Goal: Task Accomplishment & Management: Use online tool/utility

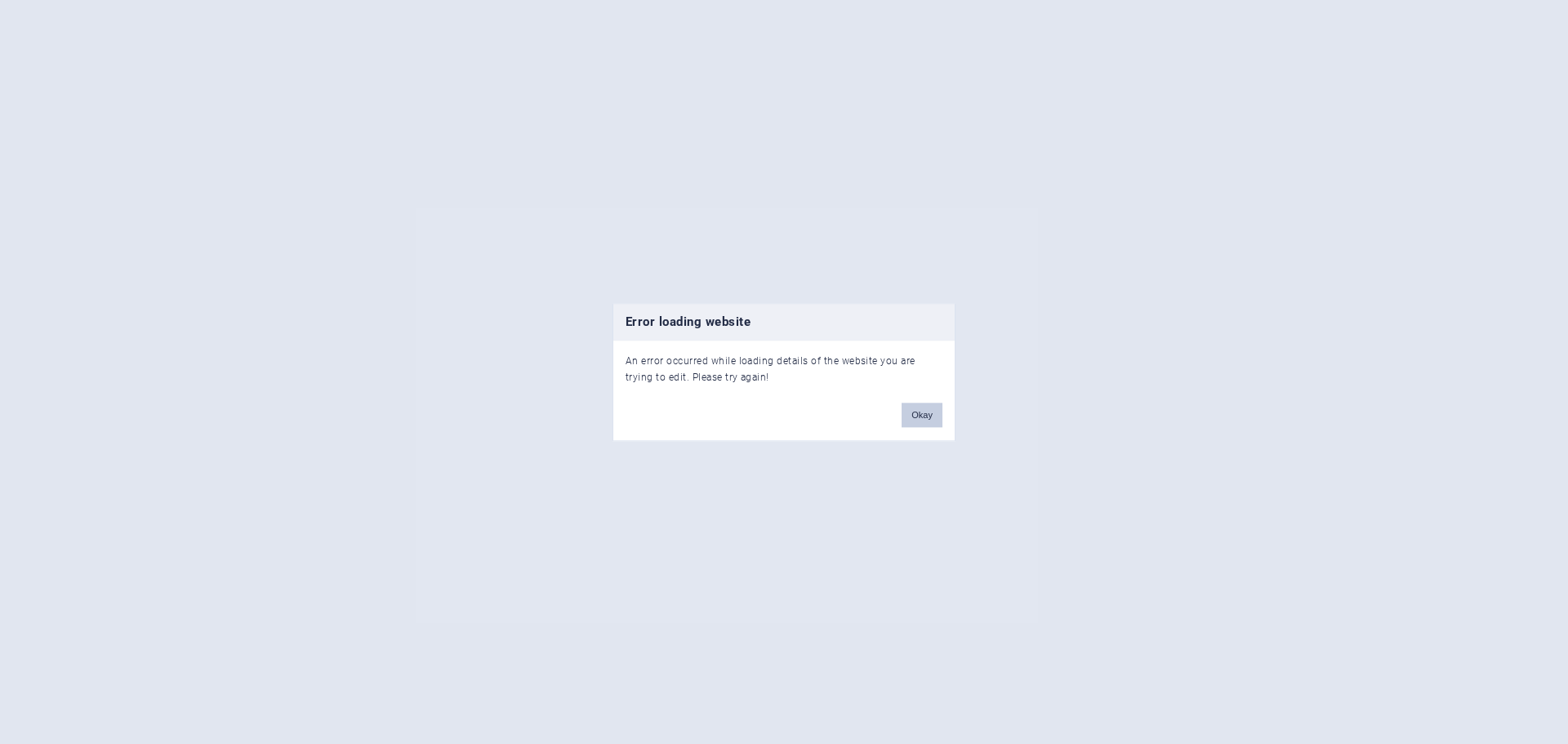
click at [758, 416] on button "Okay" at bounding box center [922, 415] width 41 height 25
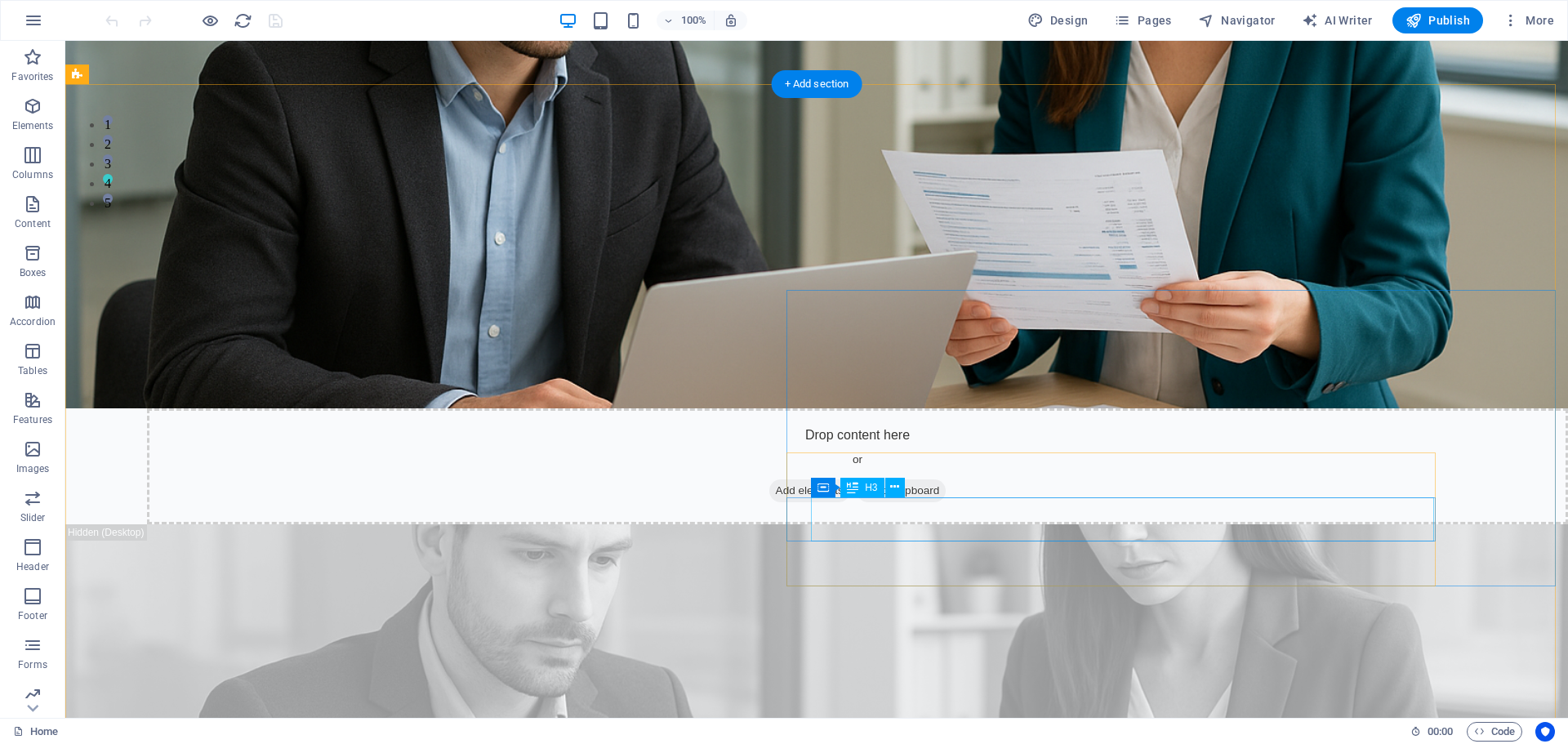
scroll to position [572, 0]
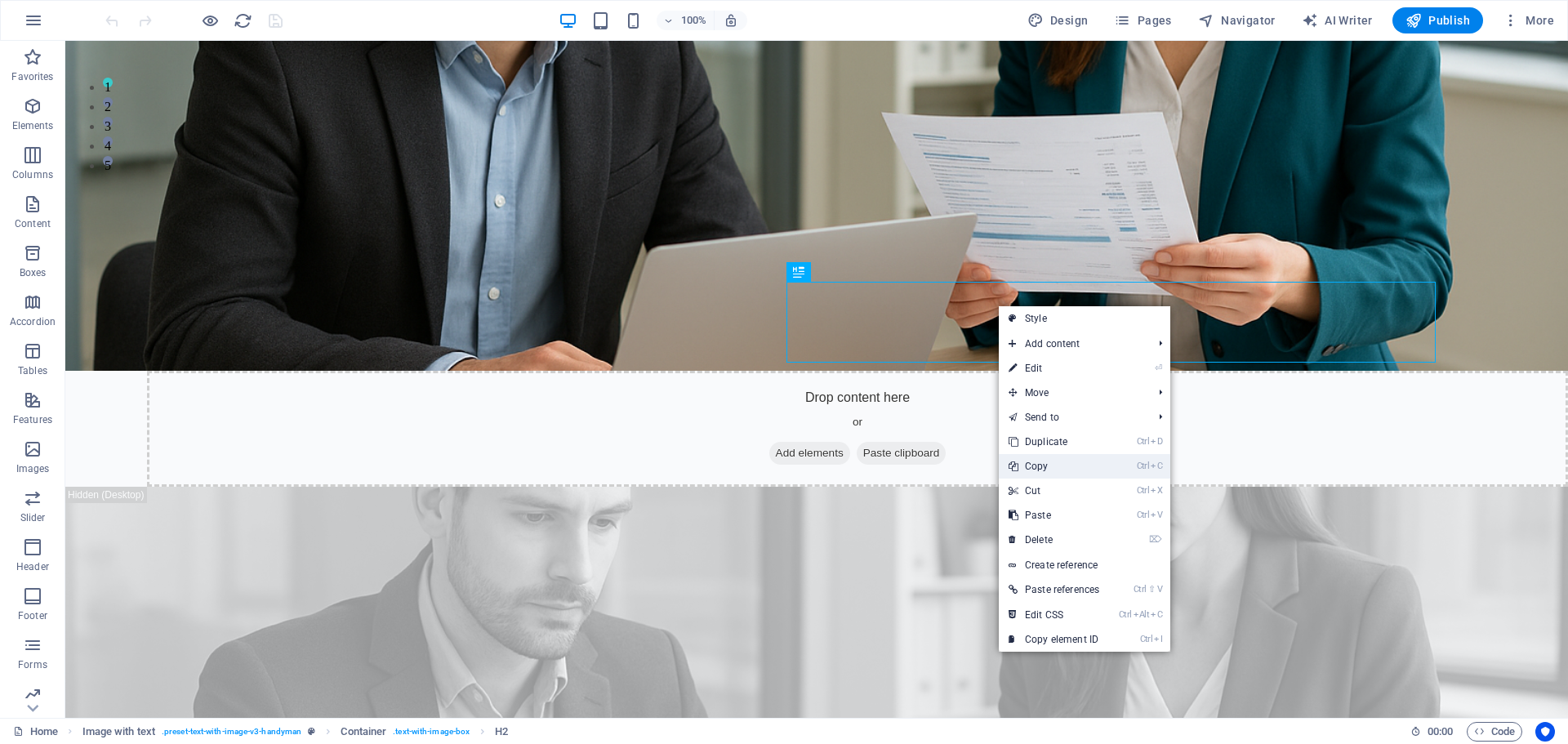
click at [1042, 462] on link "Ctrl C Copy" at bounding box center [1054, 466] width 110 height 25
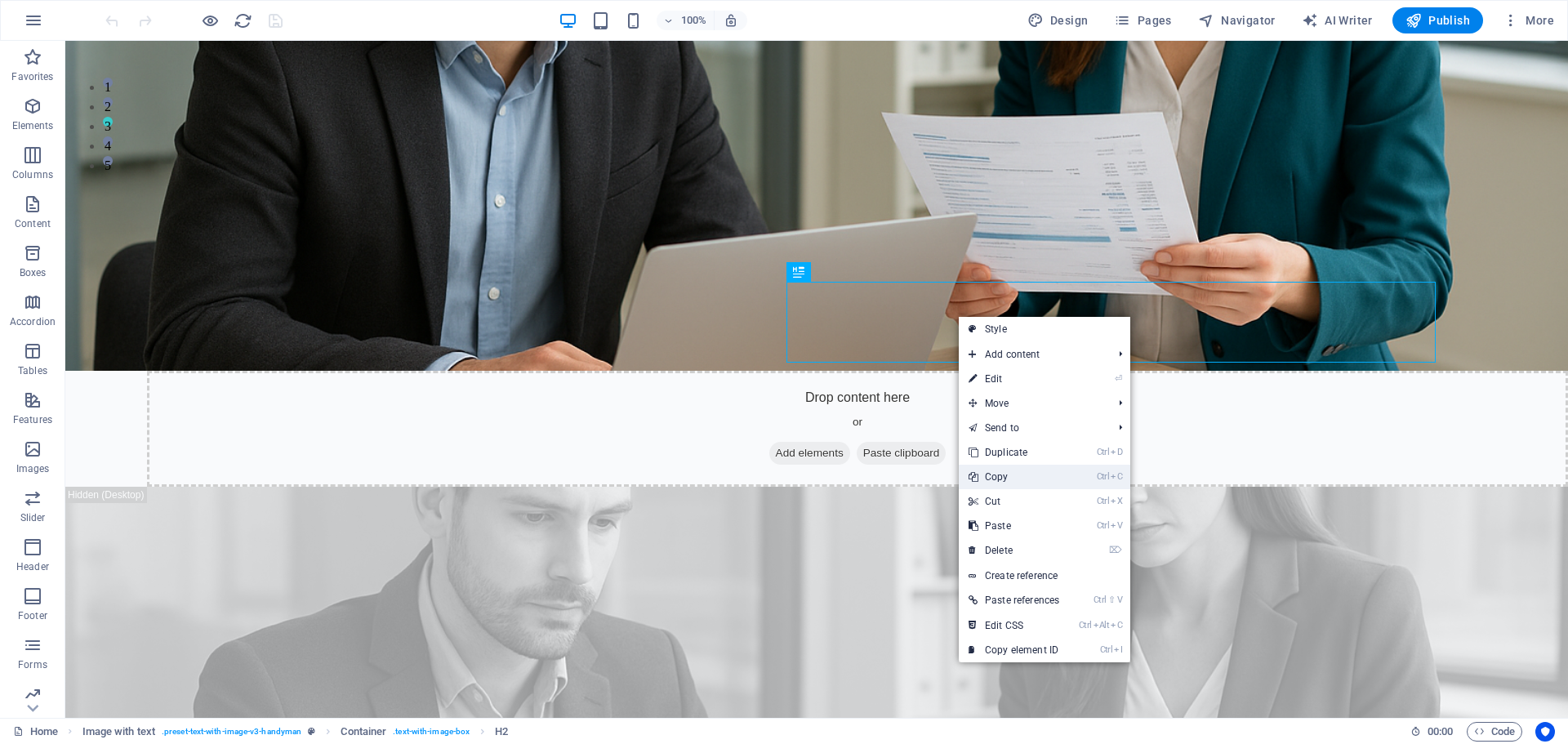
click at [1014, 476] on link "Ctrl C Copy" at bounding box center [1014, 477] width 110 height 25
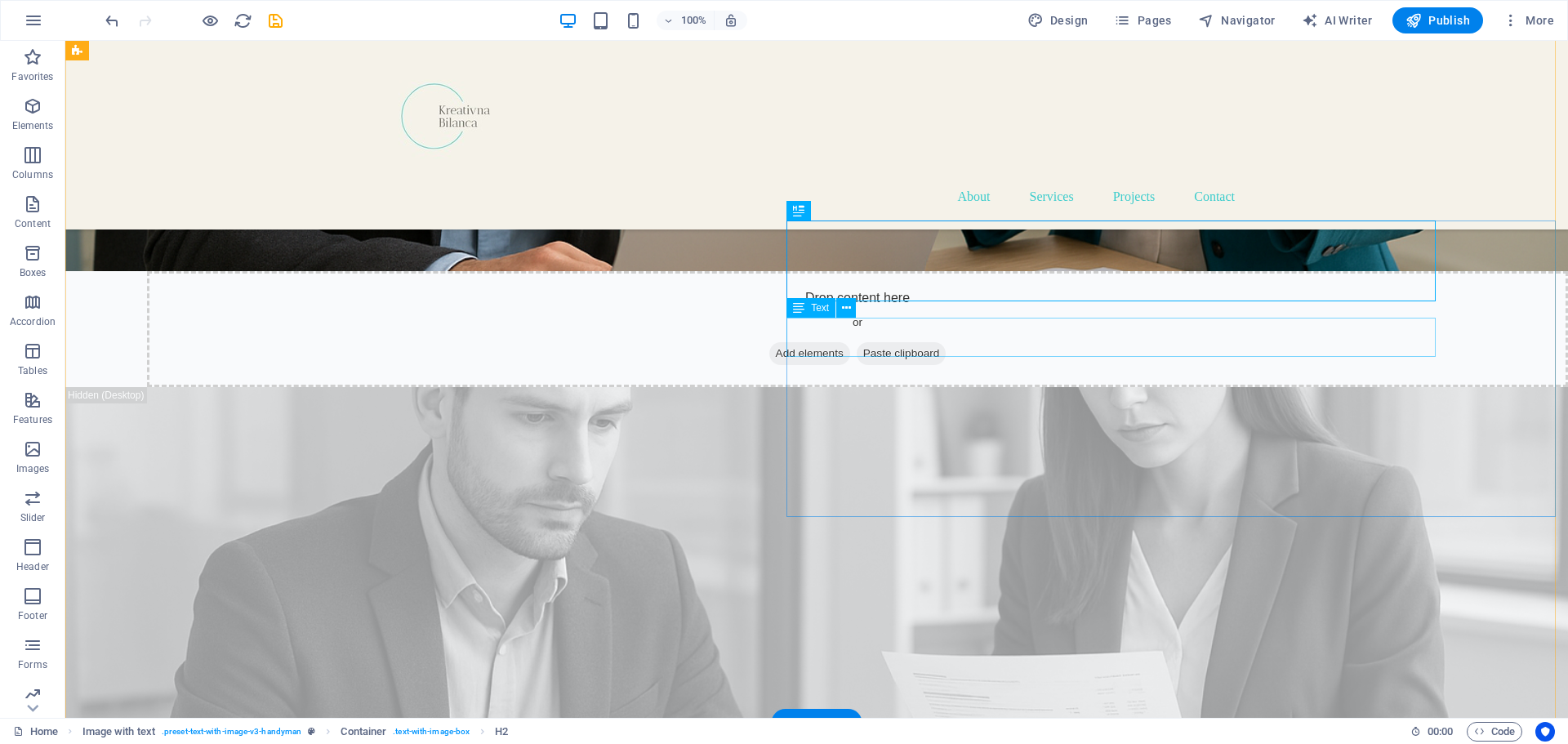
scroll to position [633, 0]
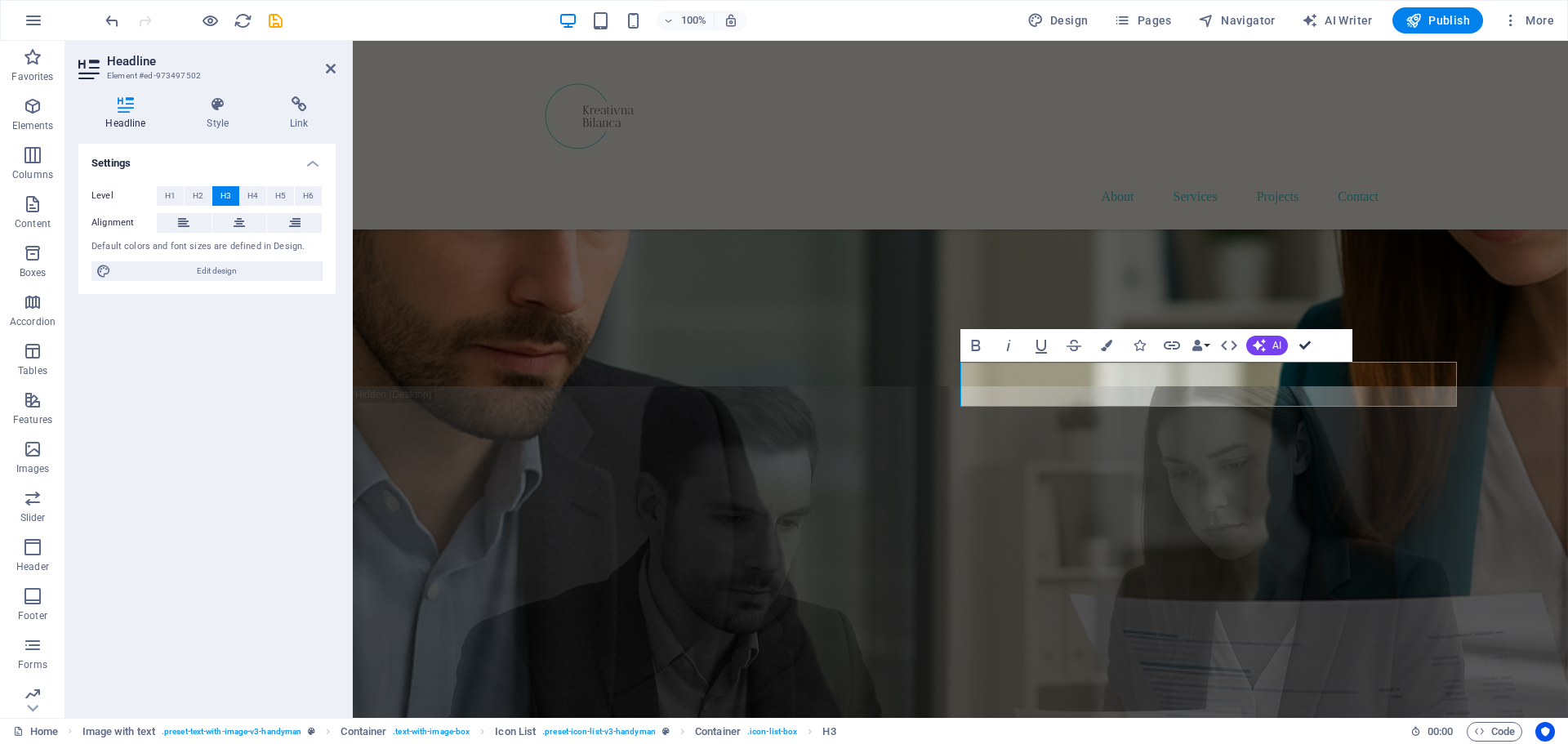
drag, startPoint x: 1307, startPoint y: 347, endPoint x: 1239, endPoint y: 307, distance: 78.9
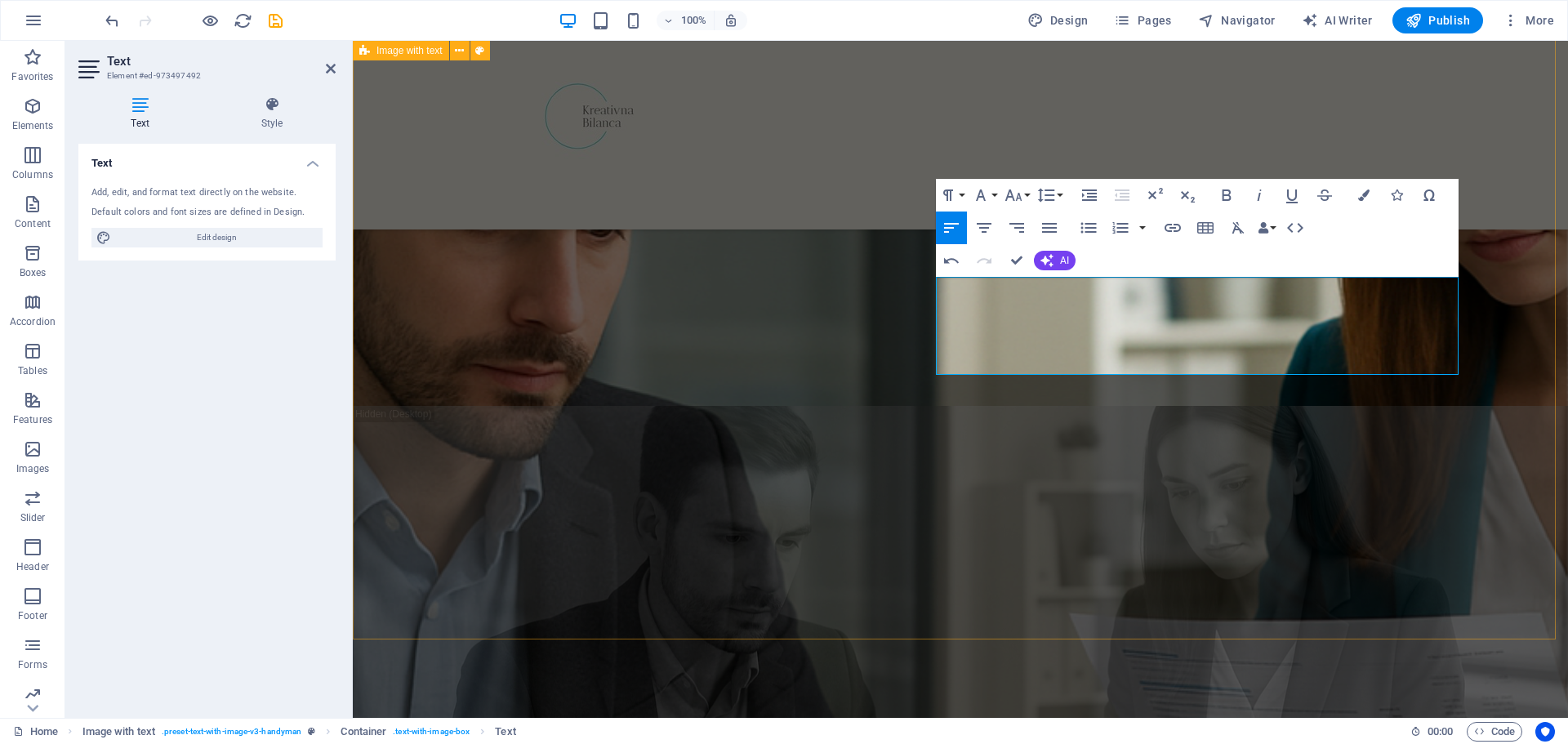
drag, startPoint x: 1034, startPoint y: 325, endPoint x: 920, endPoint y: 294, distance: 118.1
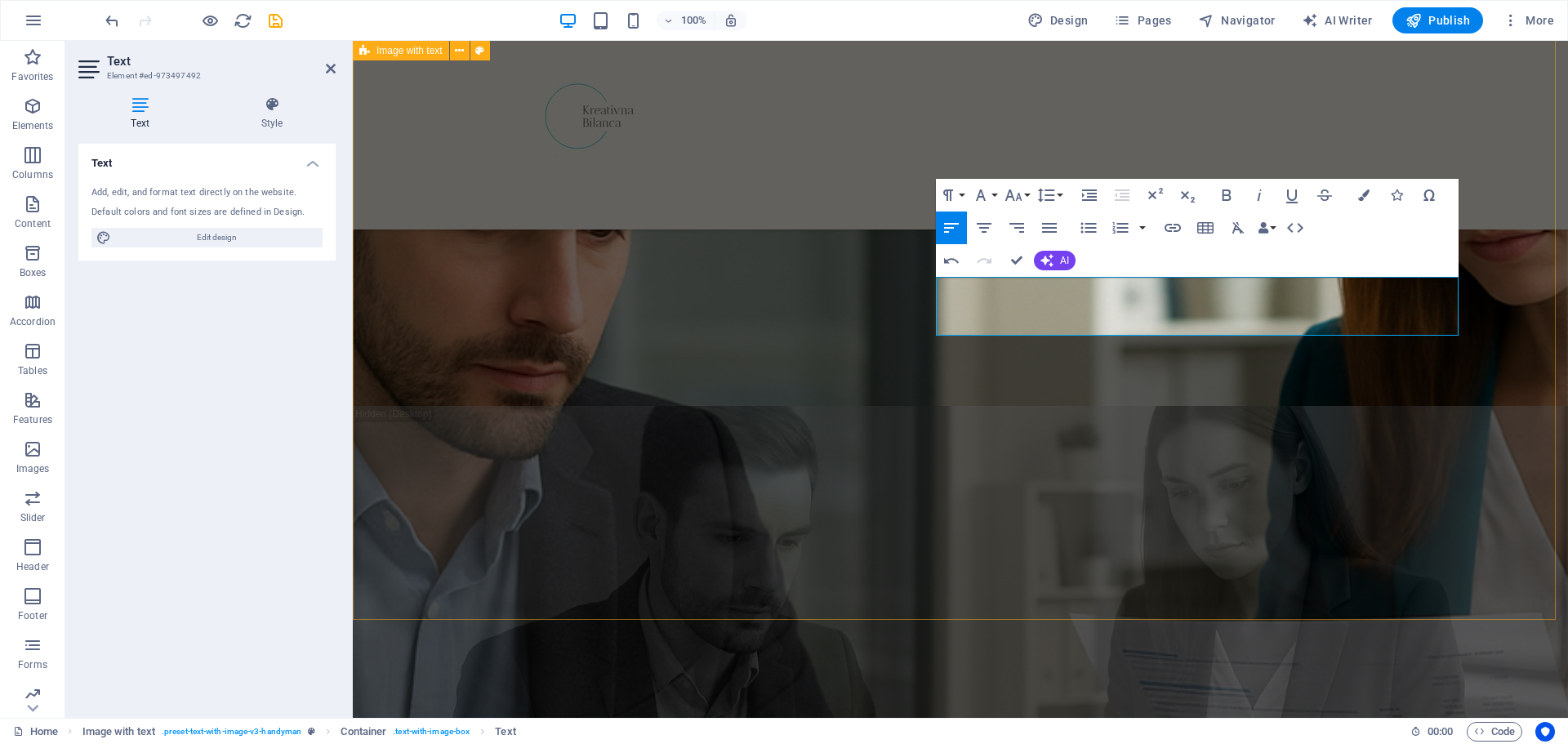
scroll to position [633, 0]
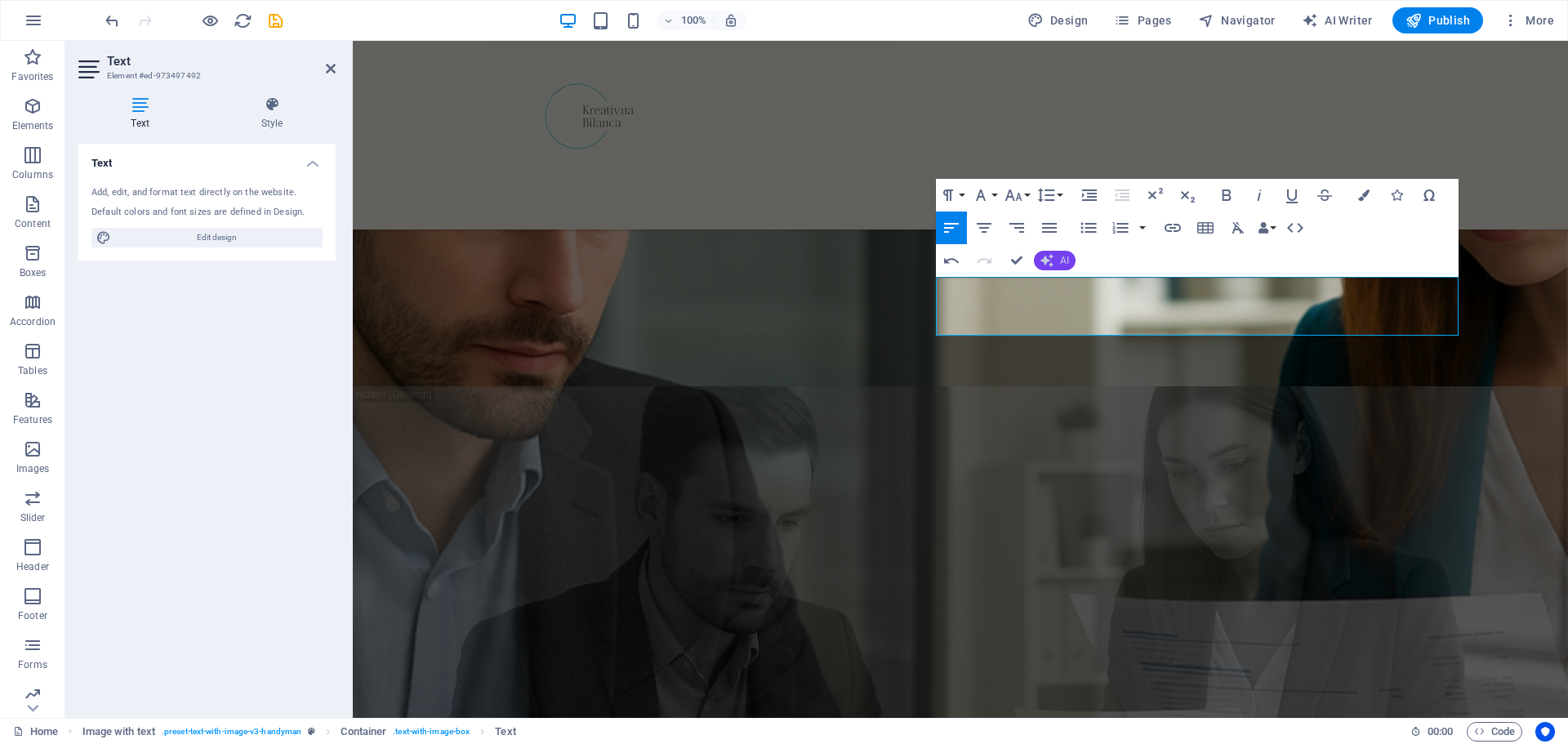
click at [1066, 257] on span "AI" at bounding box center [1064, 260] width 9 height 10
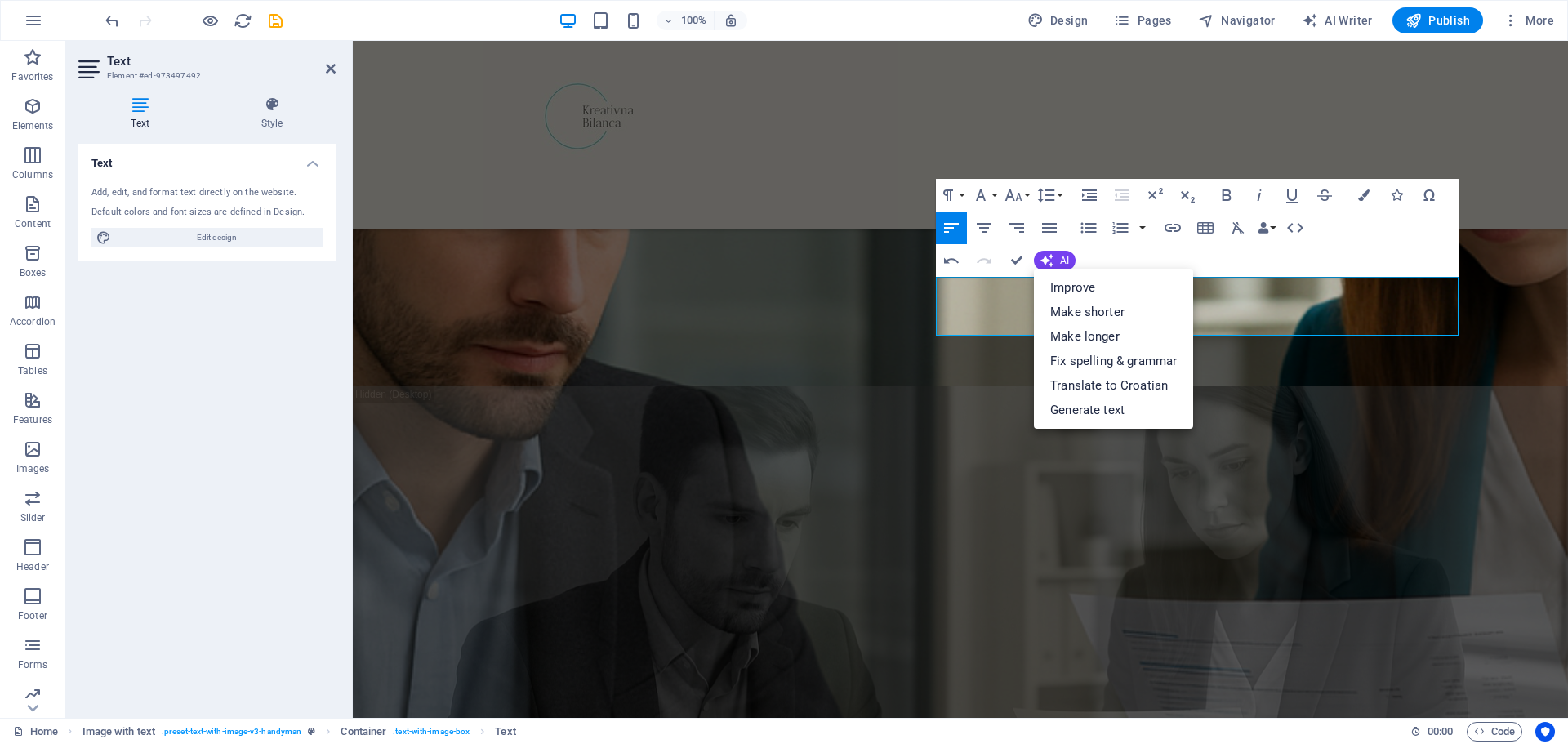
click at [1152, 255] on div "Paragraph Format Normal Heading 1 Heading 2 Heading 3 Heading 4 Heading 5 Headi…" at bounding box center [1198, 227] width 522 height 98
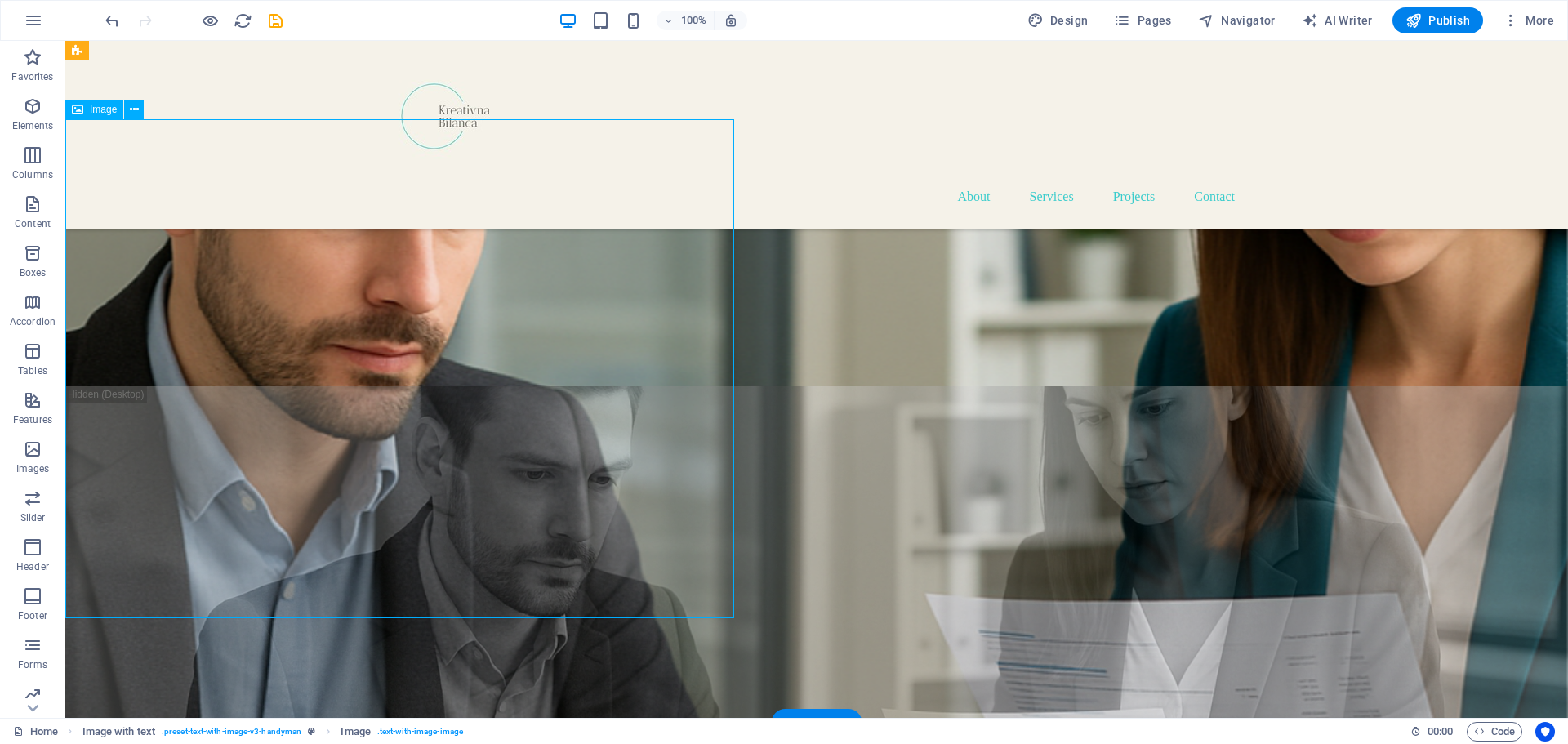
select select "%"
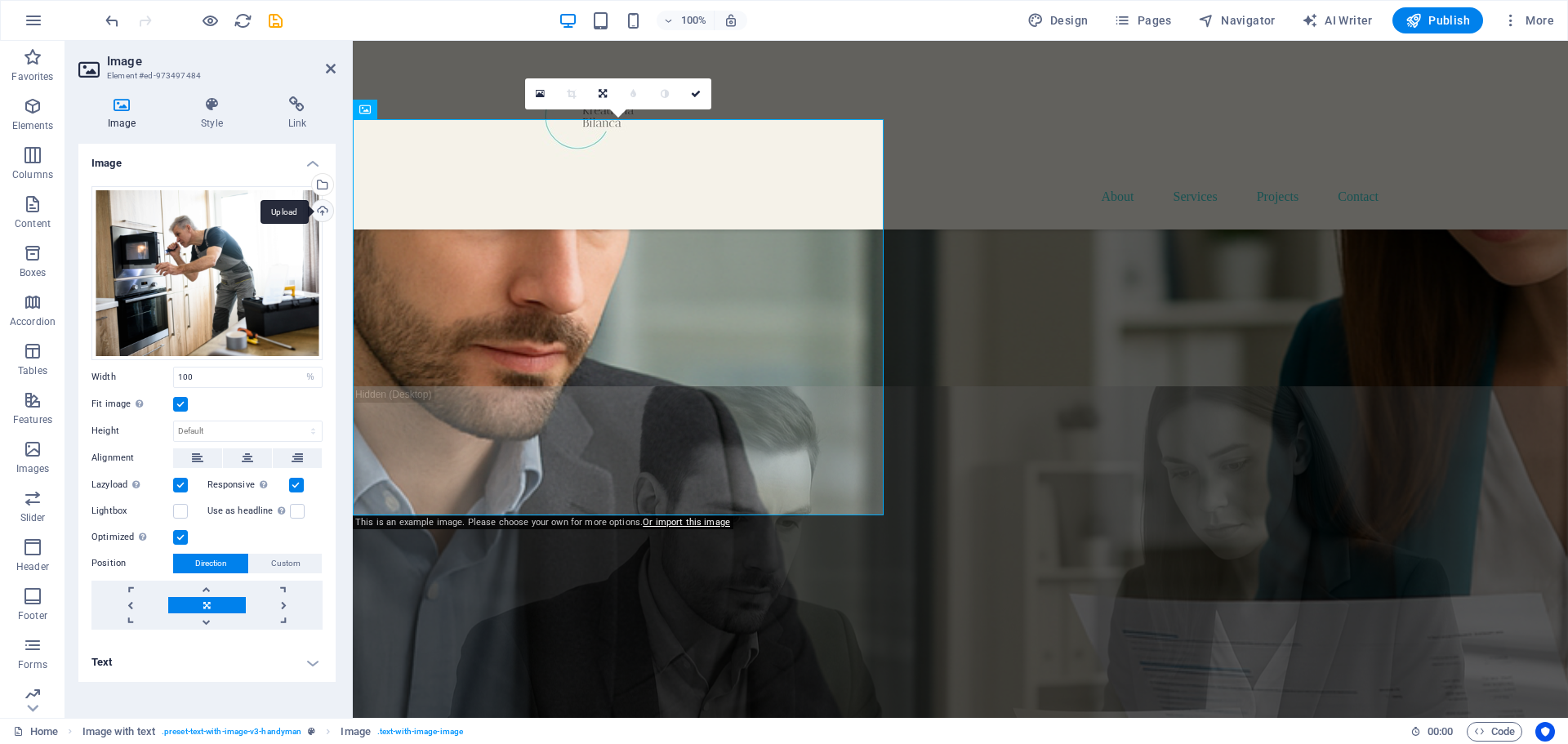
click at [320, 208] on div "Upload" at bounding box center [321, 213] width 25 height 25
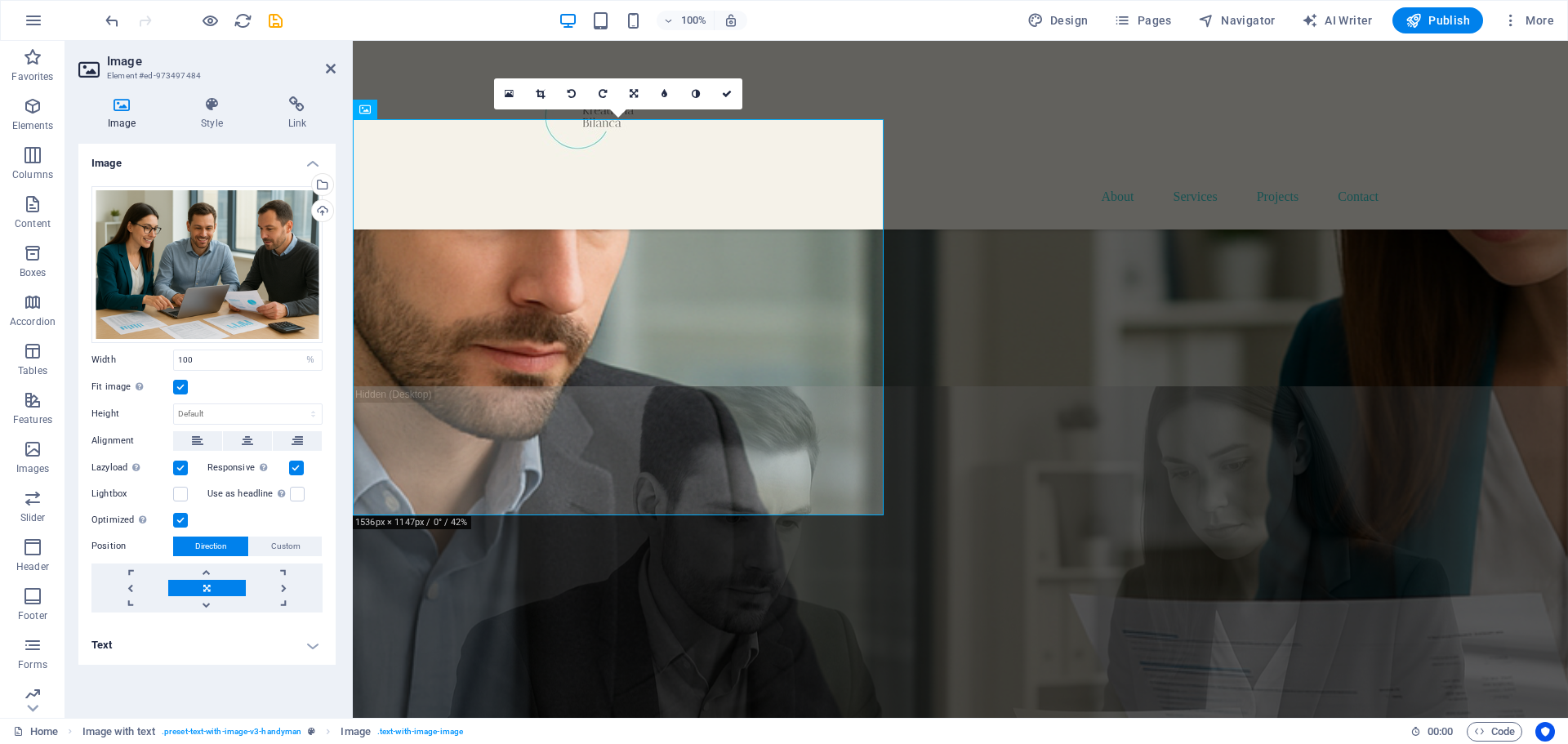
scroll to position [634, 0]
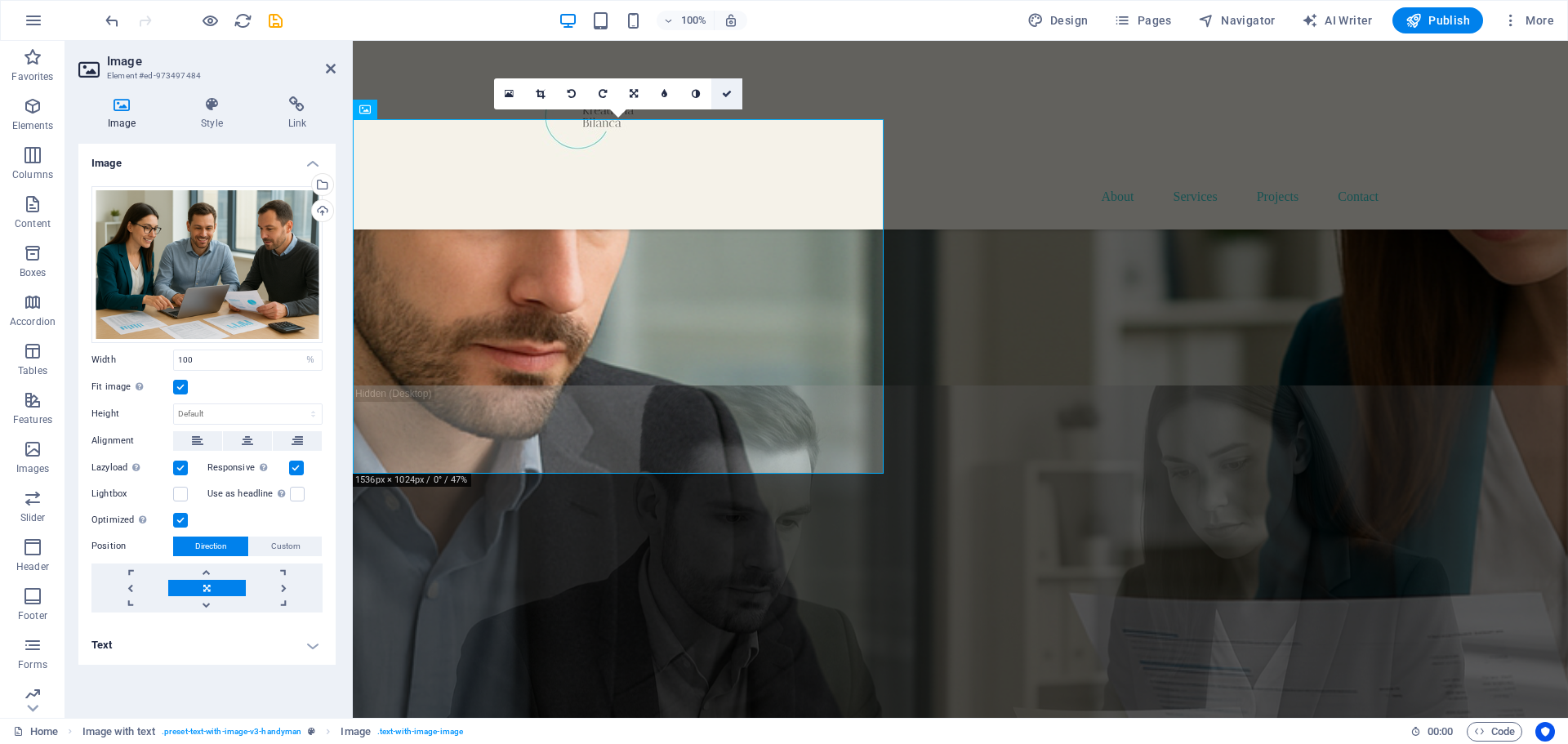
click at [726, 91] on icon at bounding box center [727, 94] width 10 height 10
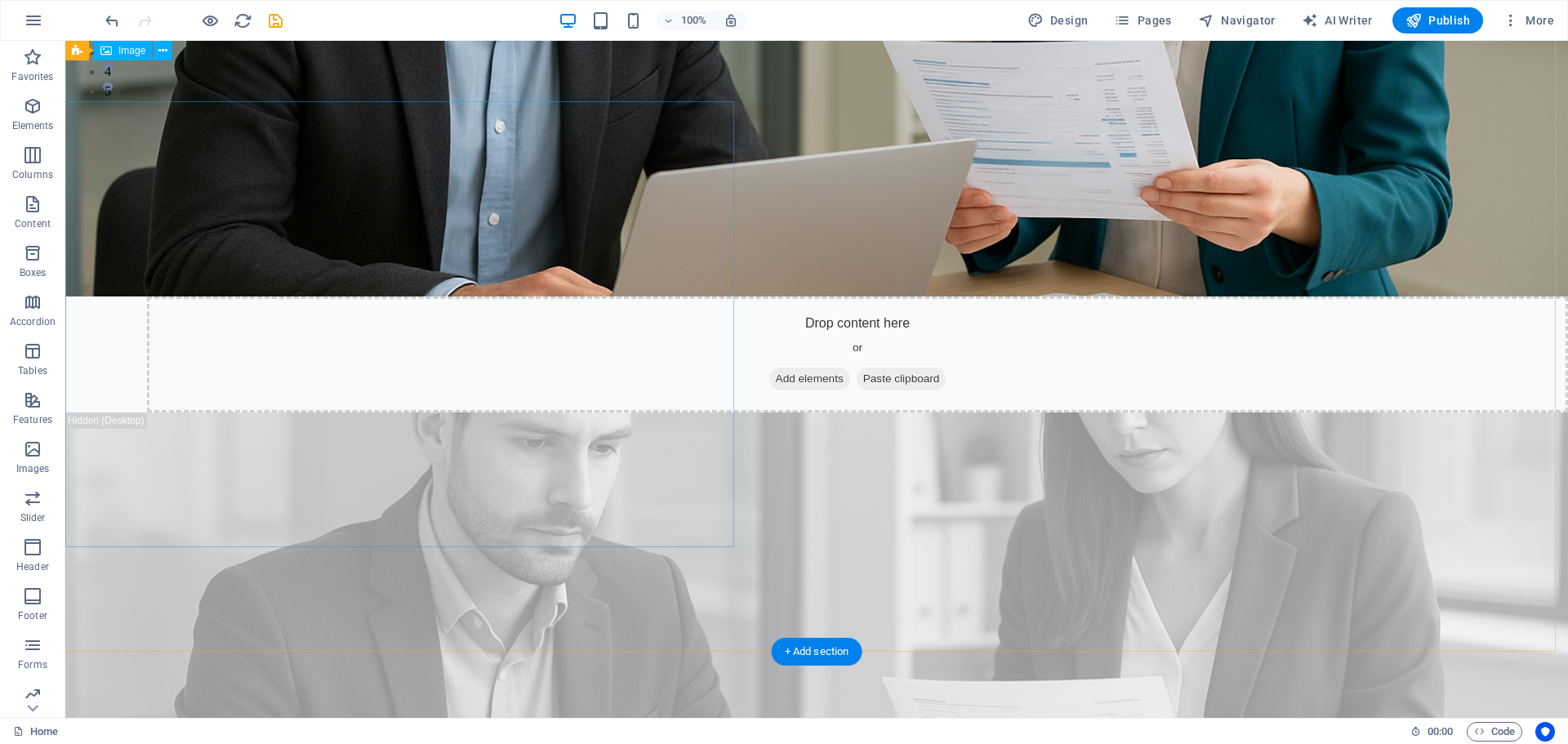
scroll to position [572, 0]
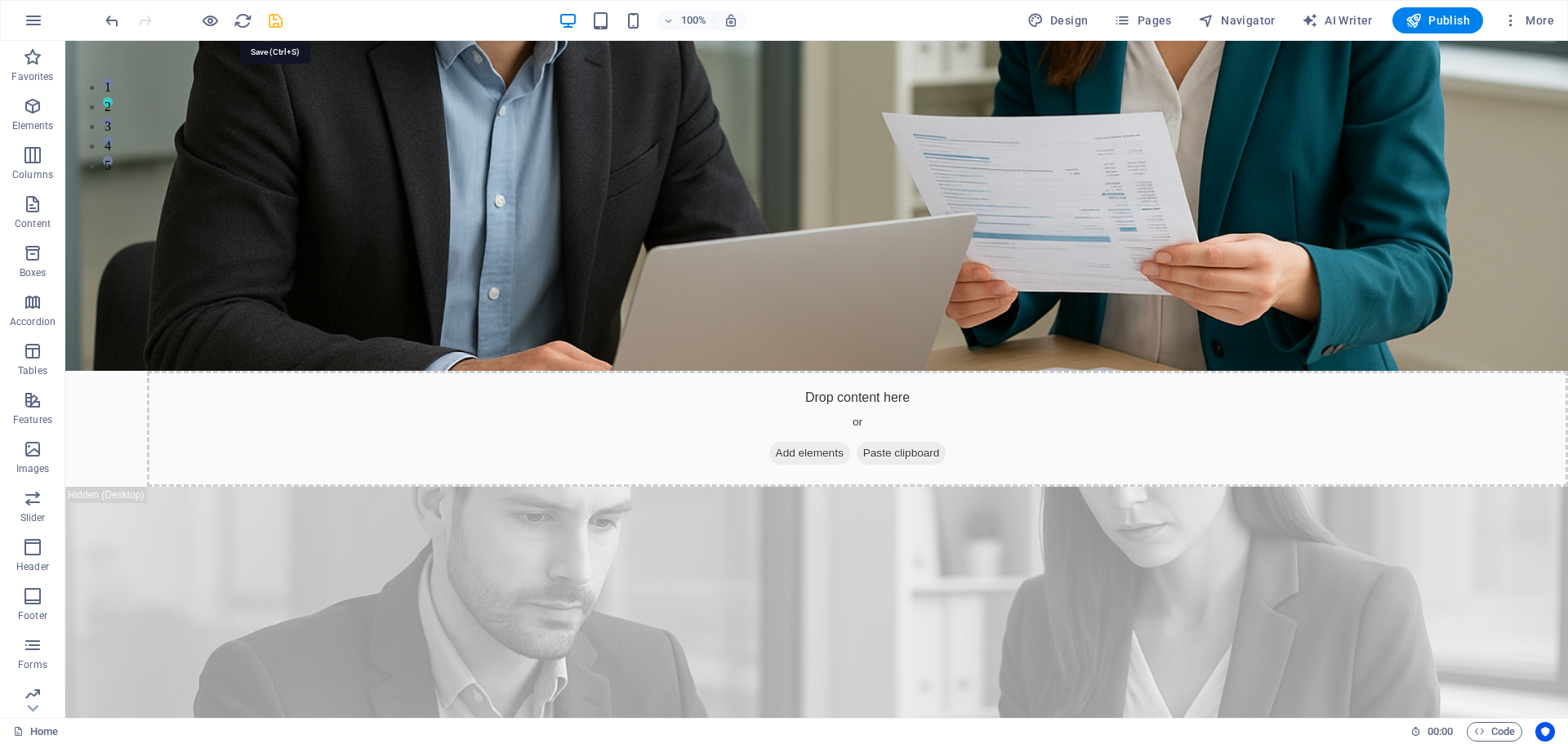
click at [280, 27] on icon "save" at bounding box center [275, 21] width 19 height 19
checkbox input "false"
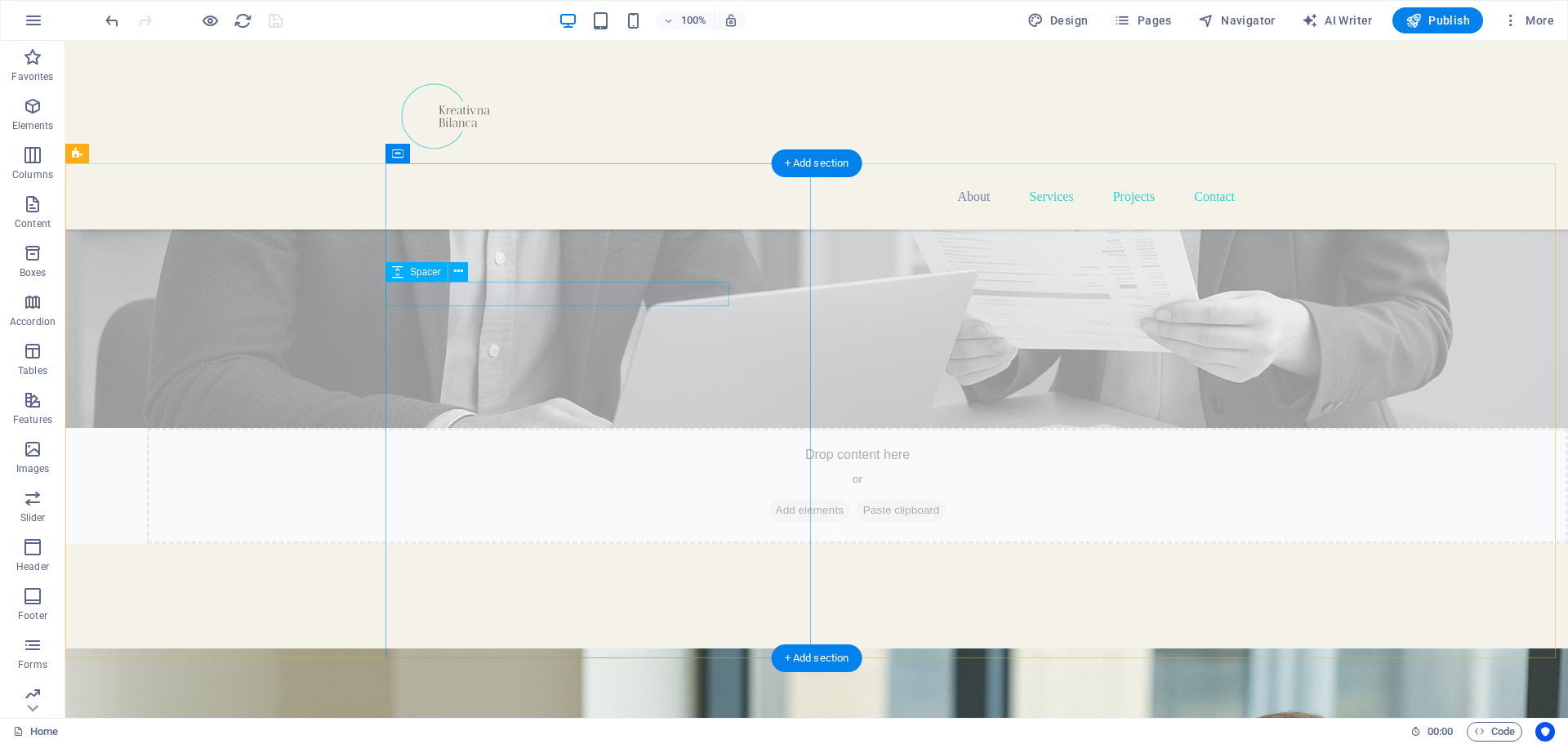
scroll to position [1143, 0]
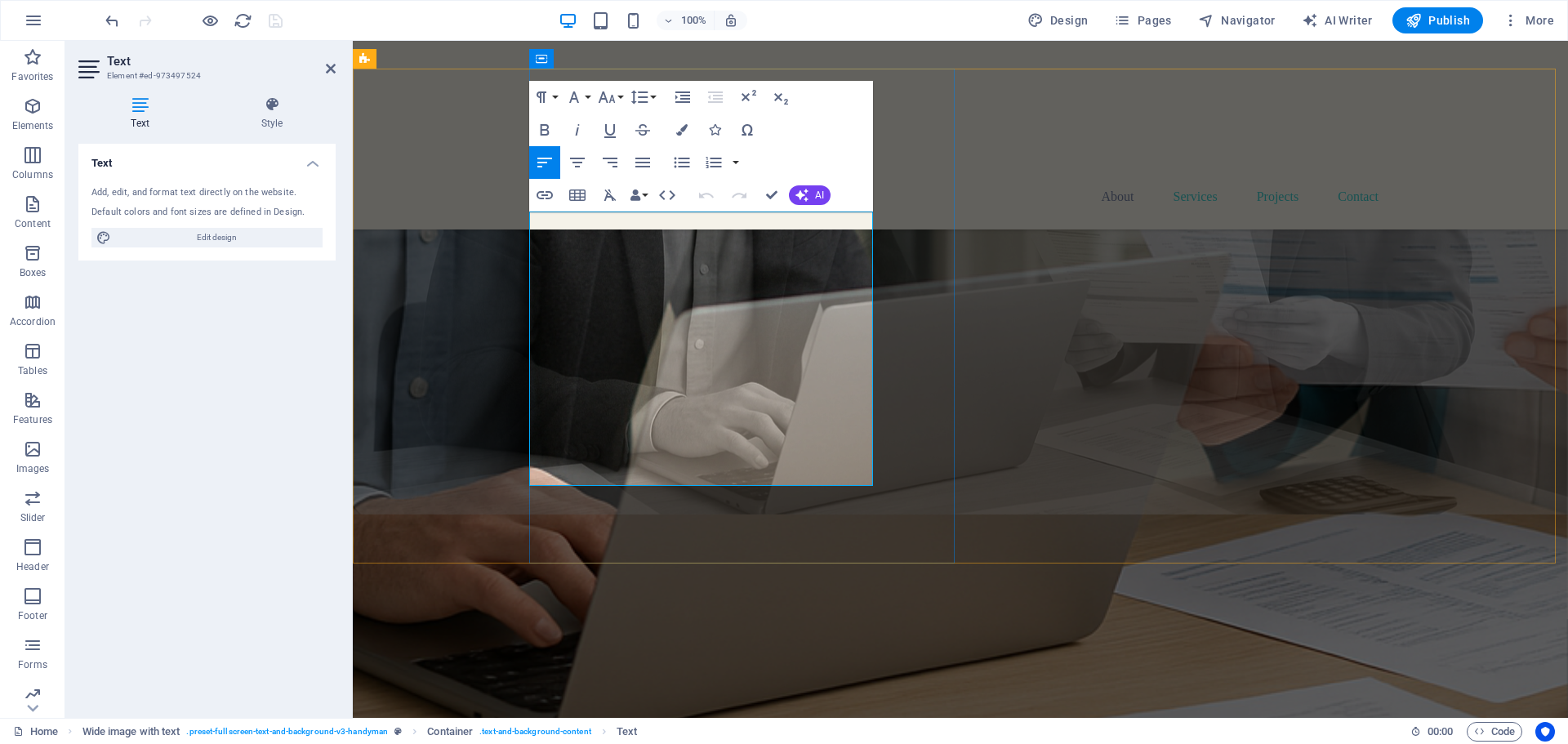
scroll to position [1144, 0]
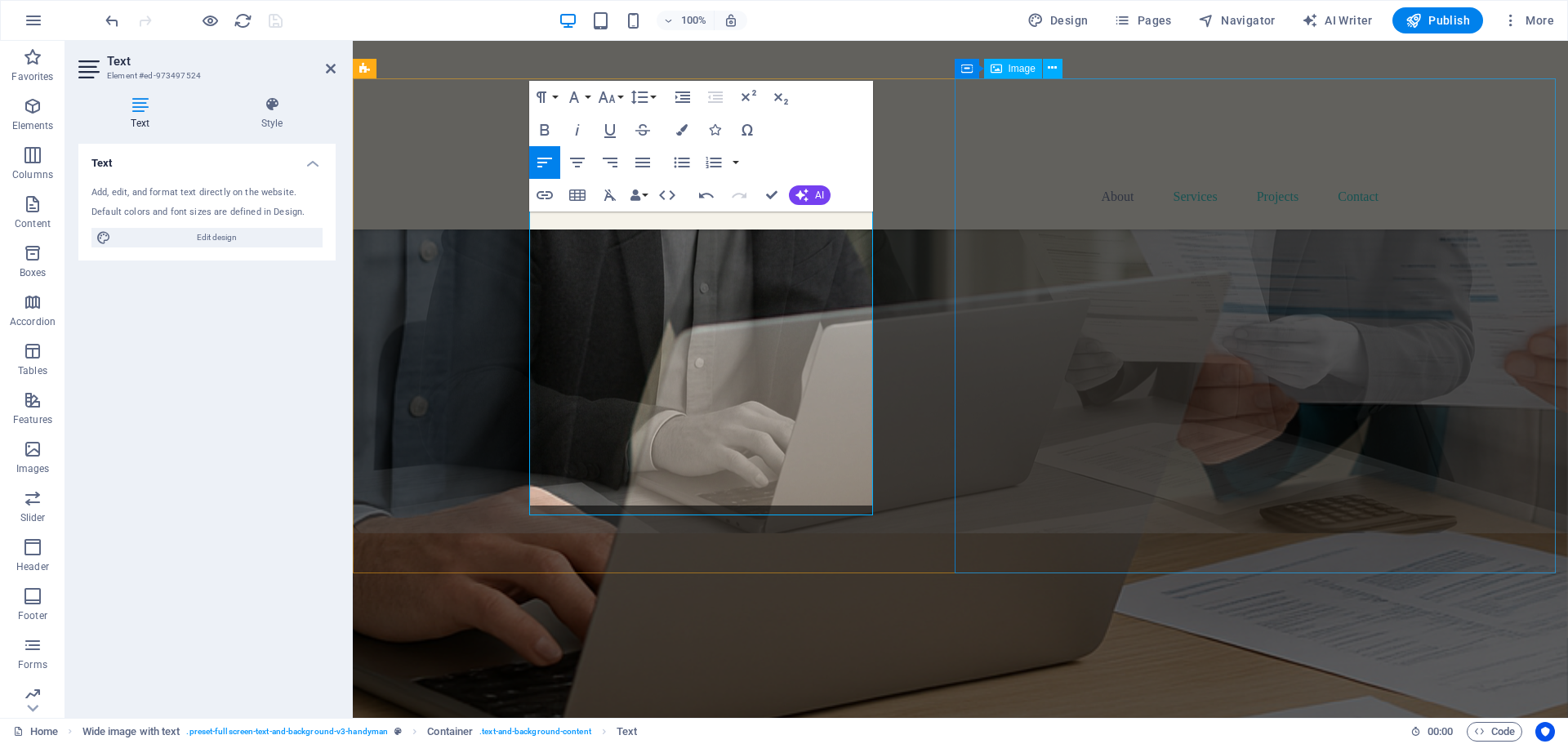
scroll to position [1134, 0]
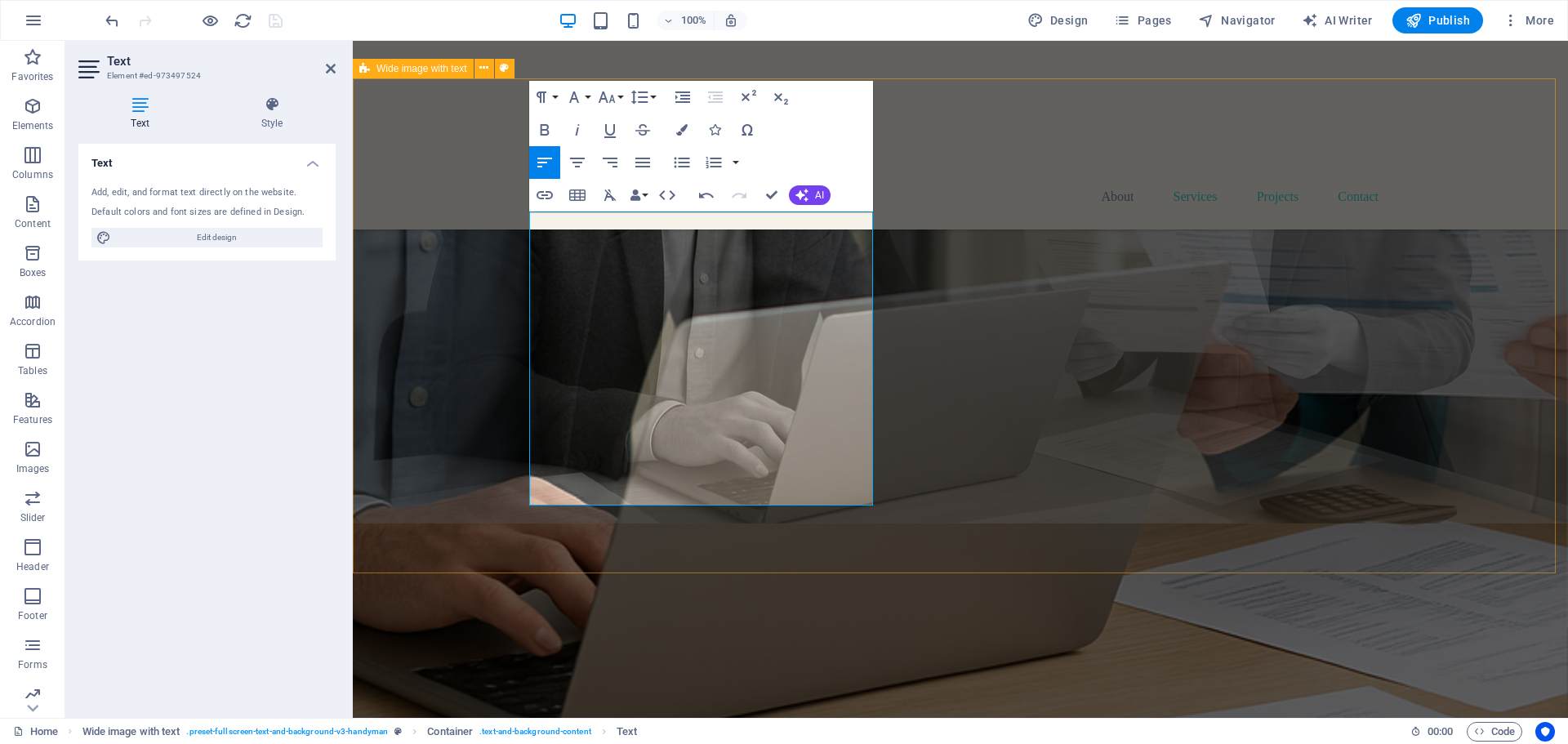
drag, startPoint x: 698, startPoint y: 415, endPoint x: 528, endPoint y: 215, distance: 262.5
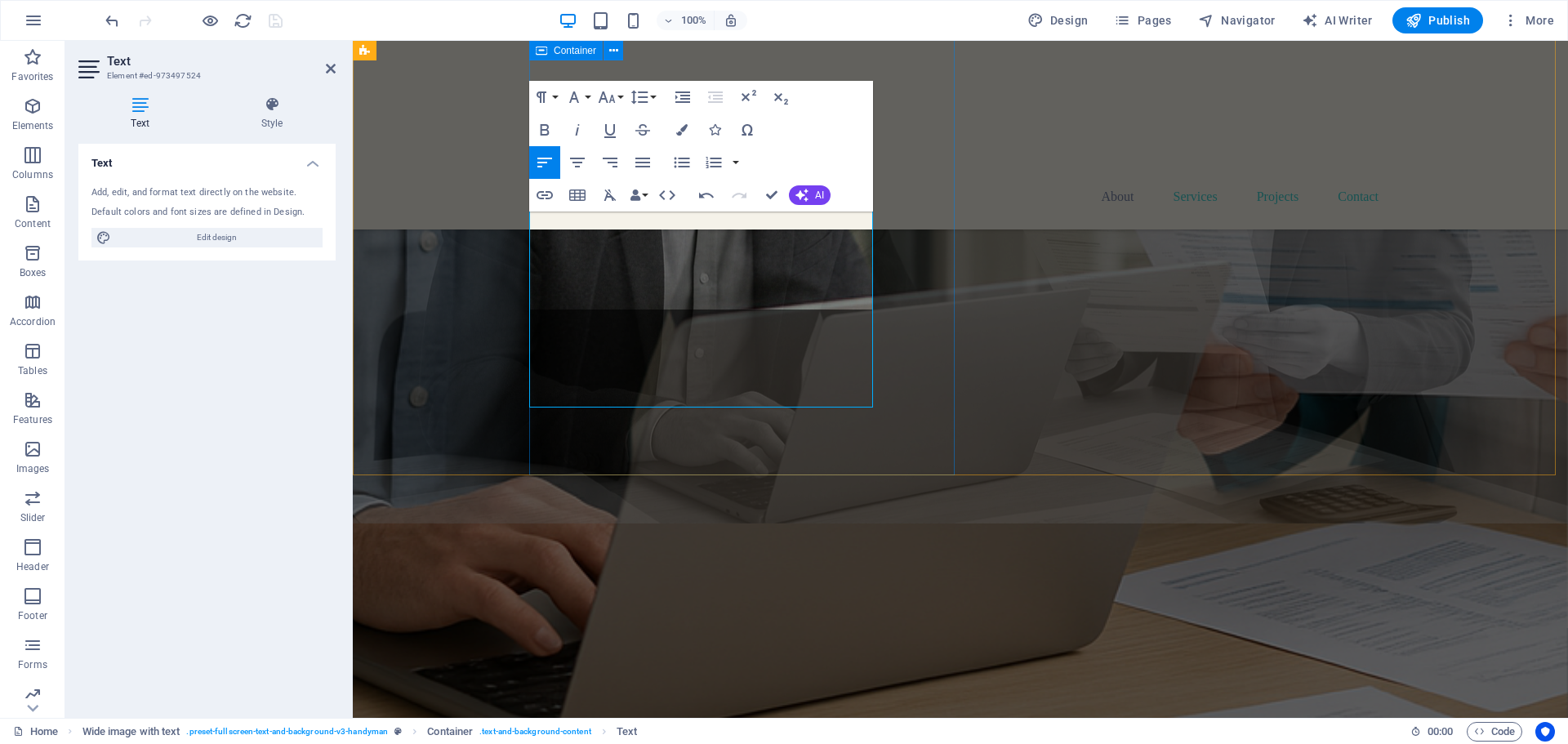
scroll to position [1233, 0]
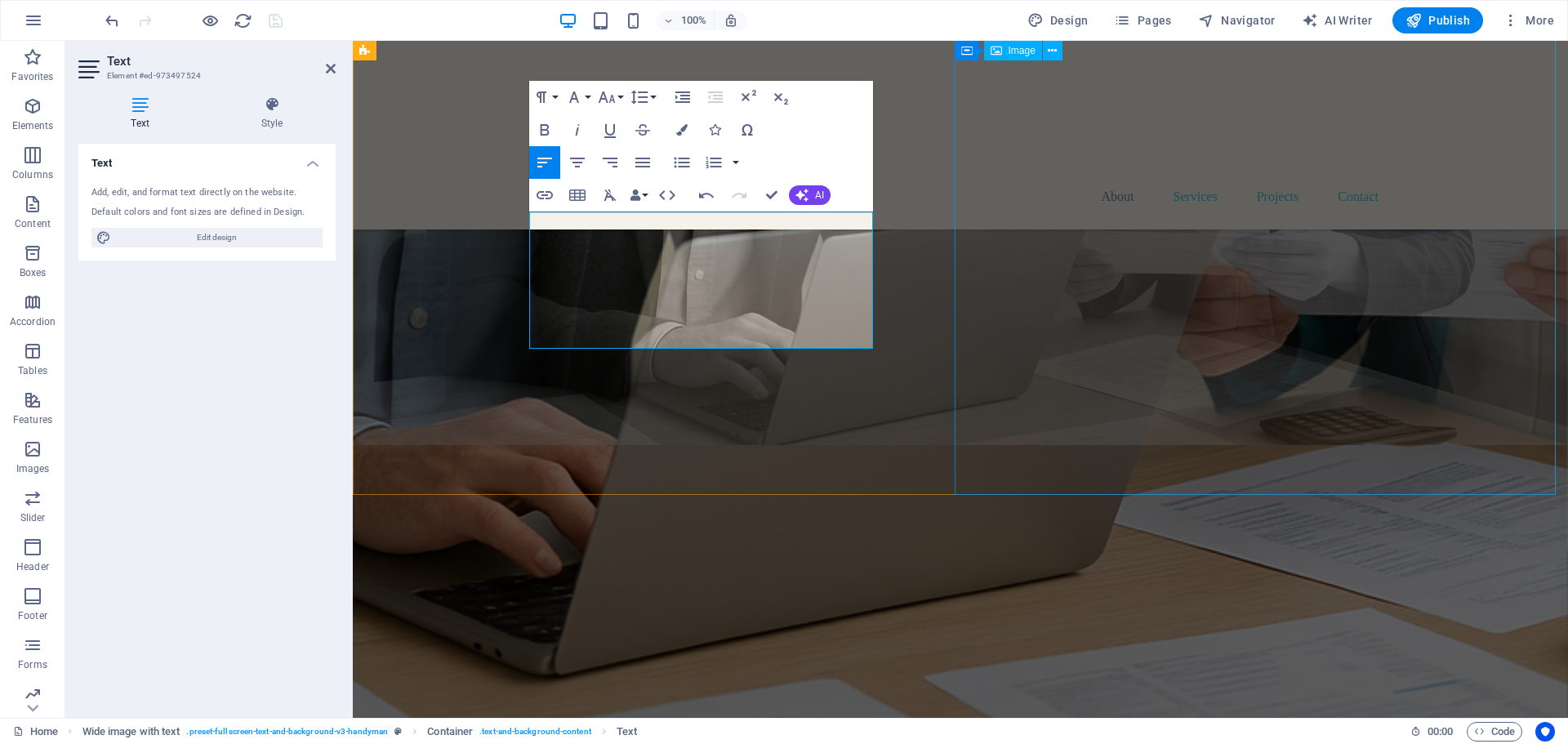
scroll to position [1203, 0]
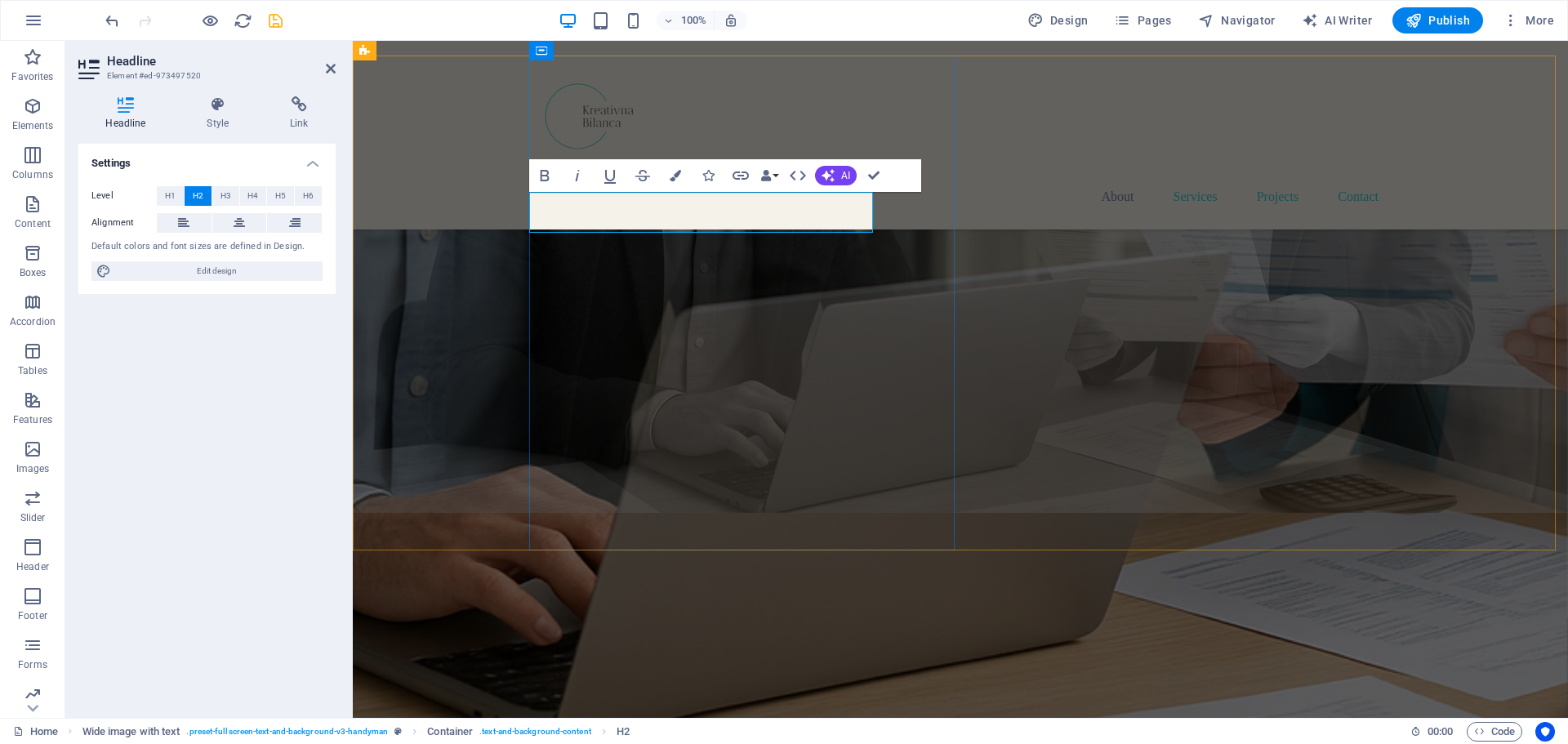
scroll to position [1121, 0]
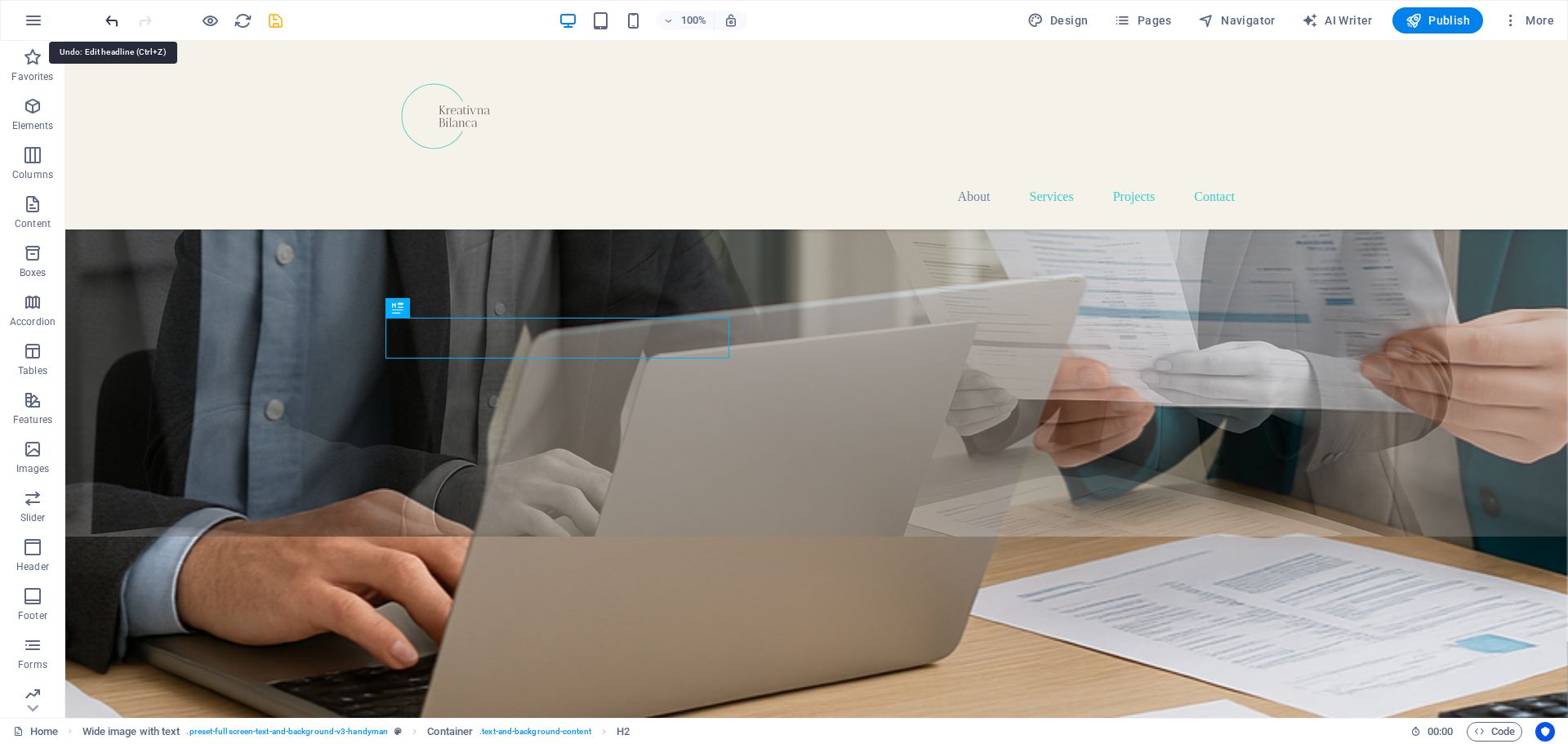
click at [111, 23] on icon "undo" at bounding box center [112, 21] width 19 height 19
click at [152, 17] on icon "redo" at bounding box center [145, 21] width 19 height 19
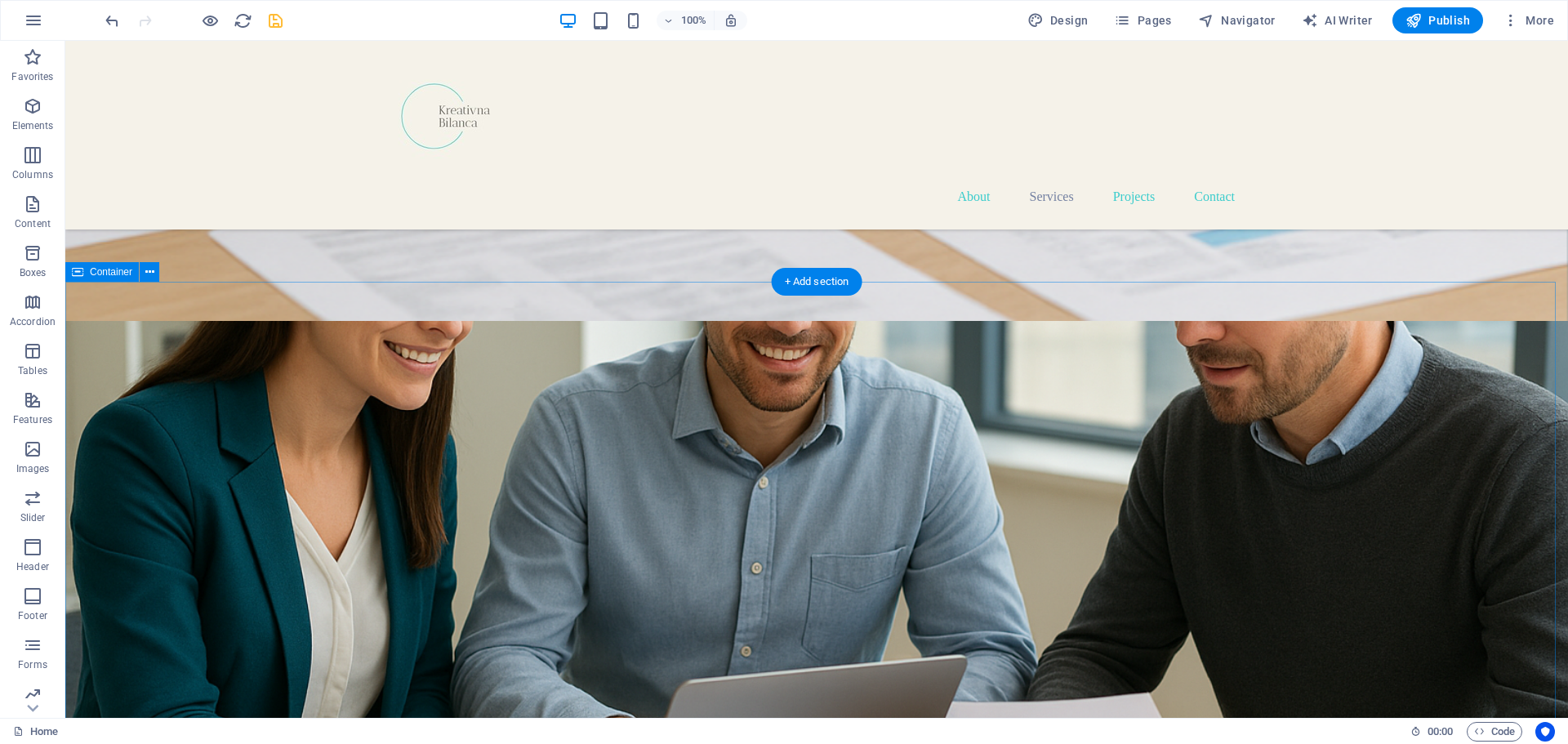
scroll to position [1856, 0]
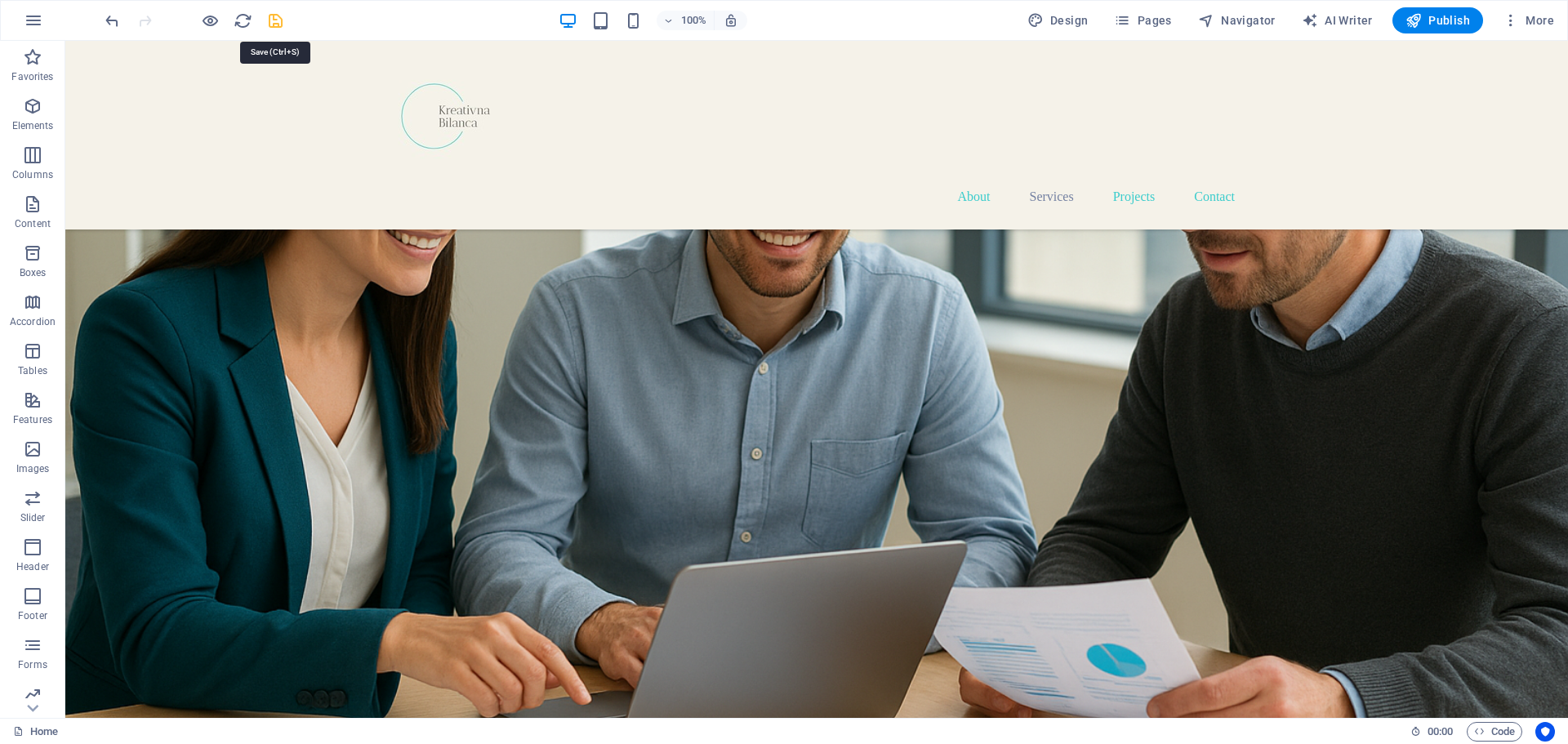
click at [274, 18] on icon "save" at bounding box center [275, 21] width 19 height 19
checkbox input "false"
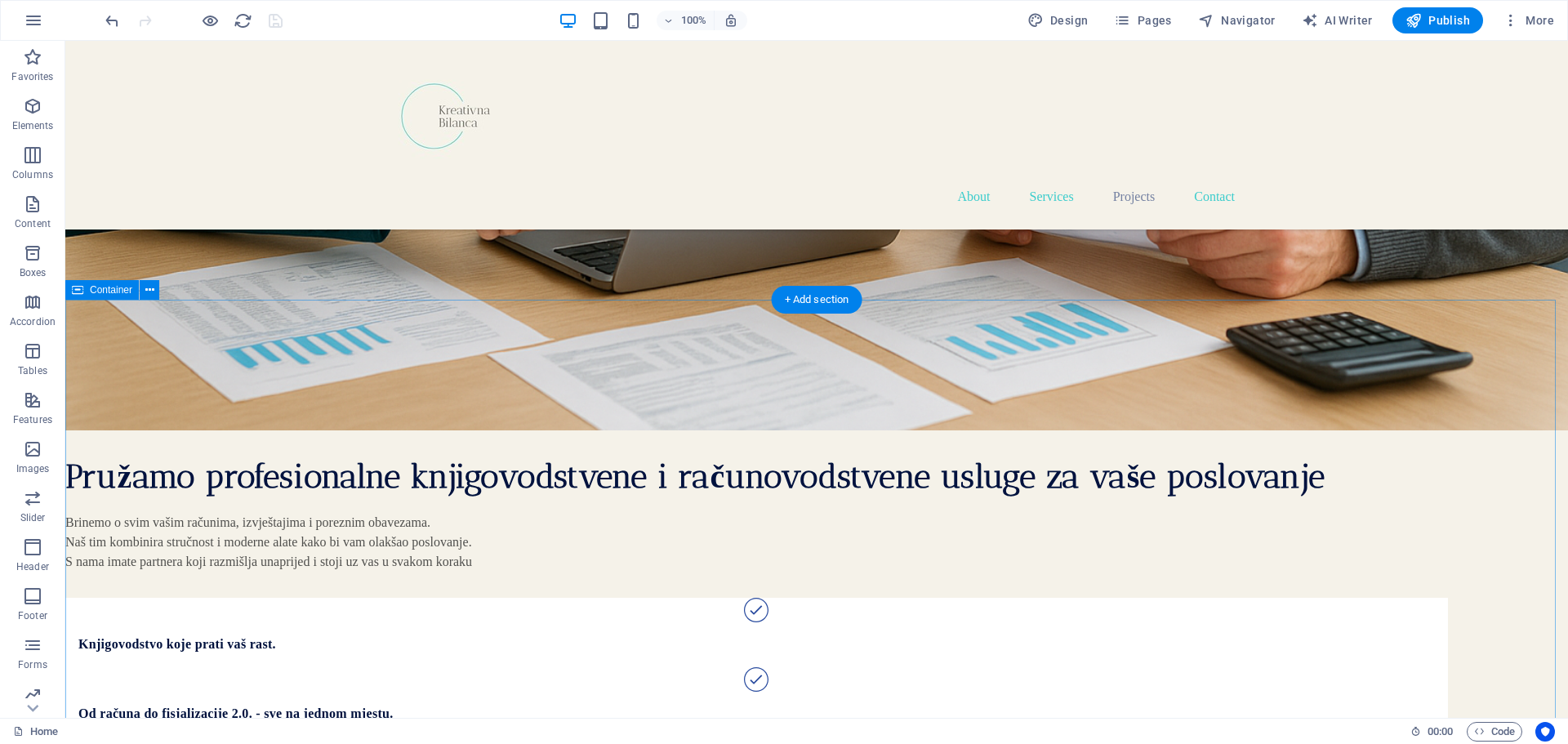
scroll to position [2286, 0]
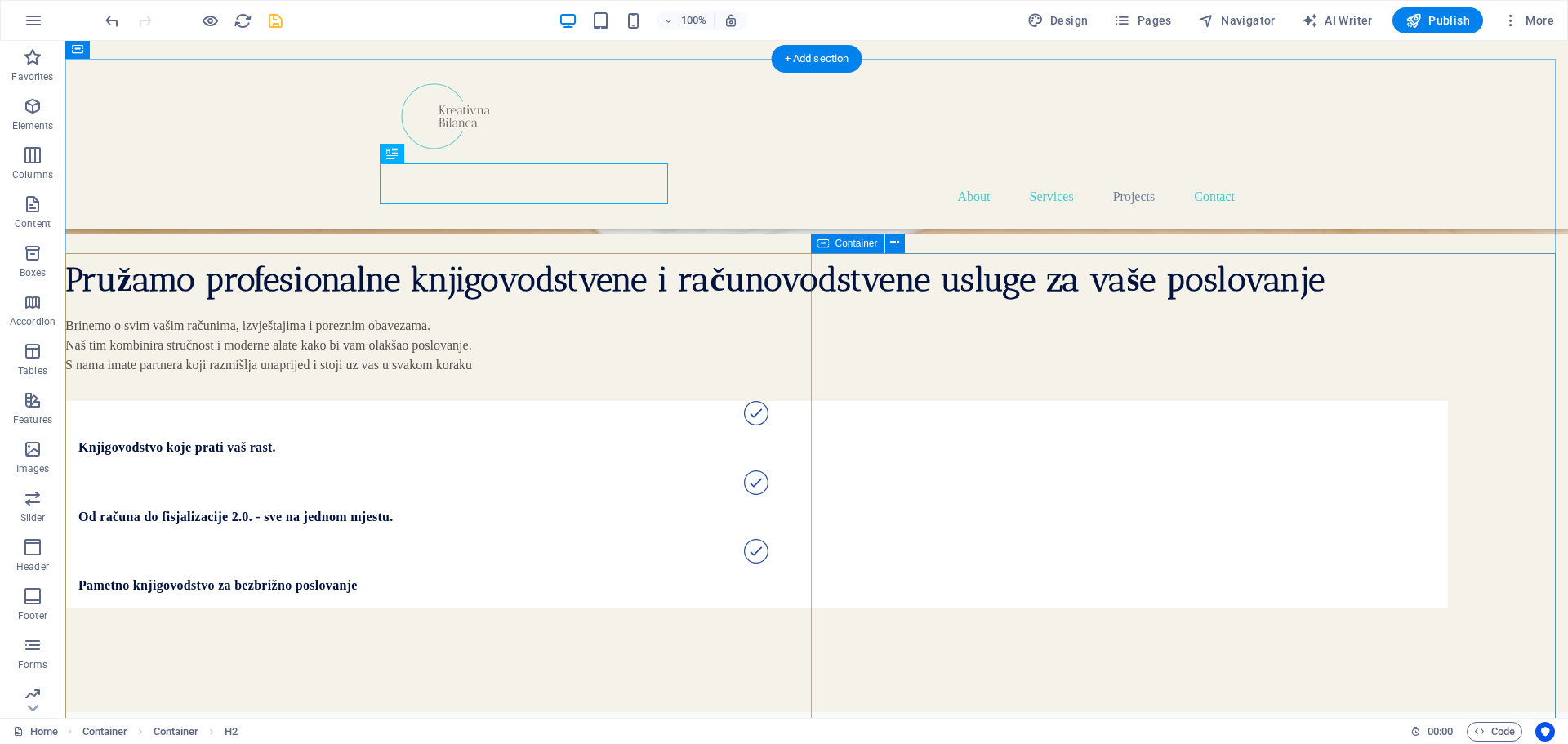
scroll to position [2532, 0]
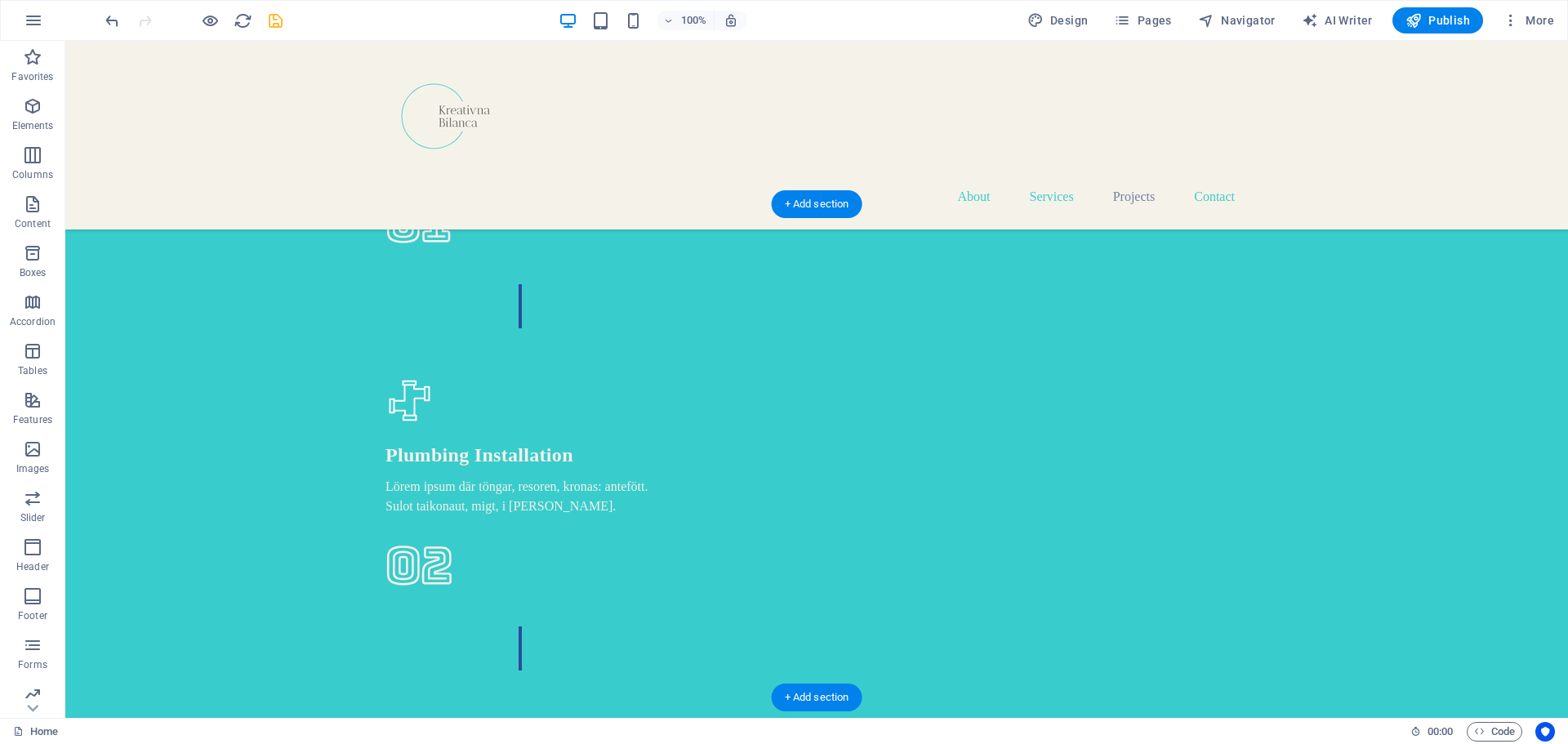
scroll to position [4083, 0]
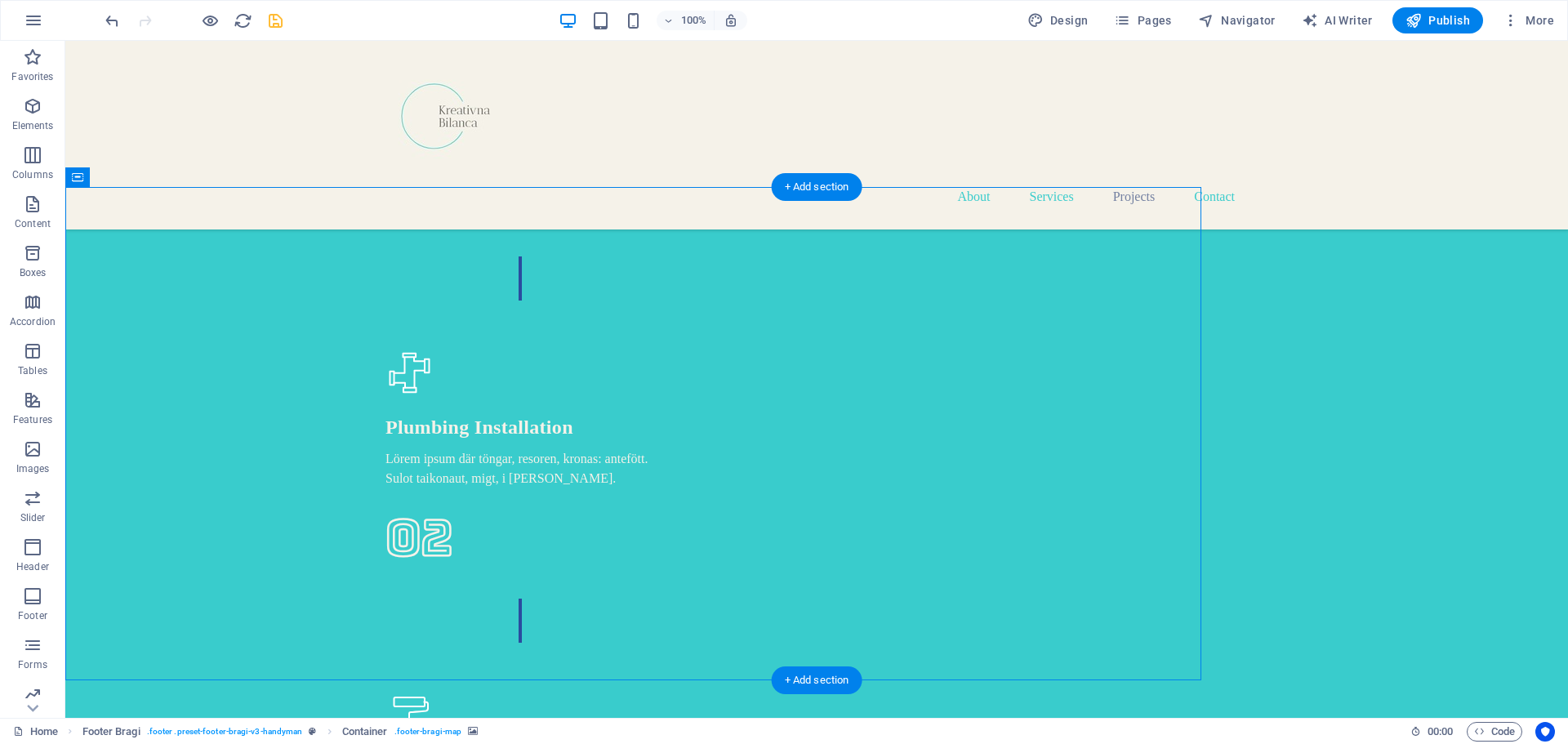
select select "px"
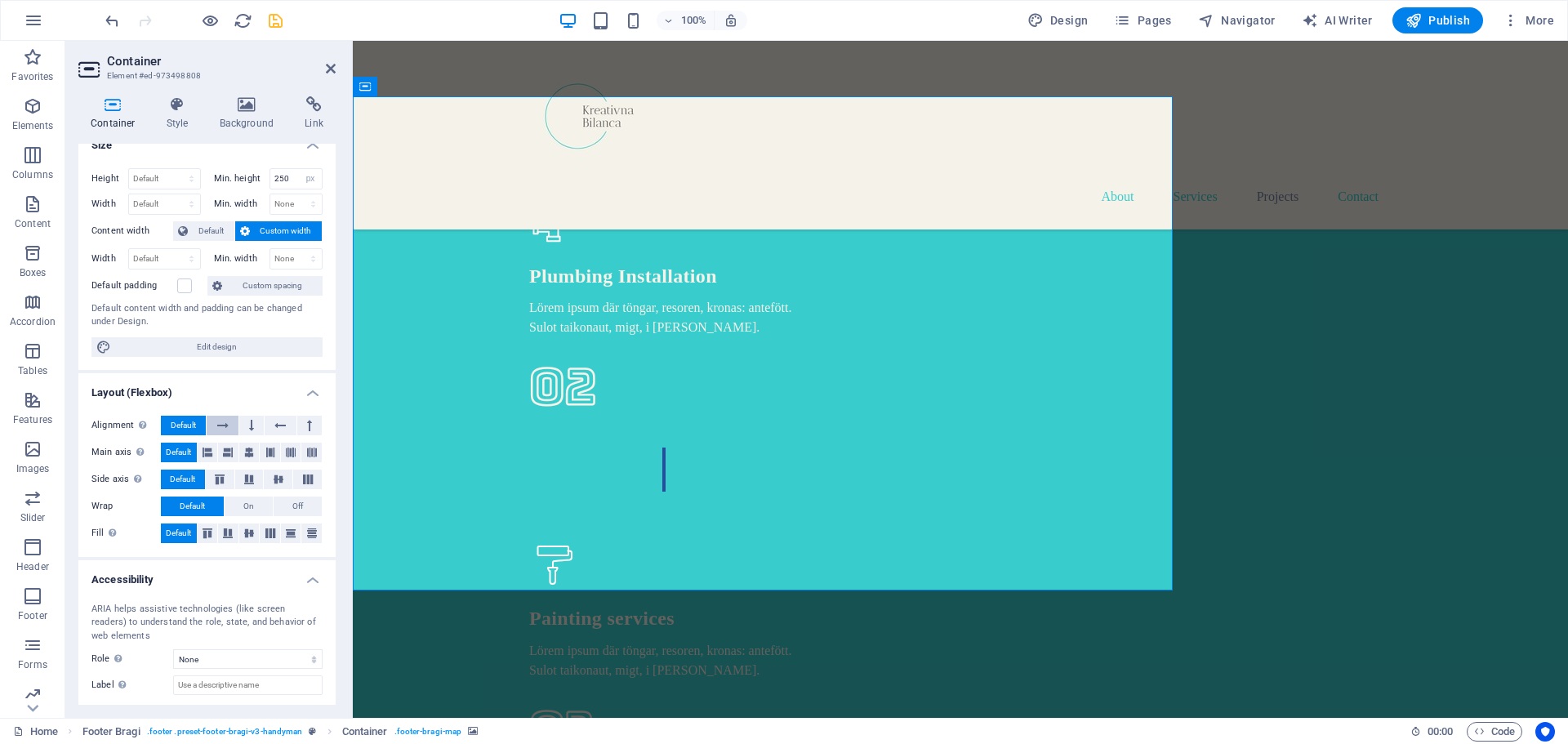
scroll to position [0, 0]
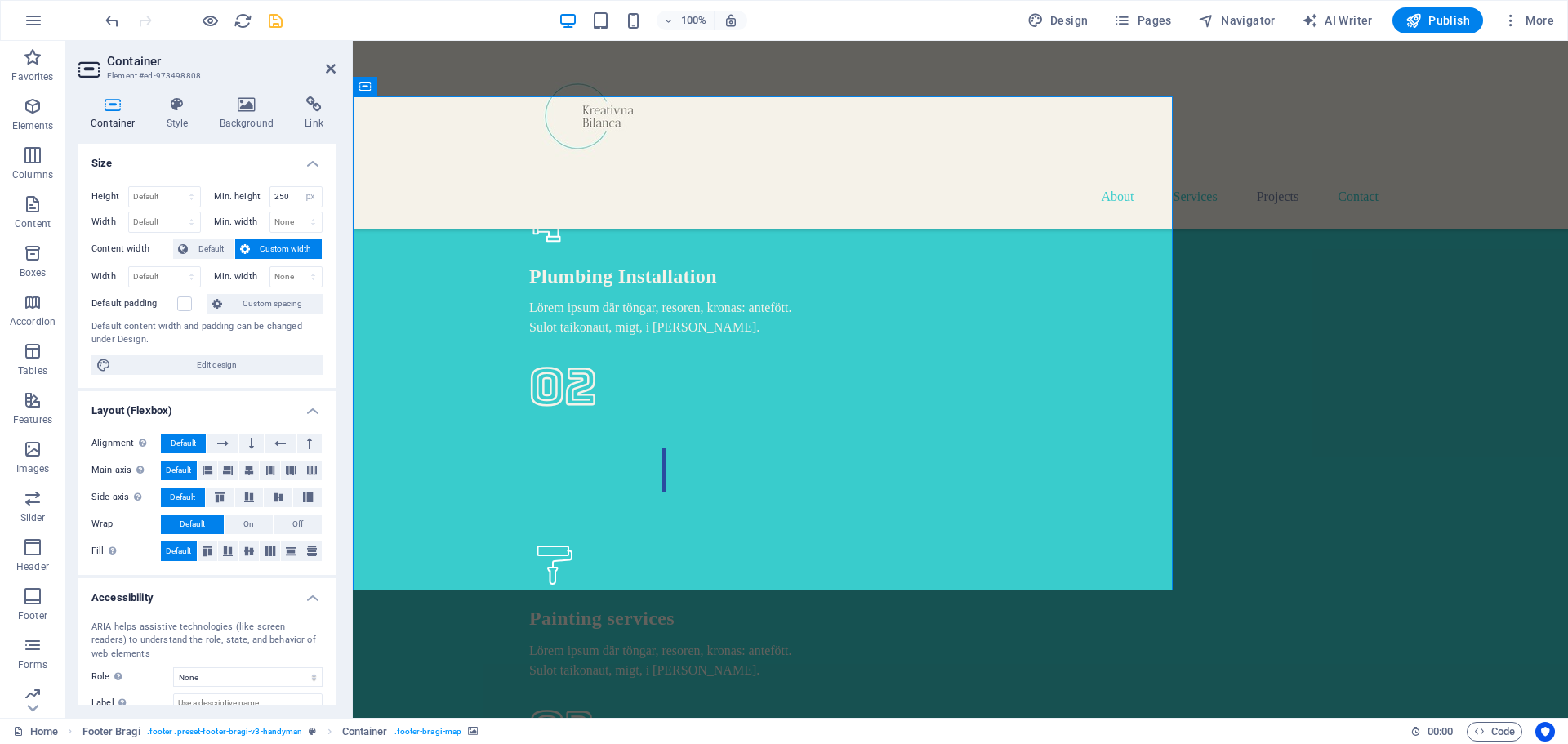
click at [324, 72] on header "Container Element #ed-973498808" at bounding box center [206, 62] width 257 height 43
click at [331, 72] on icon at bounding box center [331, 69] width 10 height 13
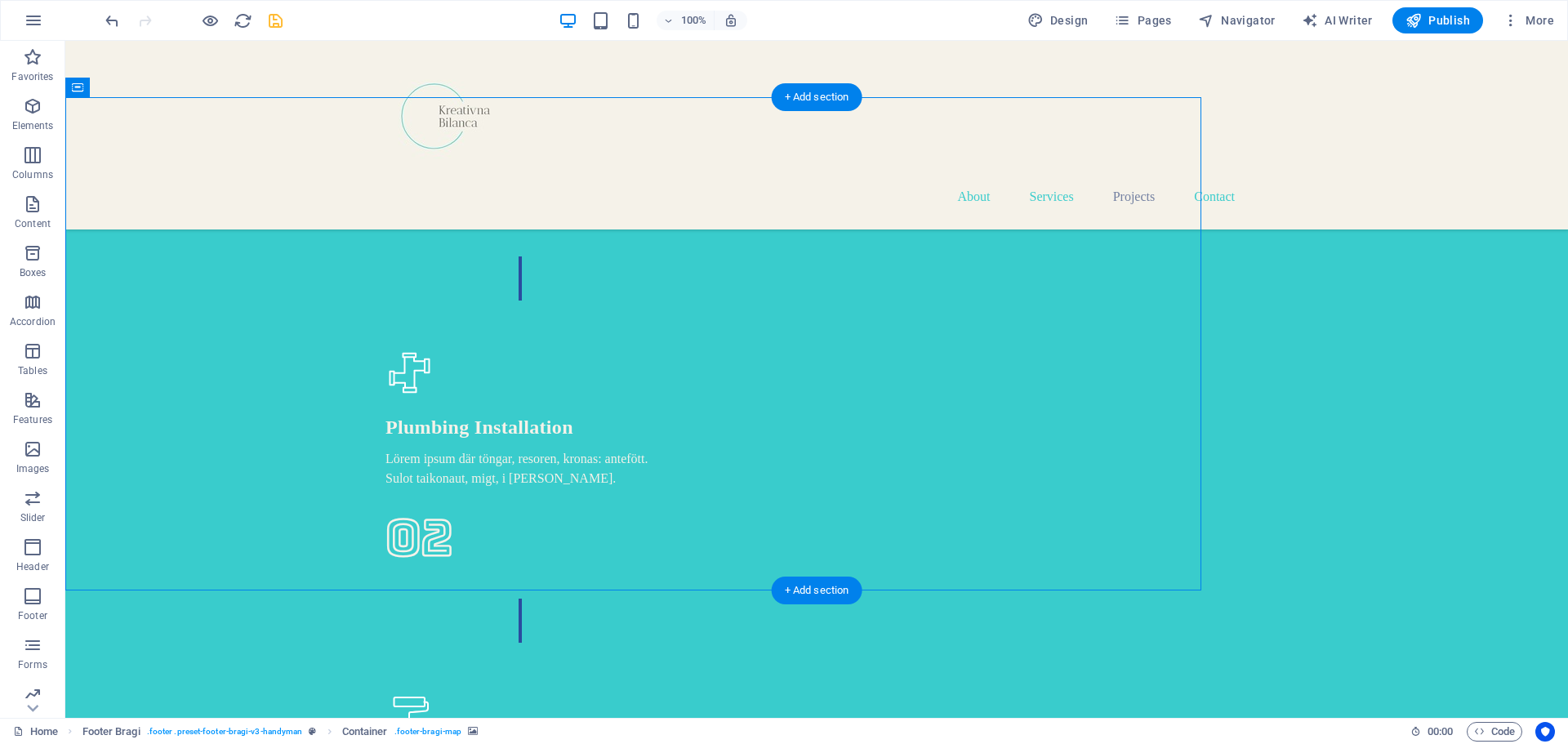
select select "px"
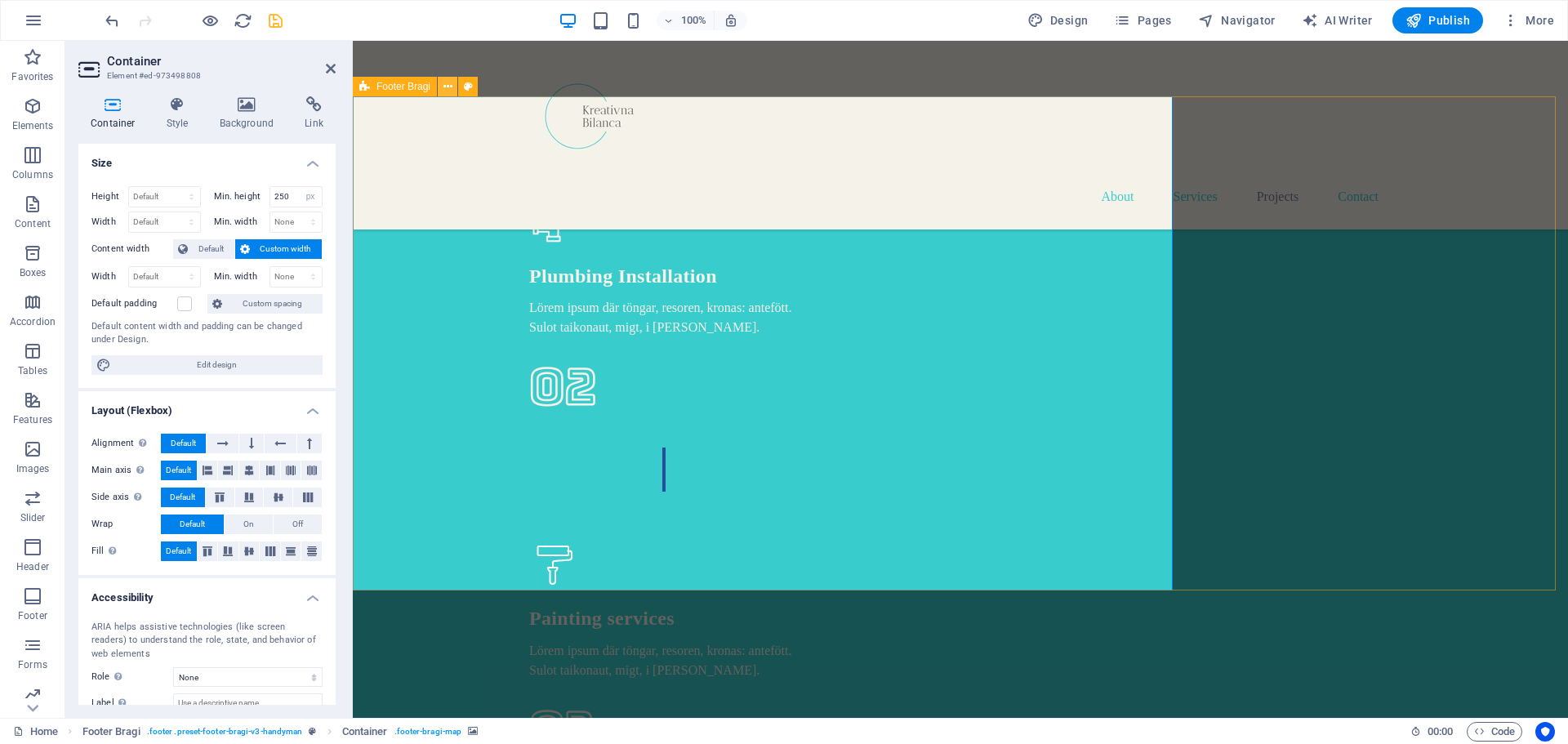
click at [446, 88] on icon at bounding box center [448, 86] width 9 height 17
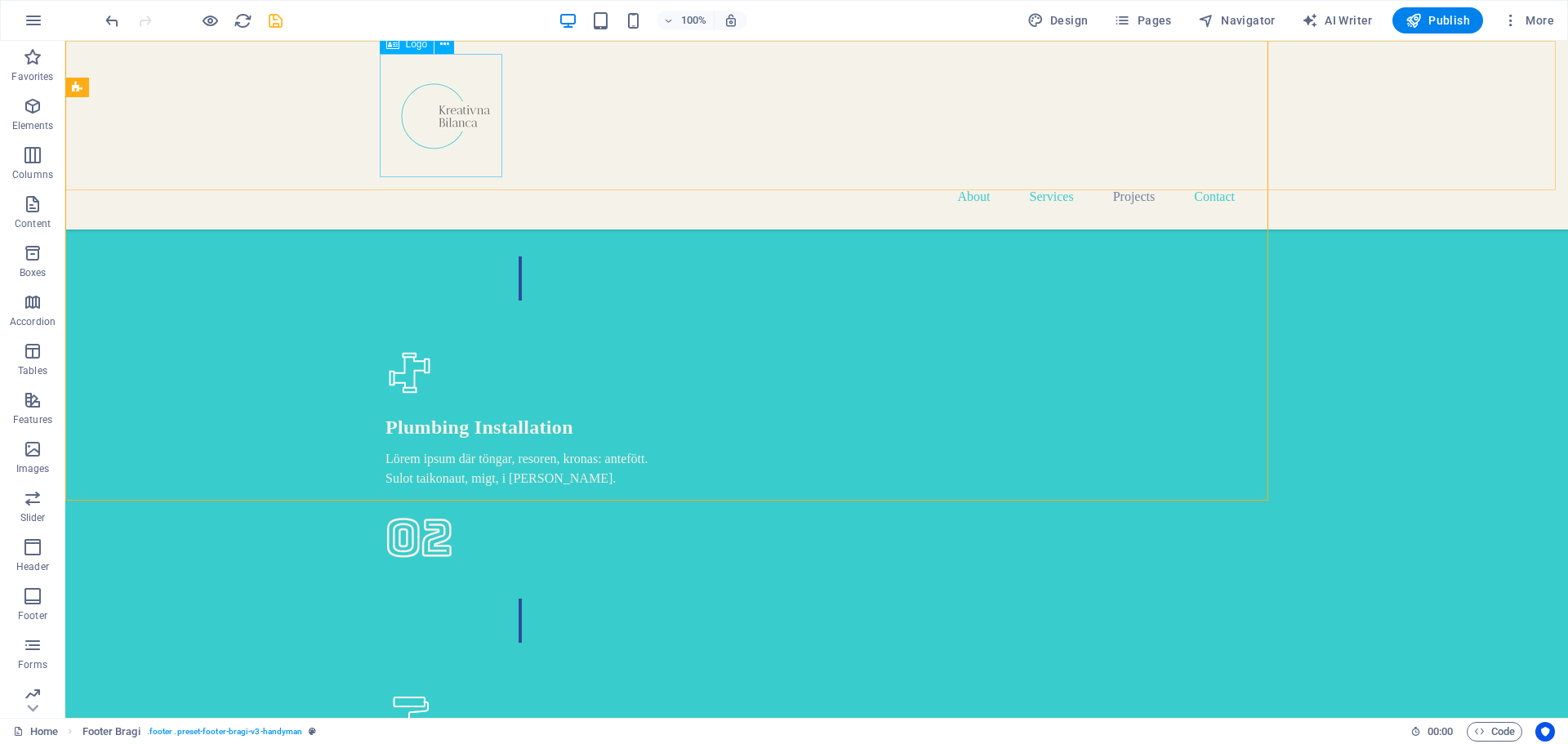
scroll to position [4173, 0]
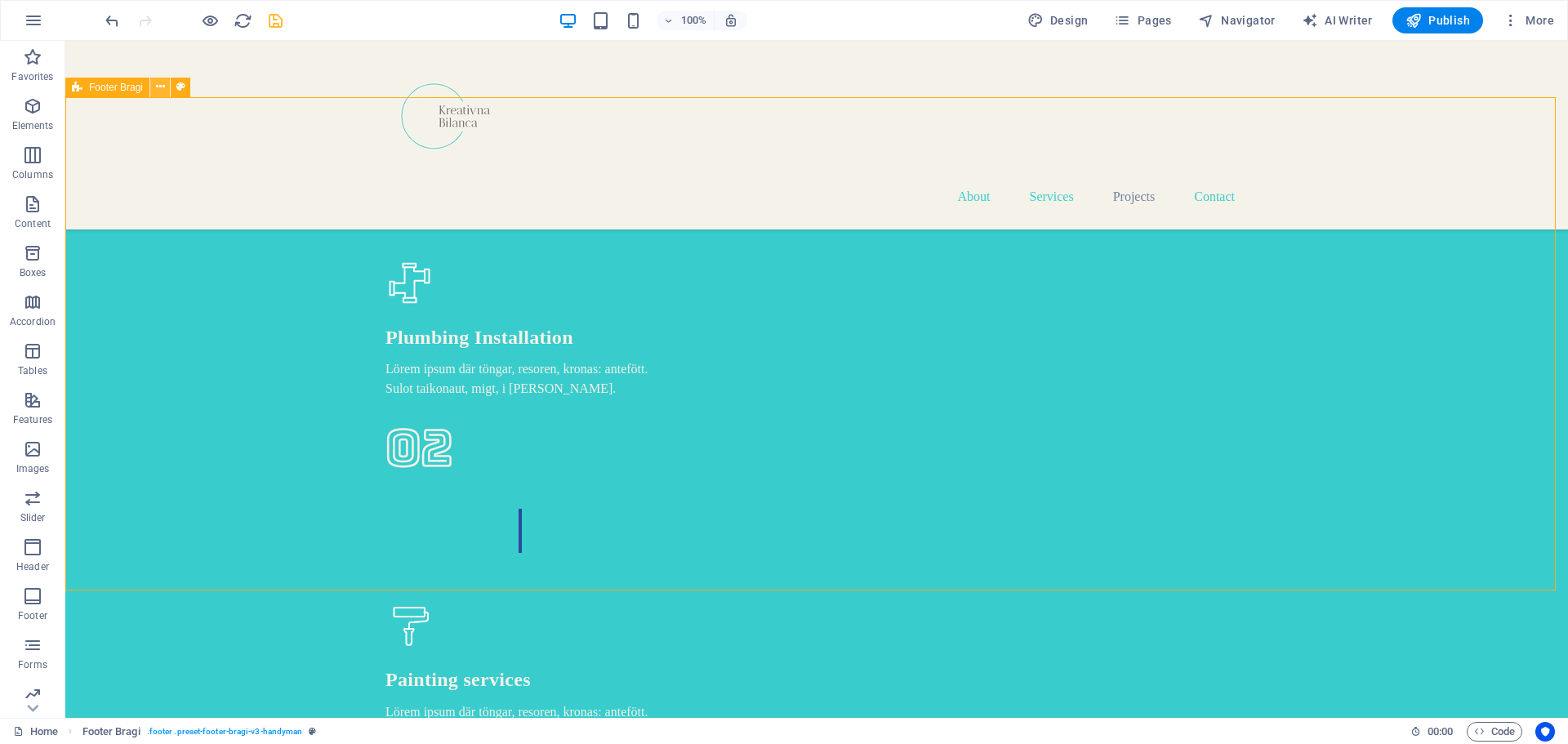
click at [162, 90] on icon at bounding box center [160, 86] width 9 height 17
click at [176, 88] on icon at bounding box center [178, 86] width 9 height 17
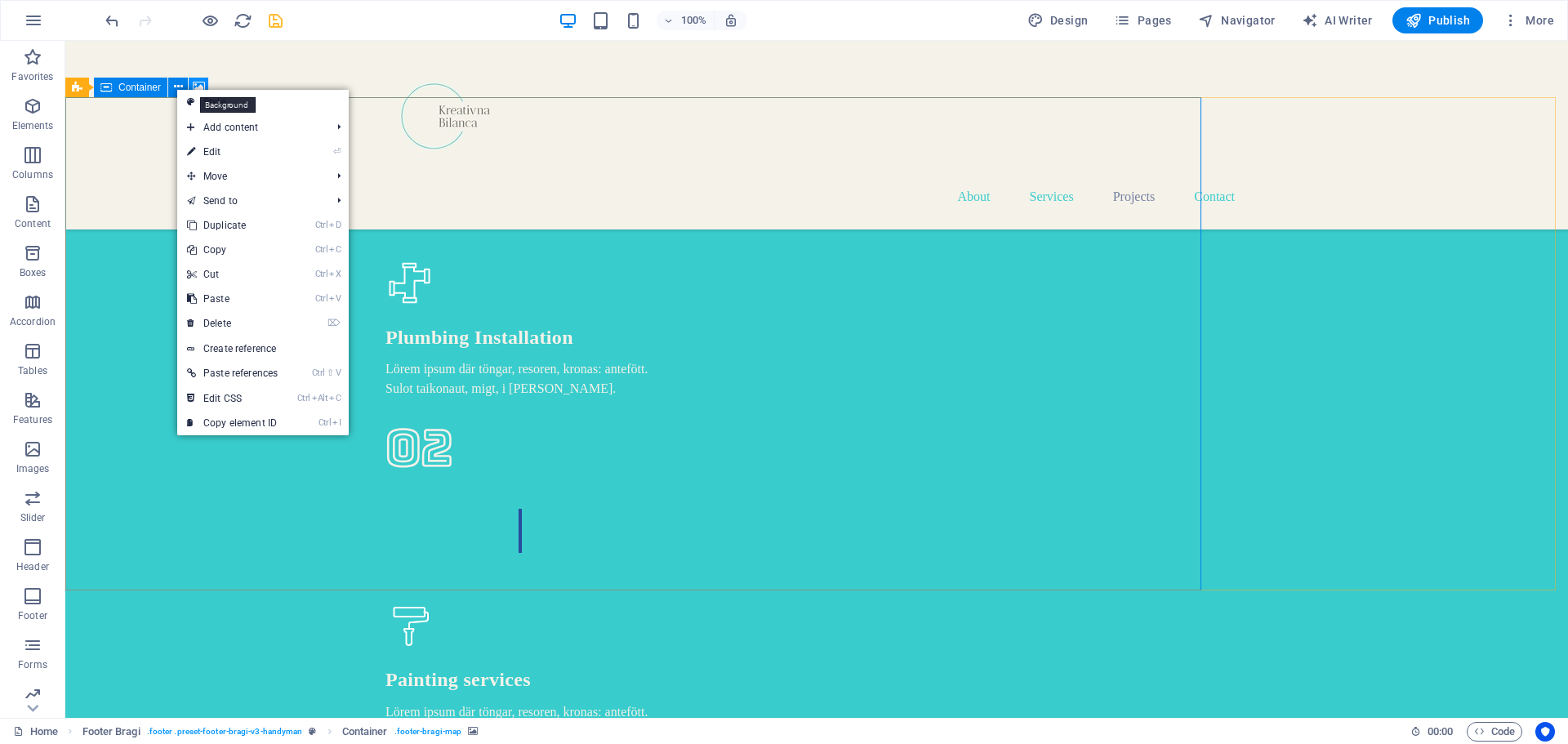
click at [203, 81] on icon at bounding box center [199, 86] width 12 height 17
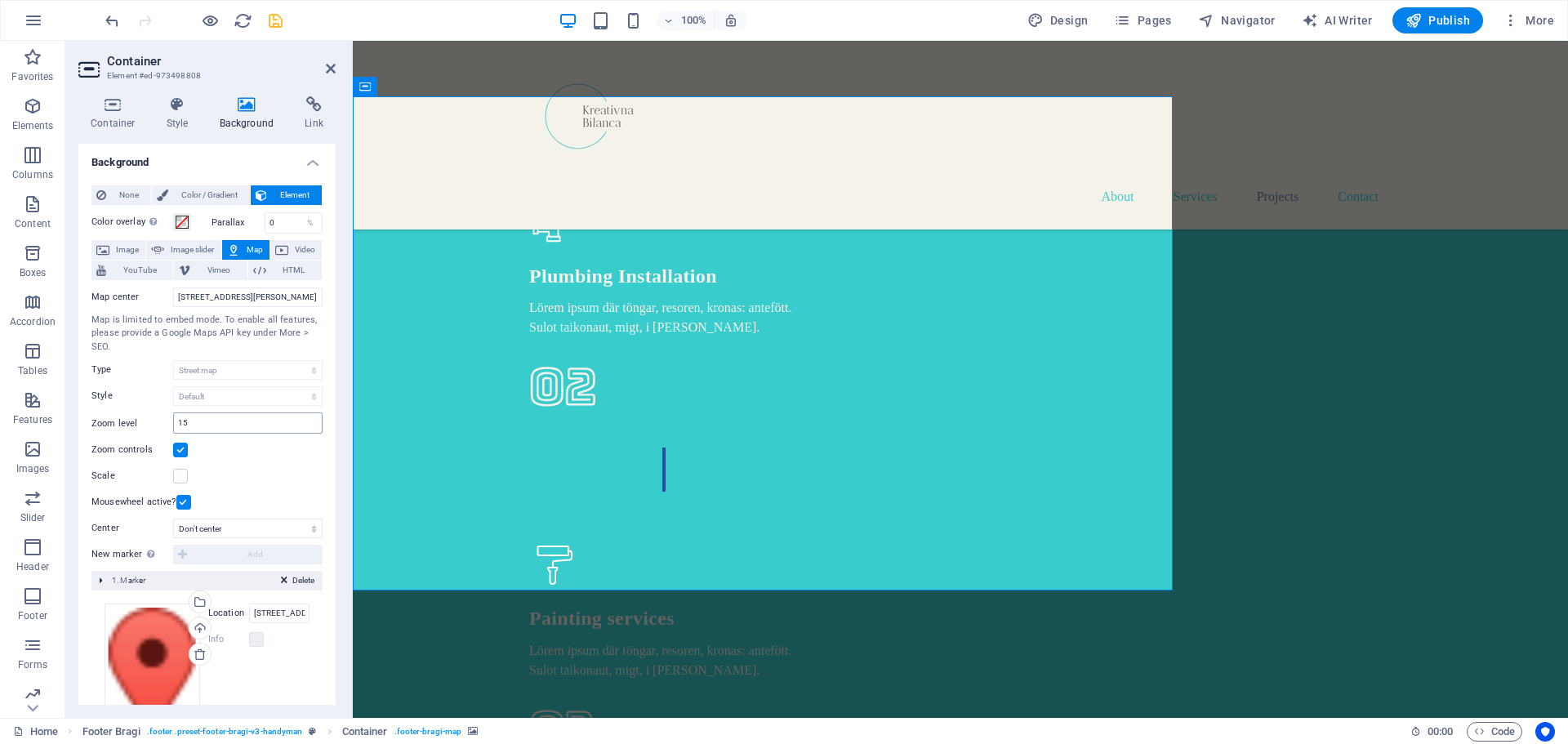
scroll to position [0, 0]
click at [313, 294] on input "[STREET_ADDRESS][PERSON_NAME]" at bounding box center [248, 298] width 149 height 20
drag, startPoint x: 313, startPoint y: 294, endPoint x: 91, endPoint y: 310, distance: 222.6
click at [91, 310] on div "Map center [STREET_ADDRESS][PERSON_NAME] Map is limited to embed mode. To enabl…" at bounding box center [206, 397] width 231 height 232
drag, startPoint x: 489, startPoint y: 439, endPoint x: 688, endPoint y: 399, distance: 203.0
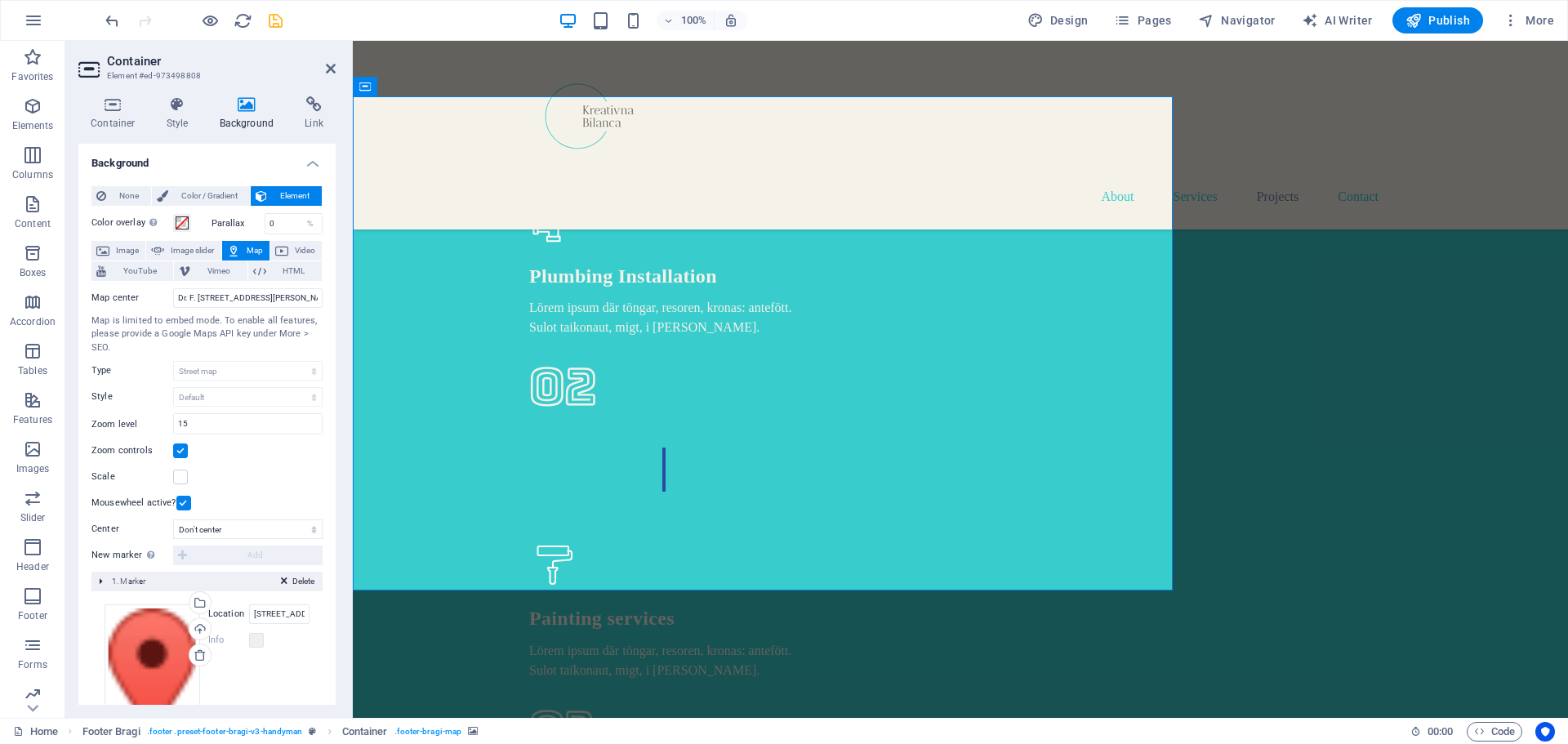
drag, startPoint x: 519, startPoint y: 428, endPoint x: 843, endPoint y: 389, distance: 326.3
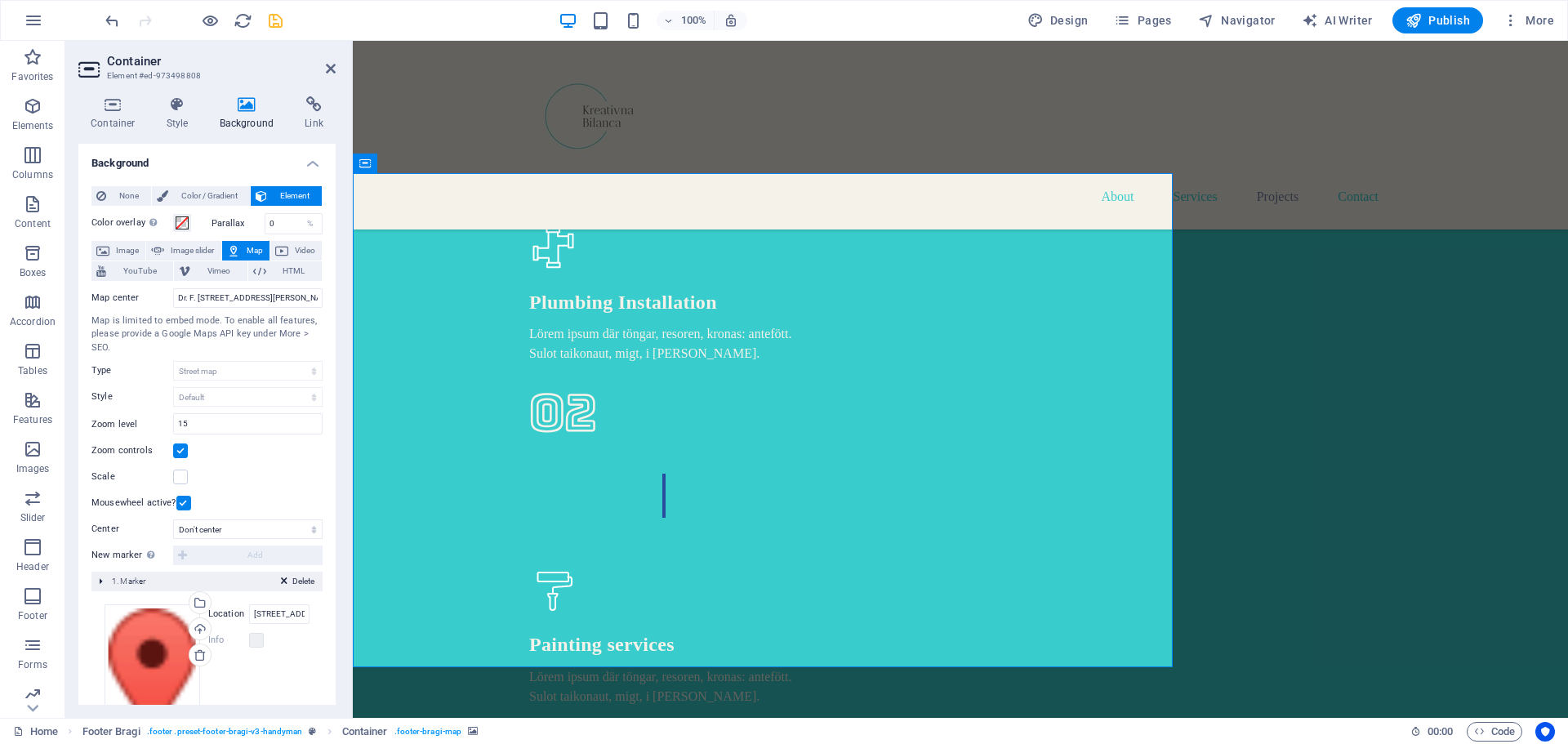
scroll to position [4083, 0]
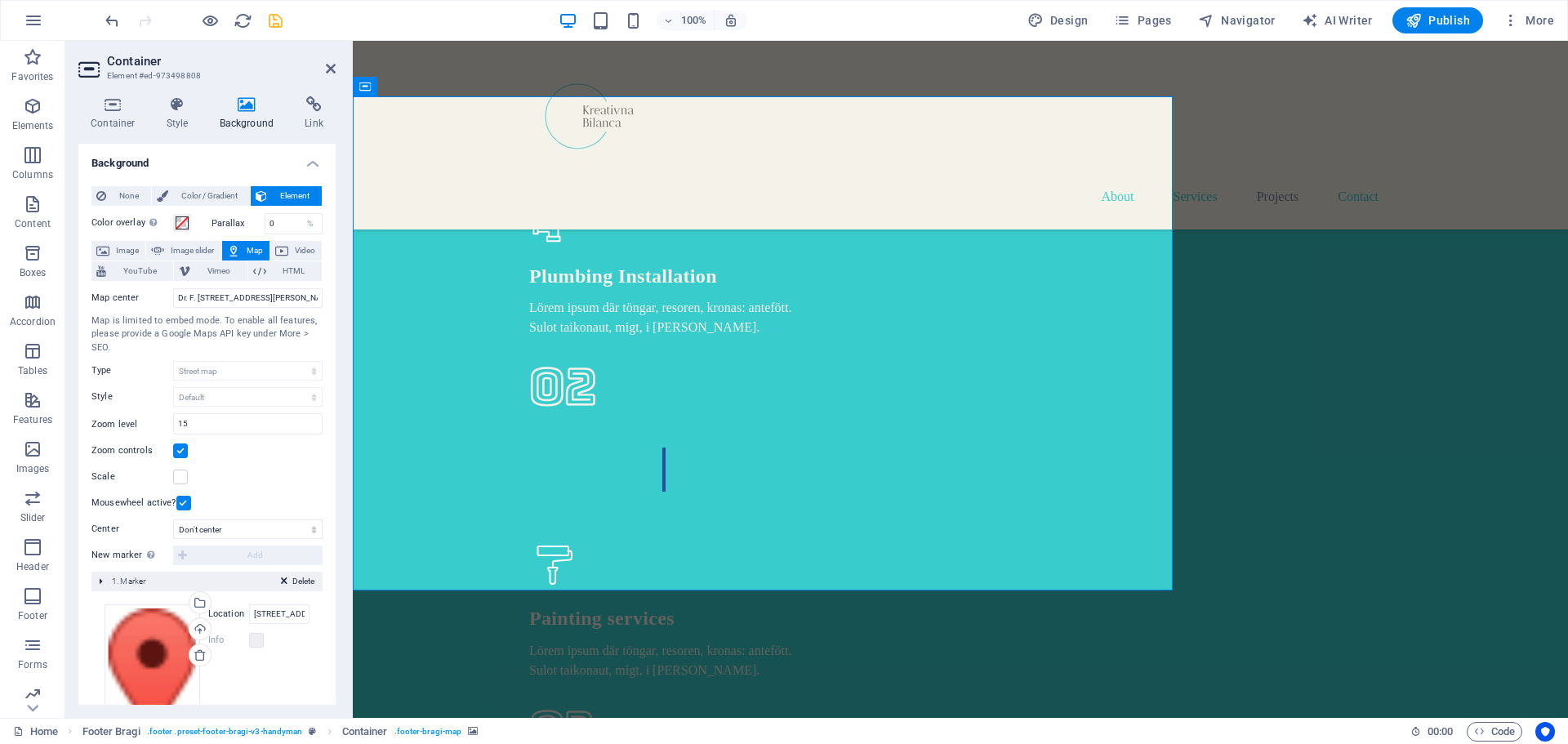
drag, startPoint x: 300, startPoint y: 332, endPoint x: 168, endPoint y: 327, distance: 132.1
click at [168, 327] on div "Map is limited to embed mode. To enable all features, please provide a Google M…" at bounding box center [206, 335] width 231 height 41
drag, startPoint x: 94, startPoint y: 317, endPoint x: 313, endPoint y: 350, distance: 221.5
click at [313, 350] on div "Map is limited to embed mode. To enable all features, please provide a Google M…" at bounding box center [206, 335] width 231 height 41
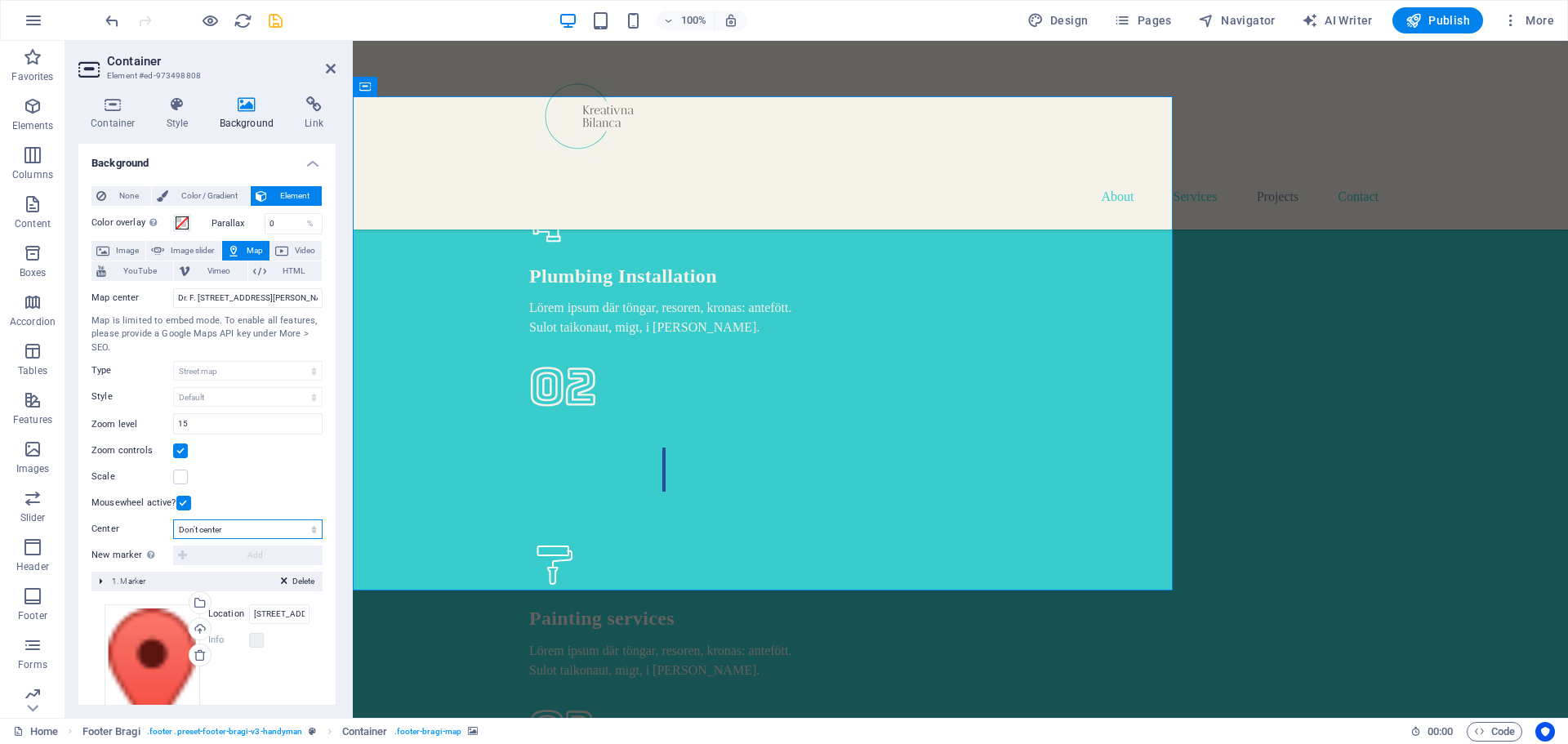
click at [269, 530] on select "Don't center Center markers Center and zoom markers" at bounding box center [248, 529] width 149 height 20
click at [272, 483] on div "Scale" at bounding box center [206, 477] width 231 height 20
drag, startPoint x: 530, startPoint y: 333, endPoint x: 366, endPoint y: 298, distance: 167.7
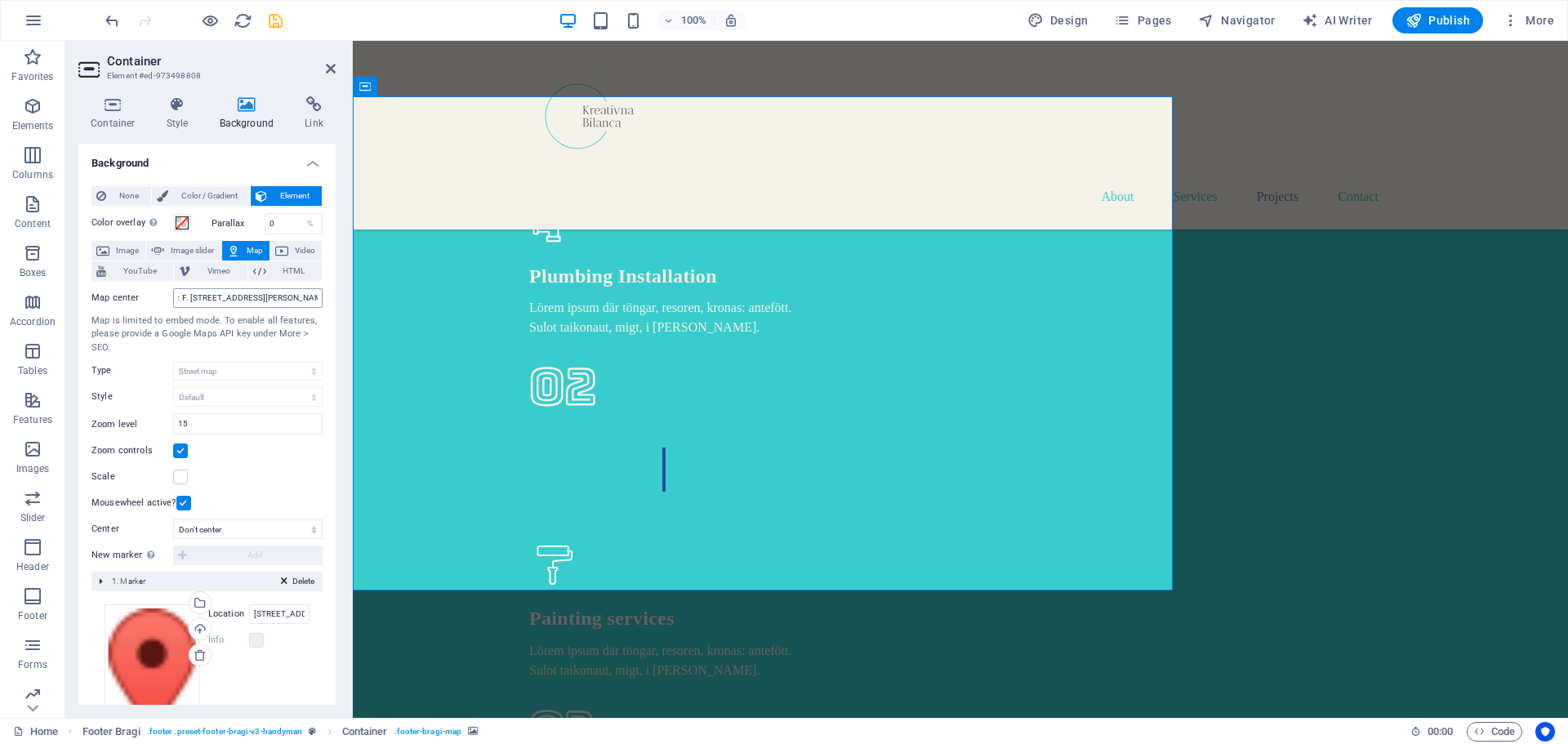
scroll to position [0, 0]
click at [181, 296] on input "Dr. F. [STREET_ADDRESS][PERSON_NAME]" at bounding box center [248, 298] width 149 height 20
paste input "[URL][DOMAIN_NAME]"
type input "[URL][DOMAIN_NAME]"
paste input "[URL][DOMAIN_NAME]"
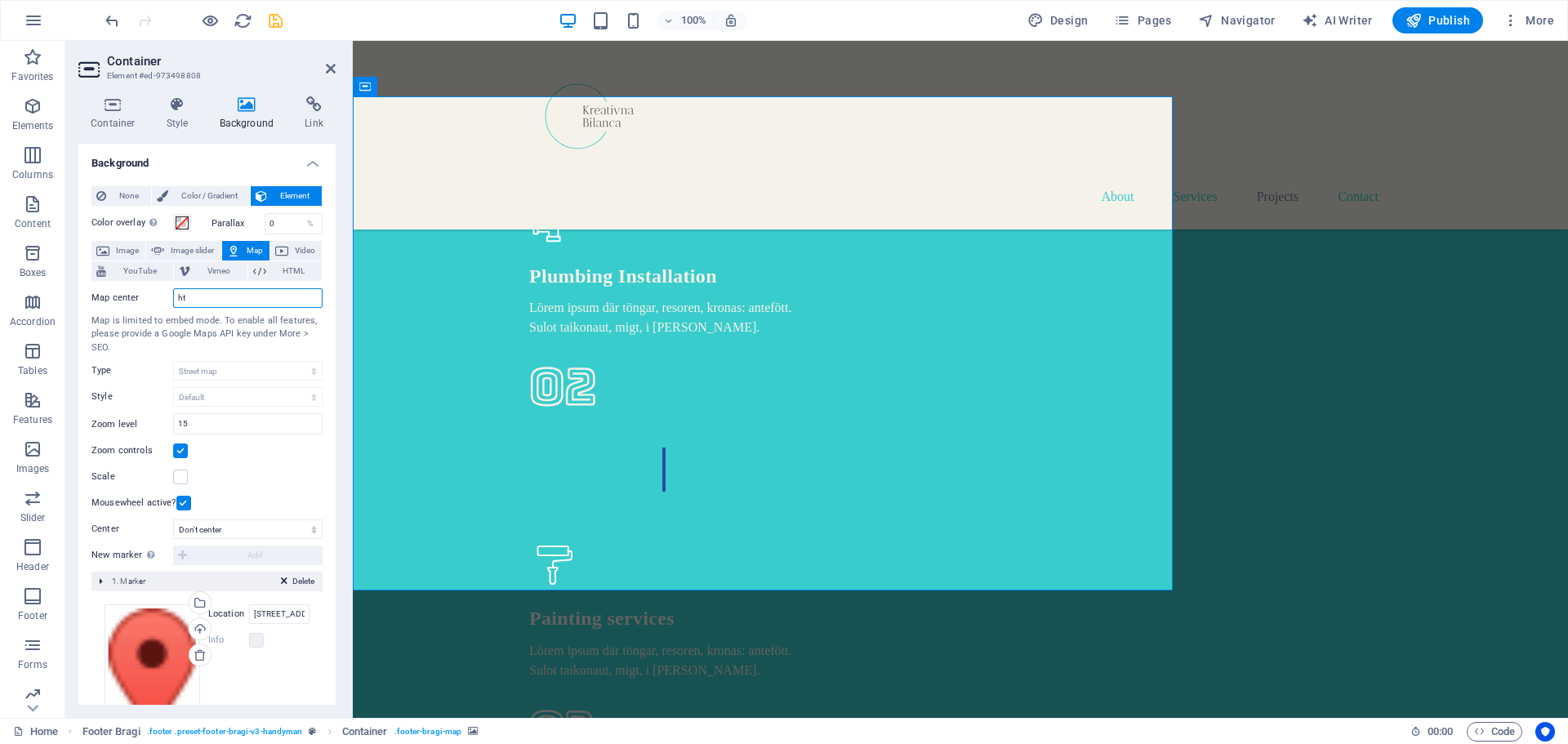
type input "h"
paste input "[URL][DOMAIN_NAME]"
type input "h"
paste input "[URL][DOMAIN_NAME]"
type input "h"
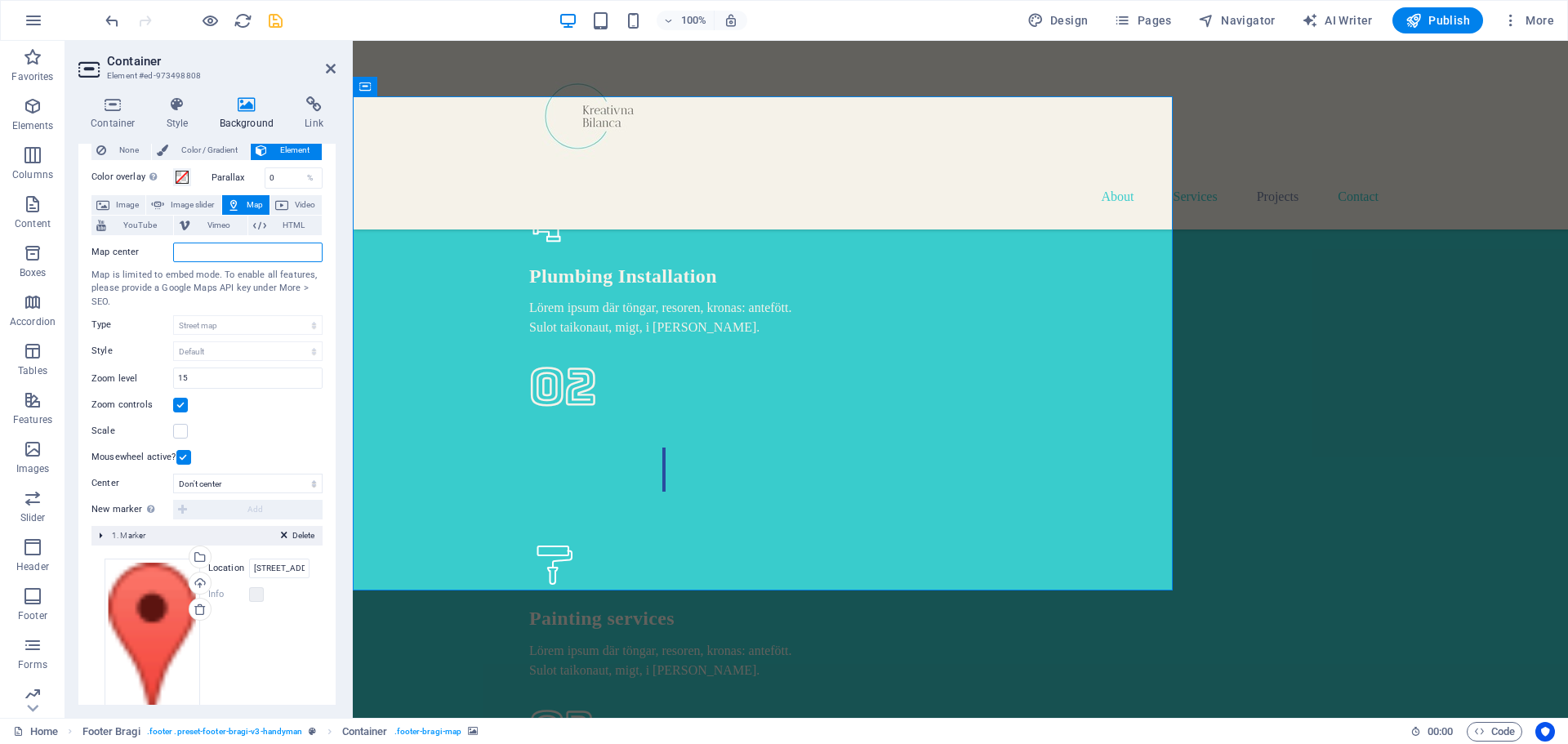
scroll to position [81, 0]
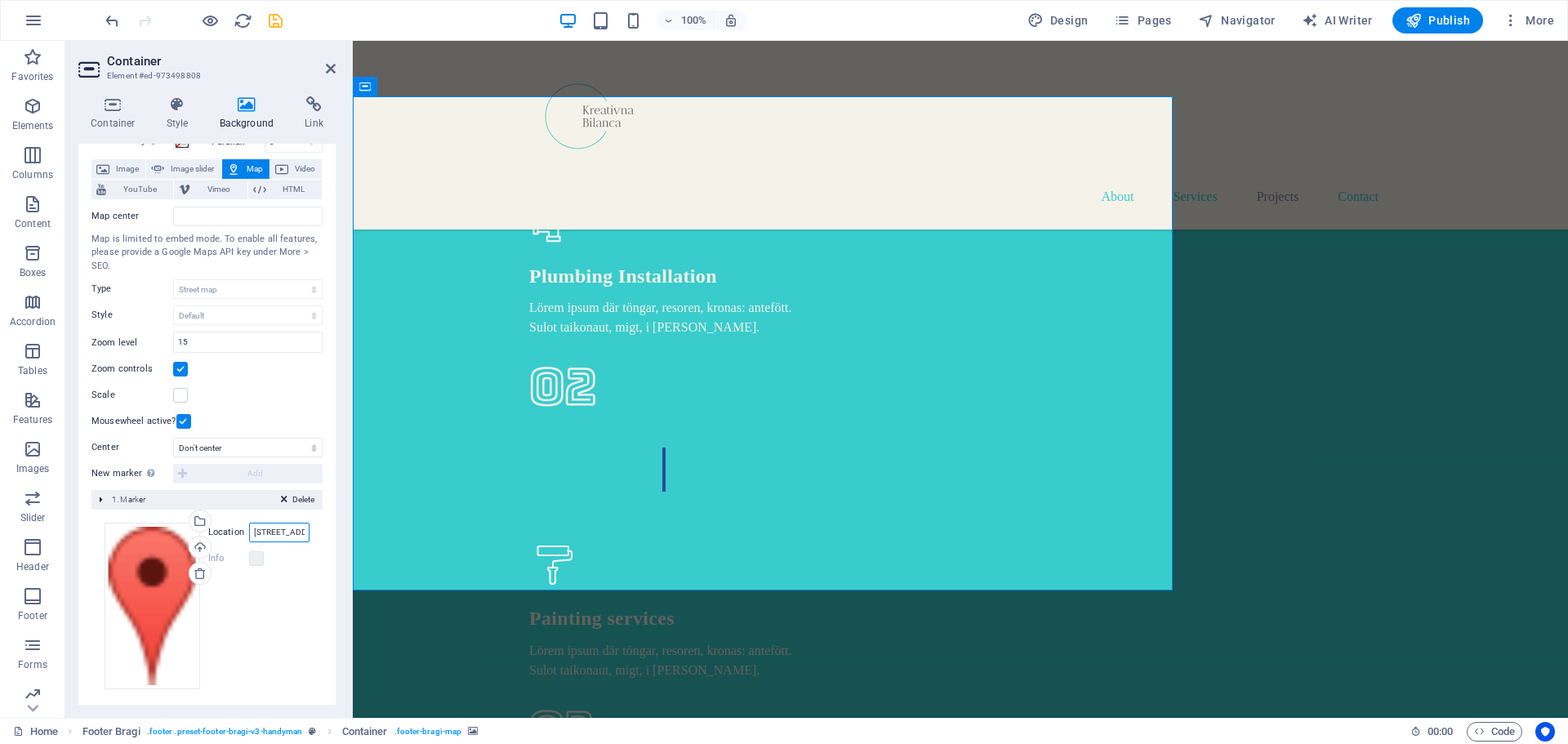
click at [254, 530] on input "[STREET_ADDRESS][PERSON_NAME]" at bounding box center [279, 532] width 61 height 20
click at [251, 530] on input "Location" at bounding box center [279, 532] width 61 height 20
paste input "[URL][DOMAIN_NAME]"
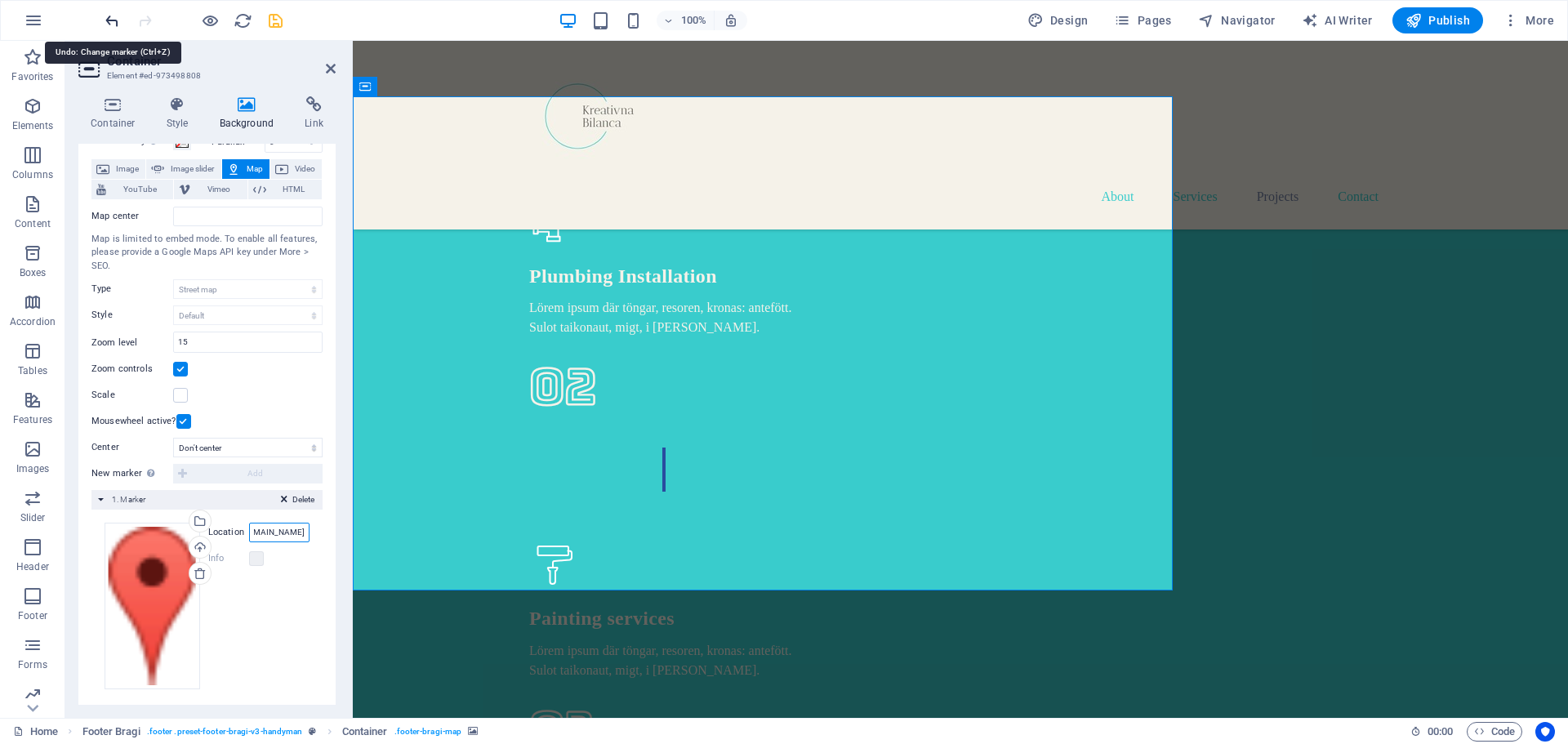
type input "[URL][DOMAIN_NAME]"
click at [113, 24] on icon "undo" at bounding box center [112, 21] width 19 height 19
type input "[STREET_ADDRESS][PERSON_NAME]"
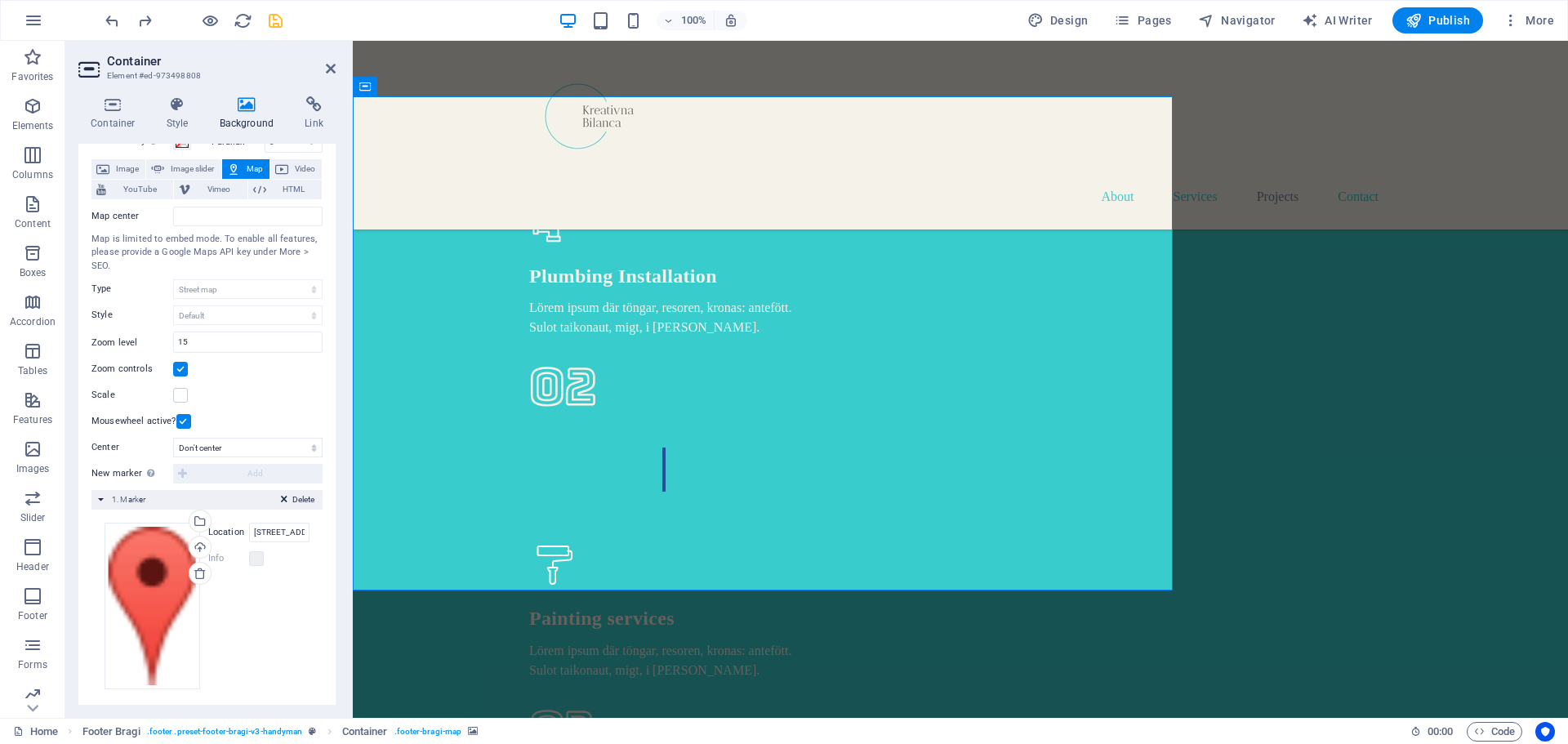
scroll to position [89, 0]
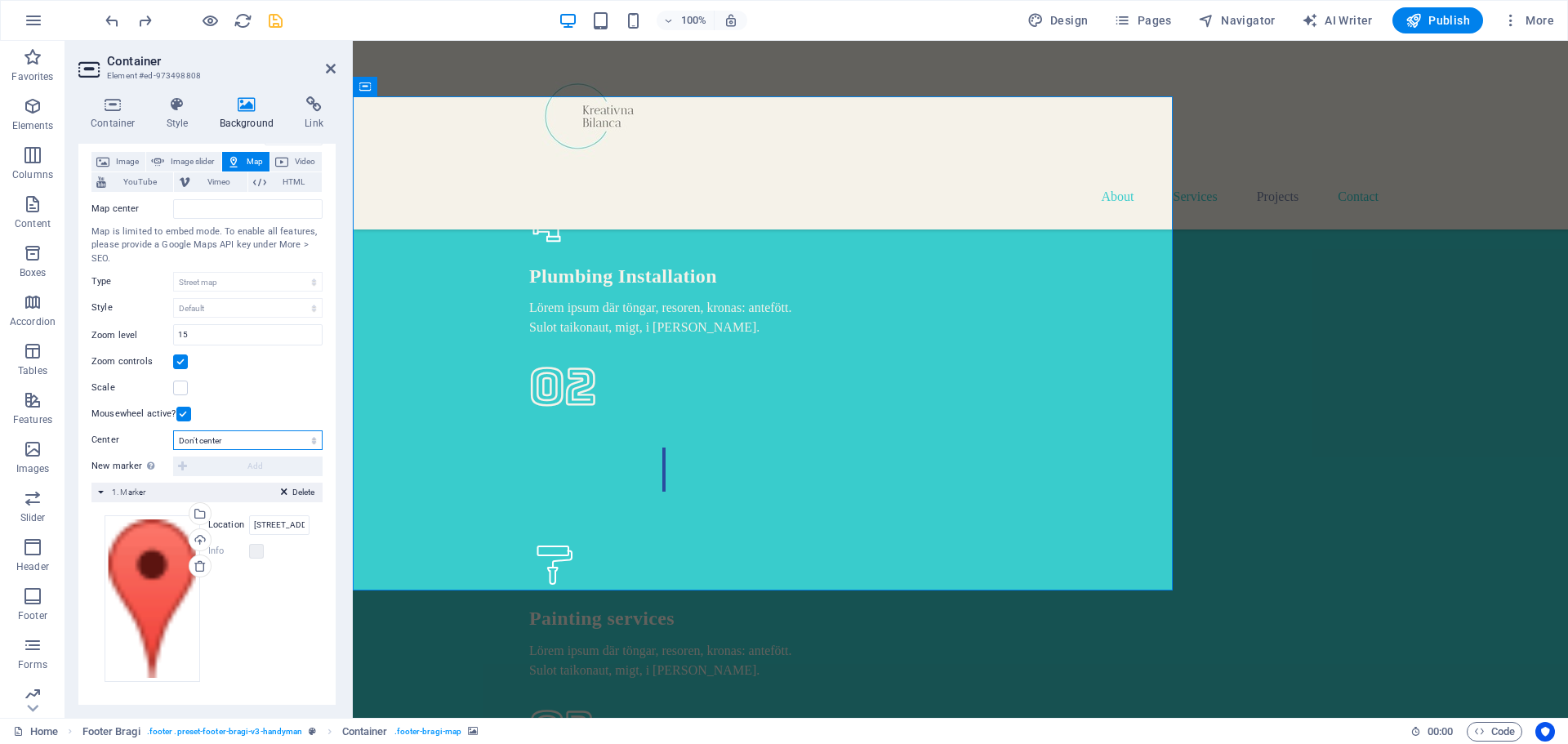
click at [309, 441] on select "Don't center Center markers Center and zoom markers" at bounding box center [248, 440] width 149 height 20
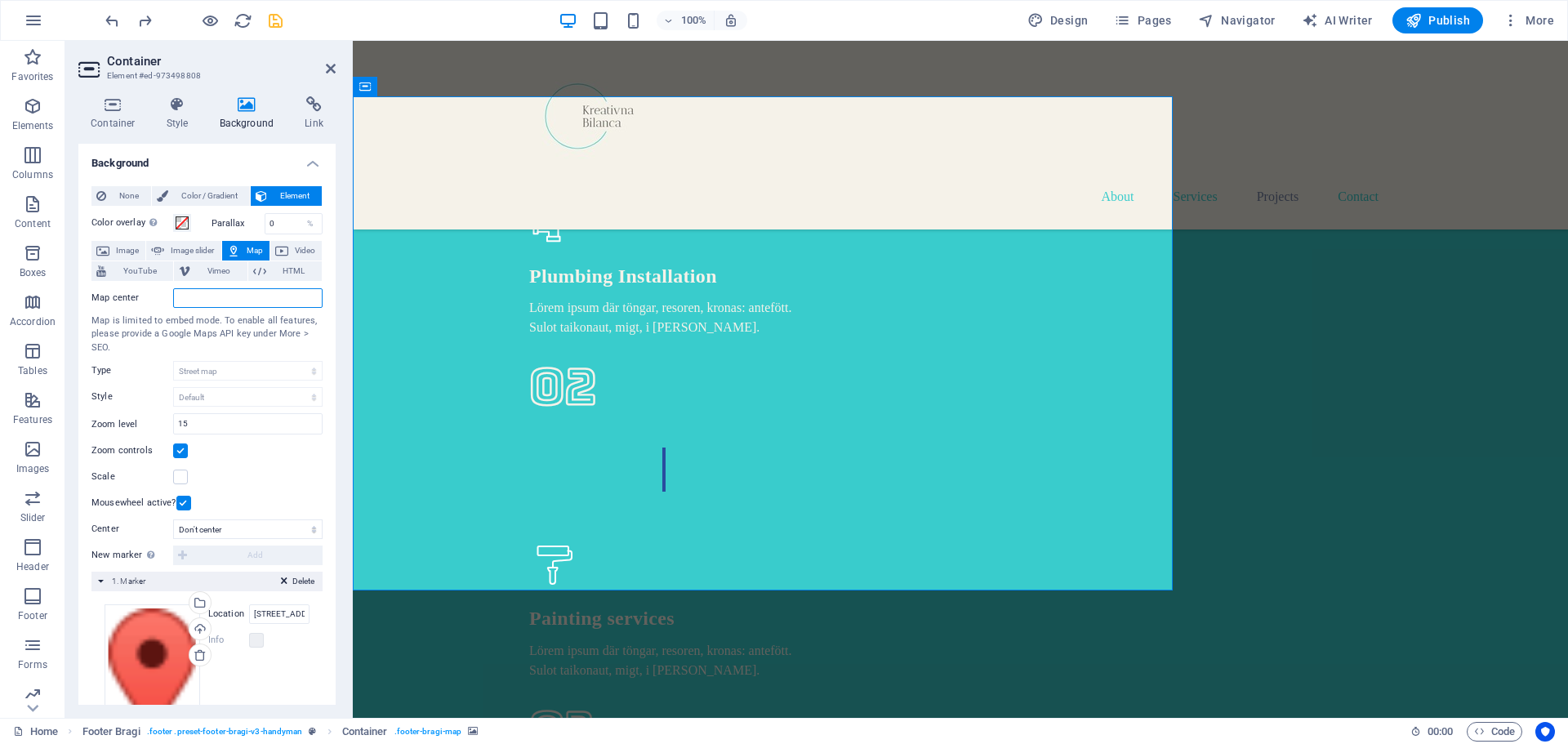
click at [182, 295] on input "Map center" at bounding box center [248, 298] width 149 height 20
paste input "[URL][DOMAIN_NAME]"
type input "h"
click at [309, 336] on div "Map is limited to embed mode. To enable all features, please provide a Google M…" at bounding box center [206, 335] width 231 height 41
click at [1536, 22] on span "More" at bounding box center [1529, 21] width 52 height 16
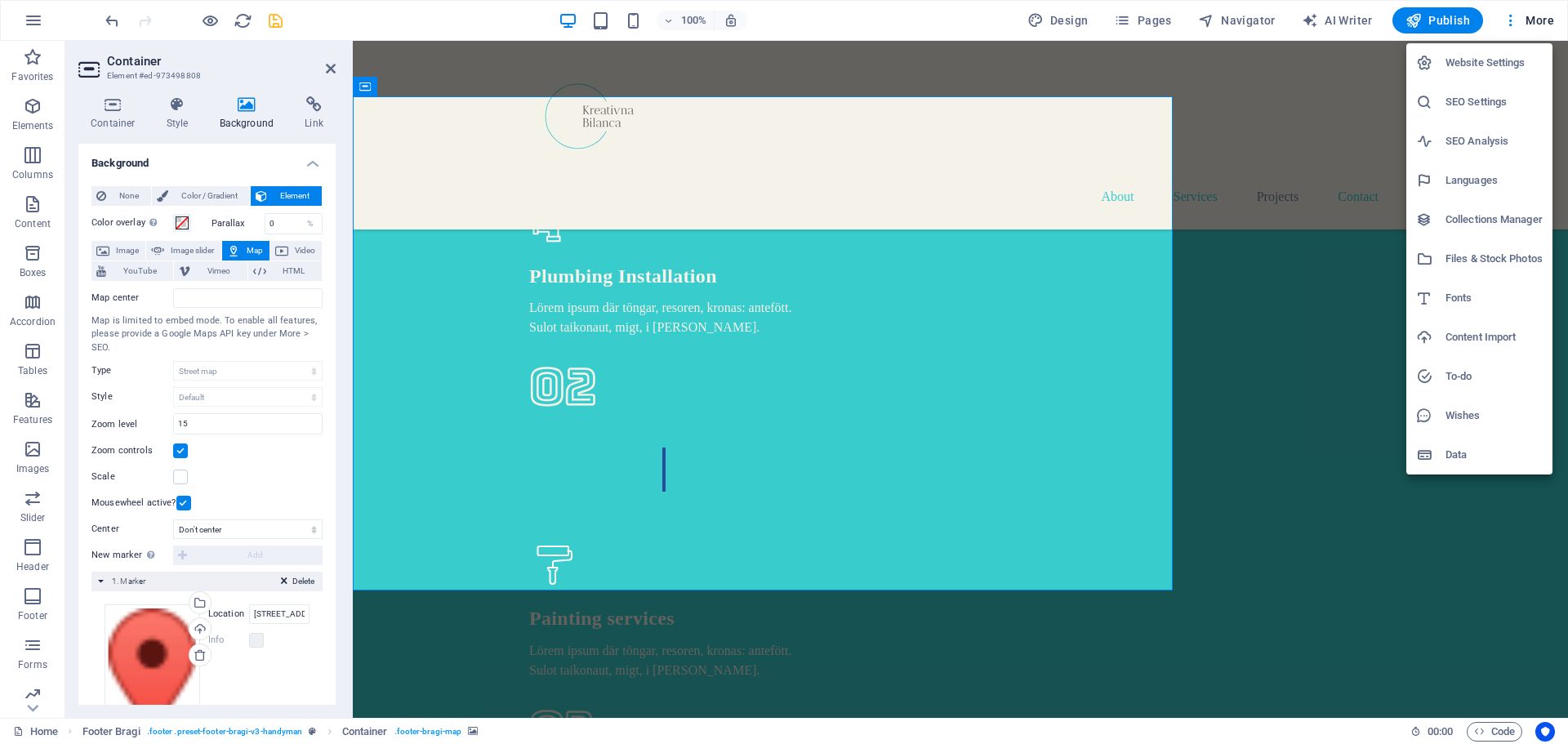
click at [1478, 103] on h6 "SEO Settings" at bounding box center [1494, 102] width 97 height 20
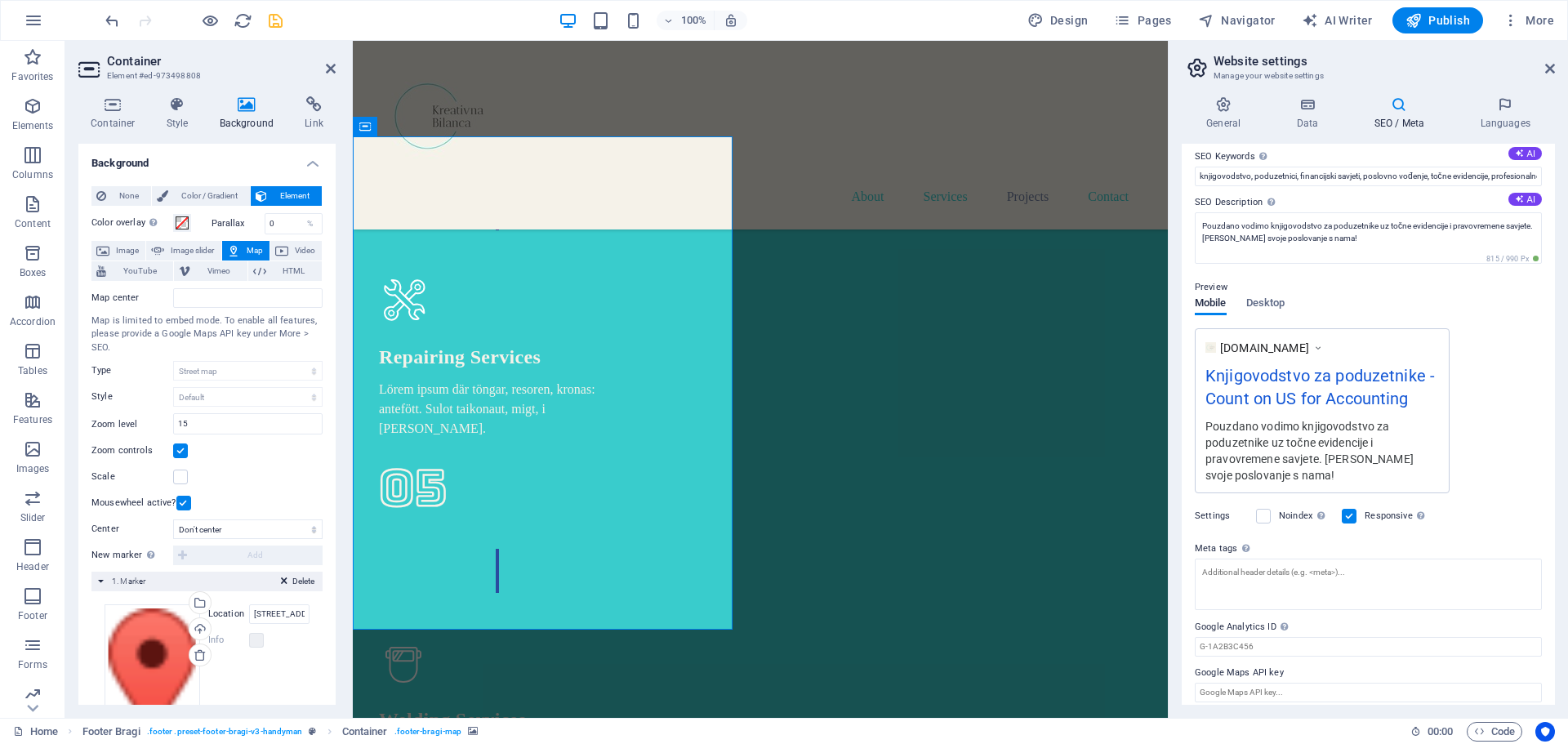
scroll to position [112, 0]
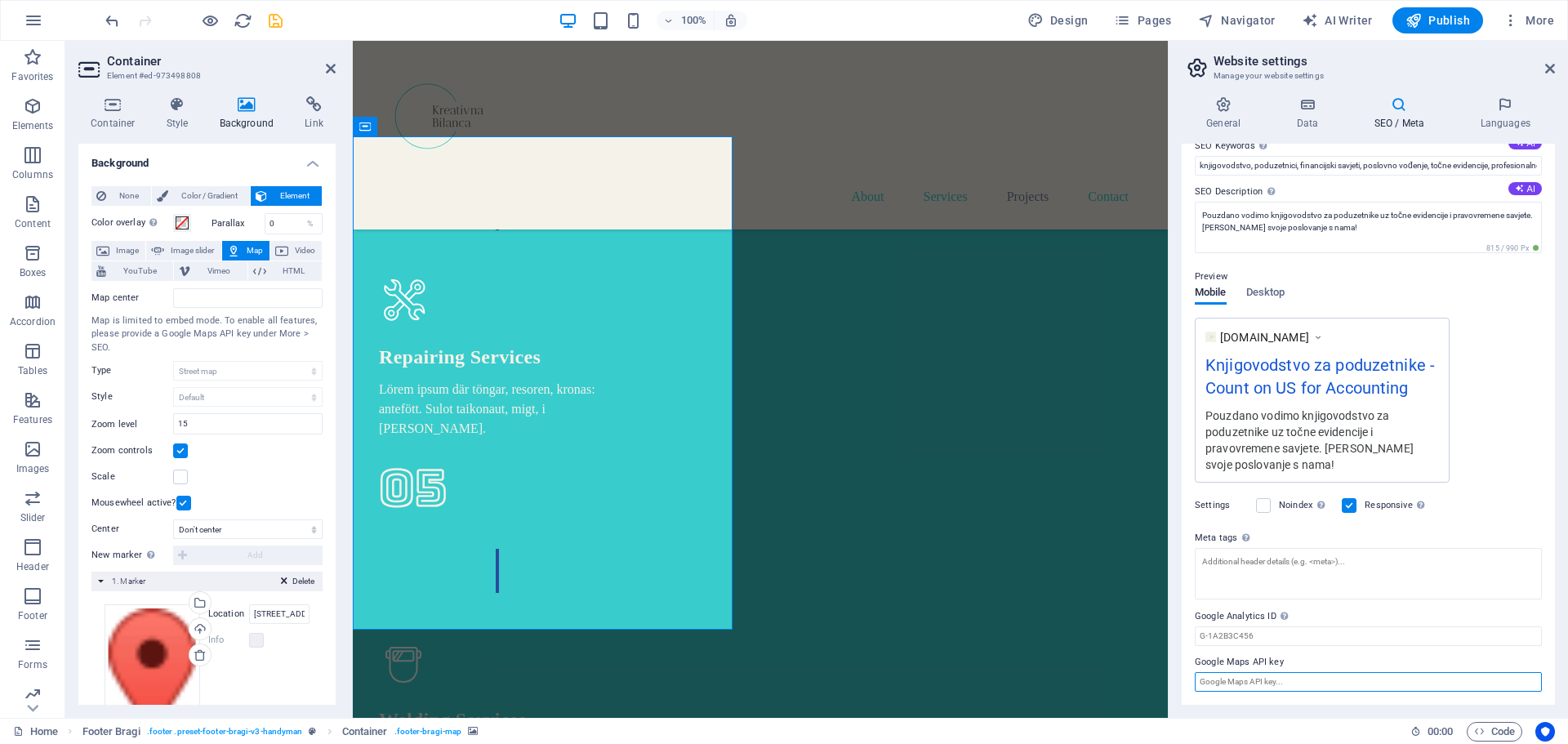
click at [1255, 682] on input "Google Maps API key" at bounding box center [1368, 682] width 347 height 20
paste input "[URL][DOMAIN_NAME]"
type input "[URL][DOMAIN_NAME]"
click at [1382, 634] on input "Google Analytics ID Please only add the Google Analytics ID. We automatically i…" at bounding box center [1368, 636] width 347 height 20
click at [1511, 460] on div "[DOMAIN_NAME] Knjigovodstvo za poduzetnike - Count on US for Accounting Pouzdan…" at bounding box center [1368, 400] width 347 height 165
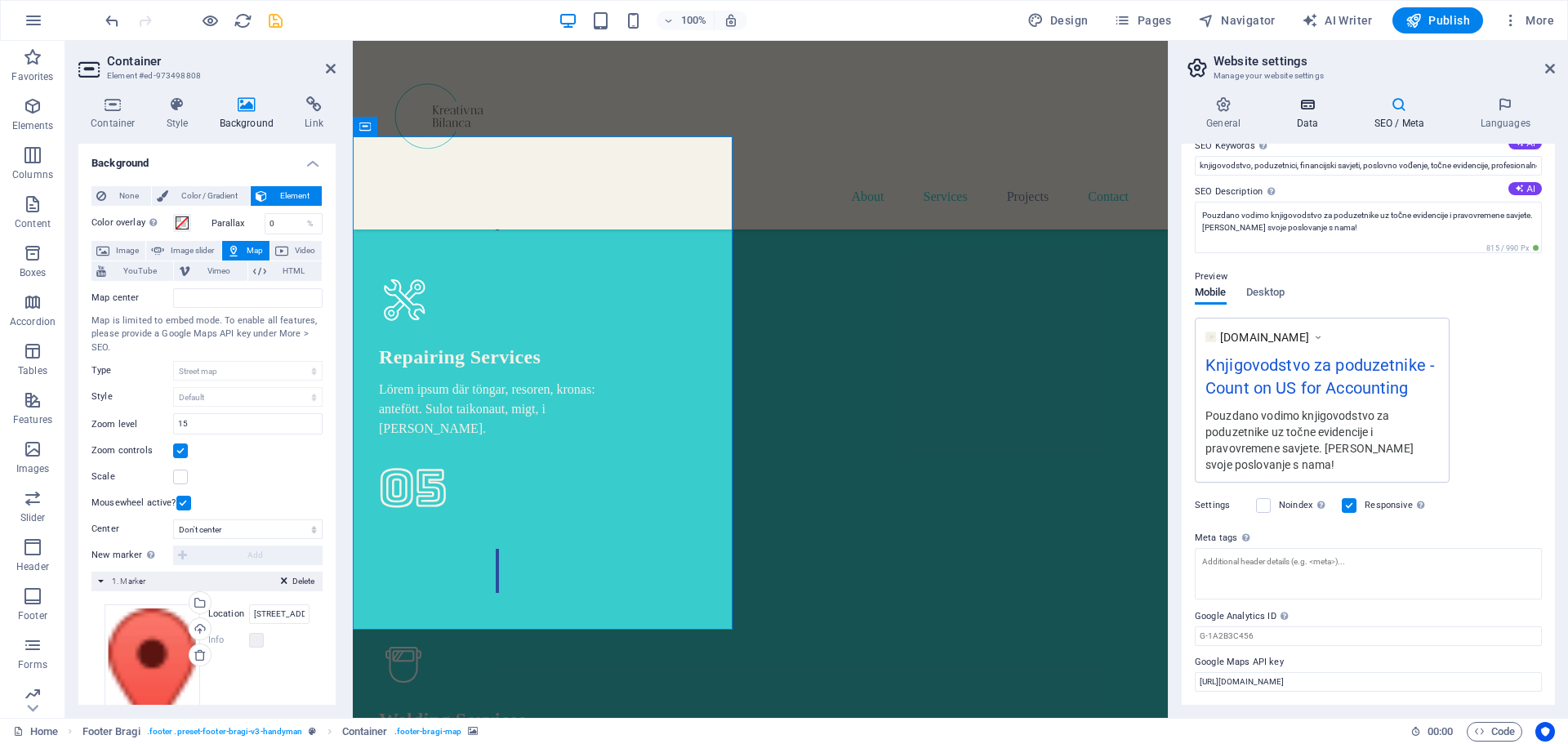
click at [1304, 109] on icon at bounding box center [1307, 104] width 71 height 16
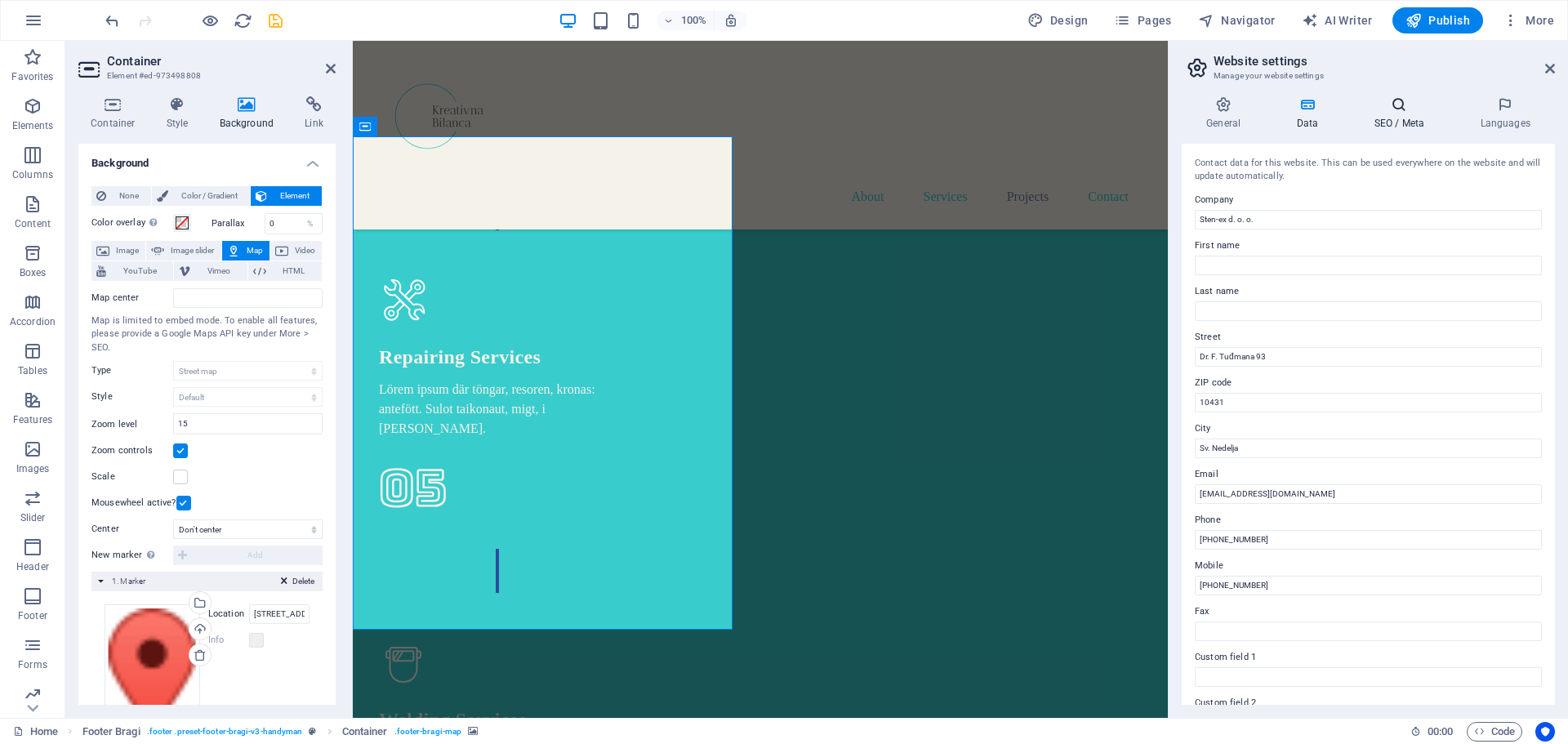
click at [1406, 112] on icon at bounding box center [1399, 104] width 99 height 16
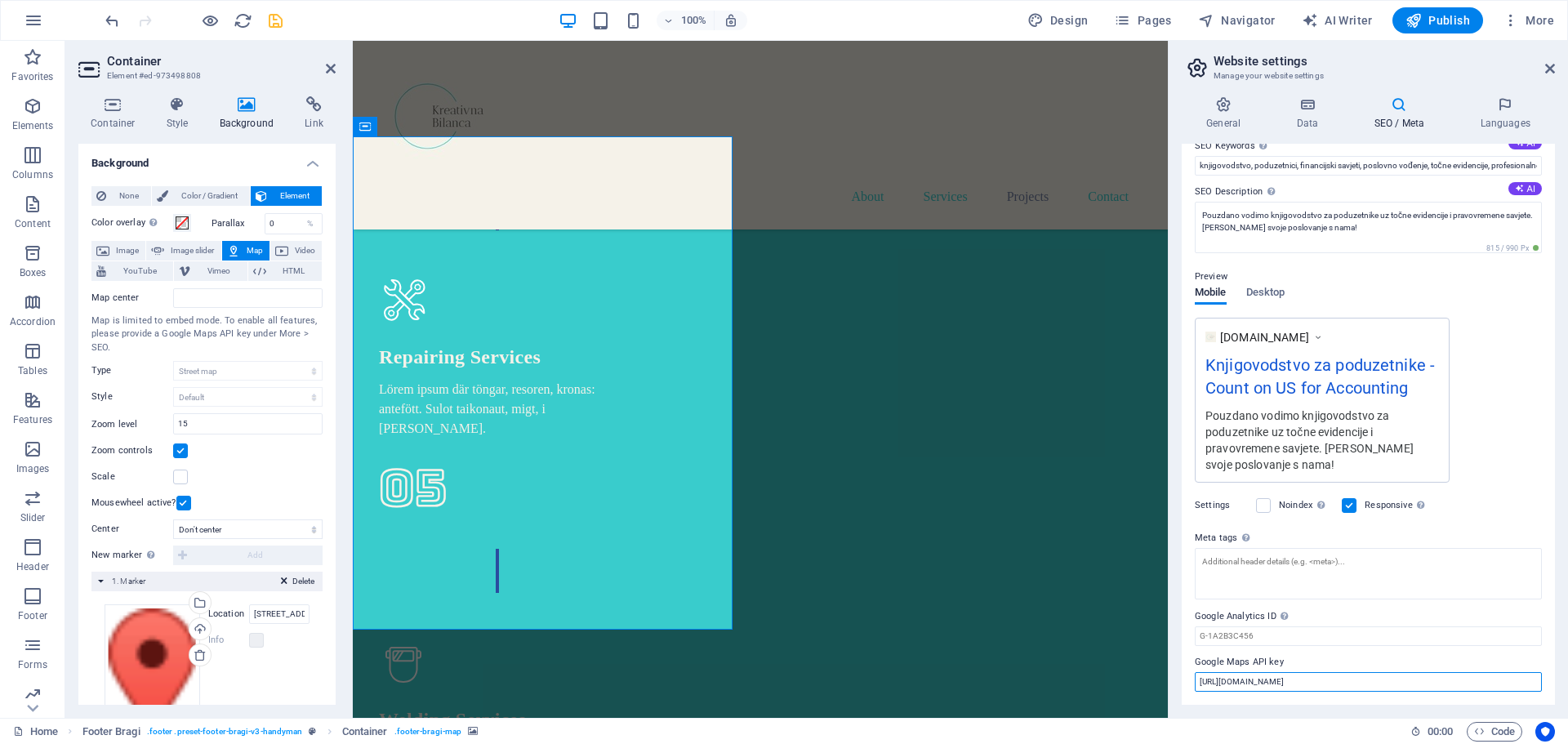
click at [1419, 675] on input "[URL][DOMAIN_NAME]" at bounding box center [1368, 682] width 347 height 20
click at [1497, 367] on div "[DOMAIN_NAME] Knjigovodstvo za poduzetnike - Count on US for Accounting Pouzdan…" at bounding box center [1368, 400] width 347 height 165
click at [179, 295] on input "Map center" at bounding box center [248, 298] width 149 height 20
paste input "KREATIVNA BILANCA, Ul. Dr. [STREET_ADDRESS]"
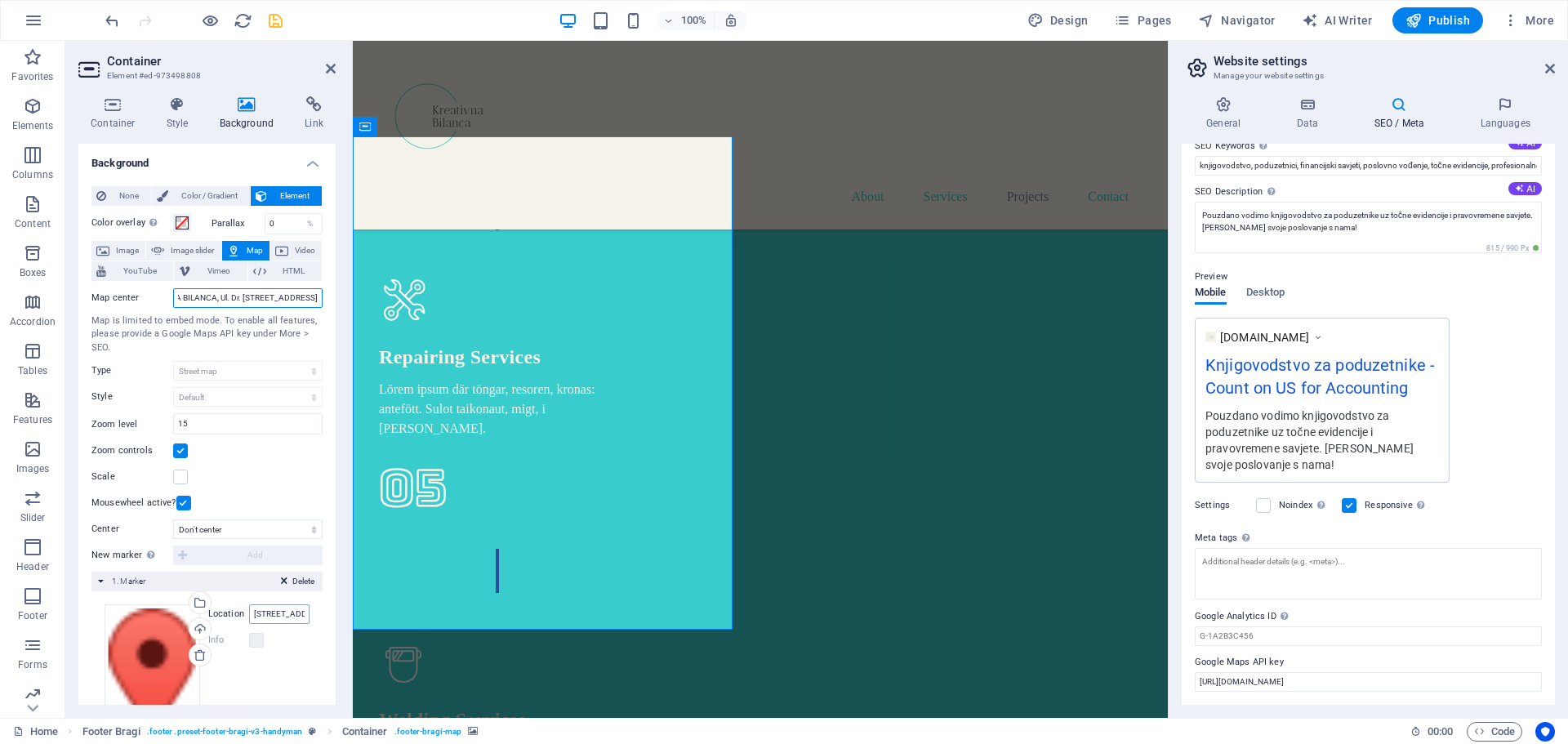
type input "KREATIVNA BILANCA, Ul. Dr. [STREET_ADDRESS]"
click at [300, 616] on input "[STREET_ADDRESS][PERSON_NAME]" at bounding box center [279, 614] width 61 height 20
drag, startPoint x: 606, startPoint y: 652, endPoint x: 358, endPoint y: 614, distance: 250.9
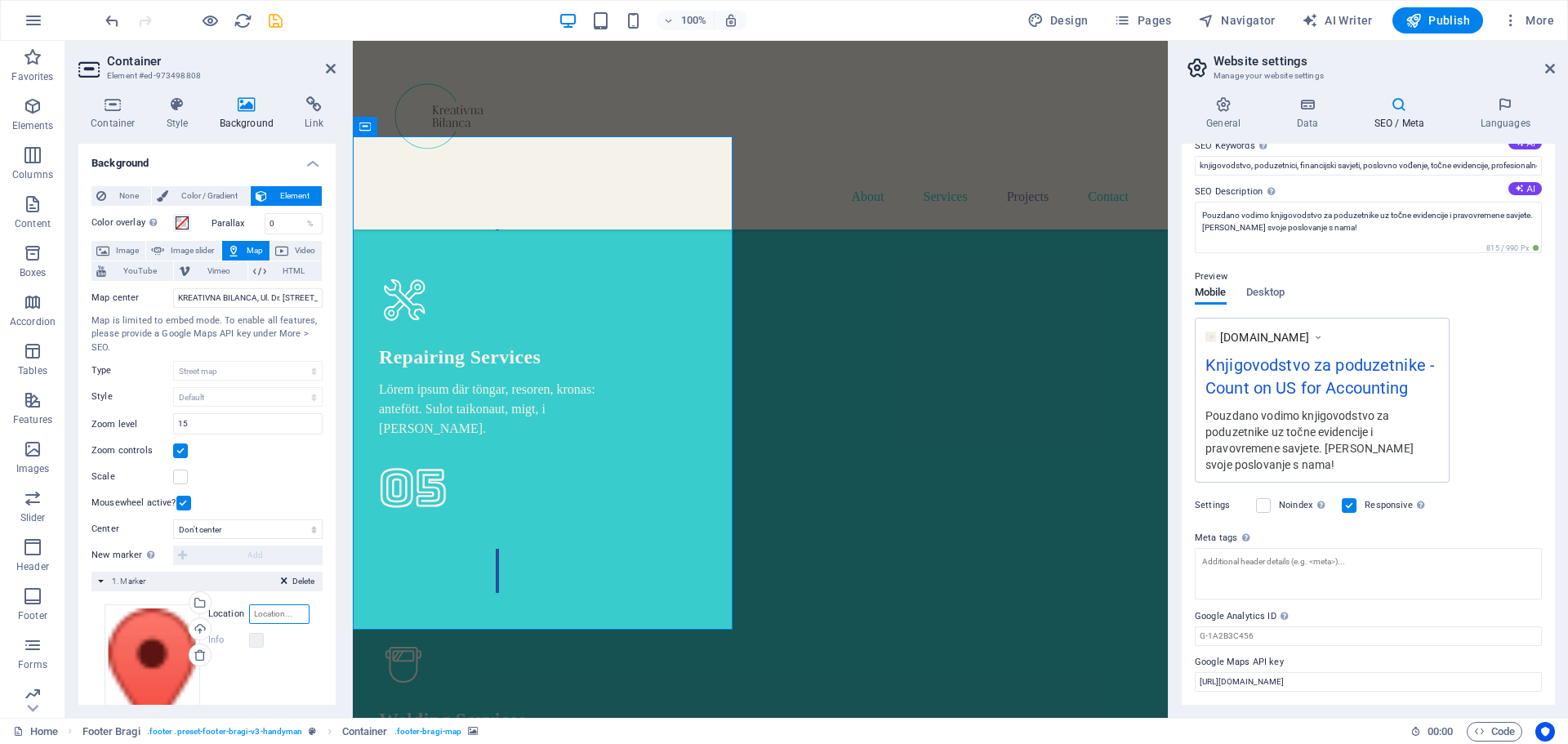
paste input "KREATIVNA BILANCA, Ul. Dr. [STREET_ADDRESS]"
type input "KREATIVNA BILANCA, Ul. Dr. [STREET_ADDRESS]"
click at [279, 21] on icon "save" at bounding box center [275, 21] width 19 height 19
checkbox input "false"
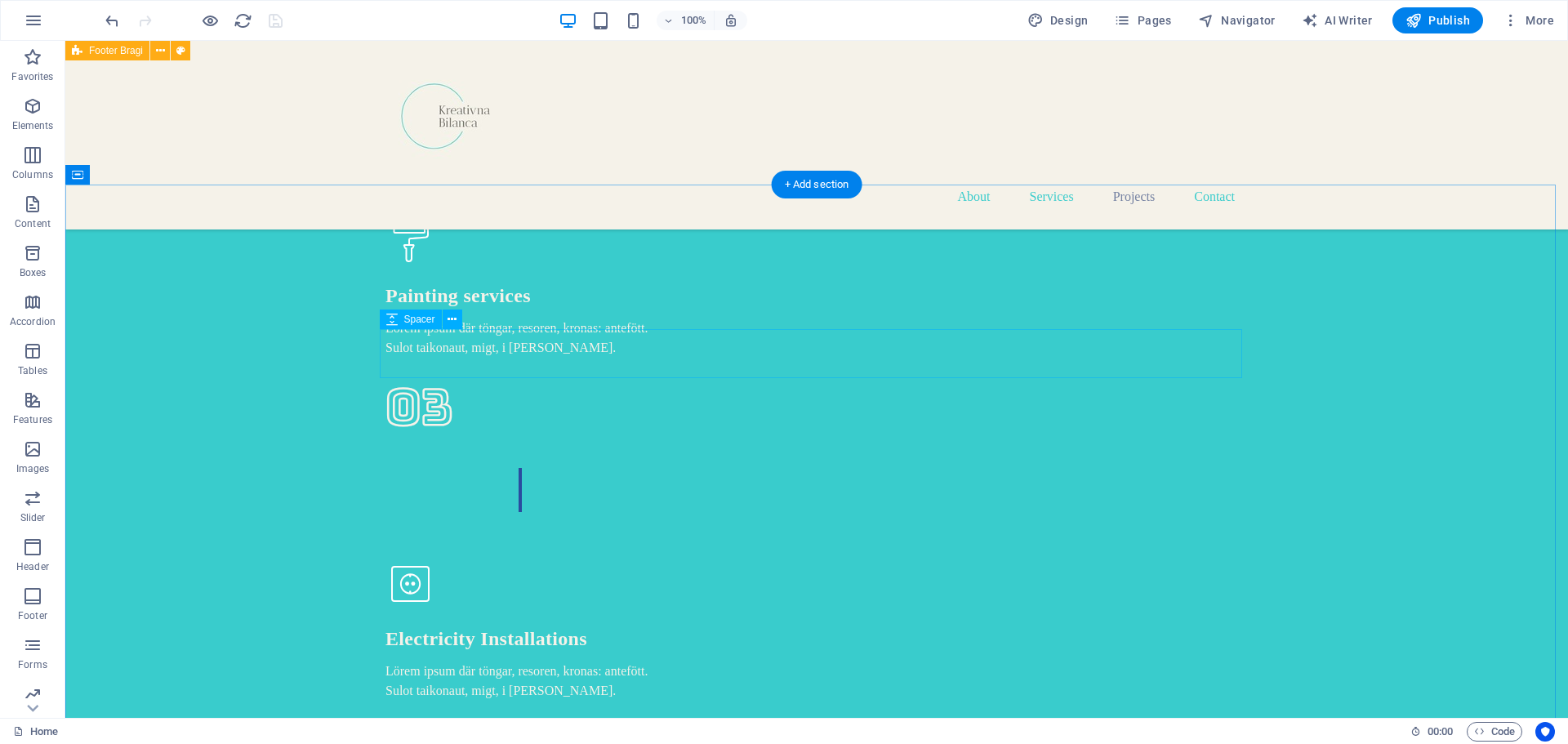
scroll to position [4581, 0]
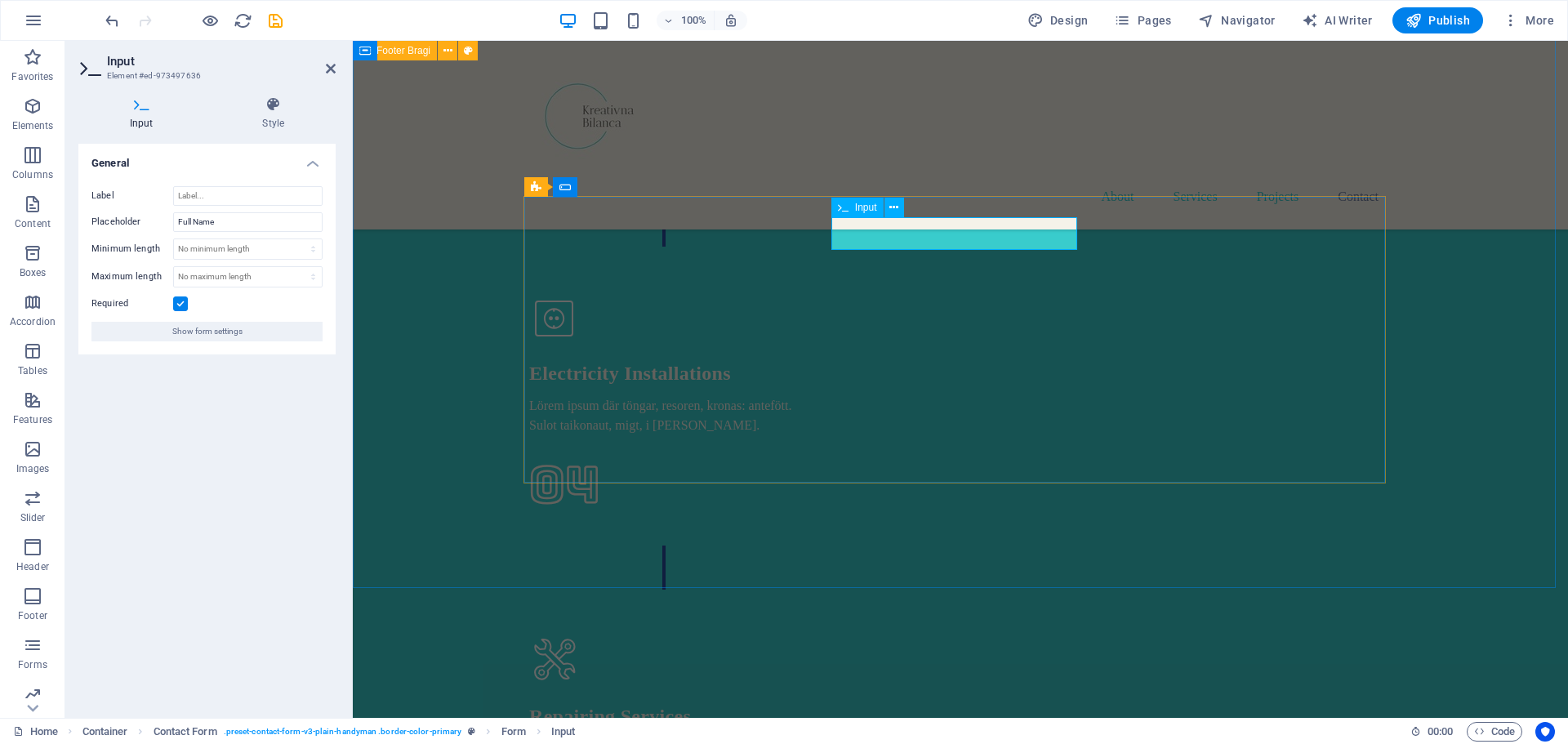
drag, startPoint x: 902, startPoint y: 233, endPoint x: 859, endPoint y: 242, distance: 43.9
type input "Ime"
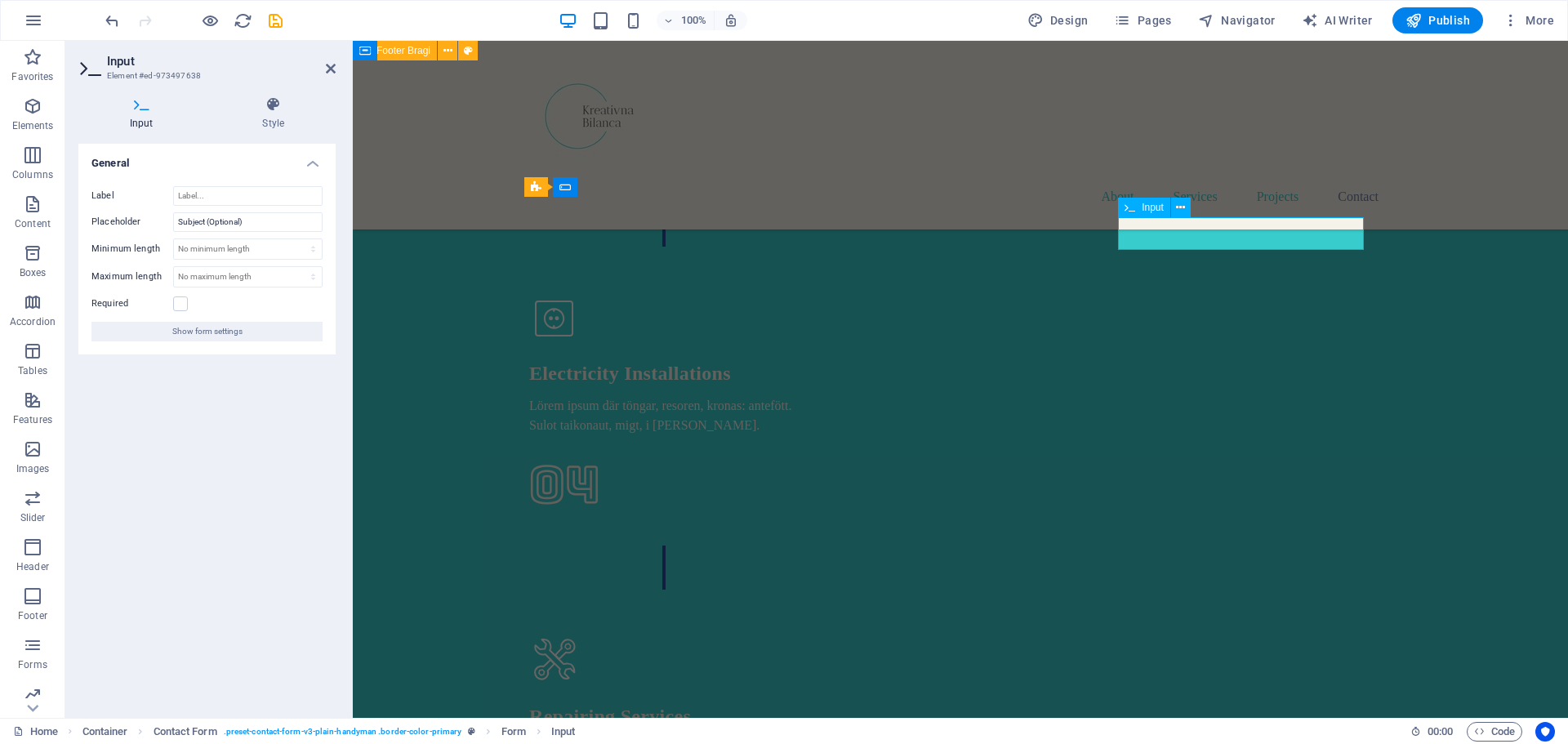
drag, startPoint x: 1231, startPoint y: 235, endPoint x: 1166, endPoint y: 246, distance: 65.9
type input "I"
type input "Naziv tvrtke ( opcionalno )"
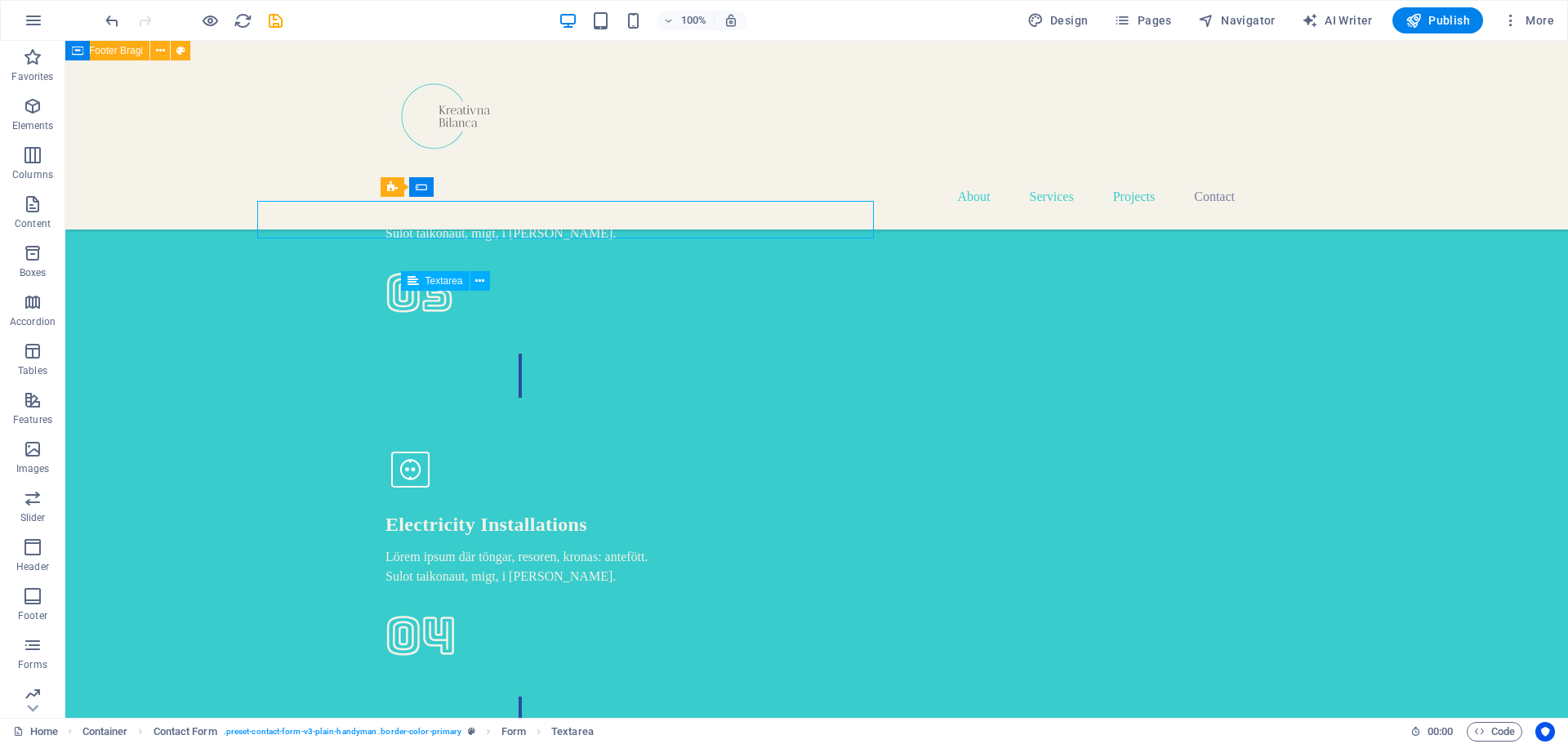
scroll to position [4761, 0]
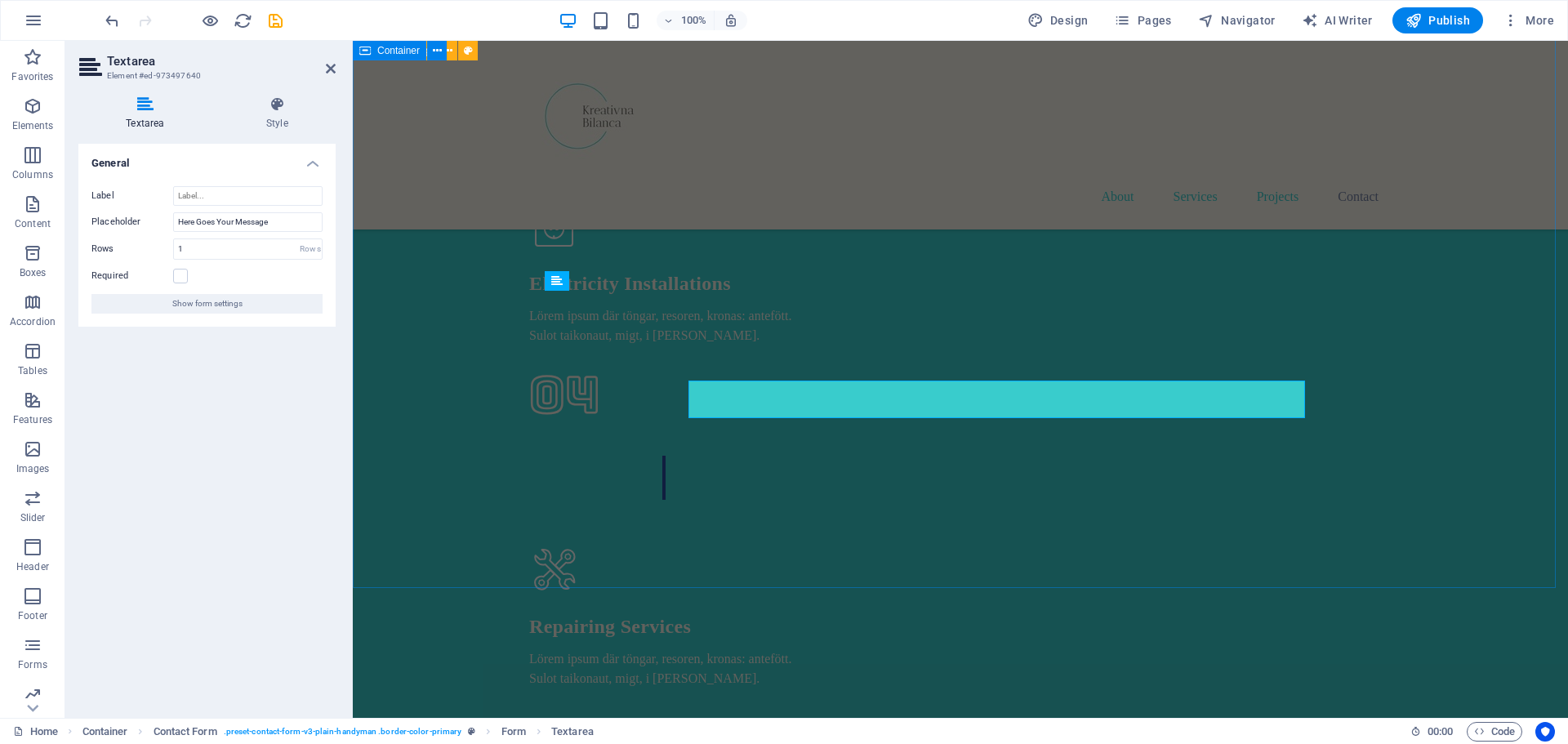
scroll to position [4671, 0]
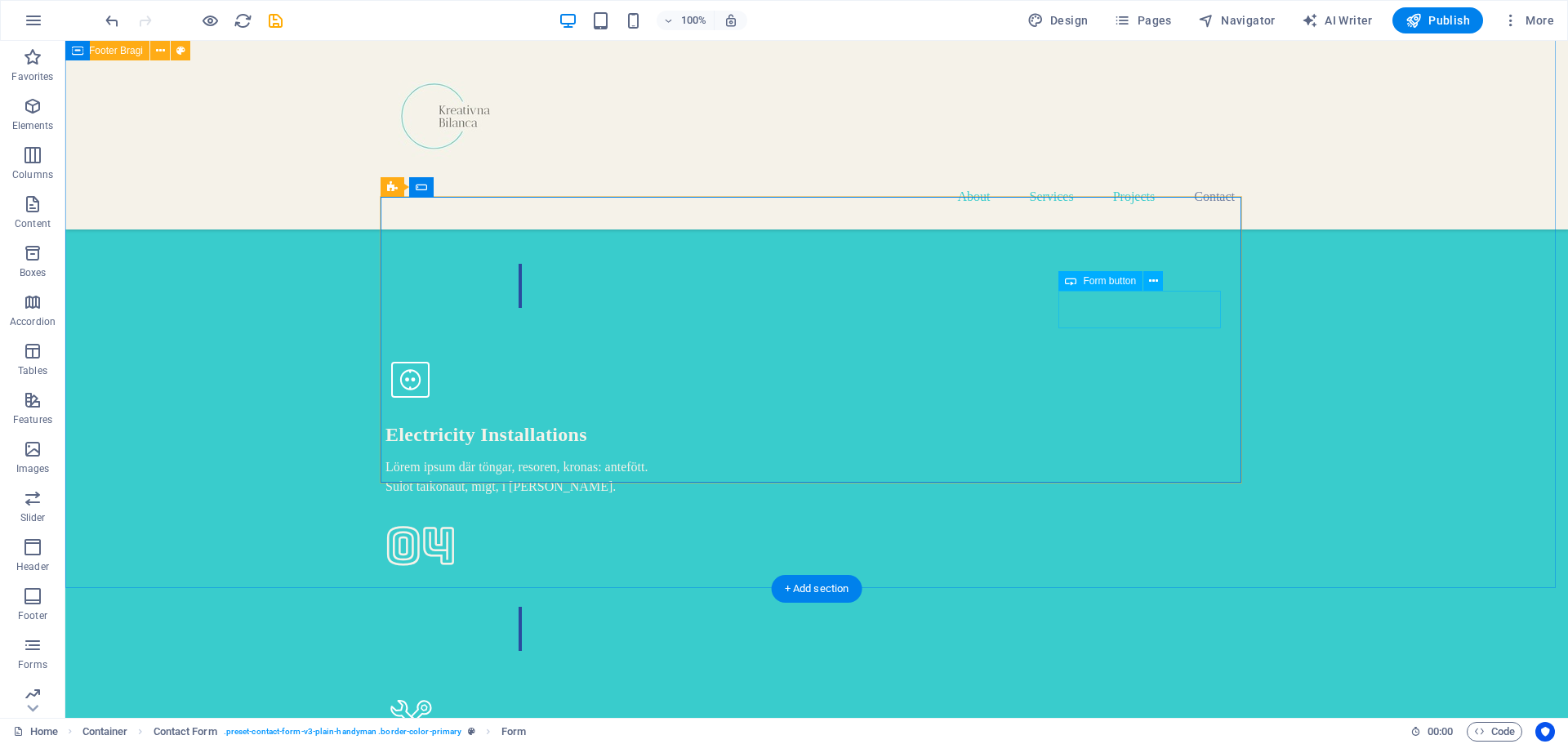
type textarea "Napišite svoju poruku"
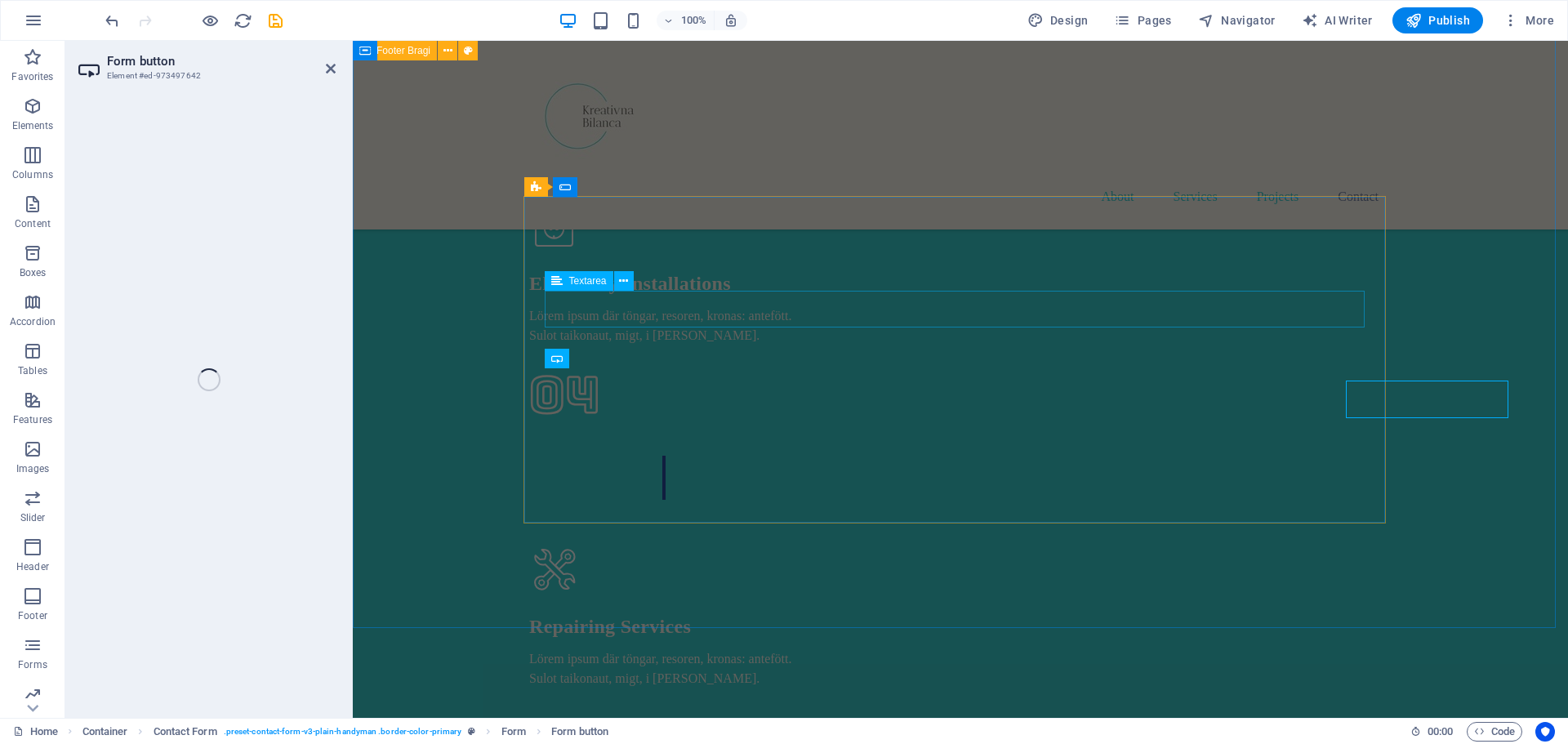
scroll to position [4594, 0]
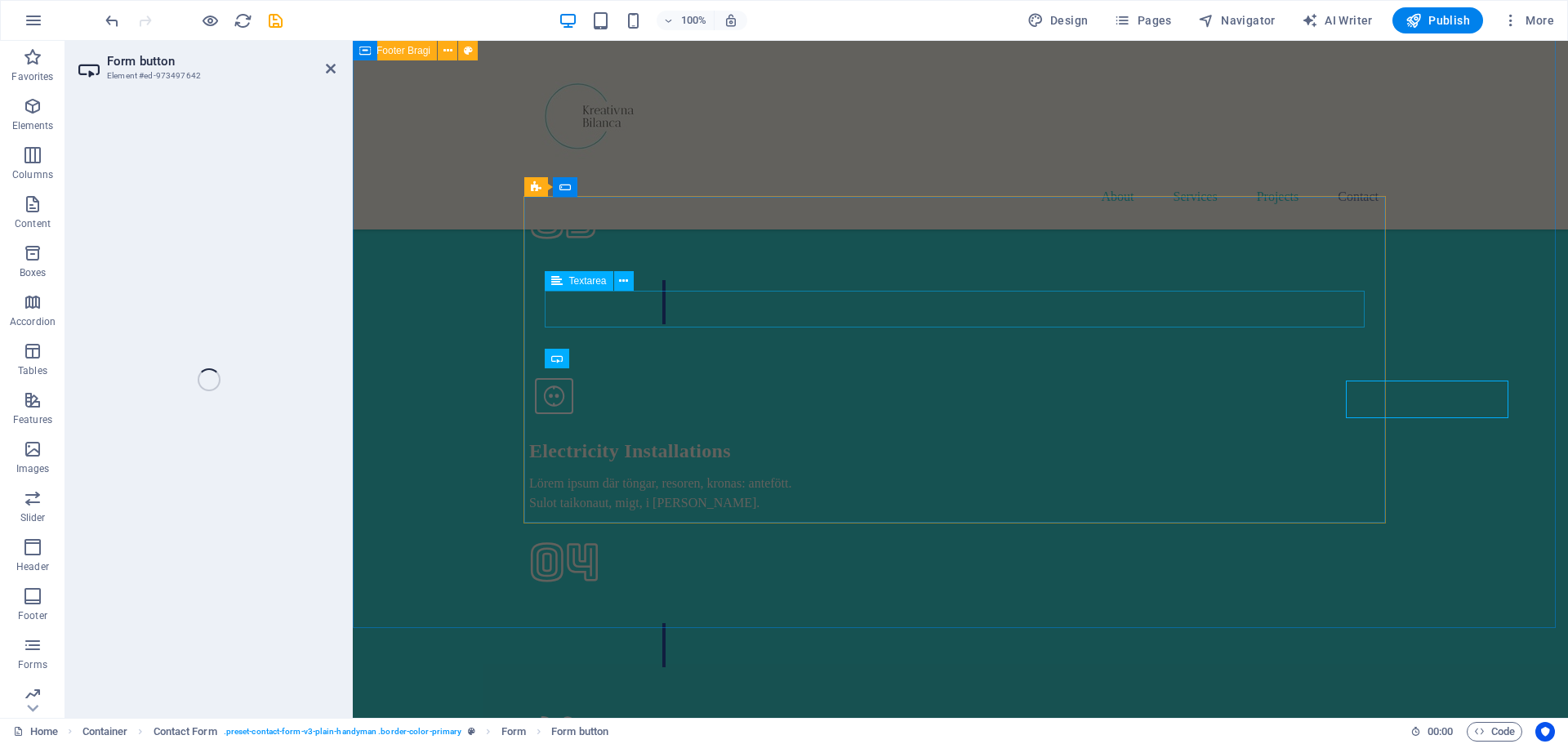
select select "px"
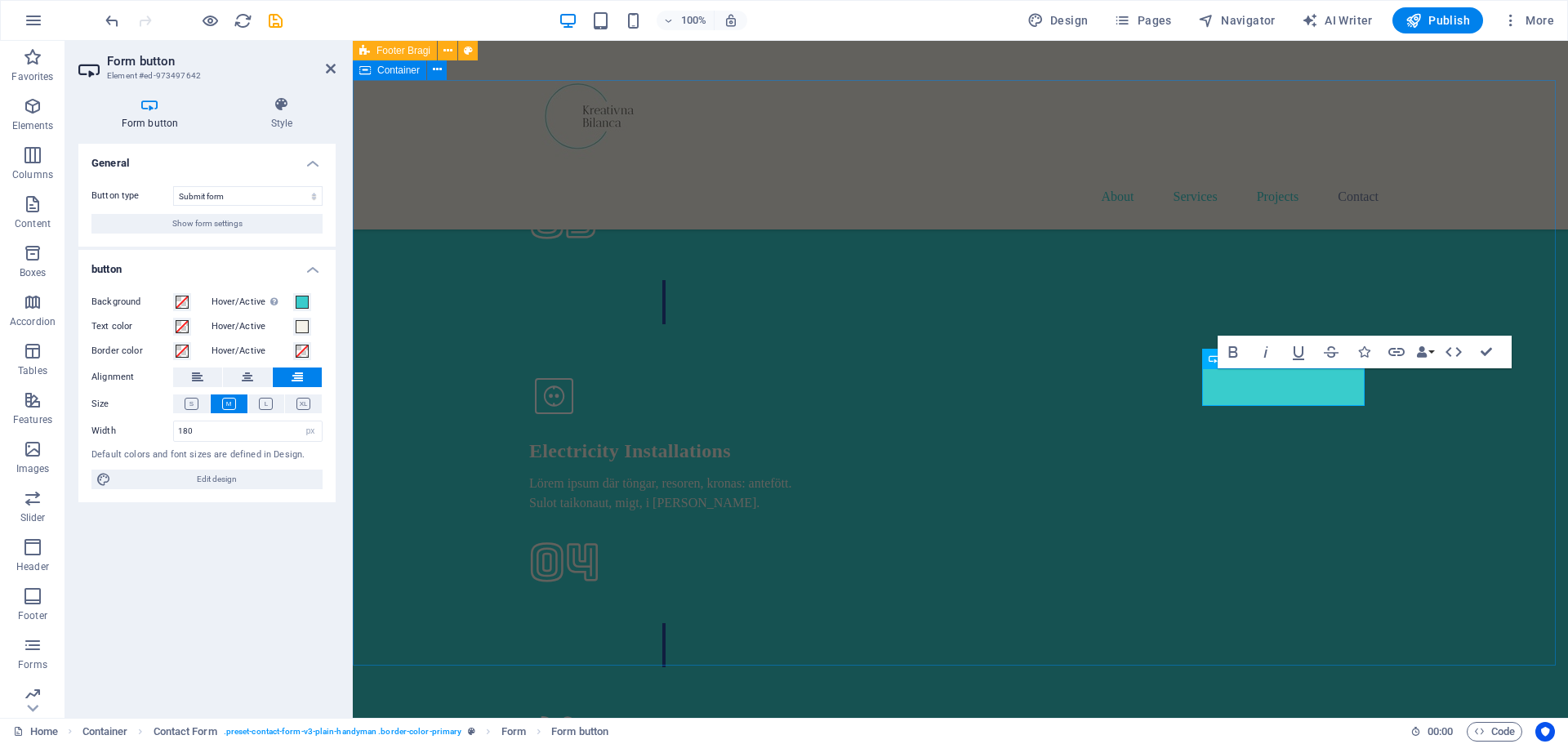
type button "Submit"
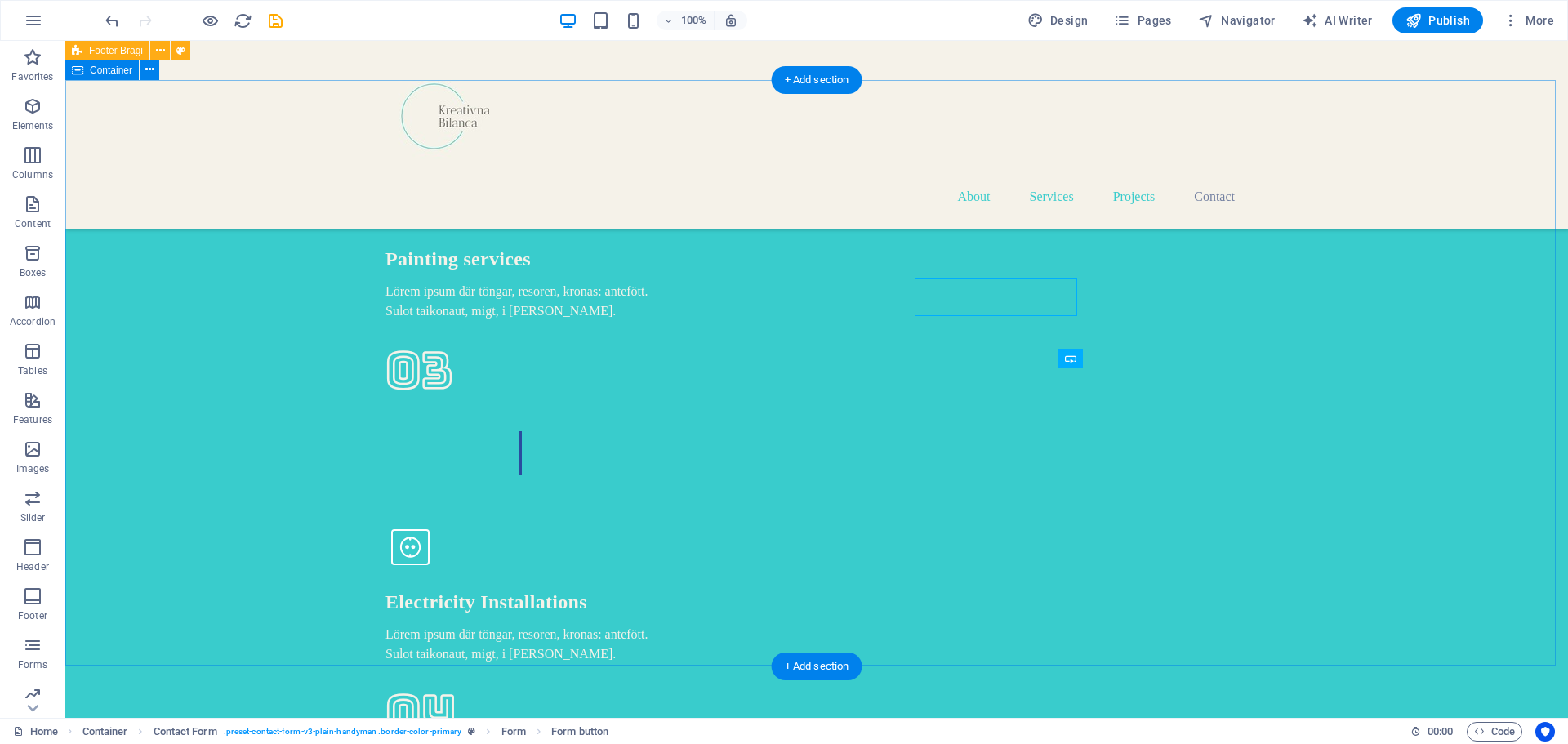
scroll to position [4683, 0]
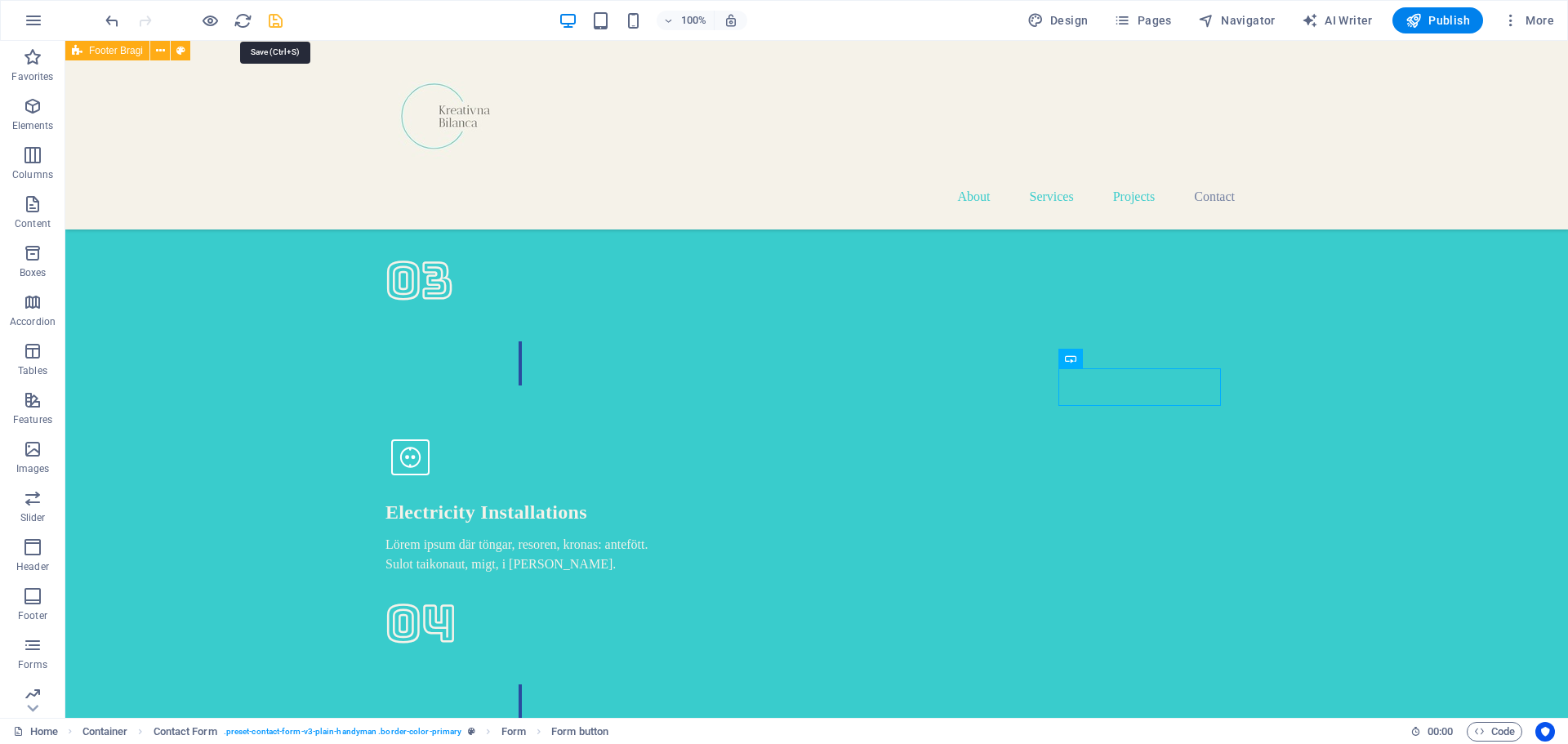
click at [274, 18] on icon "save" at bounding box center [275, 21] width 19 height 19
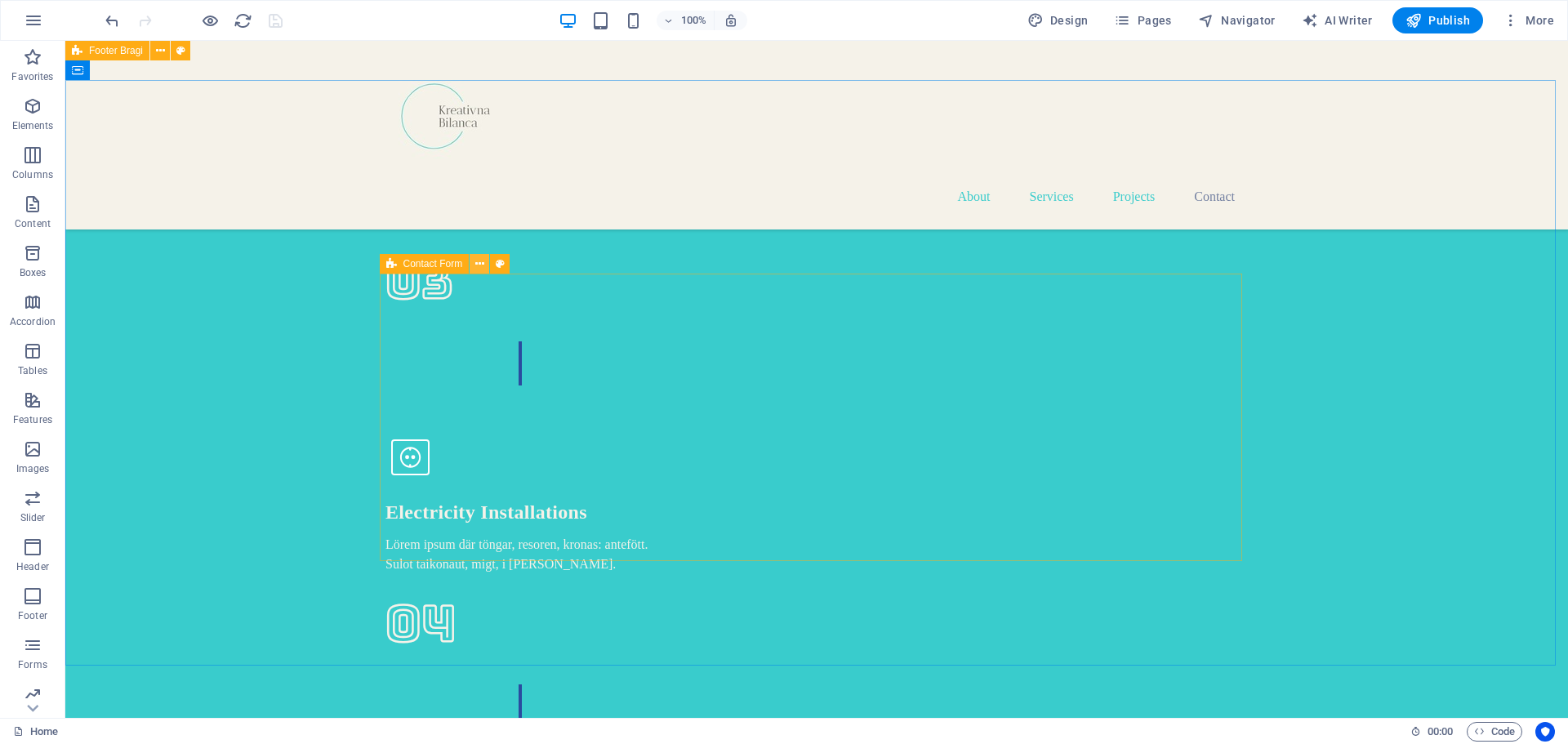
click at [481, 264] on icon at bounding box center [480, 264] width 9 height 17
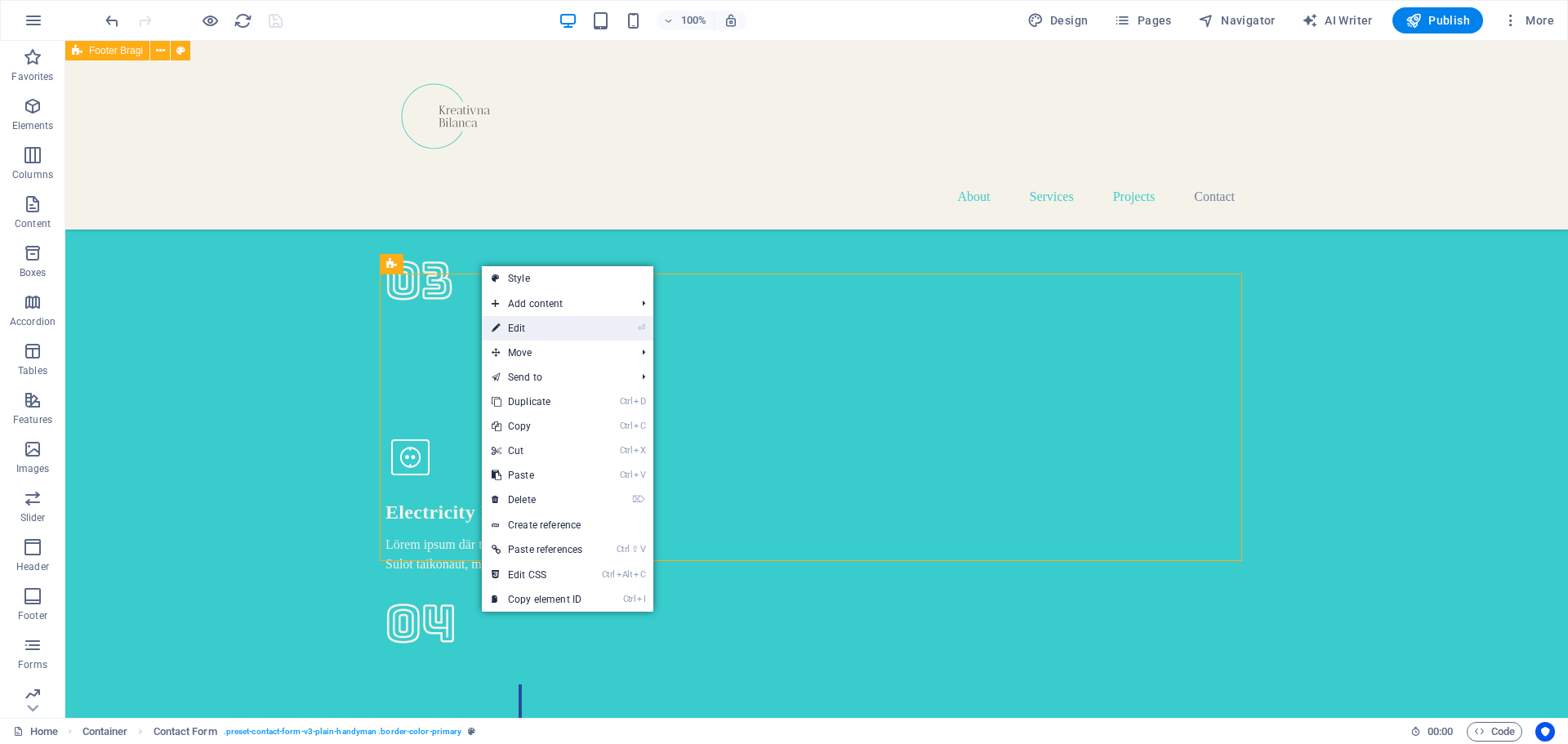
click at [525, 333] on link "⏎ Edit" at bounding box center [537, 328] width 110 height 25
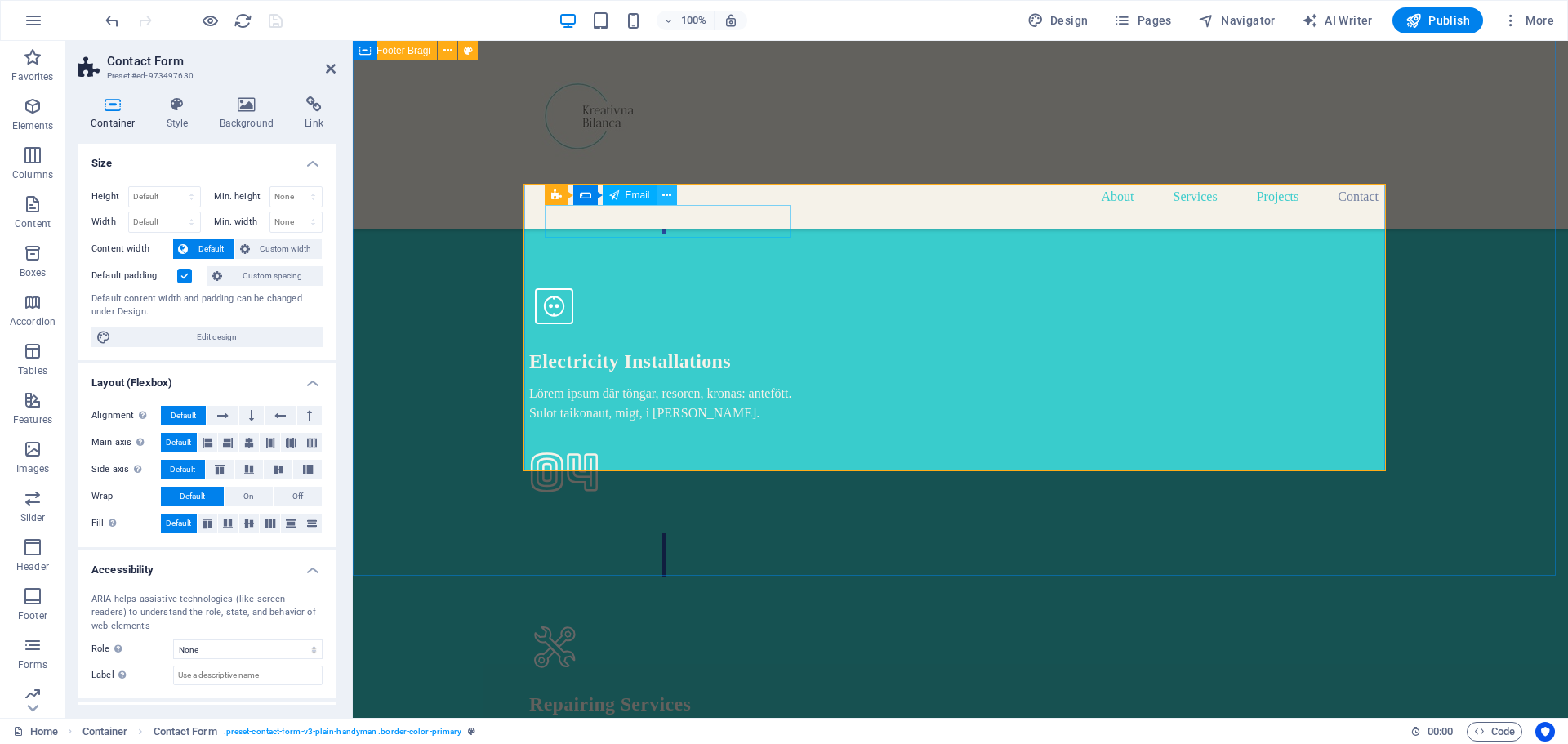
click at [668, 197] on icon at bounding box center [667, 195] width 9 height 17
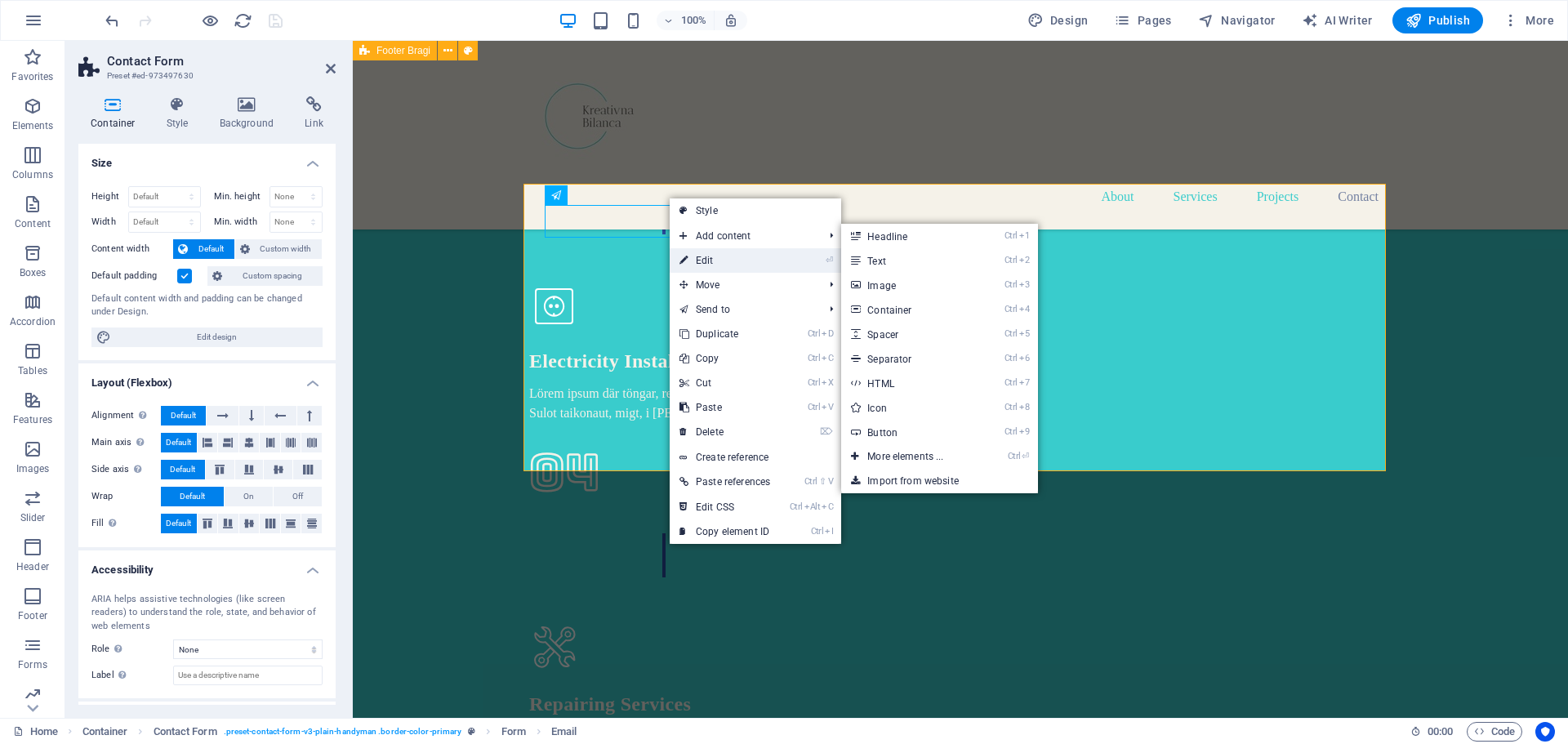
click at [713, 262] on link "⏎ Edit" at bounding box center [724, 260] width 110 height 25
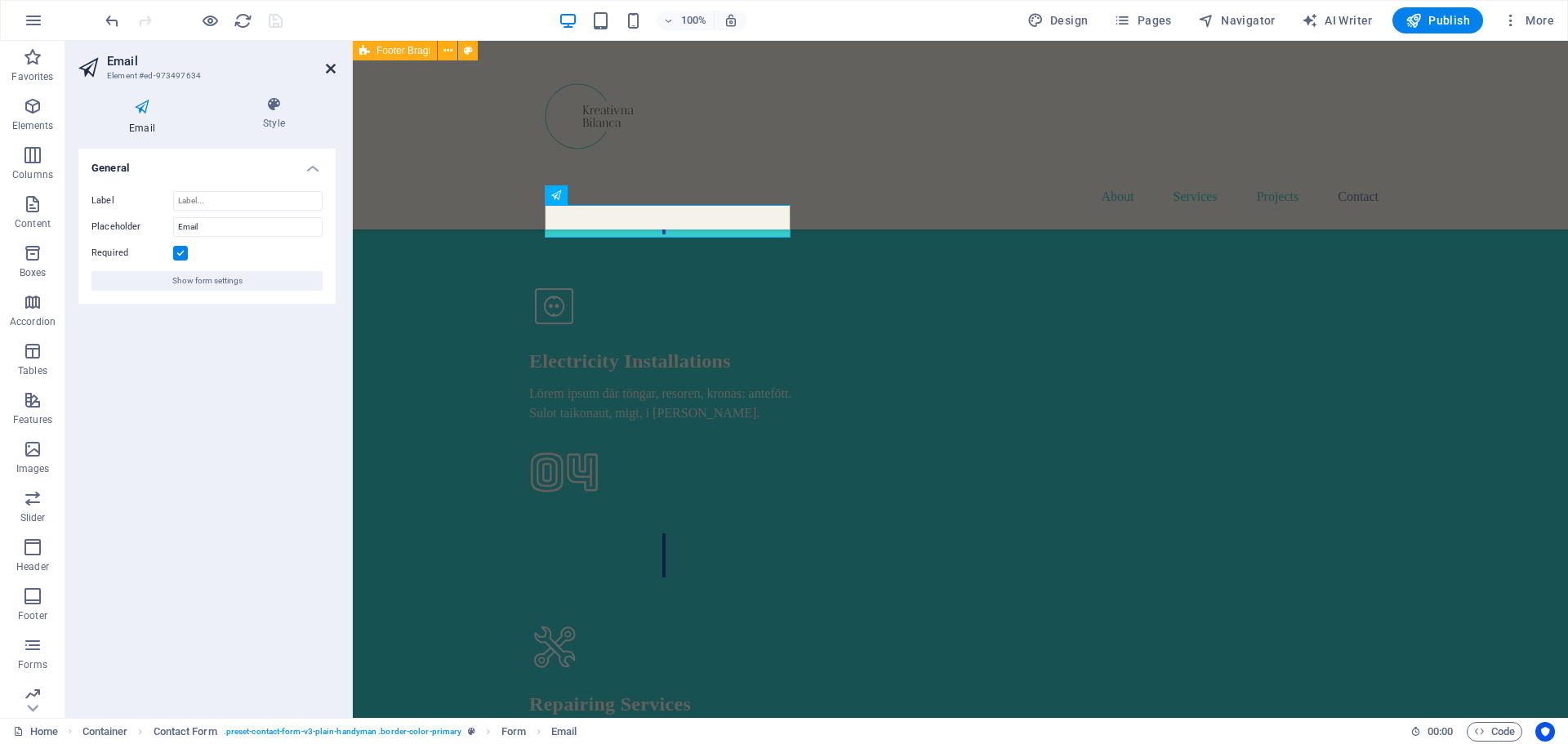
click at [329, 67] on icon at bounding box center [331, 69] width 10 height 13
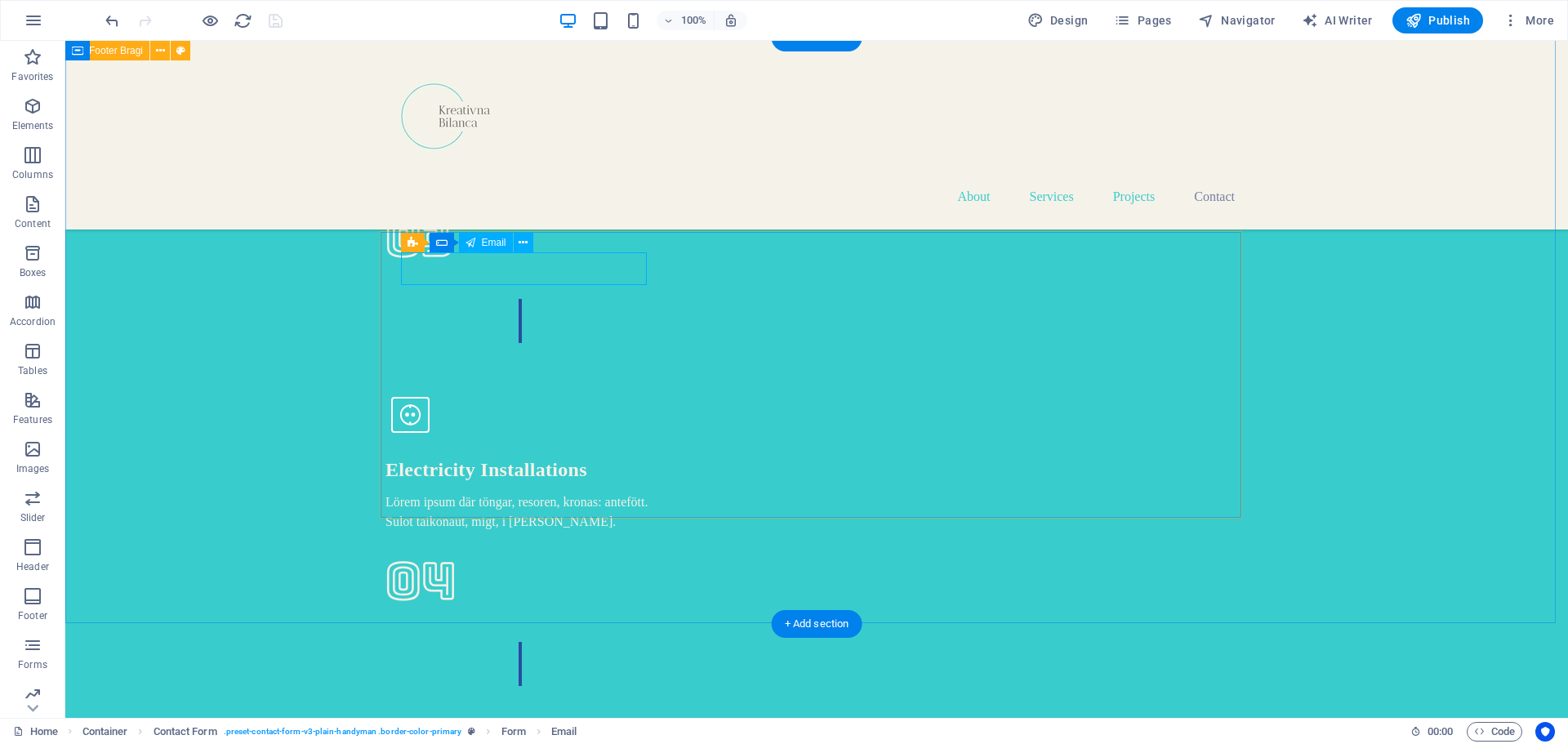
scroll to position [4691, 0]
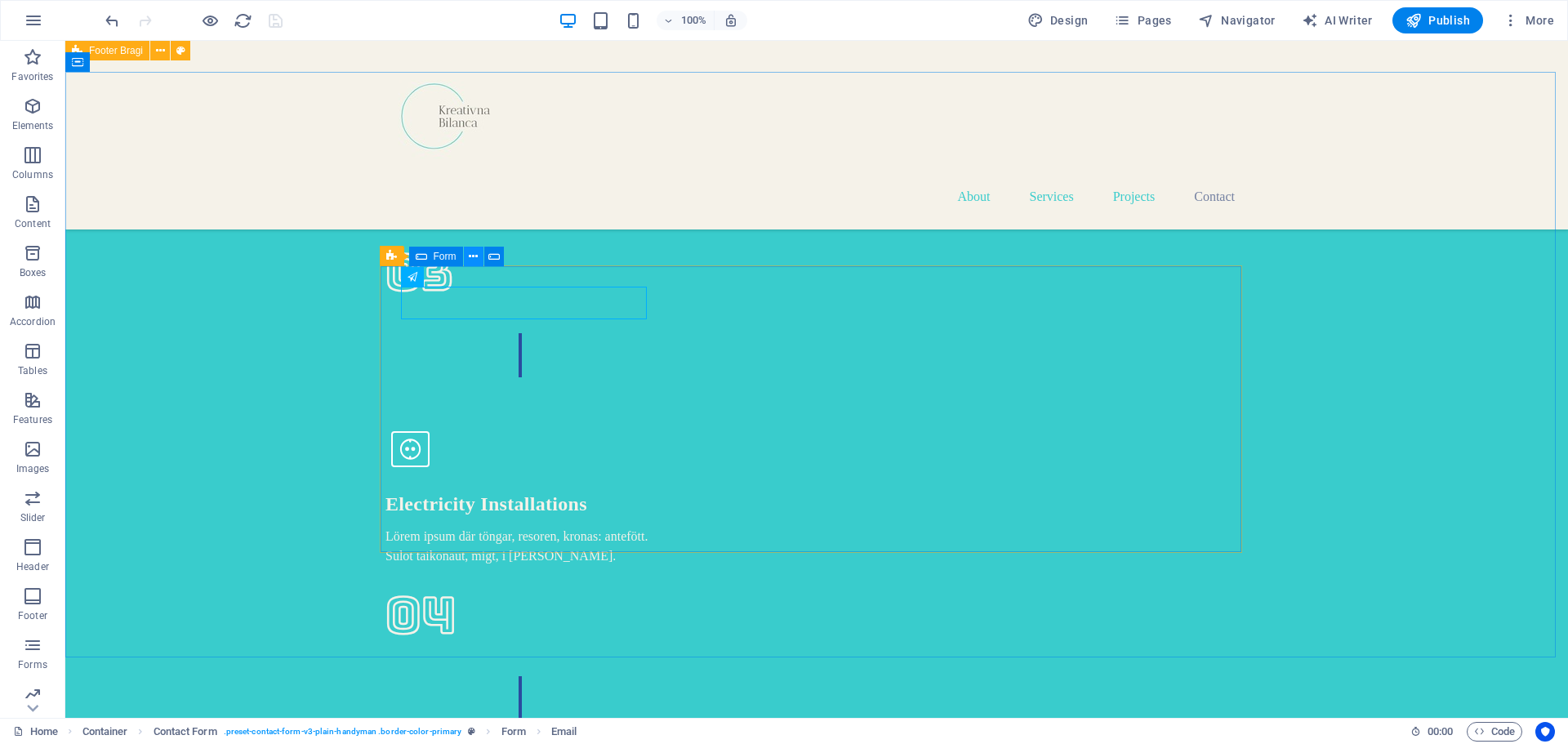
click at [476, 256] on icon at bounding box center [473, 256] width 9 height 17
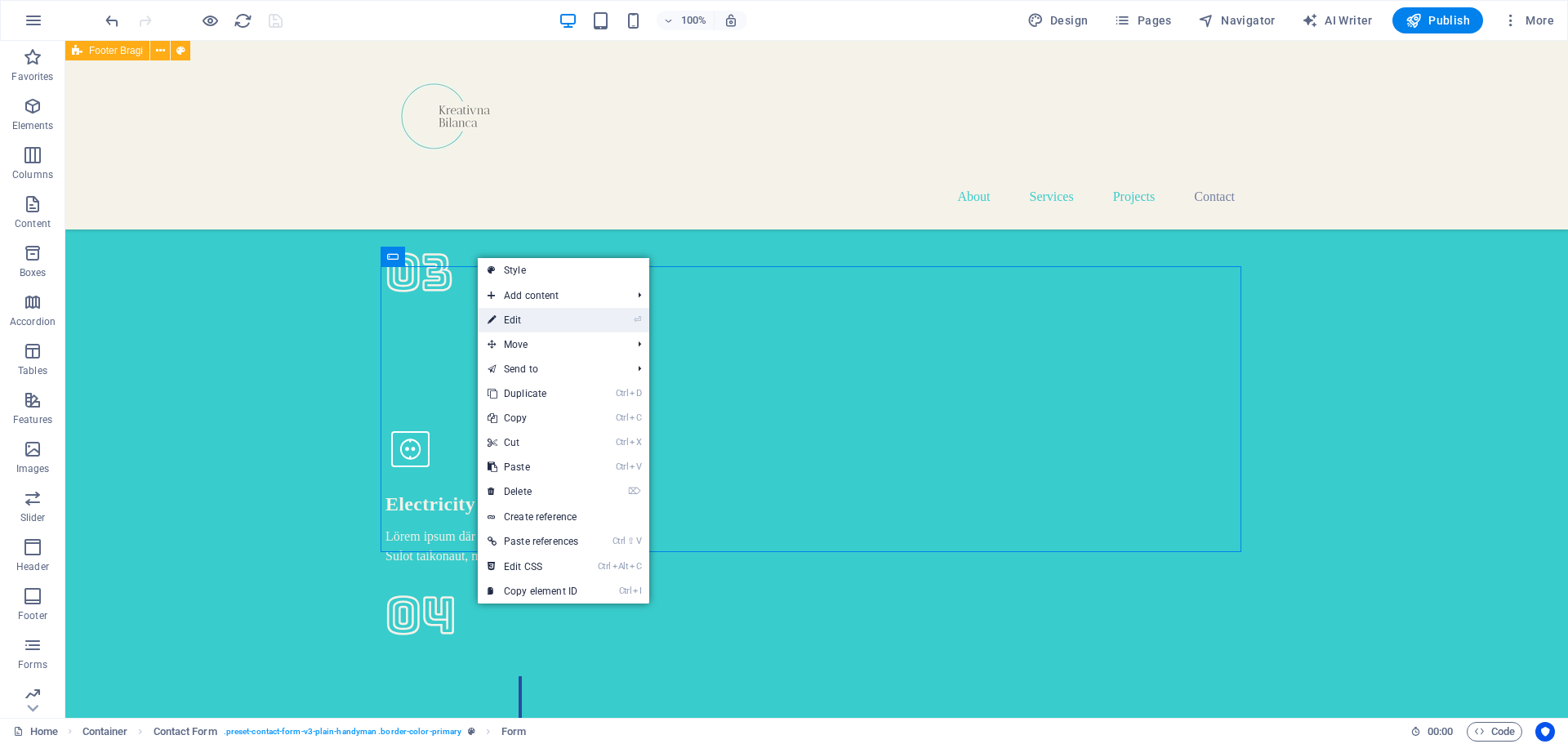
click at [506, 311] on link "⏎ Edit" at bounding box center [533, 320] width 110 height 25
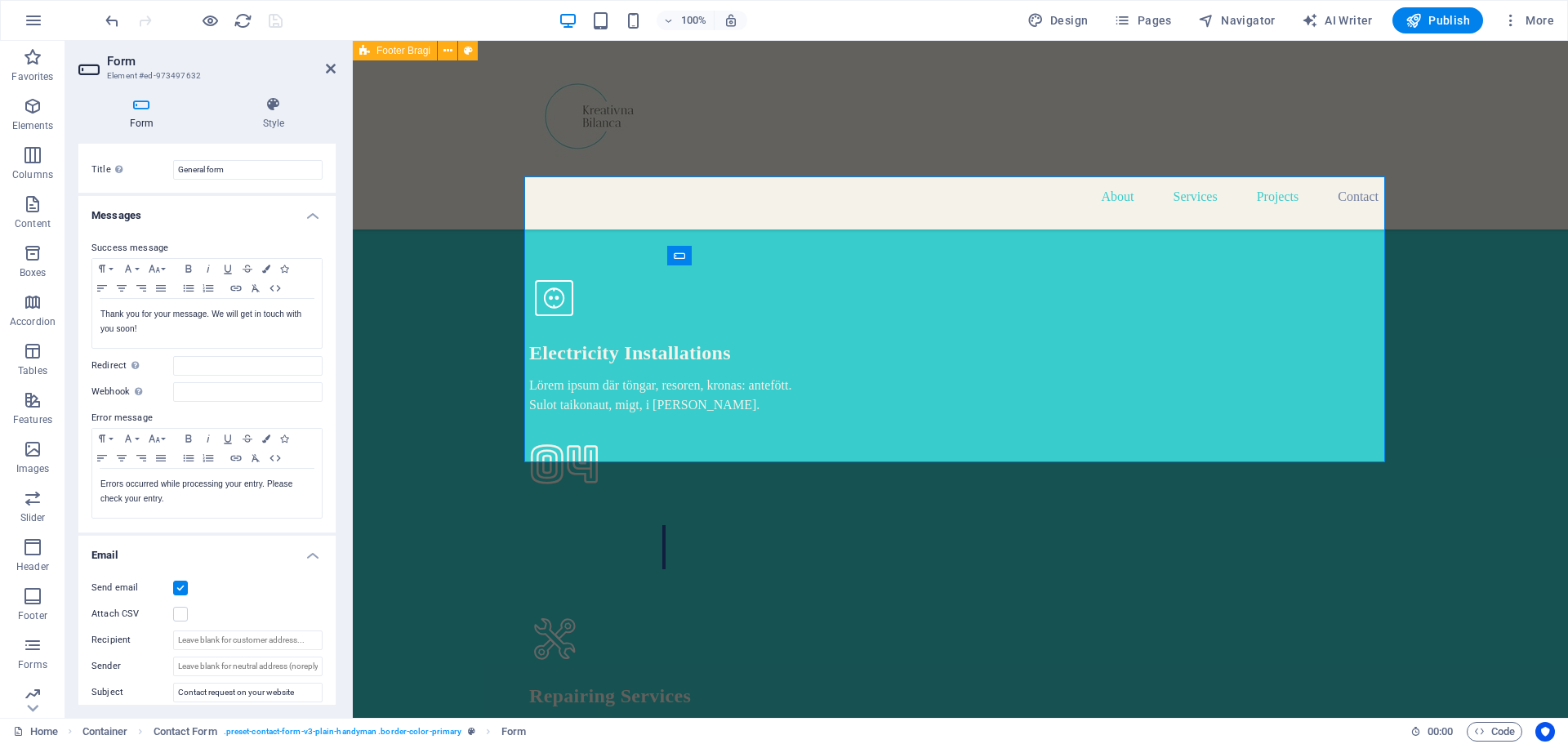
scroll to position [0, 0]
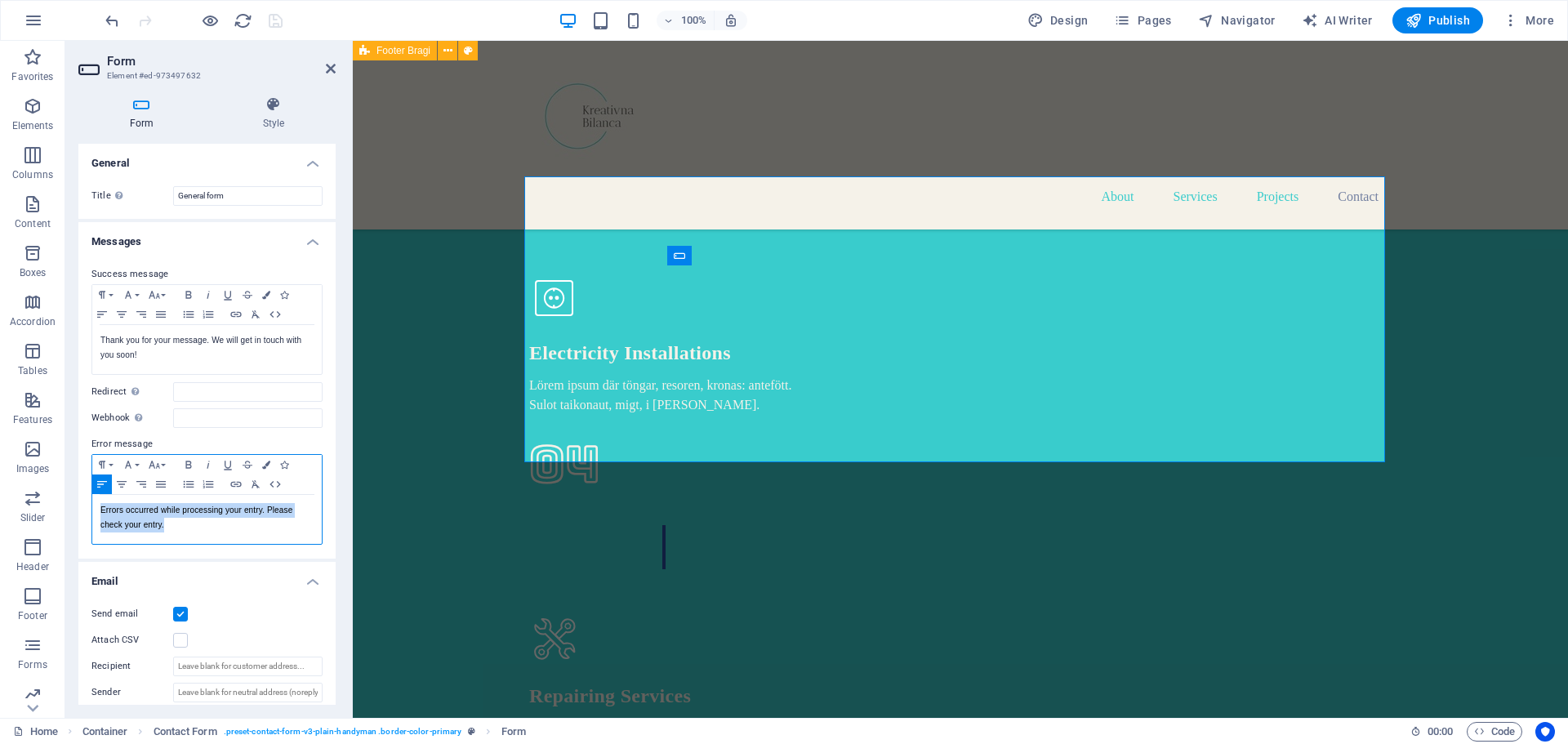
drag, startPoint x: 166, startPoint y: 521, endPoint x: 97, endPoint y: 513, distance: 69.5
click at [97, 513] on div "Errors occurred while processing your entry. Please check your entry." at bounding box center [206, 520] width 229 height 49
copy p "Errors occurred while processing your entry. Please check your entry."
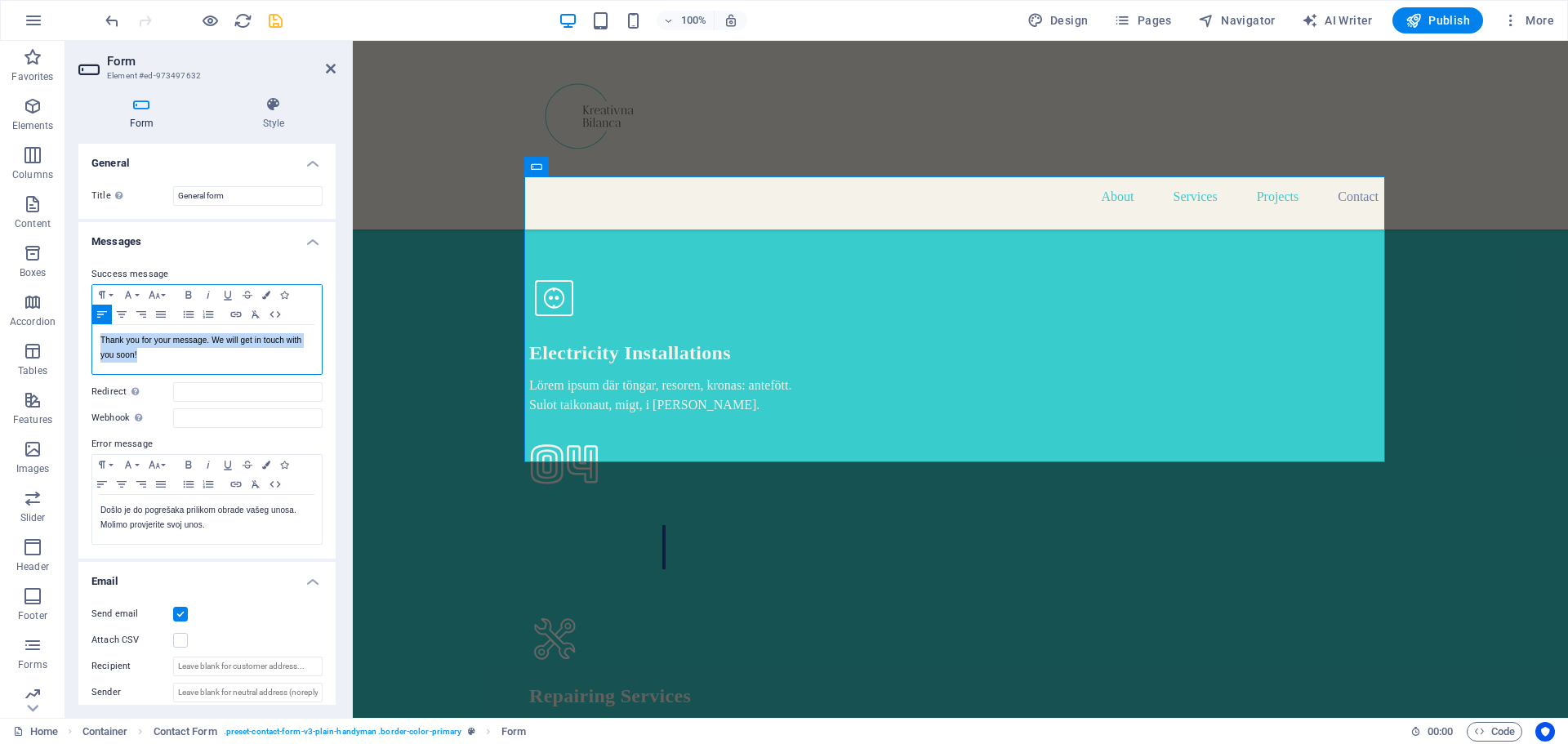
drag, startPoint x: 142, startPoint y: 354, endPoint x: 94, endPoint y: 341, distance: 49.7
click at [94, 341] on div "Thank you for your message. We will get in touch with you soon!" at bounding box center [206, 350] width 229 height 49
copy p "Thank you for your message. We will get in touch with you soon!"
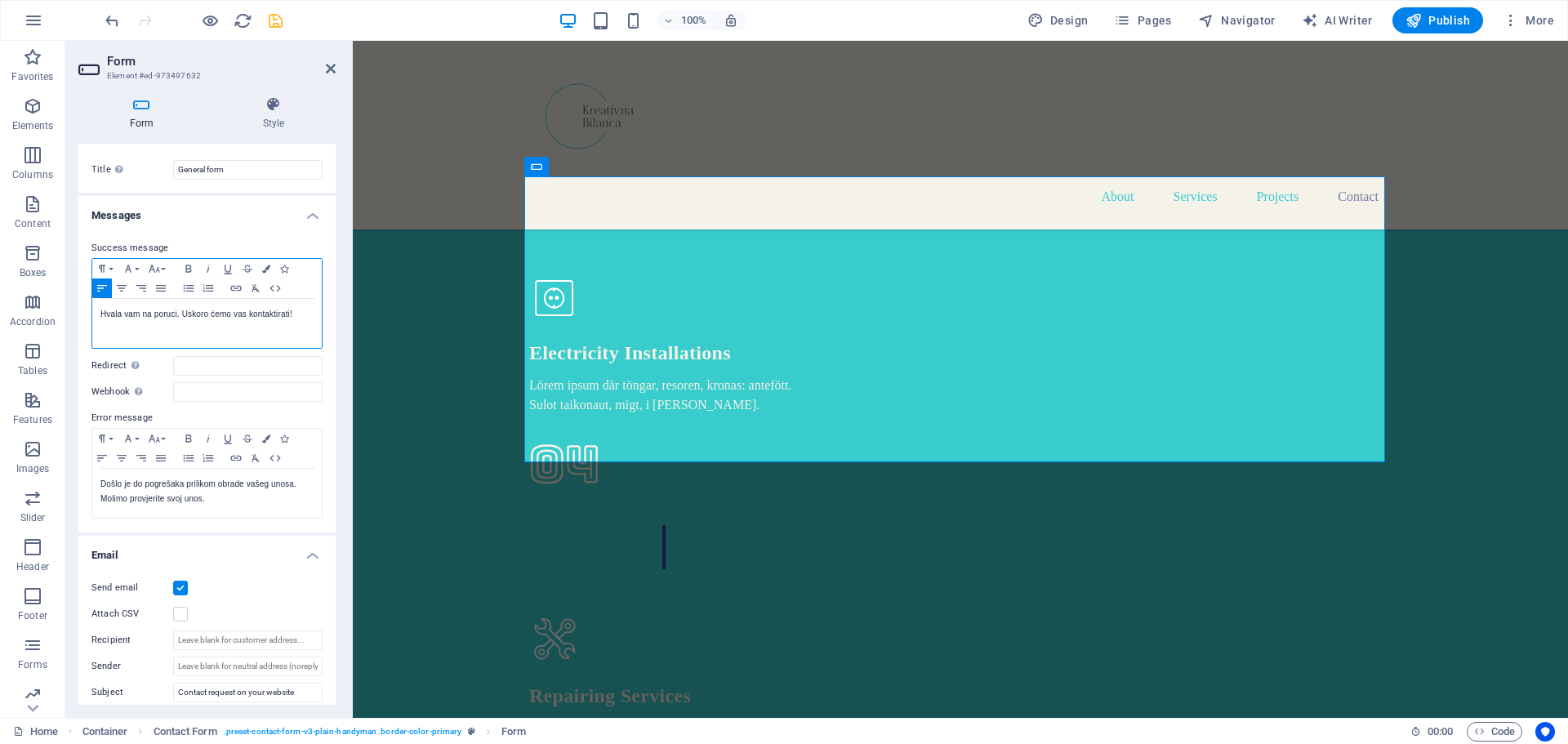
scroll to position [0, 0]
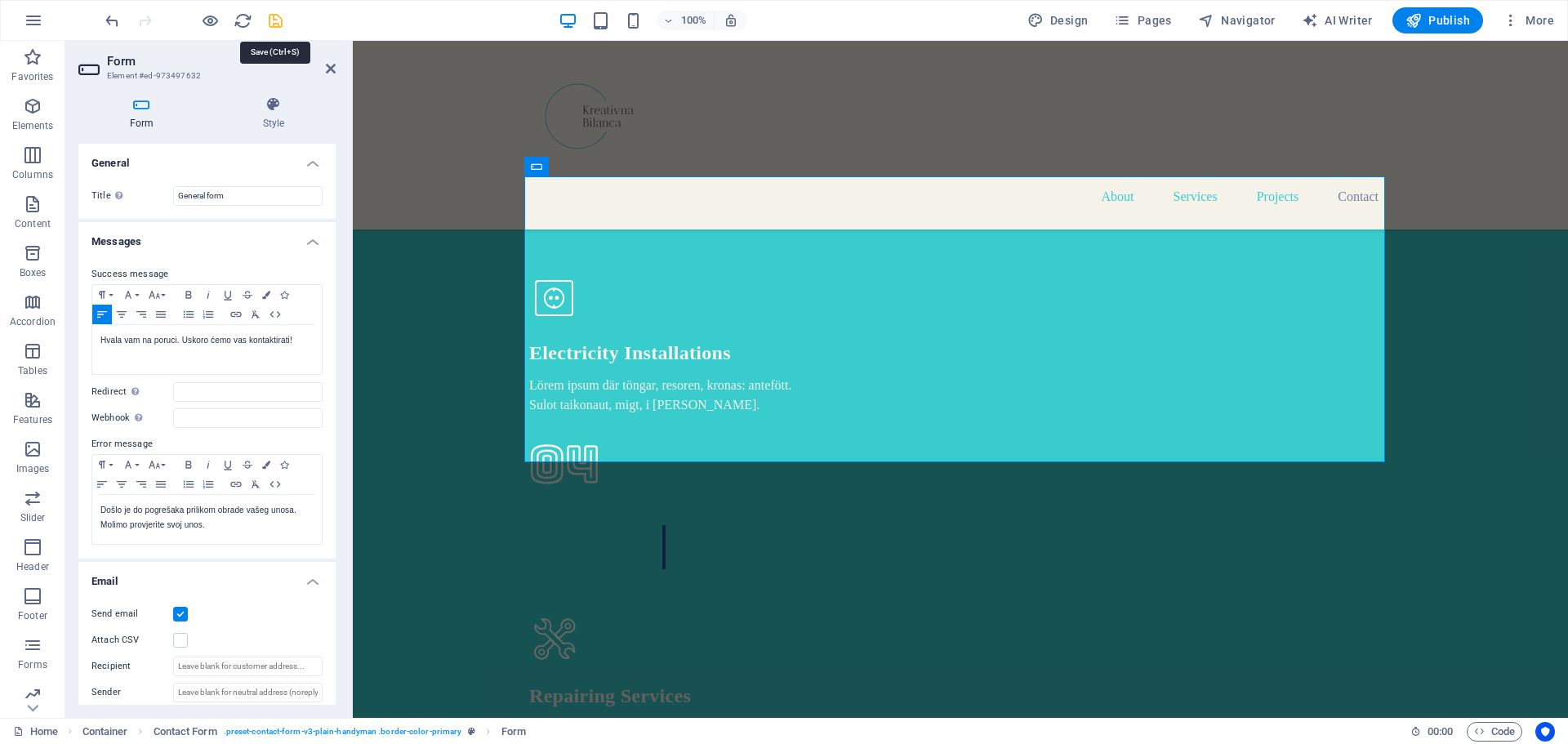
click at [280, 16] on icon "save" at bounding box center [275, 21] width 19 height 19
checkbox input "false"
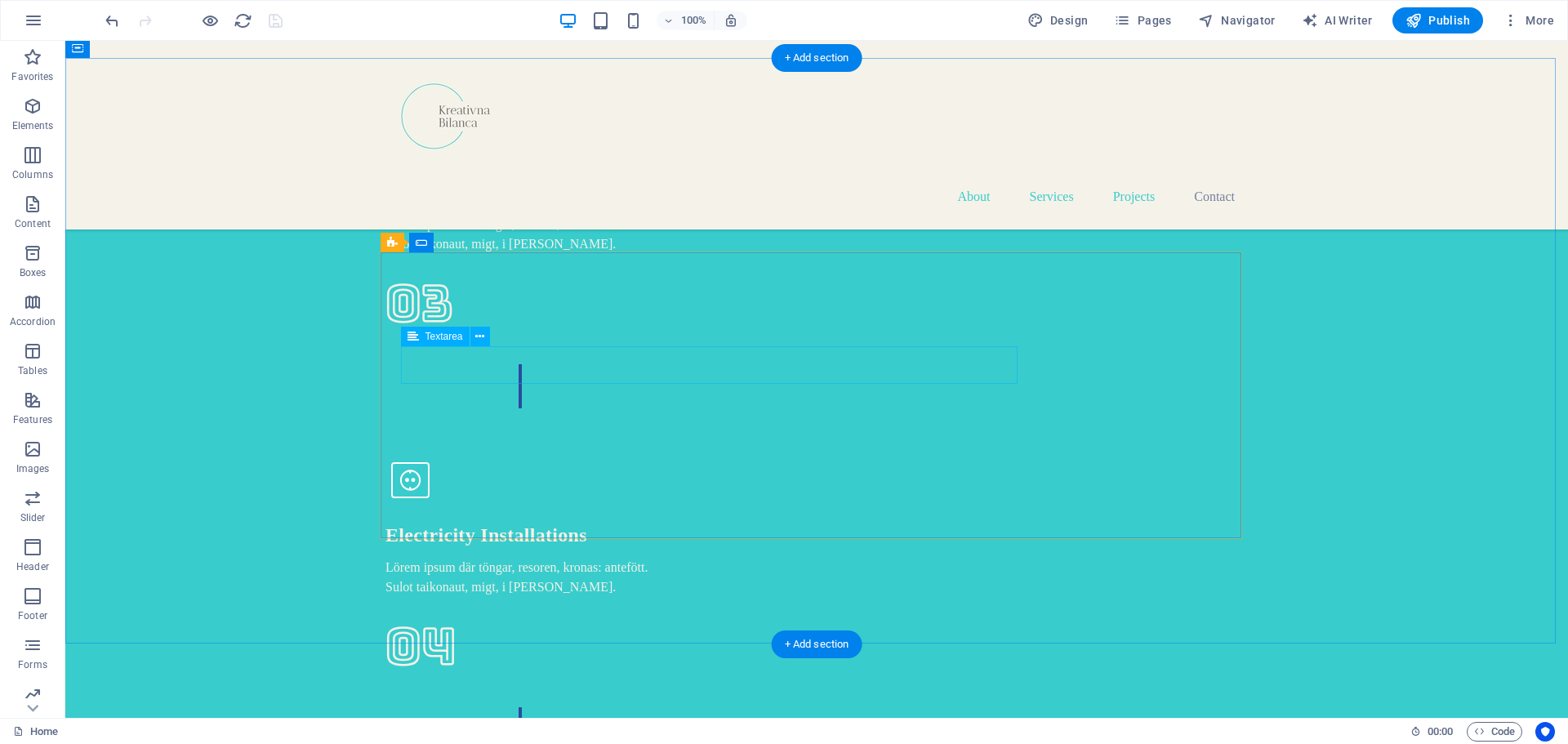
scroll to position [4636, 0]
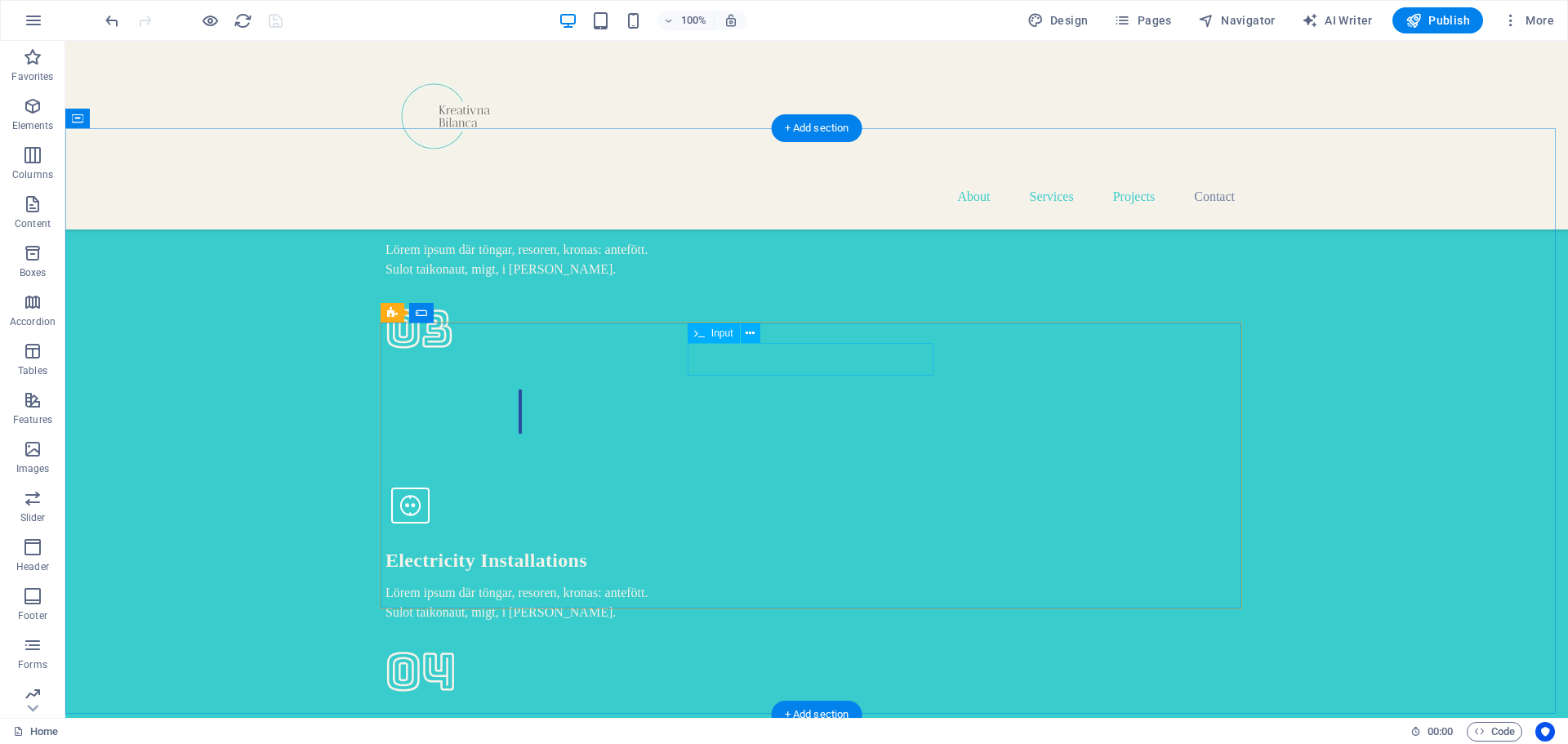
drag, startPoint x: 747, startPoint y: 355, endPoint x: 756, endPoint y: 361, distance: 10.8
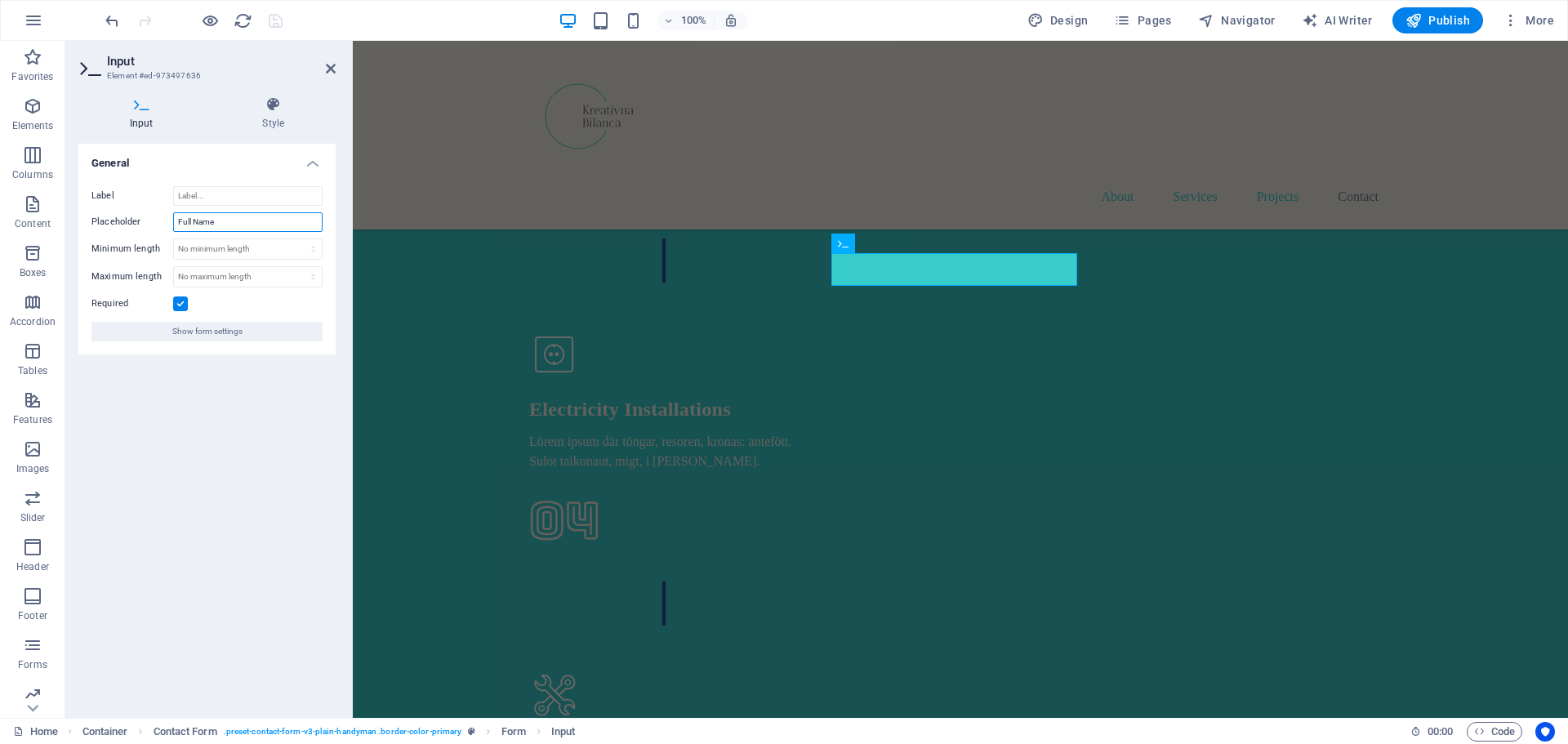
drag, startPoint x: 222, startPoint y: 223, endPoint x: 142, endPoint y: 237, distance: 81.2
click at [148, 238] on div "Label Placeholder Full Name Minimum length No minimum length chars Maximum leng…" at bounding box center [206, 264] width 257 height 181
type input "Ime"
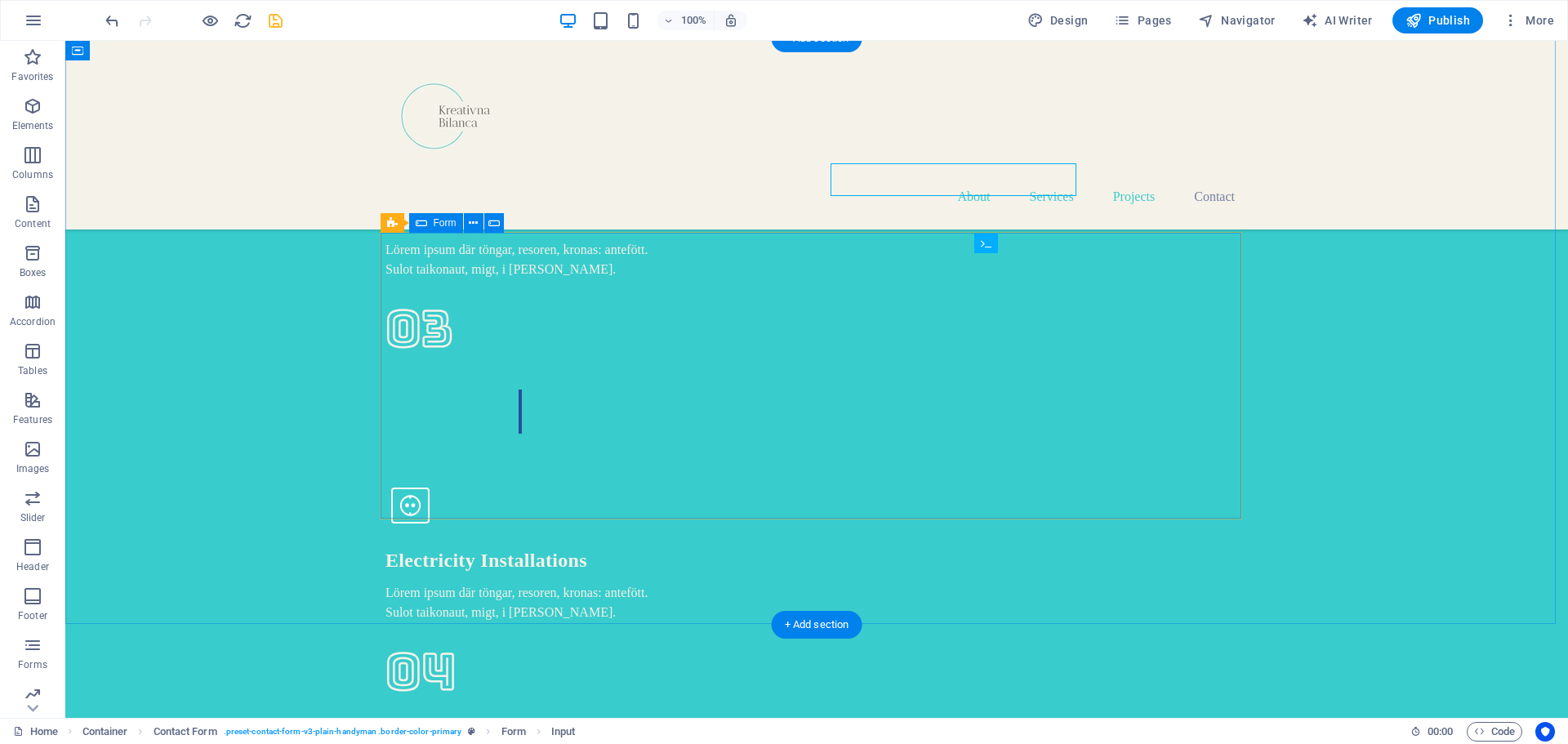
scroll to position [4725, 0]
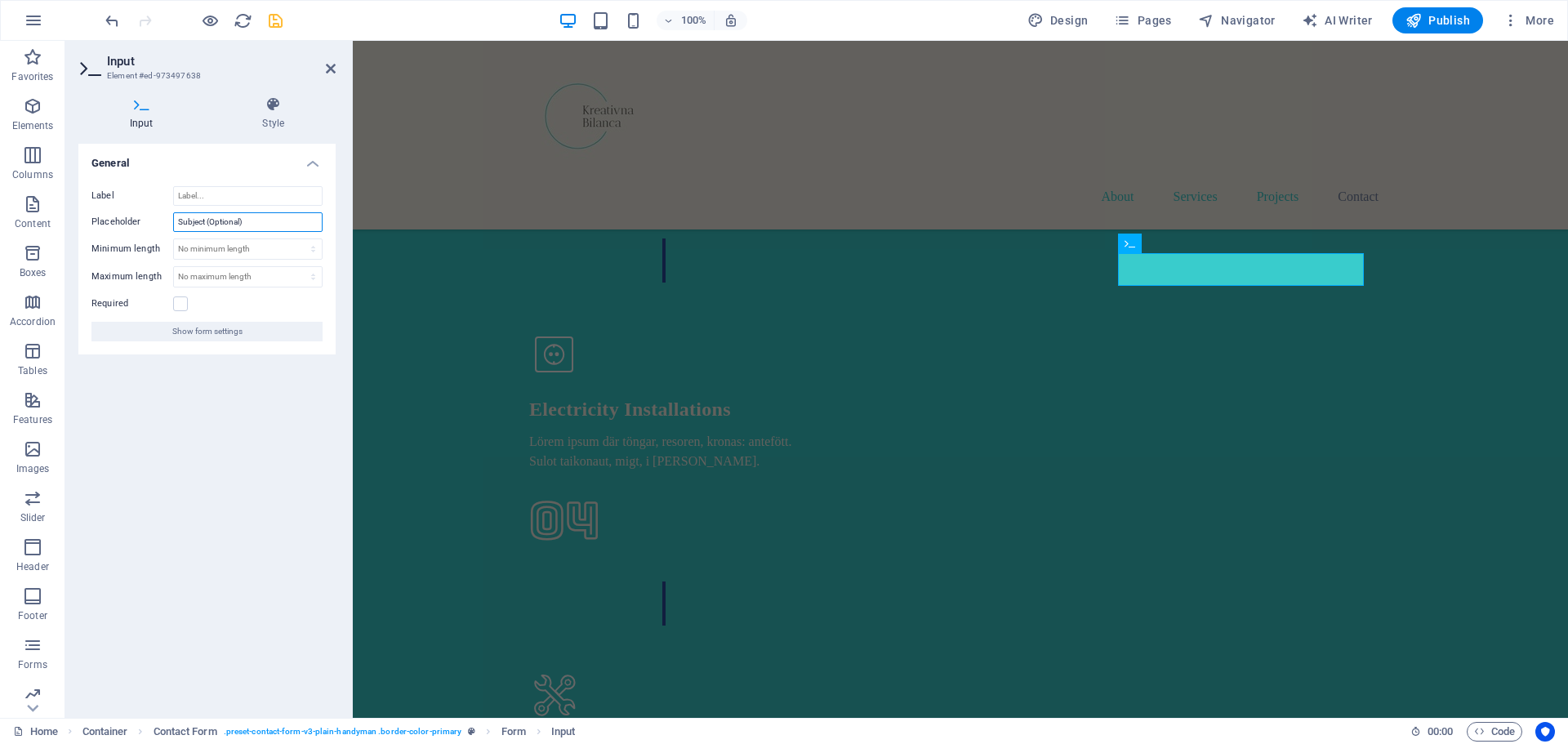
drag, startPoint x: 255, startPoint y: 218, endPoint x: 150, endPoint y: 236, distance: 106.5
click at [150, 236] on div "Label Placeholder Subject (Optional) Minimum length No minimum length chars Max…" at bounding box center [206, 264] width 257 height 181
type input "Naziv tvrtke ( opcionalno )"
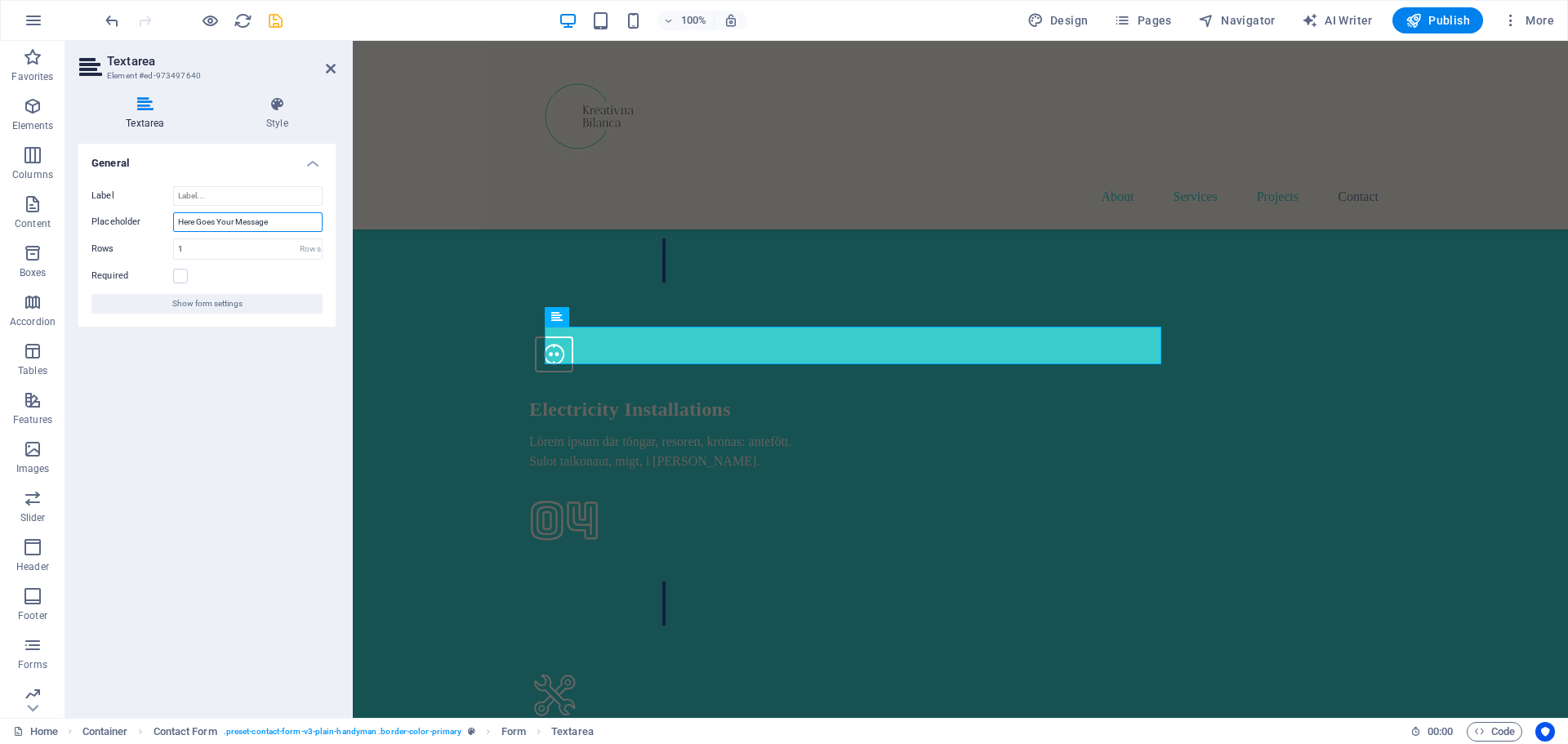
drag, startPoint x: 274, startPoint y: 217, endPoint x: 136, endPoint y: 243, distance: 140.4
click at [136, 243] on div "Label Placeholder Here Goes Your Message Rows 1 Rows Required Show form settings" at bounding box center [206, 250] width 257 height 154
type input "Napišite poruku"
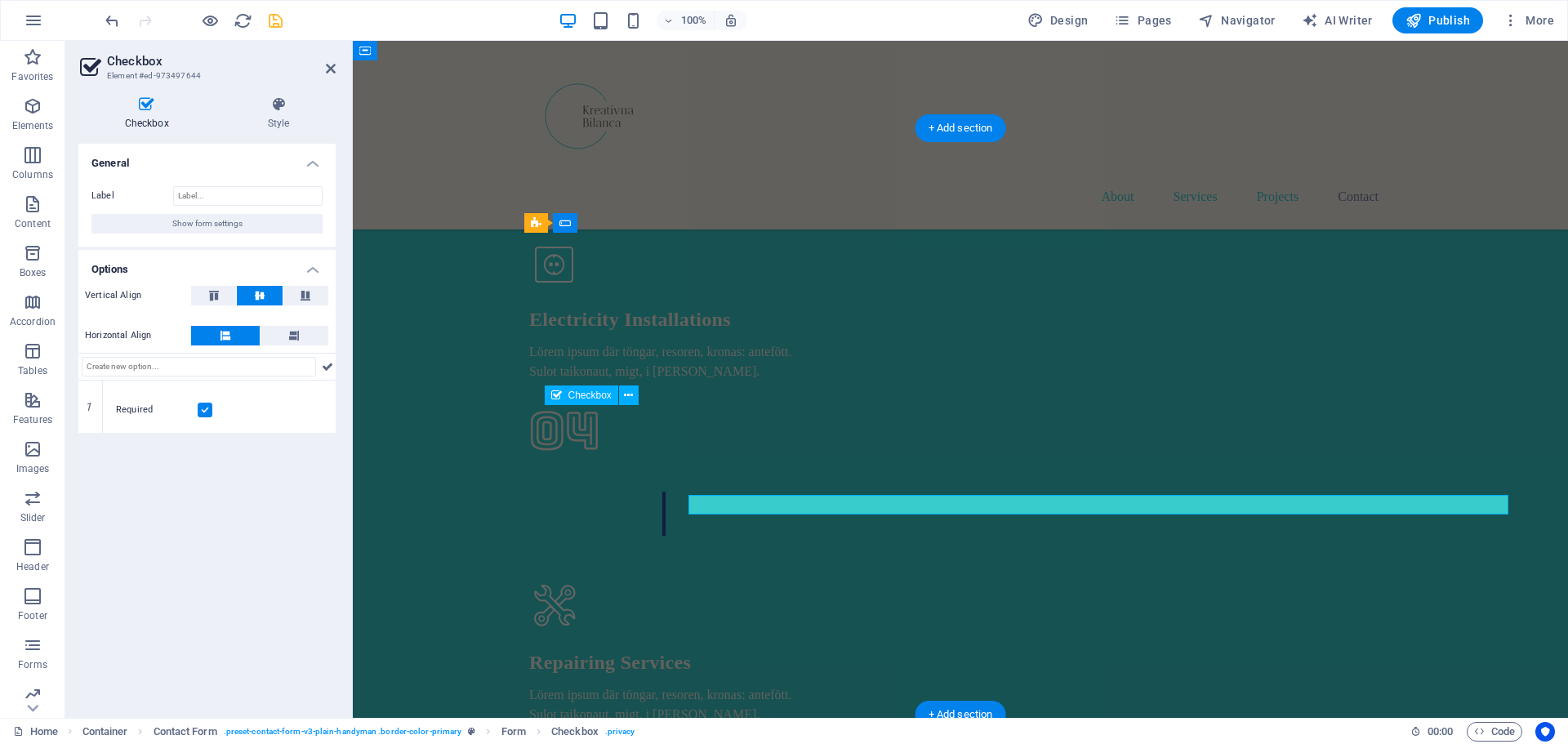
scroll to position [4636, 0]
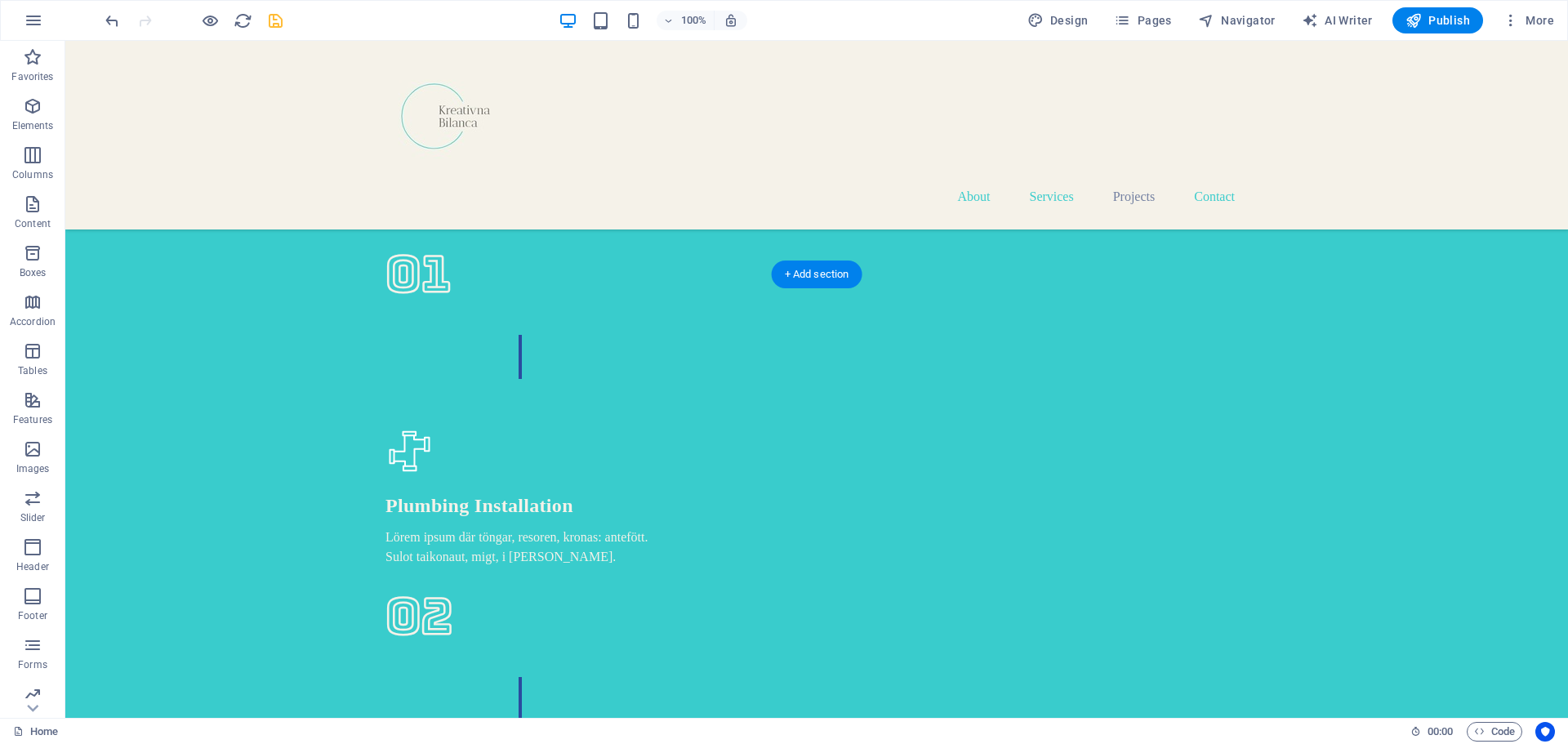
scroll to position [3982, 0]
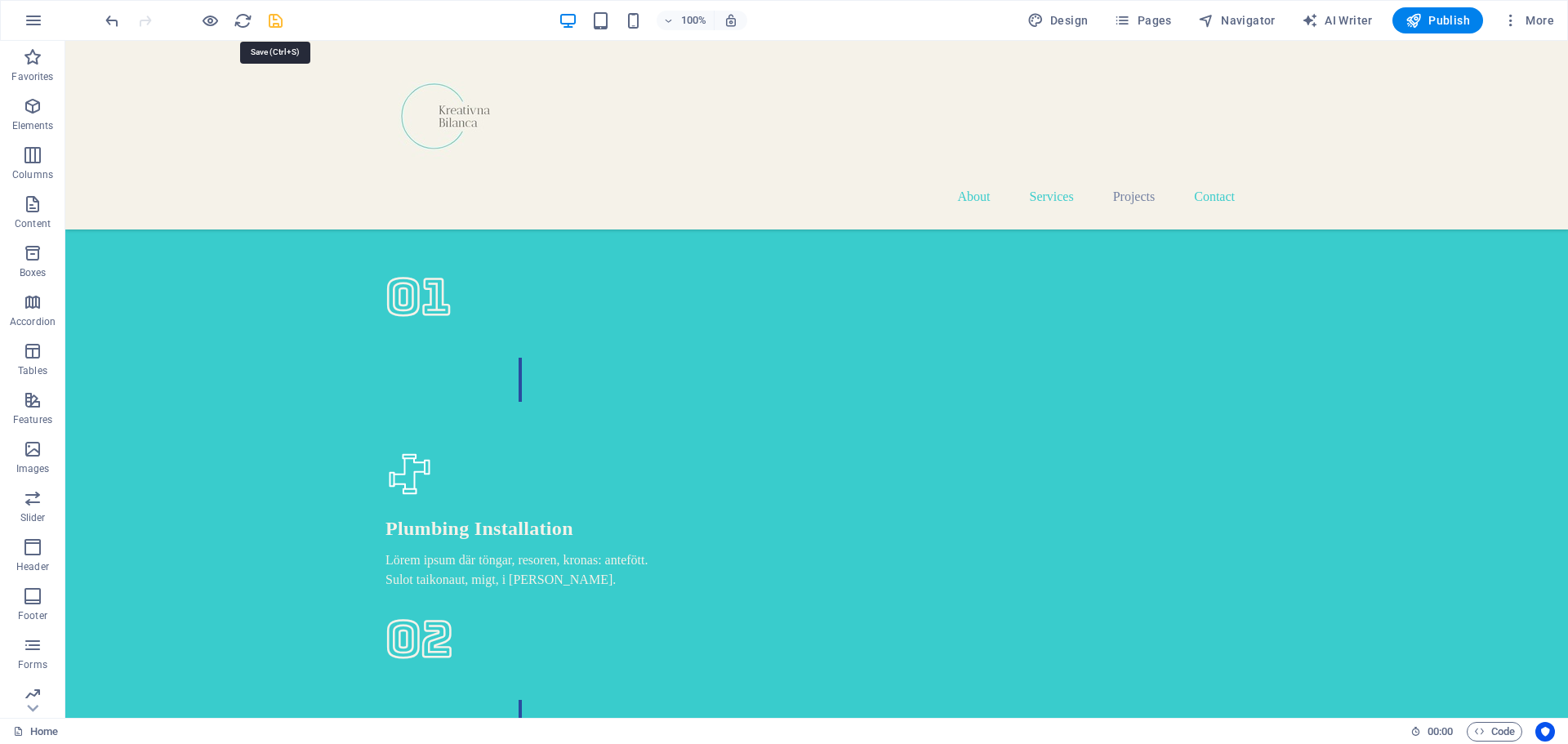
click at [276, 18] on icon "save" at bounding box center [275, 21] width 19 height 19
checkbox input "false"
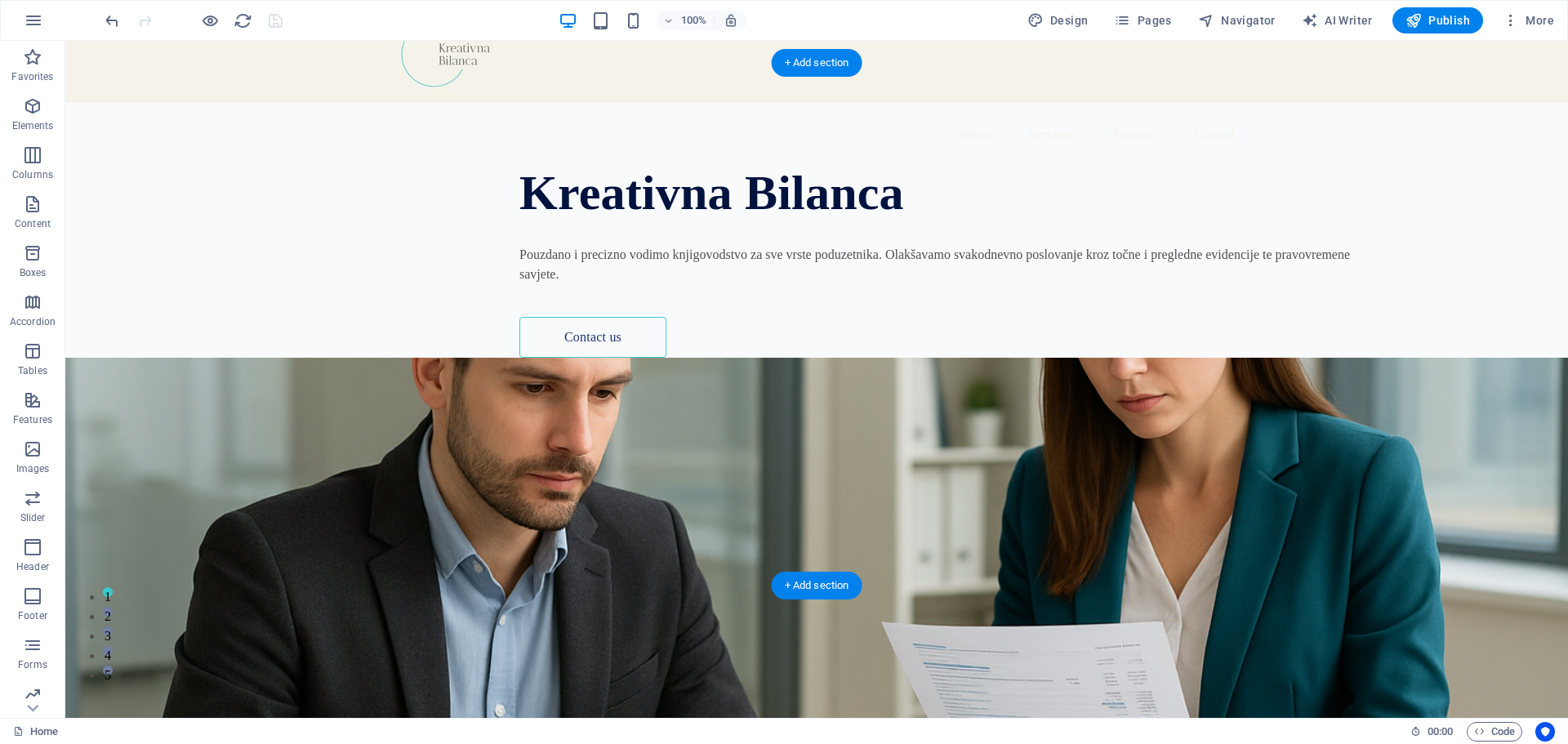
scroll to position [0, 0]
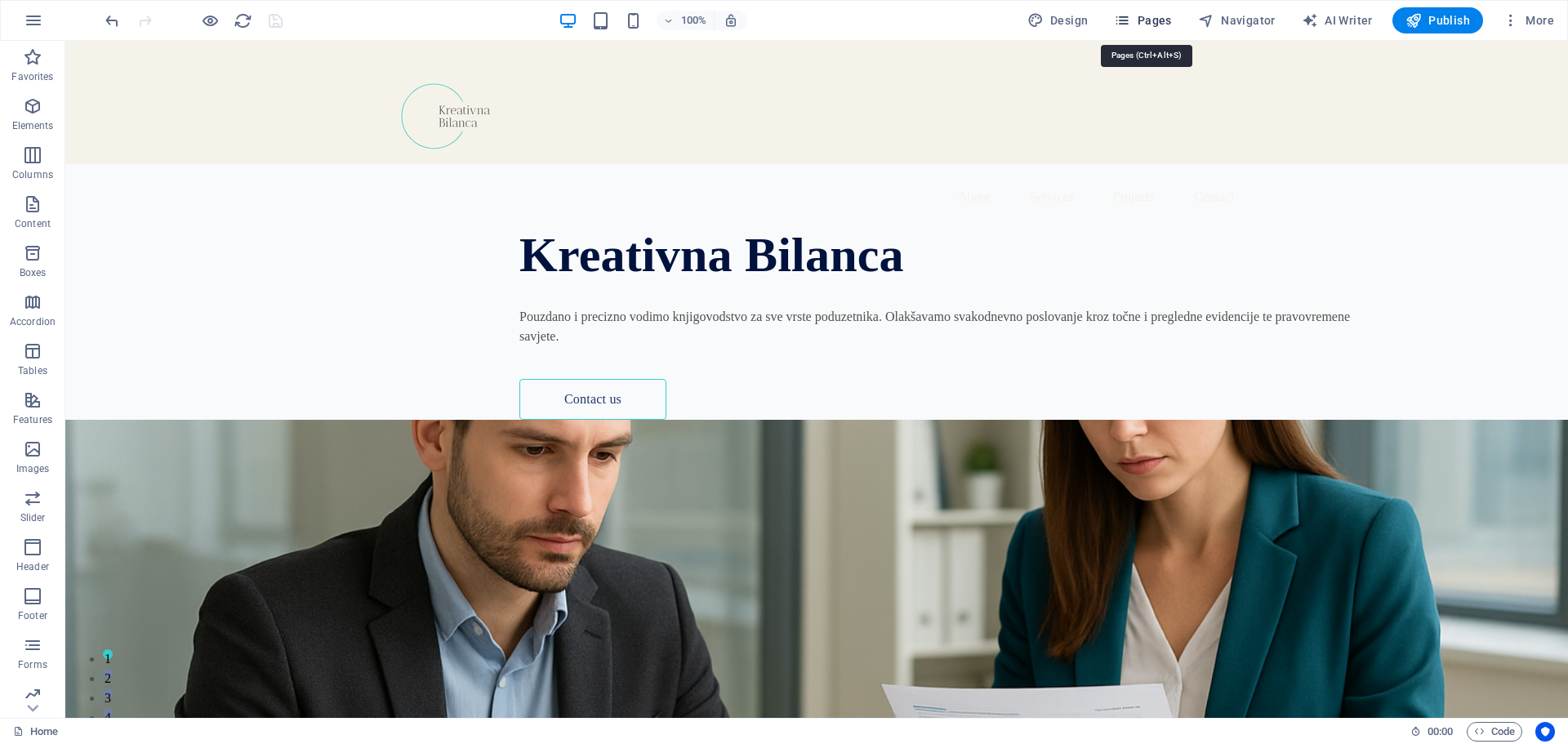
click at [1145, 23] on span "Pages" at bounding box center [1143, 21] width 57 height 16
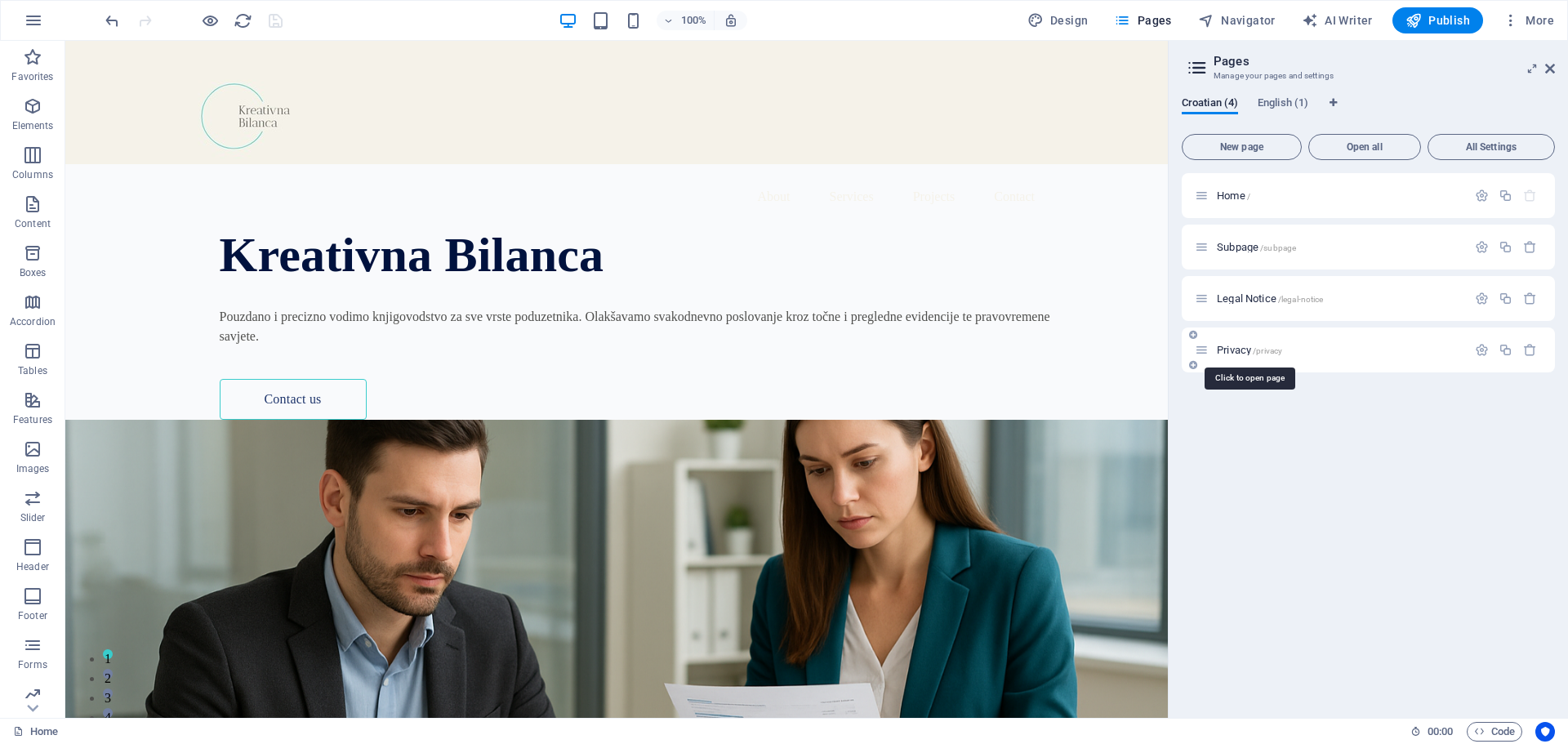
click at [1225, 348] on span "Privacy /privacy" at bounding box center [1250, 350] width 66 height 12
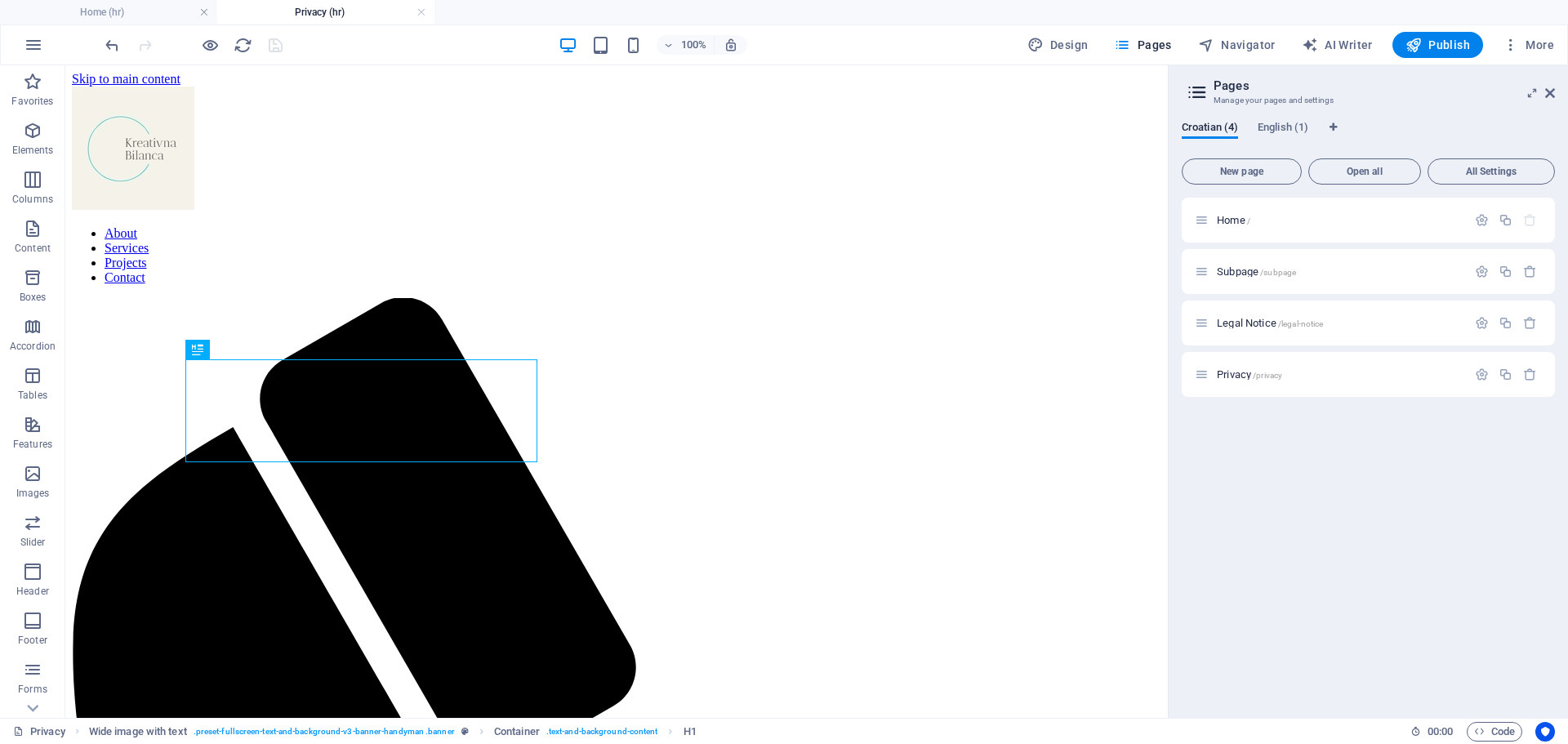
click at [297, 13] on h4 "Privacy (hr)" at bounding box center [326, 12] width 218 height 18
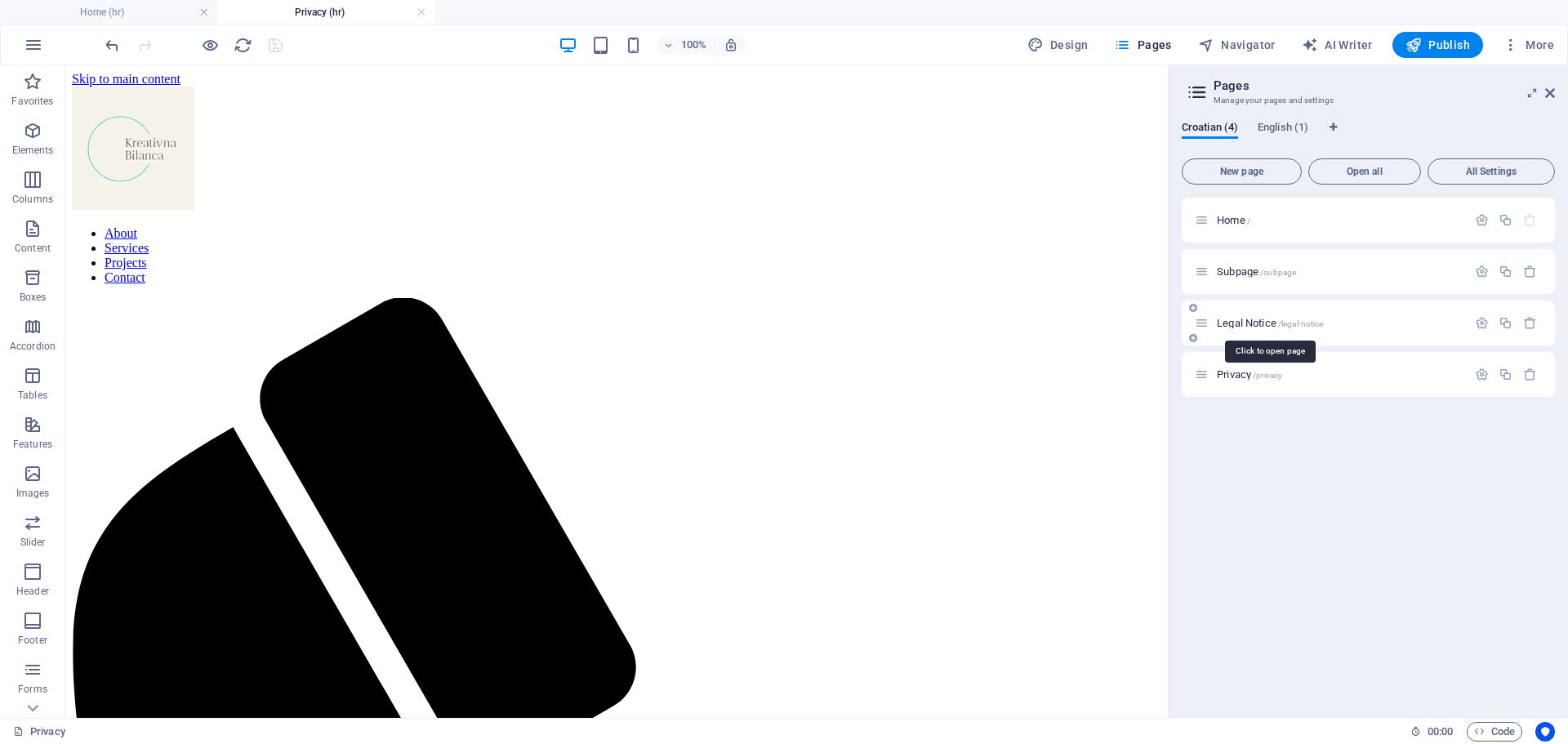
click at [1267, 324] on span "Legal Notice /legal-notice" at bounding box center [1270, 323] width 106 height 12
click at [306, 15] on h4 "Privacy (hr)" at bounding box center [326, 12] width 218 height 18
click at [1488, 371] on icon "button" at bounding box center [1482, 374] width 14 height 14
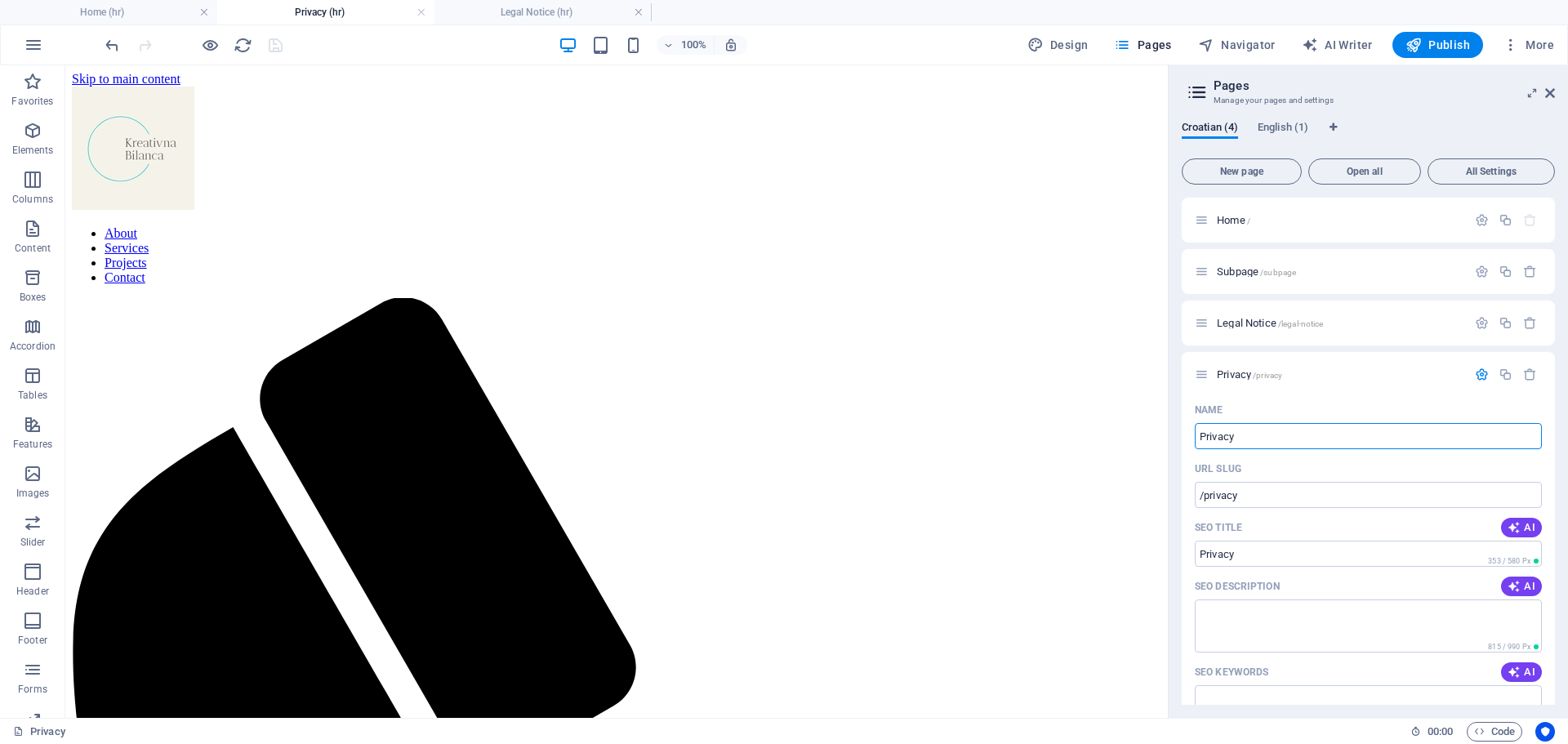
drag, startPoint x: 1308, startPoint y: 502, endPoint x: 1136, endPoint y: 446, distance: 180.9
type input "Prav"
type input "/p"
type input "P"
type input "Praviu"
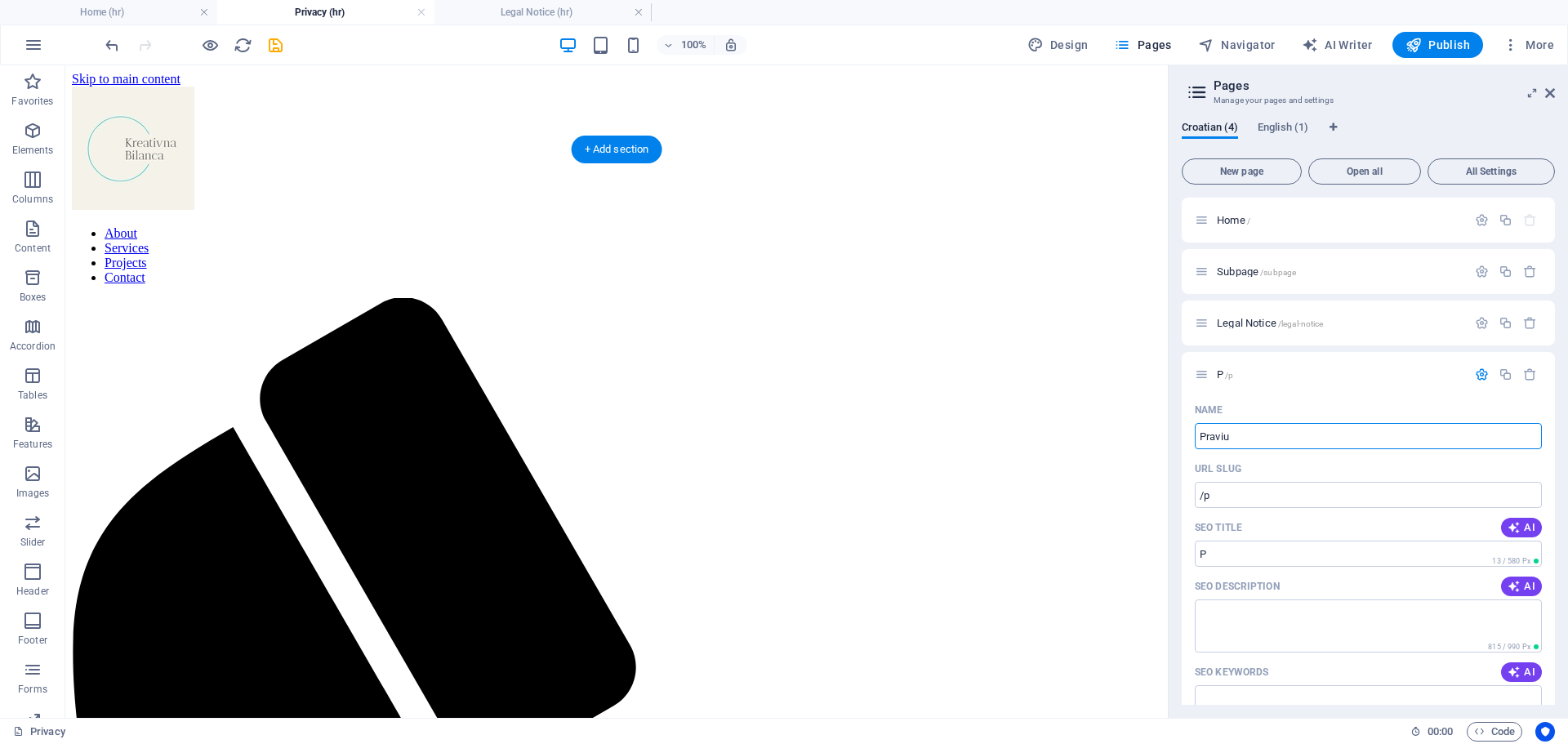
type input "/praviu"
type input "Praviu"
type input "Pravi"
type input "/pravi"
type input "Pravi"
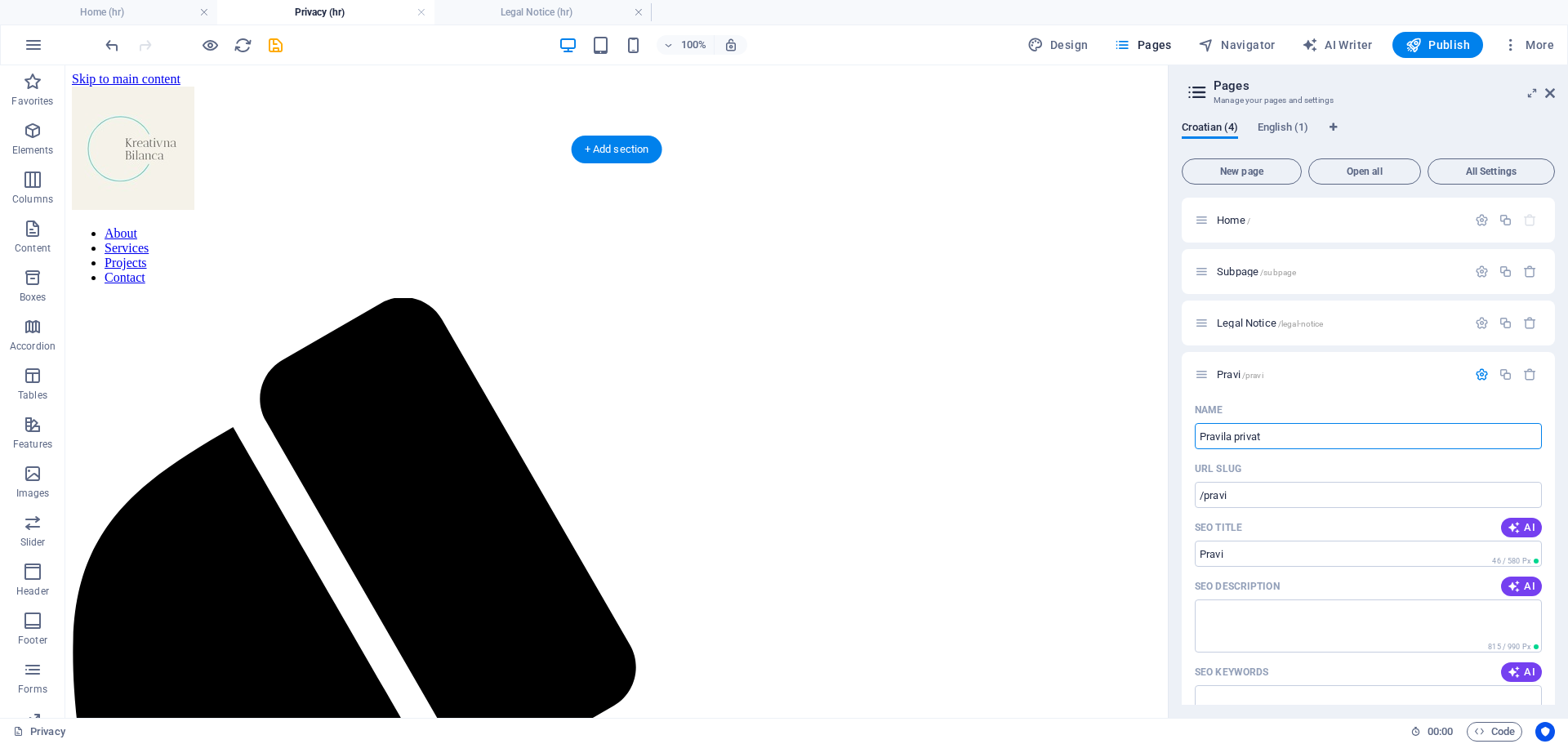
type input "Pravila privatn"
type input "/pravila-privat"
type input "Pravila privat"
type input "Pravila privatnosti"
type input "/pravila-privatnost"
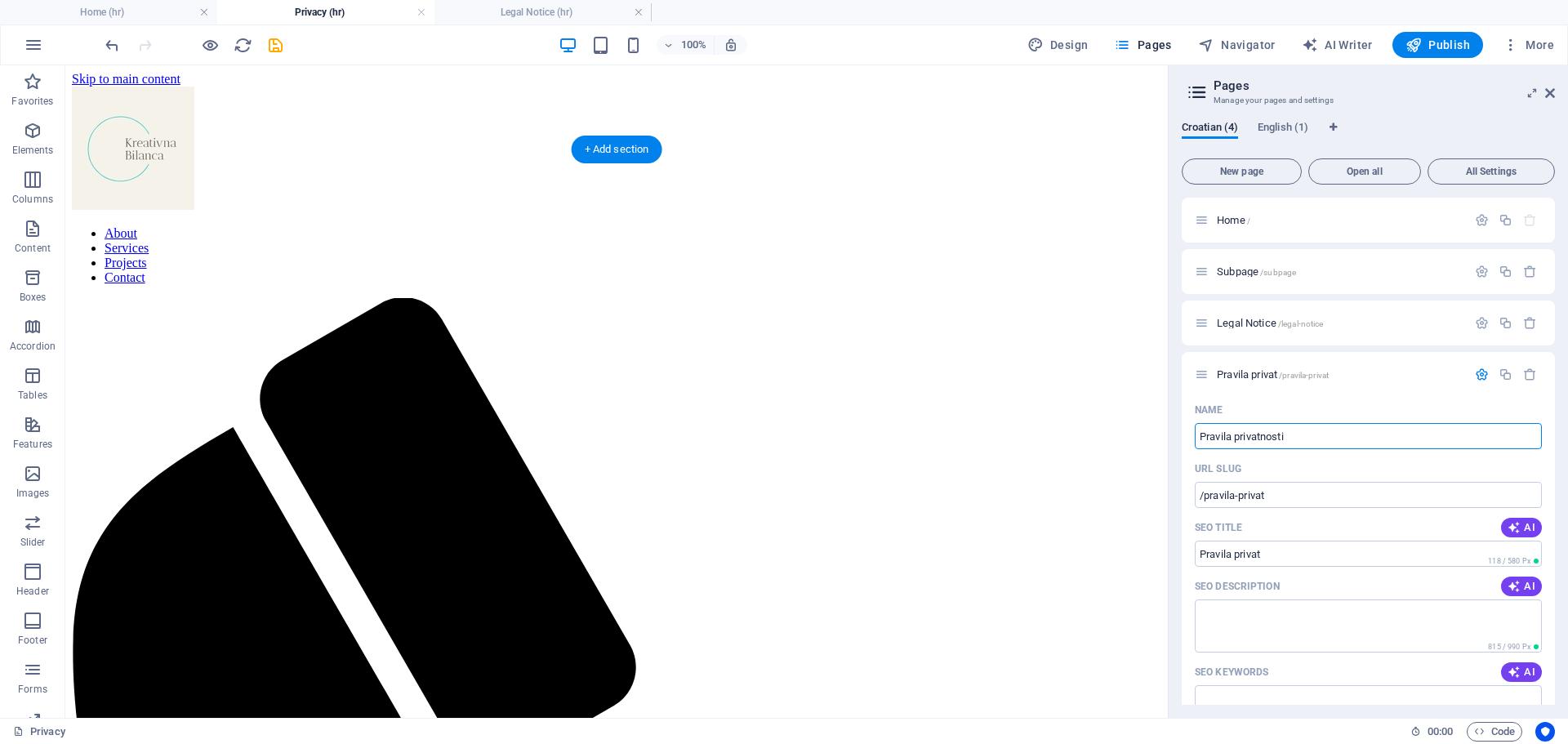
type input "Pravila privatnost"
type input "Pravila privatnosti"
type input "/pravila-privatnosti"
type input "Pravila privatnosti"
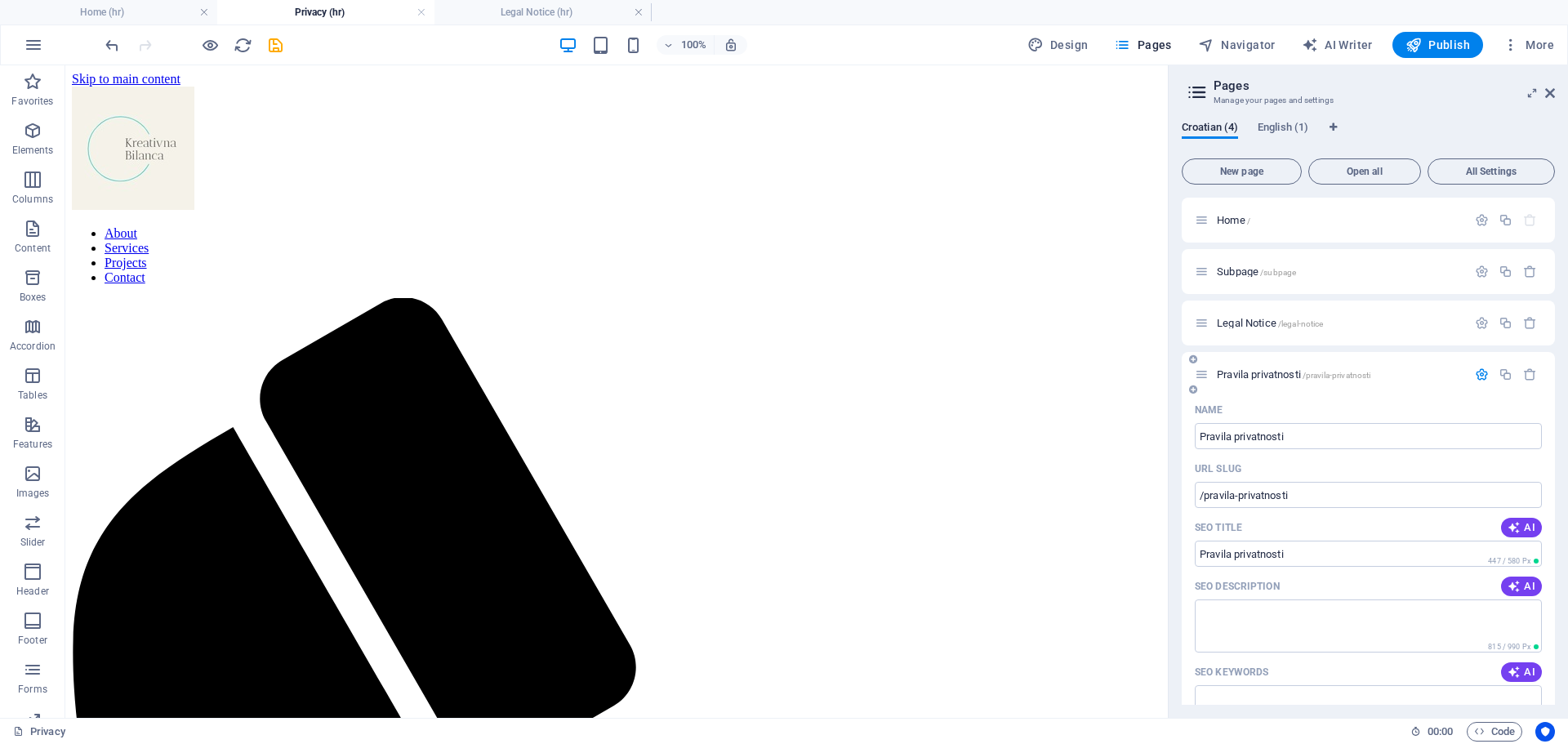
click at [1311, 466] on div "URL SLUG" at bounding box center [1368, 469] width 347 height 26
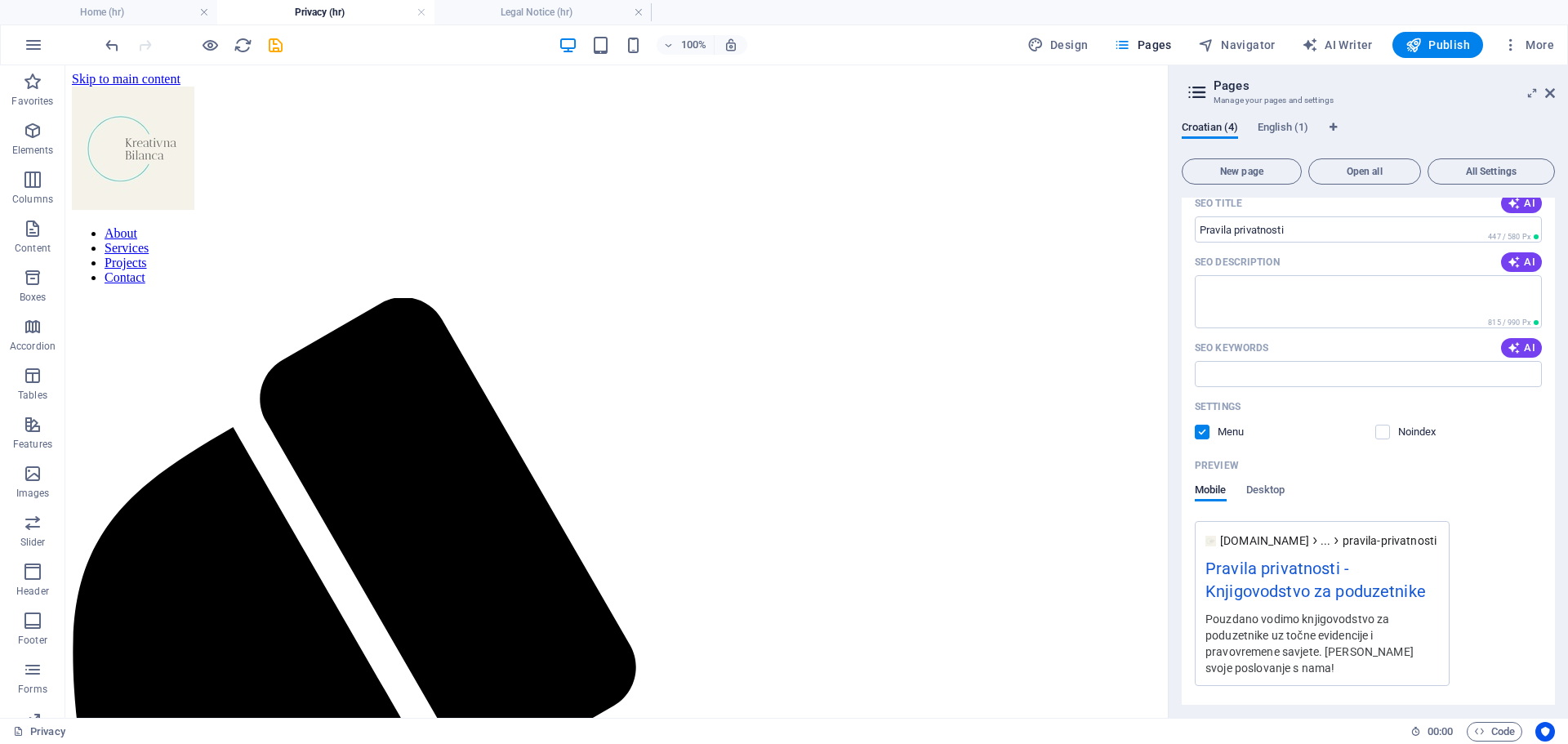
scroll to position [379, 0]
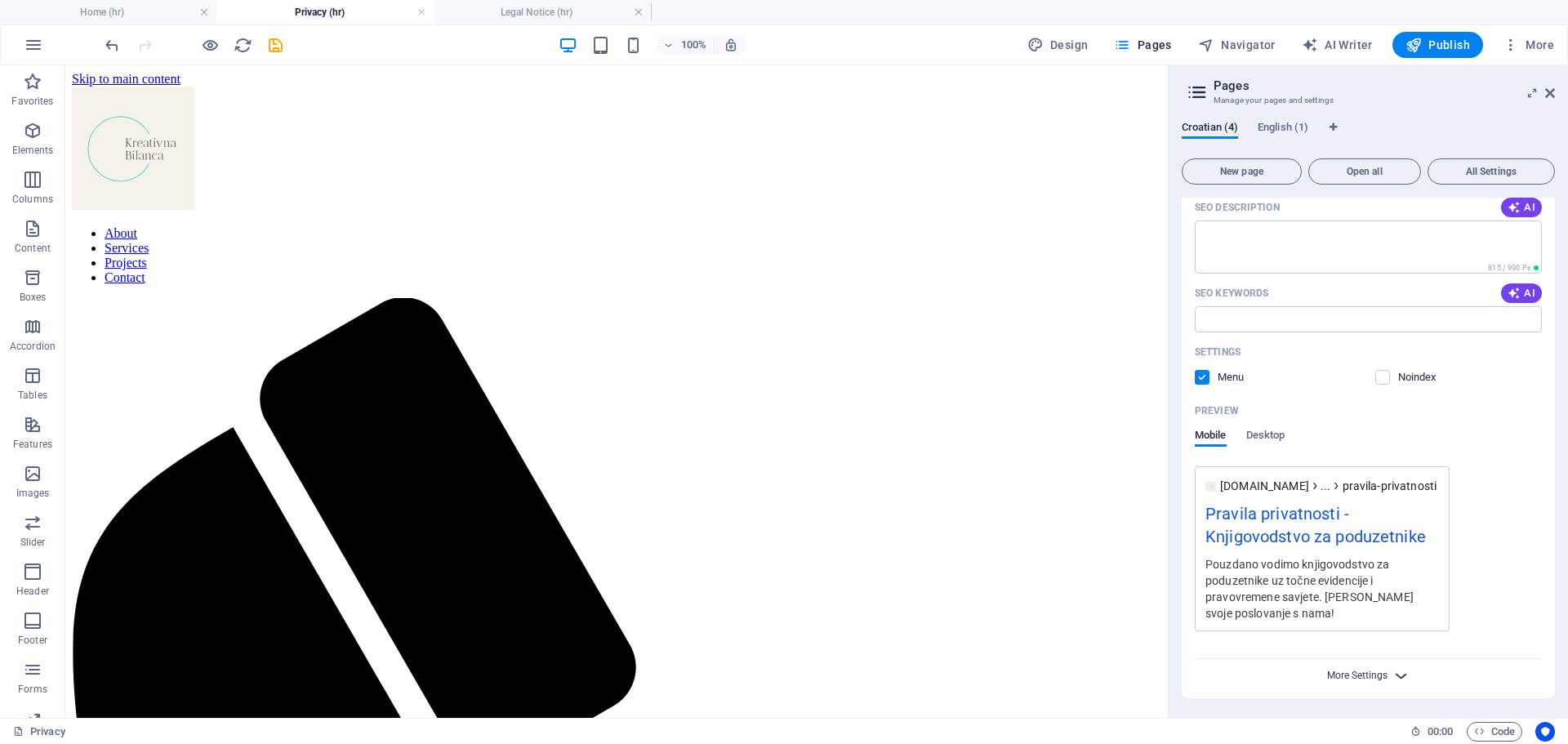
click at [1350, 671] on span "More Settings" at bounding box center [1358, 675] width 61 height 11
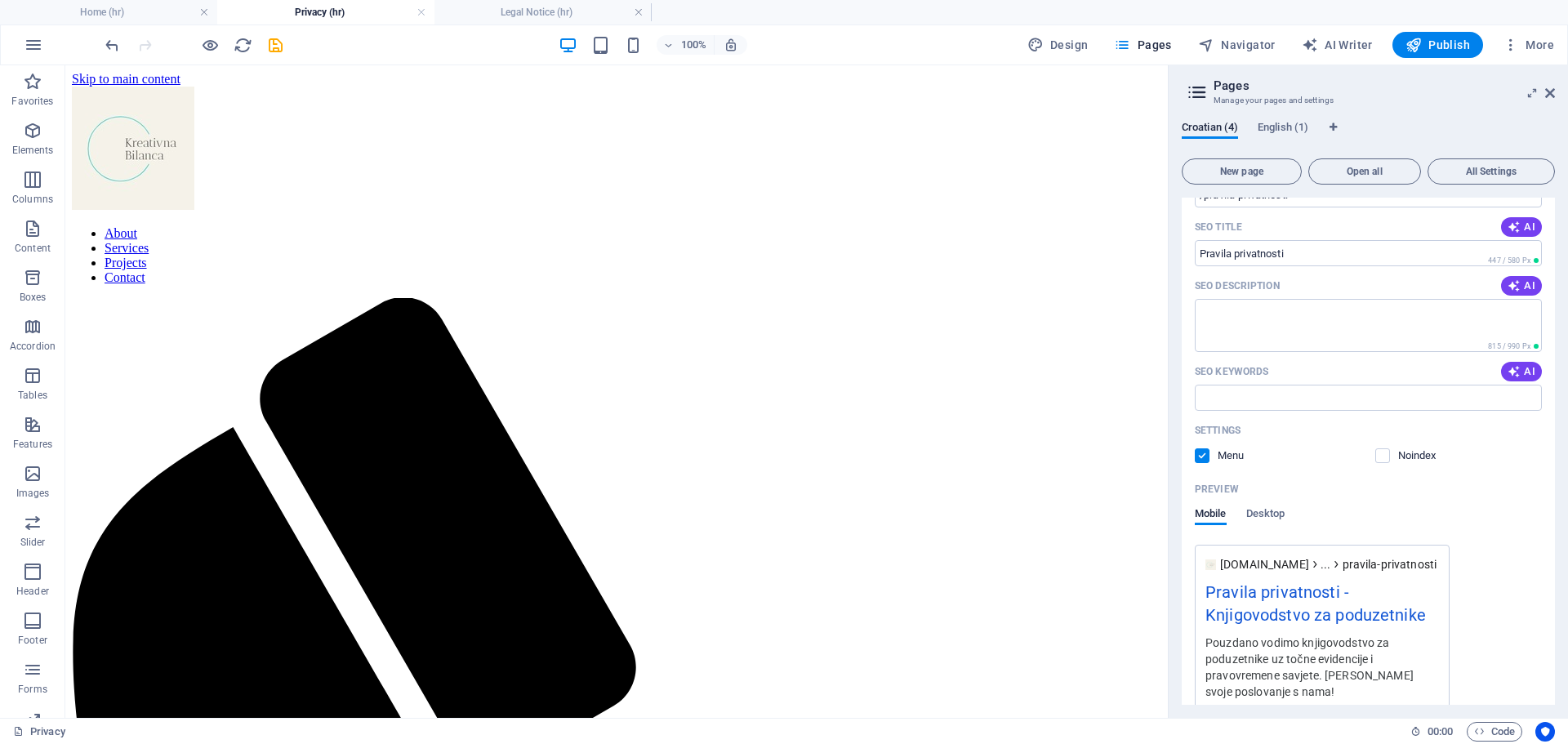
scroll to position [287, 0]
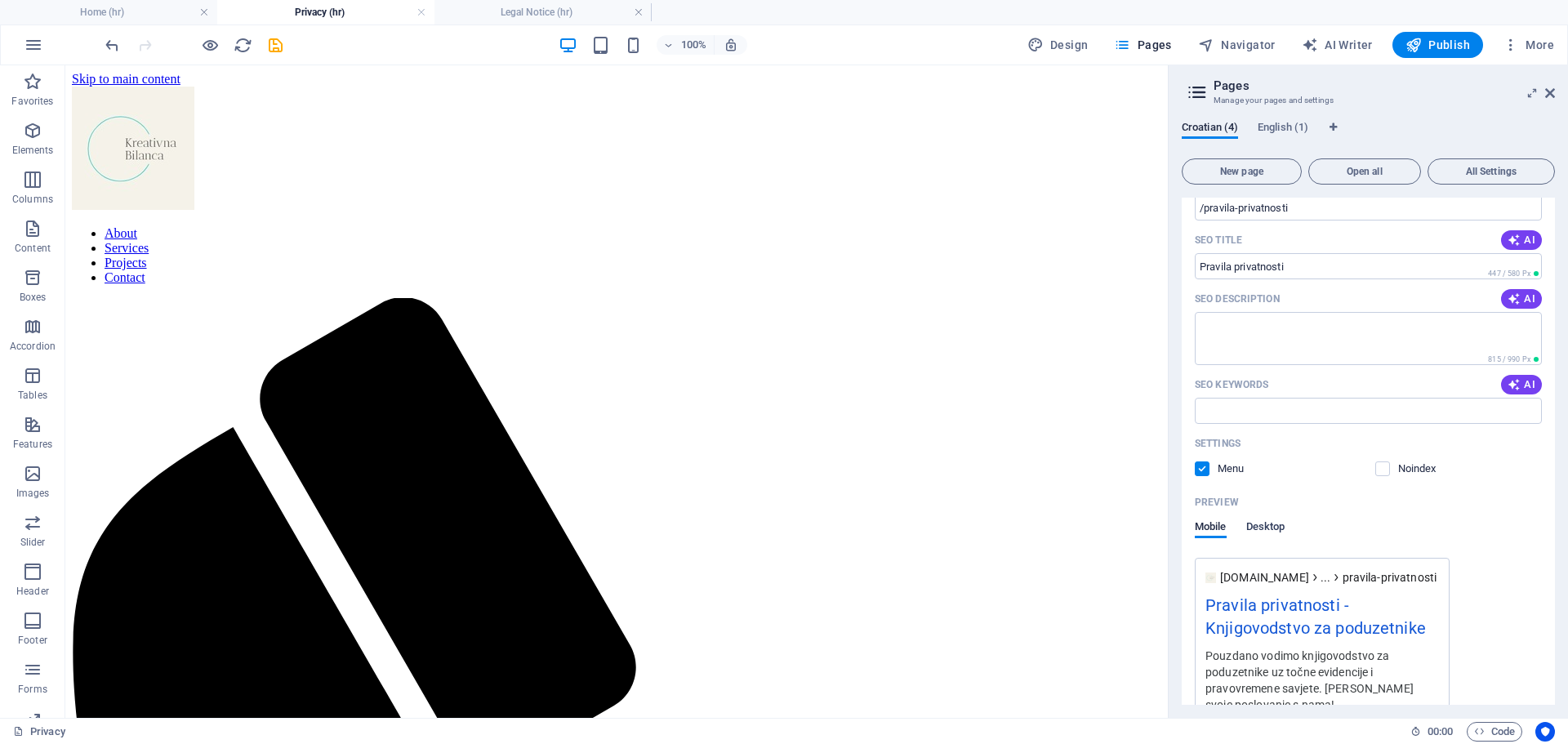
click at [1281, 527] on span "Desktop" at bounding box center [1267, 528] width 39 height 23
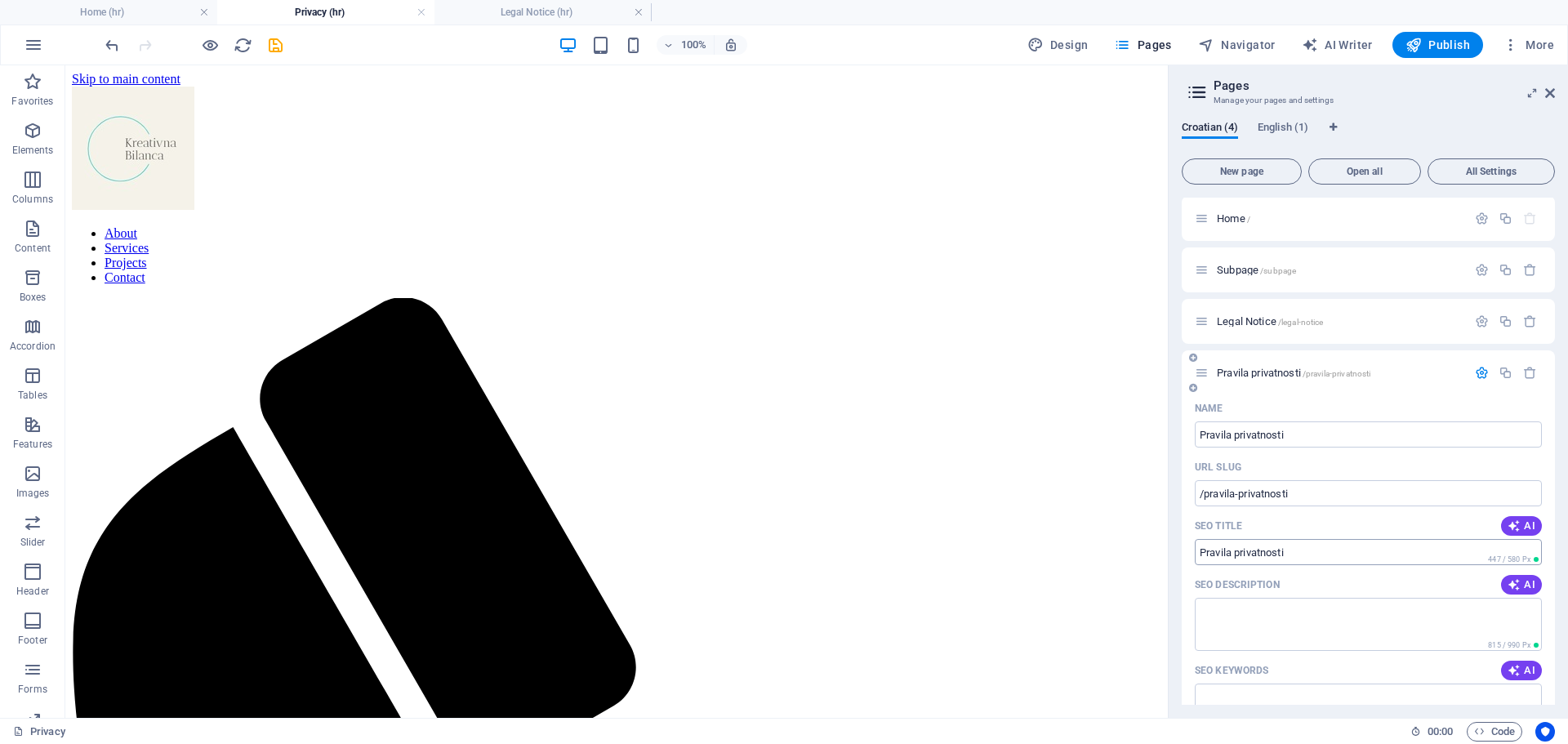
scroll to position [0, 0]
click at [271, 48] on icon "save" at bounding box center [275, 45] width 19 height 19
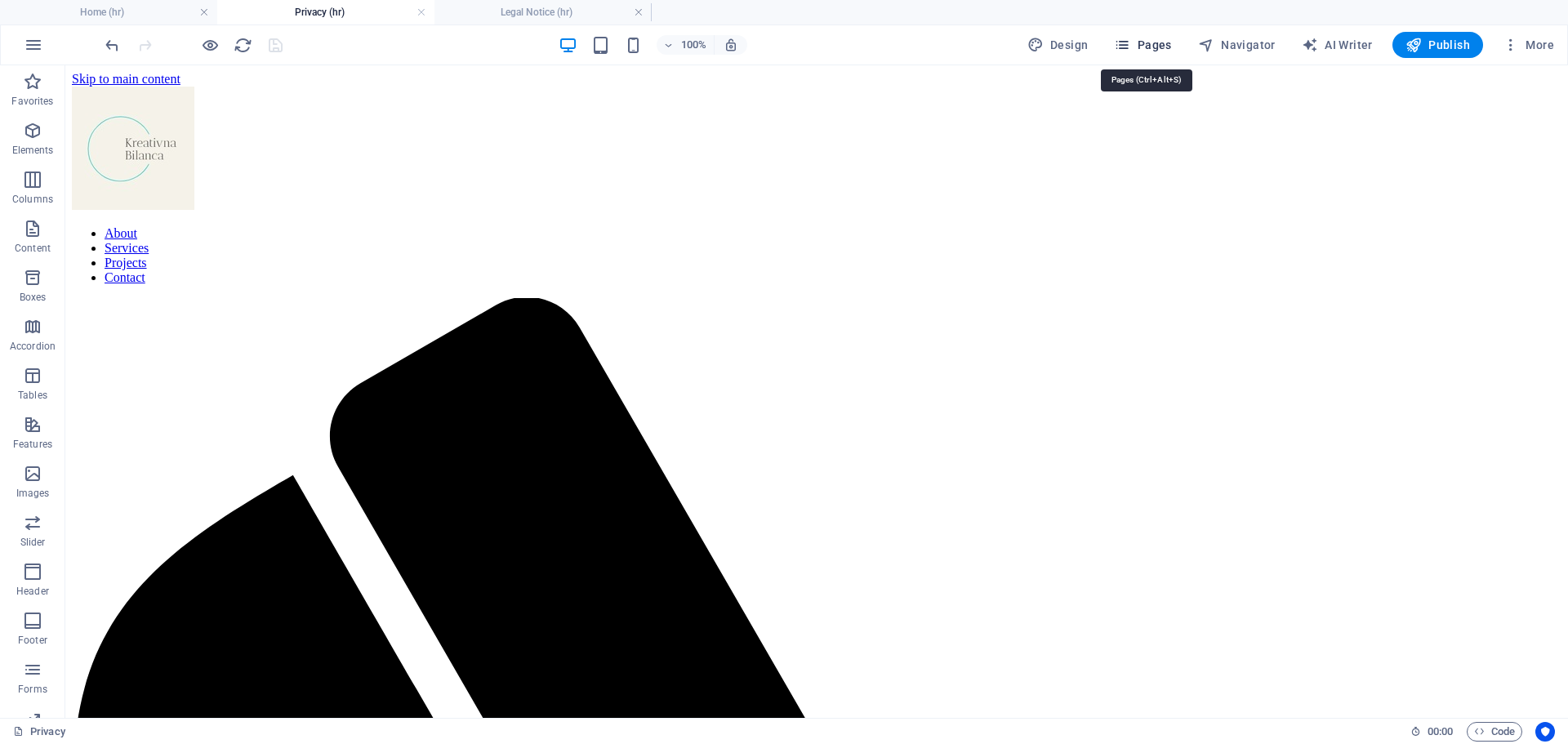
click at [1143, 48] on span "Pages" at bounding box center [1143, 45] width 57 height 16
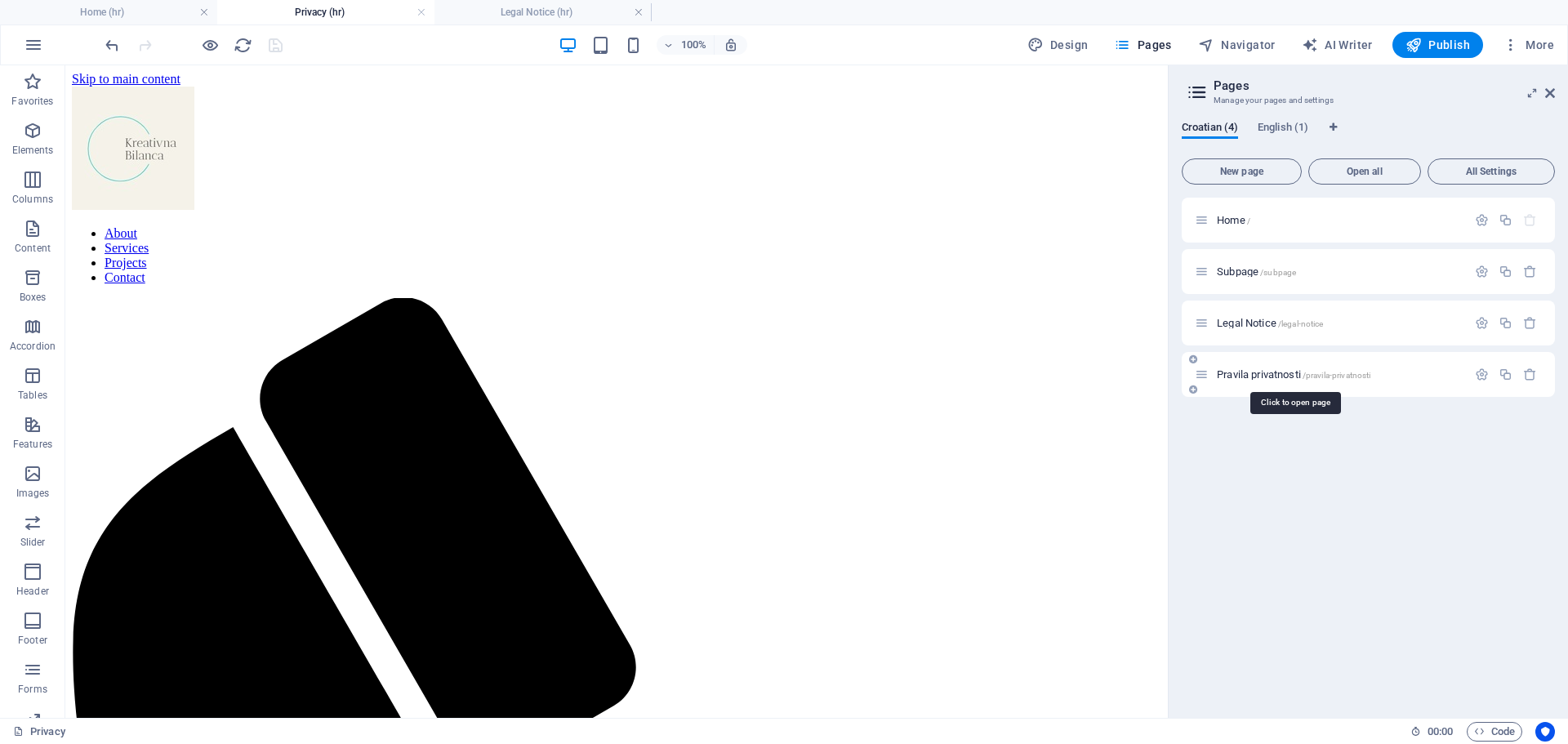
click at [1240, 371] on span "Pravila privatnosti /pravila-privatnosti" at bounding box center [1294, 374] width 154 height 12
click at [1486, 377] on icon "button" at bounding box center [1482, 374] width 14 height 14
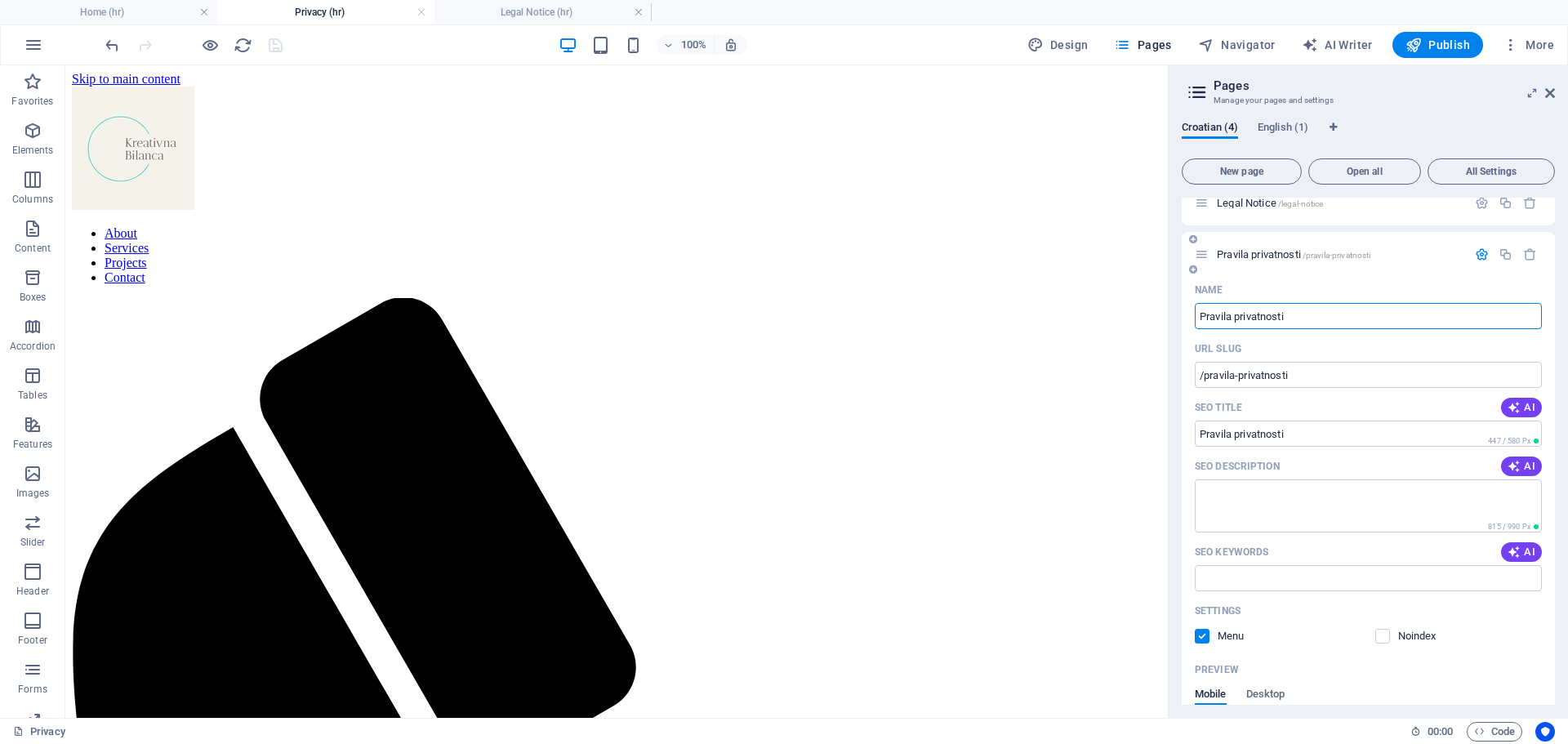
scroll to position [53, 0]
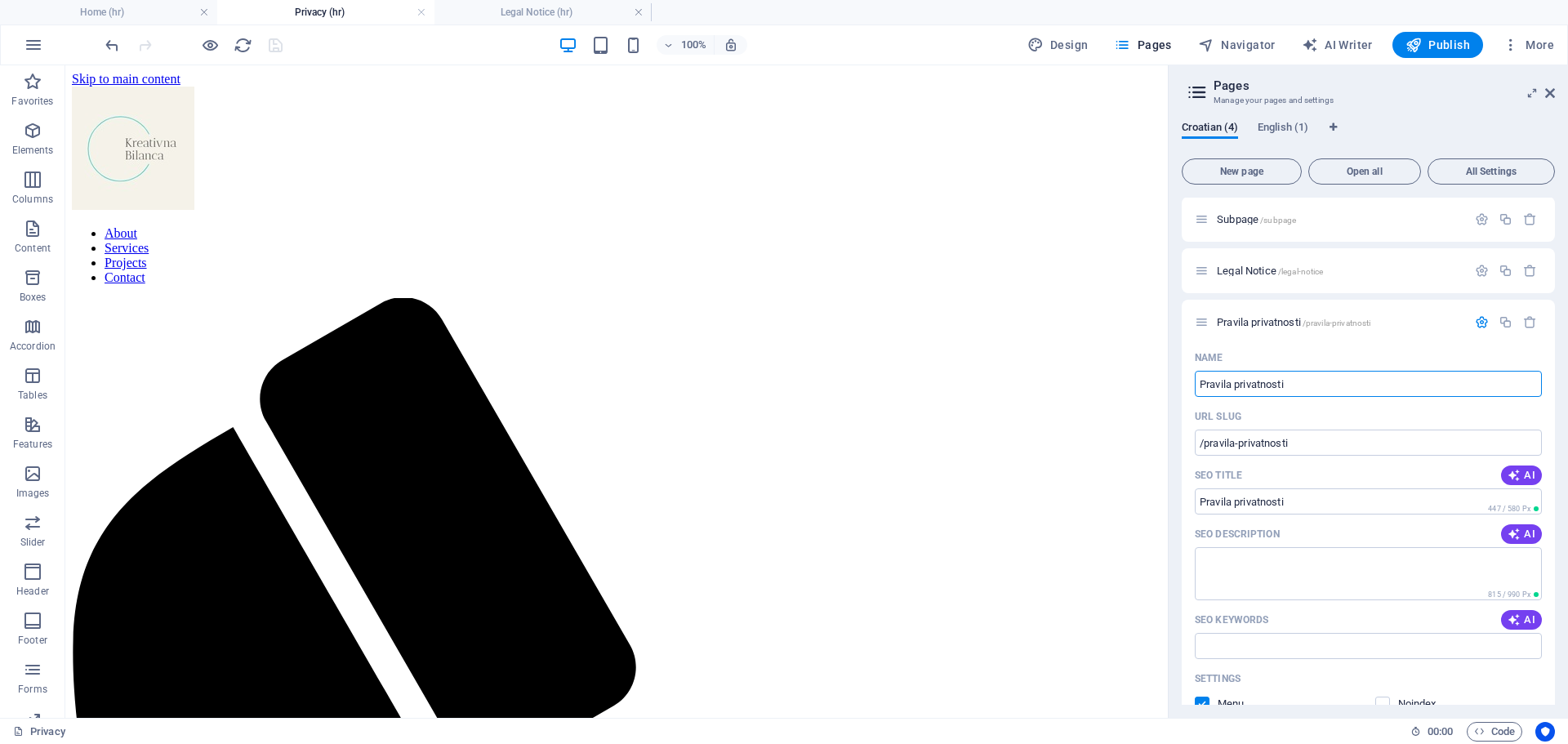
click at [308, 16] on h4 "Privacy (hr)" at bounding box center [326, 12] width 218 height 18
click at [312, 14] on h4 "Privacy (hr)" at bounding box center [326, 12] width 218 height 18
click at [1477, 324] on icon "button" at bounding box center [1482, 322] width 14 height 14
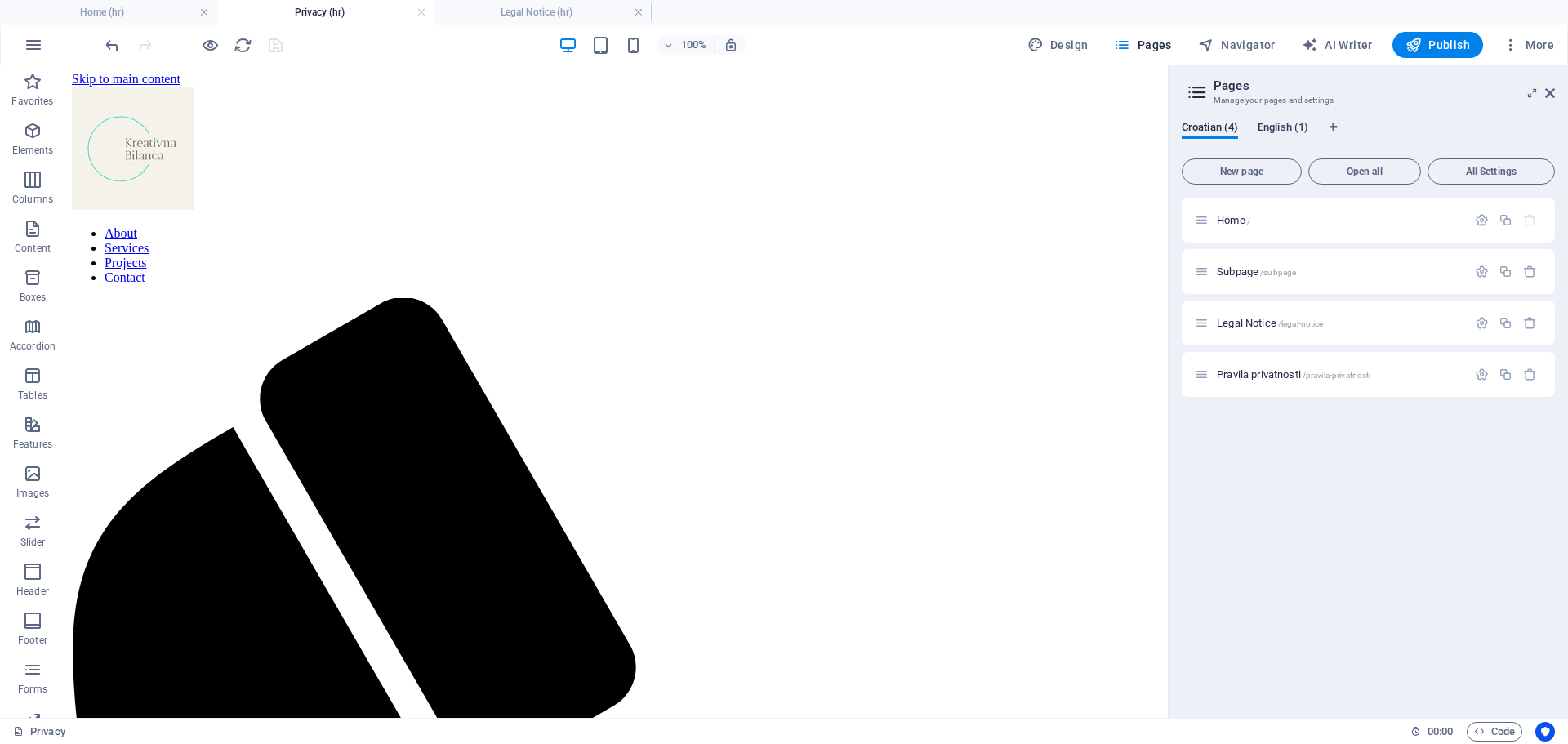
click at [1277, 124] on span "English (1)" at bounding box center [1283, 129] width 51 height 23
click at [1193, 127] on span "Croatian (4)" at bounding box center [1210, 129] width 57 height 23
click at [97, 11] on h4 "Home (hr)" at bounding box center [108, 12] width 218 height 18
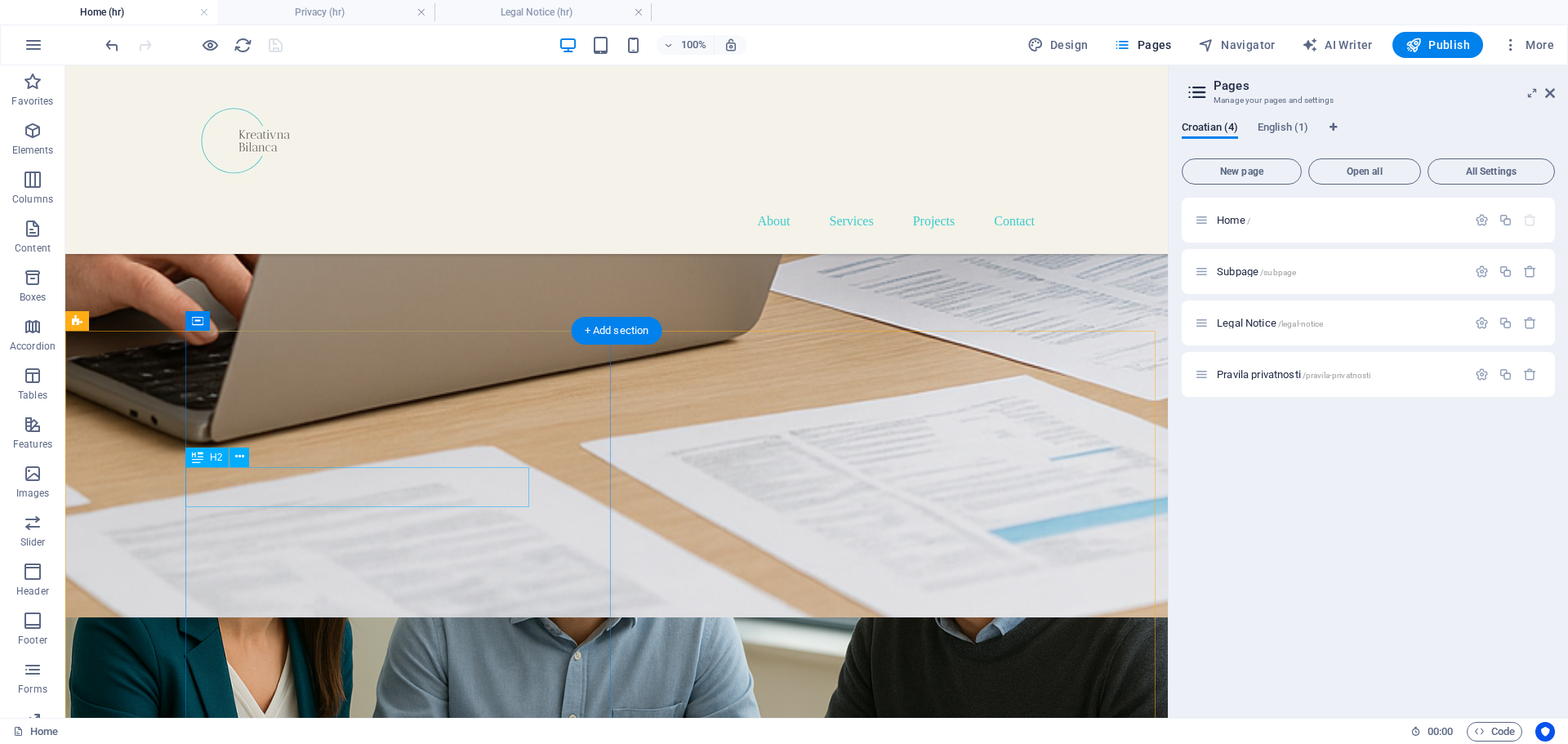
scroll to position [1551, 0]
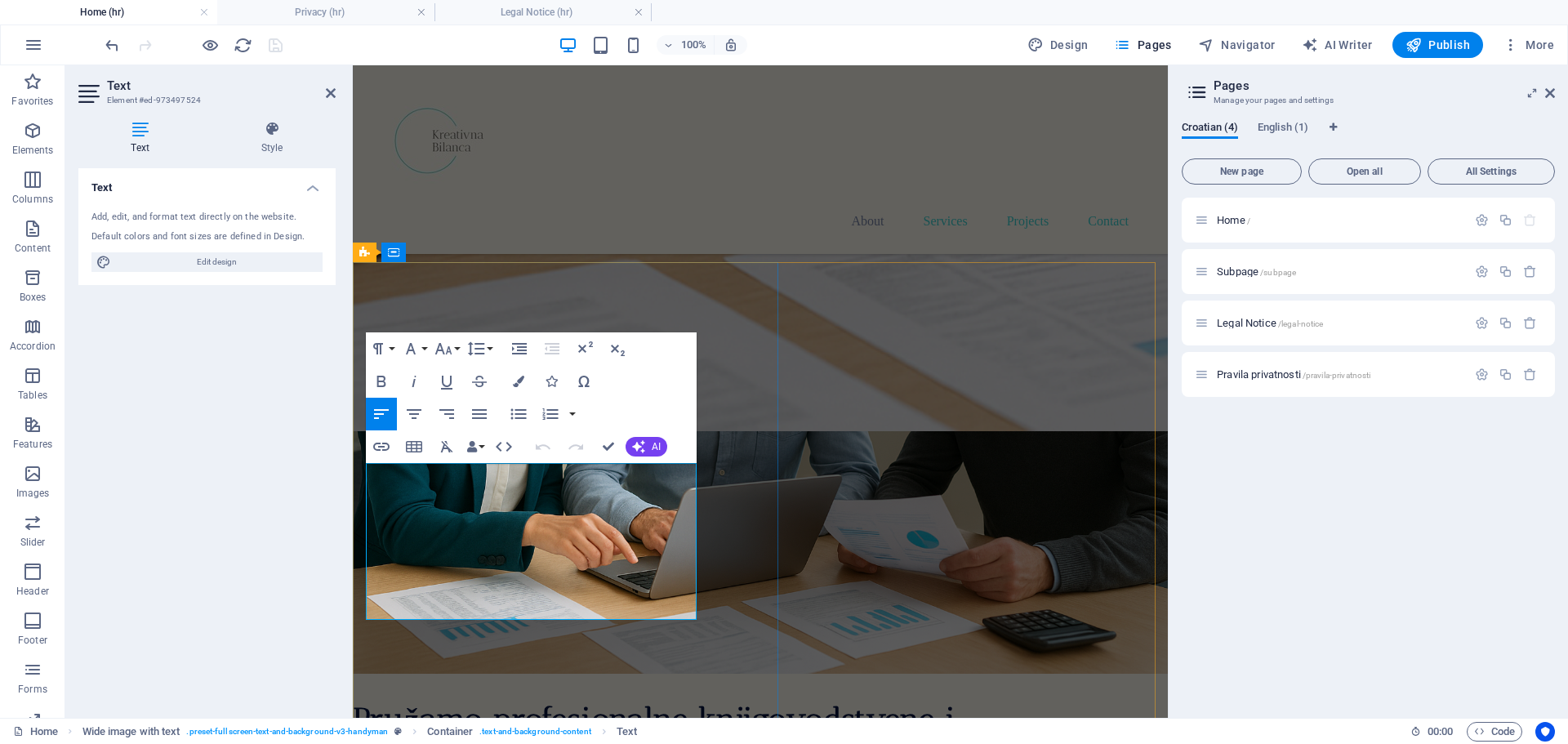
click at [651, 442] on button "AI" at bounding box center [646, 447] width 42 height 20
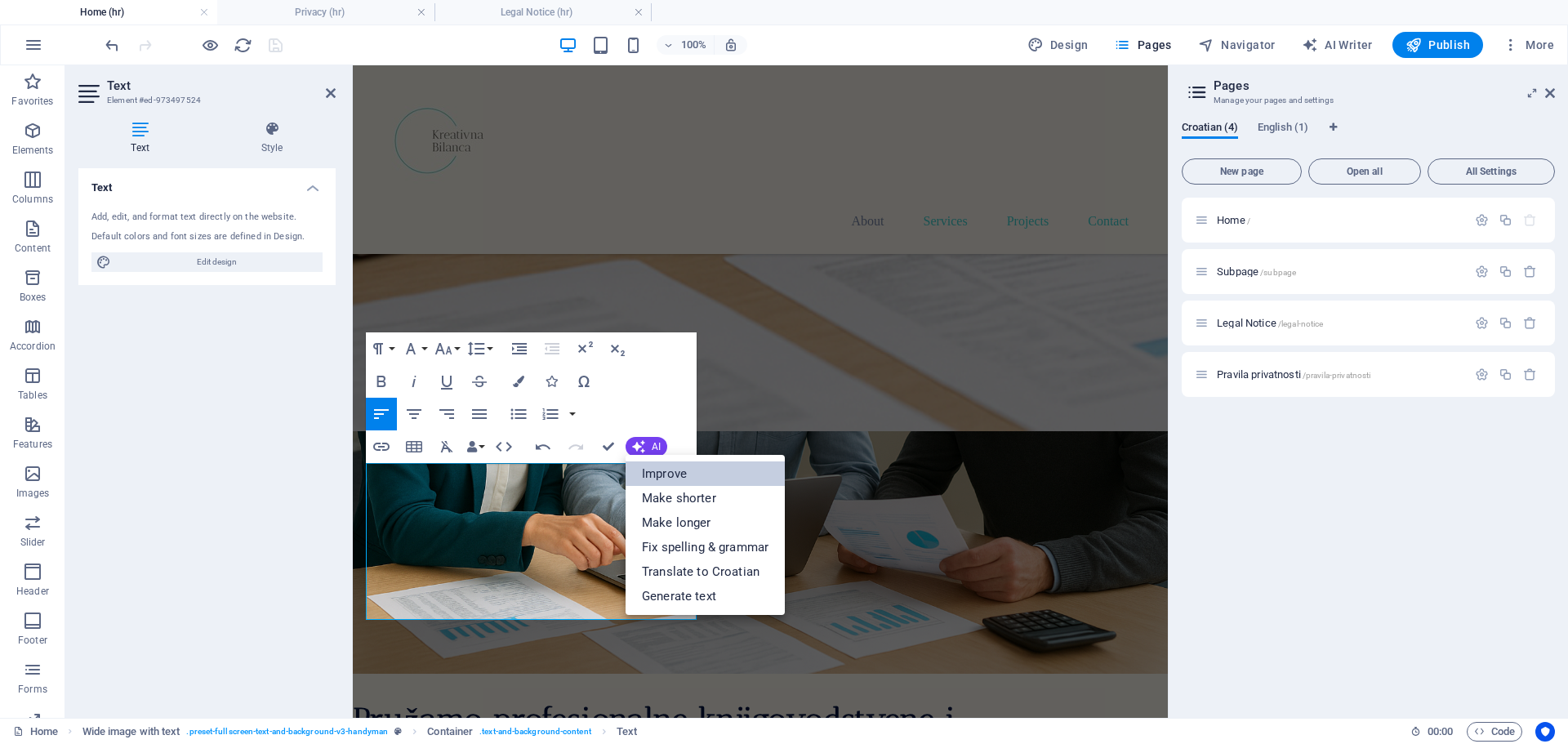
click at [661, 474] on link "Improve" at bounding box center [706, 474] width 159 height 25
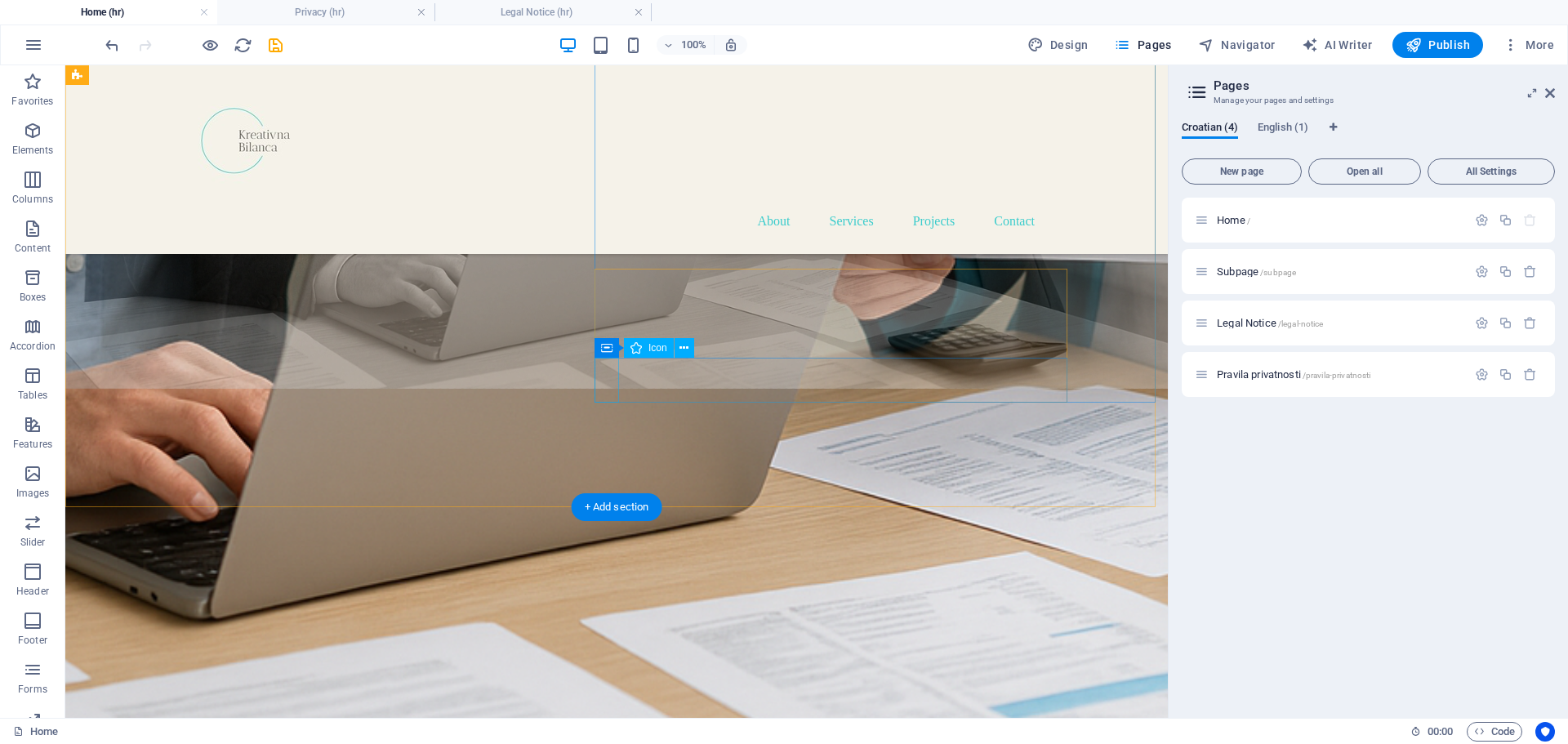
scroll to position [1132, 0]
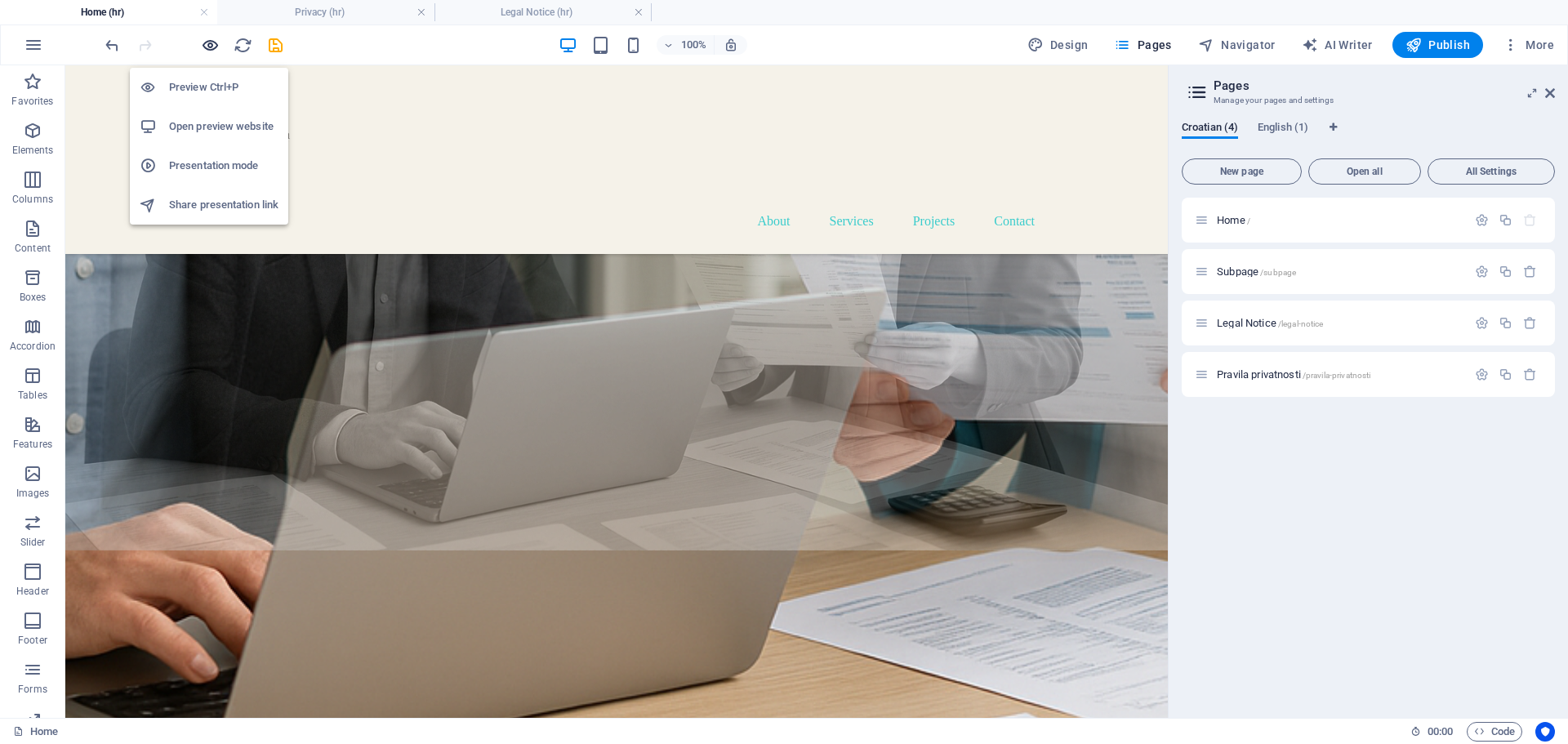
click at [208, 45] on icon "button" at bounding box center [210, 45] width 19 height 19
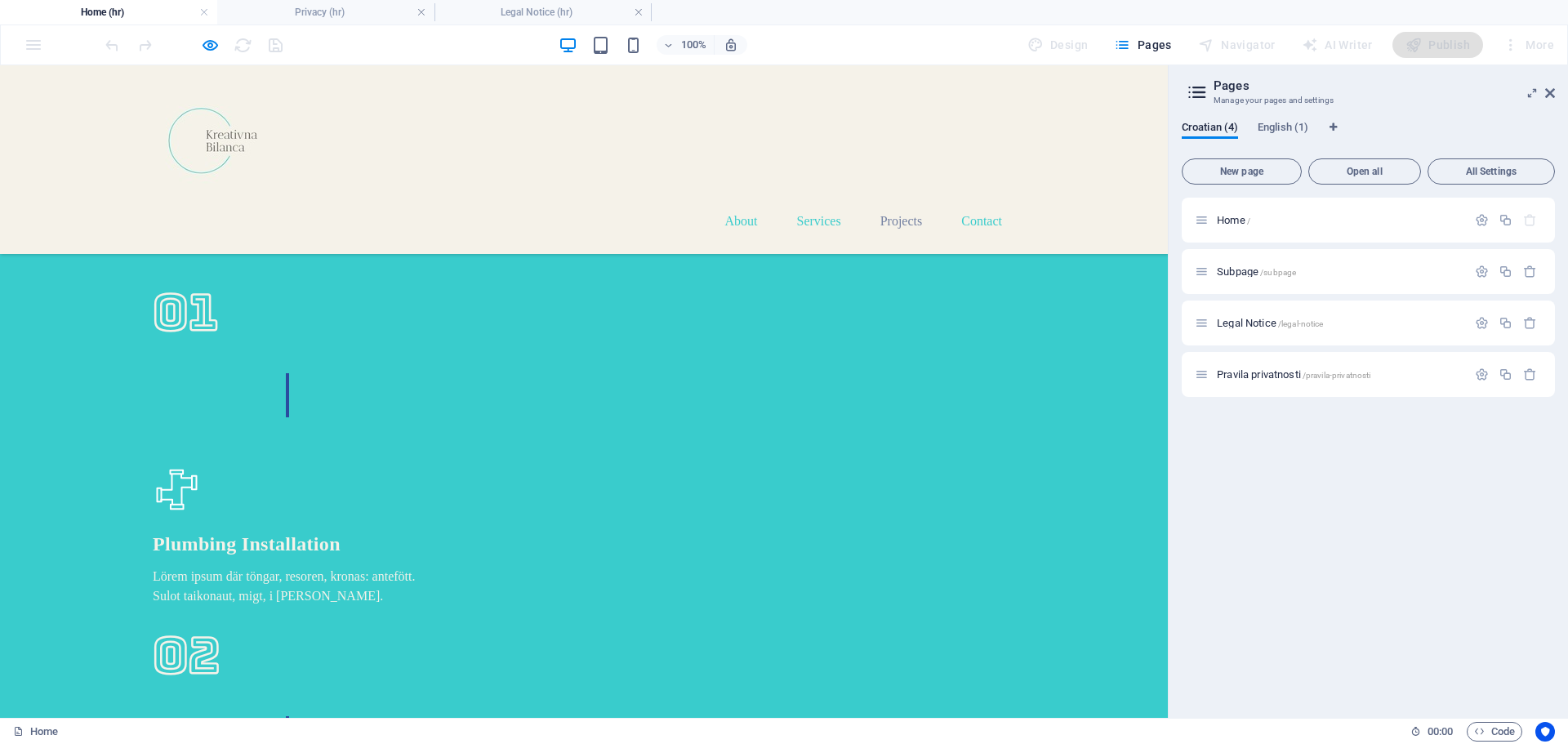
scroll to position [3059, 0]
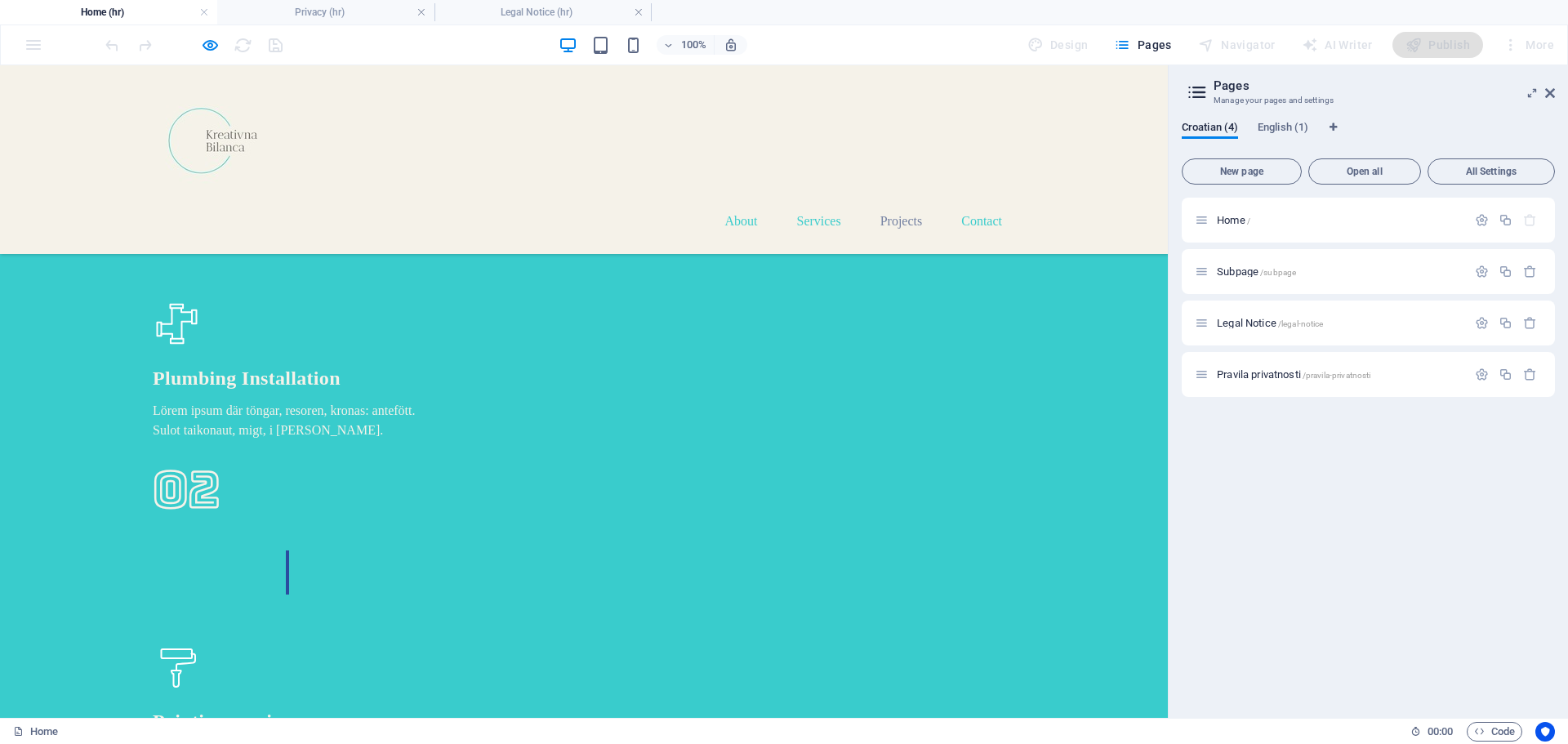
scroll to position [3217, 0]
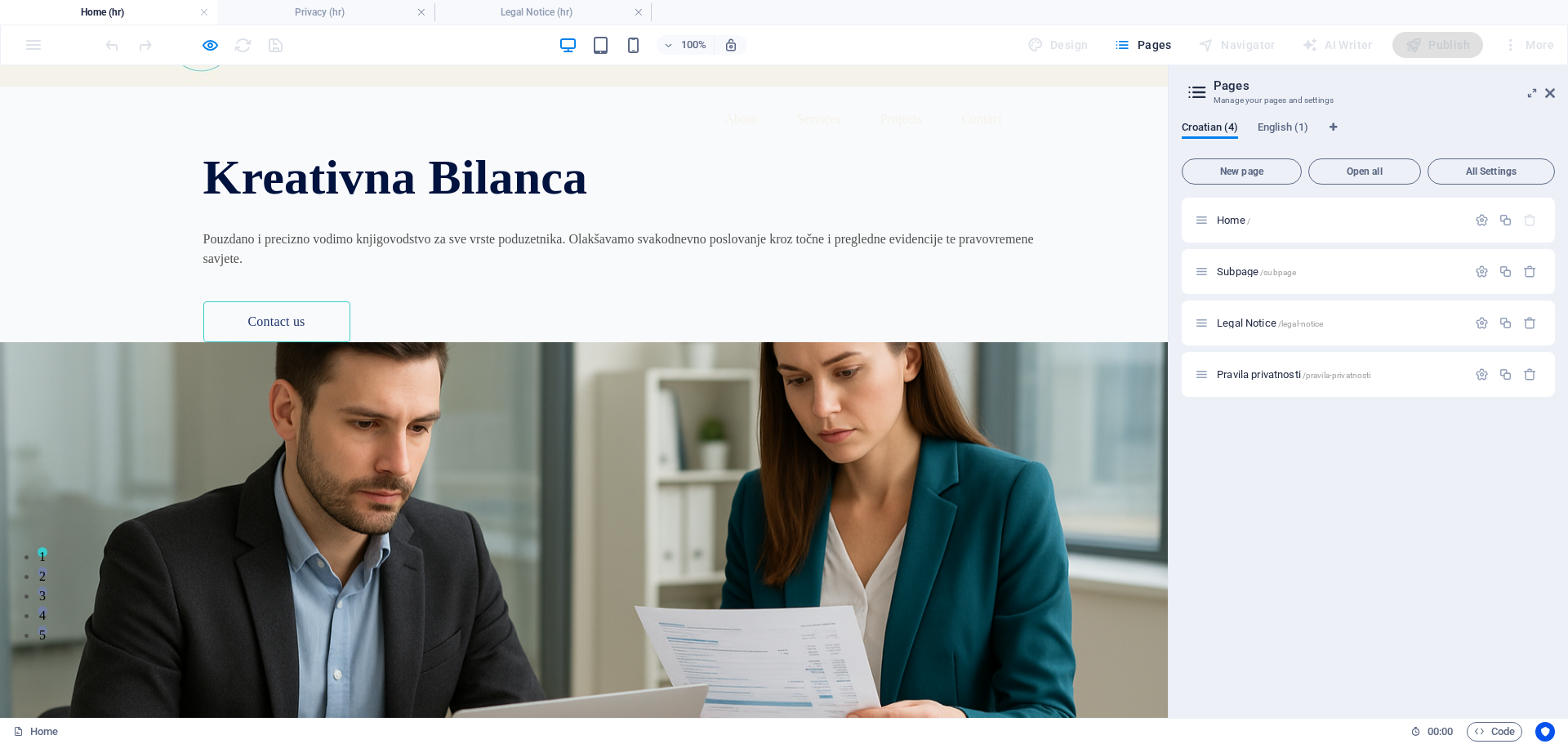
scroll to position [0, 0]
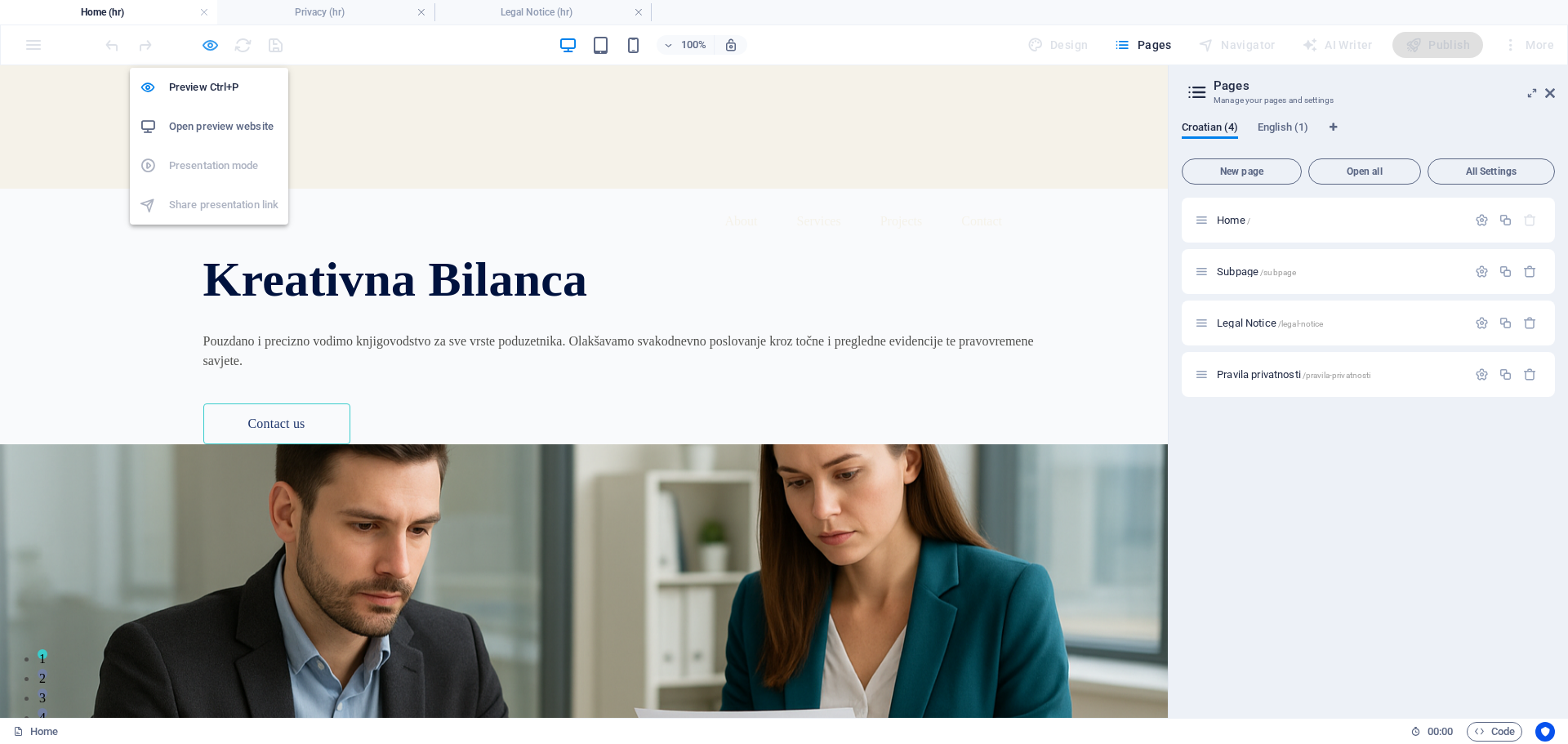
click at [213, 49] on icon "button" at bounding box center [210, 45] width 19 height 19
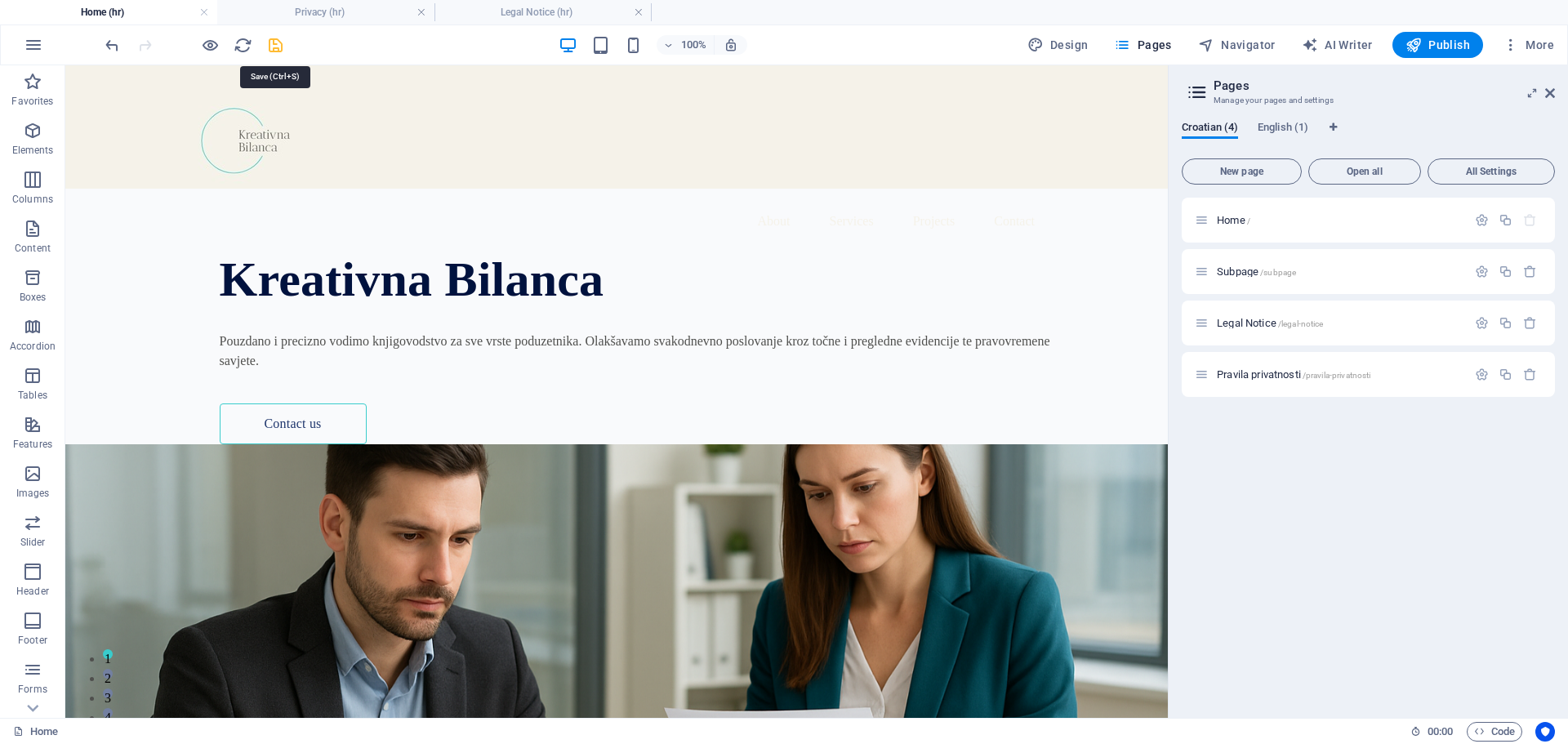
click at [271, 38] on icon "save" at bounding box center [275, 45] width 19 height 19
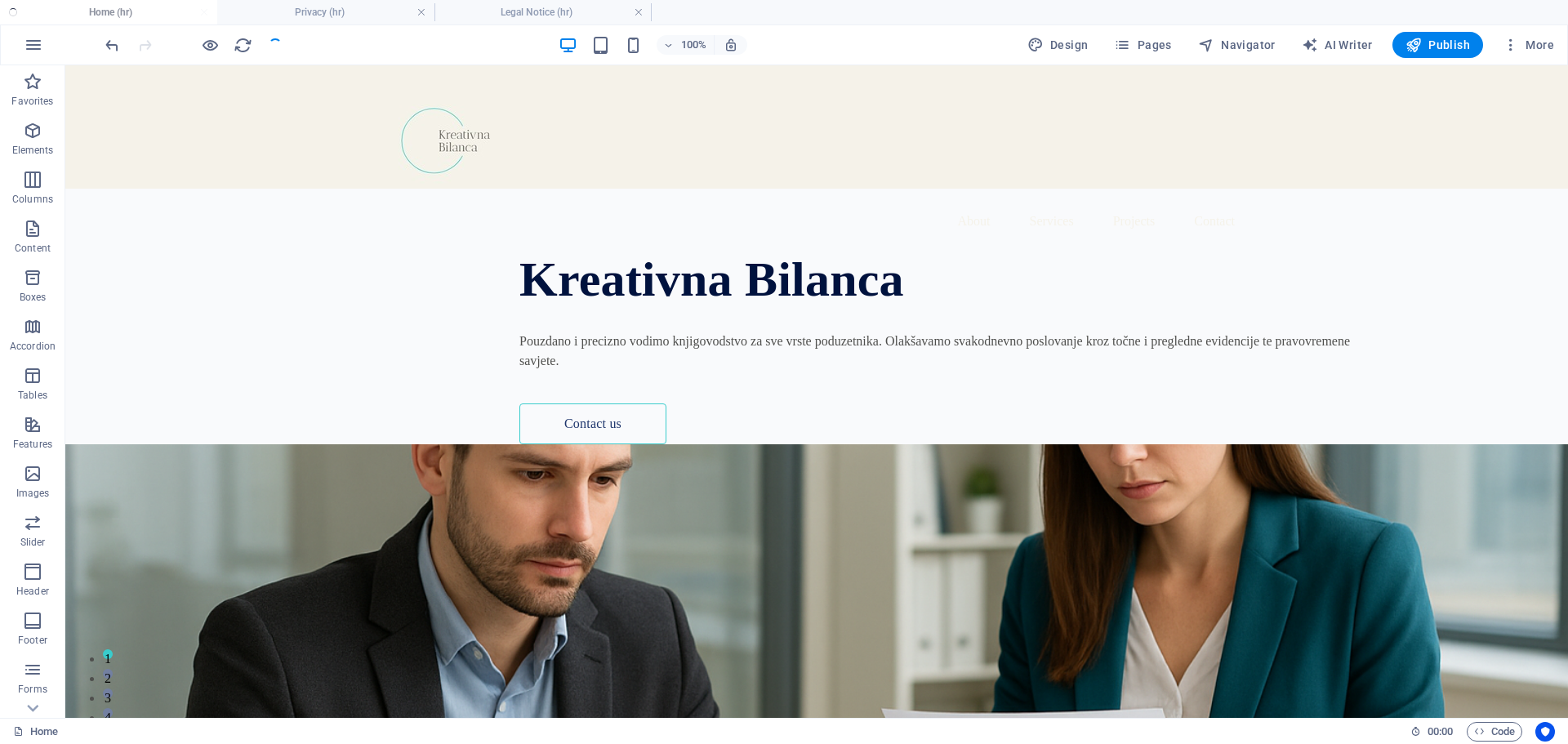
checkbox input "false"
click at [1538, 44] on span "More" at bounding box center [1529, 45] width 52 height 16
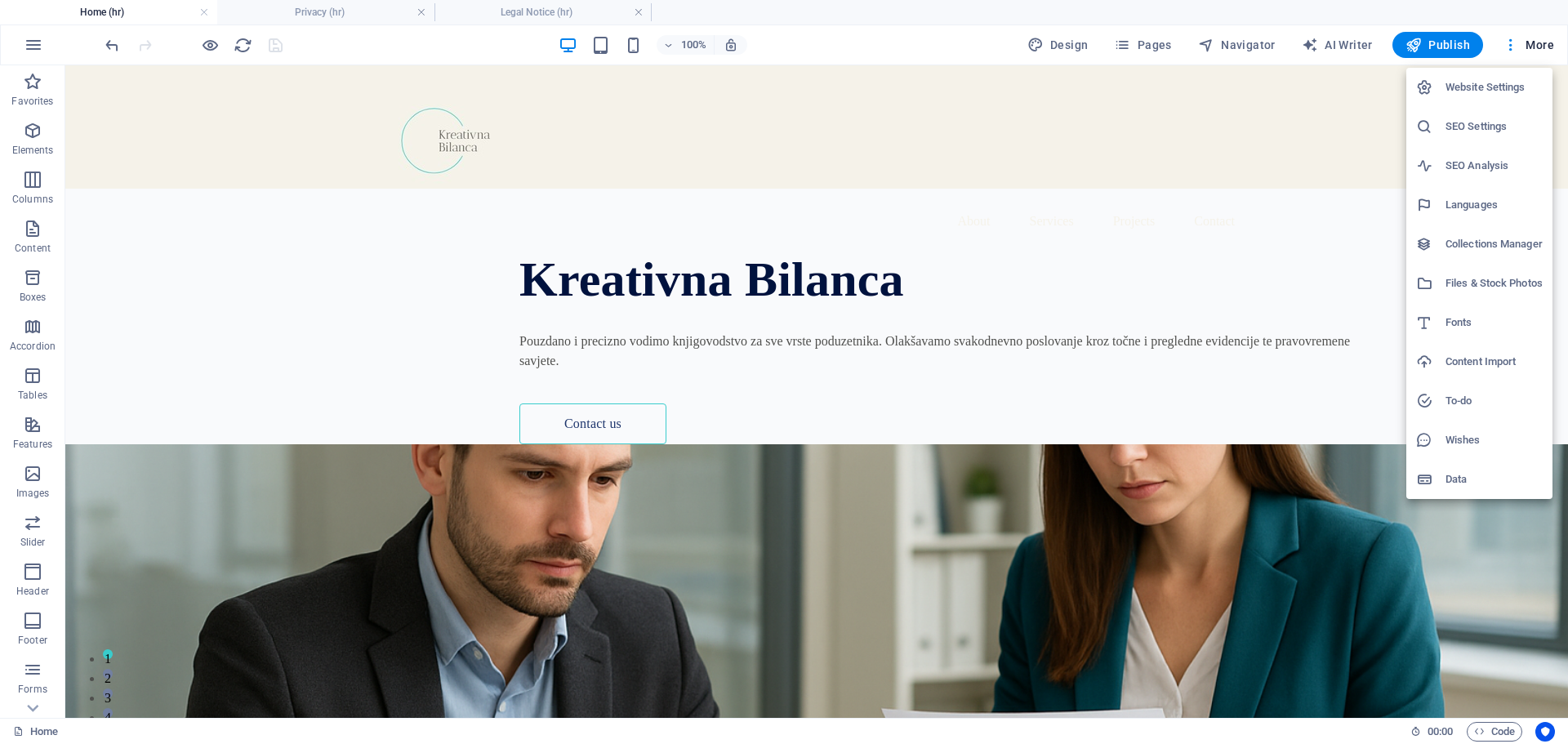
click at [1483, 93] on h6 "Website Settings" at bounding box center [1494, 87] width 97 height 20
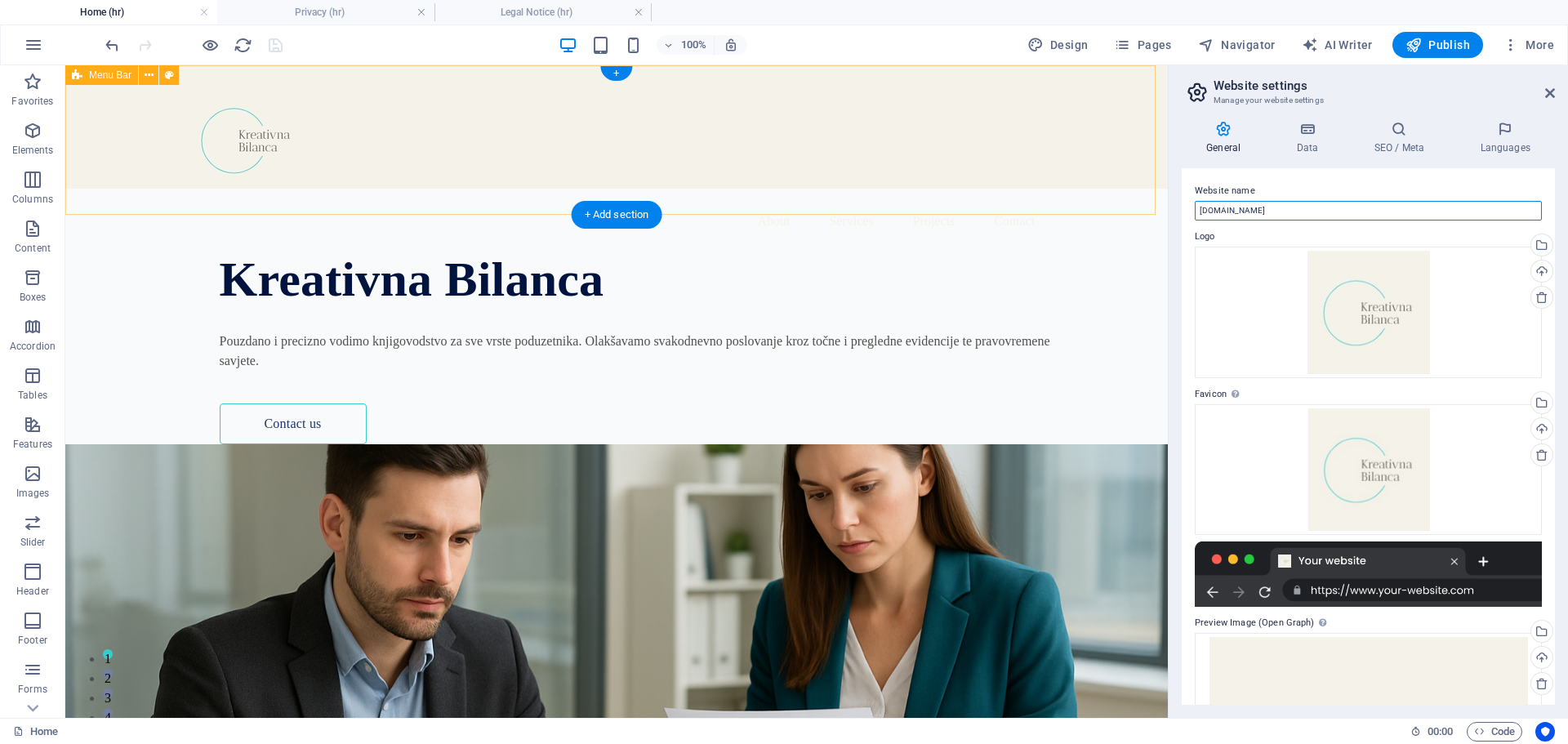
drag, startPoint x: 1350, startPoint y: 276, endPoint x: 1128, endPoint y: 211, distance: 231.3
click at [1322, 216] on input "[DOMAIN_NAME]" at bounding box center [1368, 211] width 347 height 20
drag, startPoint x: 1288, startPoint y: 203, endPoint x: 1198, endPoint y: 209, distance: 90.2
click at [1198, 209] on input "[DOMAIN_NAME]" at bounding box center [1368, 211] width 347 height 20
type input "s"
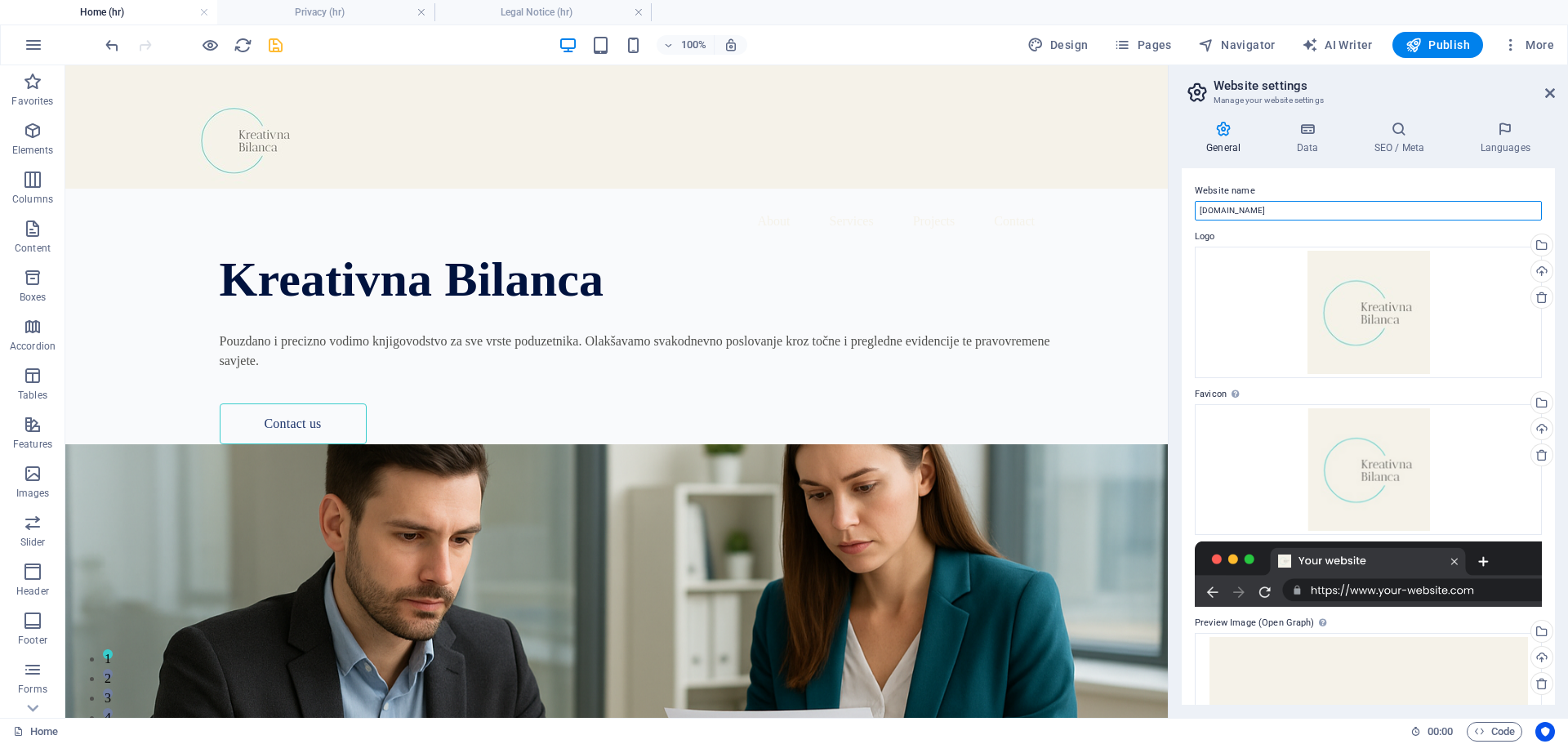
drag, startPoint x: 1258, startPoint y: 210, endPoint x: 1191, endPoint y: 223, distance: 68.2
click at [1191, 223] on div "Website name [DOMAIN_NAME] Logo Drag files here, click to choose files or selec…" at bounding box center [1368, 436] width 373 height 536
type input "[DOMAIN_NAME]"
click at [1389, 188] on label "Website name" at bounding box center [1368, 191] width 347 height 20
click at [1389, 201] on input "[DOMAIN_NAME]" at bounding box center [1368, 211] width 347 height 20
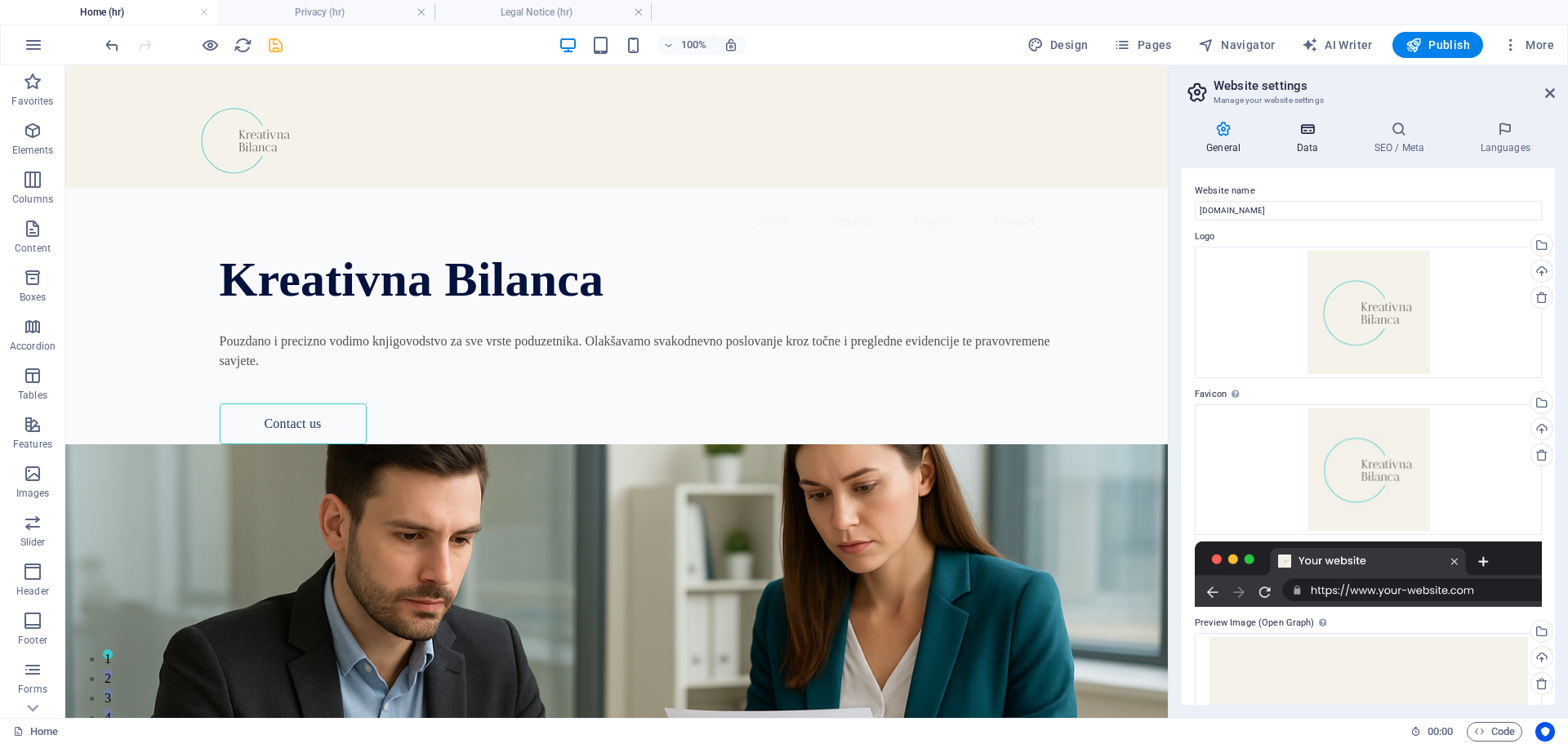
click at [1306, 134] on icon at bounding box center [1307, 129] width 71 height 16
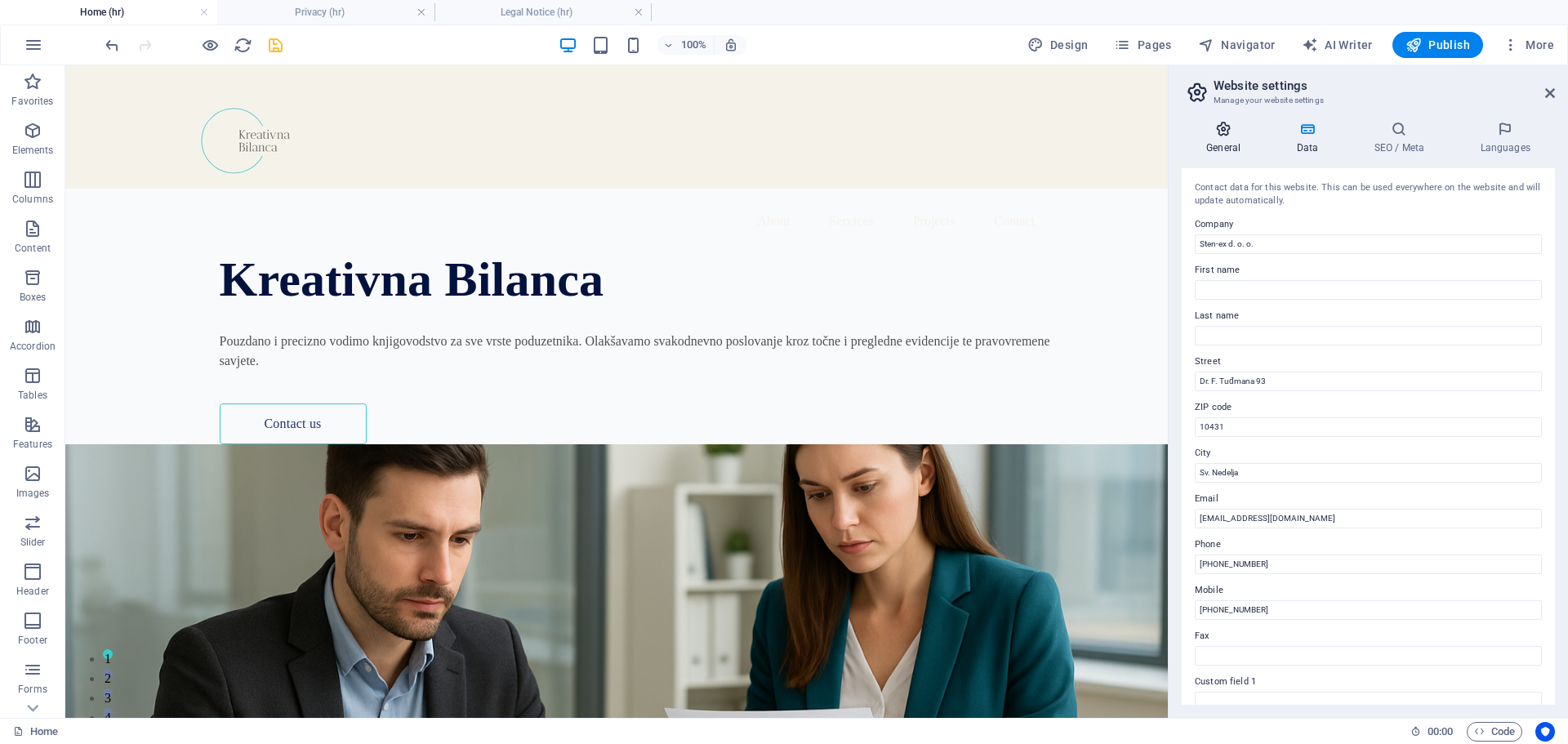
click at [1220, 131] on icon at bounding box center [1223, 129] width 83 height 16
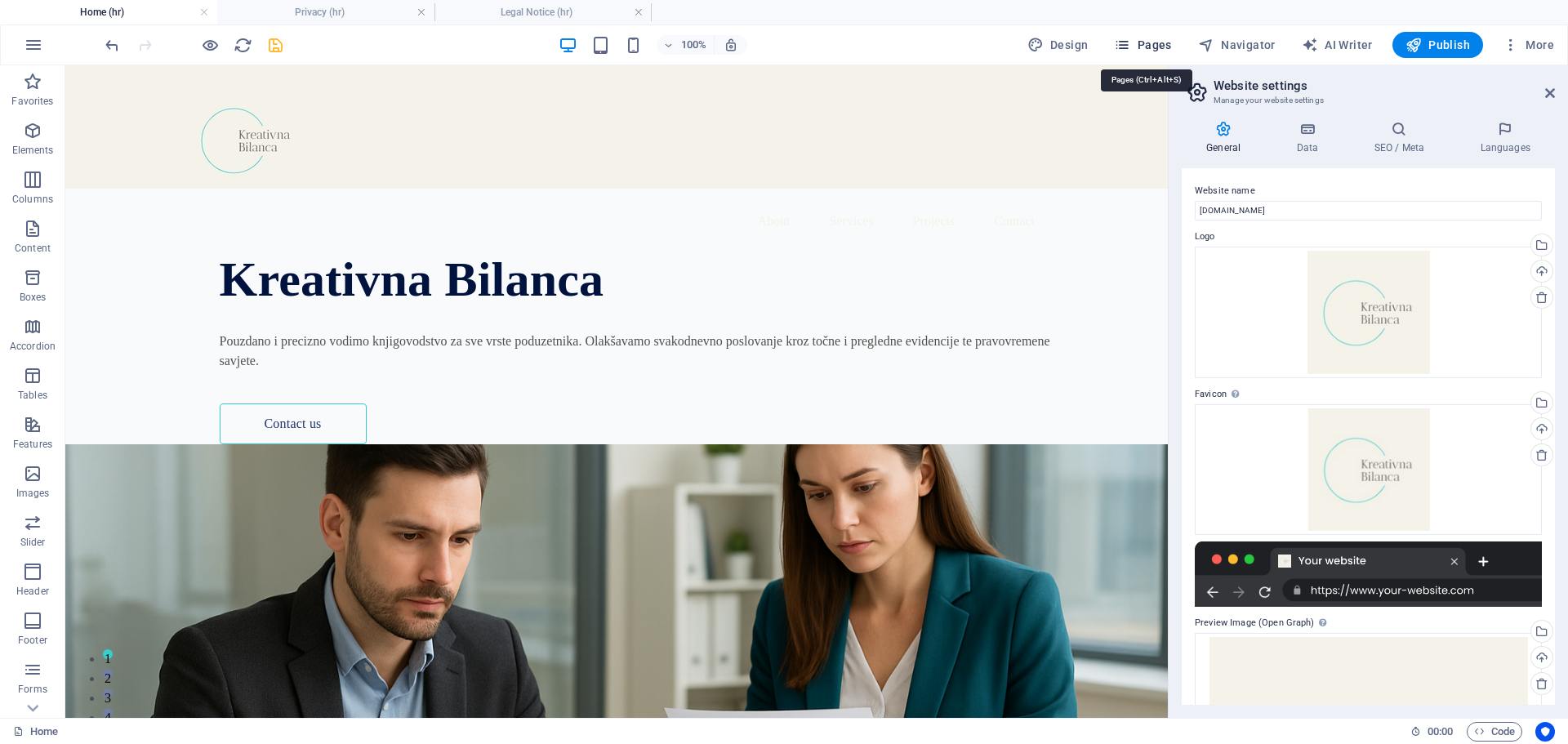
click at [1138, 42] on span "Pages" at bounding box center [1143, 45] width 57 height 16
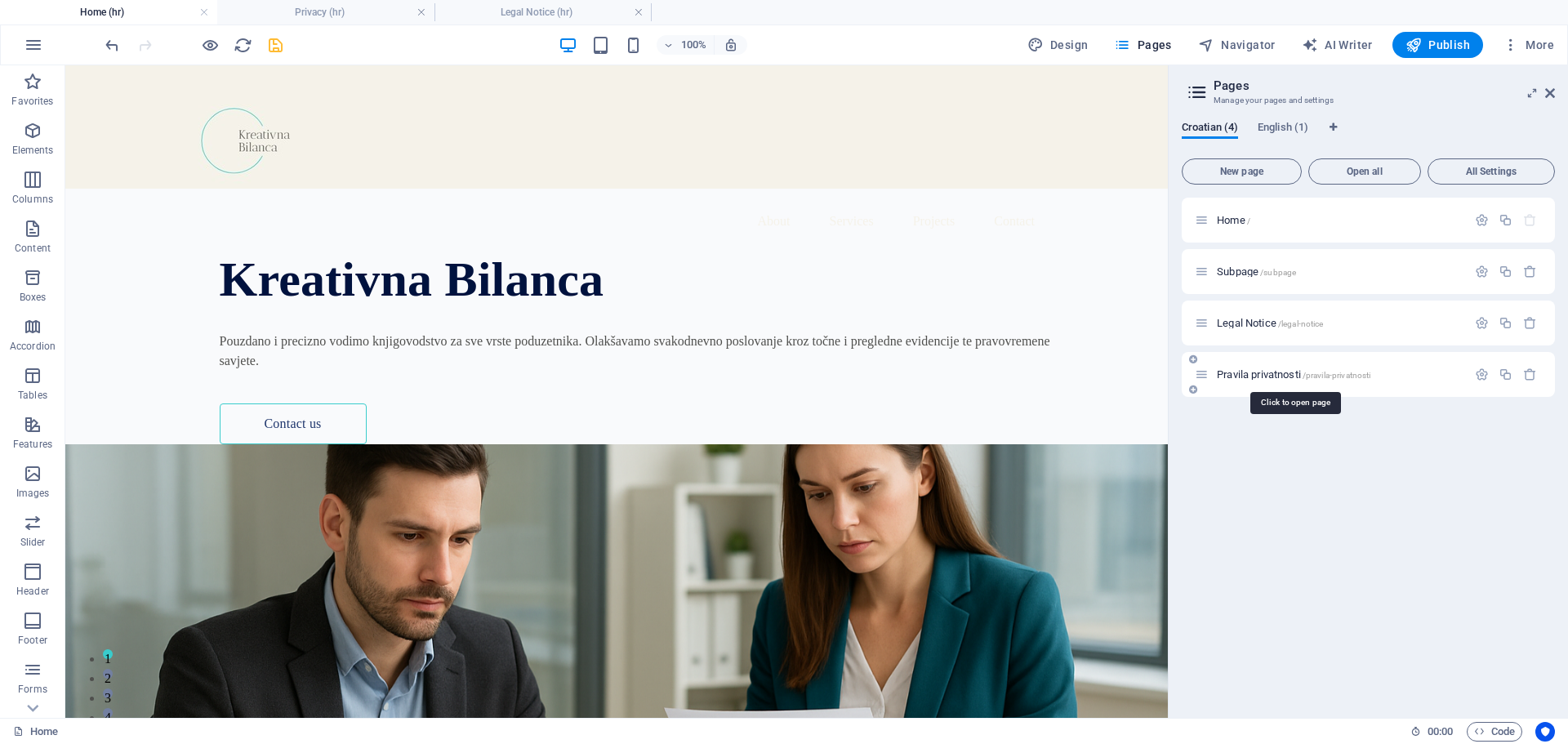
click at [1270, 372] on span "Pravila privatnosti /pravila-privatnosti" at bounding box center [1294, 374] width 154 height 12
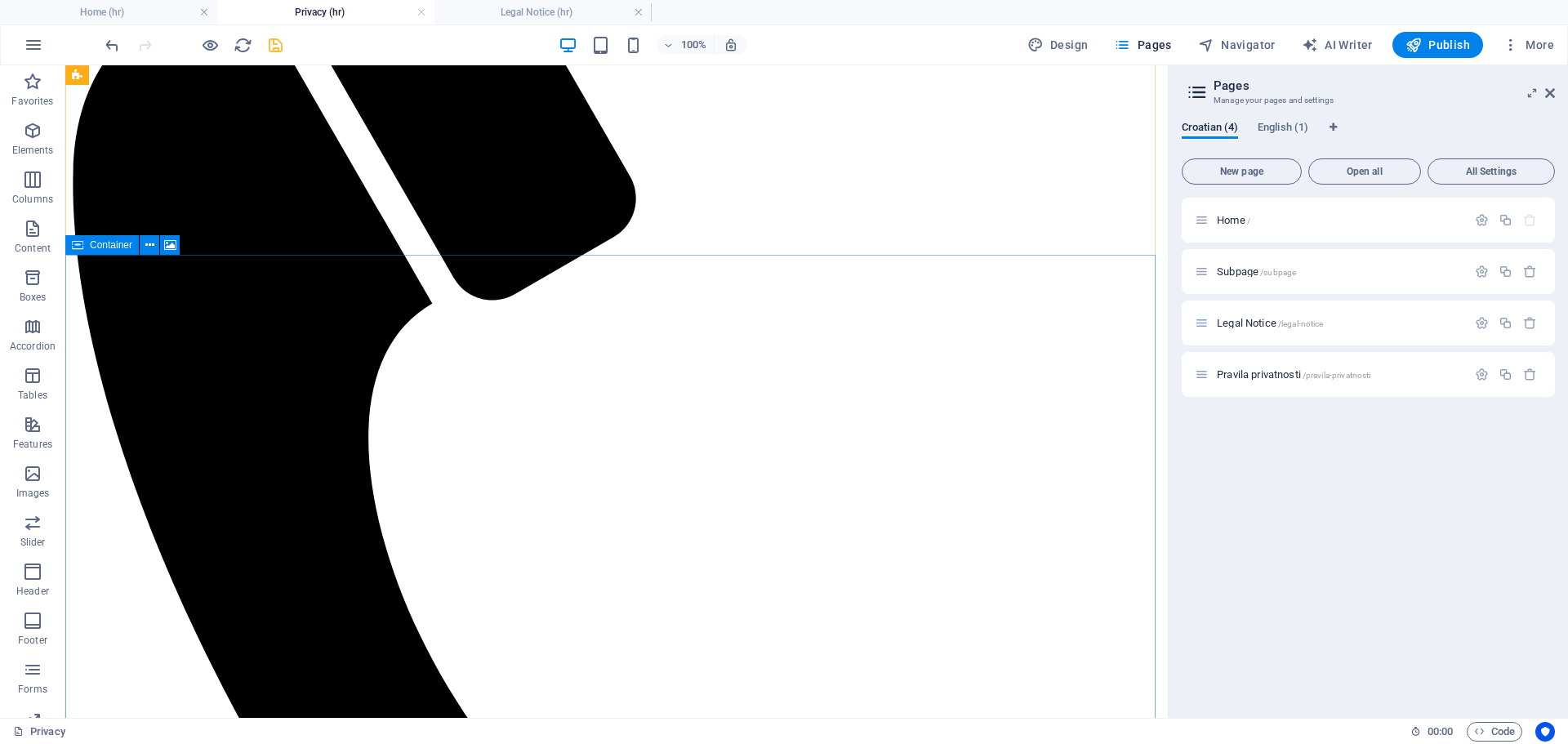
scroll to position [654, 0]
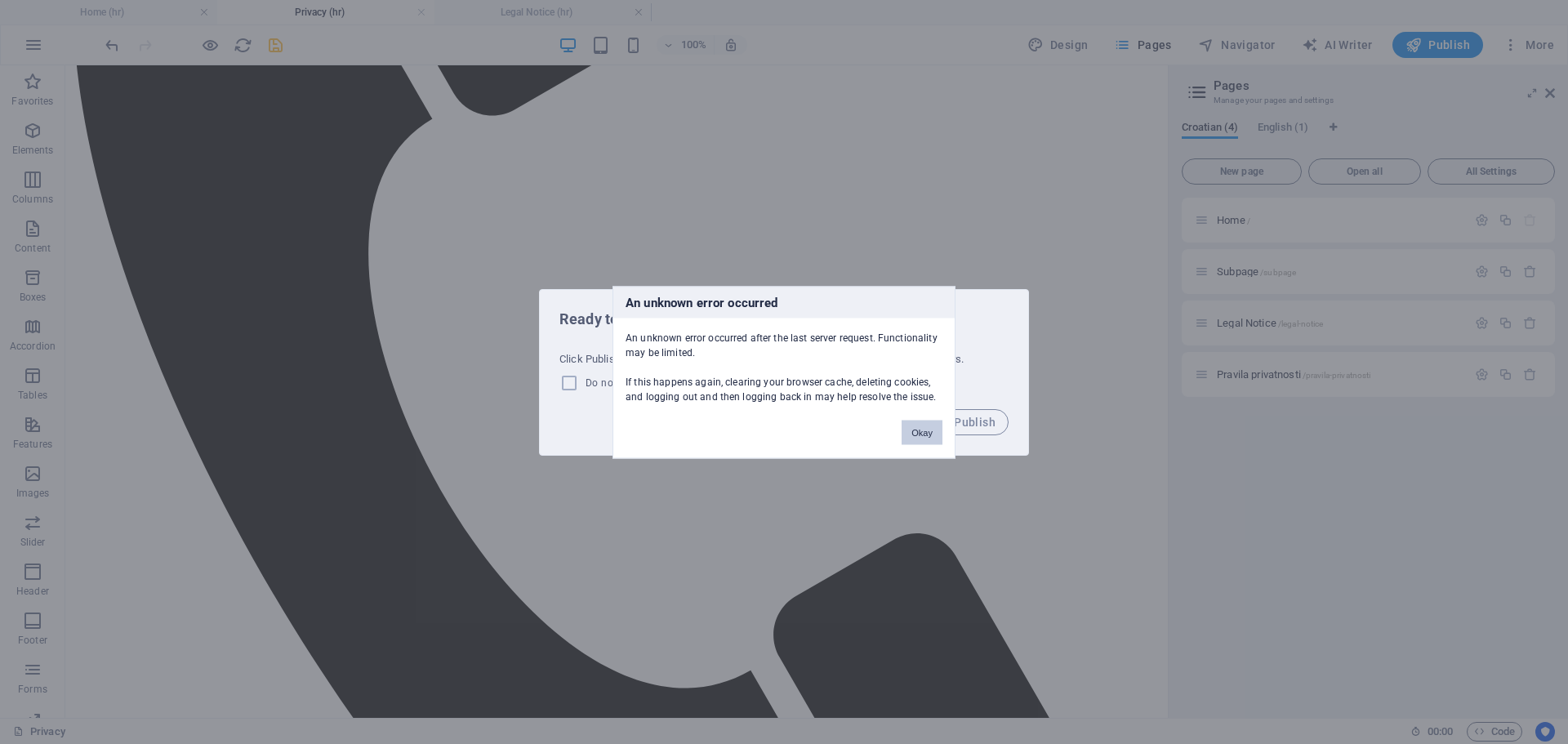
click at [921, 434] on button "Okay" at bounding box center [922, 432] width 41 height 25
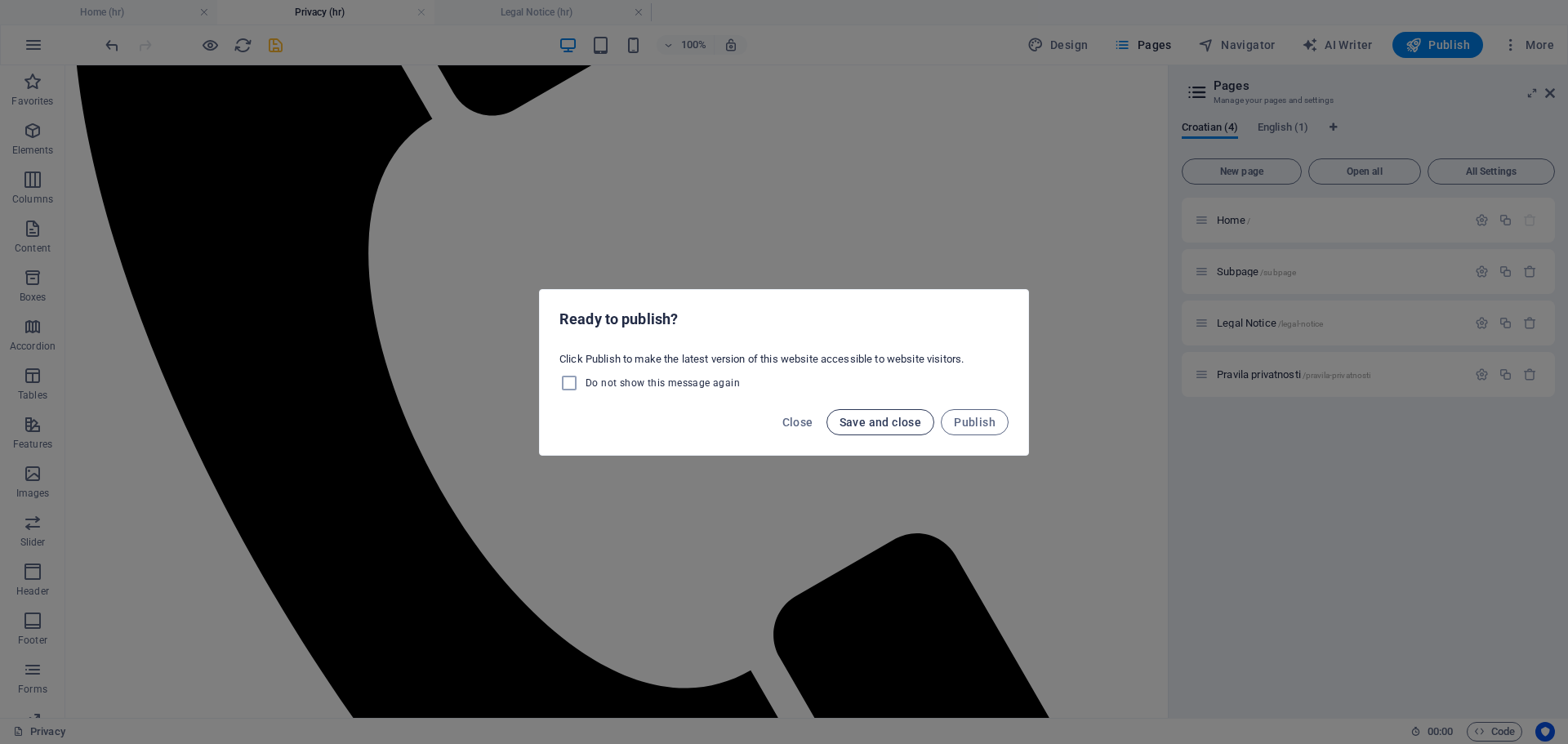
click at [899, 419] on span "Save and close" at bounding box center [881, 422] width 82 height 13
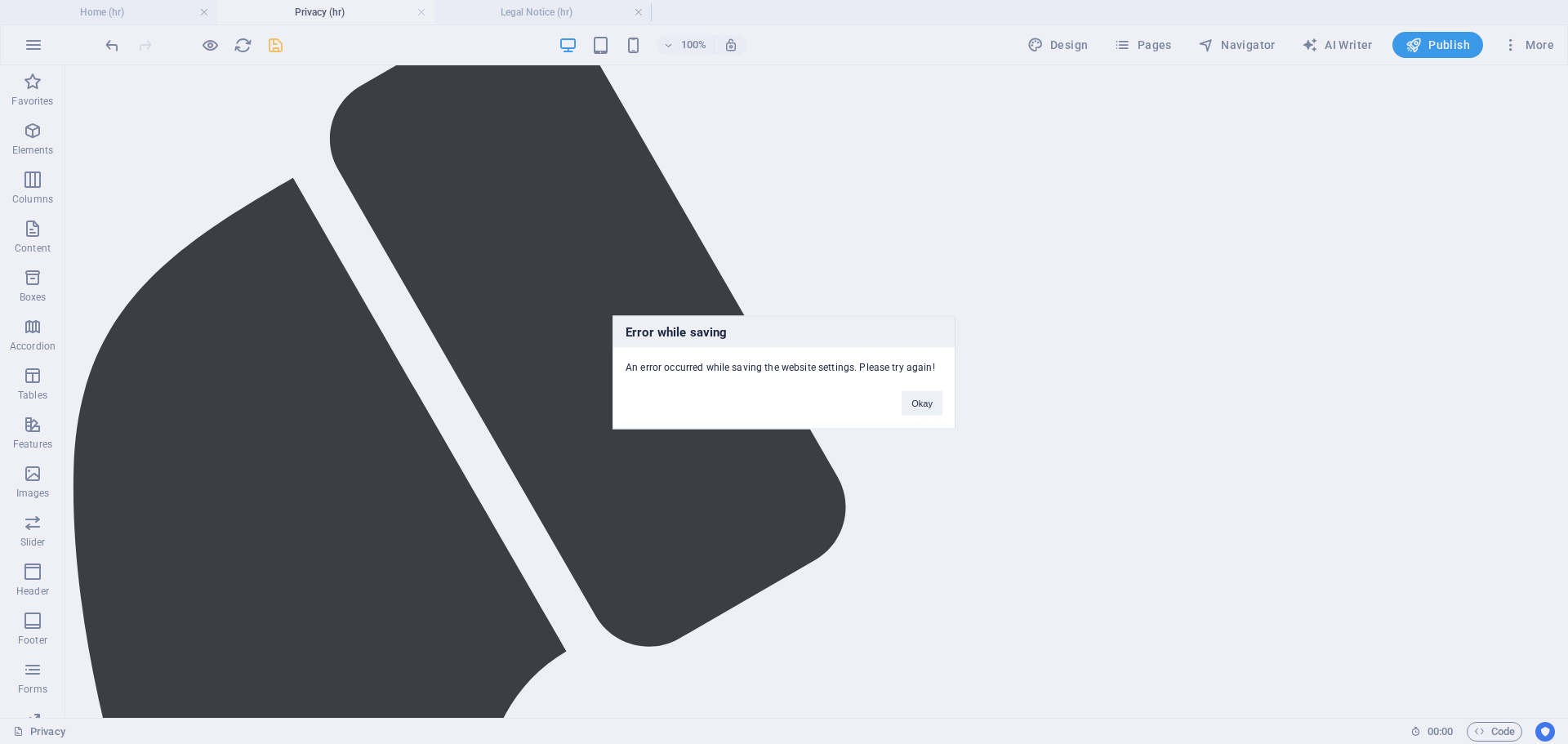
scroll to position [245, 0]
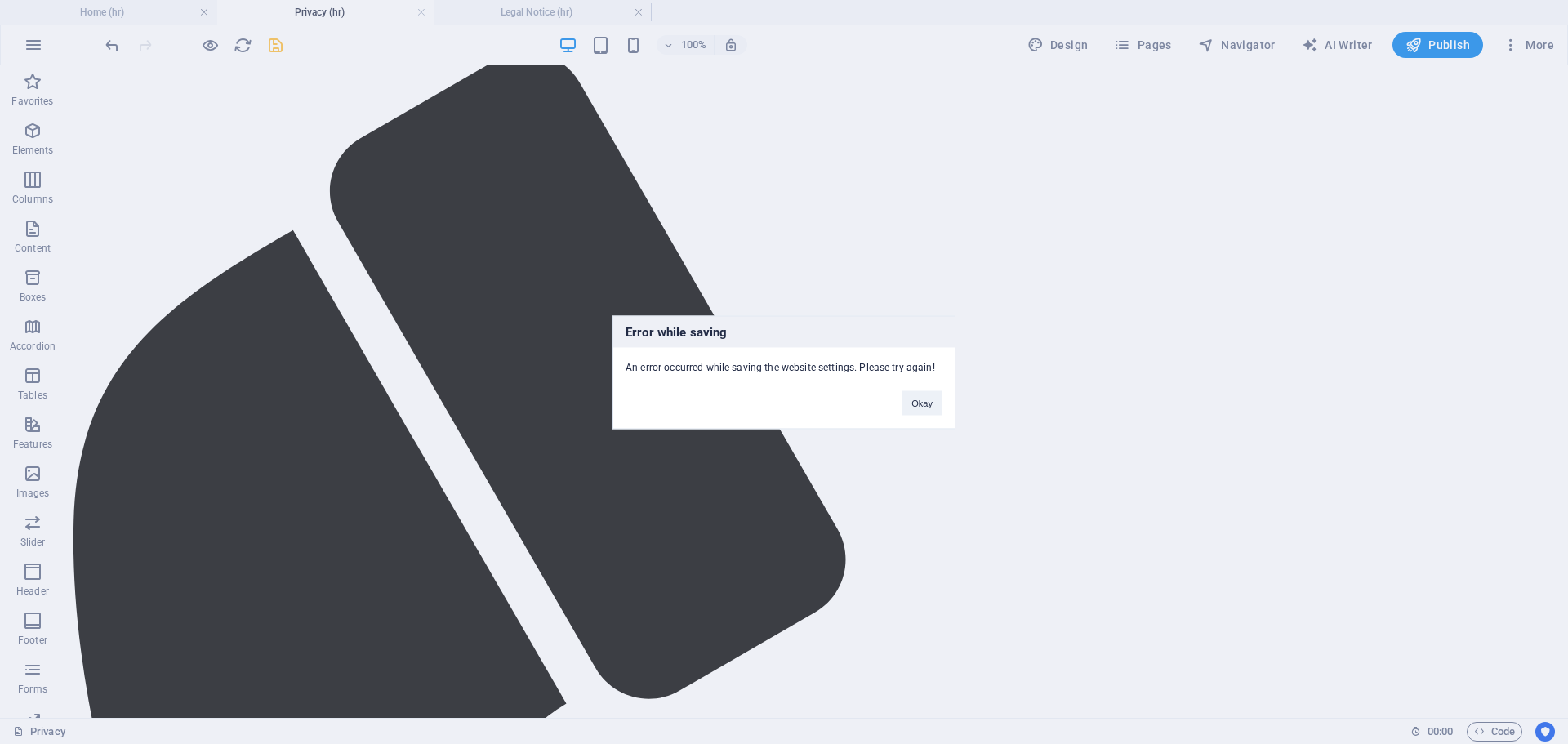
click at [324, 10] on div "Error while saving An error occurred while saving the website settings. Please …" at bounding box center [784, 372] width 1568 height 744
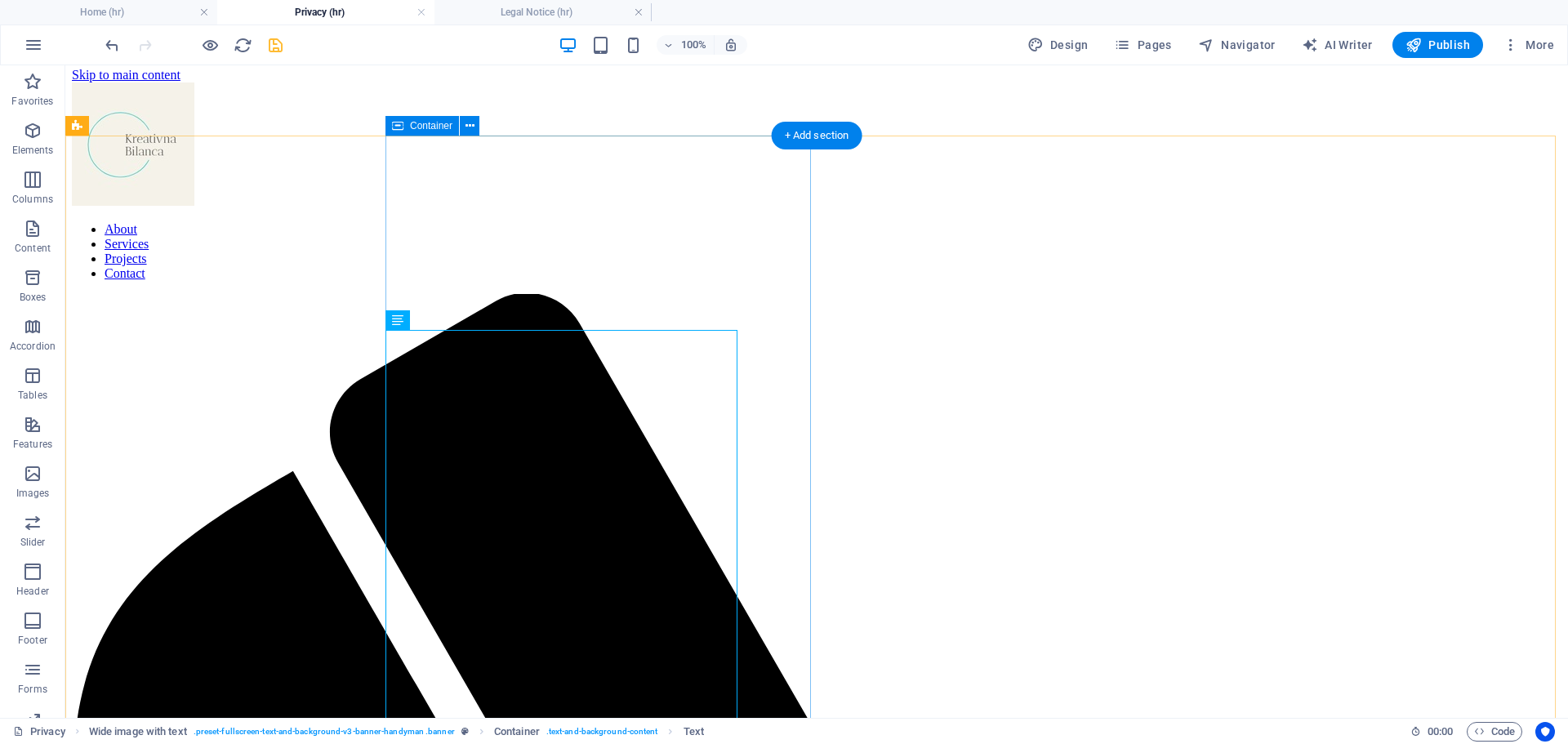
scroll to position [0, 0]
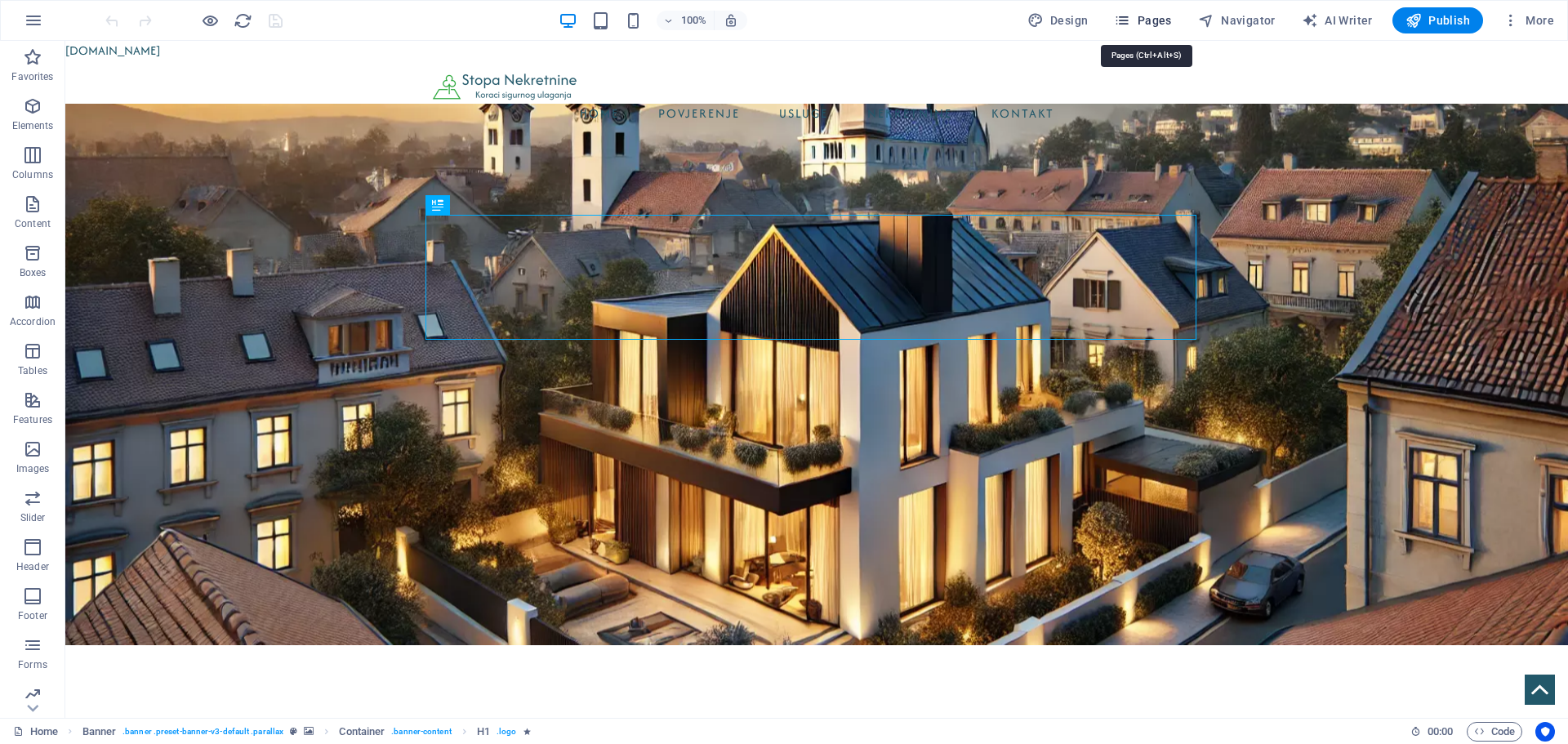
click at [1141, 22] on span "Pages" at bounding box center [1143, 21] width 57 height 16
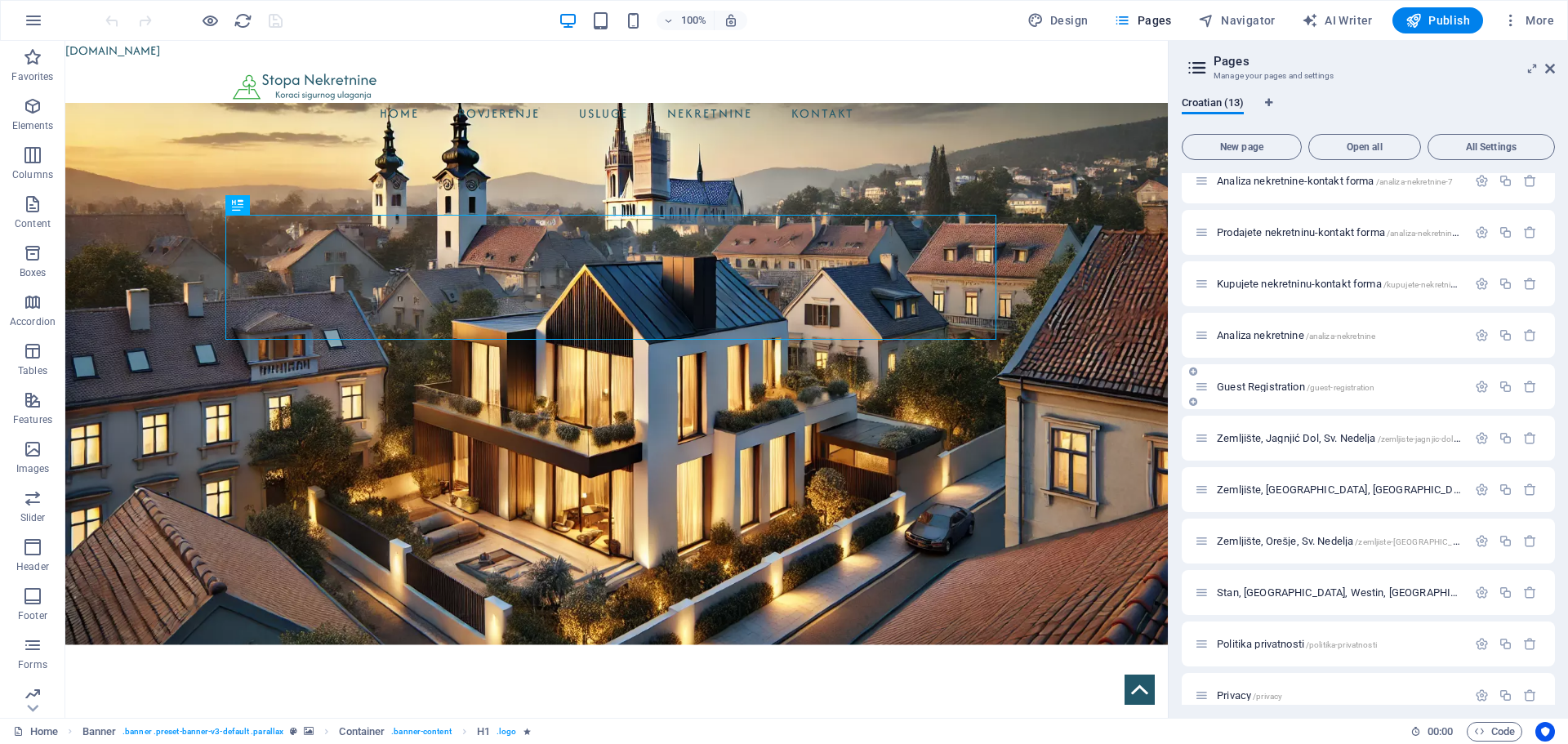
scroll to position [137, 0]
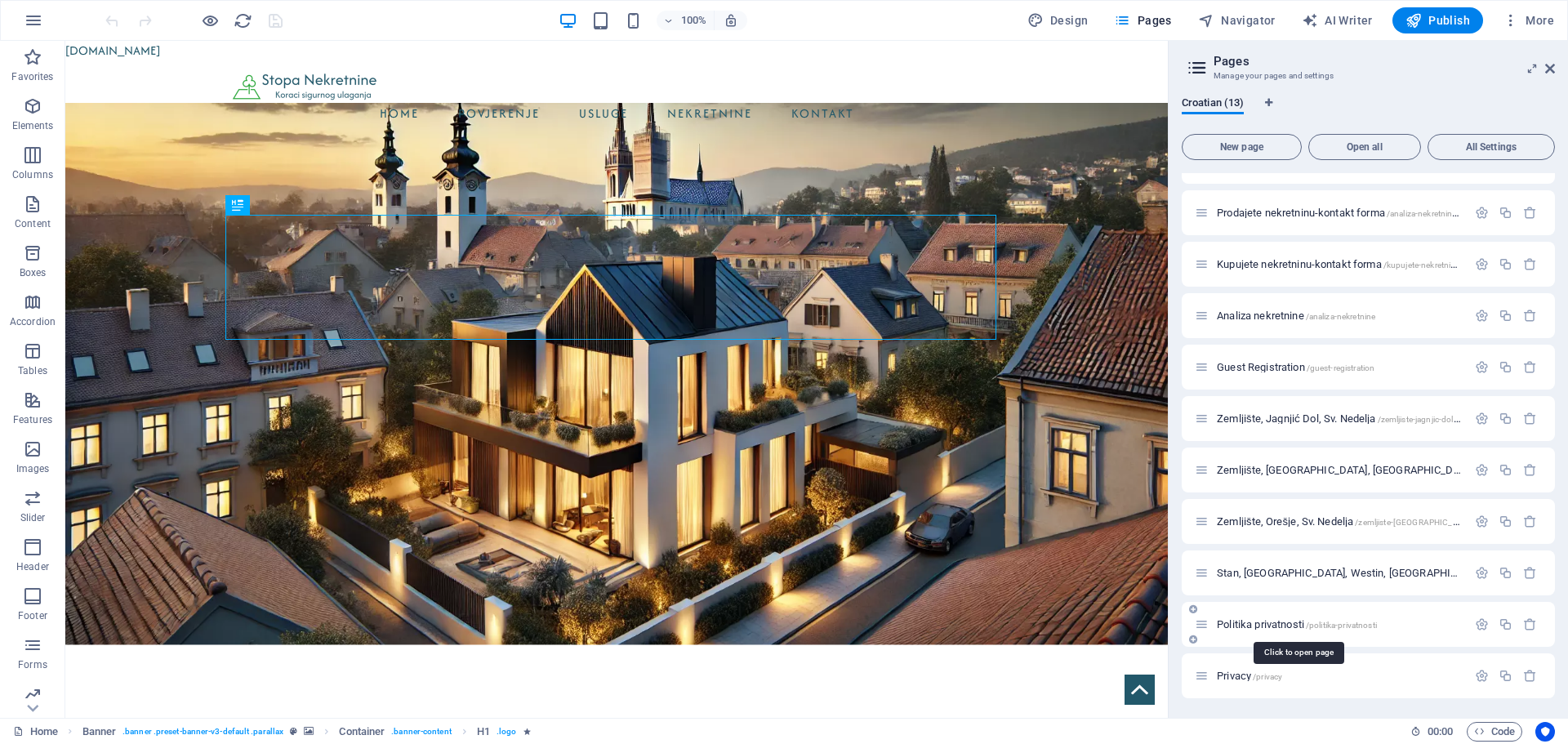
click at [1264, 620] on span "Politika privatnosti /politika-privatnosti" at bounding box center [1297, 624] width 160 height 12
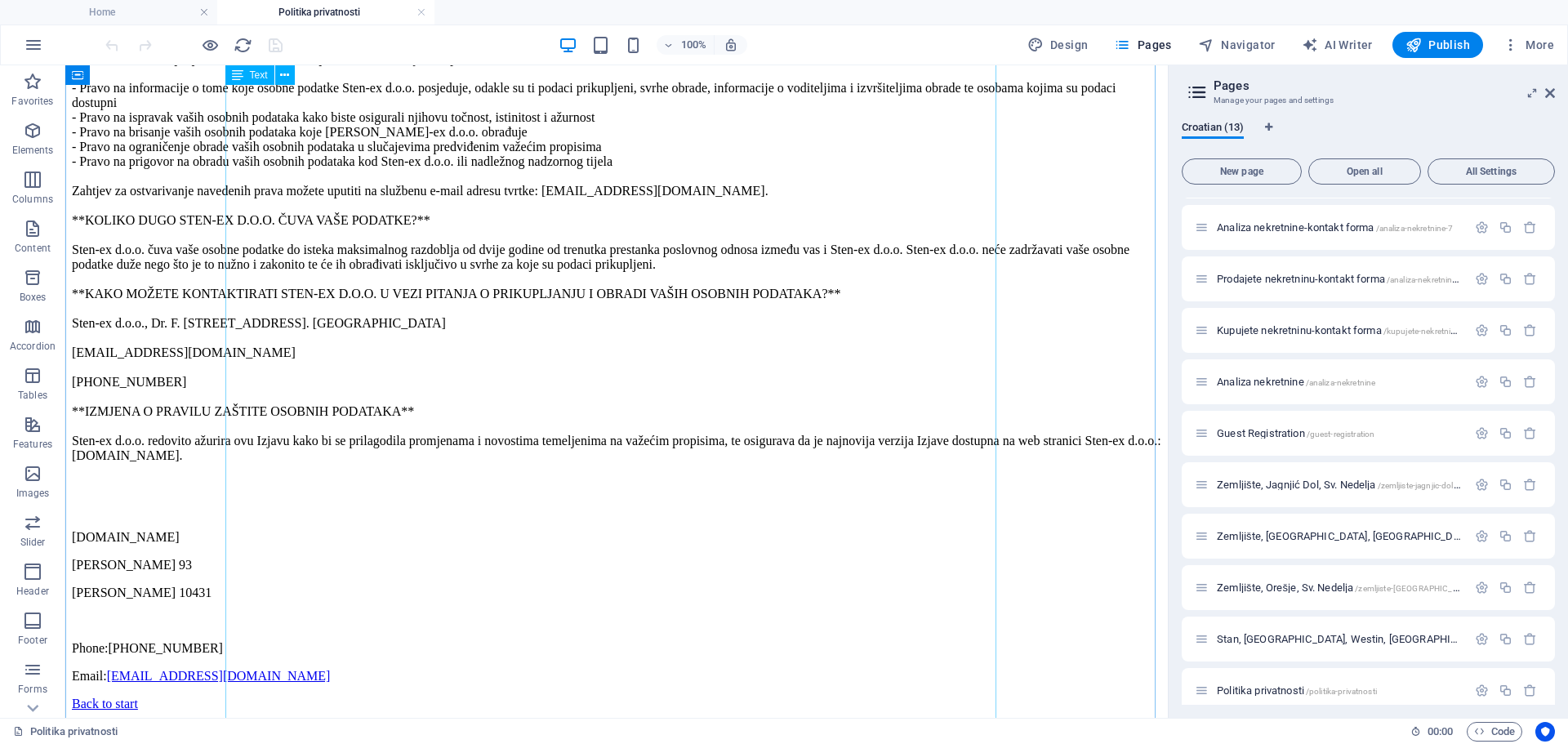
scroll to position [1062, 0]
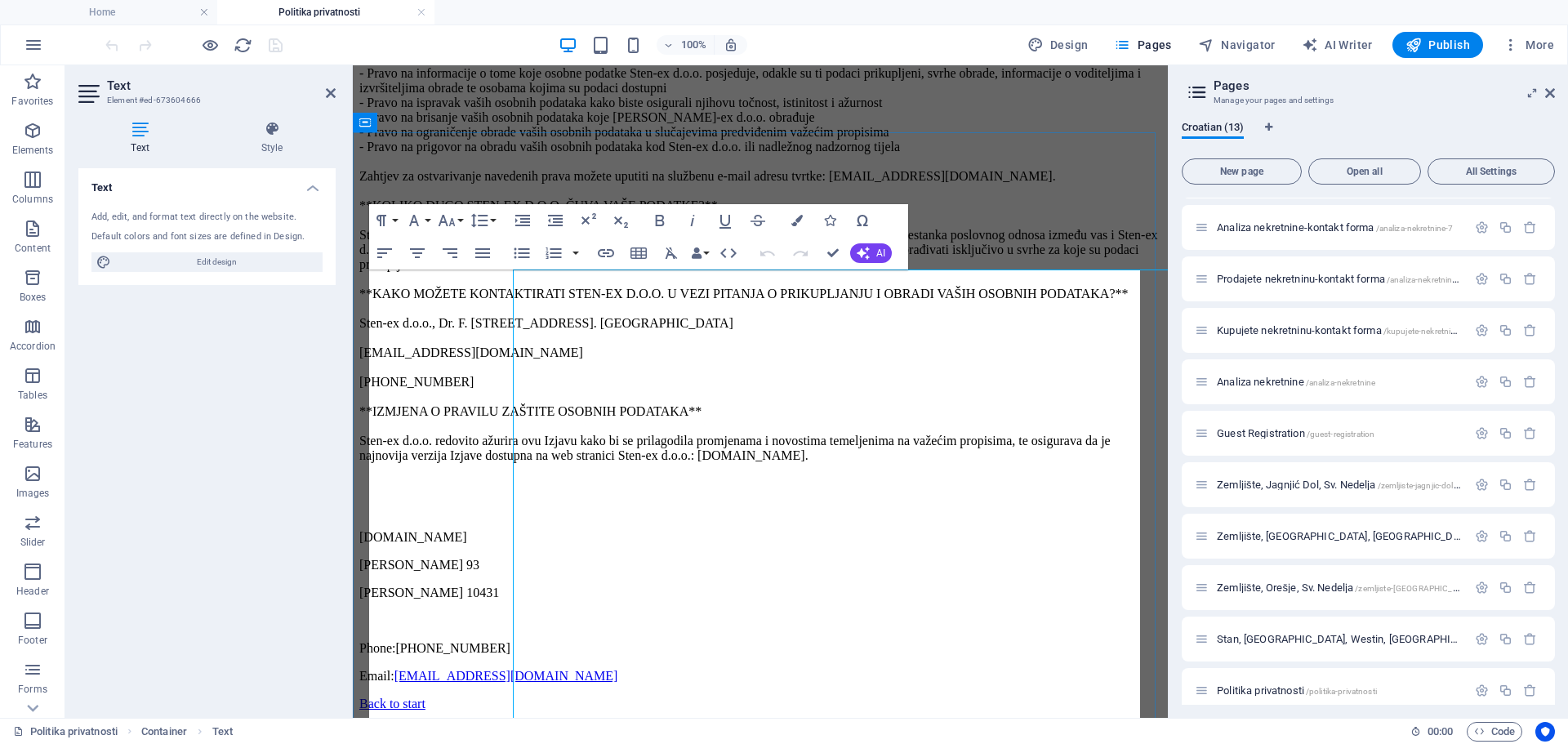
scroll to position [0, 0]
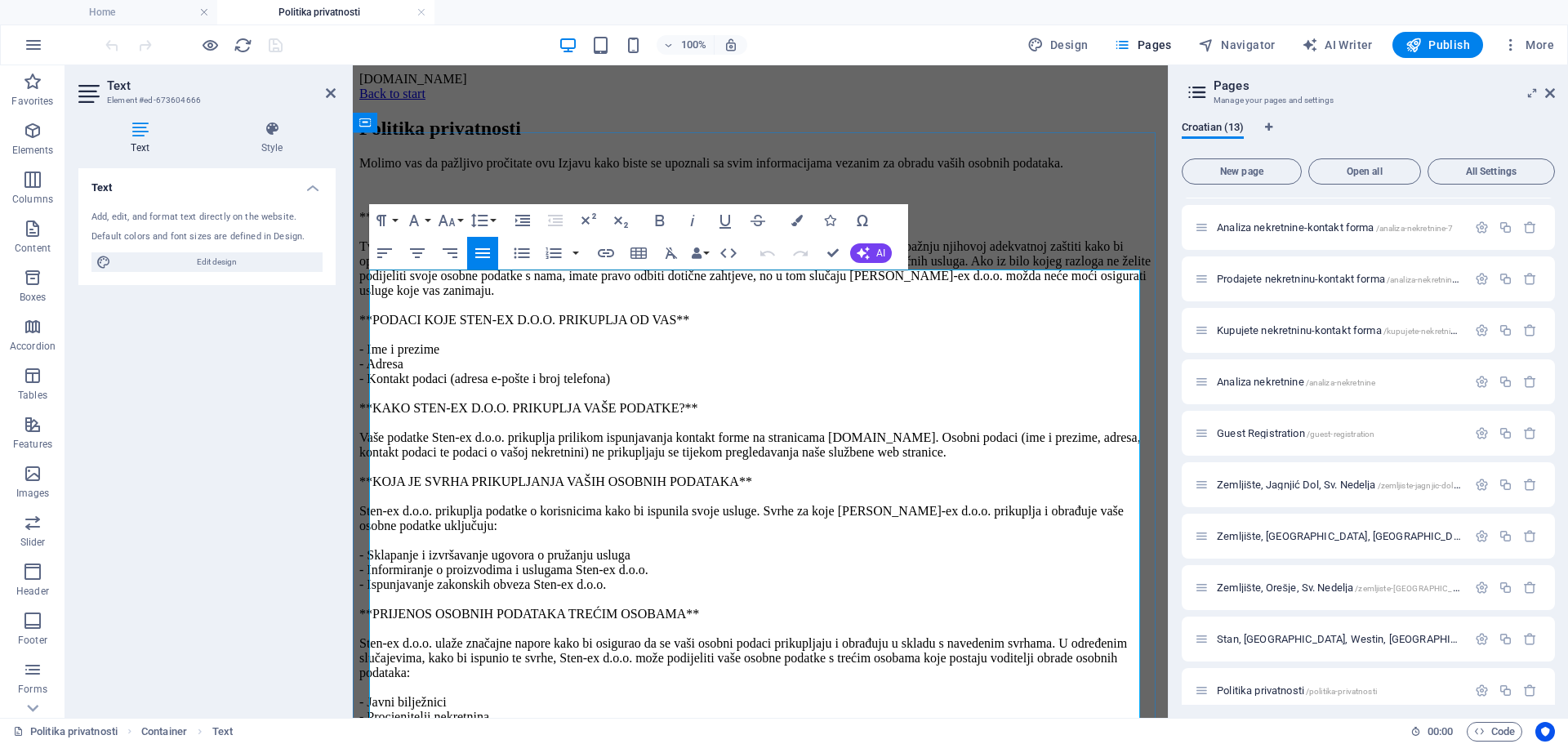
click at [464, 318] on p "**VODITELJI I IZVRŠITELJI OBRADE PODATAKA** Tvrtka Sten-ex d.o.o. prikuplja i o…" at bounding box center [761, 724] width 802 height 1029
copy p "**VODITELJI I IZVRŠITELJI OBRADE PODATAKA** Tvrtka Sten-ex d.o.o. prikuplja i o…"
click at [330, 91] on icon at bounding box center [331, 93] width 10 height 13
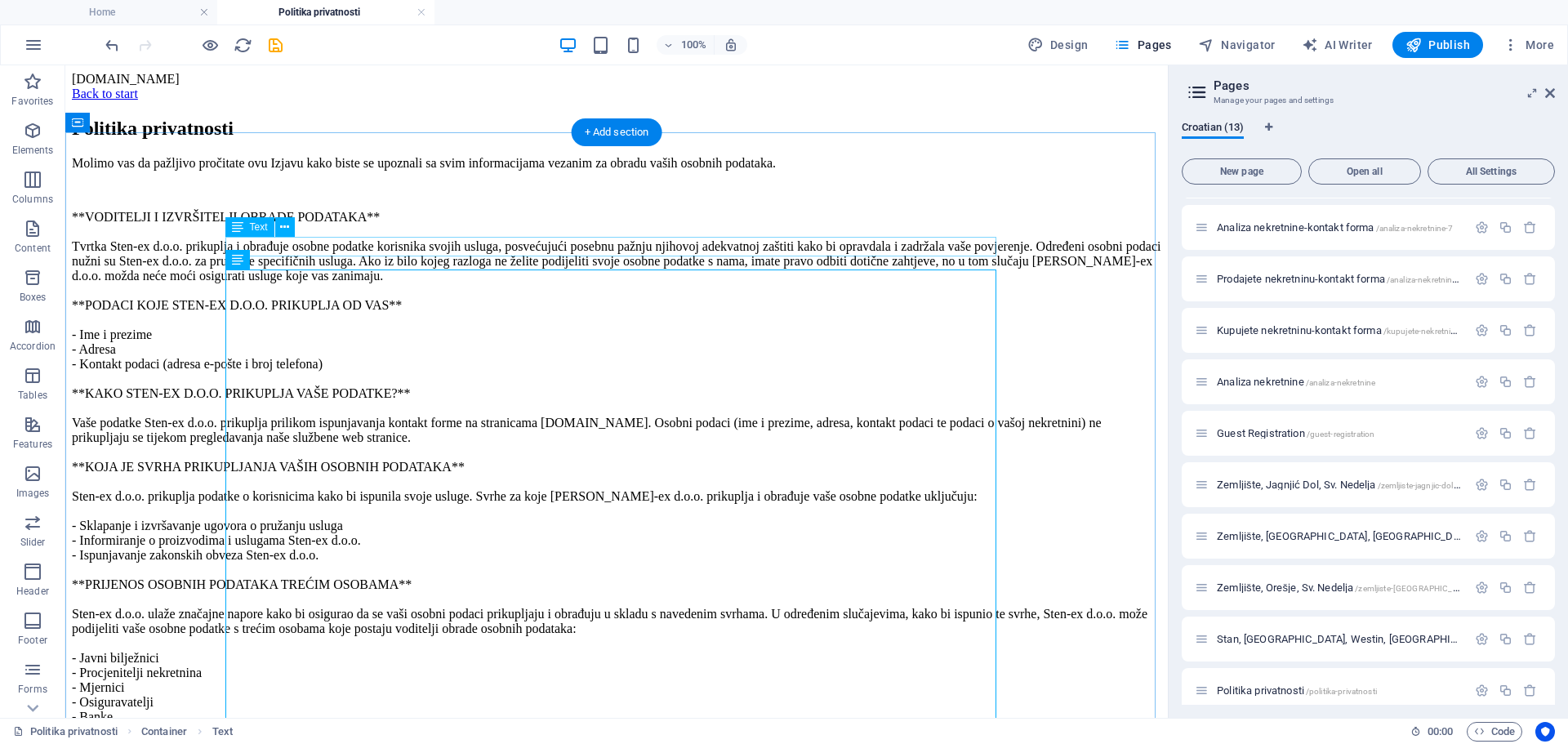
click at [916, 171] on div "Molimo vas da pažljivo pročitate ovu Izjavu kako biste se upoznali sa svim info…" at bounding box center [617, 163] width 1090 height 15
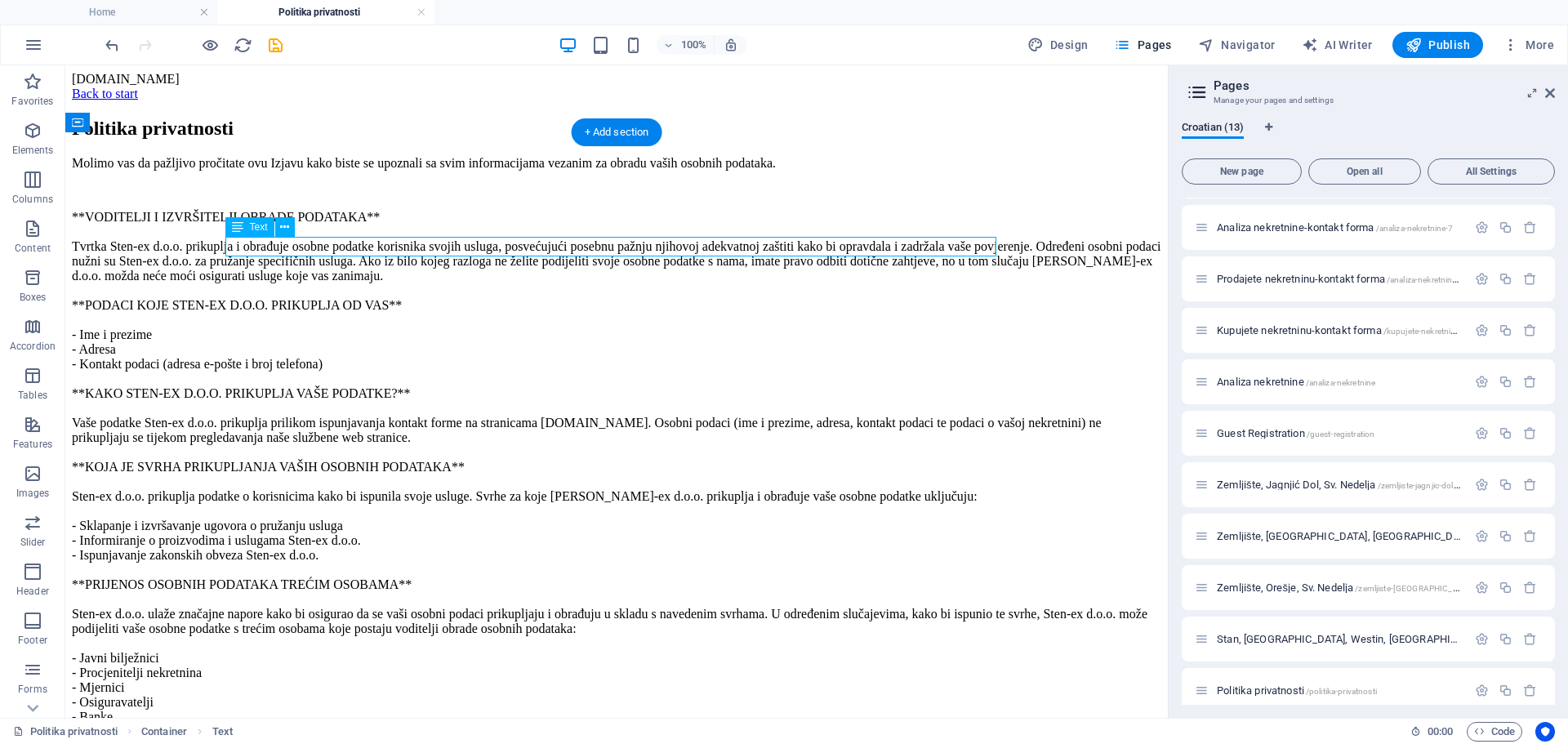
click at [916, 171] on div "Molimo vas da pažljivo pročitate ovu Izjavu kako biste se upoznali sa svim info…" at bounding box center [617, 163] width 1090 height 15
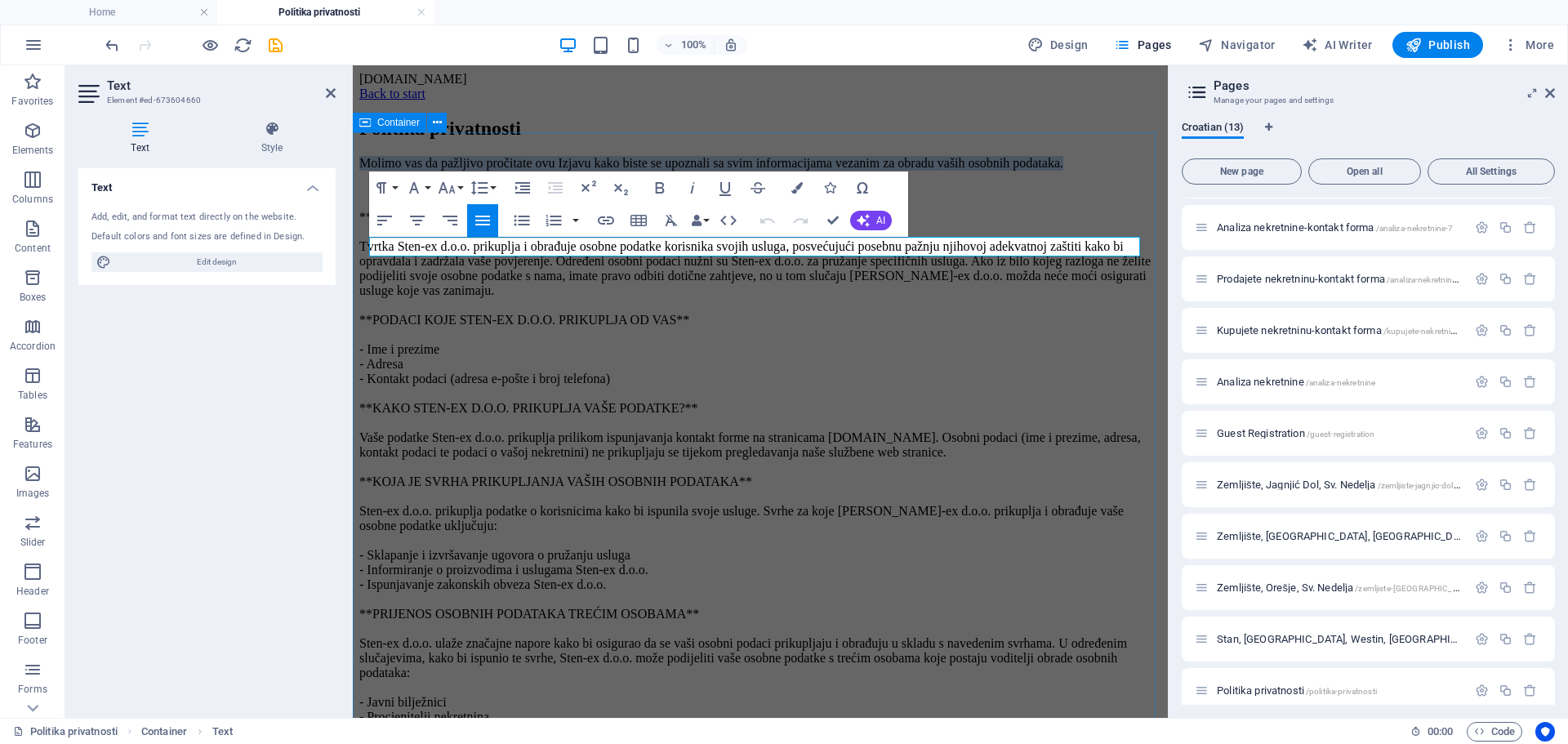
drag, startPoint x: 1056, startPoint y: 246, endPoint x: 367, endPoint y: 255, distance: 689.1
copy p "Molimo vas da pažljivo pročitate ovu Izjavu kako biste se upoznali sa svim info…"
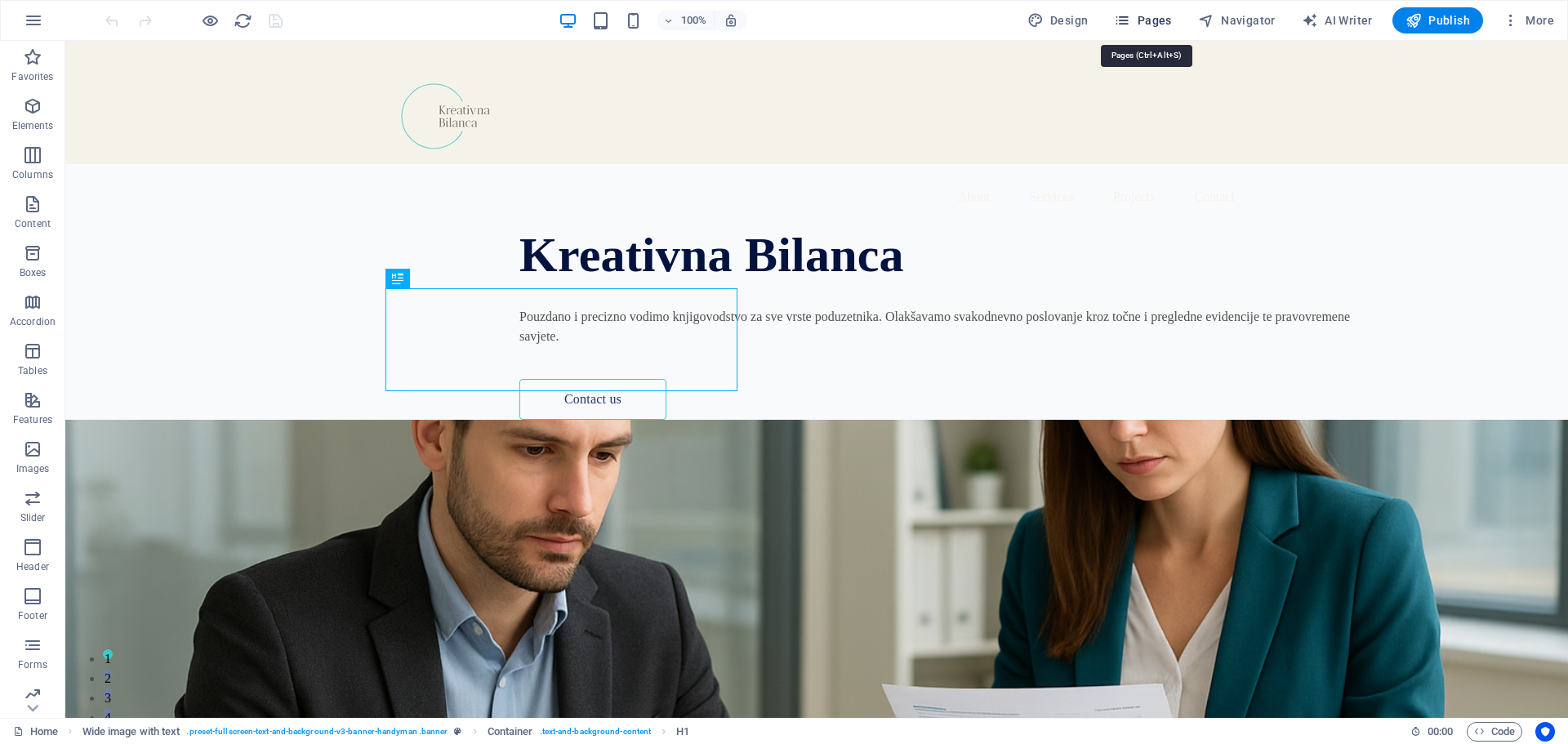
click at [1129, 21] on icon "button" at bounding box center [1122, 21] width 16 height 16
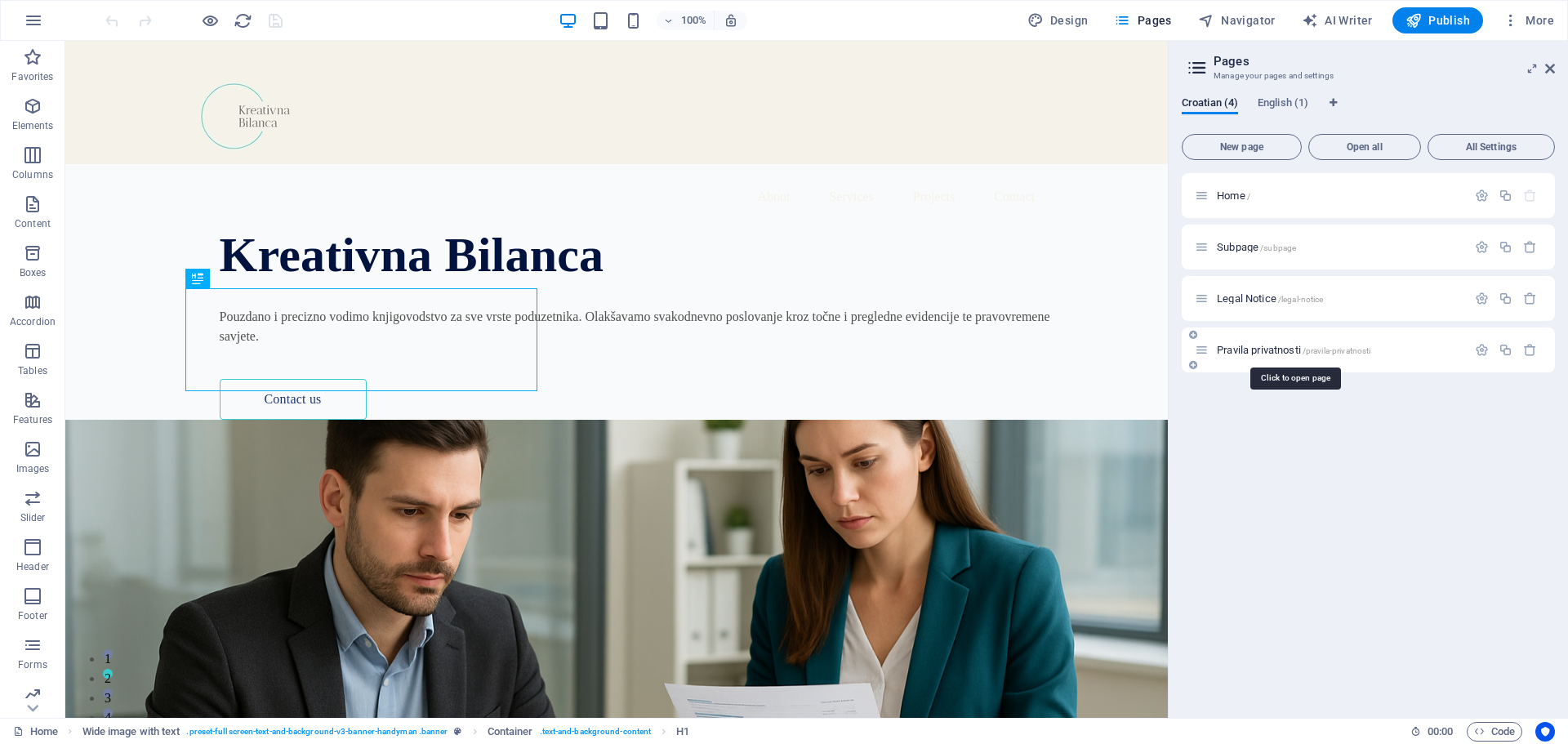
click at [1258, 349] on span "Pravila privatnosti /pravila-privatnosti" at bounding box center [1294, 350] width 154 height 12
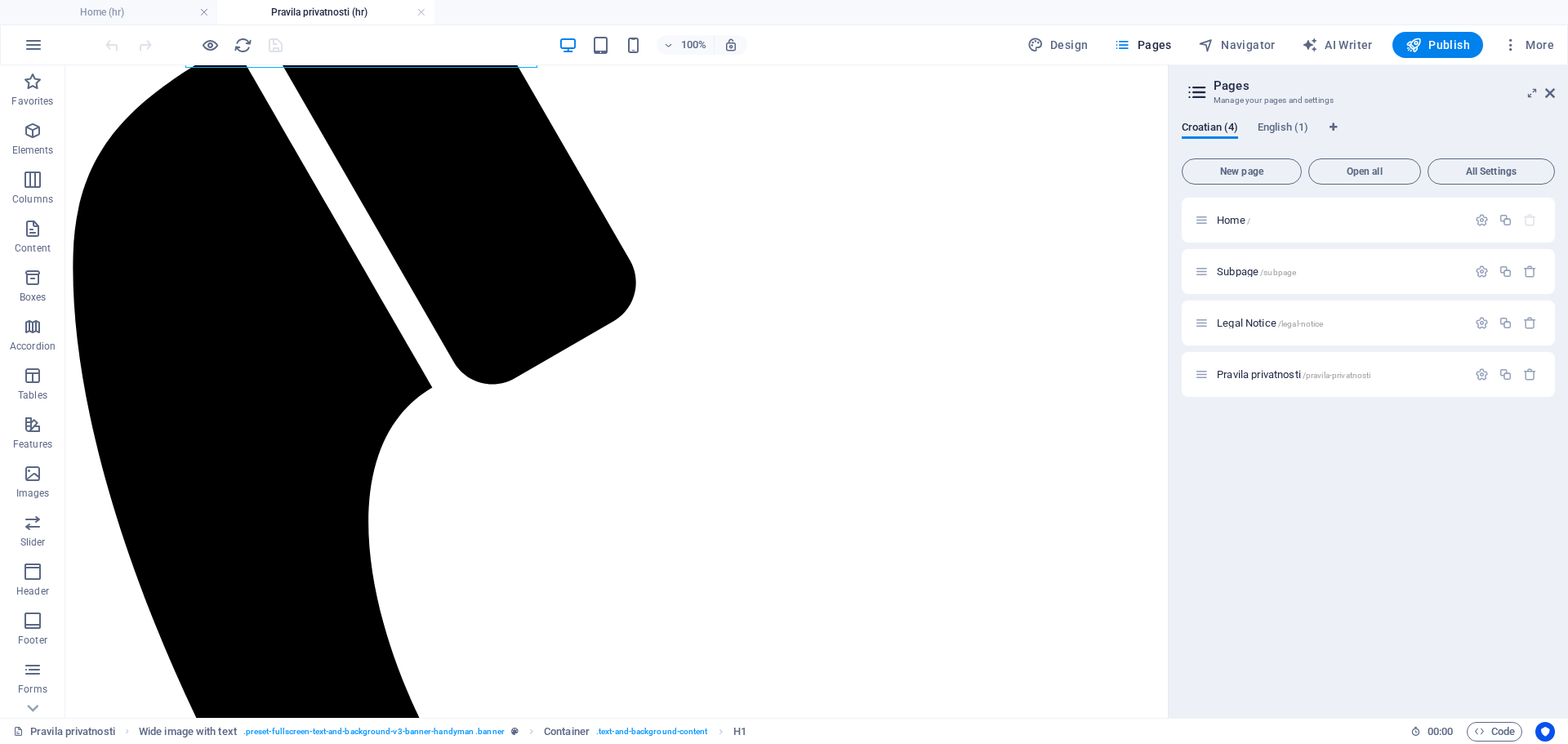
scroll to position [408, 0]
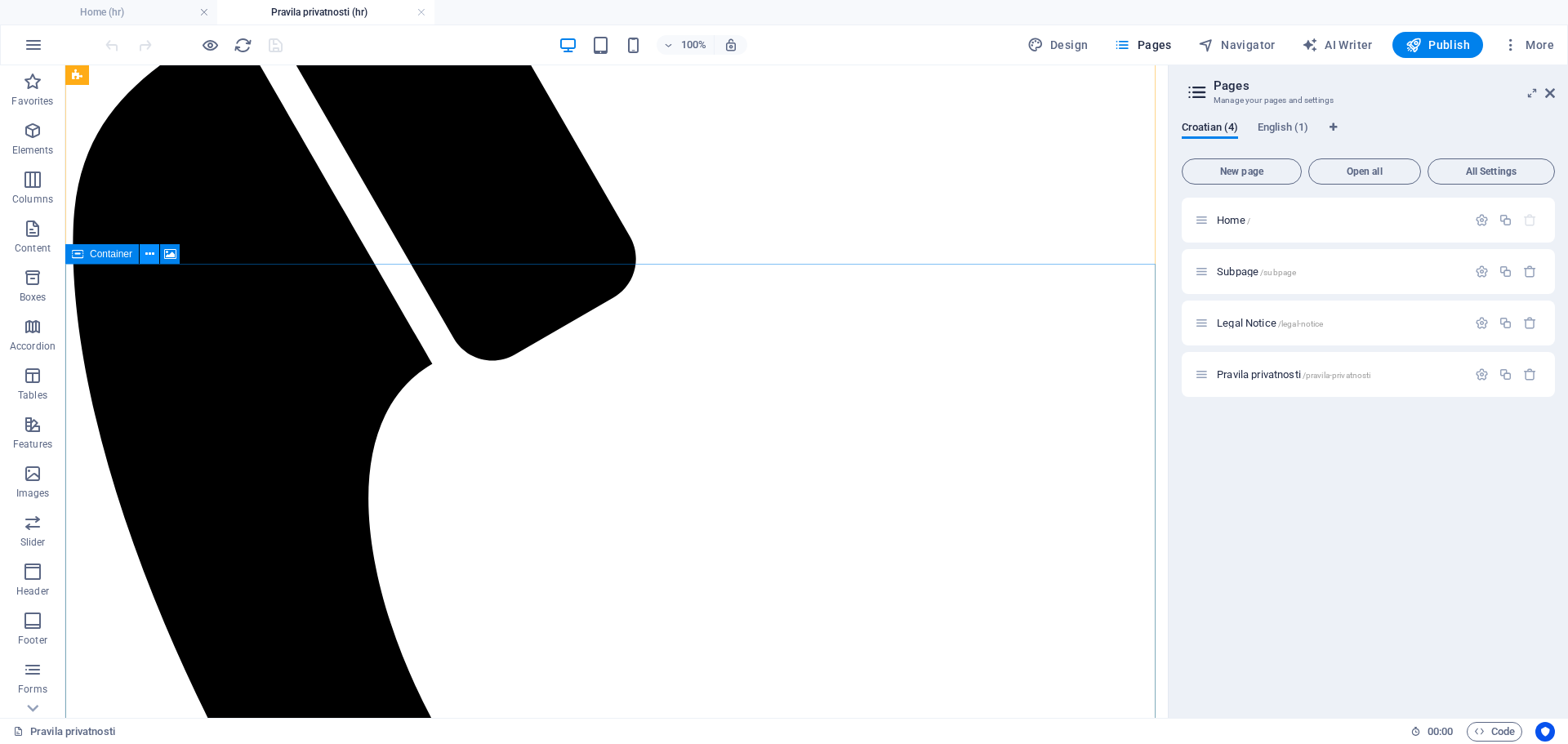
click at [153, 256] on icon at bounding box center [149, 254] width 9 height 17
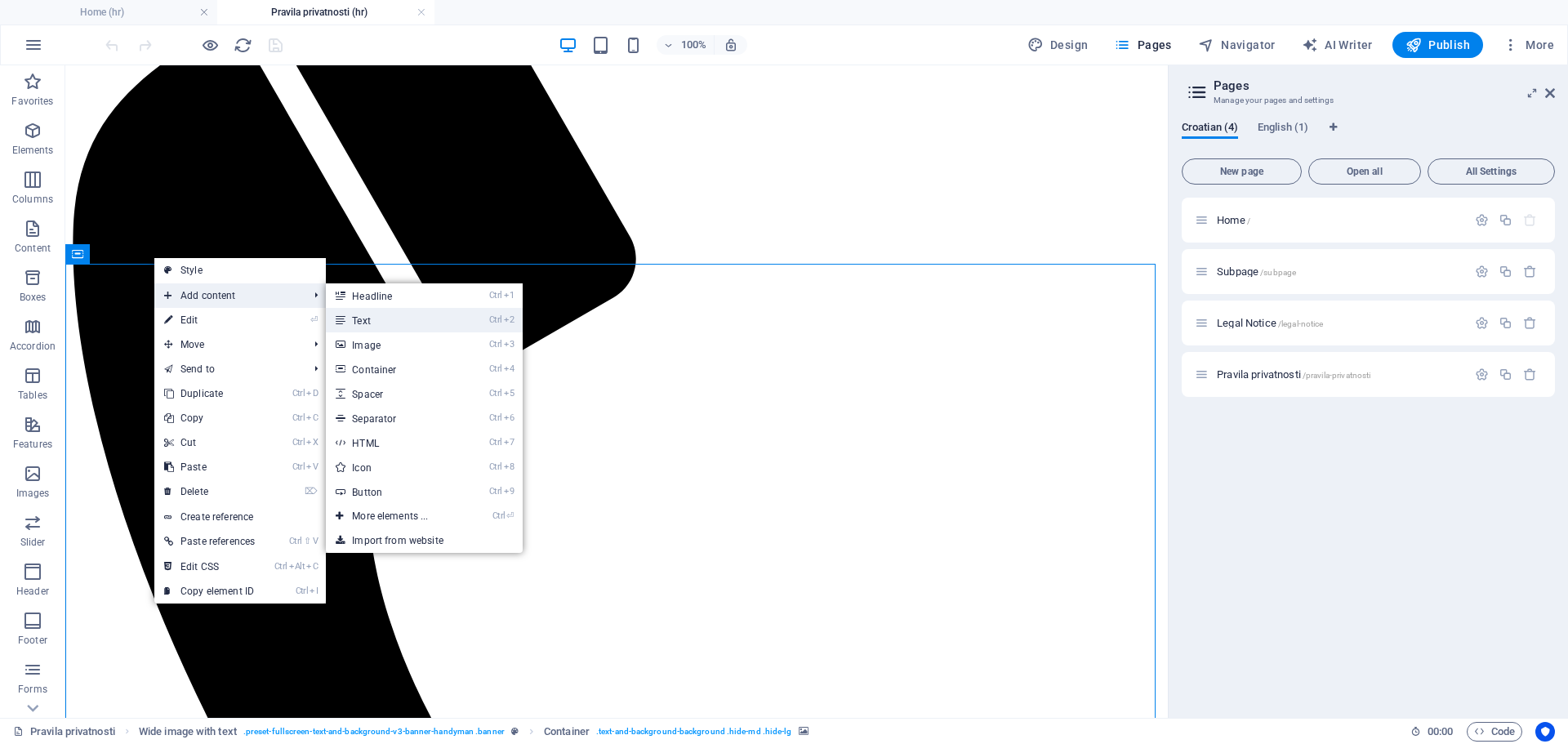
click at [376, 319] on link "Ctrl 2 Text" at bounding box center [393, 320] width 135 height 25
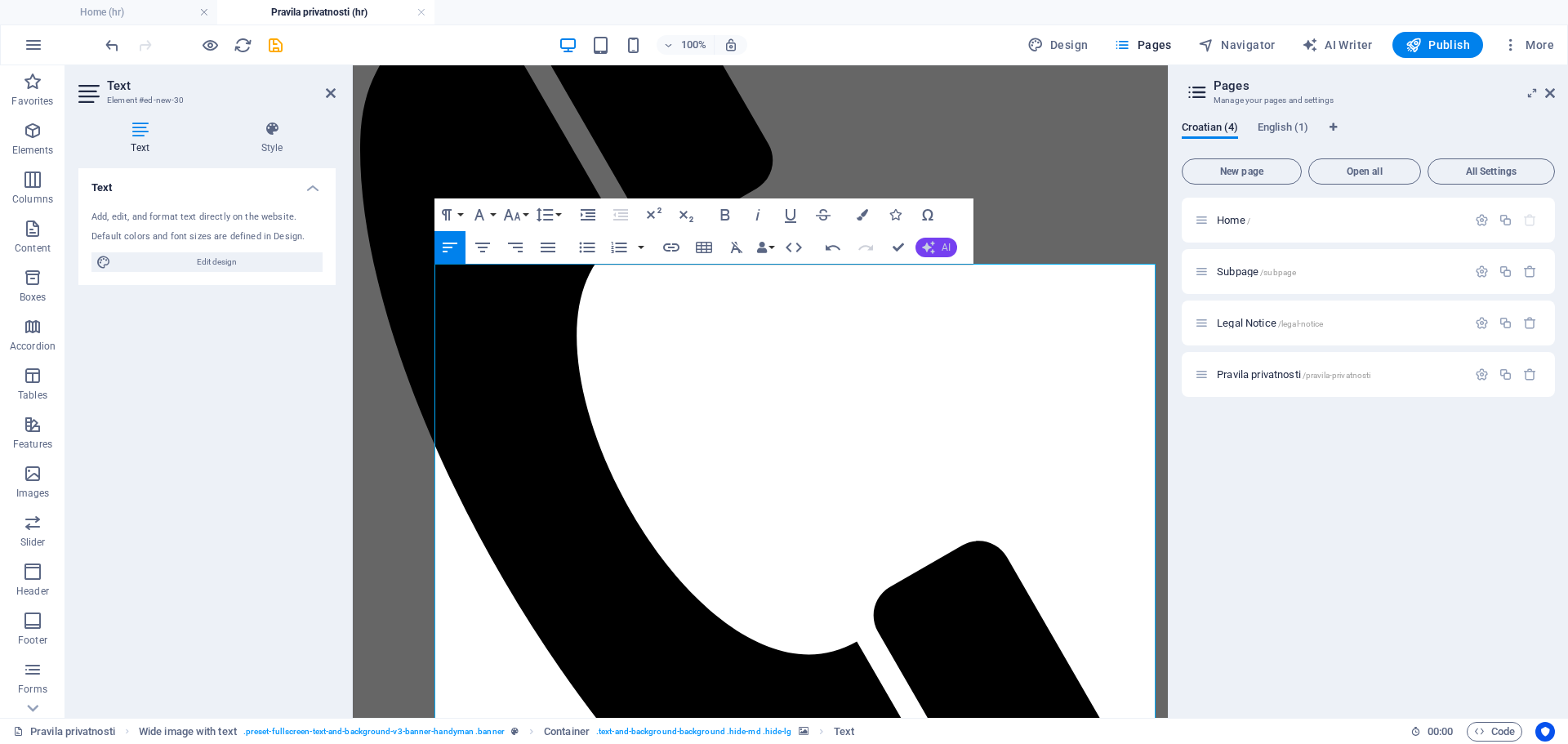
click at [930, 250] on icon "button" at bounding box center [929, 247] width 13 height 13
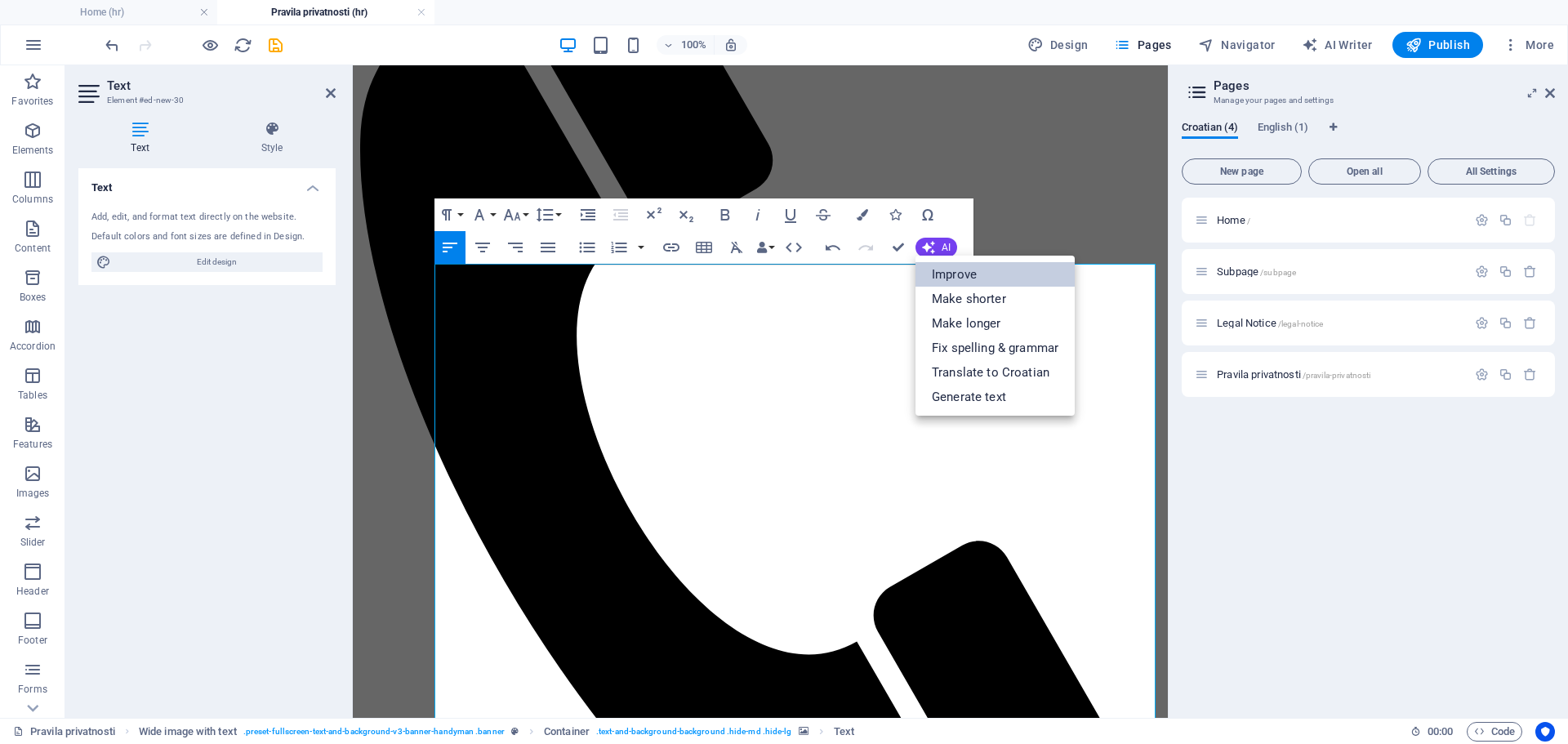
click at [947, 264] on link "Improve" at bounding box center [996, 274] width 159 height 25
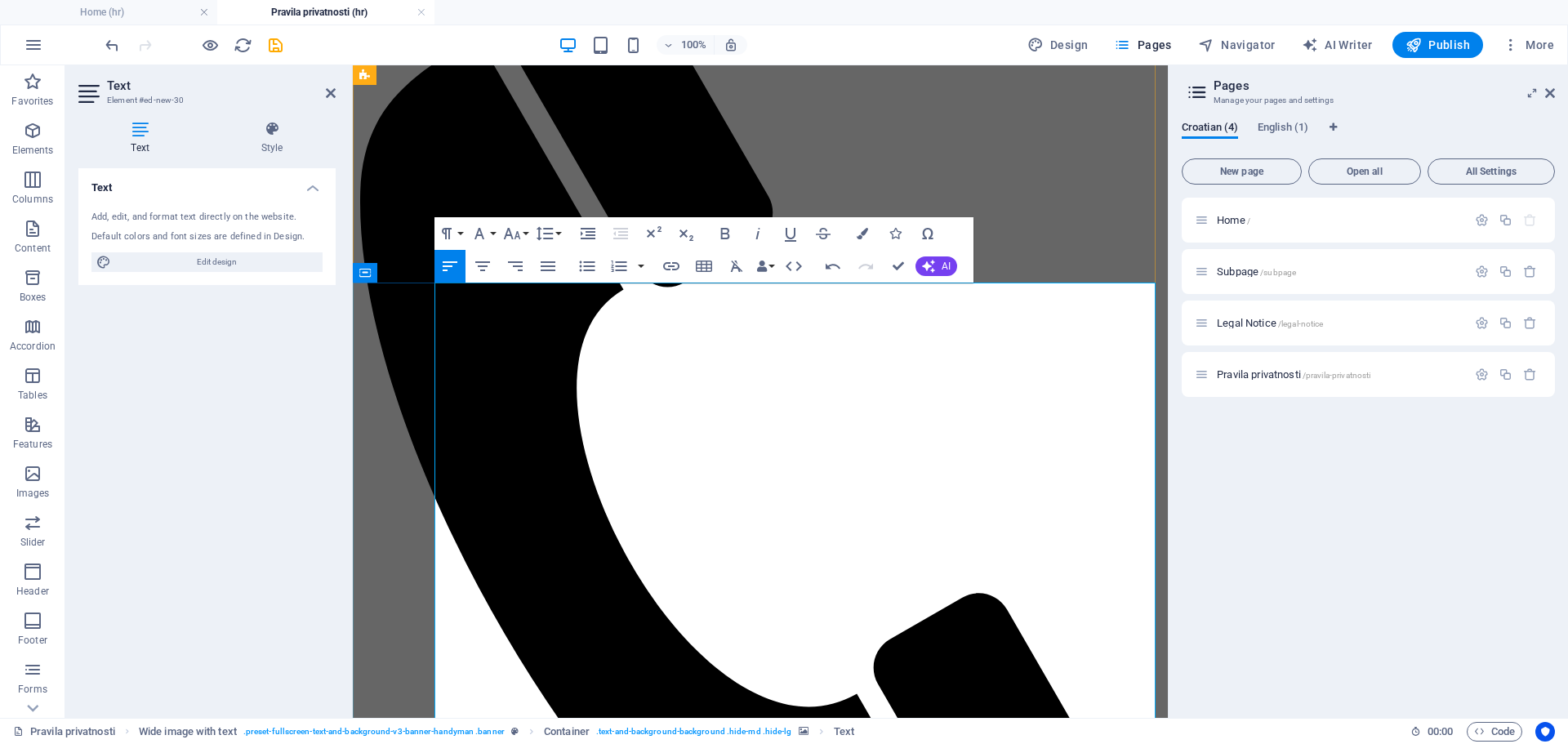
scroll to position [327, 0]
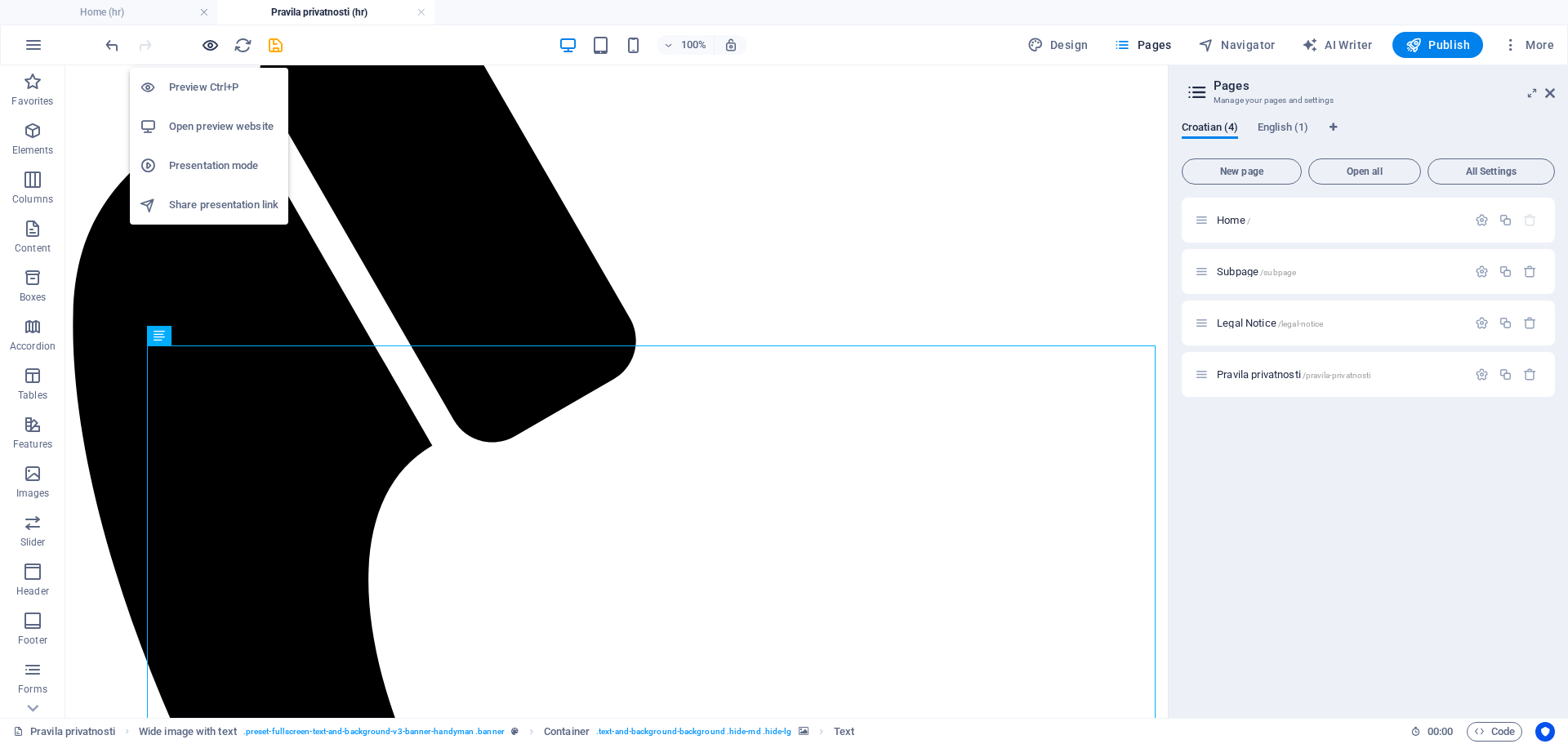
click at [203, 48] on icon "button" at bounding box center [210, 45] width 19 height 19
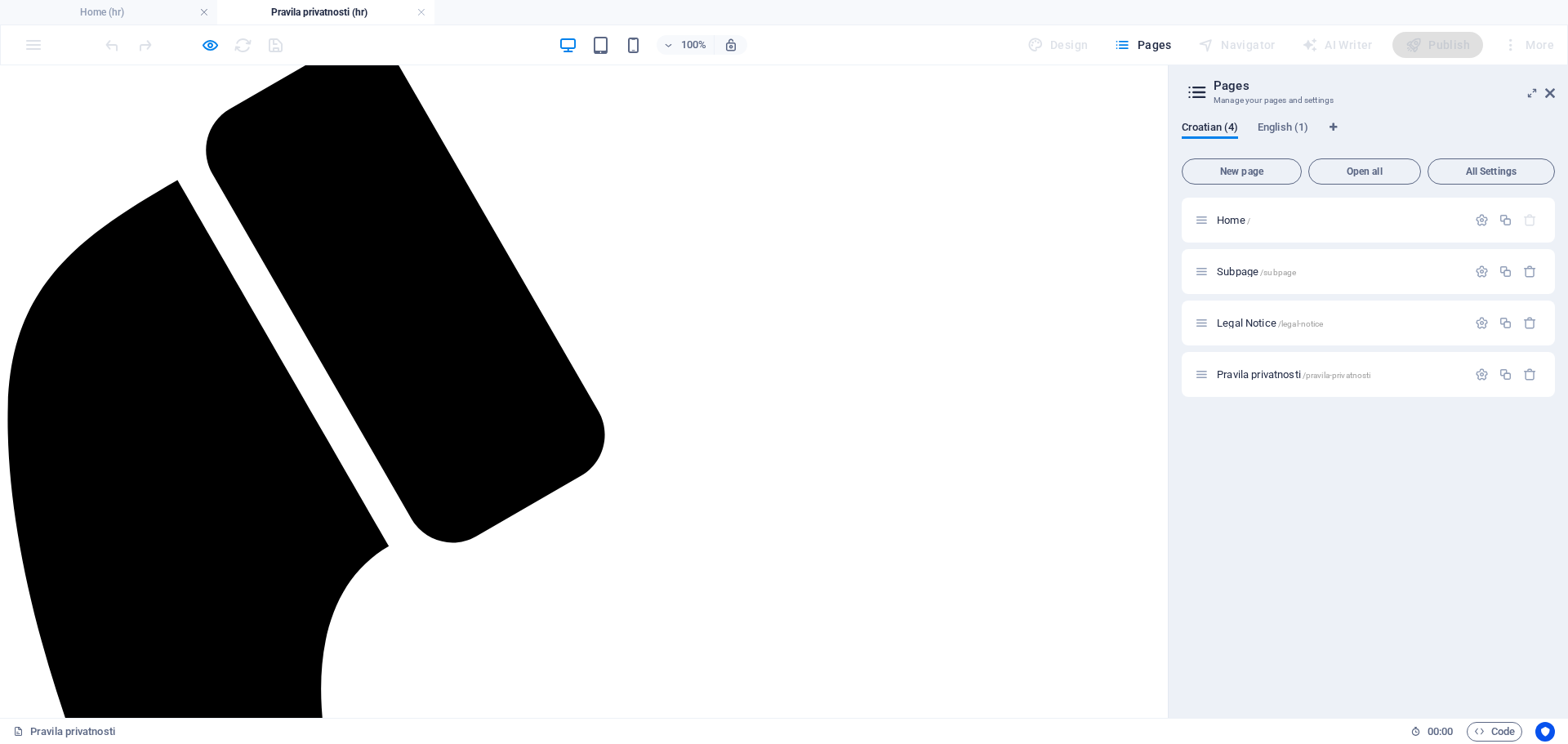
scroll to position [163, 0]
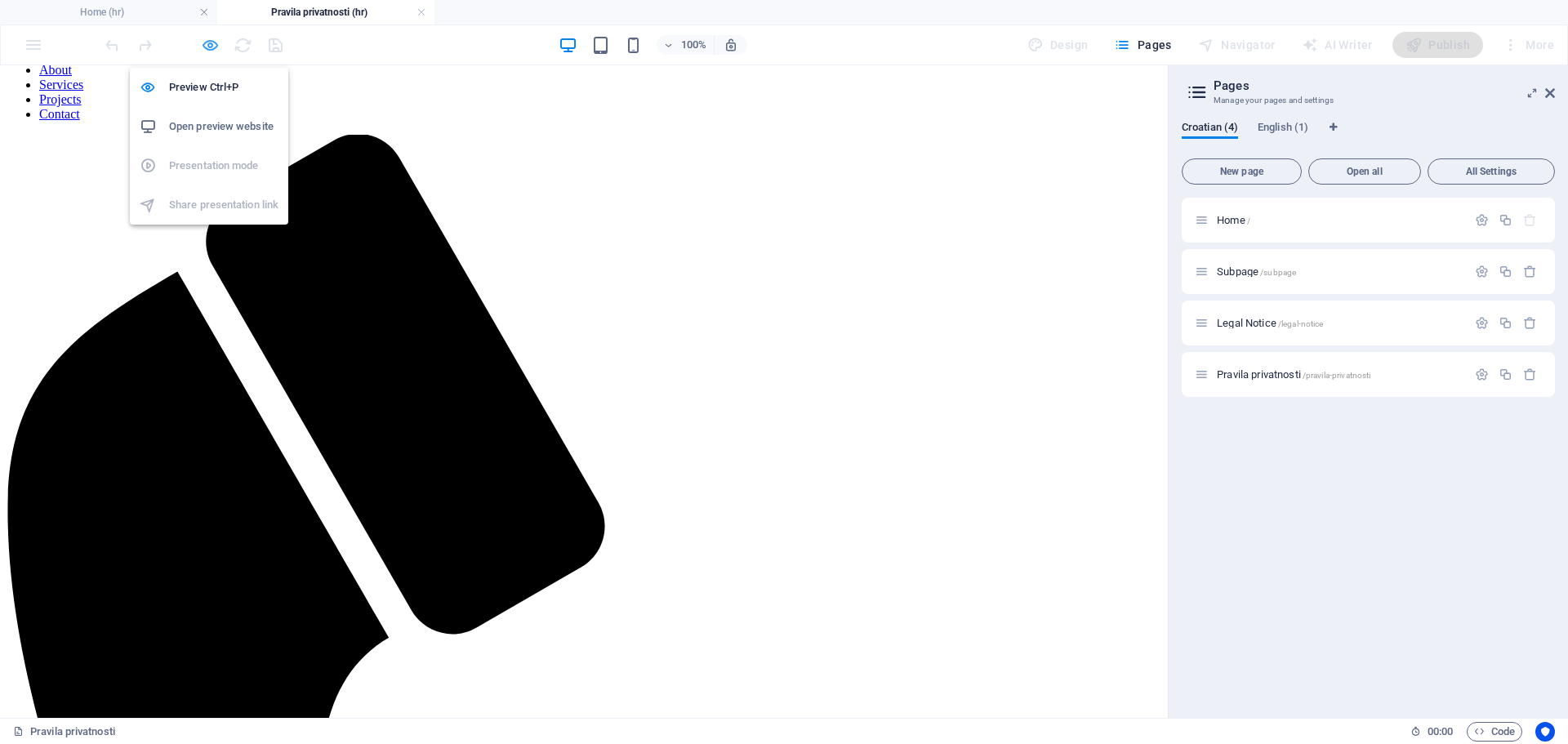
click at [207, 43] on icon "button" at bounding box center [210, 45] width 19 height 19
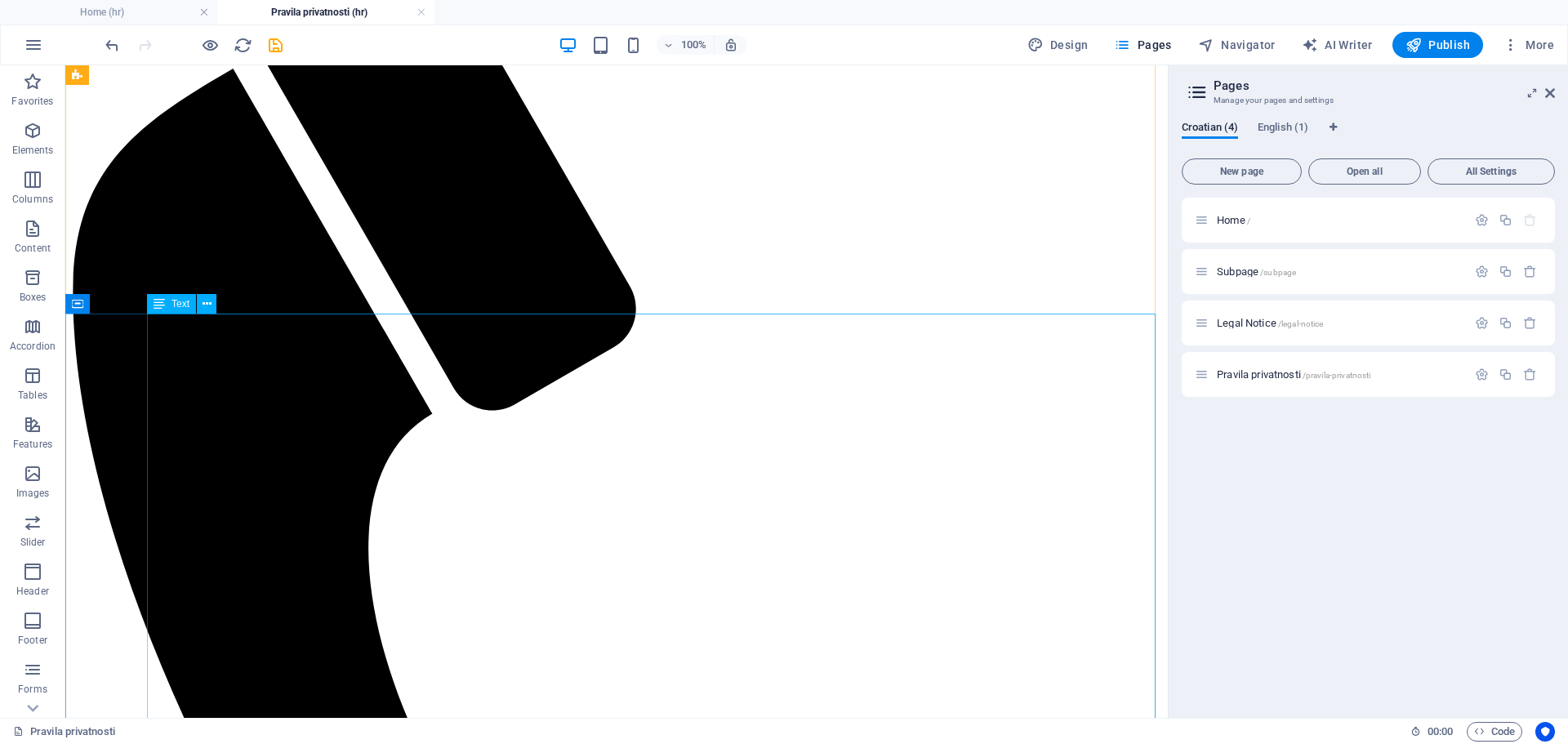
scroll to position [408, 0]
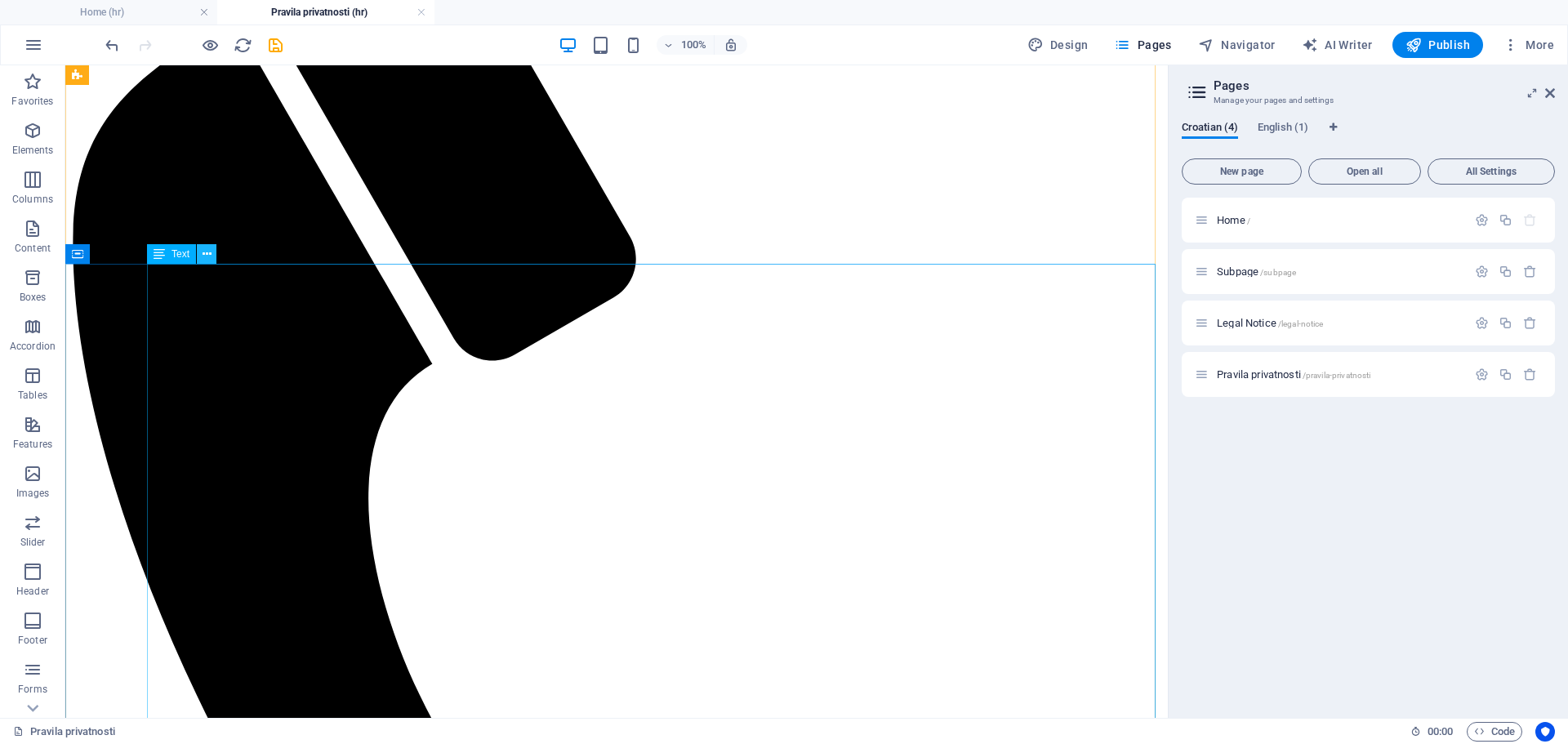
click at [205, 255] on icon at bounding box center [207, 254] width 9 height 17
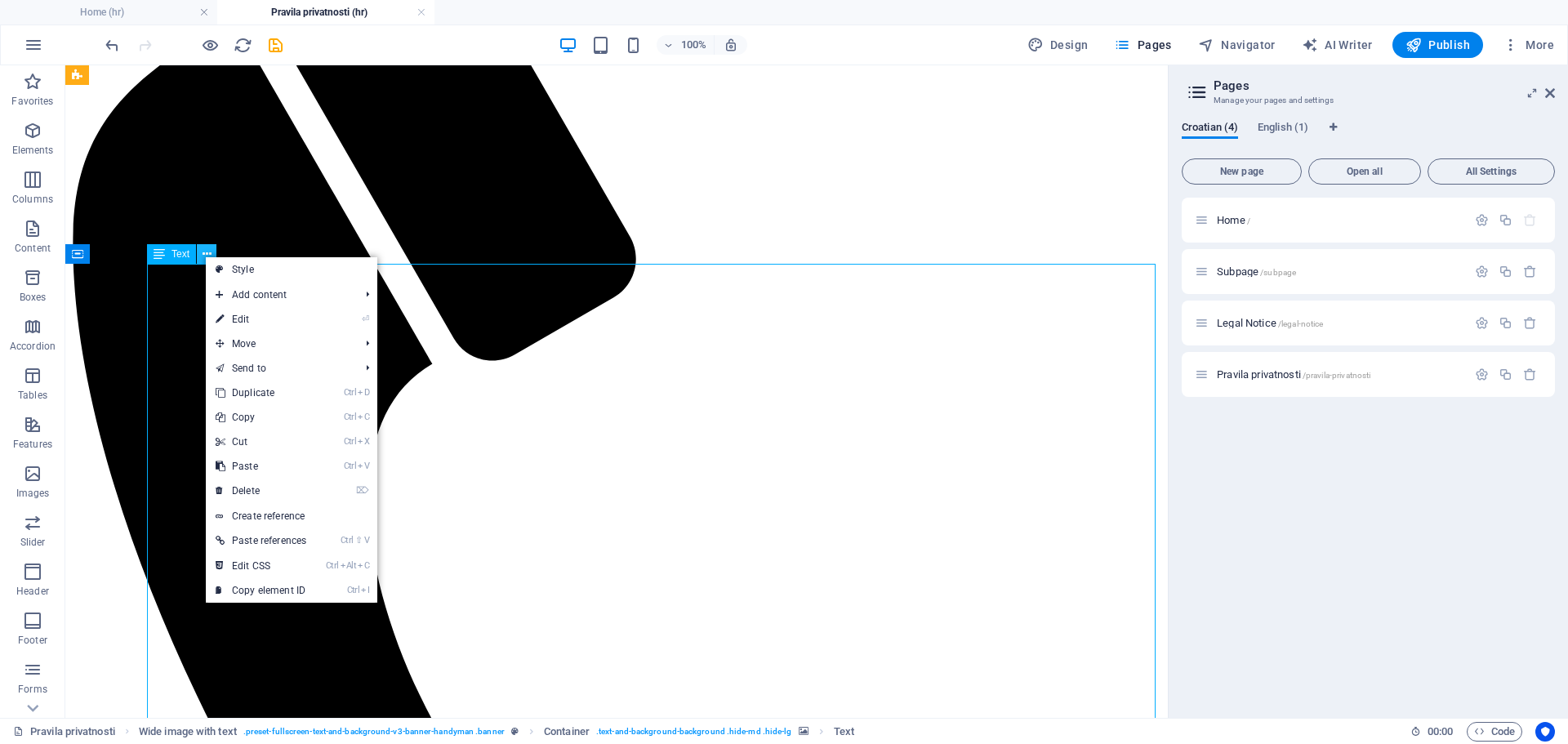
click at [206, 256] on icon at bounding box center [207, 254] width 9 height 17
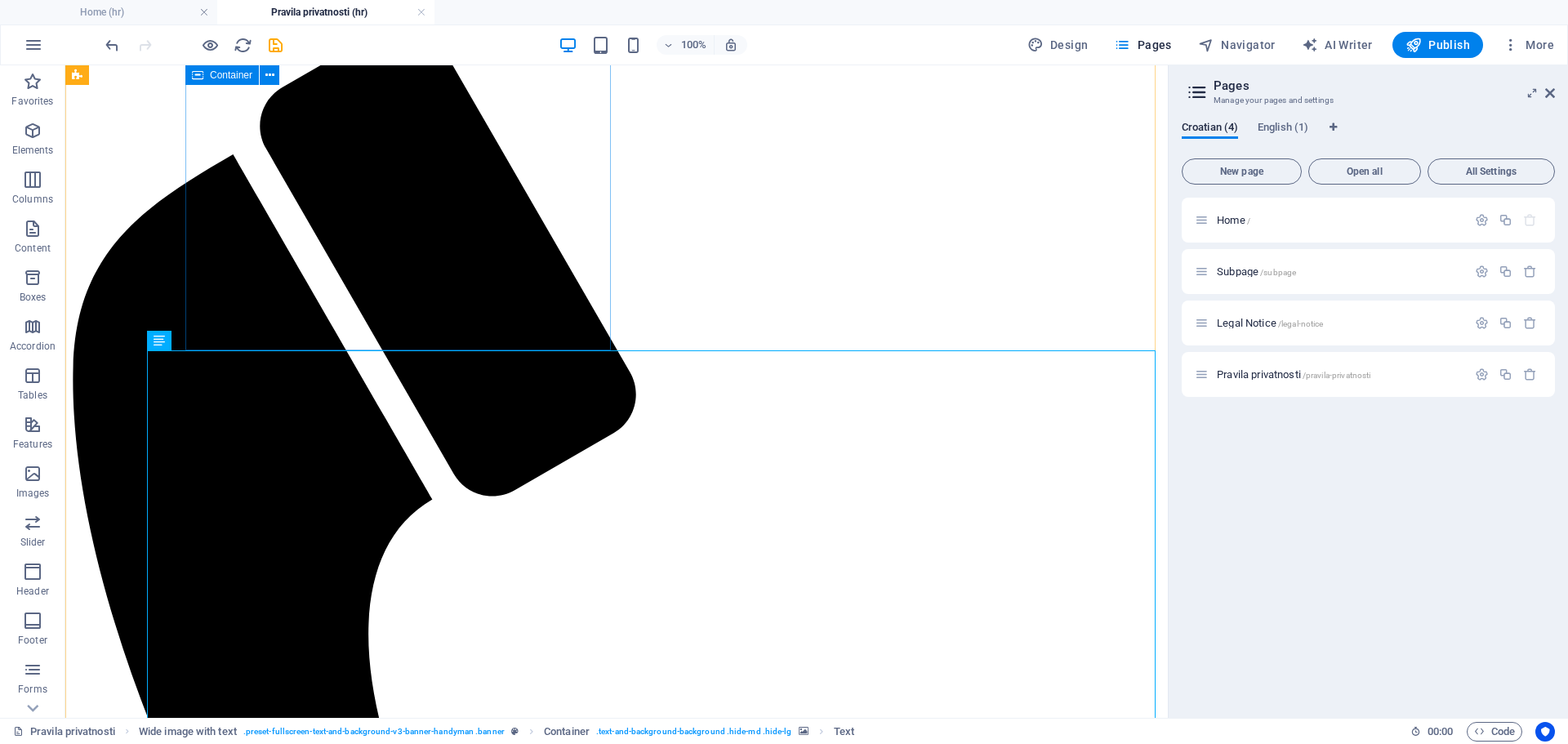
scroll to position [245, 0]
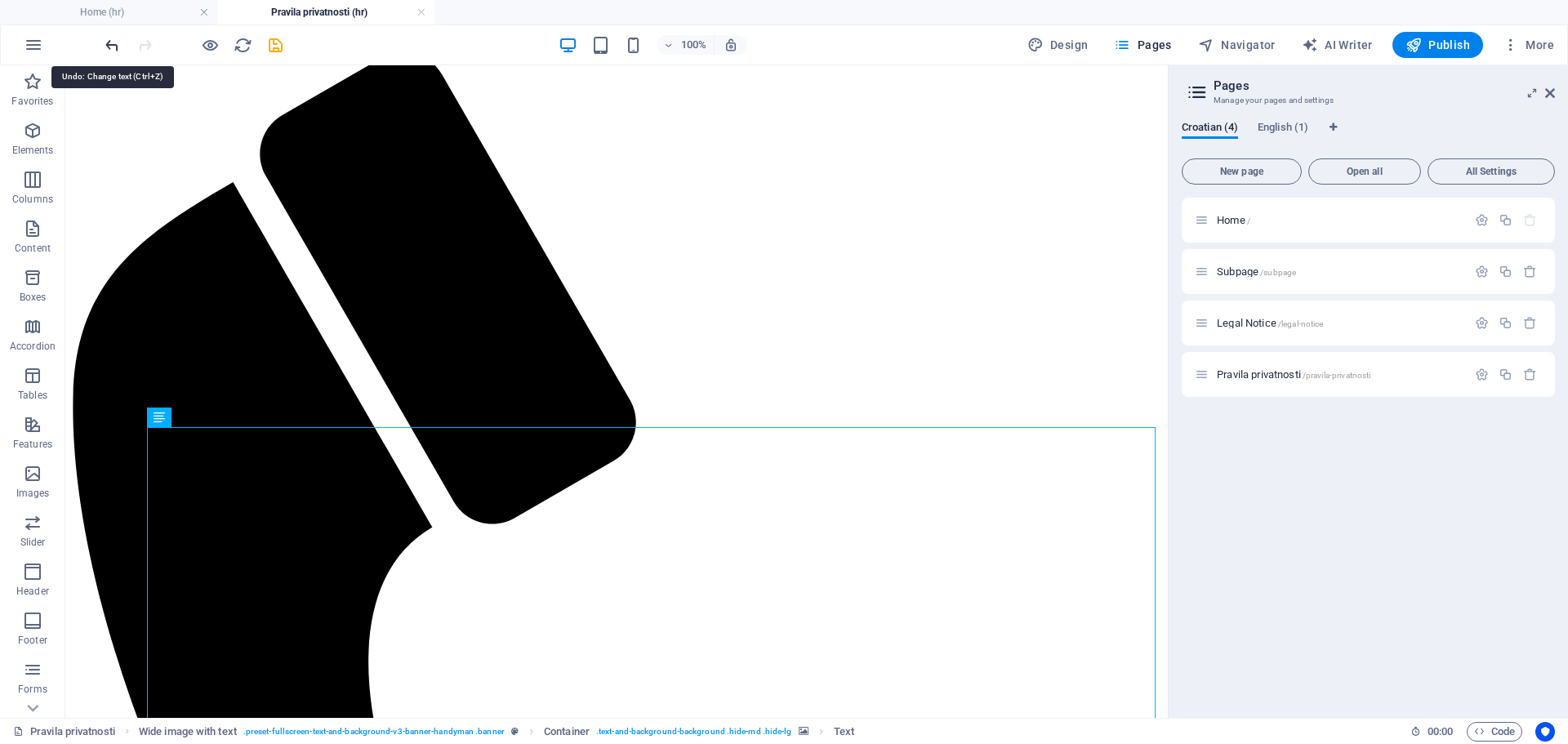
click at [103, 50] on icon "undo" at bounding box center [112, 45] width 19 height 19
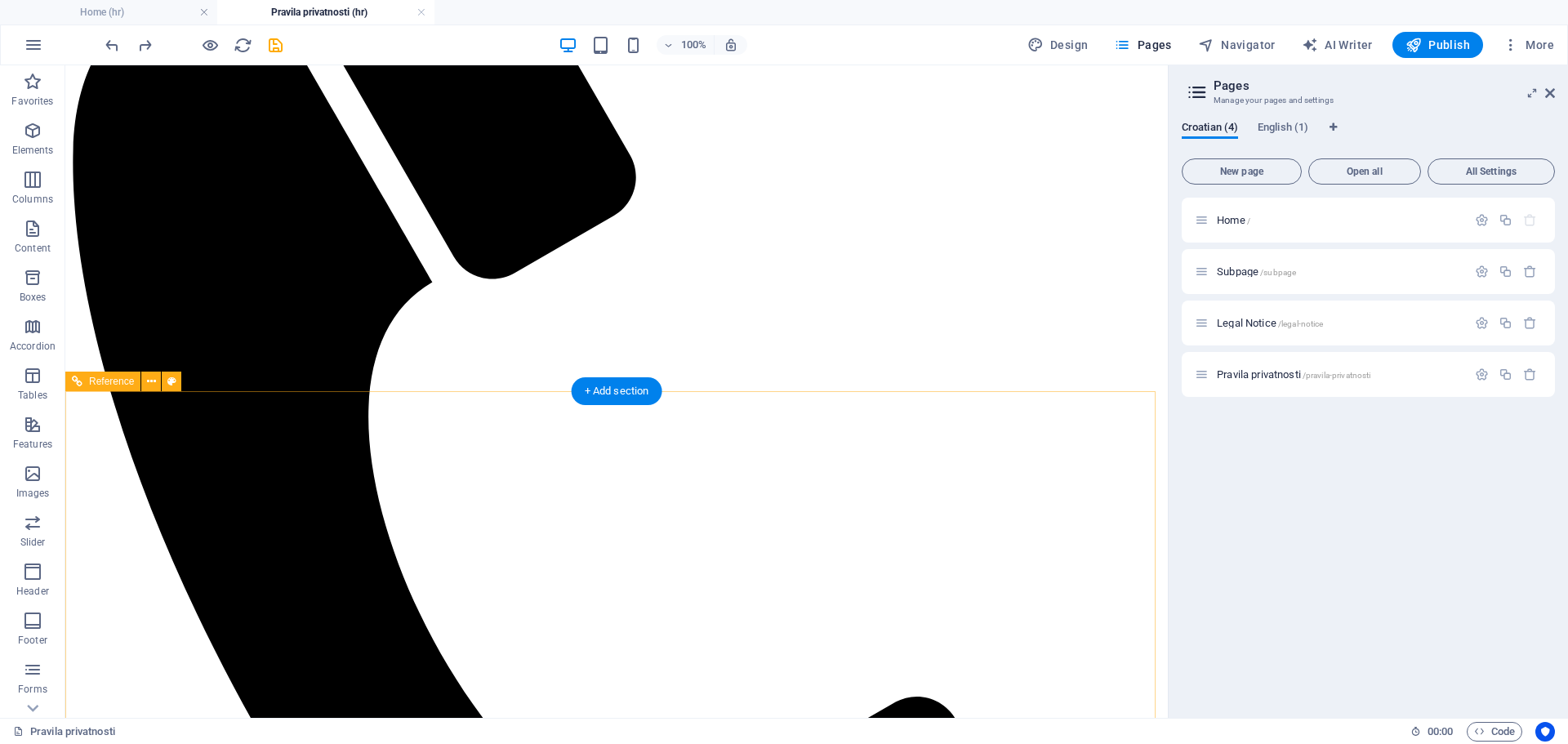
scroll to position [408, 0]
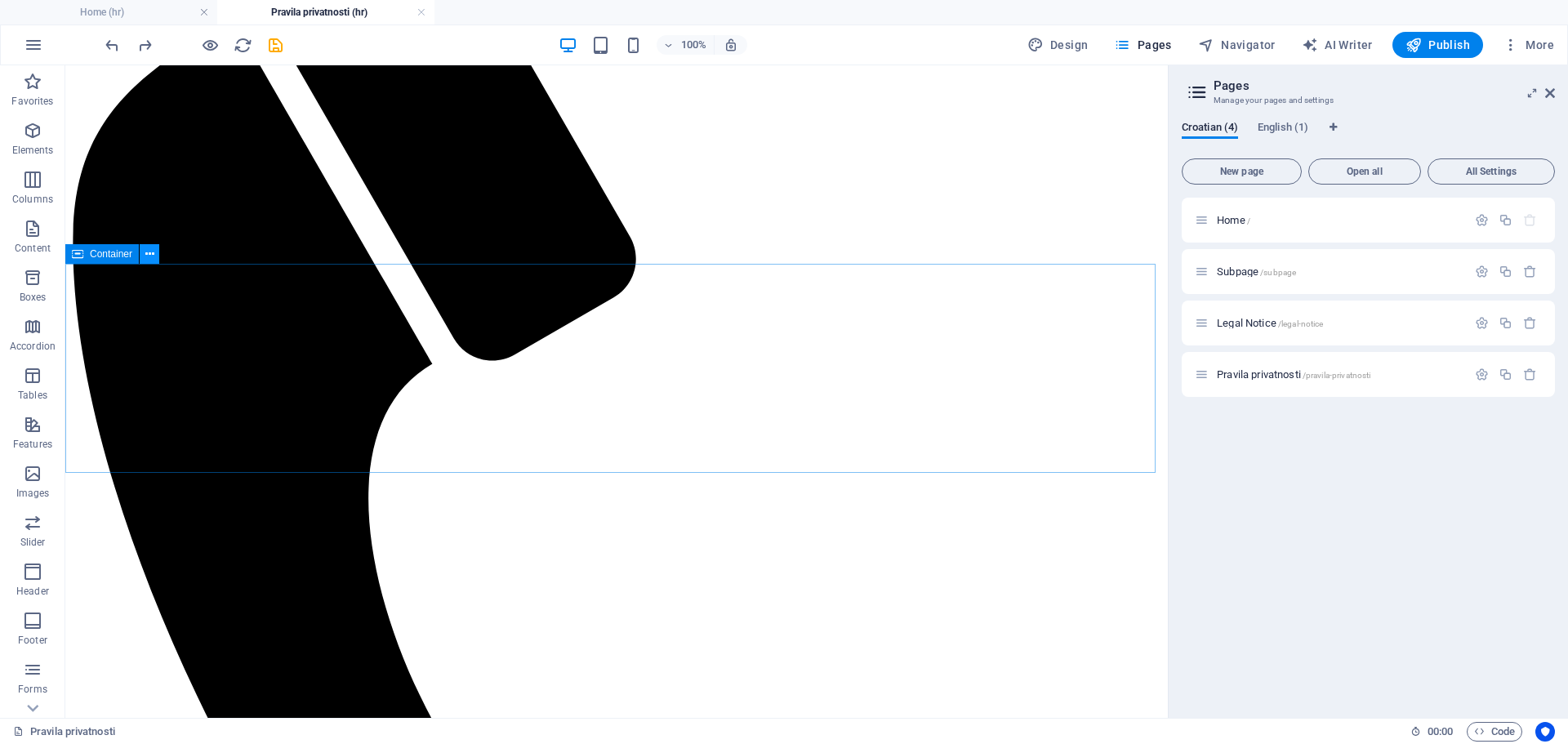
click at [153, 255] on icon at bounding box center [149, 254] width 9 height 17
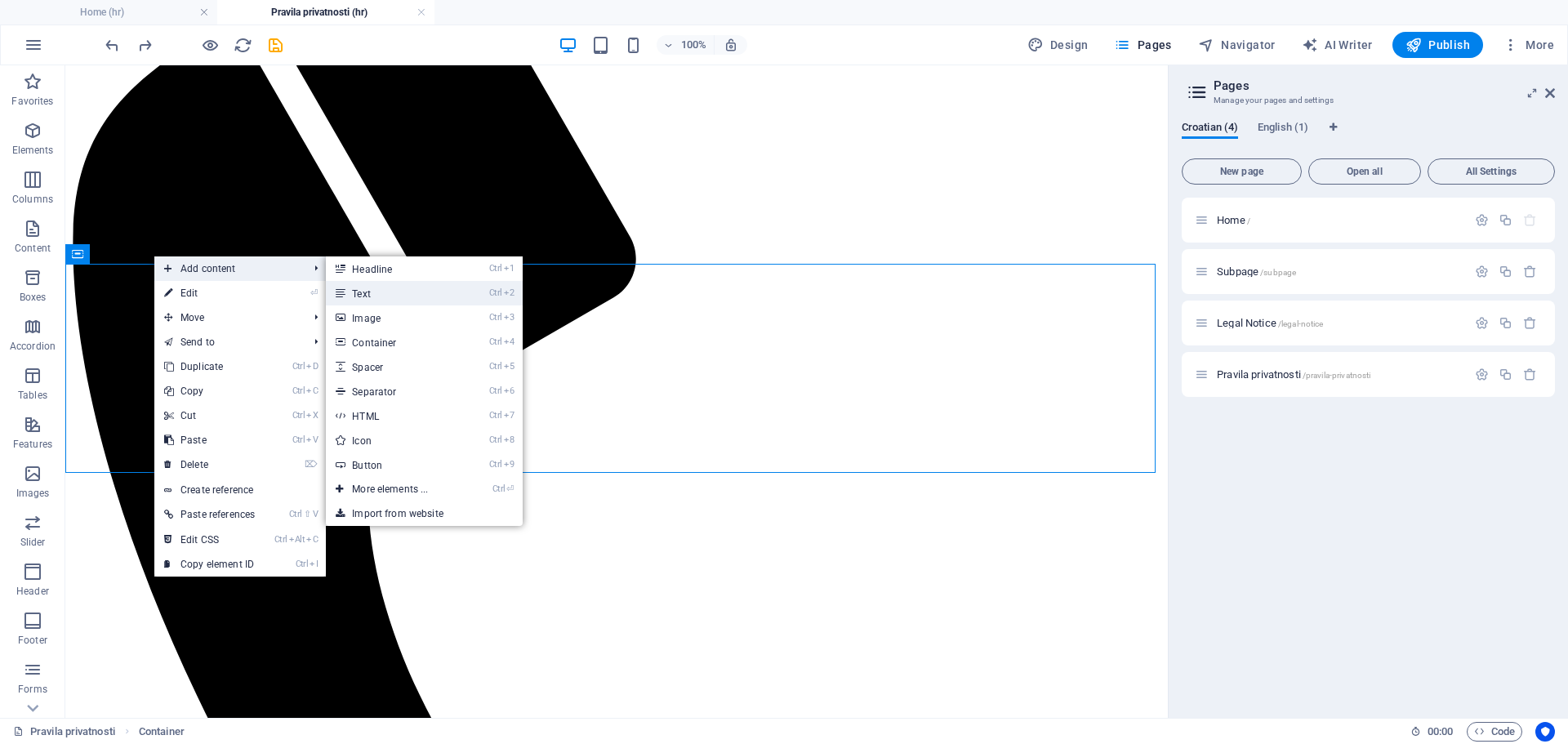
click at [366, 292] on link "Ctrl 2 Text" at bounding box center [393, 293] width 135 height 25
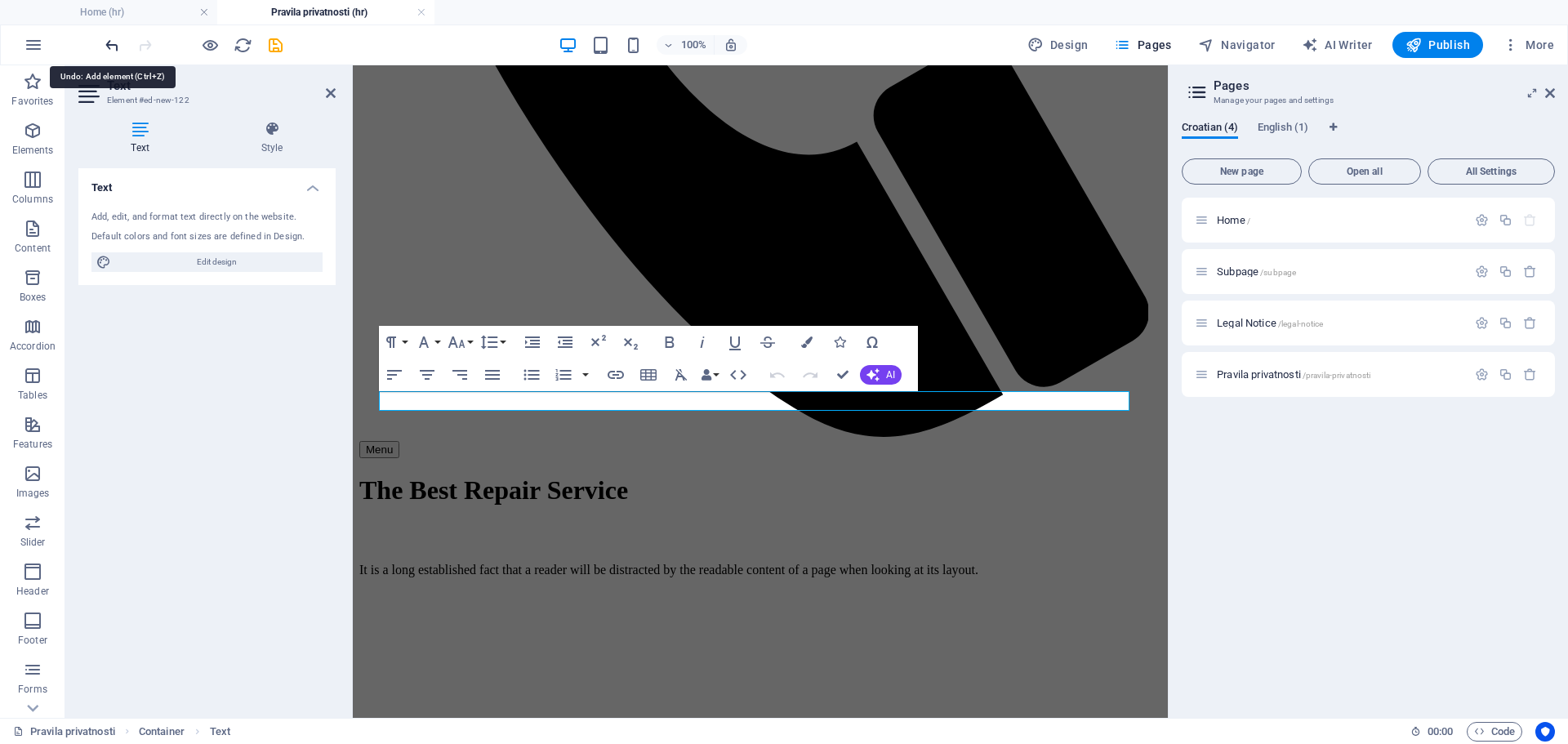
click at [114, 46] on icon "undo" at bounding box center [112, 45] width 19 height 19
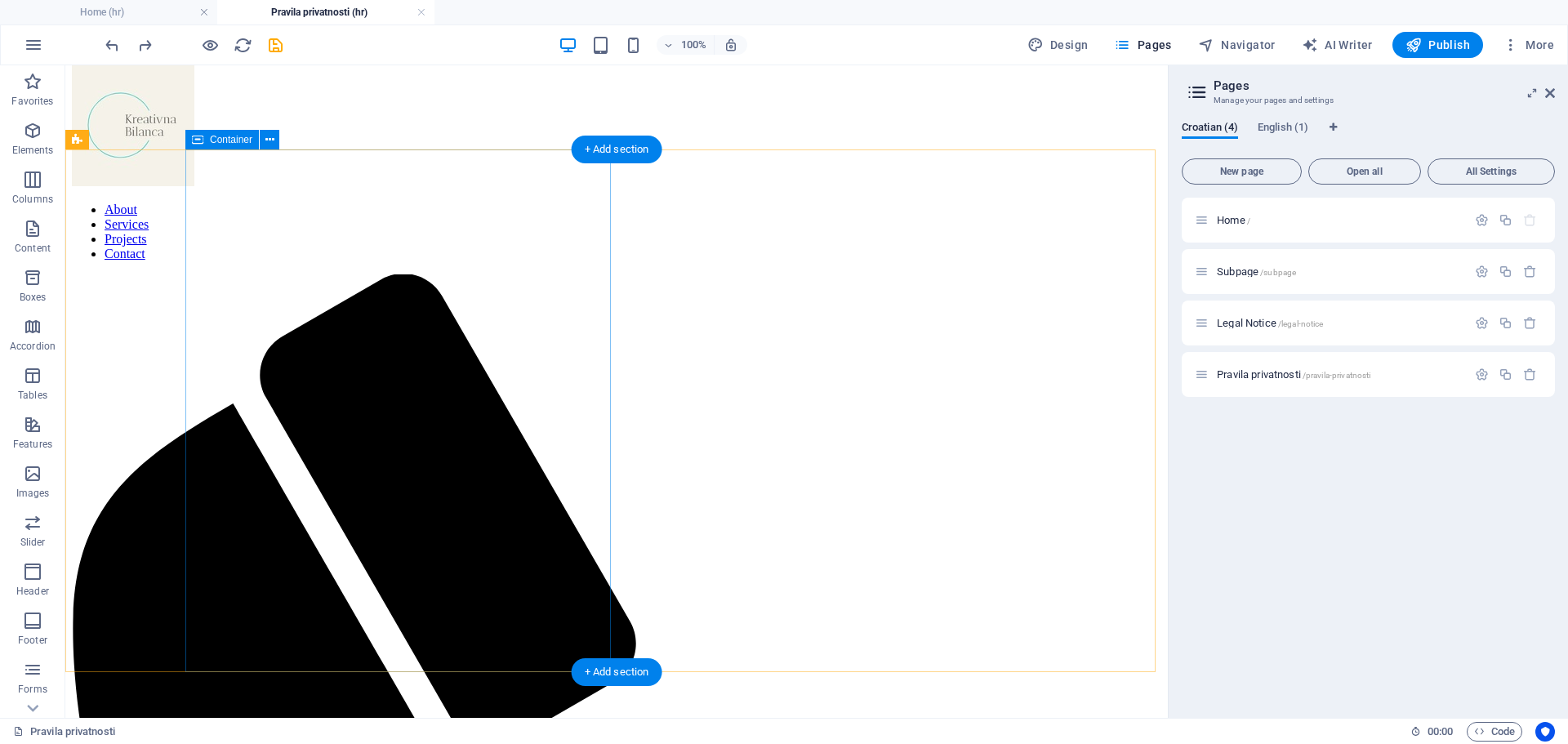
scroll to position [245, 0]
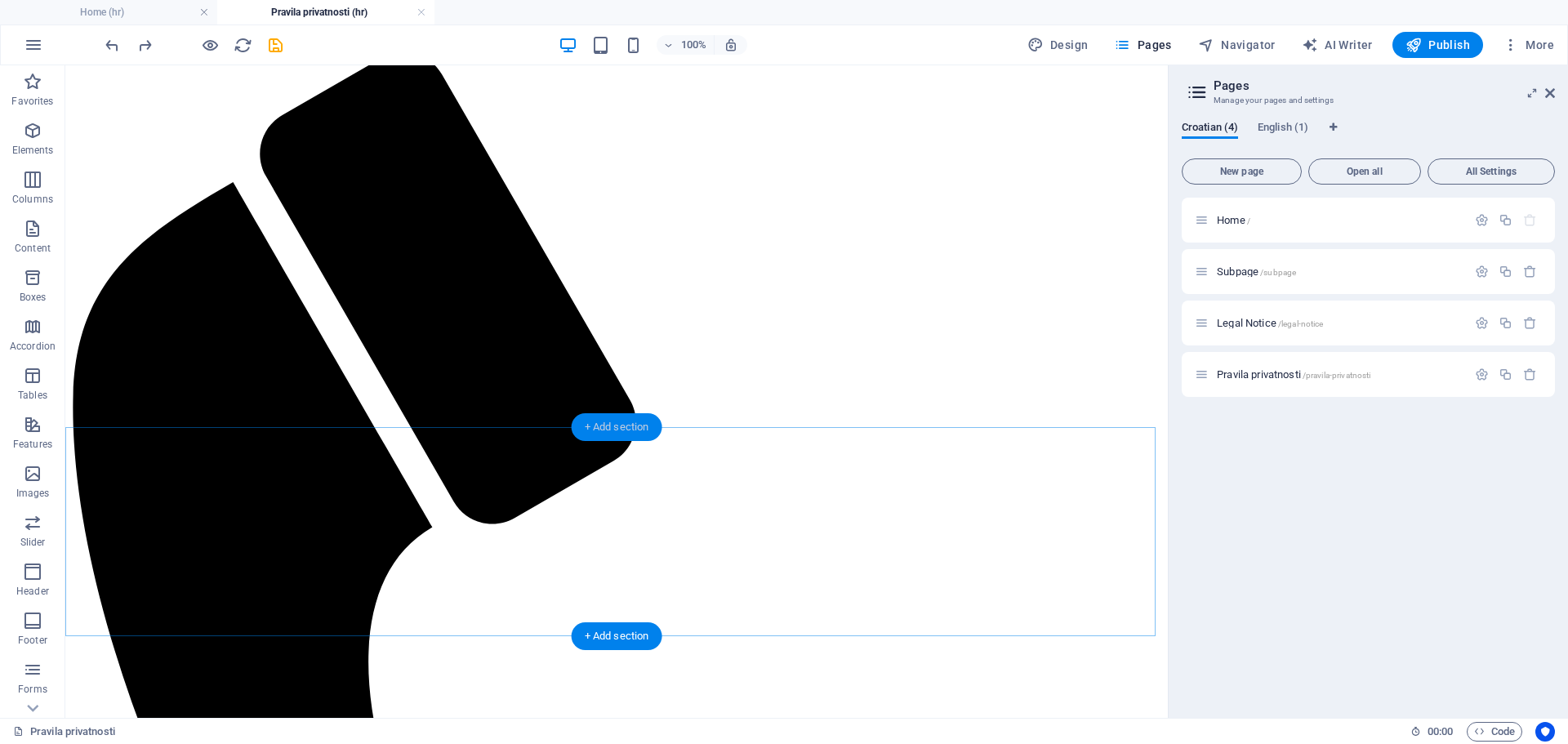
click at [618, 429] on div "+ Add section" at bounding box center [617, 427] width 90 height 28
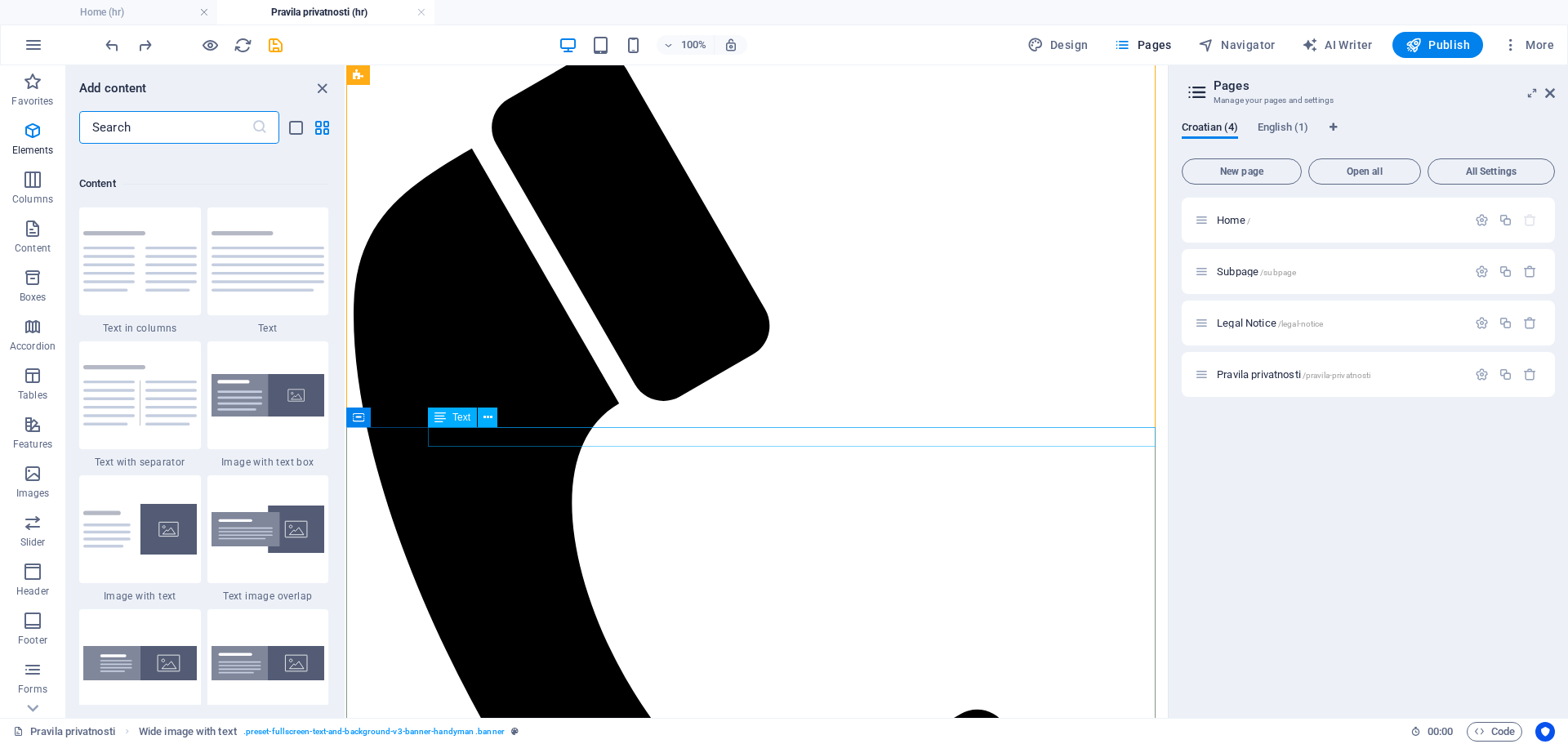
scroll to position [2858, 0]
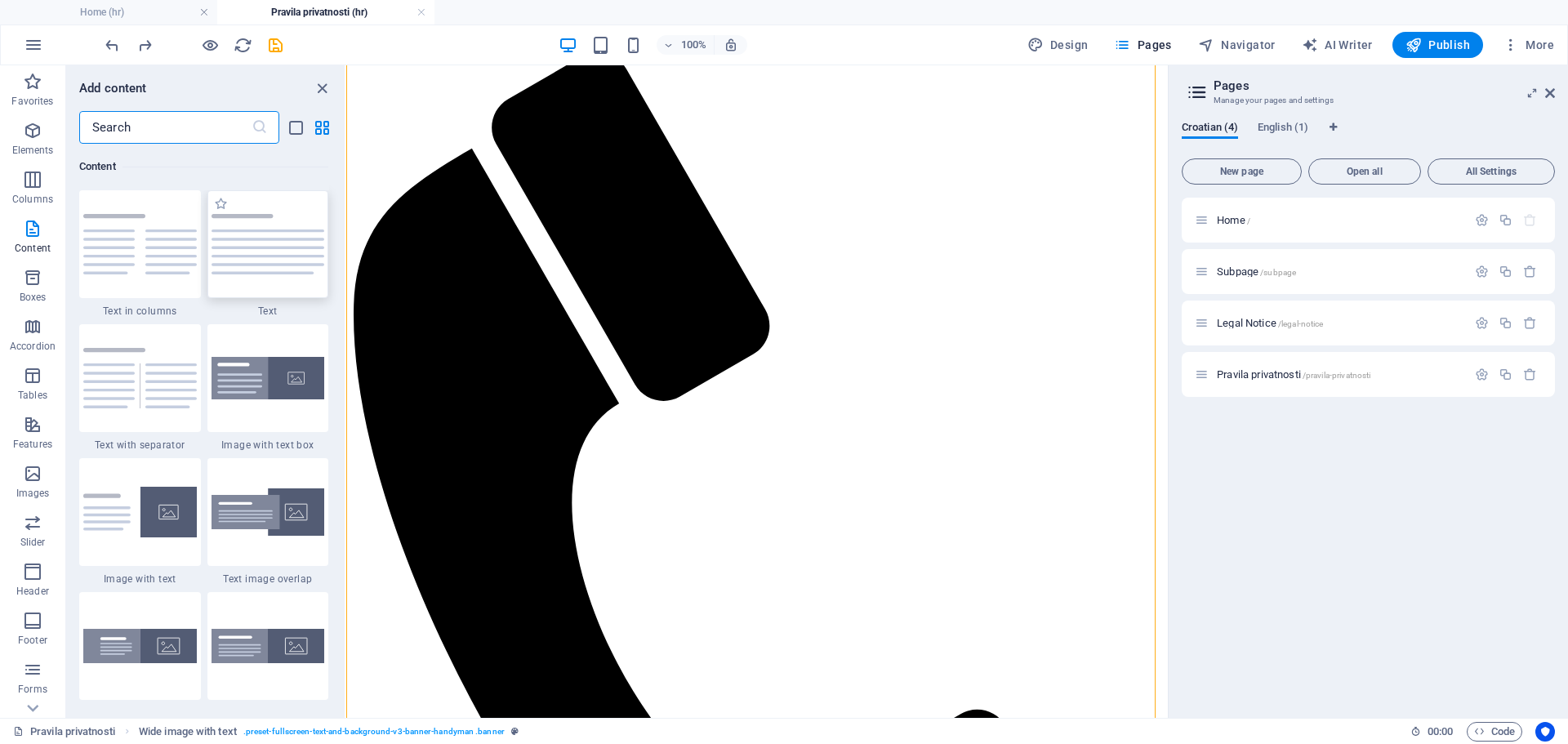
click at [249, 241] on img at bounding box center [269, 245] width 113 height 61
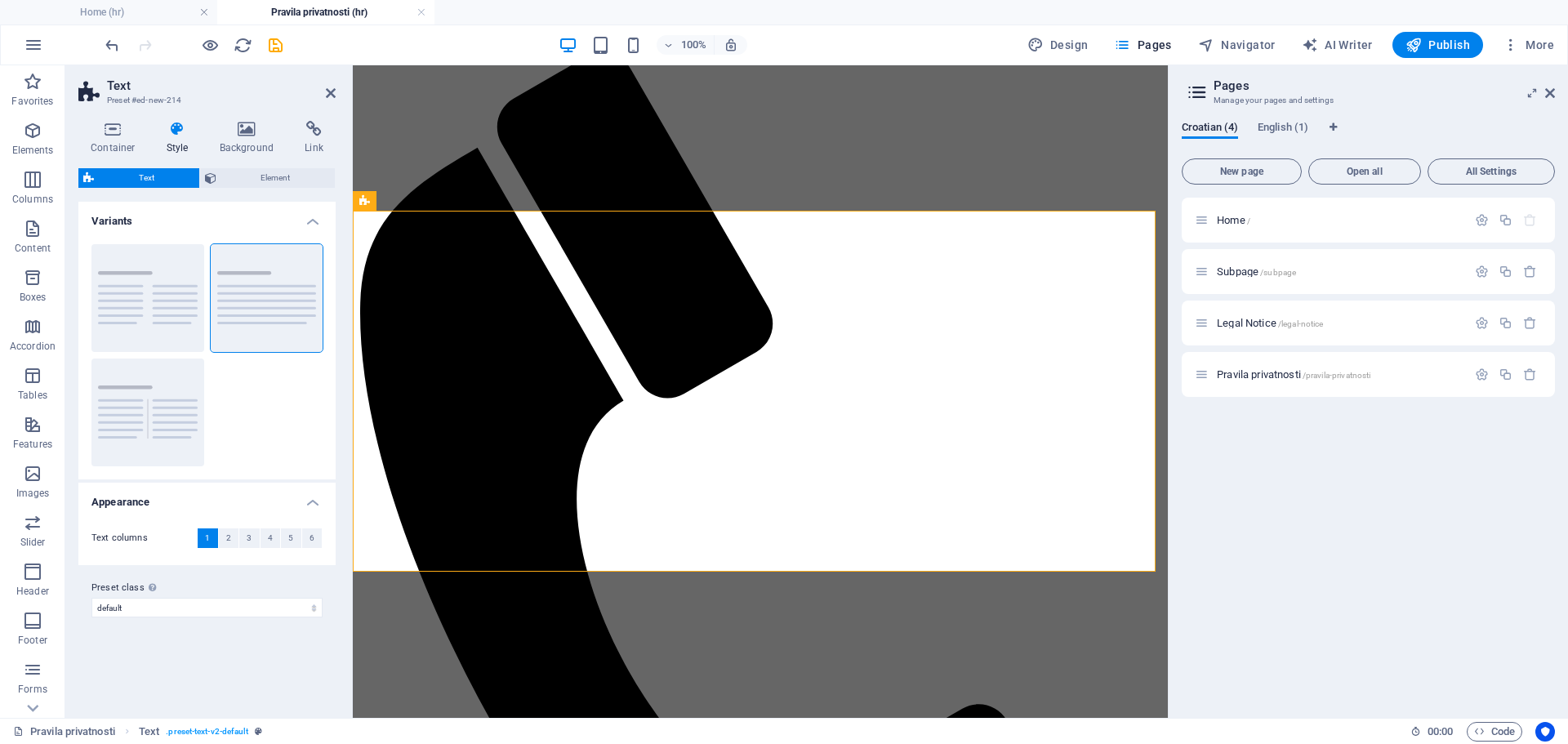
scroll to position [1049, 0]
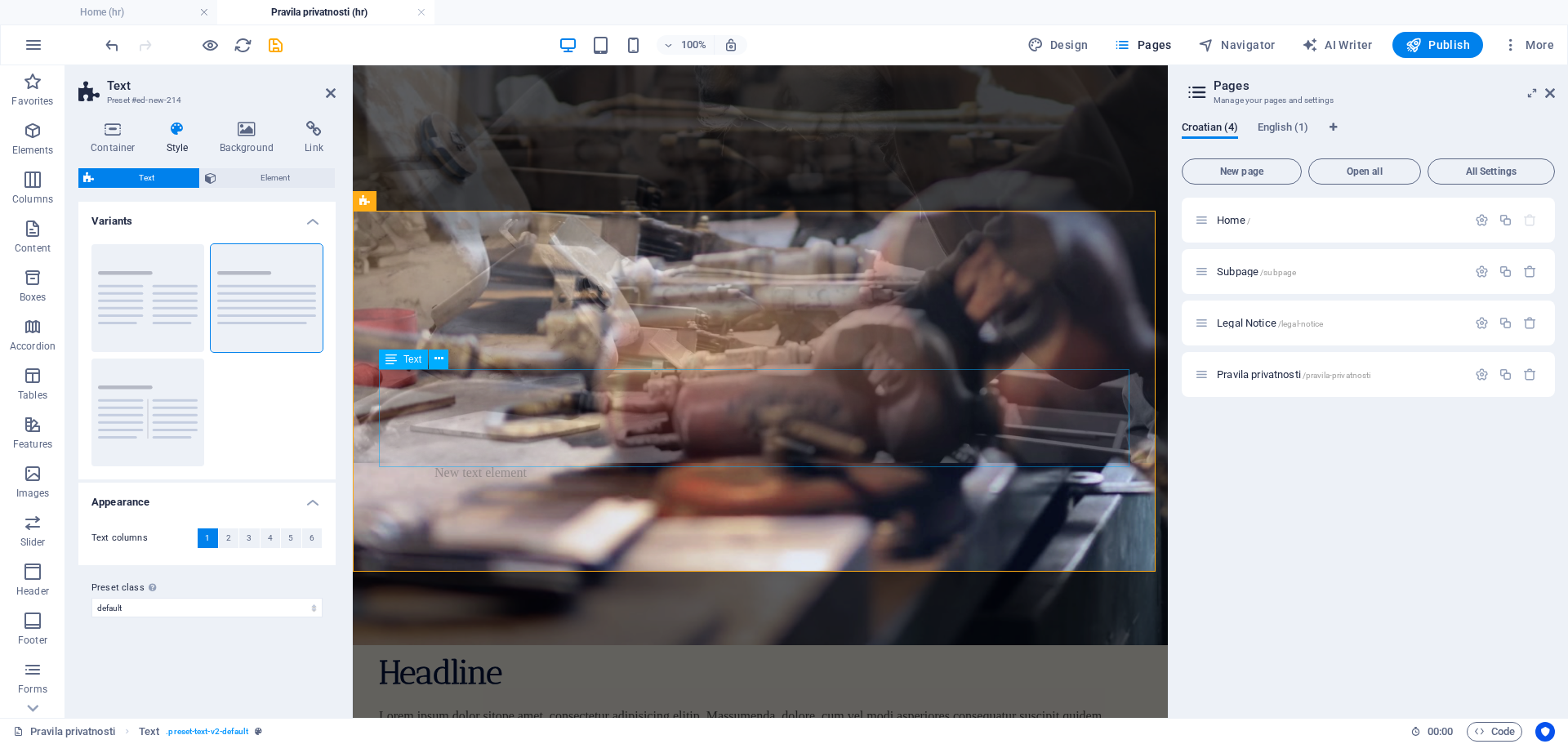
click at [690, 706] on div "Lorem ipsum dolor sitope amet, consectetur adipisicing elitip. Massumenda, dolo…" at bounding box center [760, 755] width 763 height 98
click at [692, 706] on div "Lorem ipsum dolor sitope amet, consectetur adipisicing elitip. Massumenda, dolo…" at bounding box center [760, 755] width 763 height 98
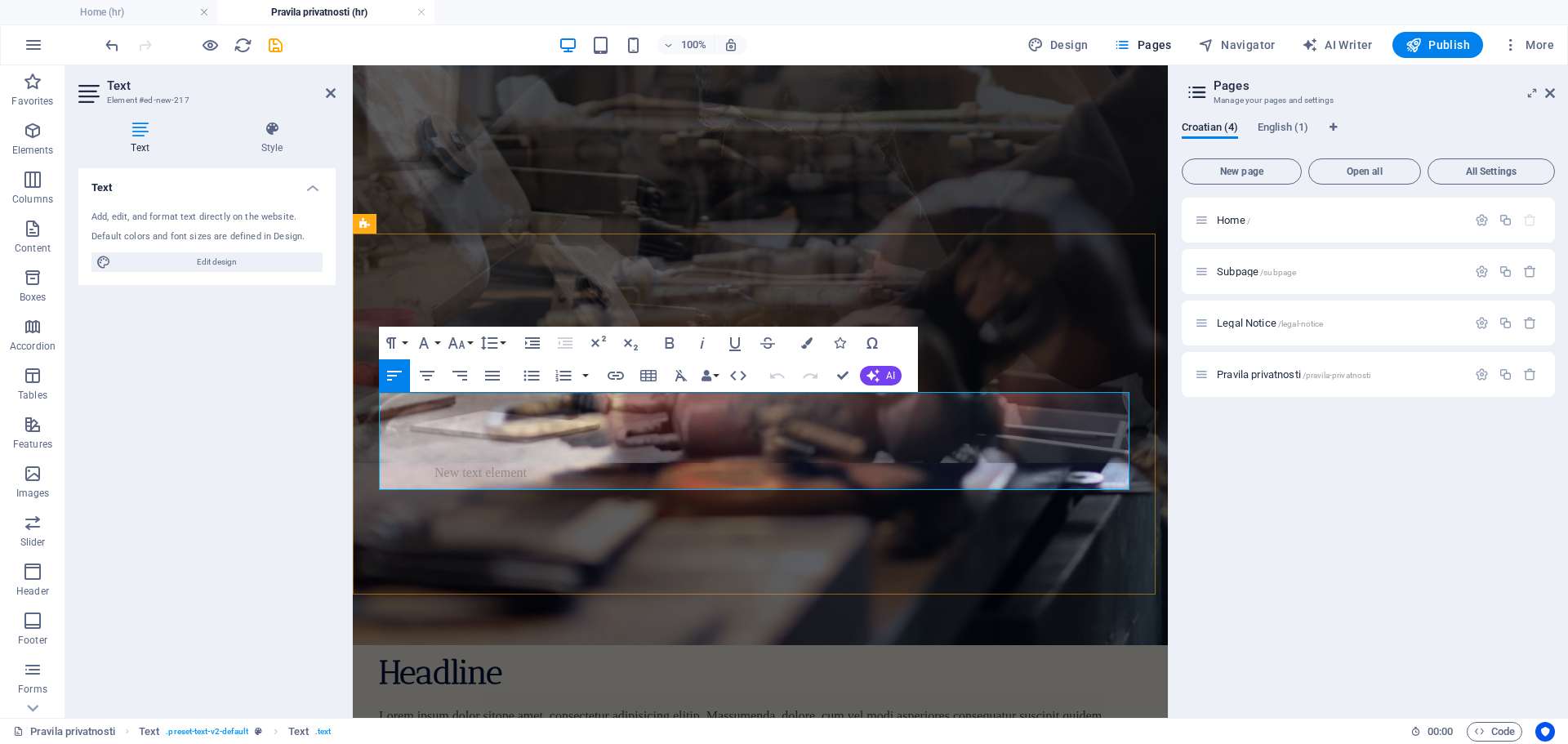
scroll to position [1026, 0]
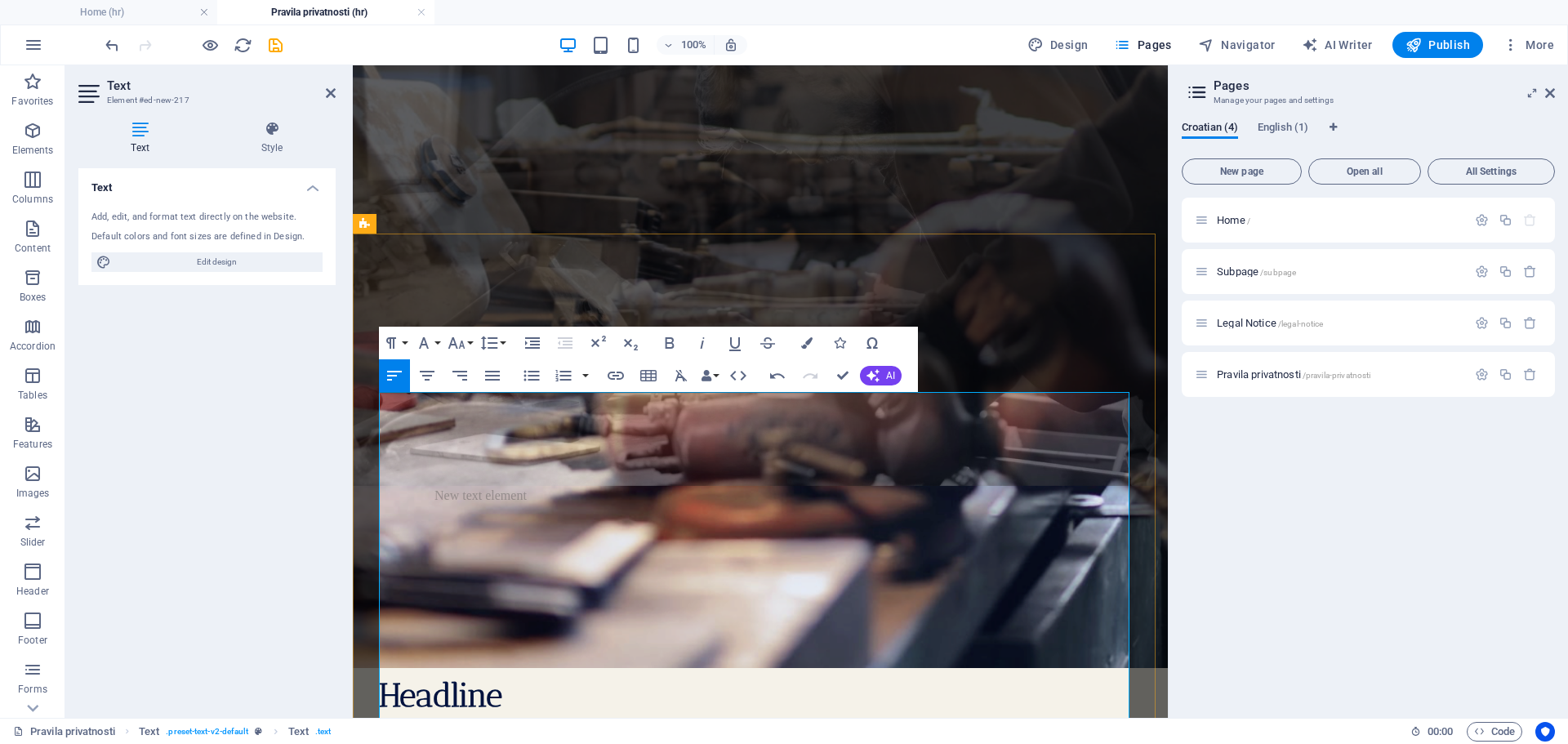
click at [878, 369] on icon "button" at bounding box center [873, 375] width 13 height 13
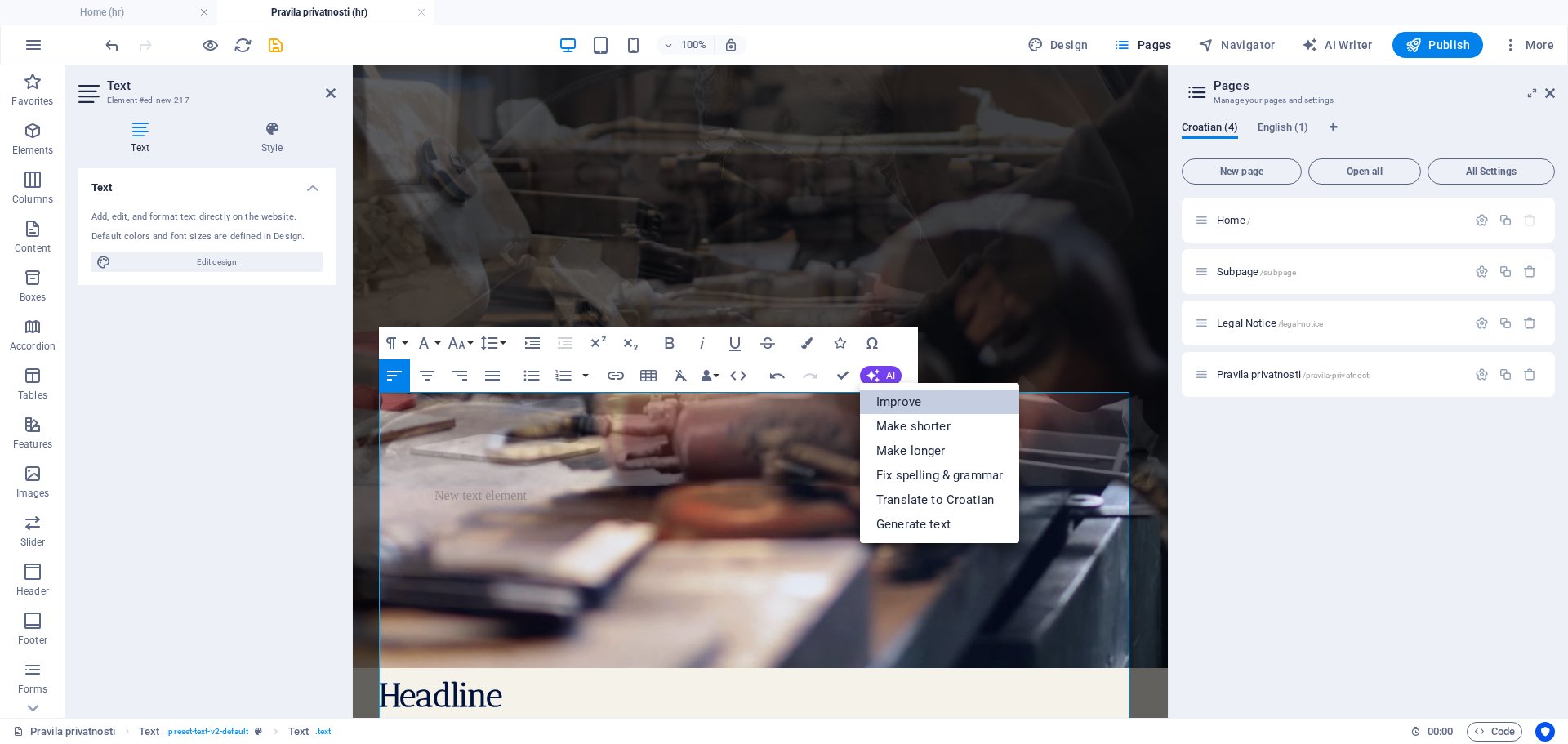
click at [888, 406] on link "Improve" at bounding box center [940, 402] width 159 height 25
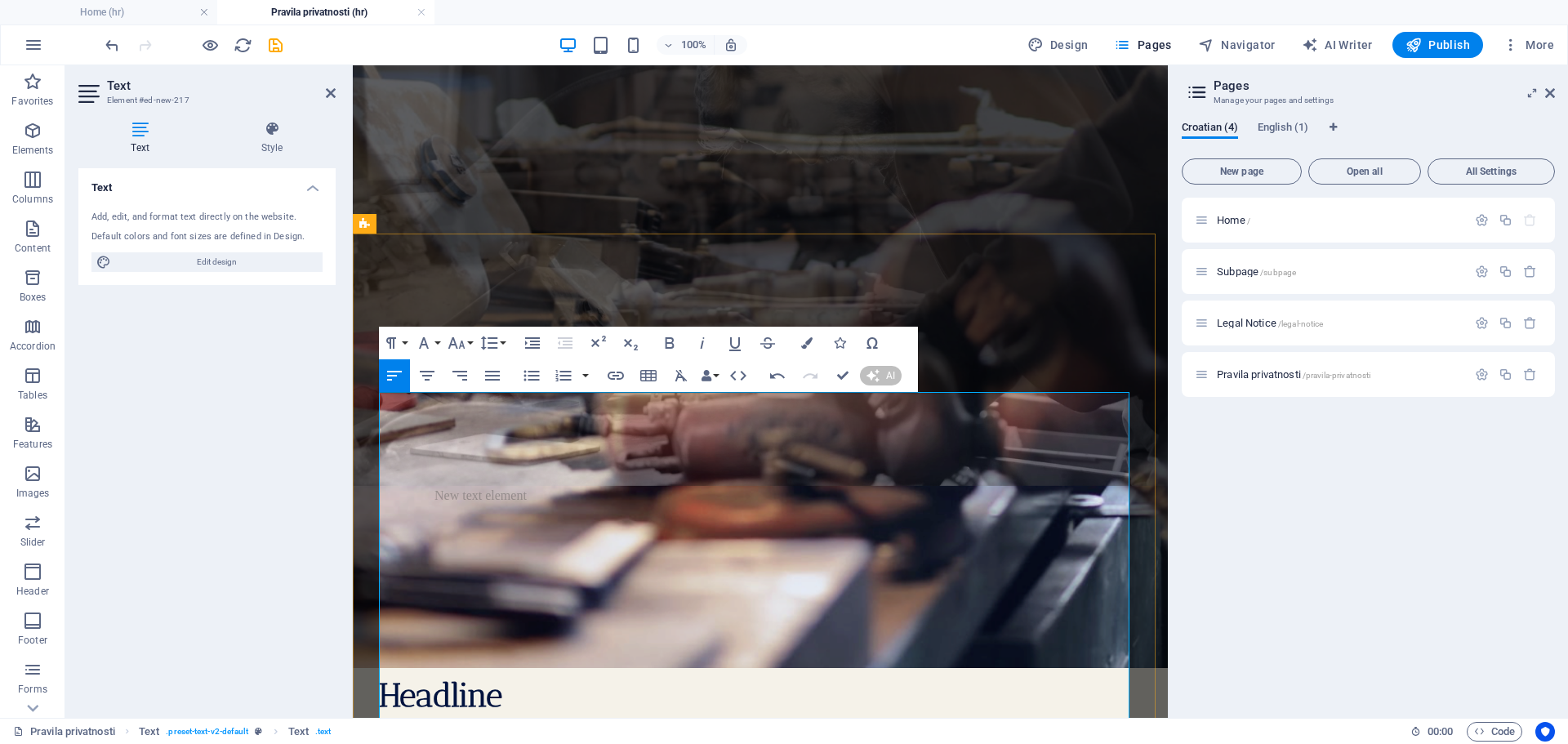
click at [393, 732] on span "**VODITELJI I IZVRŠITELJI OBRADE PODATAKA**" at bounding box center [532, 738] width 308 height 14
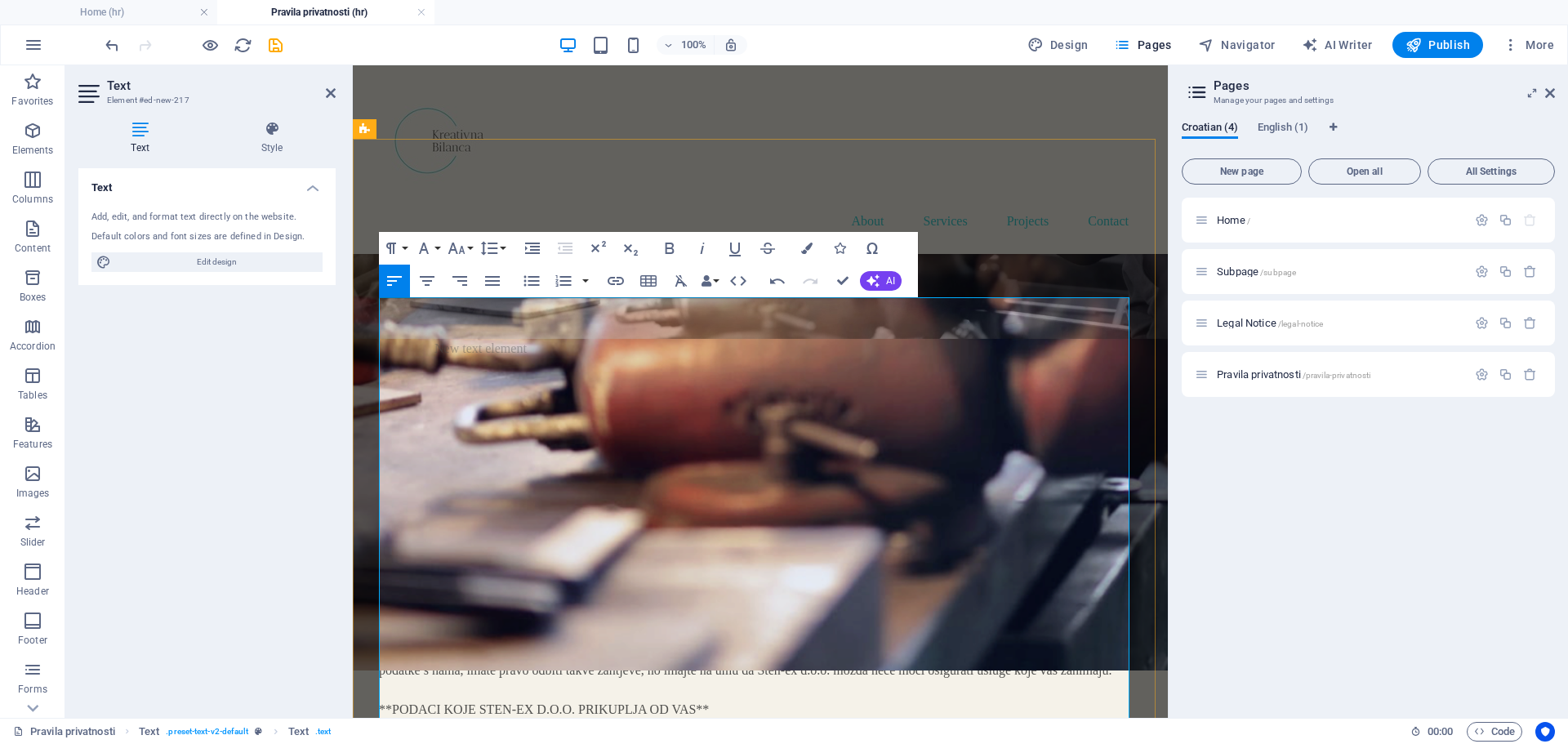
scroll to position [1190, 0]
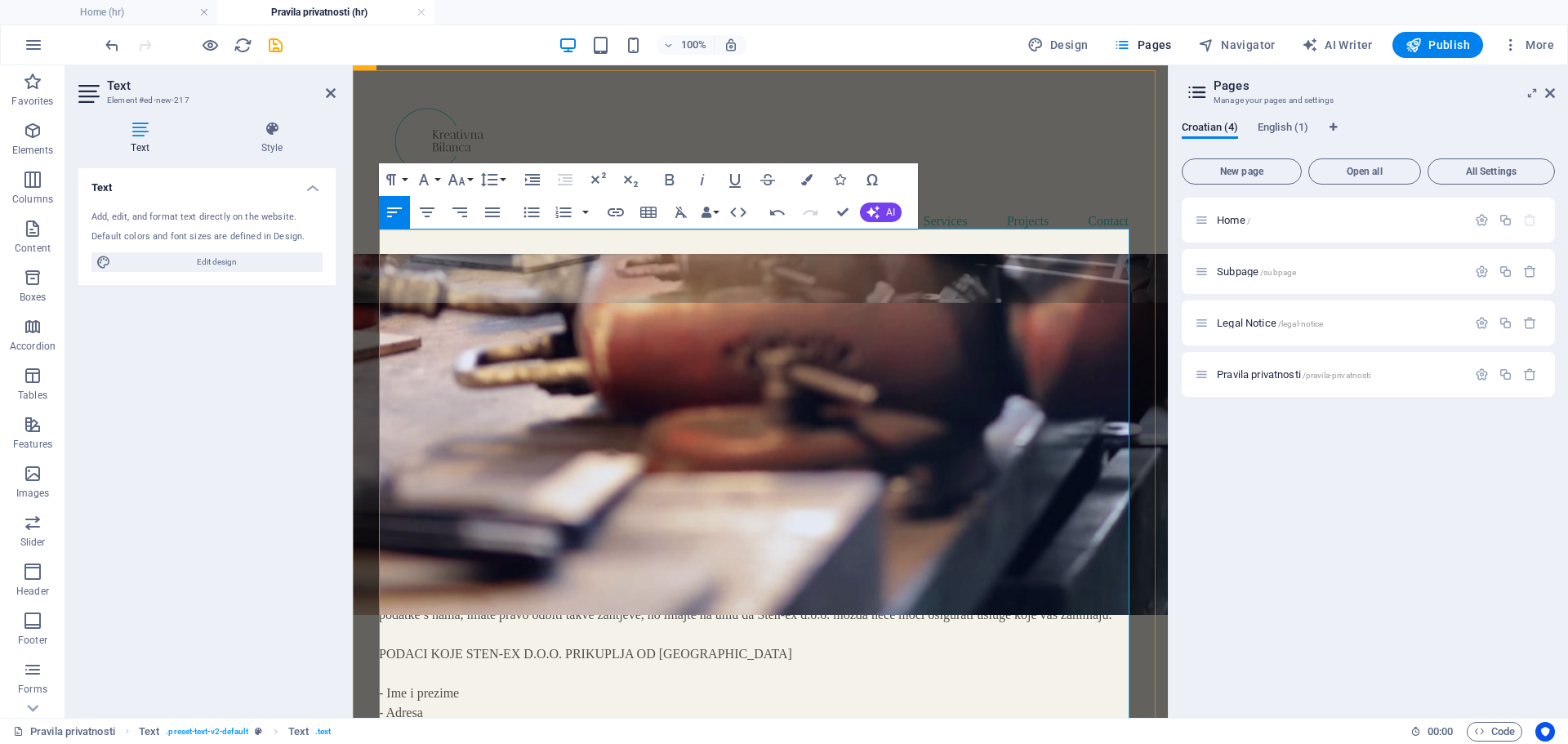
click at [462, 526] on p "VODITELJI I IZVRŠITELJI OBRADE PODATAKA Tvrtka Sten-ex d.o.o. prikuplja i obrađ…" at bounding box center [760, 634] width 763 height 216
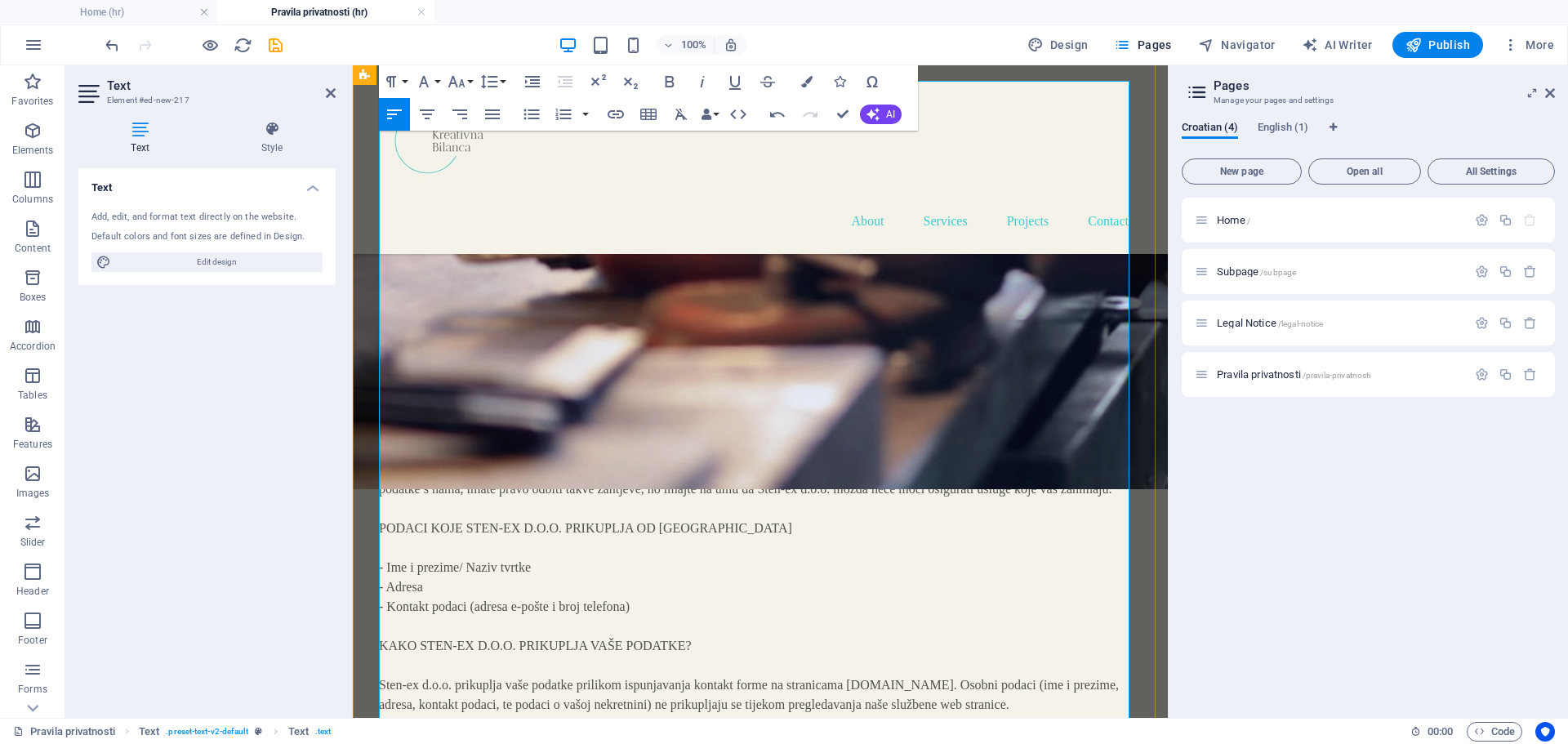
scroll to position [1353, 0]
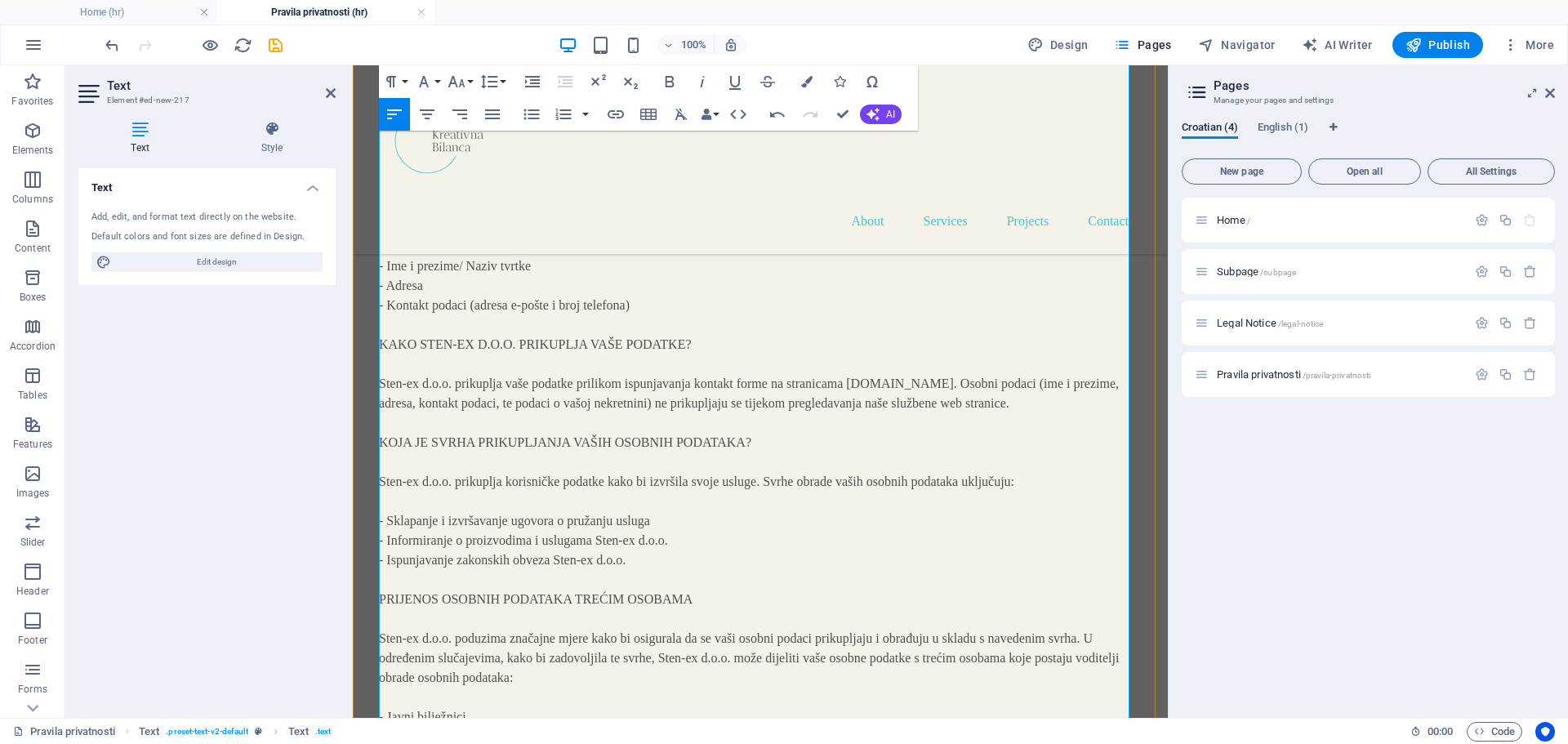
scroll to position [1680, 0]
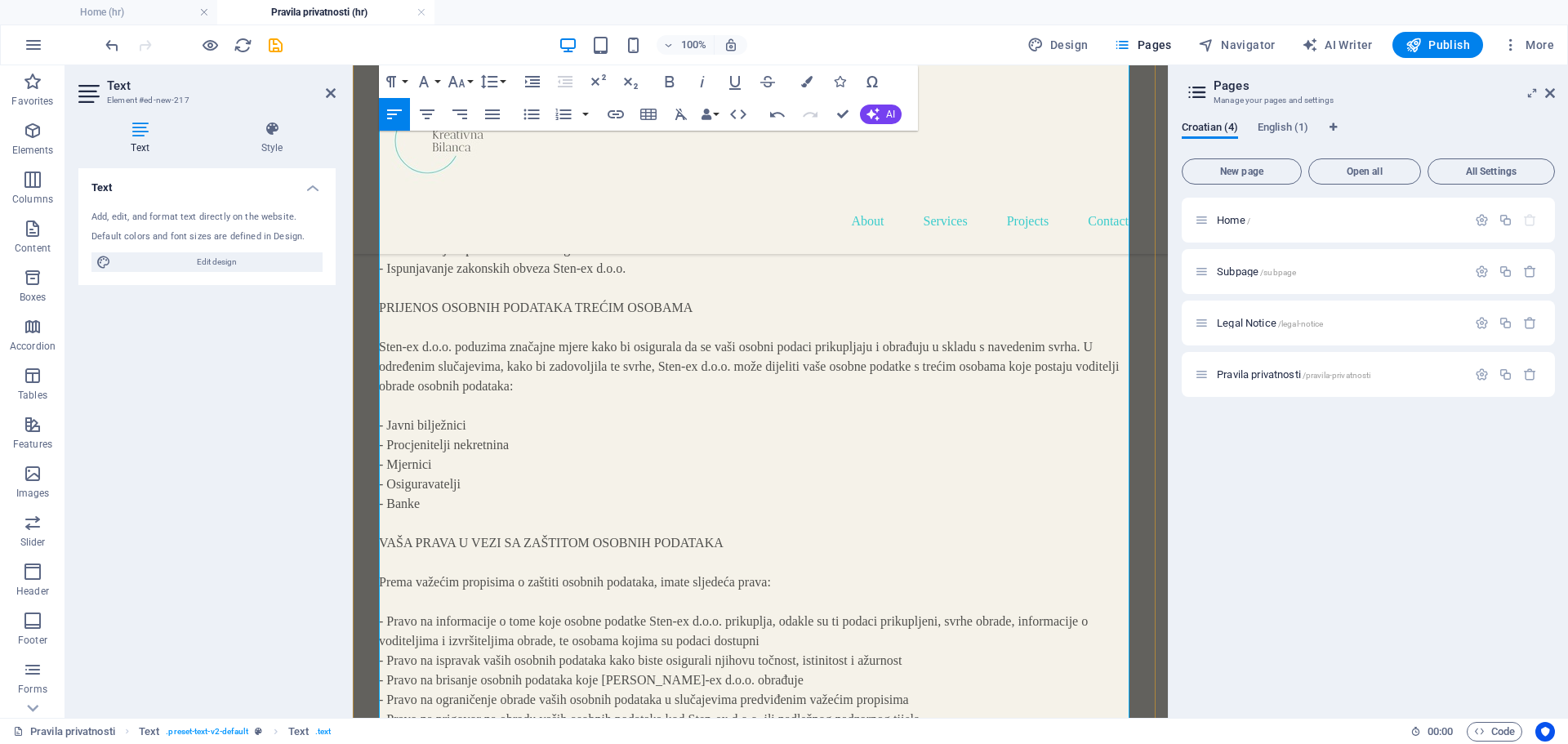
scroll to position [1925, 0]
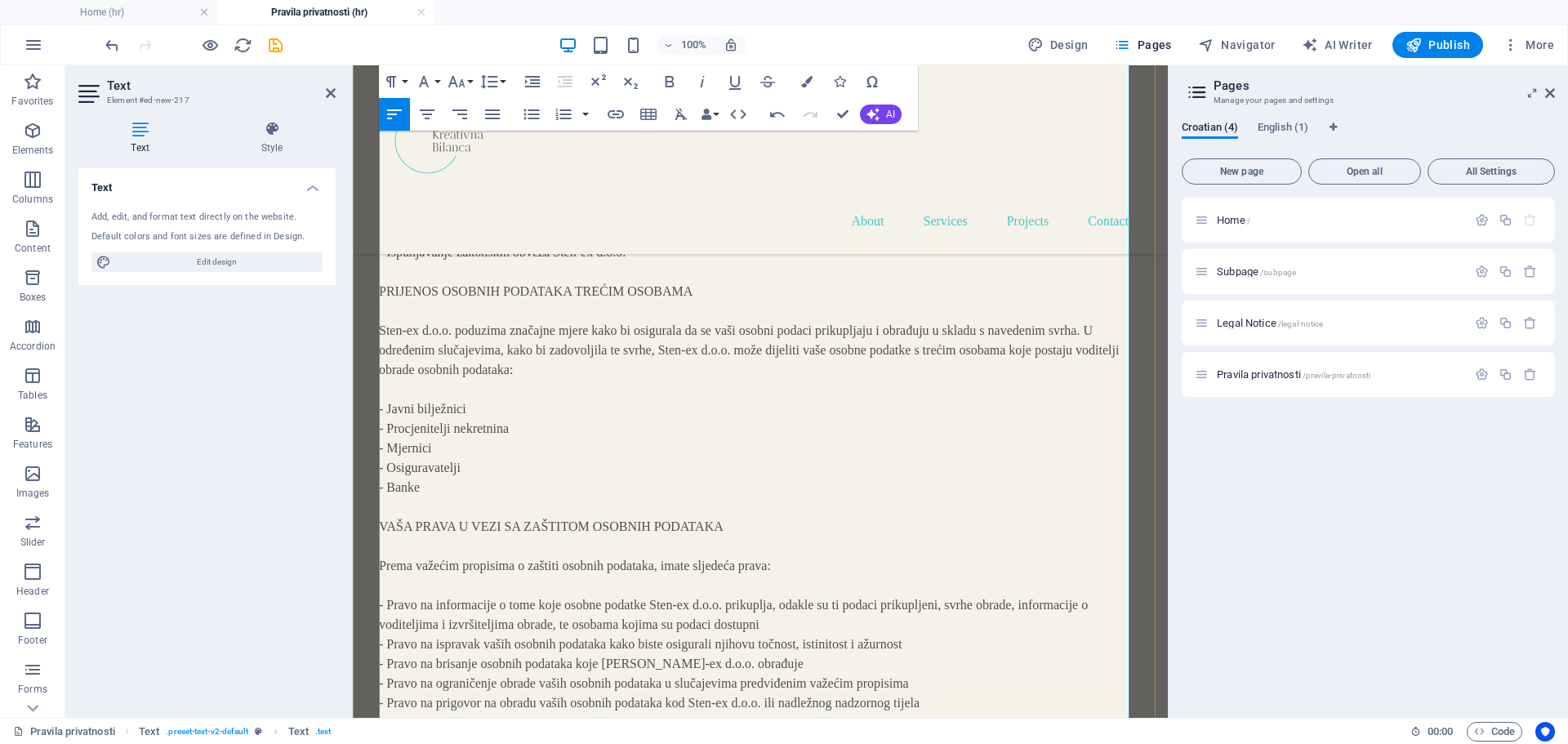
click at [392, 481] on p "KAKO STEN-EX D.O.O. PRIKUPLJA VAŠE PODATKE? Sten-ex d.o.o. prikuplja vaše podat…" at bounding box center [760, 576] width 763 height 1137
click at [733, 484] on p "KAKO STEN-EX D.O.O. PRIKUPLJA VAŠE PODATKE? Sten-ex d.o.o. prikuplja vaše podat…" at bounding box center [760, 576] width 763 height 1137
click at [391, 603] on p "KAKO STEN-EX D.O.O. PRIKUPLJA VAŠE PODATKE? Sten-ex d.o.o. prikuplja vaše podat…" at bounding box center [760, 576] width 763 height 1137
click at [408, 618] on p "KAKO STEN-EX D.O.O. PRIKUPLJA VAŠE PODATKE? Sten-ex d.o.o. prikuplja vaše podat…" at bounding box center [760, 566] width 763 height 1117
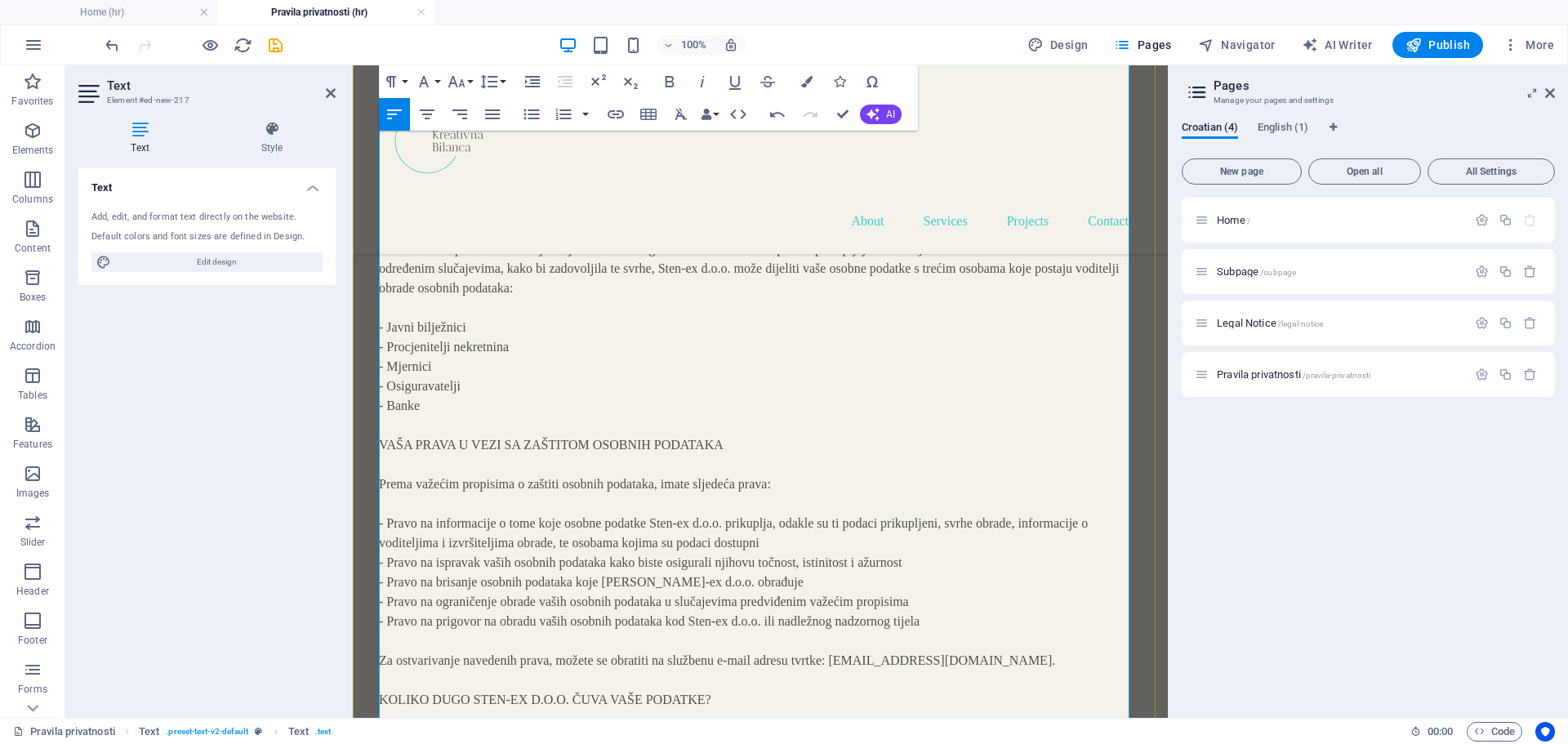
scroll to position [2088, 0]
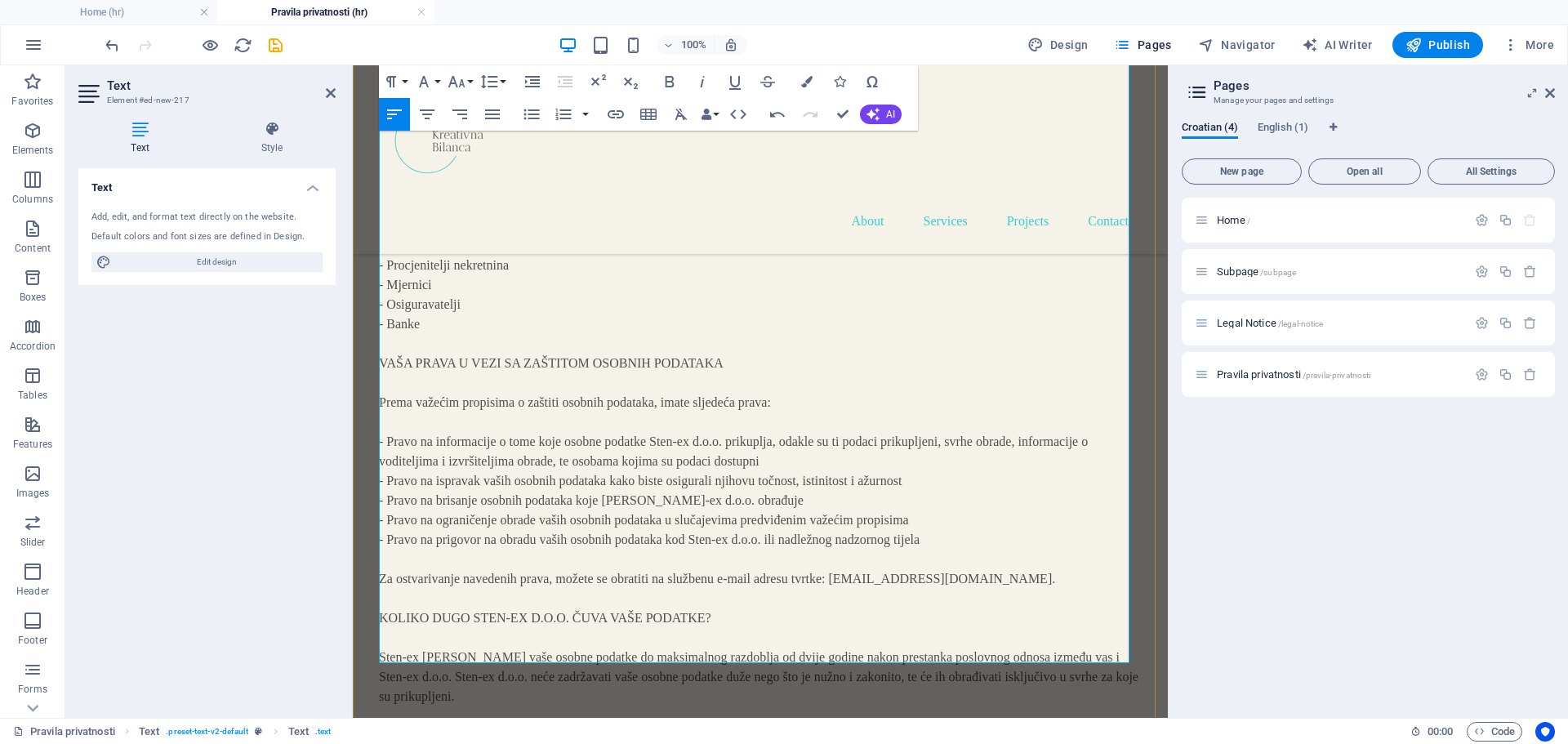
click at [393, 595] on p "KAKO STEN-EX D.O.O. PRIKUPLJA VAŠE PODATKE? Sten-ex d.o.o. prikuplja vaše podat…" at bounding box center [760, 402] width 763 height 1117
click at [713, 596] on p "KAKO STEN-EX D.O.O. PRIKUPLJA VAŠE PODATKE? Sten-ex d.o.o. prikuplja vaše podat…" at bounding box center [760, 402] width 763 height 1117
click at [641, 612] on p "KAKO STEN-EX D.O.O. PRIKUPLJA VAŠE PODATKE? Sten-ex d.o.o. prikuplja vaše podat…" at bounding box center [760, 402] width 763 height 1117
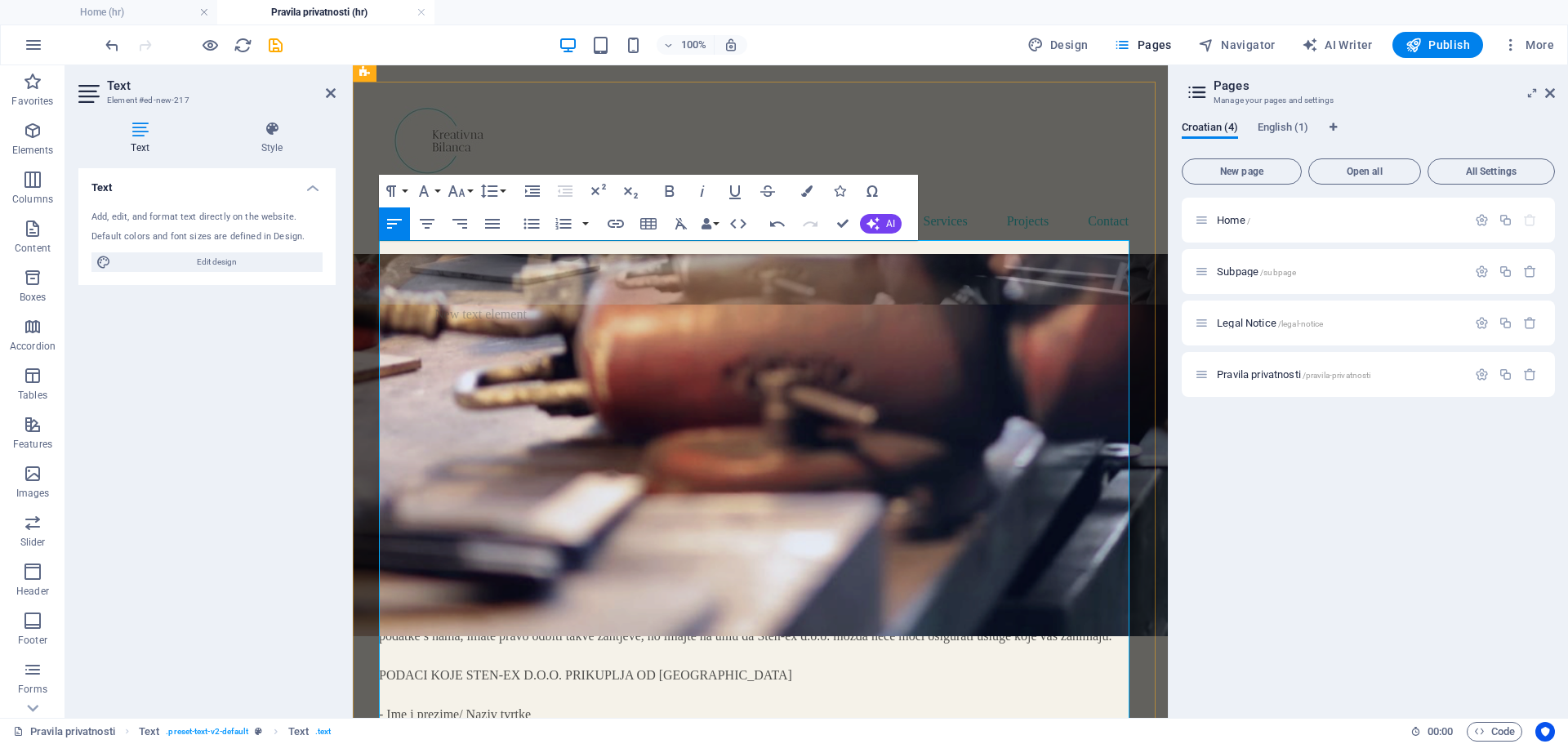
scroll to position [1190, 0]
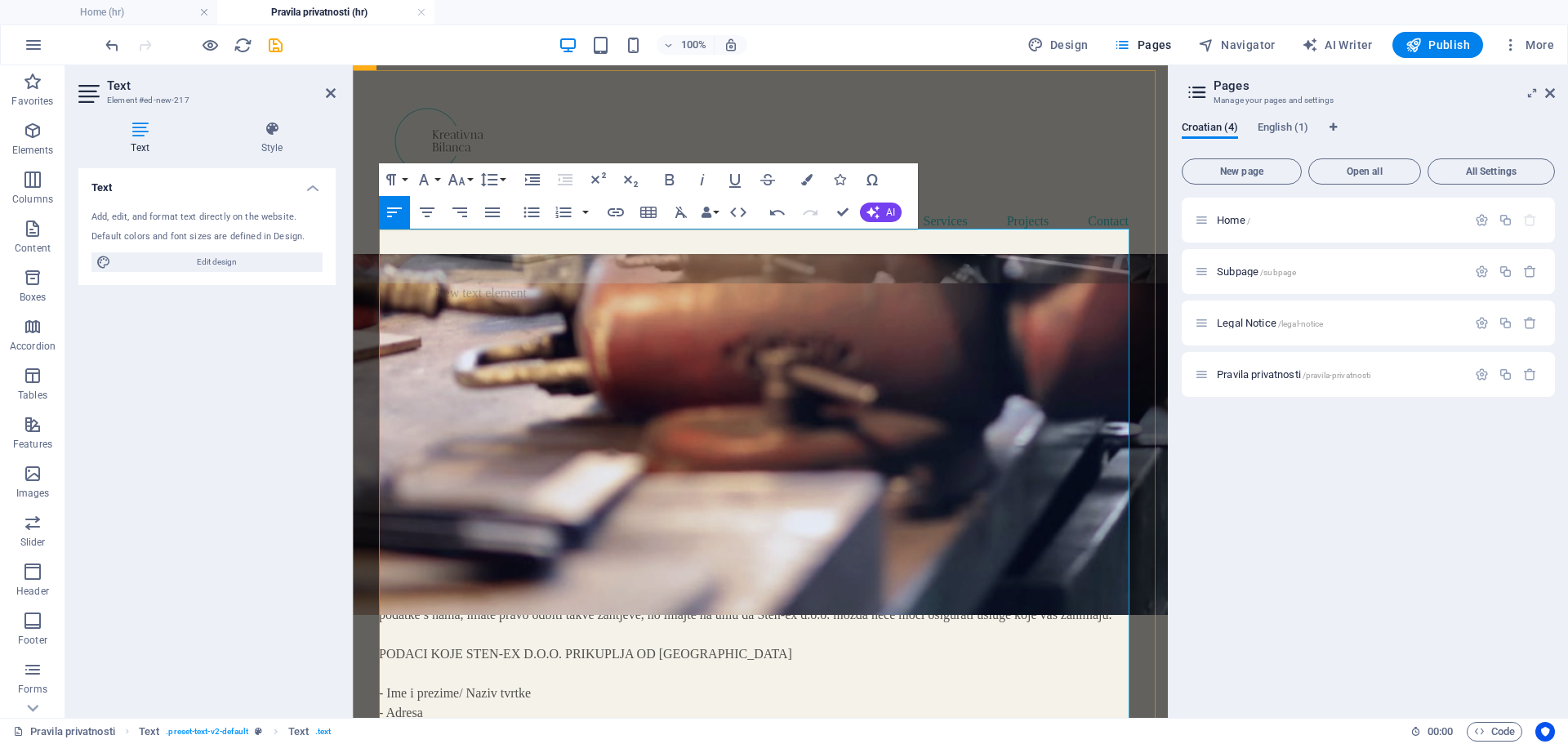
click at [427, 526] on p "VODITELJI I IZVRŠITELJI OBRADE PODATAKA Tvrtka Sten-ex d.o.o. prikuplja i obrađ…" at bounding box center [760, 634] width 763 height 216
click at [384, 526] on p "VODITELJI I IZVRŠITELJI OBRADE PODATAKA Tvrtka Sten-ex d.o.o. prikuplja i obrađ…" at bounding box center [760, 634] width 763 height 216
click at [404, 526] on p "VODITELJI I IZVRŠITELJI OBRADE PODATAKA Tvrtka Sten-ex d.o.o. prikuplja i obrađ…" at bounding box center [760, 634] width 763 height 216
click at [671, 526] on p "VODITELJI I IZVRŠITELJI OBRADE PODATAKA Tvrtka Sten-ex d.o.o. prikuplja i obrađ…" at bounding box center [760, 634] width 763 height 216
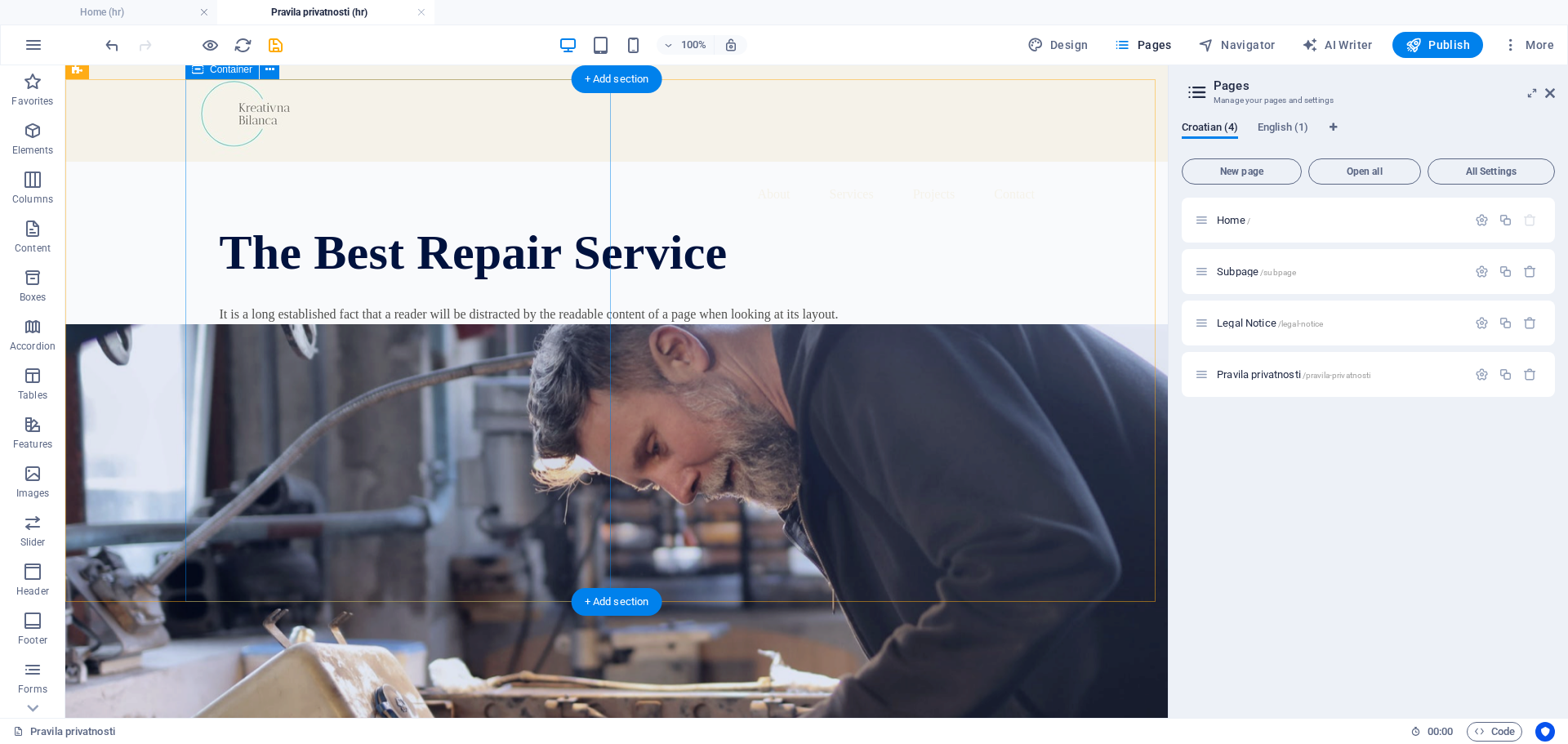
scroll to position [0, 0]
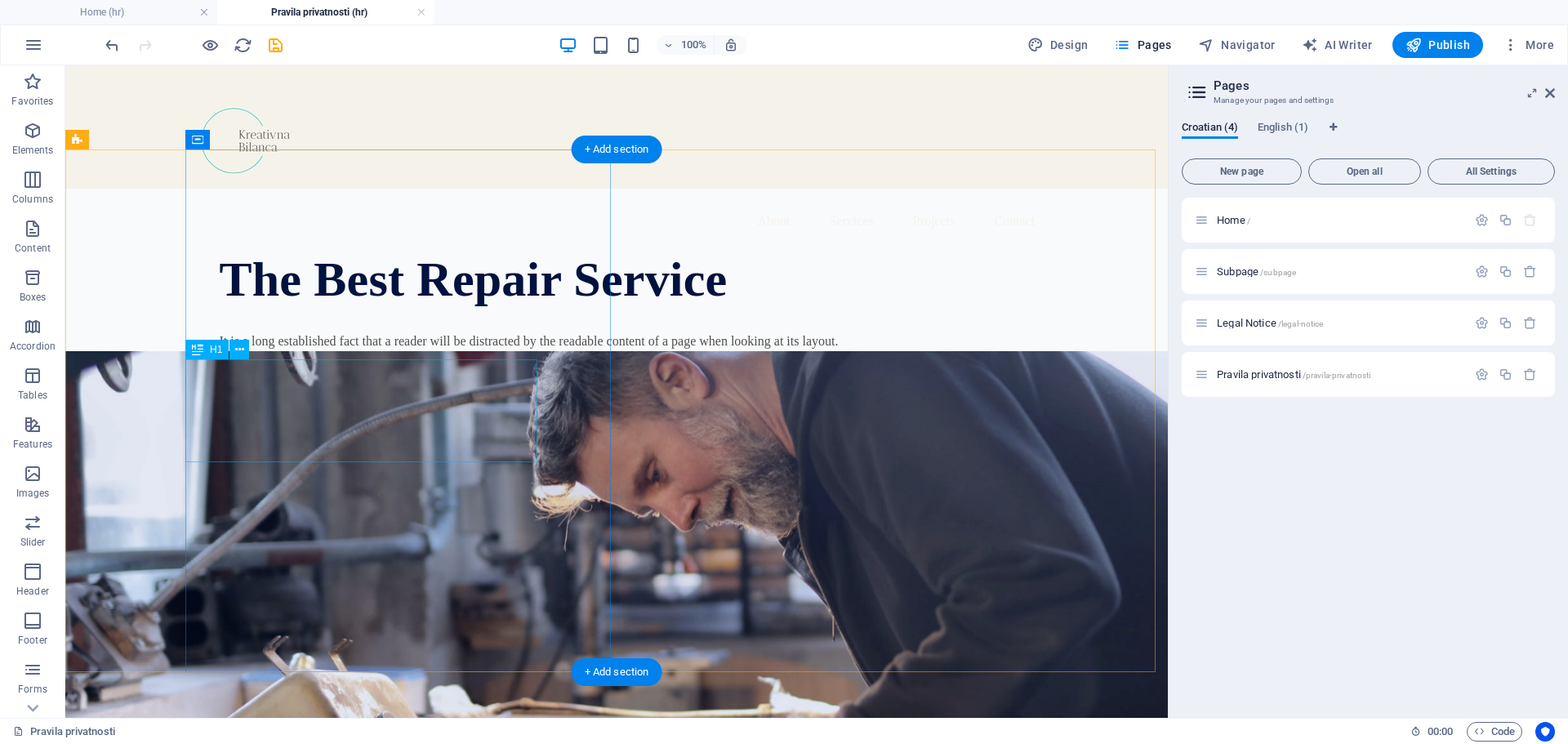
click at [274, 305] on div "The Best Repair Service" at bounding box center [641, 279] width 841 height 52
click at [315, 305] on div "The Best Repair Service" at bounding box center [641, 279] width 841 height 52
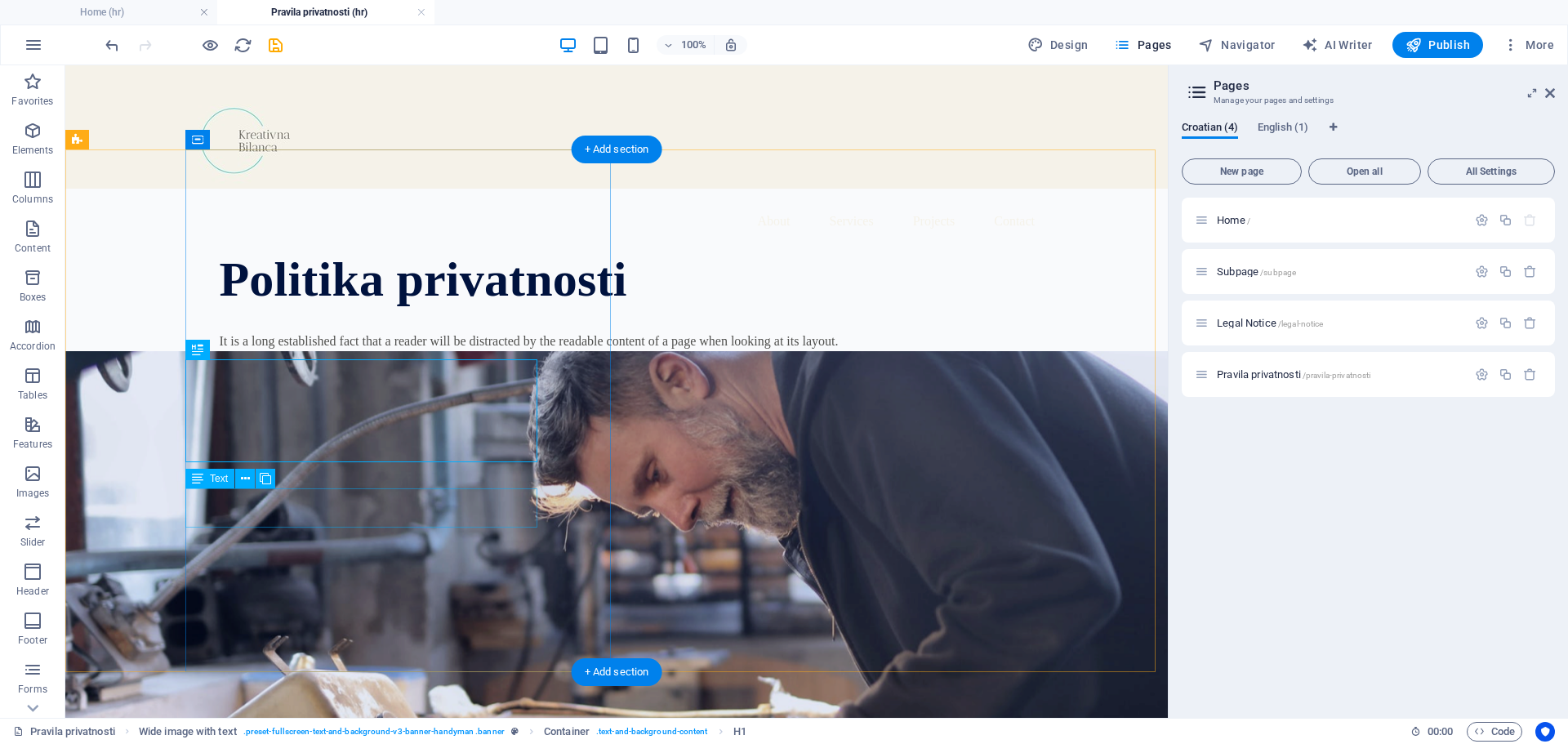
click at [374, 351] on div "It is a long established fact that a reader will be distracted by the readable …" at bounding box center [641, 342] width 841 height 20
click at [476, 351] on div "It is a long established fact that a reader will be distracted by the readable …" at bounding box center [641, 342] width 841 height 20
click at [470, 351] on div "It is a long established fact that a reader will be distracted by the readable …" at bounding box center [641, 342] width 841 height 20
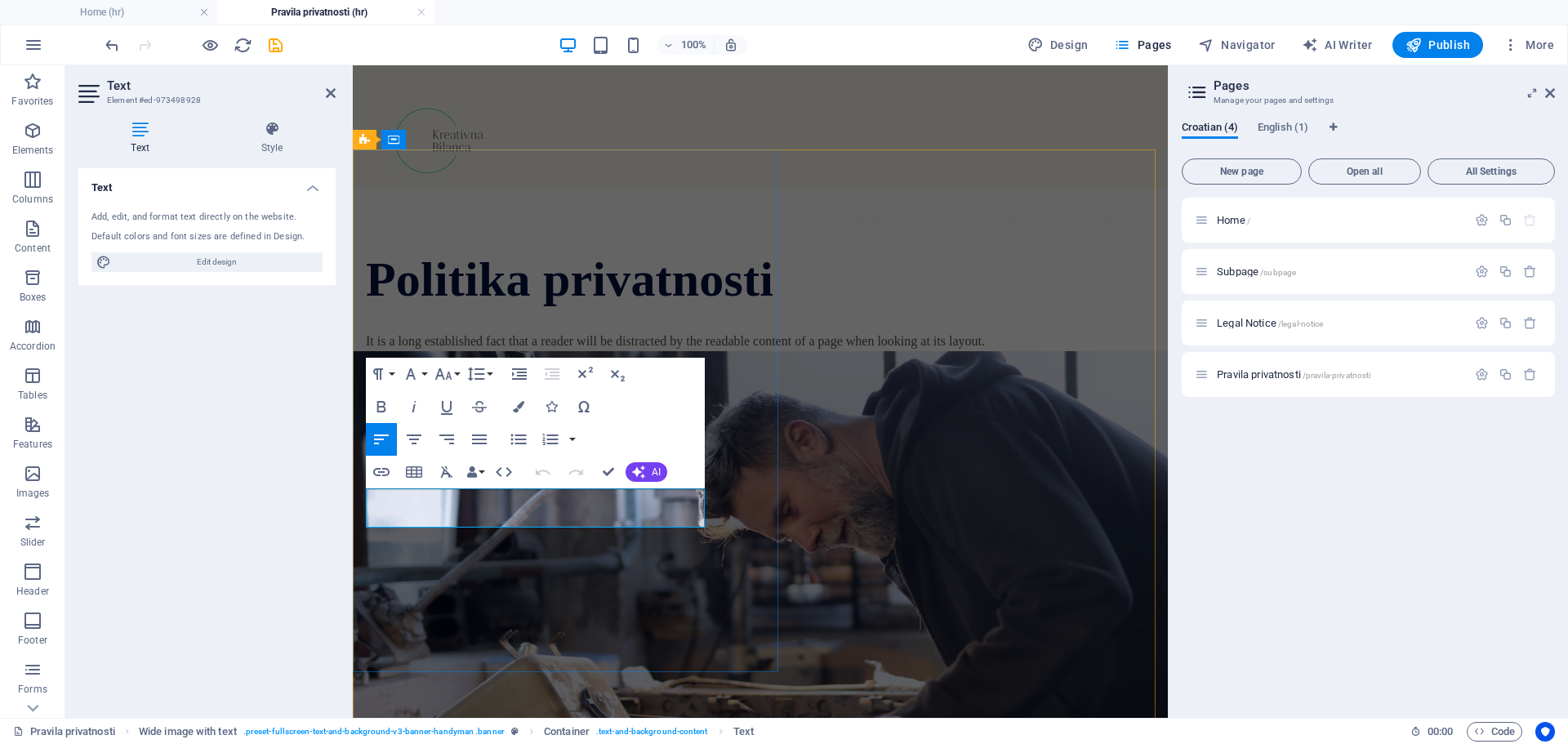
click at [651, 351] on p "It is a long established fact that a reader will be distracted by the readable …" at bounding box center [730, 342] width 729 height 20
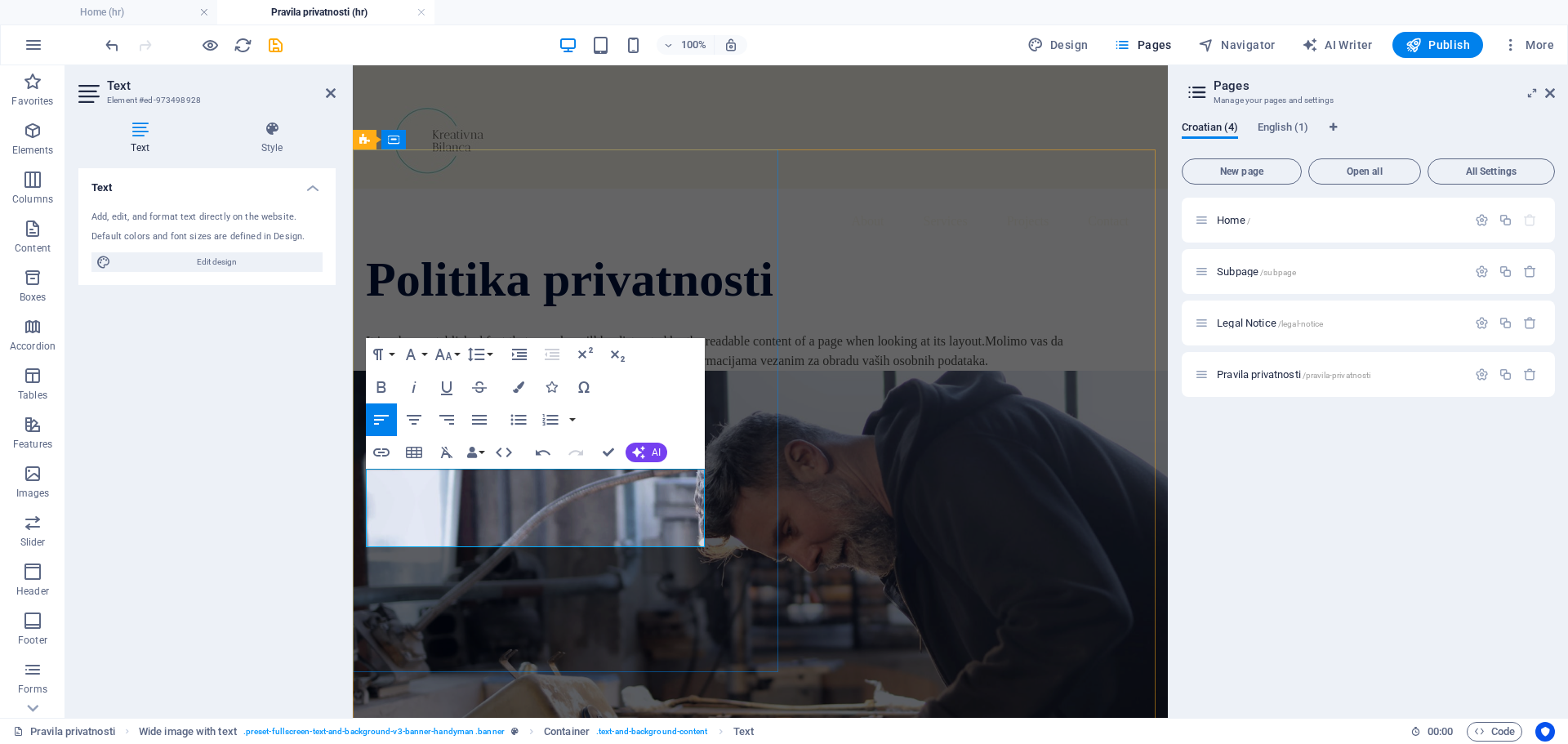
click at [647, 370] on p "It is a long established fact that a reader will be distracted by the readable …" at bounding box center [730, 351] width 729 height 39
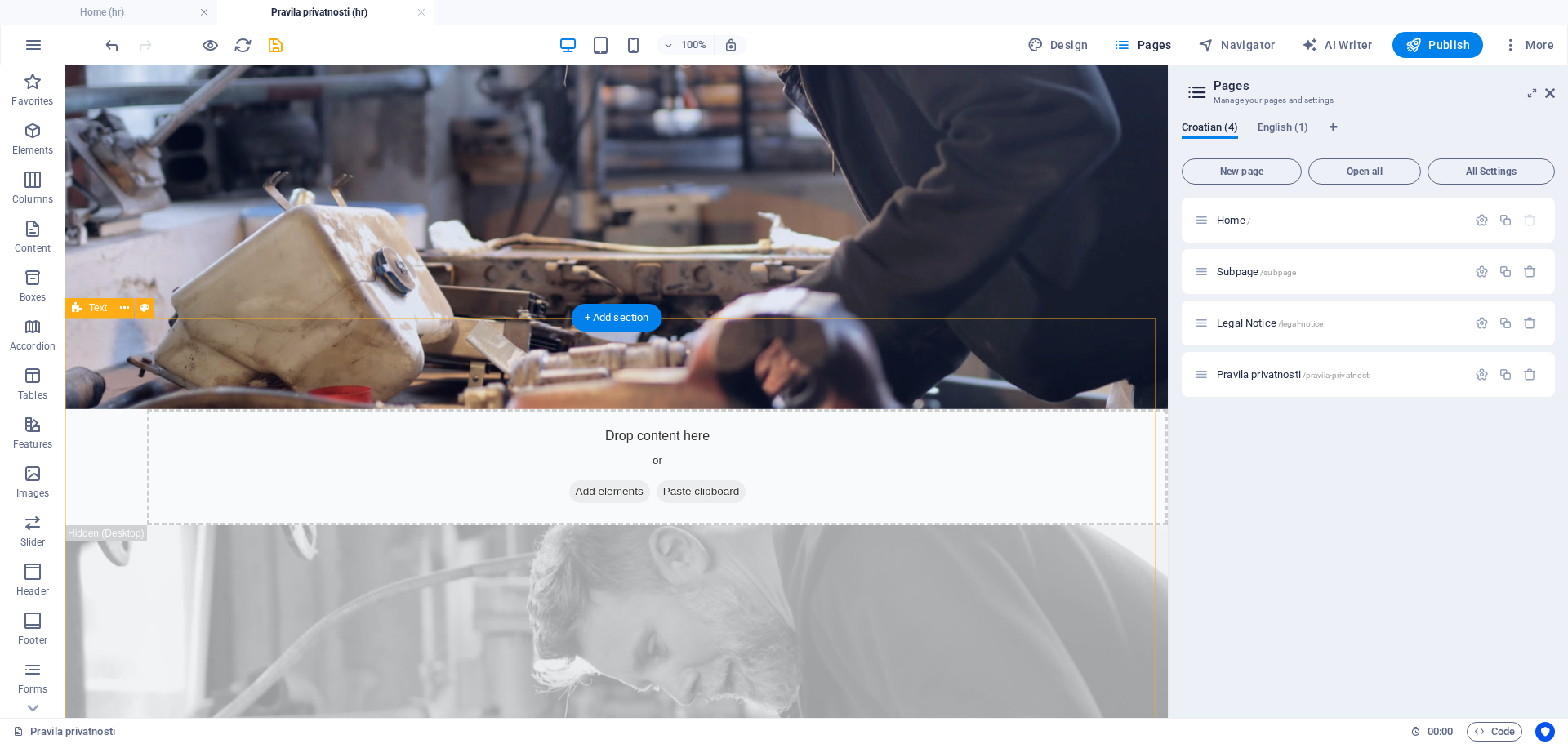
scroll to position [490, 0]
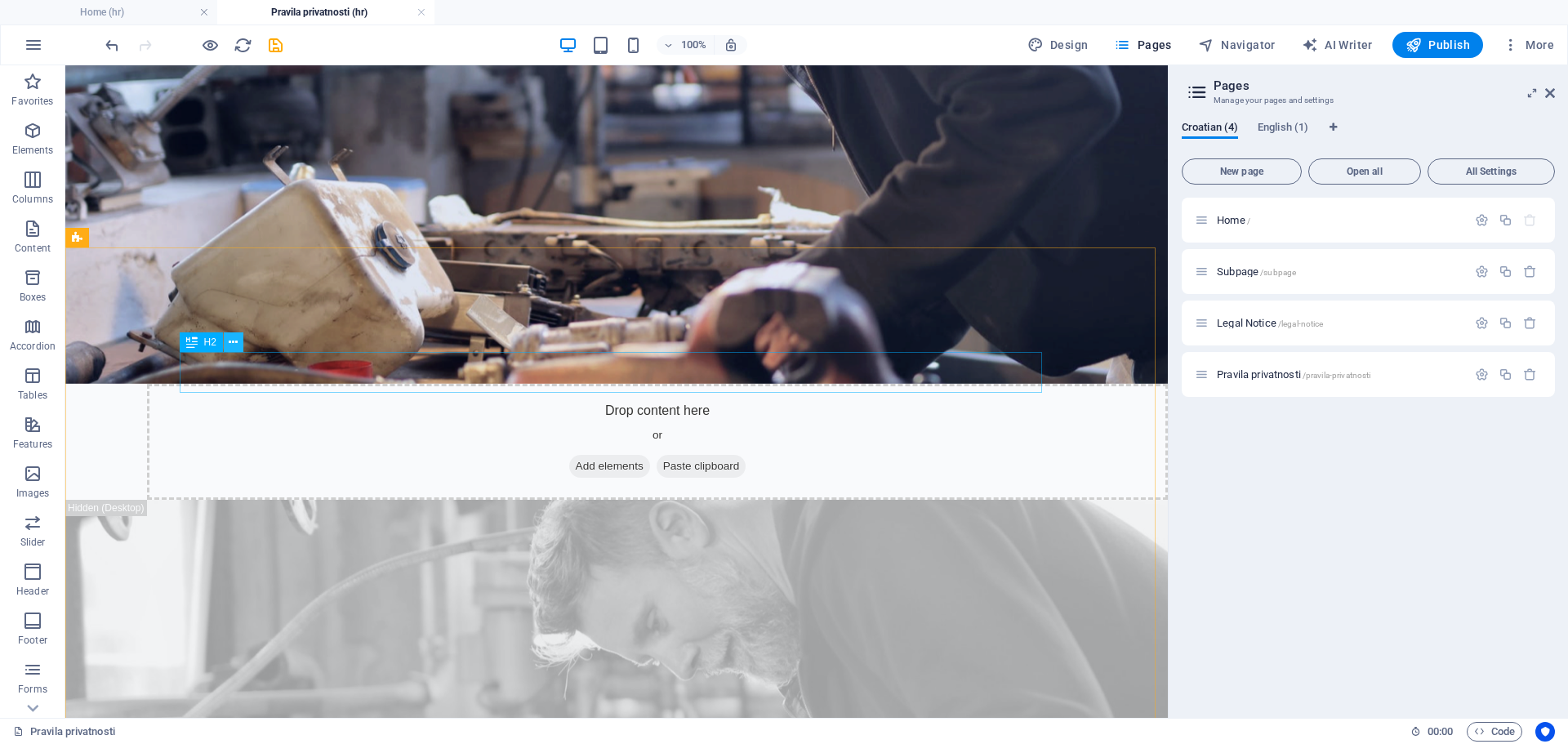
click at [232, 345] on icon at bounding box center [232, 342] width 9 height 17
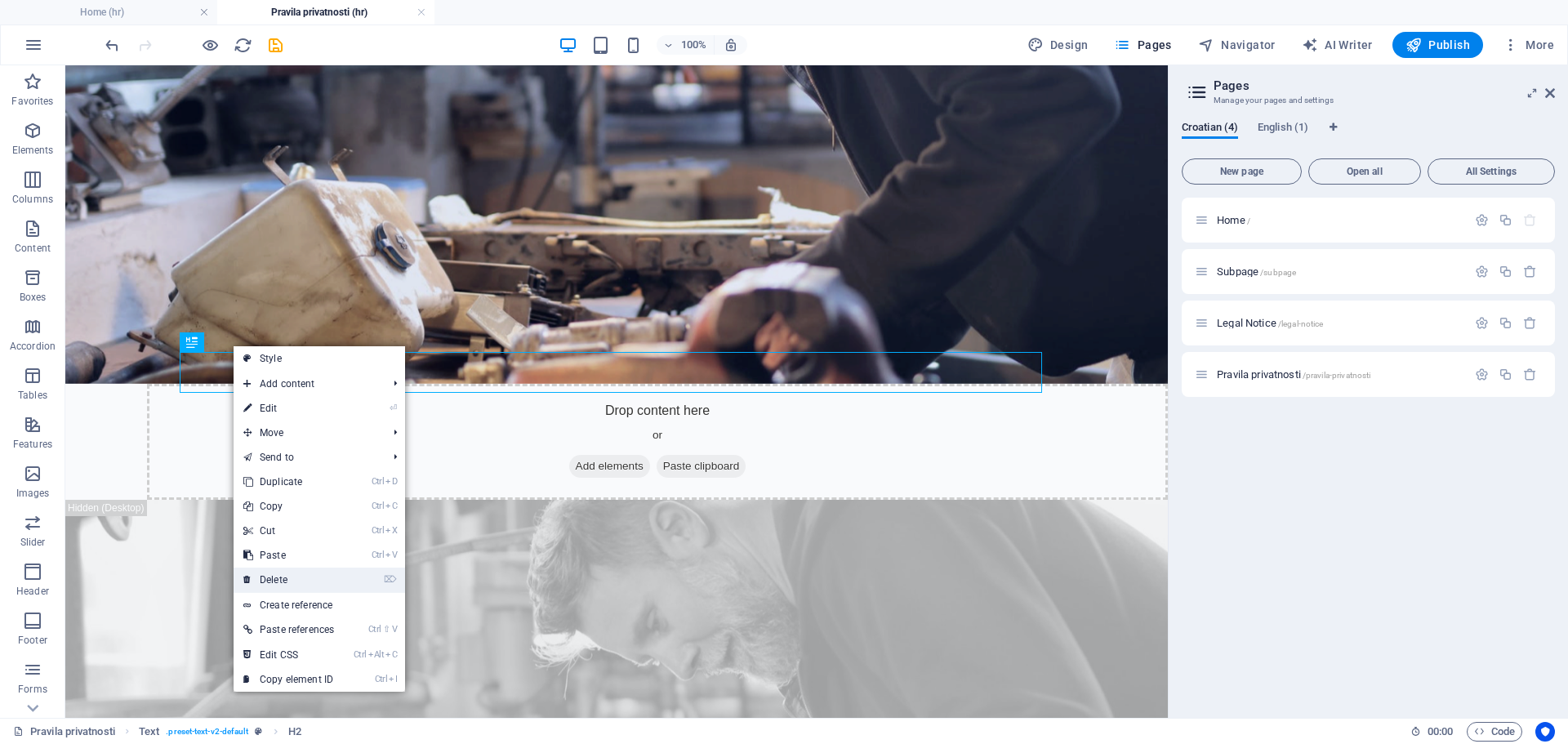
click at [274, 580] on link "⌦ Delete" at bounding box center [288, 580] width 110 height 25
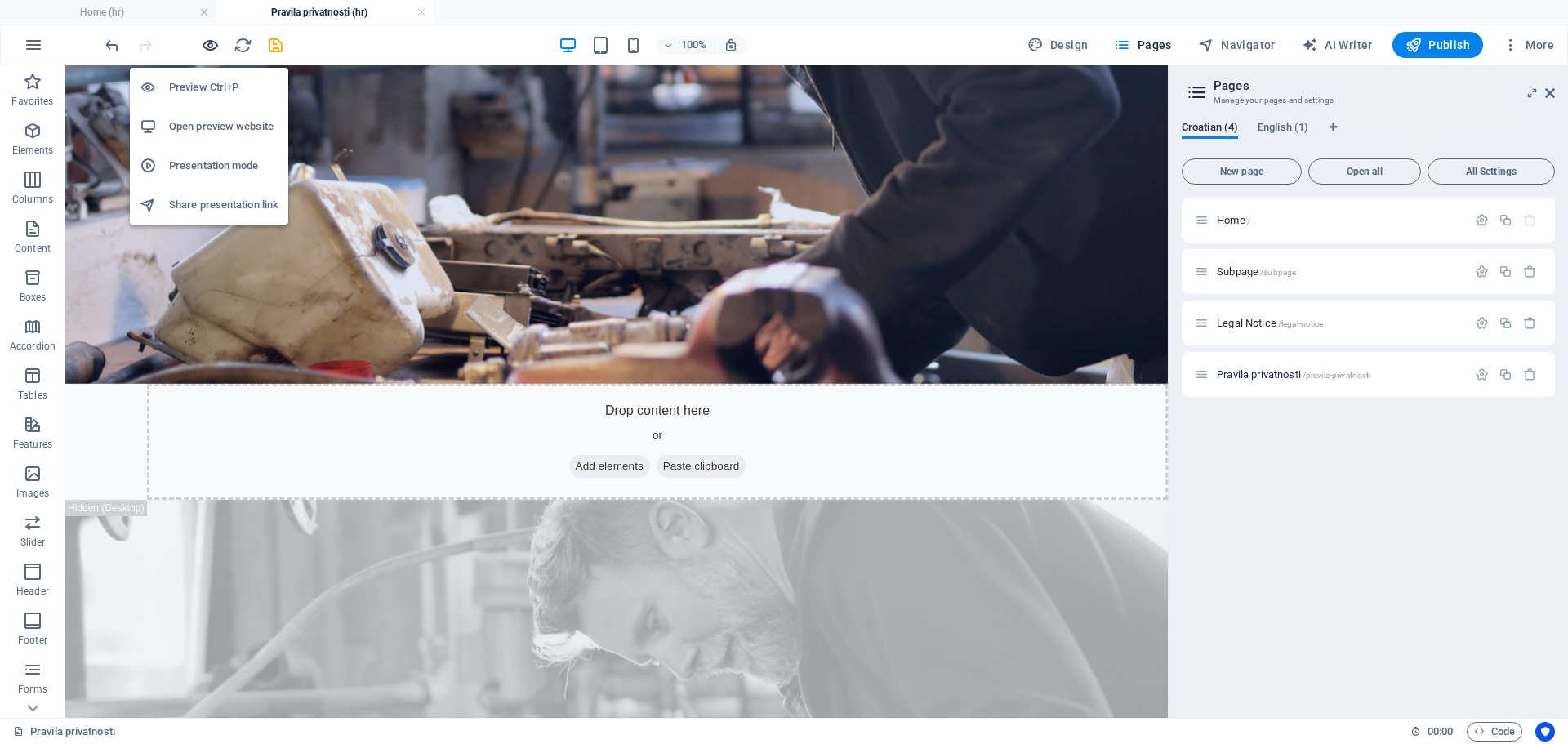
click at [211, 49] on icon "button" at bounding box center [210, 45] width 19 height 19
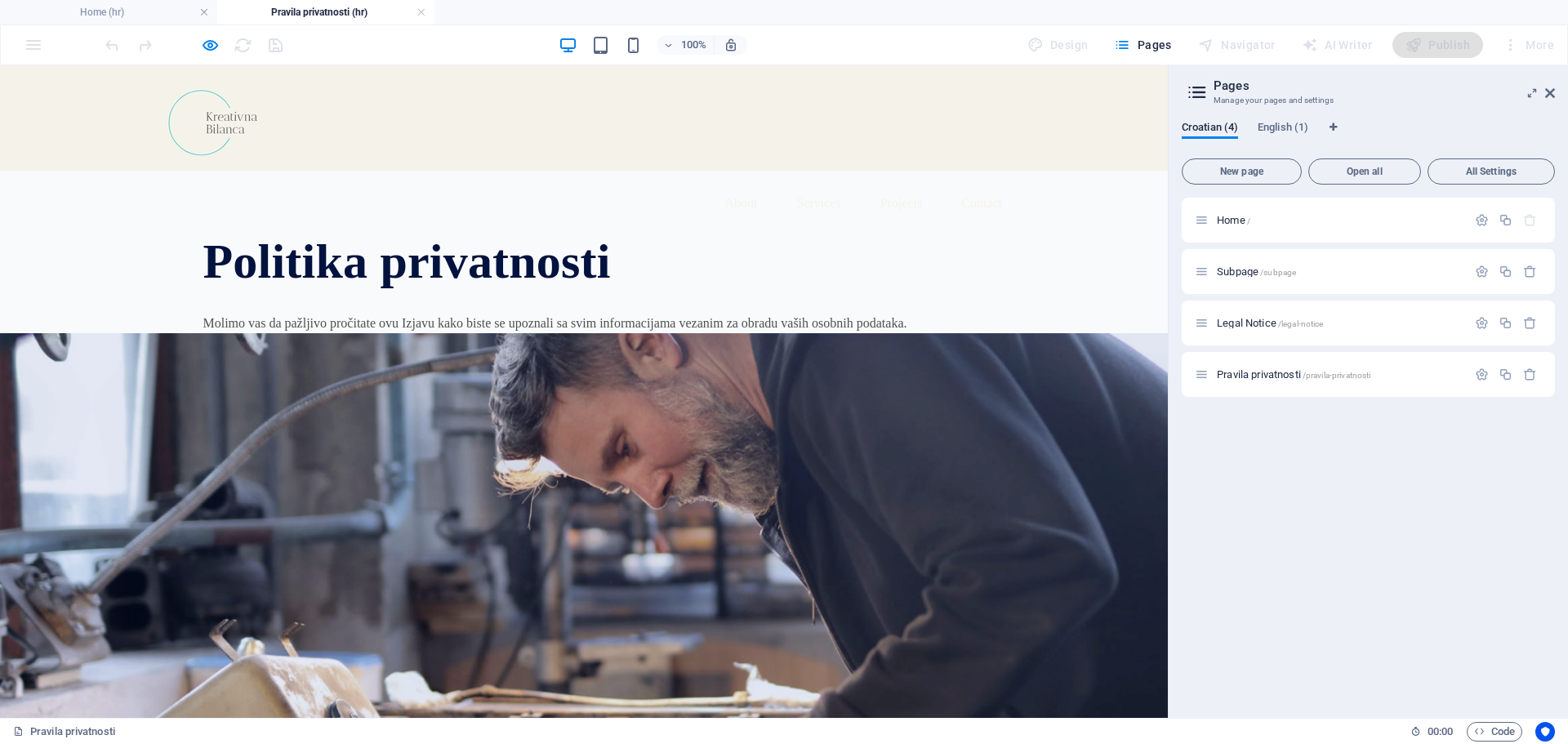
scroll to position [0, 0]
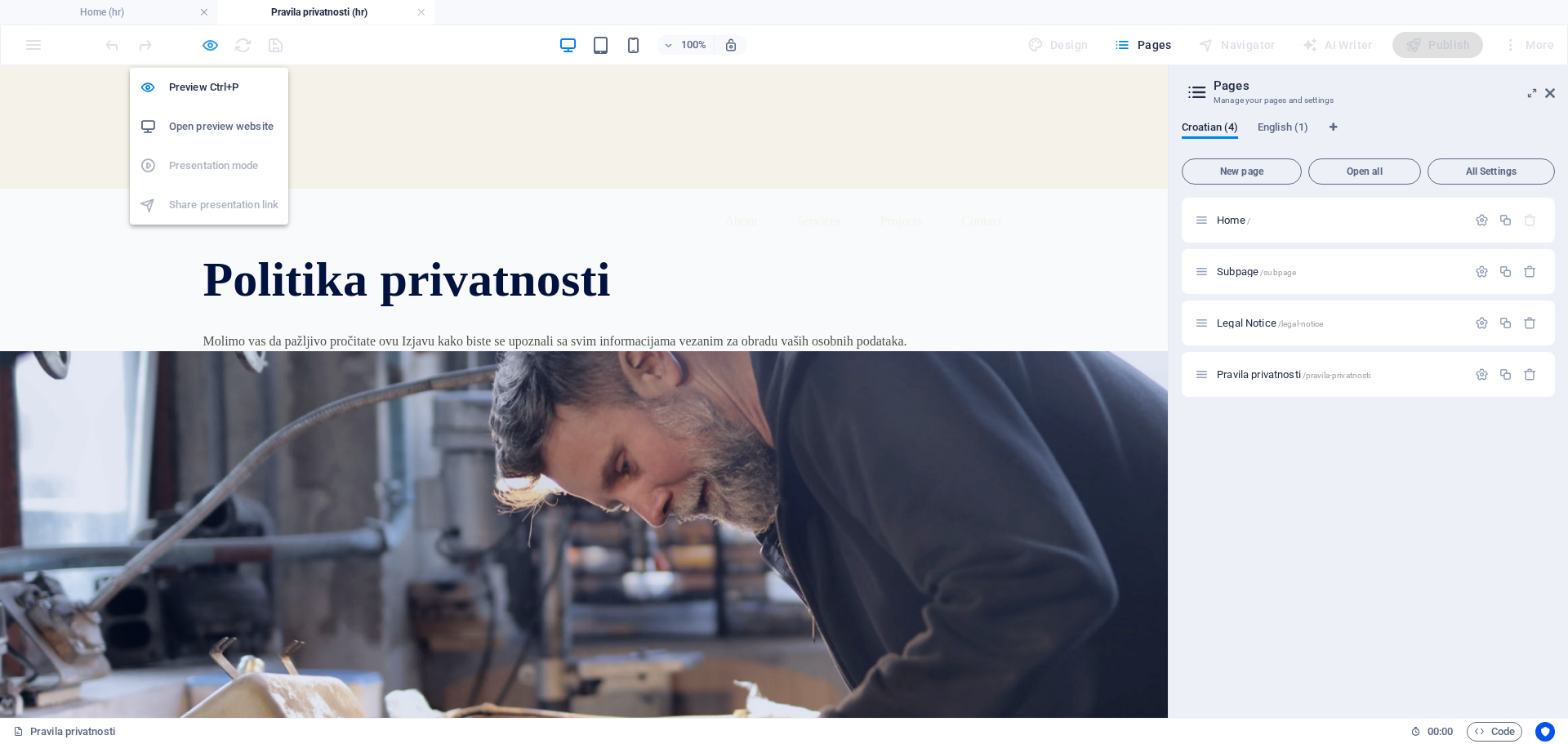
click at [212, 47] on icon "button" at bounding box center [210, 45] width 19 height 19
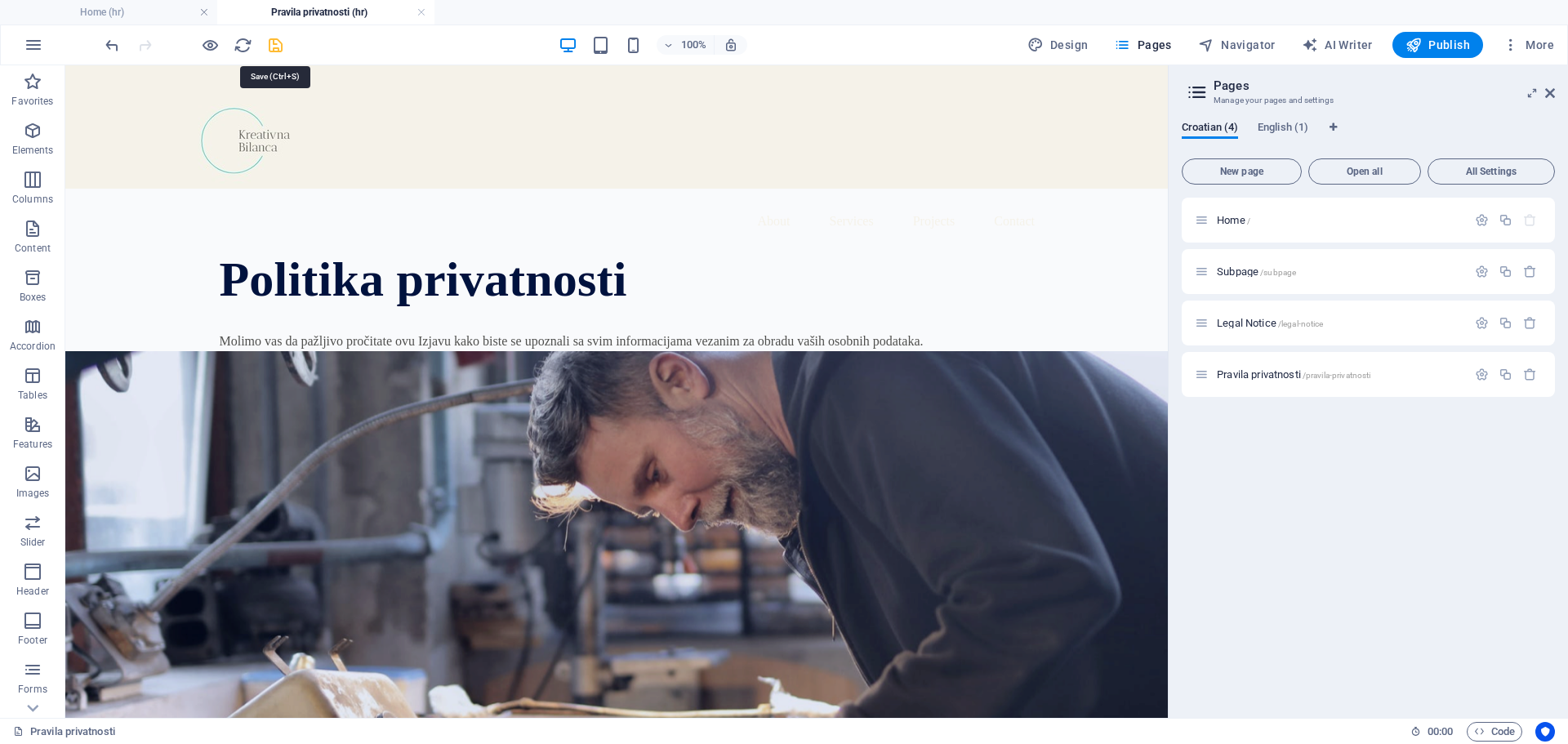
click at [278, 47] on icon "save" at bounding box center [275, 45] width 19 height 19
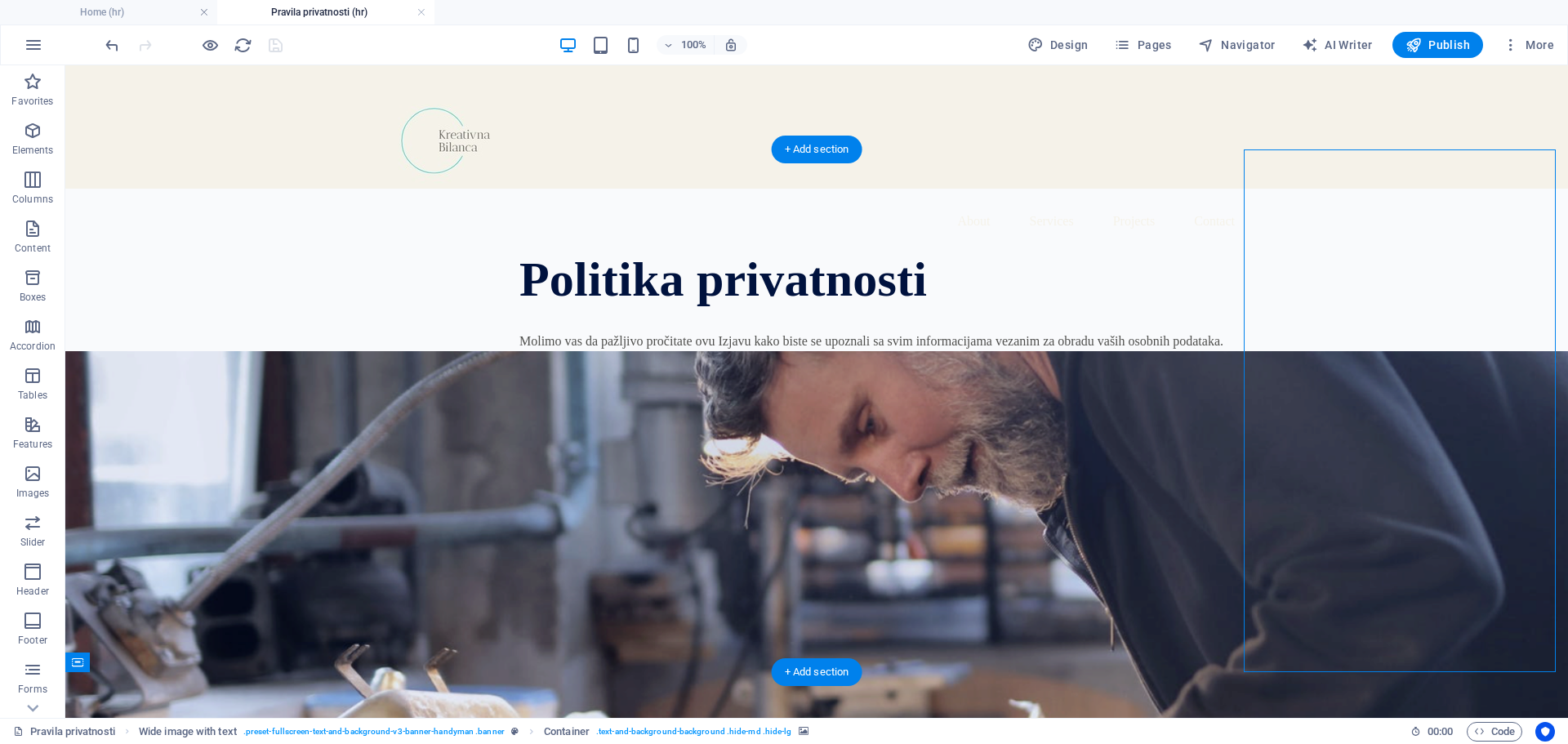
drag, startPoint x: 1447, startPoint y: 346, endPoint x: 1158, endPoint y: 351, distance: 289.0
select select "px"
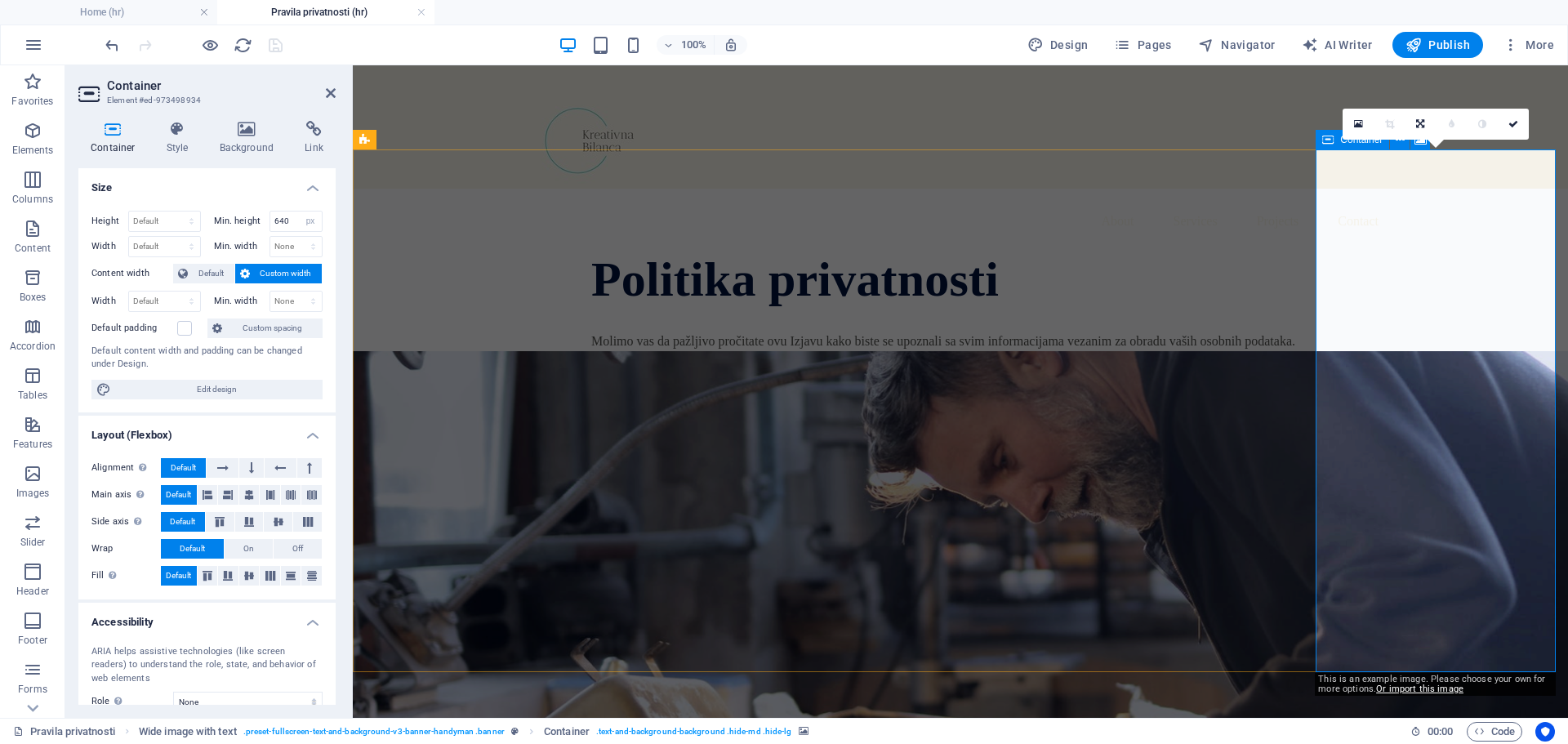
click at [1328, 140] on icon at bounding box center [1328, 140] width 11 height 20
click at [1518, 126] on icon at bounding box center [1514, 124] width 10 height 10
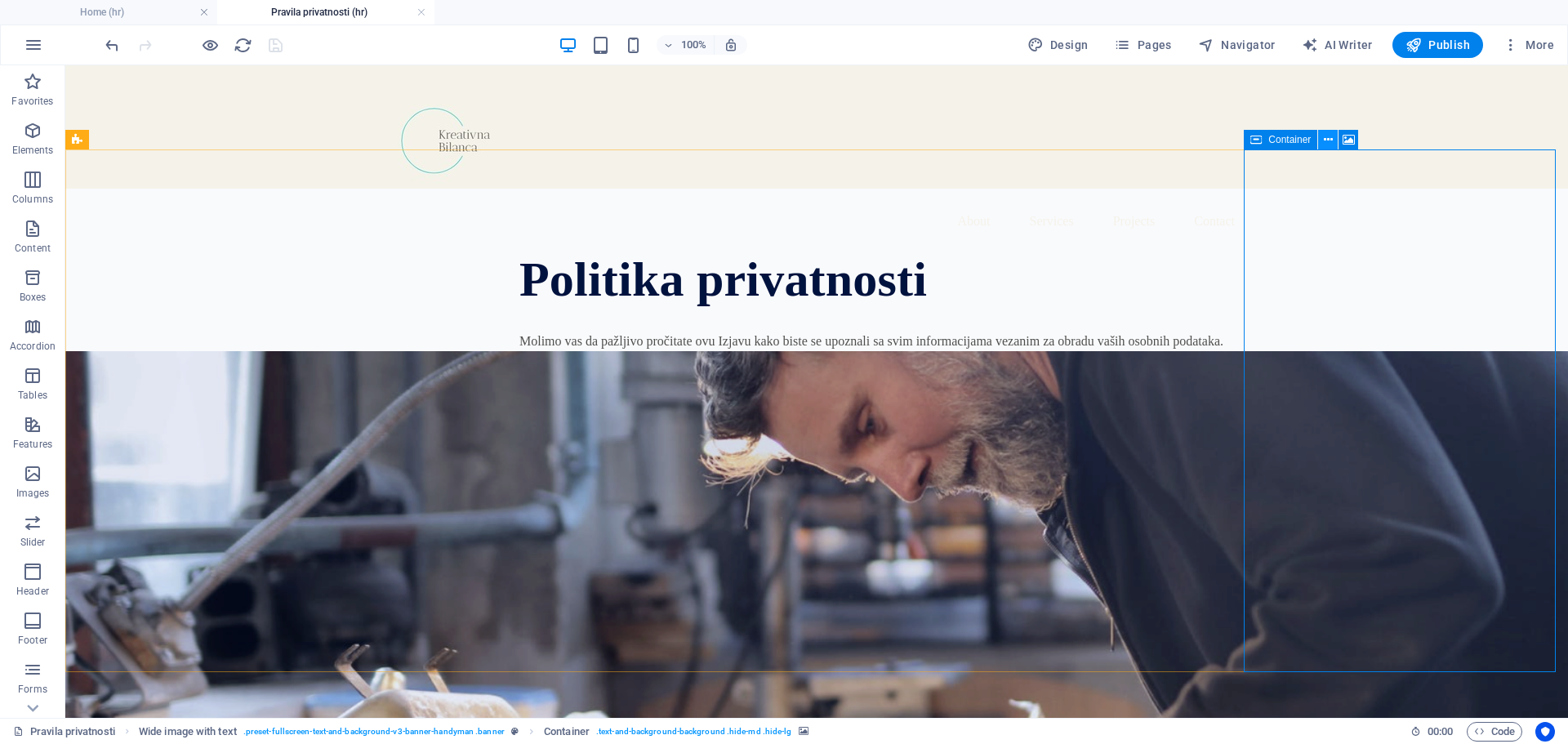
click at [1322, 139] on button at bounding box center [1328, 140] width 20 height 20
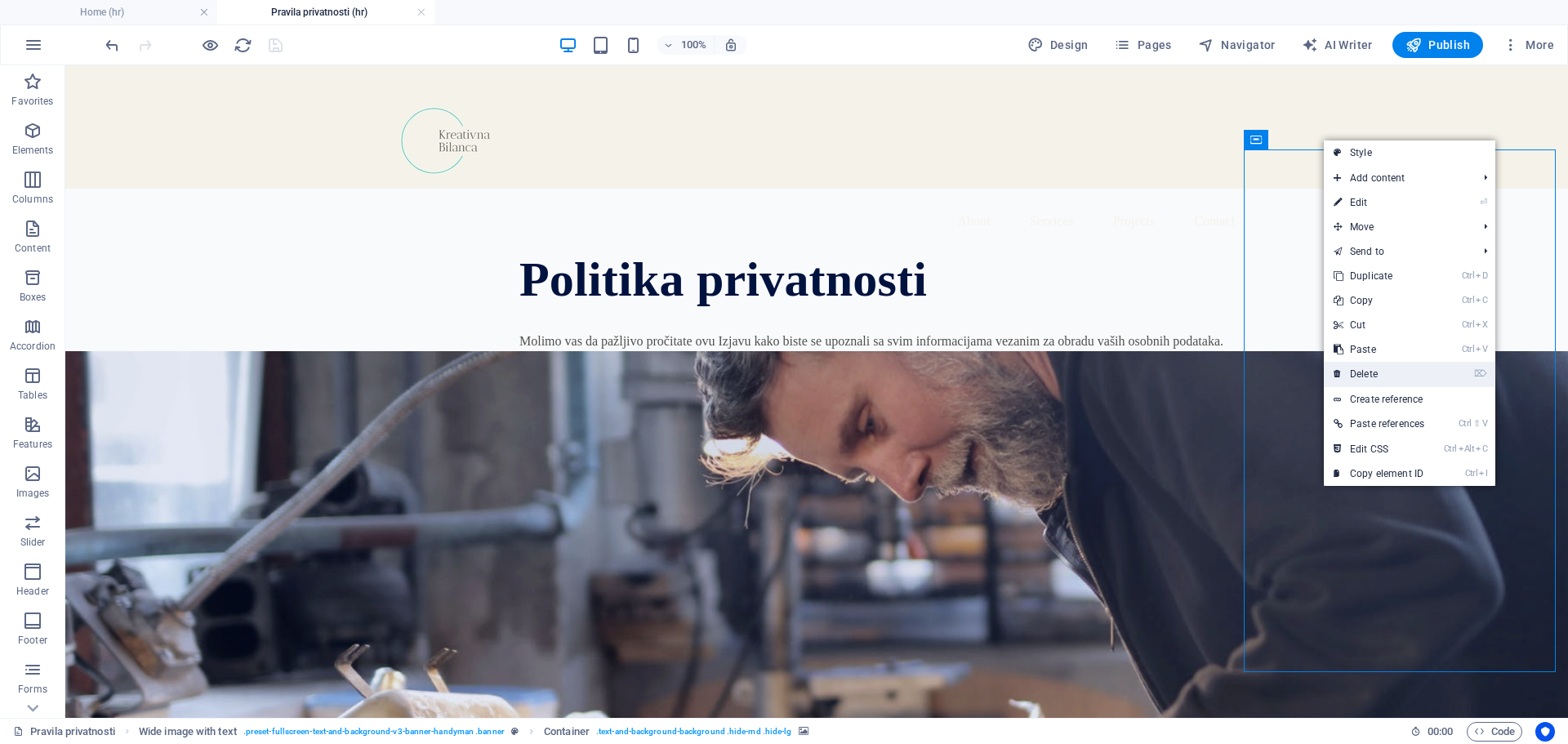
click at [1369, 377] on link "⌦ Delete" at bounding box center [1379, 374] width 110 height 25
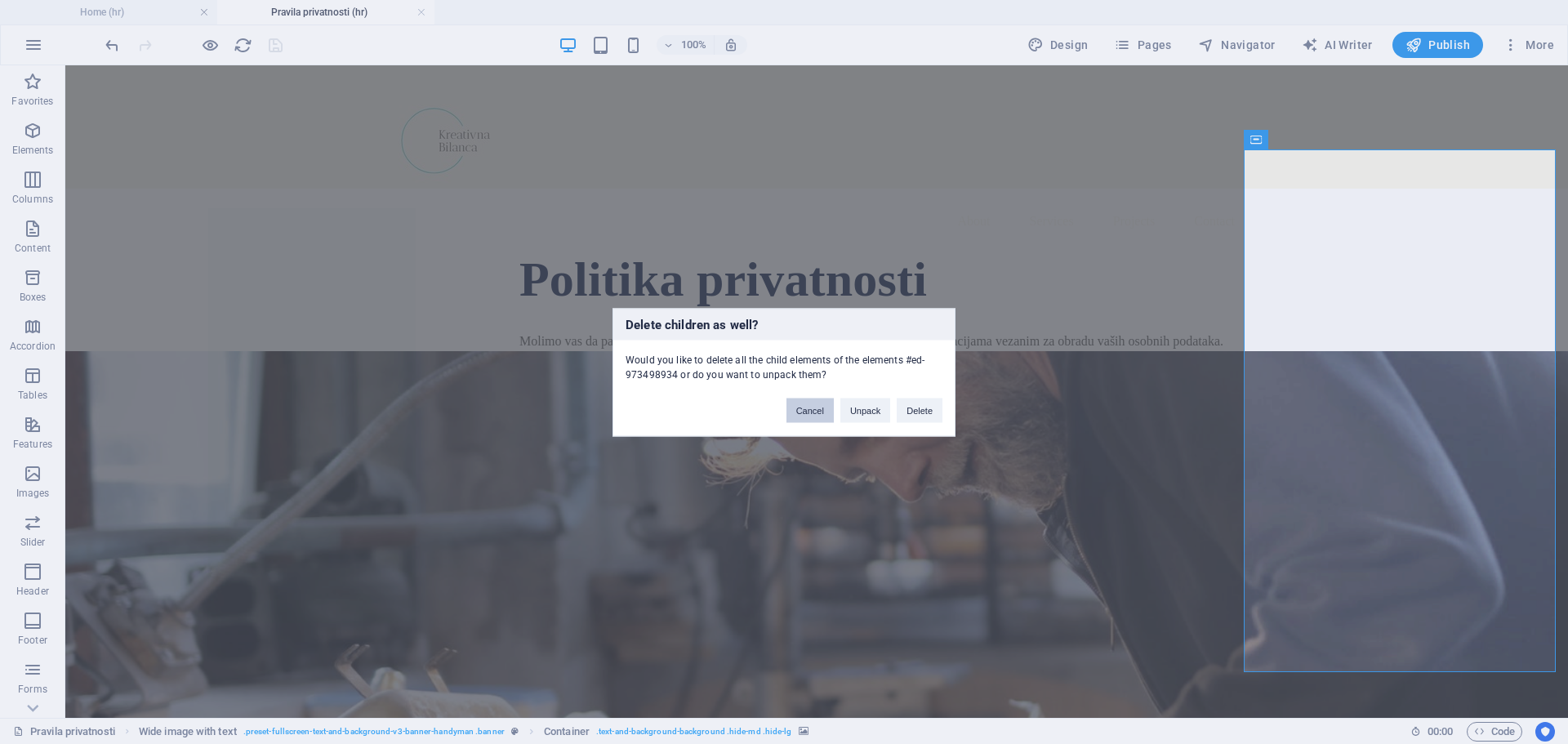
click at [805, 411] on button "Cancel" at bounding box center [811, 410] width 48 height 25
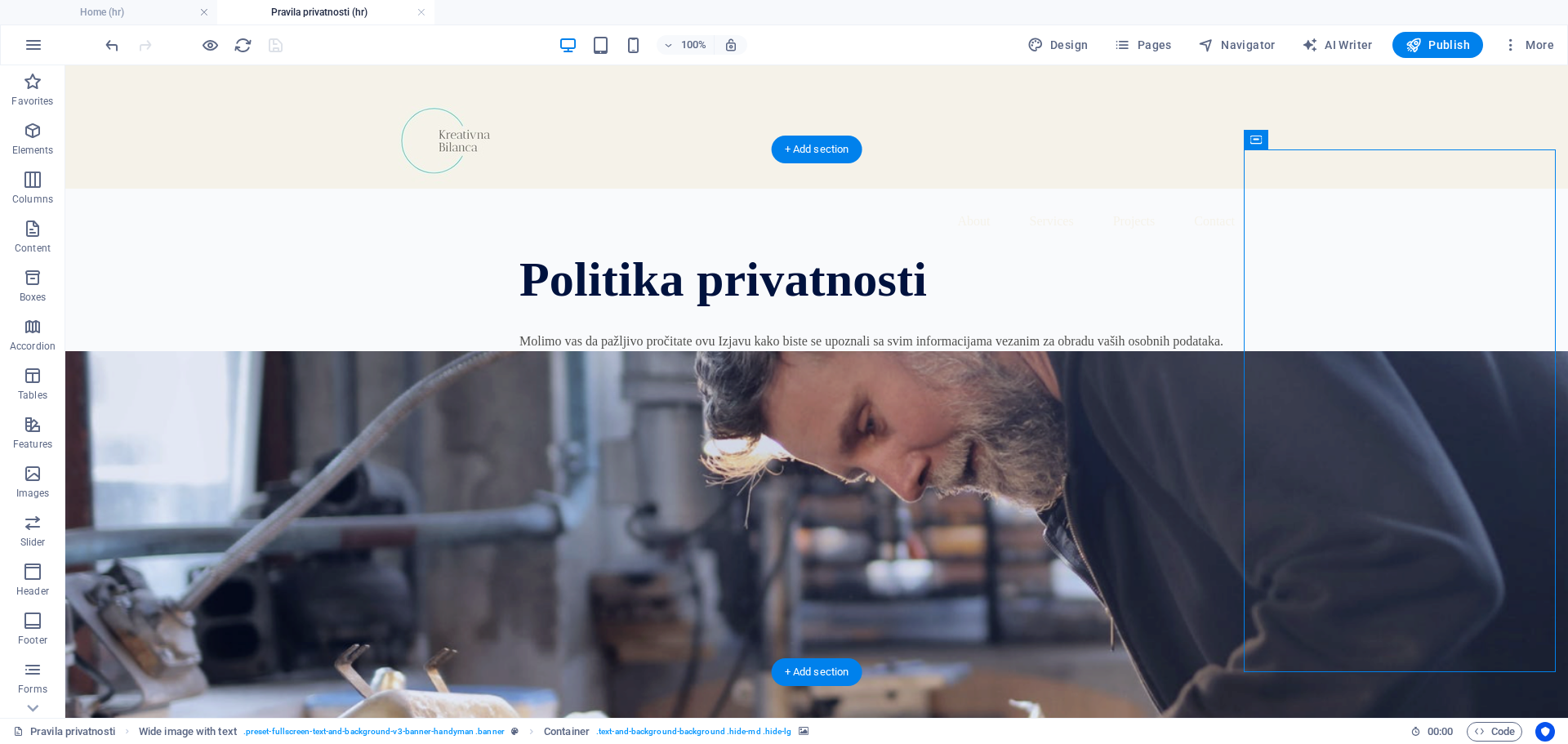
click at [1123, 351] on figure at bounding box center [817, 613] width 1503 height 522
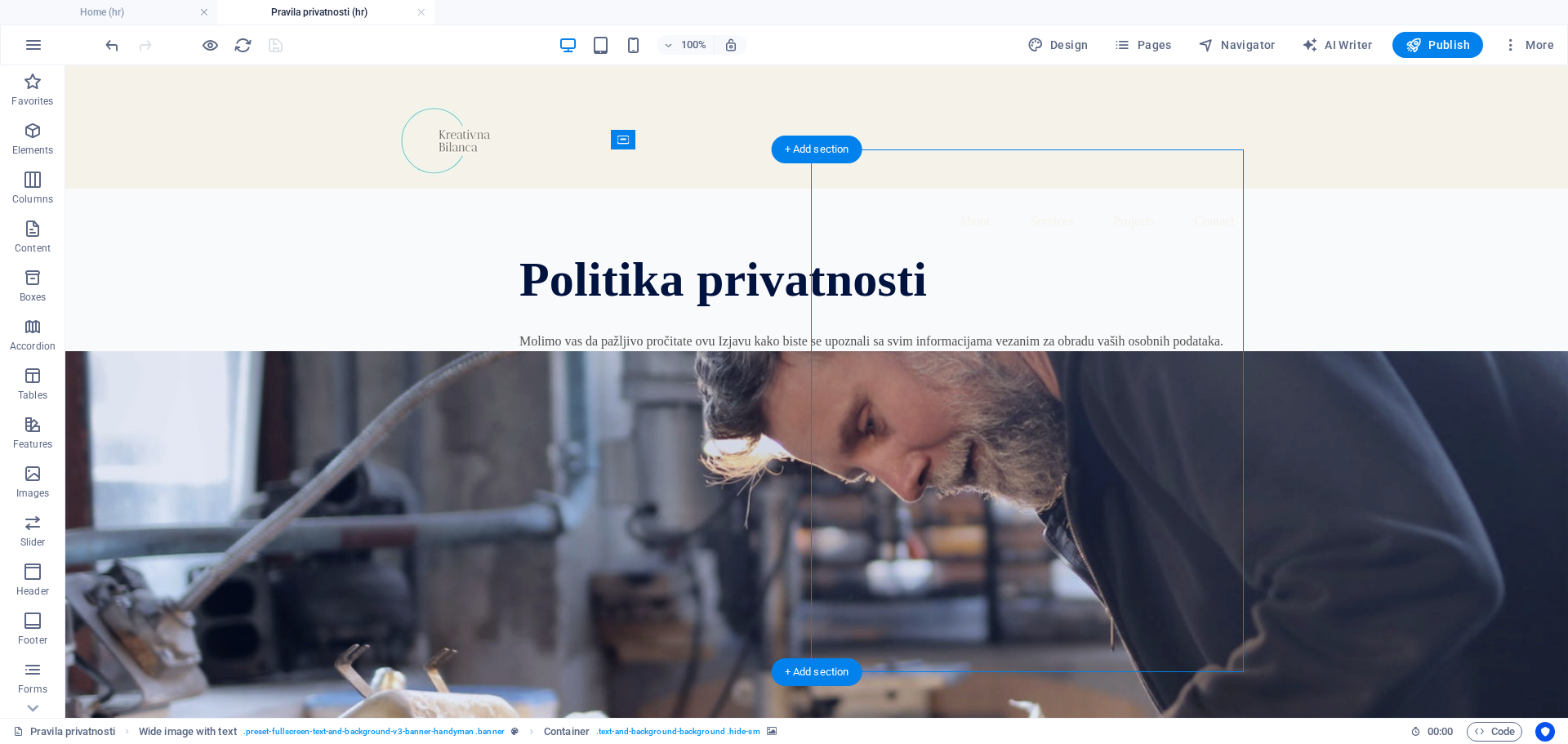
click at [1044, 368] on figure at bounding box center [817, 613] width 1503 height 522
select select "px"
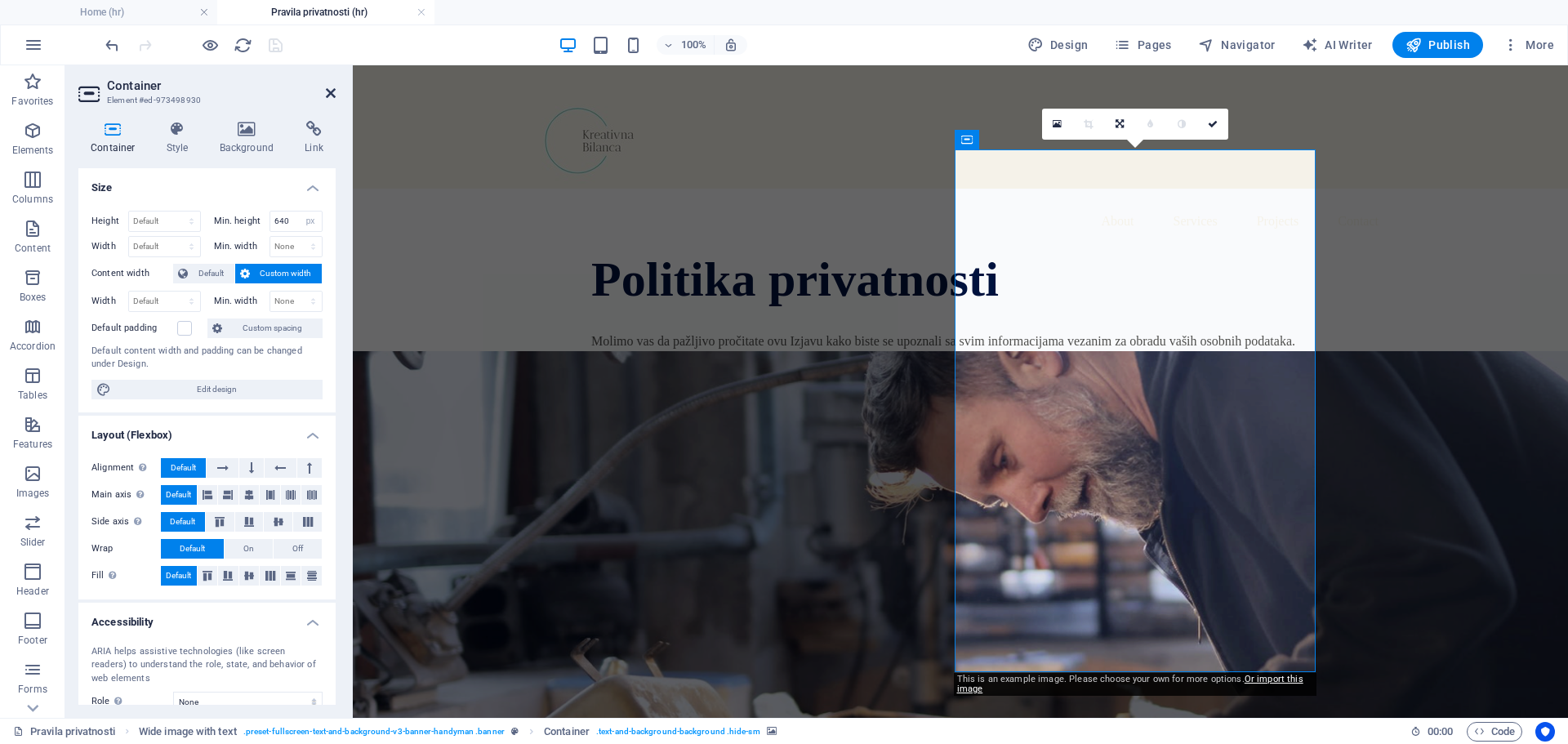
click at [328, 92] on icon at bounding box center [331, 93] width 10 height 13
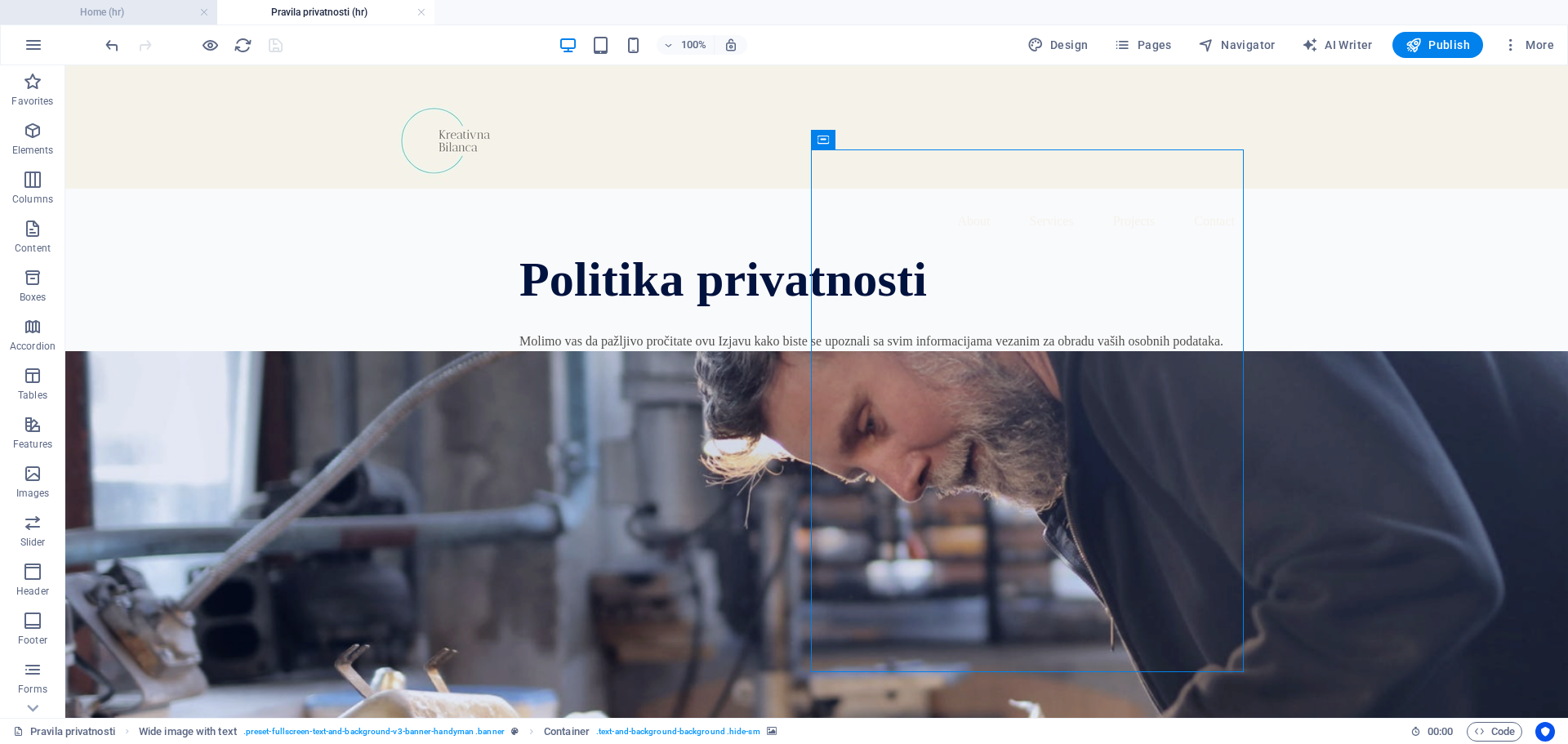
click at [112, 11] on h4 "Home (hr)" at bounding box center [108, 12] width 218 height 18
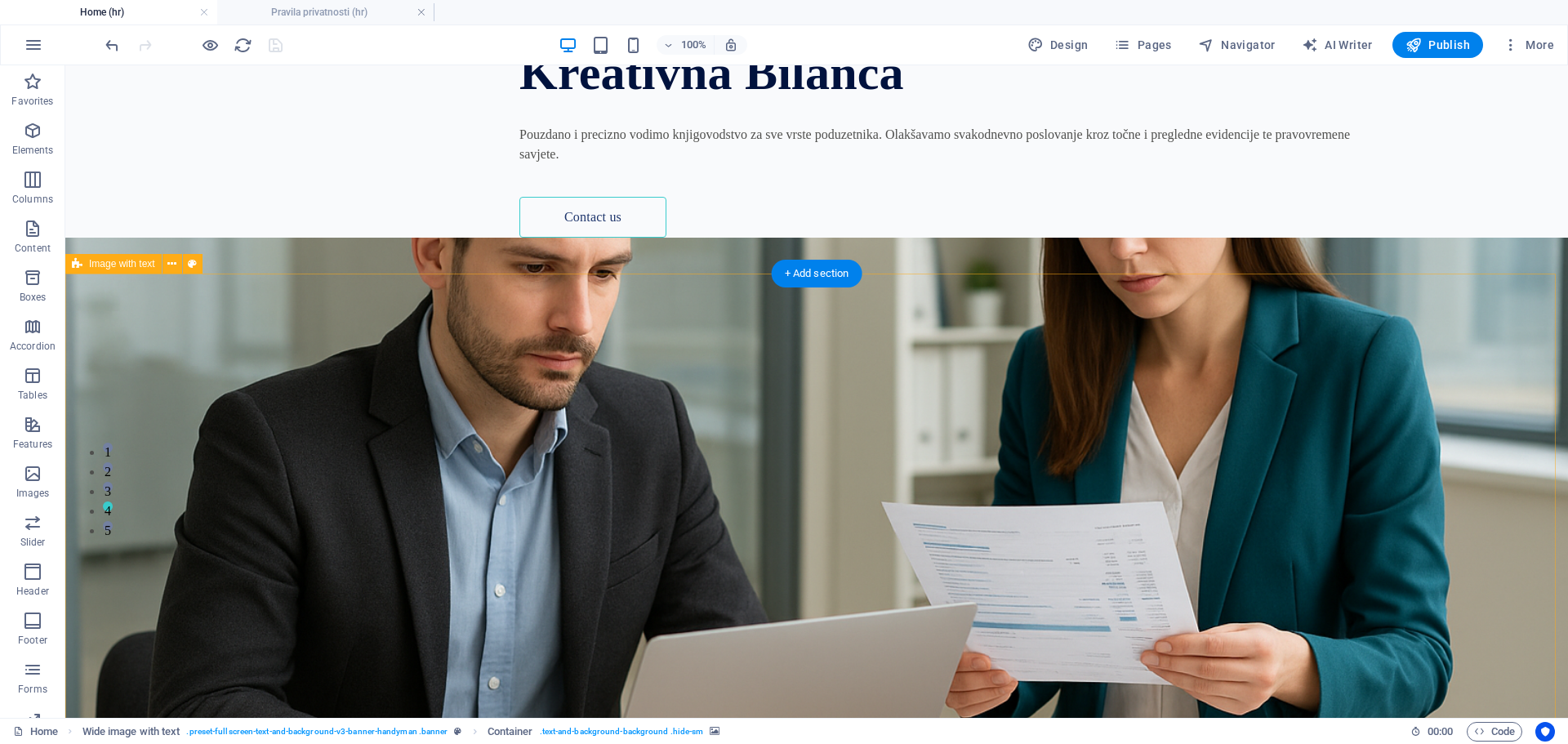
scroll to position [163, 0]
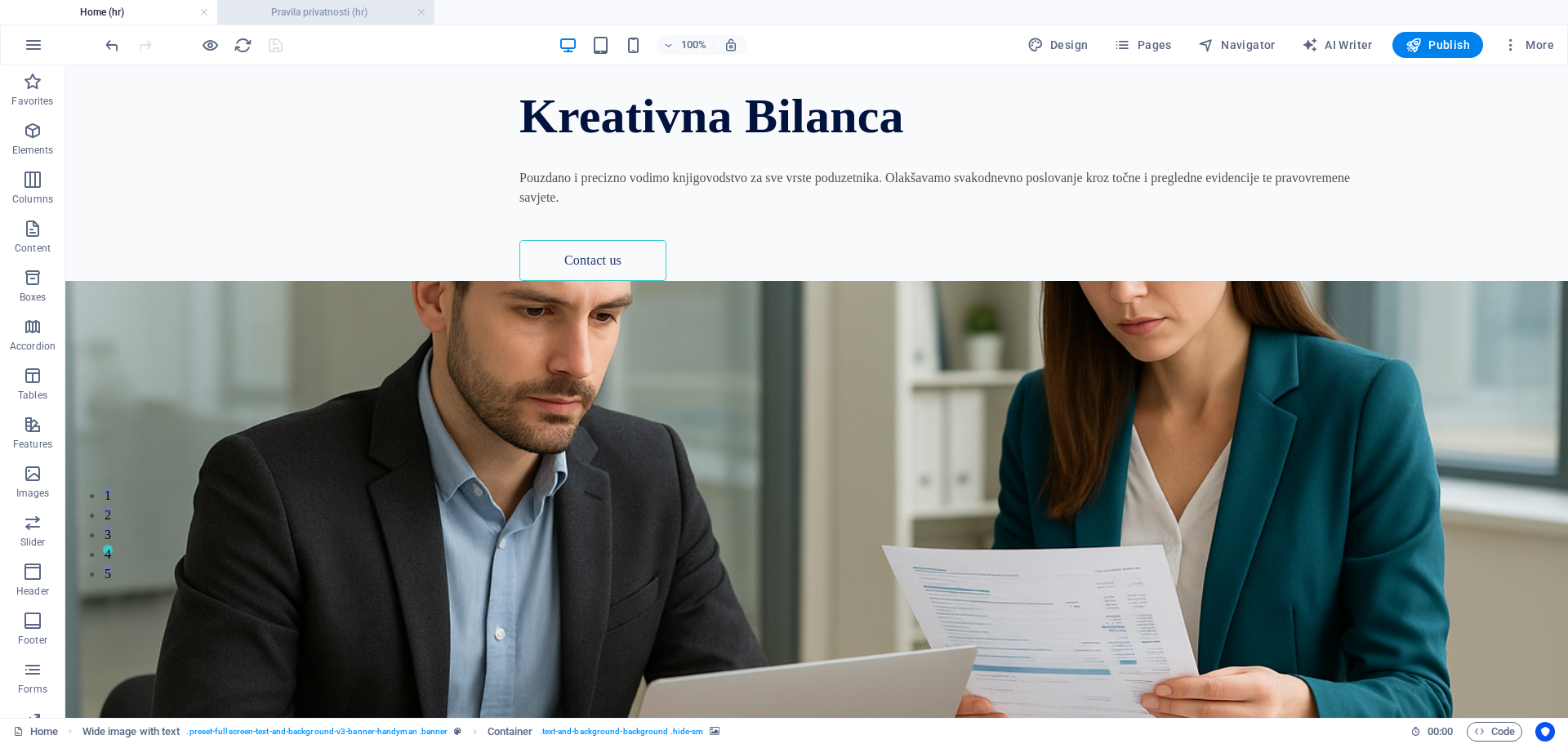
click at [316, 16] on h4 "Pravila privatnosti (hr)" at bounding box center [326, 12] width 218 height 18
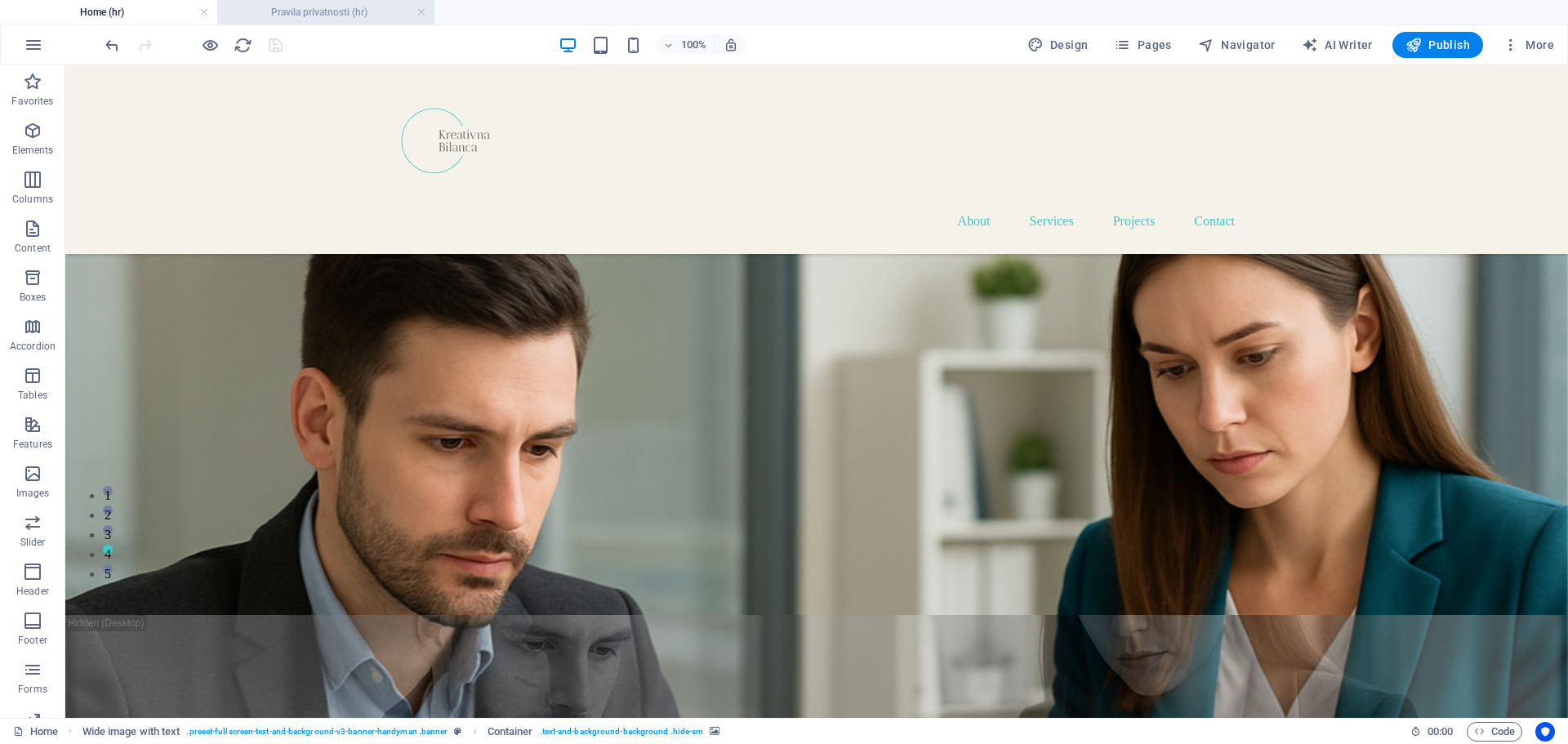
scroll to position [0, 0]
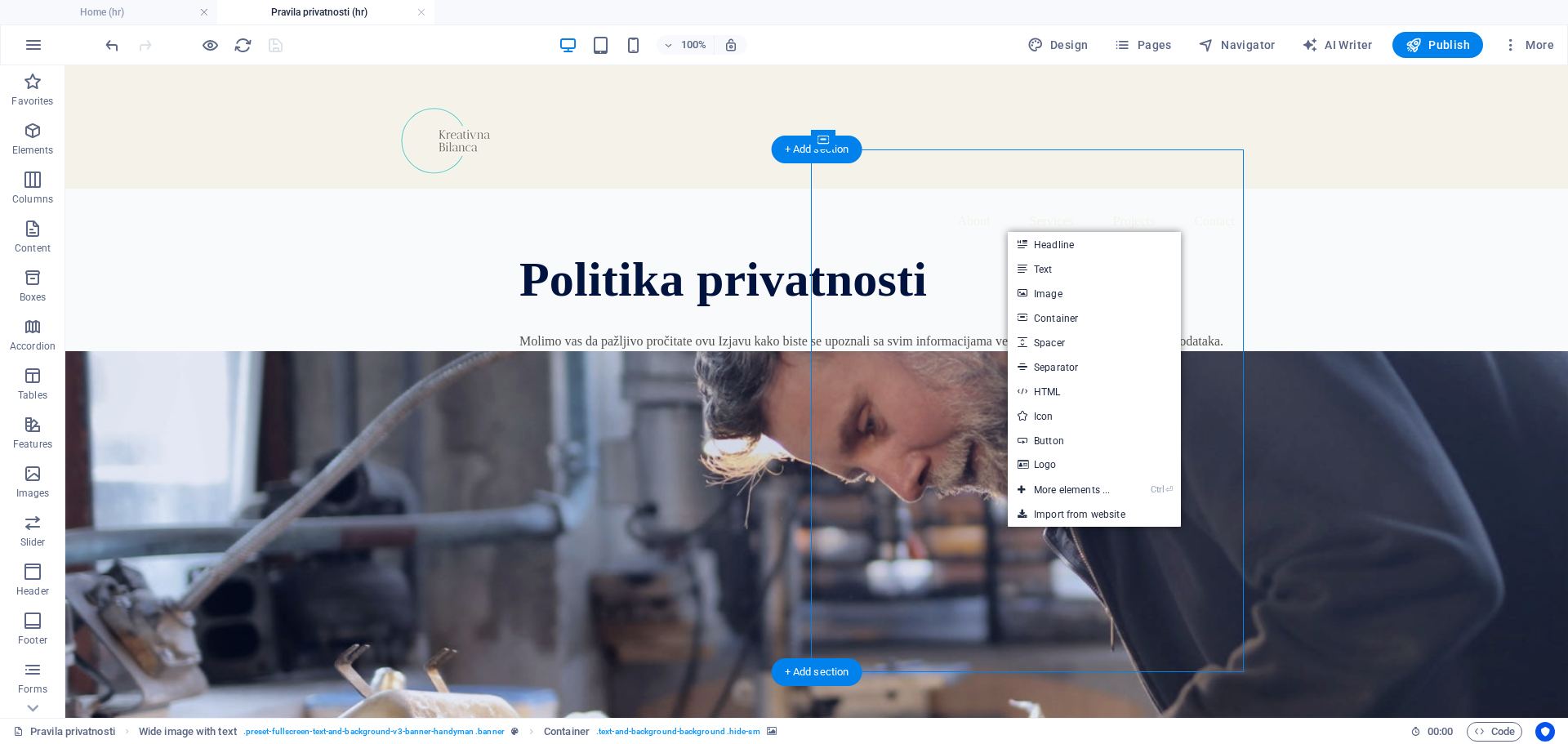
click at [976, 351] on figure at bounding box center [817, 613] width 1503 height 522
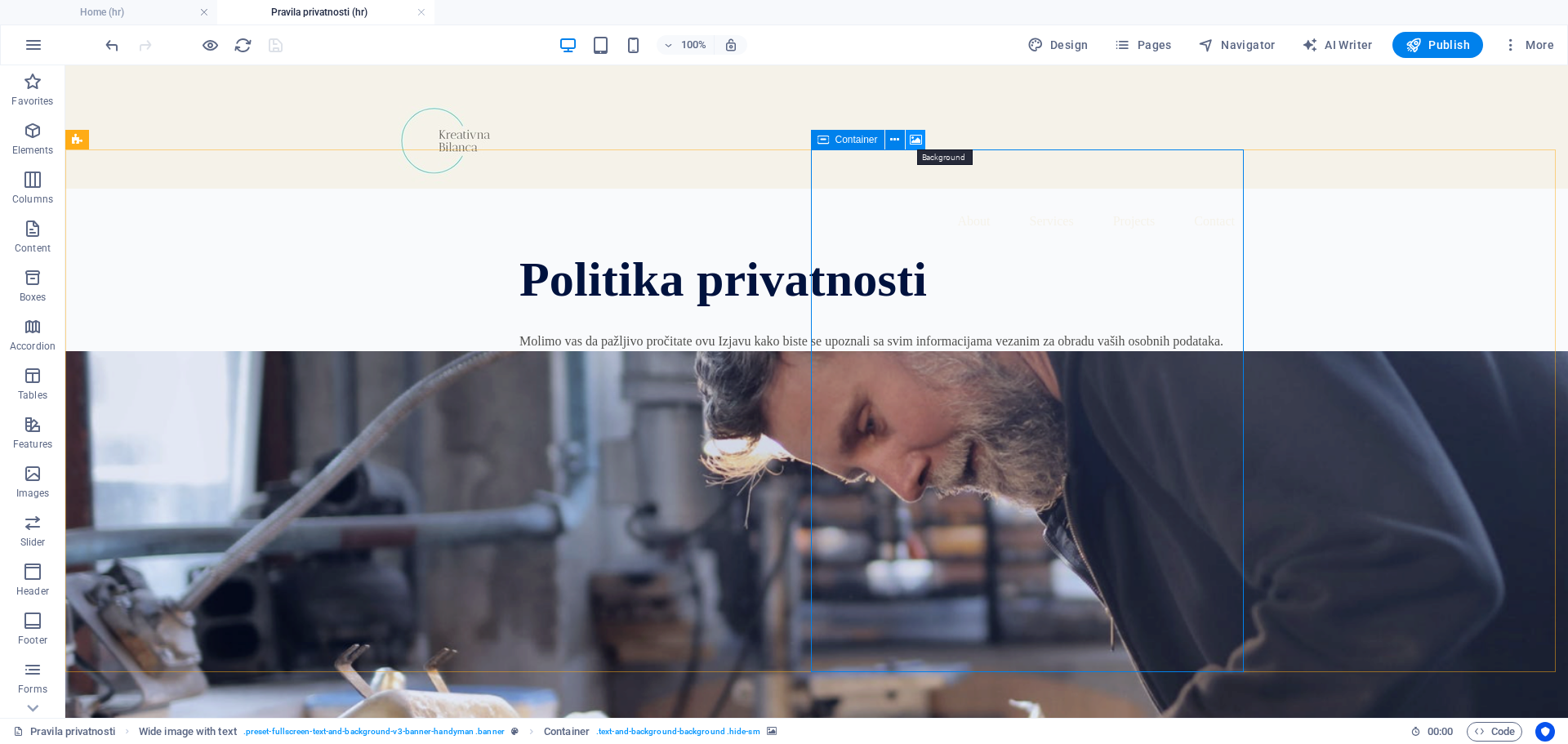
click at [917, 140] on icon at bounding box center [916, 140] width 12 height 17
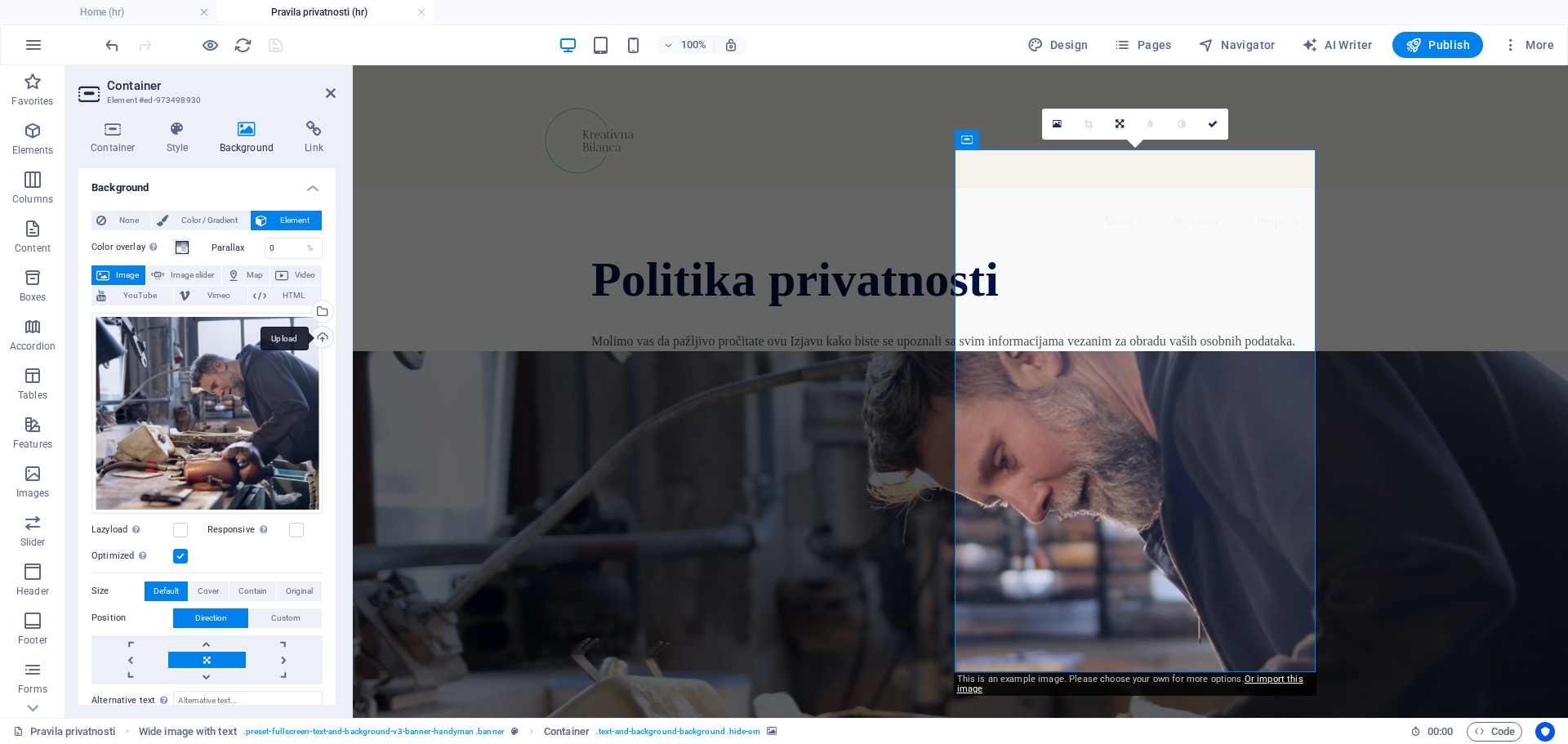
click at [324, 333] on div "Upload" at bounding box center [321, 339] width 25 height 25
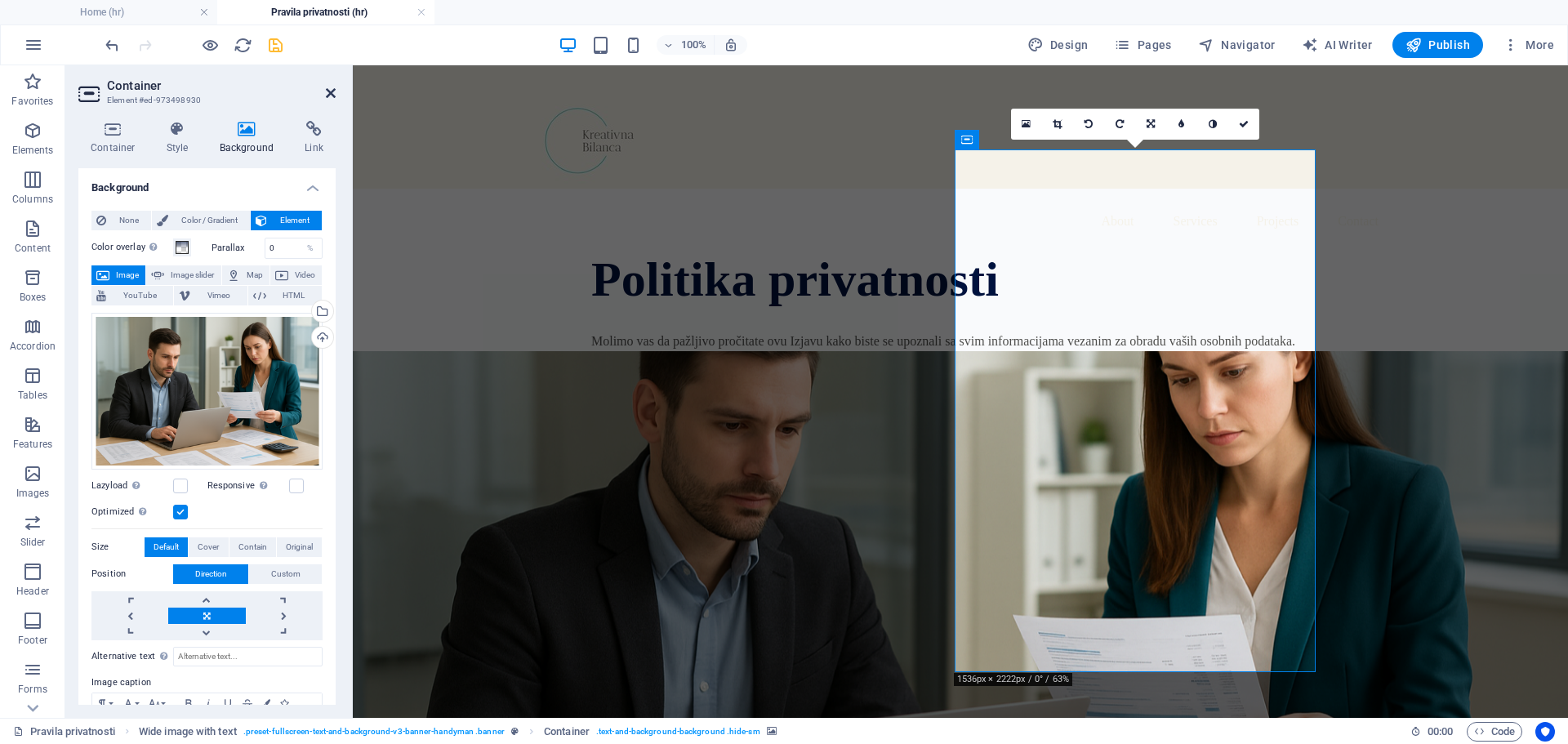
click at [326, 91] on icon at bounding box center [331, 93] width 10 height 13
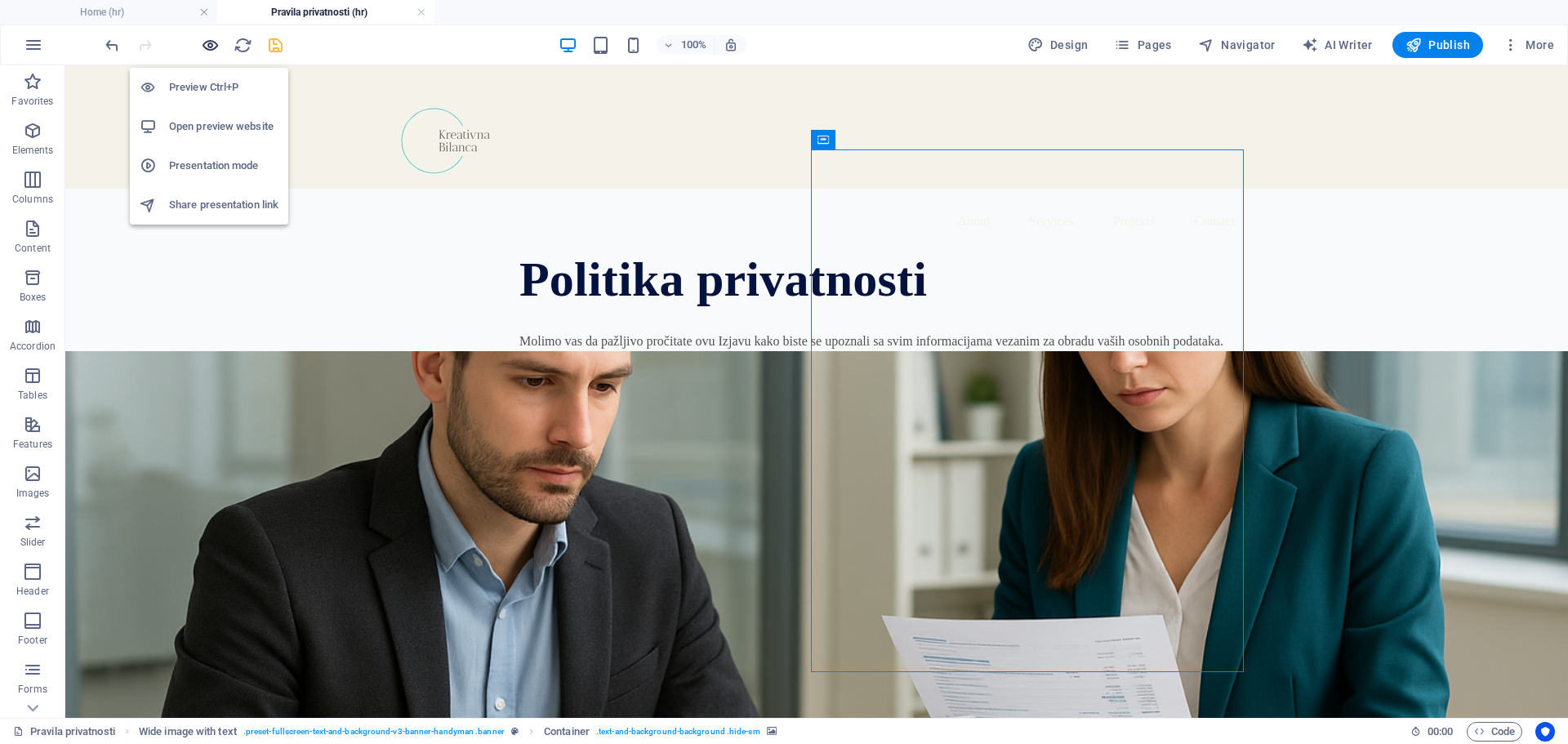
click at [207, 50] on icon "button" at bounding box center [210, 45] width 19 height 19
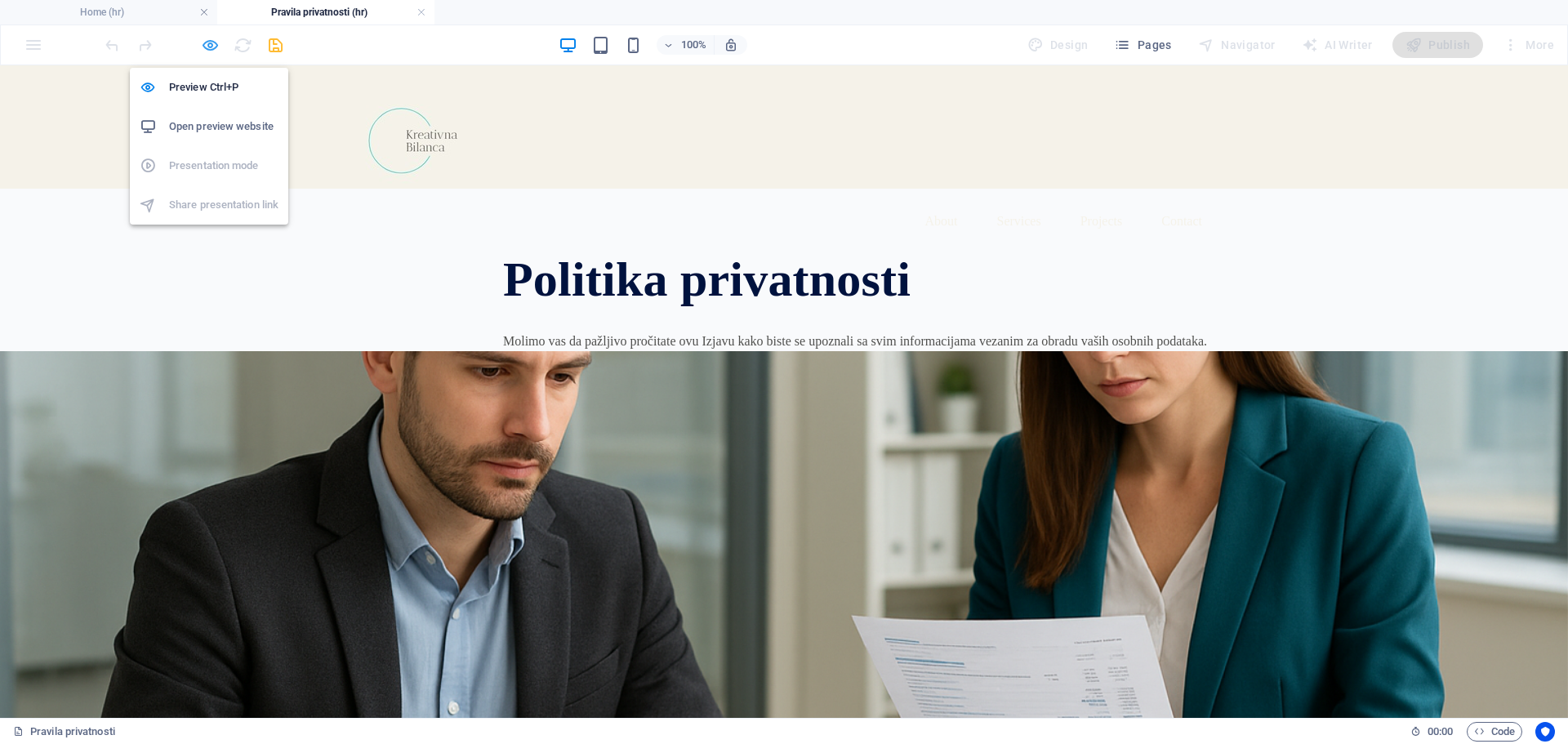
click at [212, 48] on icon "button" at bounding box center [210, 45] width 19 height 19
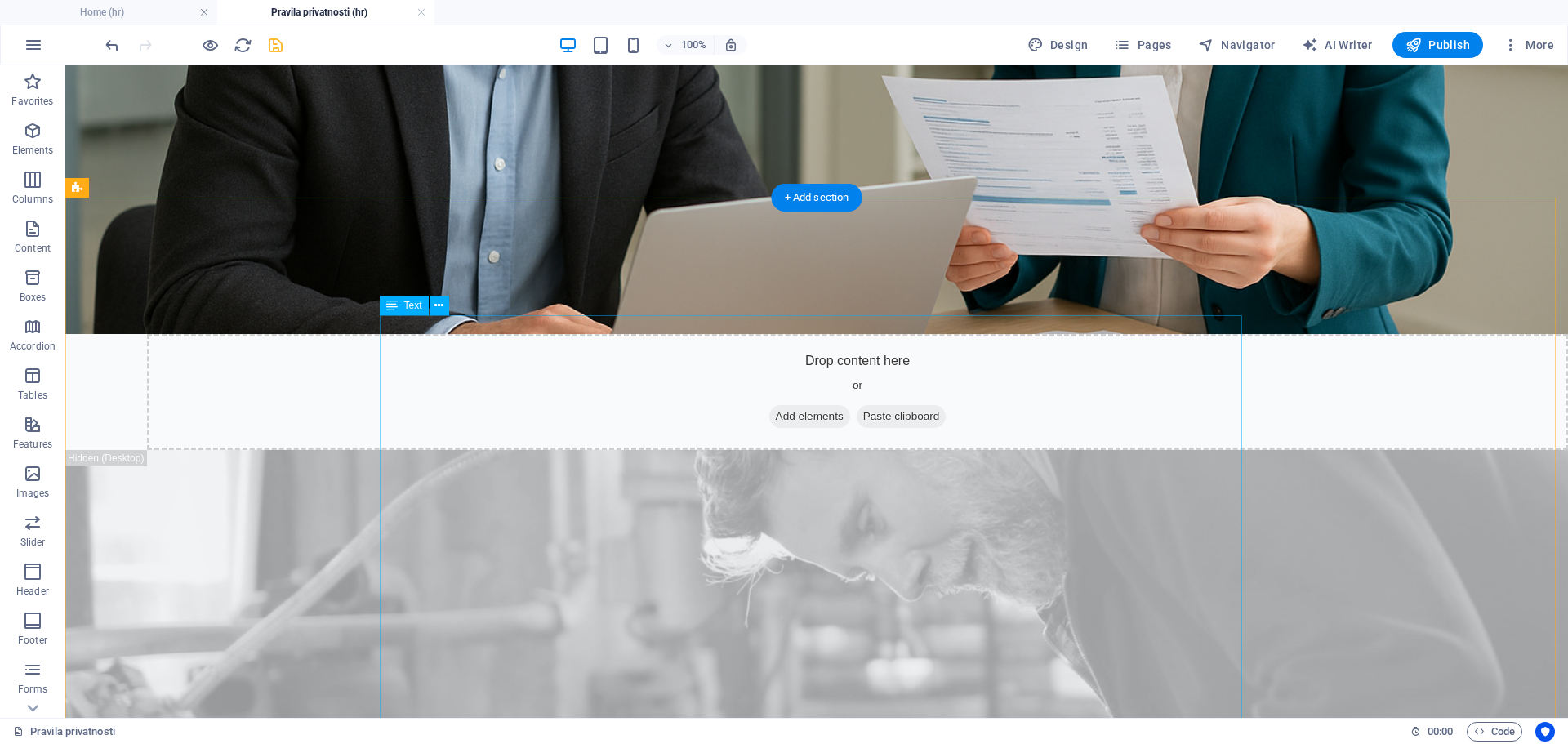
scroll to position [572, 0]
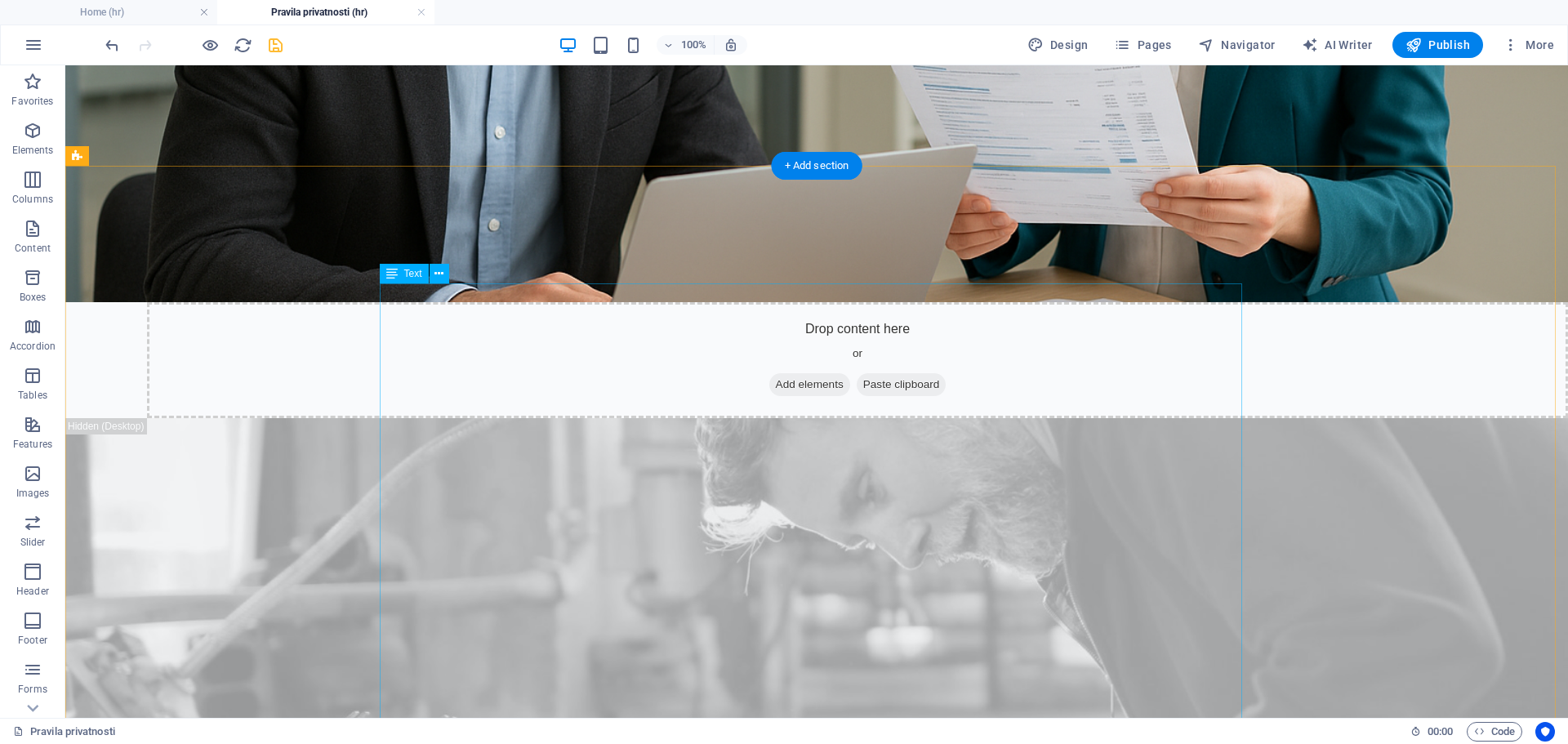
click at [442, 276] on icon at bounding box center [439, 273] width 9 height 17
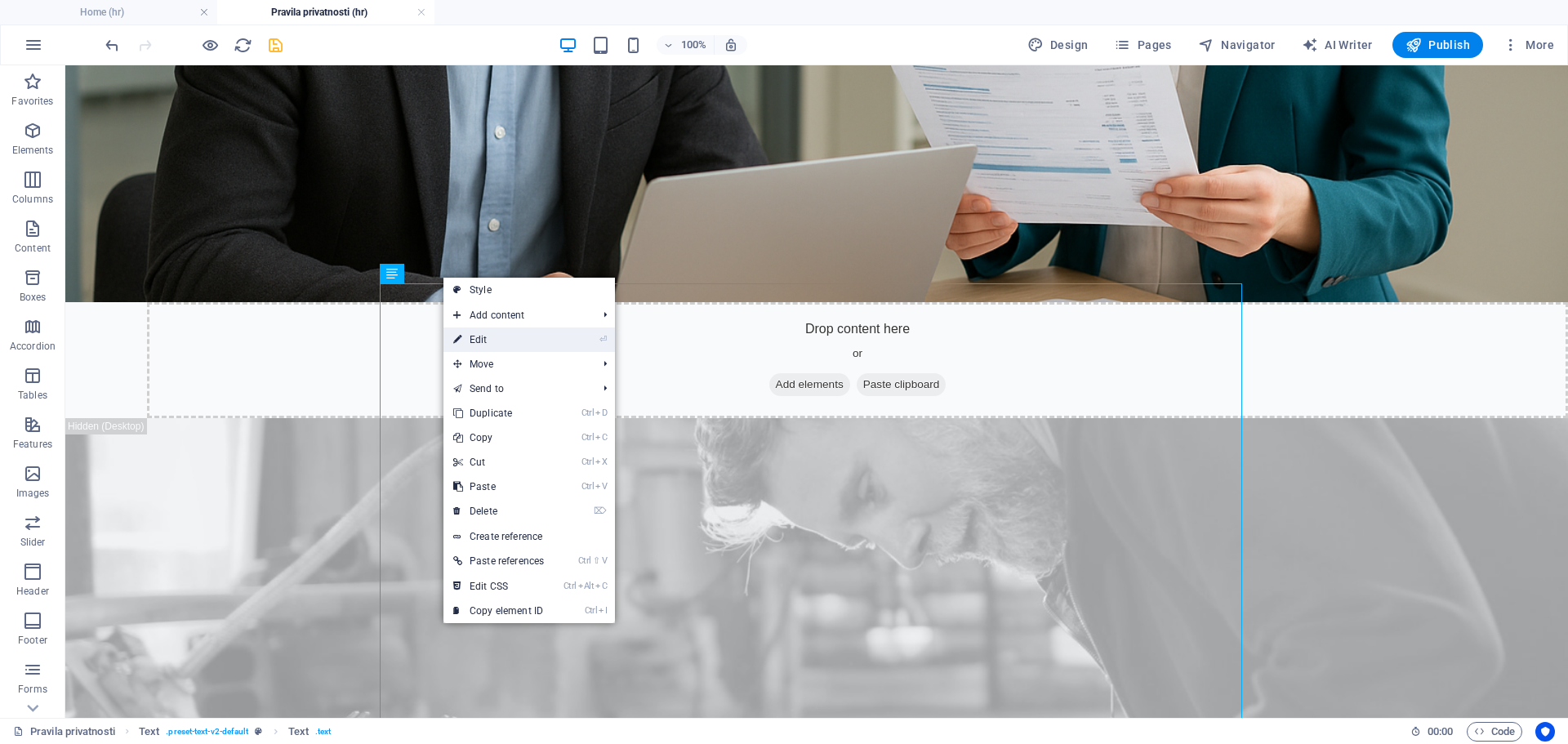
click at [485, 341] on link "⏎ Edit" at bounding box center [499, 340] width 110 height 25
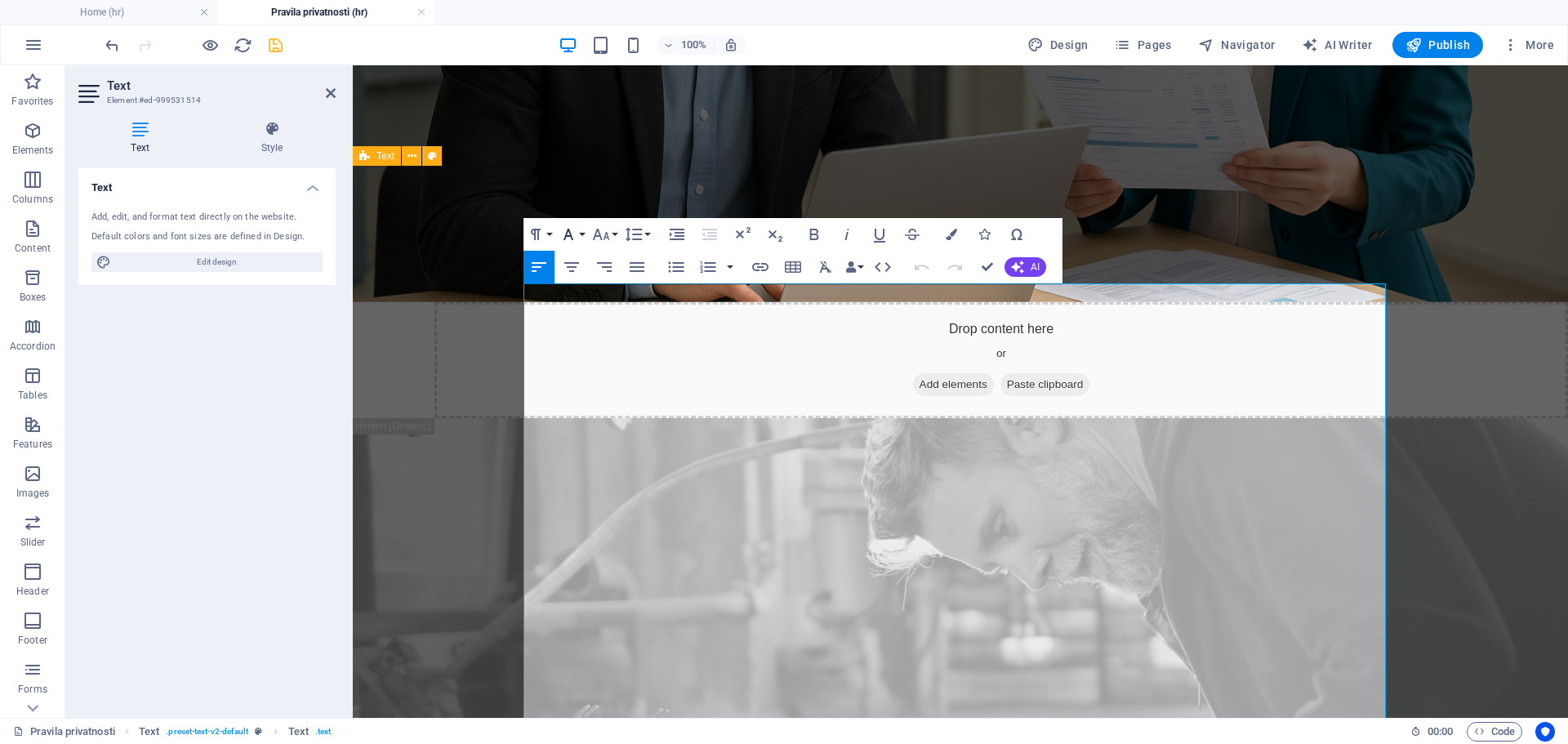
click at [581, 234] on button "Font Family" at bounding box center [572, 235] width 31 height 33
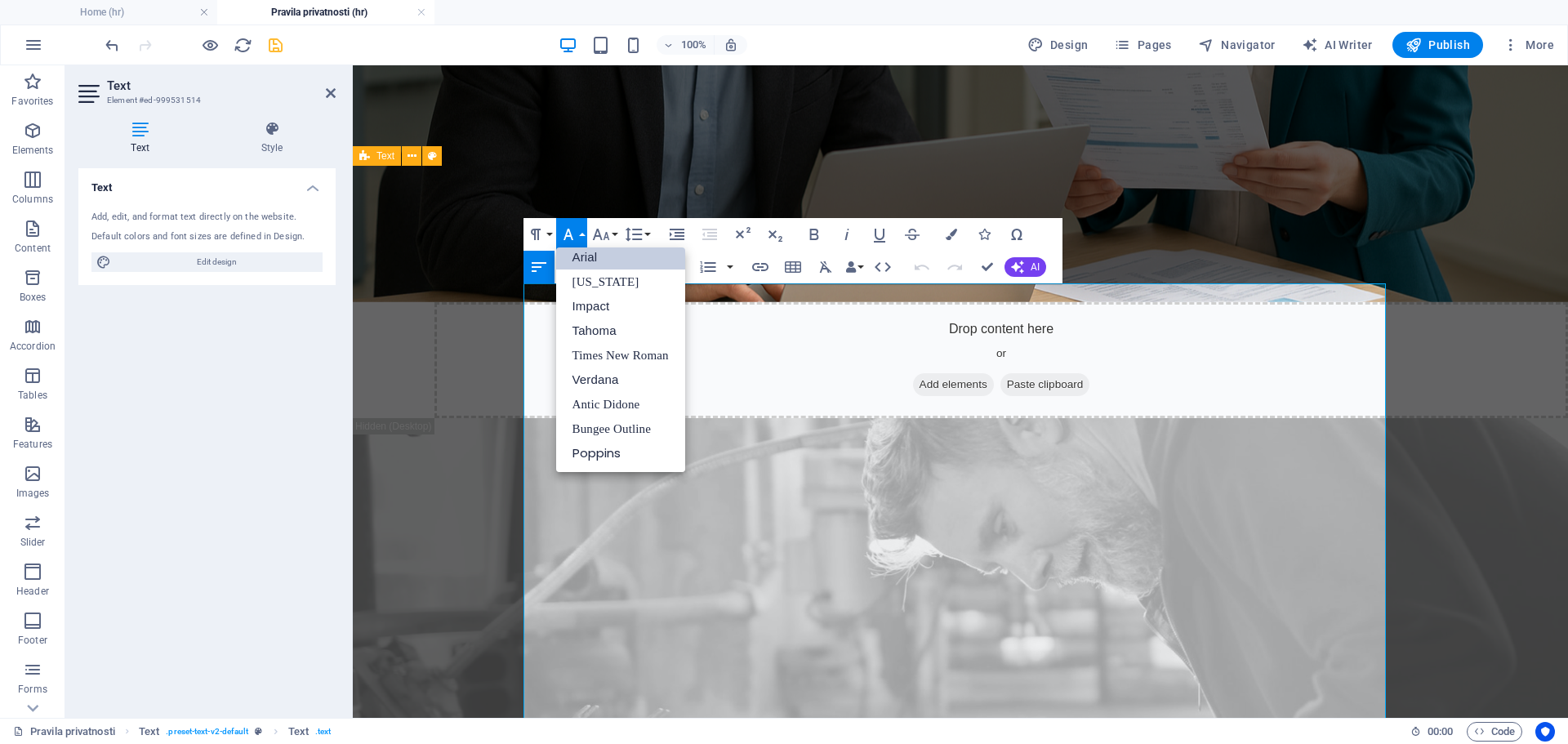
scroll to position [9, 0]
click at [625, 402] on link "Antic Didone" at bounding box center [620, 404] width 129 height 25
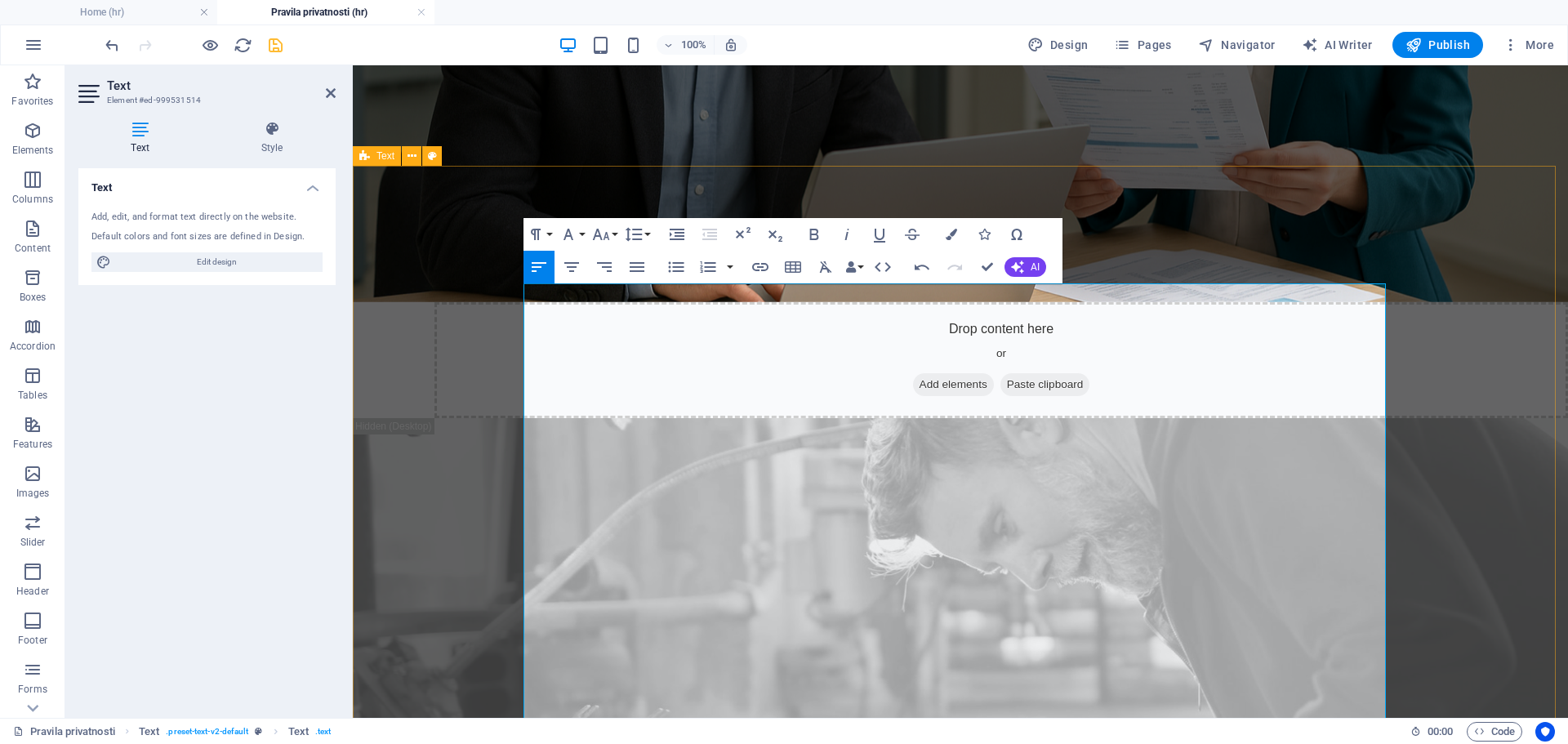
click at [582, 233] on button "Font Family" at bounding box center [572, 235] width 31 height 33
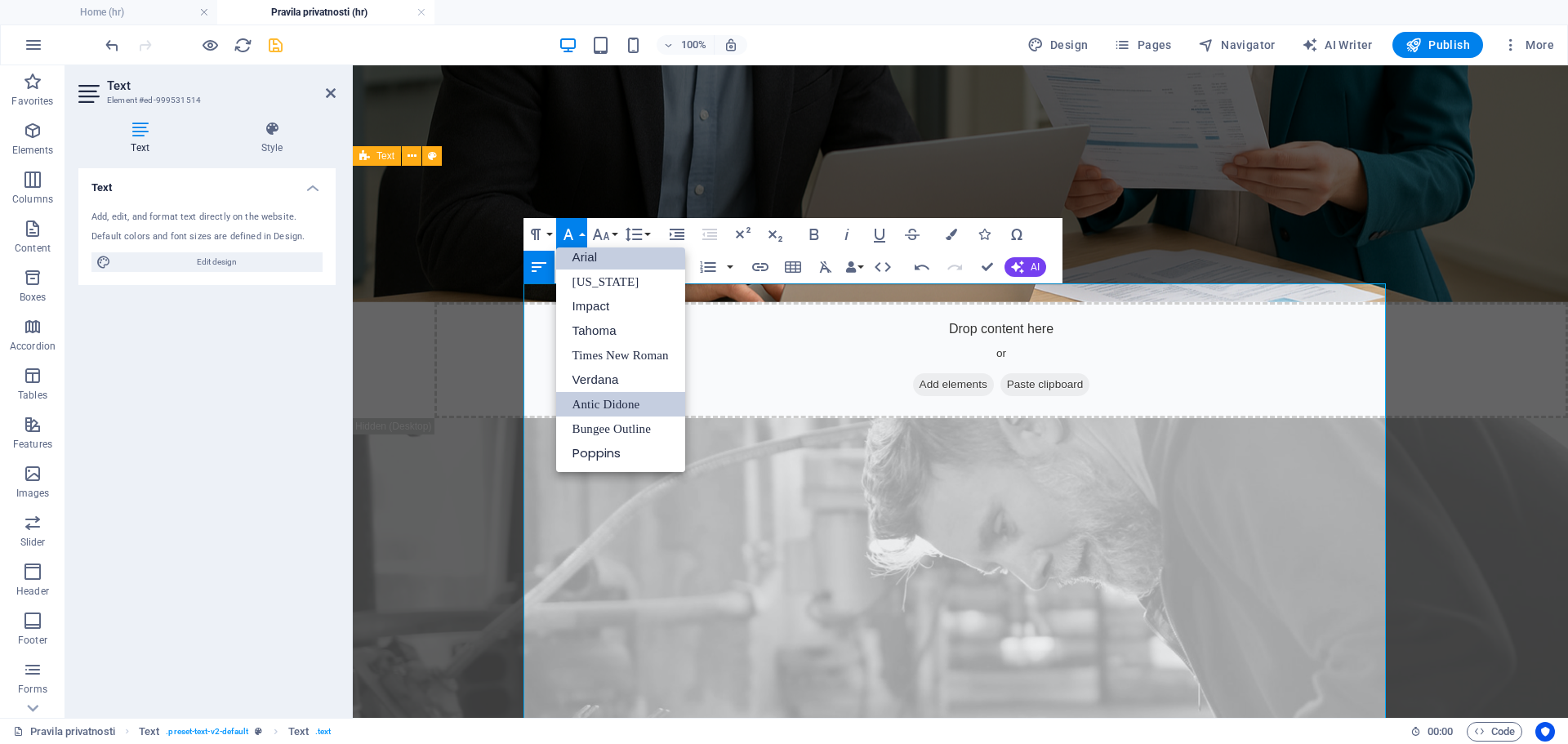
click at [610, 401] on link "Antic Didone" at bounding box center [620, 404] width 129 height 25
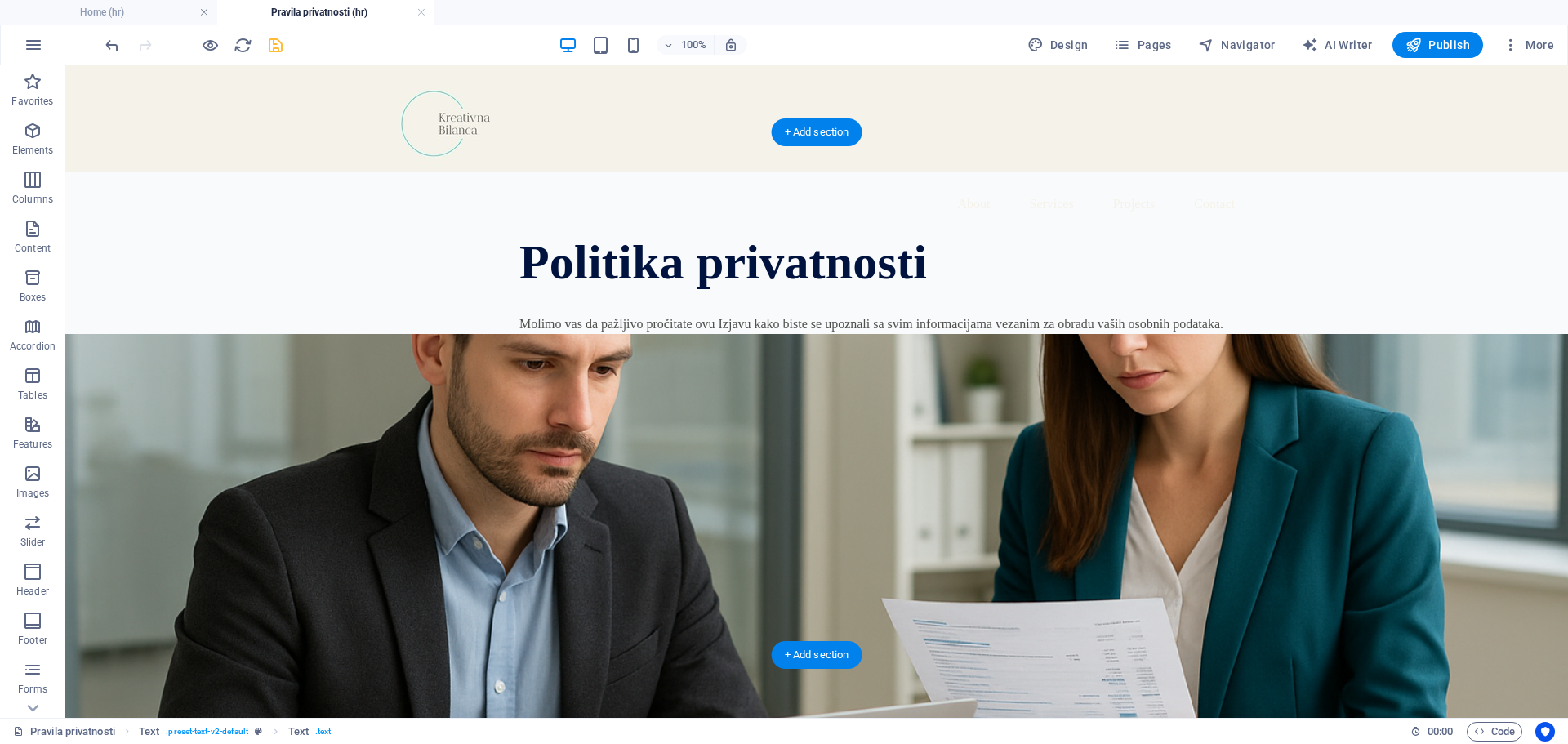
scroll to position [0, 0]
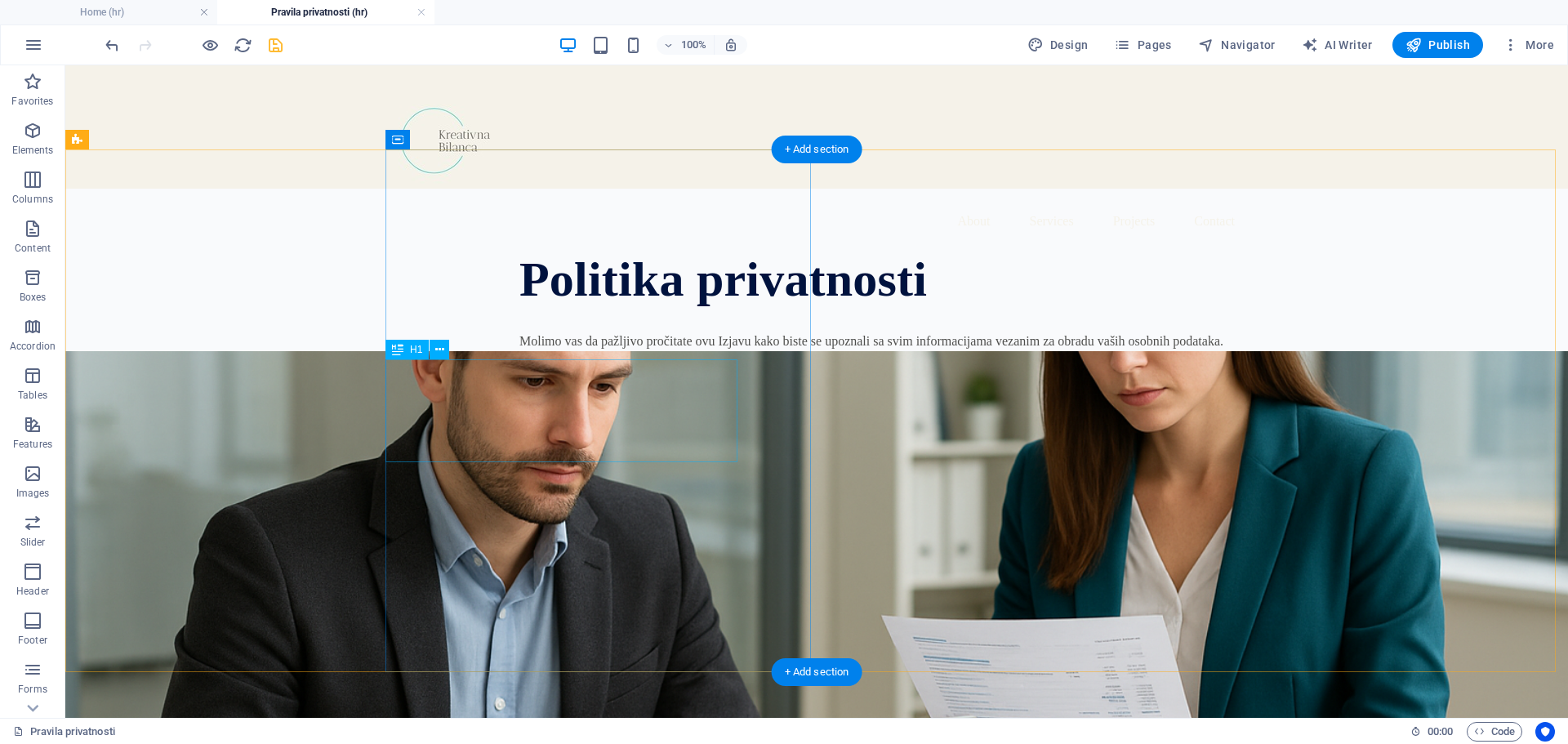
click at [519, 305] on div "Politika privatnosti" at bounding box center [940, 279] width 841 height 52
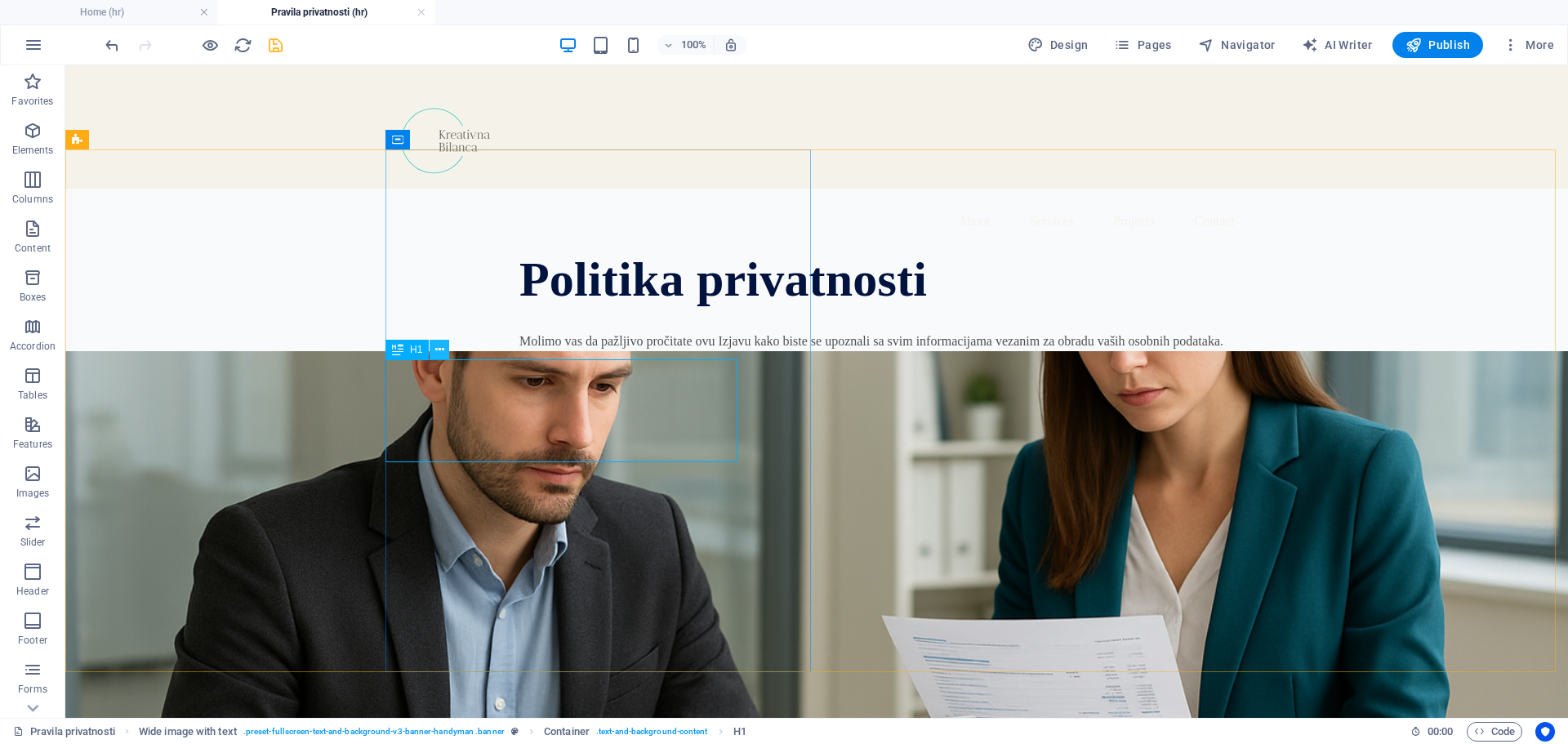
click at [435, 348] on icon at bounding box center [439, 350] width 9 height 17
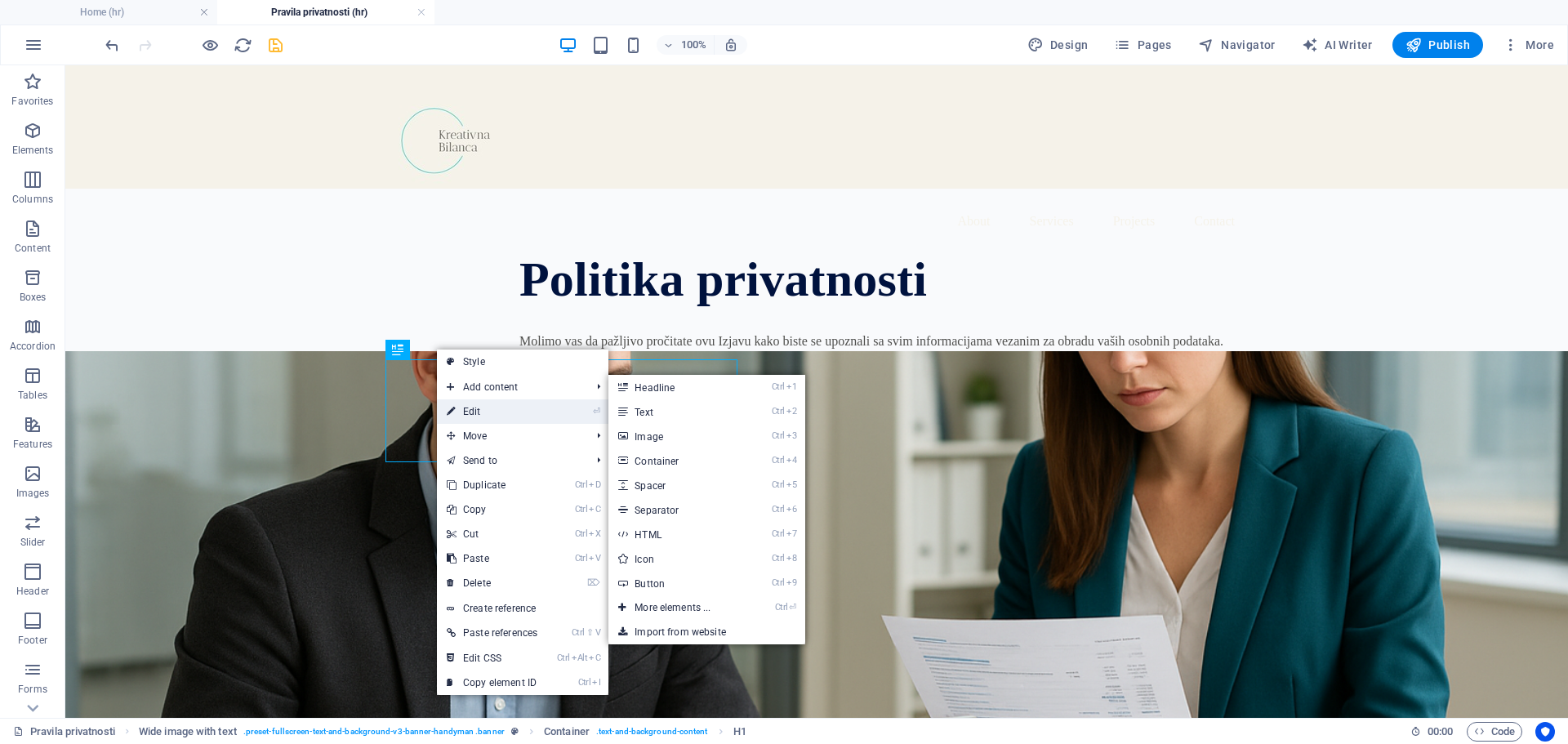
click at [485, 420] on link "⏎ Edit" at bounding box center [492, 411] width 110 height 25
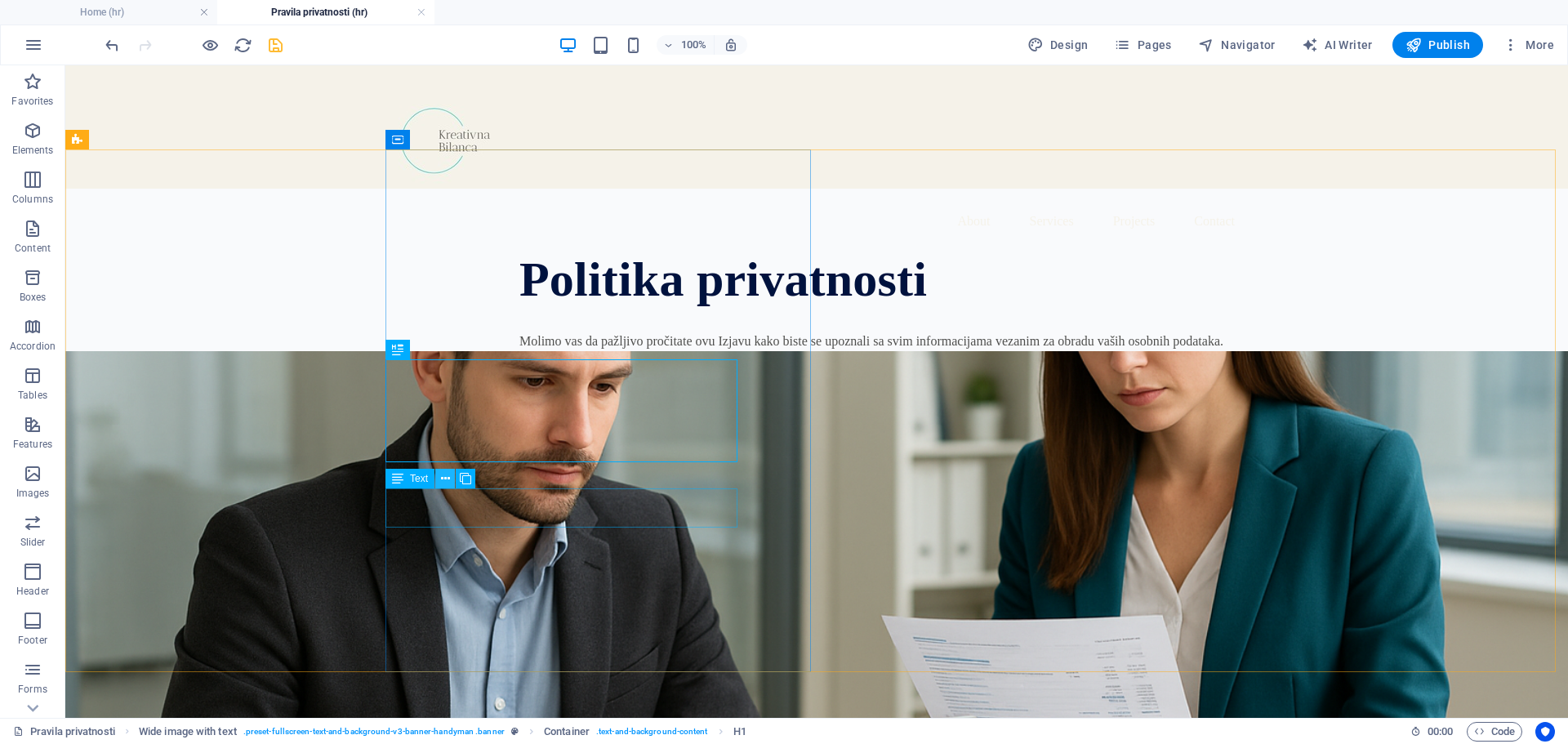
click at [442, 478] on icon at bounding box center [445, 479] width 9 height 17
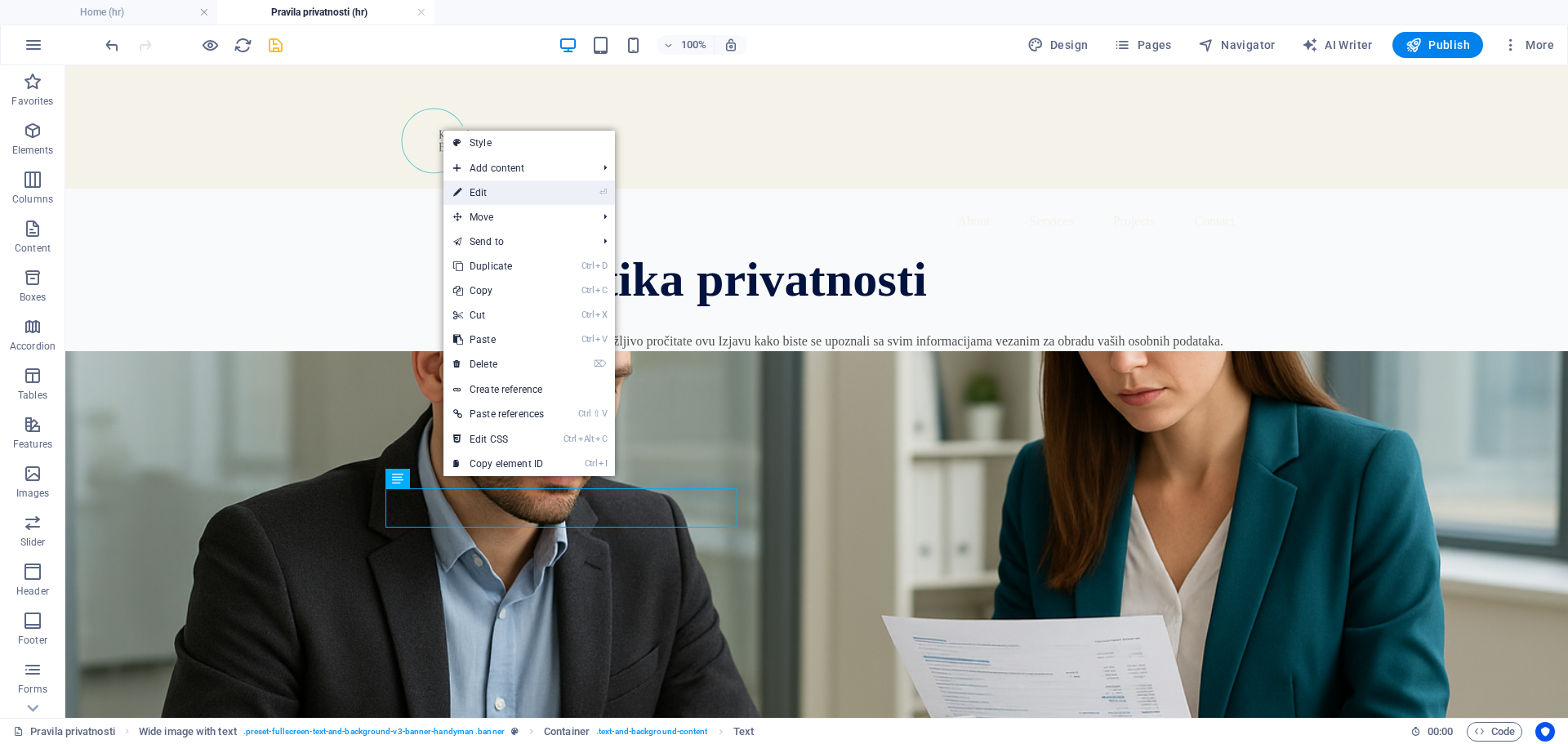
click at [494, 188] on link "⏎ Edit" at bounding box center [499, 193] width 110 height 25
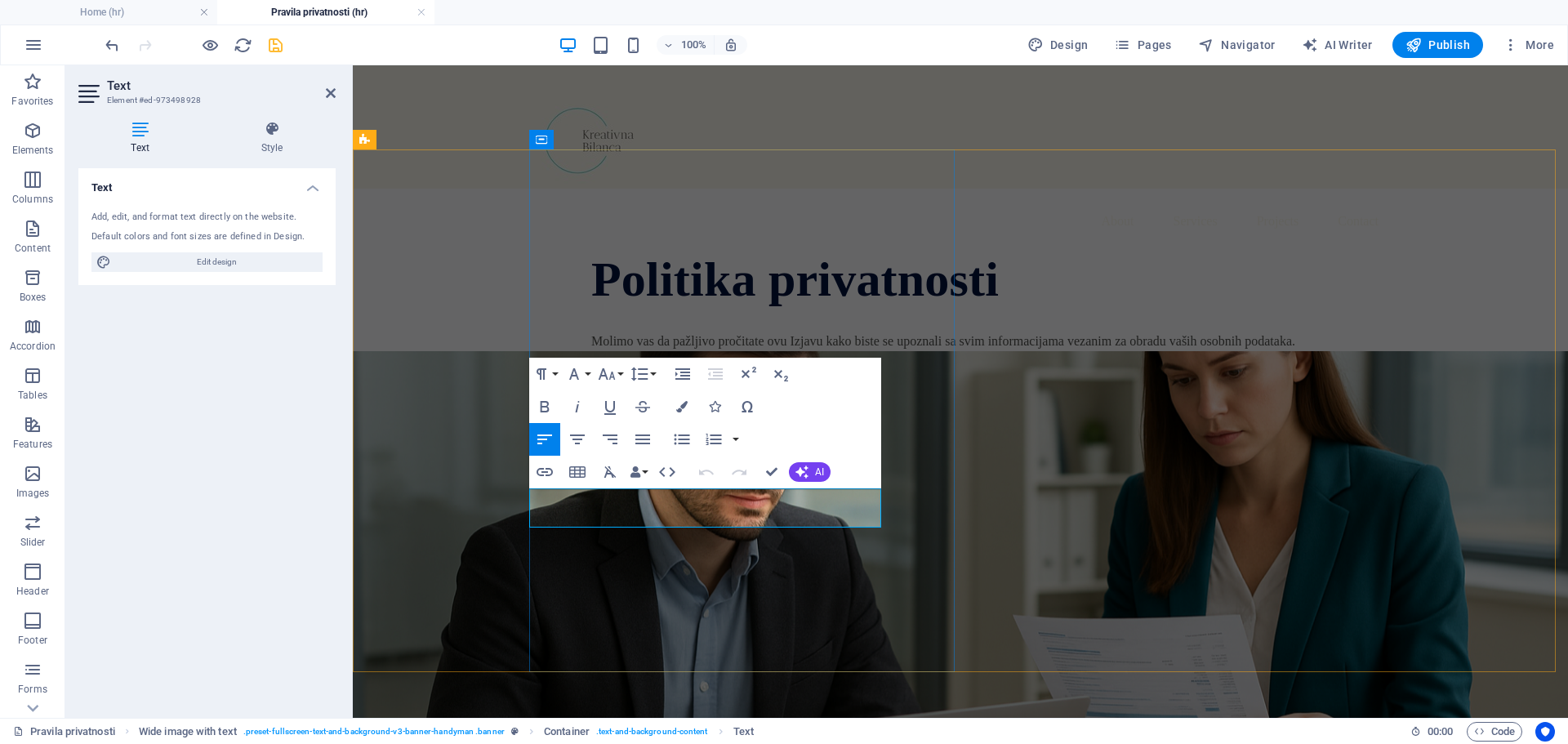
click at [775, 351] on p "Molimo vas da pažljivo pročitate ovu Izjavu kako biste se upoznali sa svim info…" at bounding box center [1012, 342] width 841 height 20
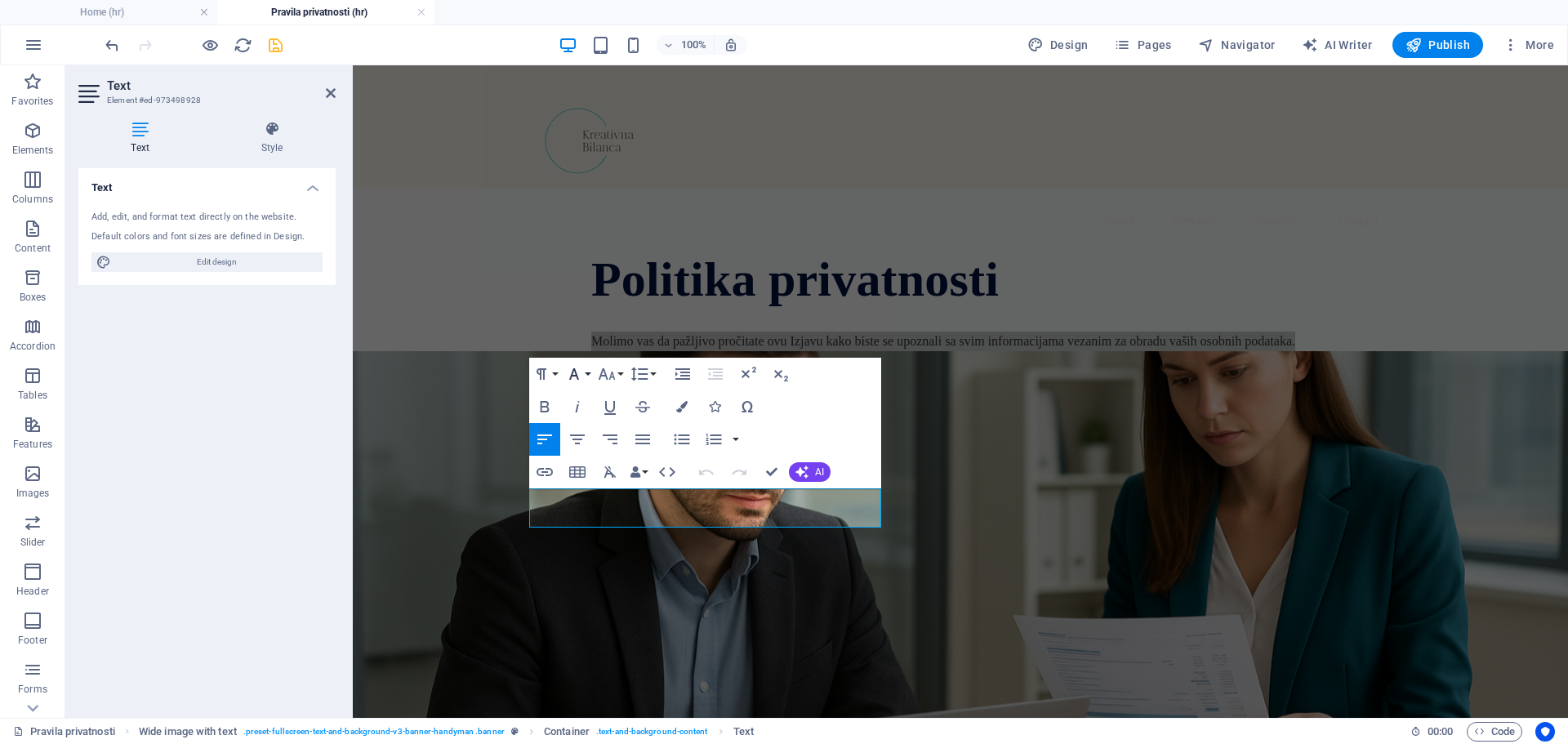
click at [586, 374] on button "Font Family" at bounding box center [577, 374] width 31 height 33
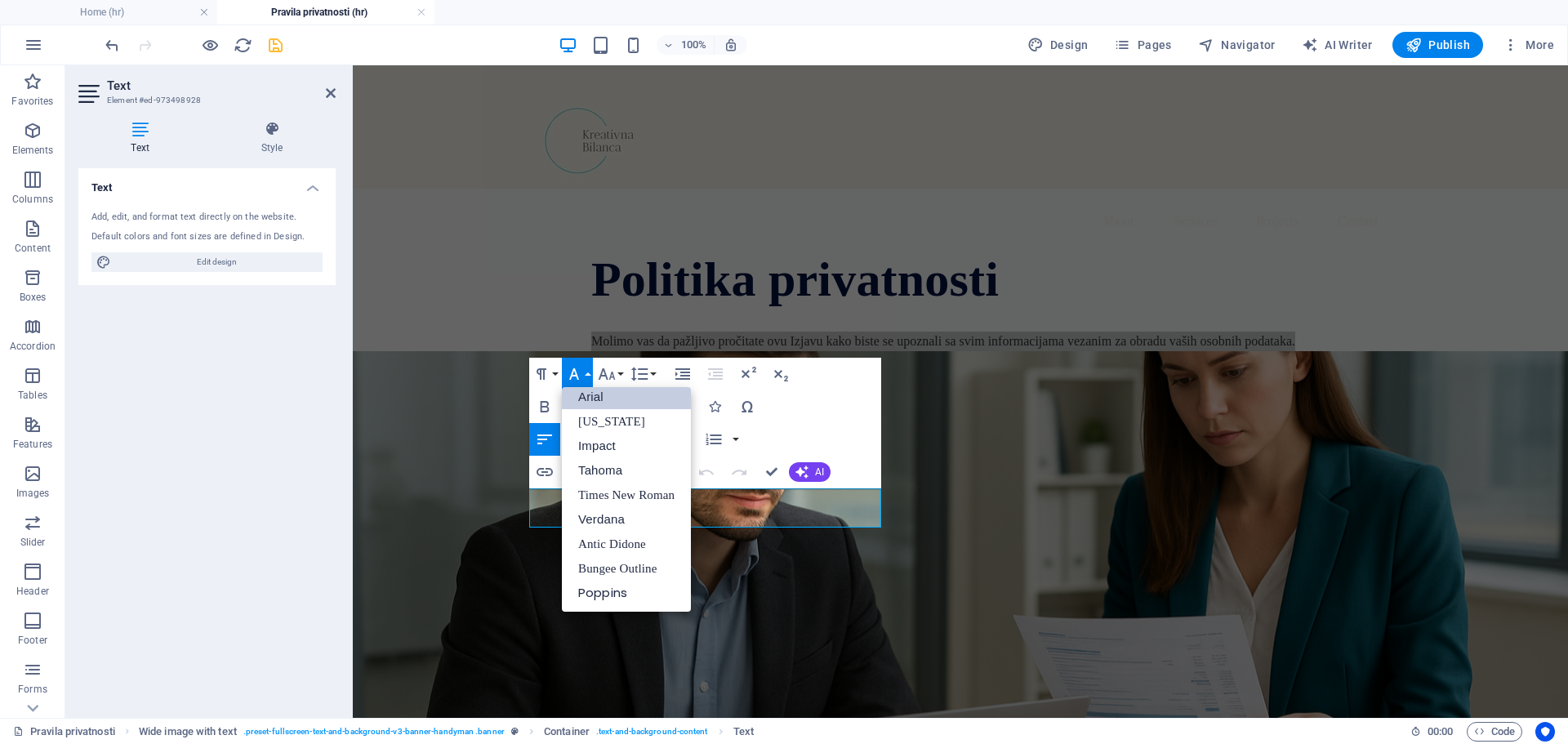
scroll to position [9, 0]
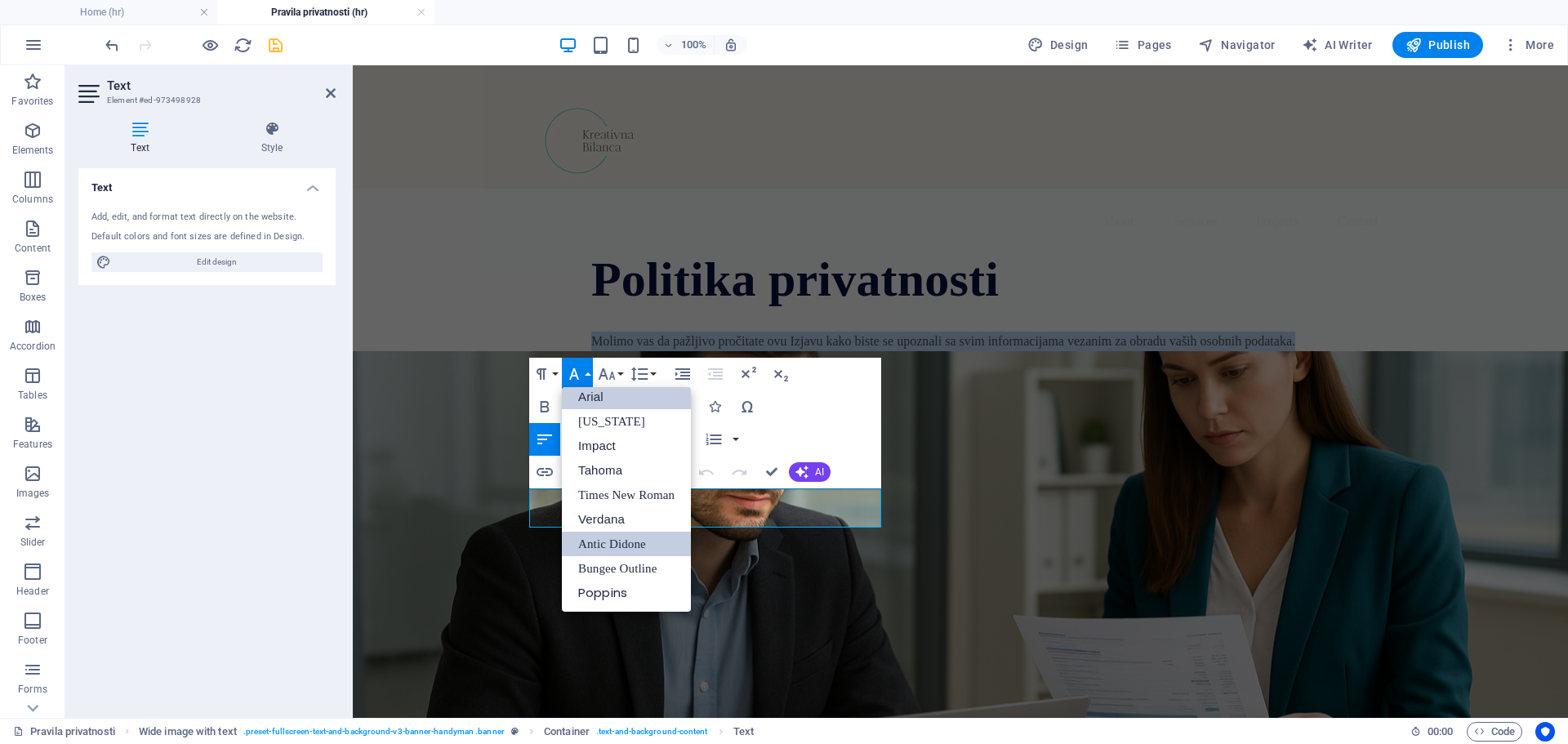
click at [608, 546] on link "Antic Didone" at bounding box center [626, 544] width 129 height 25
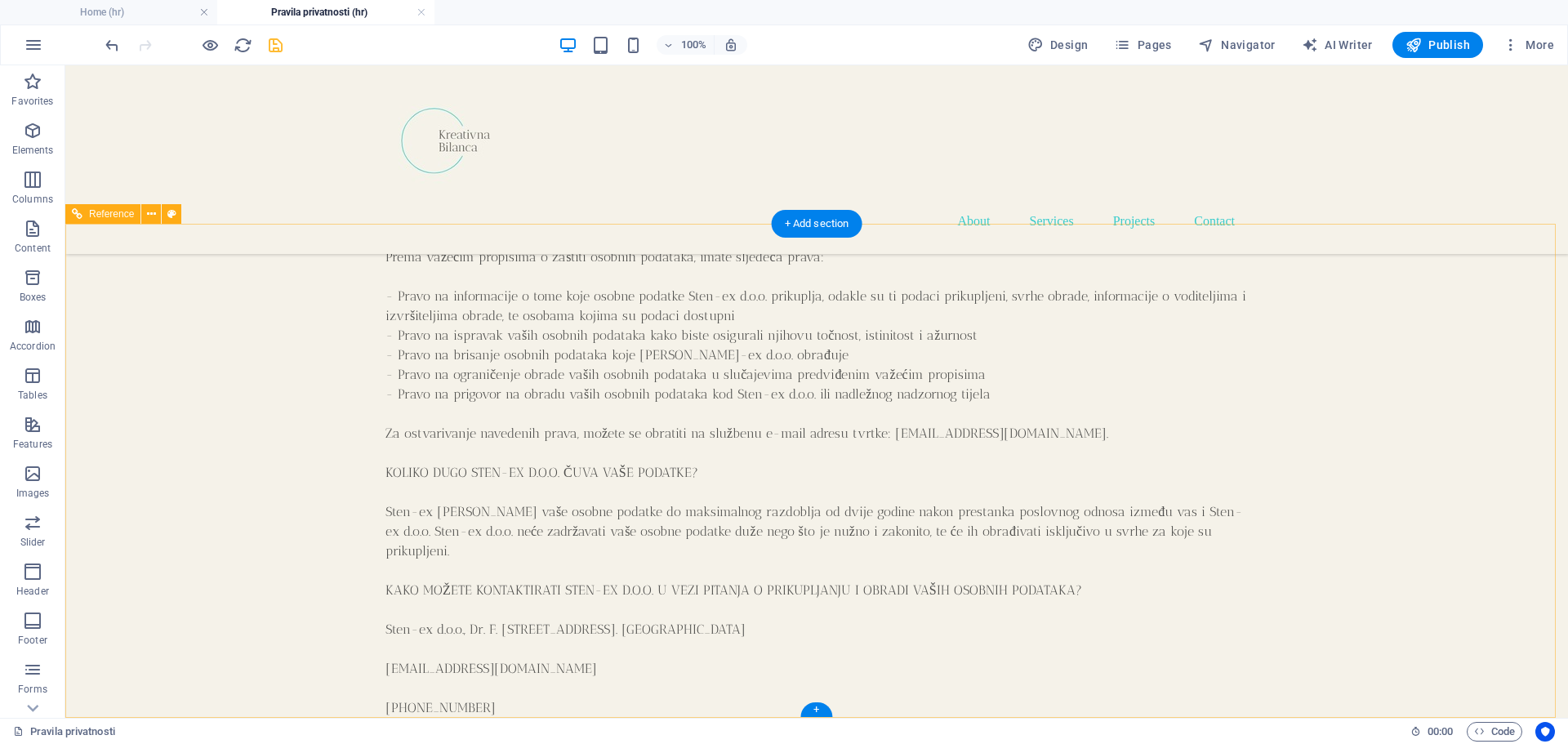
scroll to position [2111, 0]
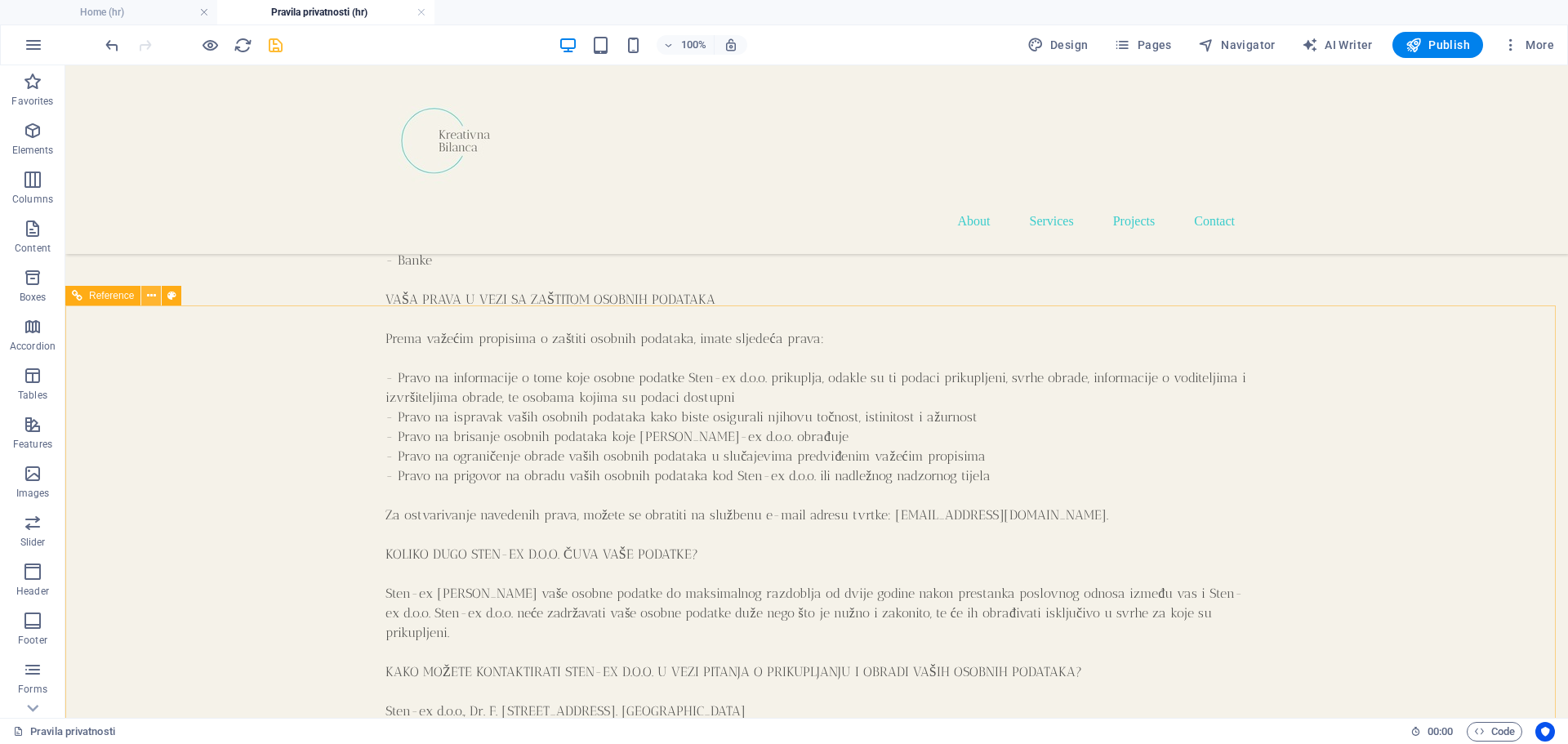
click at [151, 292] on icon at bounding box center [151, 296] width 9 height 17
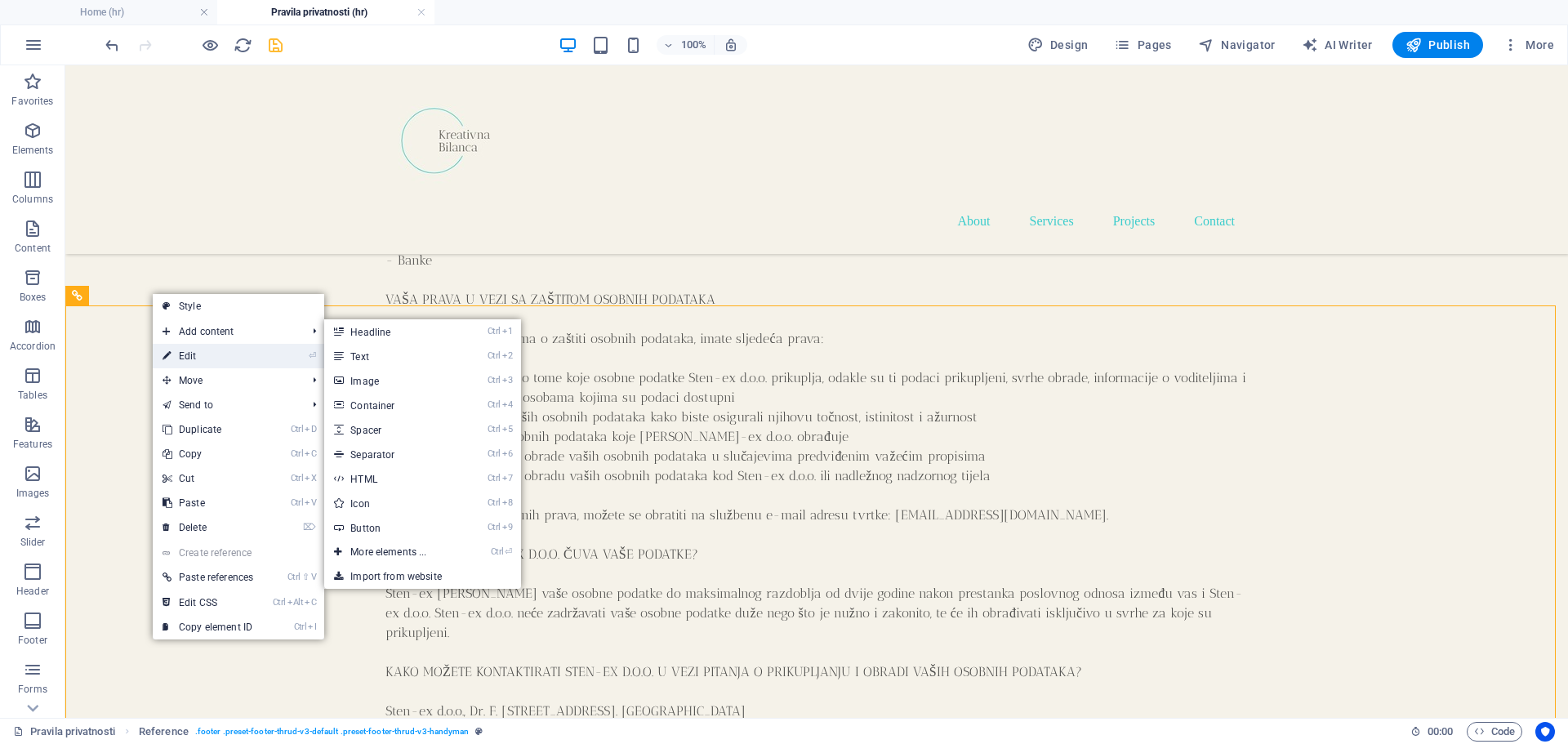
click at [194, 365] on link "⏎ Edit" at bounding box center [208, 356] width 110 height 25
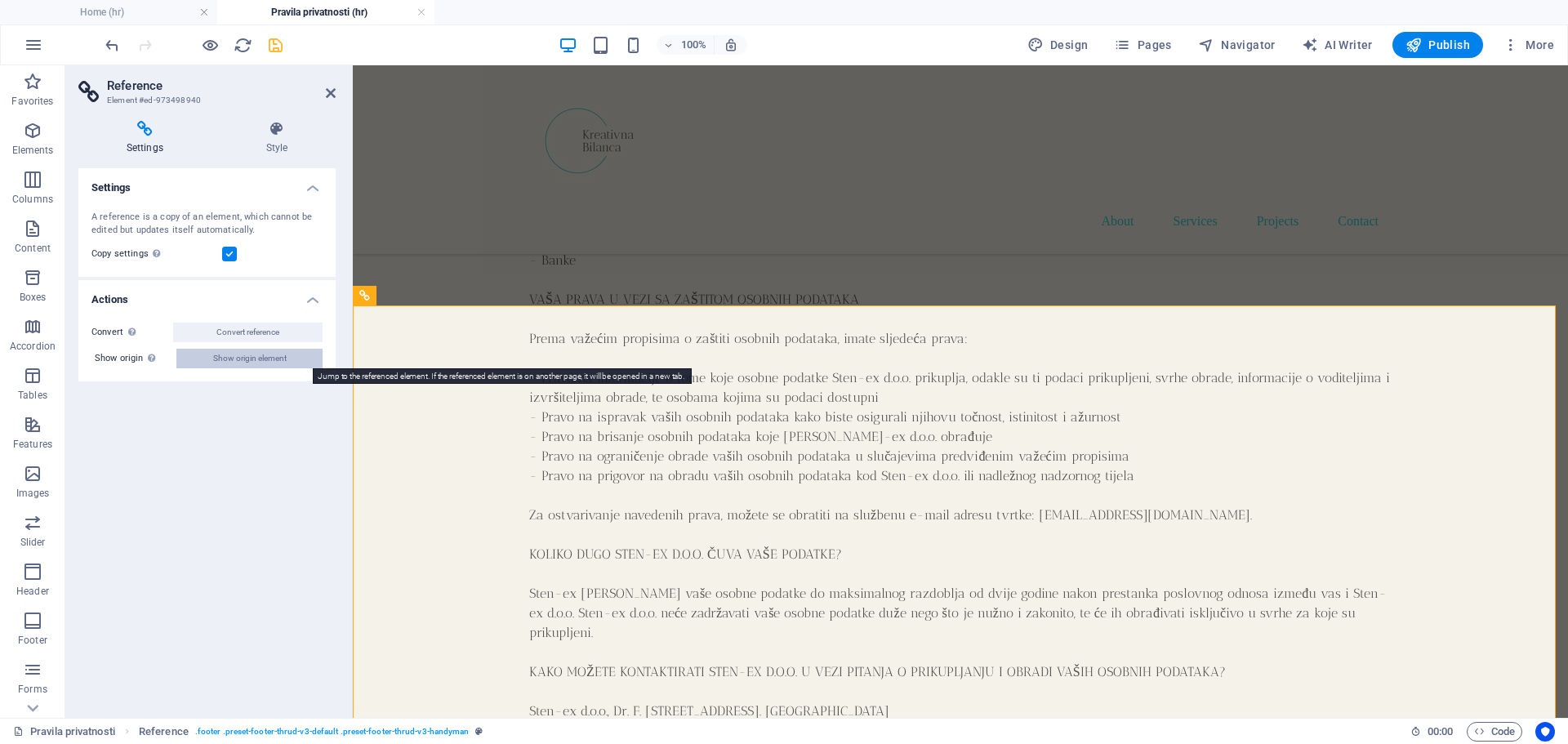
click at [261, 358] on span "Show origin element" at bounding box center [251, 359] width 74 height 20
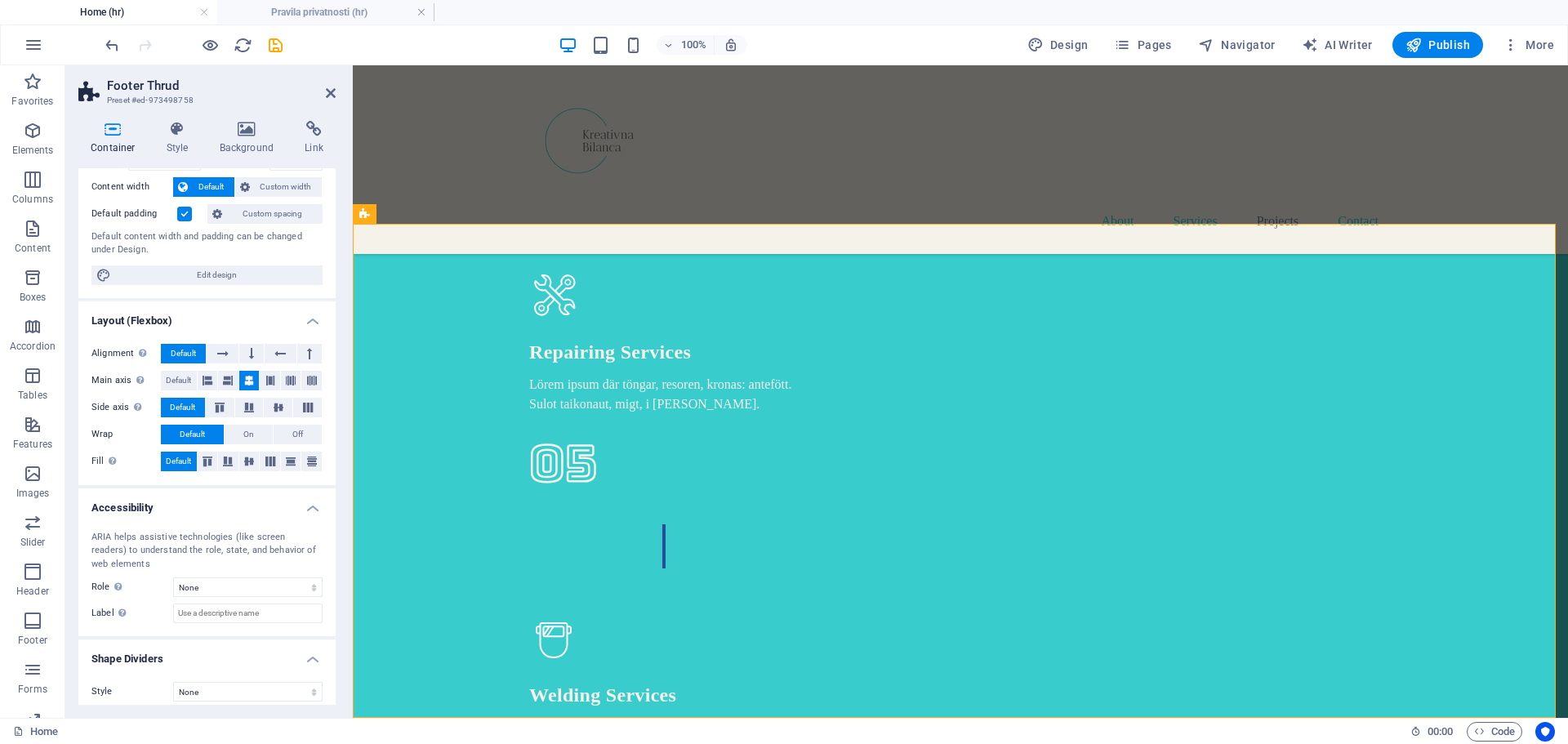
scroll to position [96, 0]
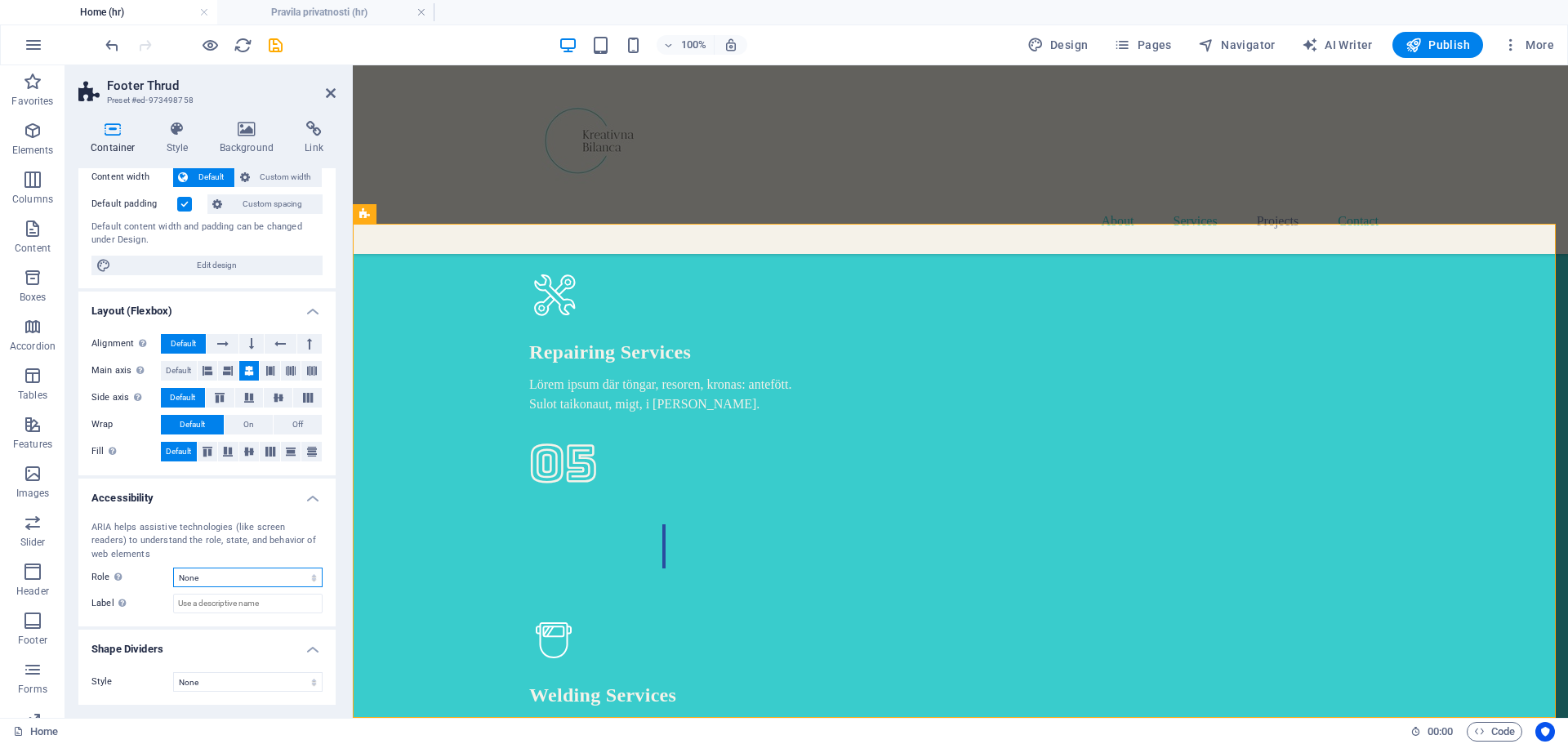
click at [312, 578] on select "None Alert Article Banner Comment Complementary Dialog Footer Header Marquee Pr…" at bounding box center [248, 577] width 149 height 20
click at [306, 551] on div "ARIA helps assistive technologies (like screen readers) to understand the role,…" at bounding box center [206, 541] width 231 height 41
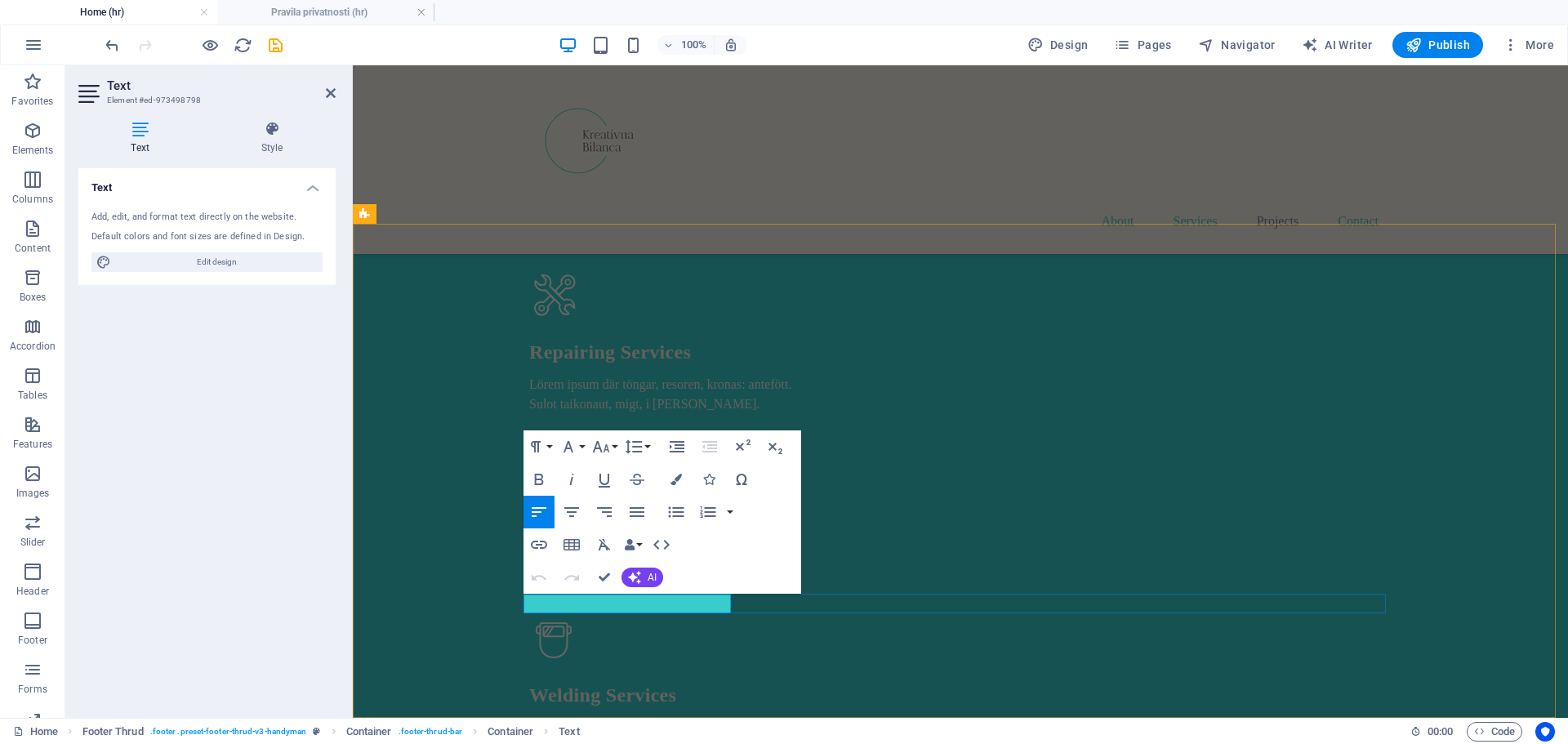
drag, startPoint x: 623, startPoint y: 607, endPoint x: 558, endPoint y: 613, distance: 65.3
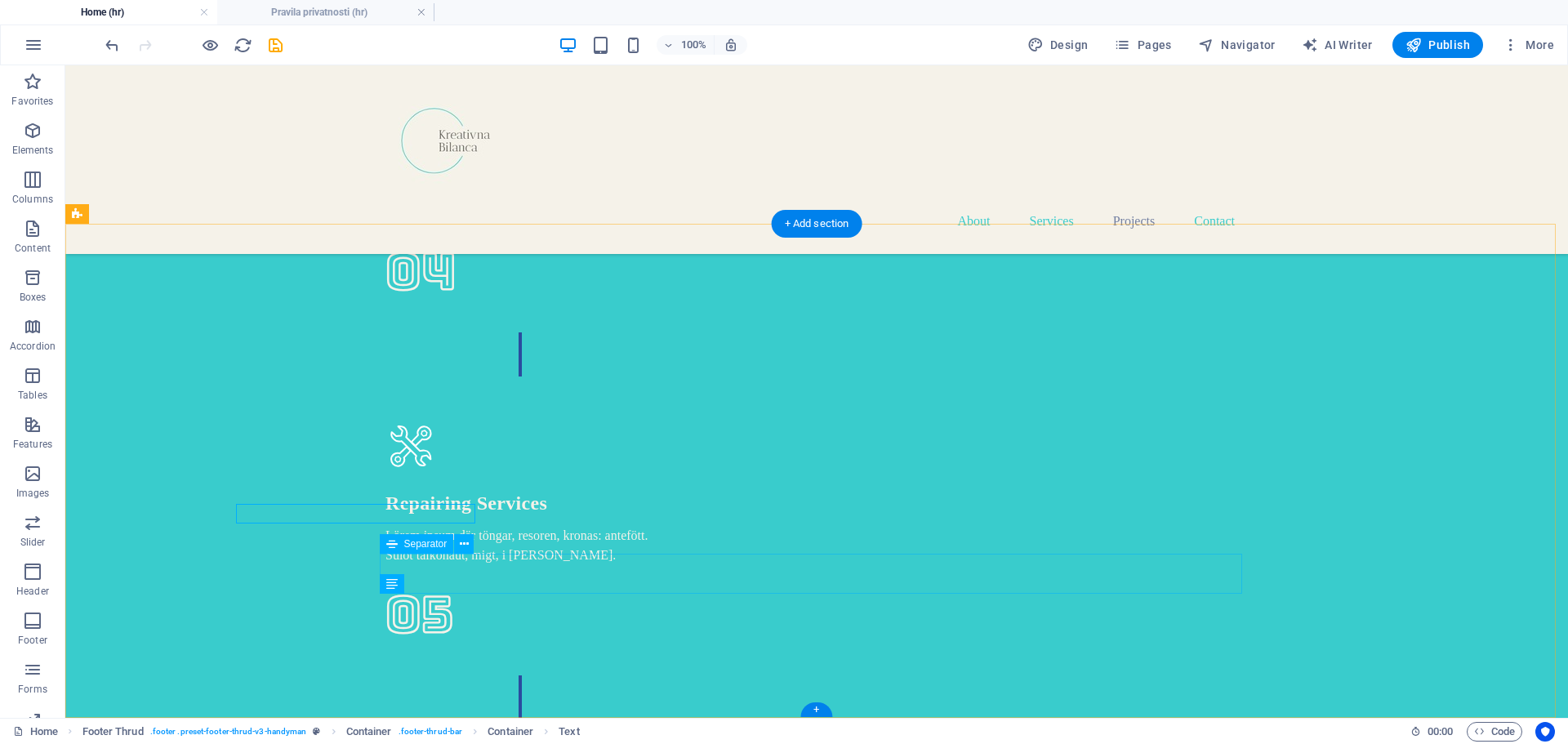
scroll to position [5150, 0]
